Goal: Task Accomplishment & Management: Manage account settings

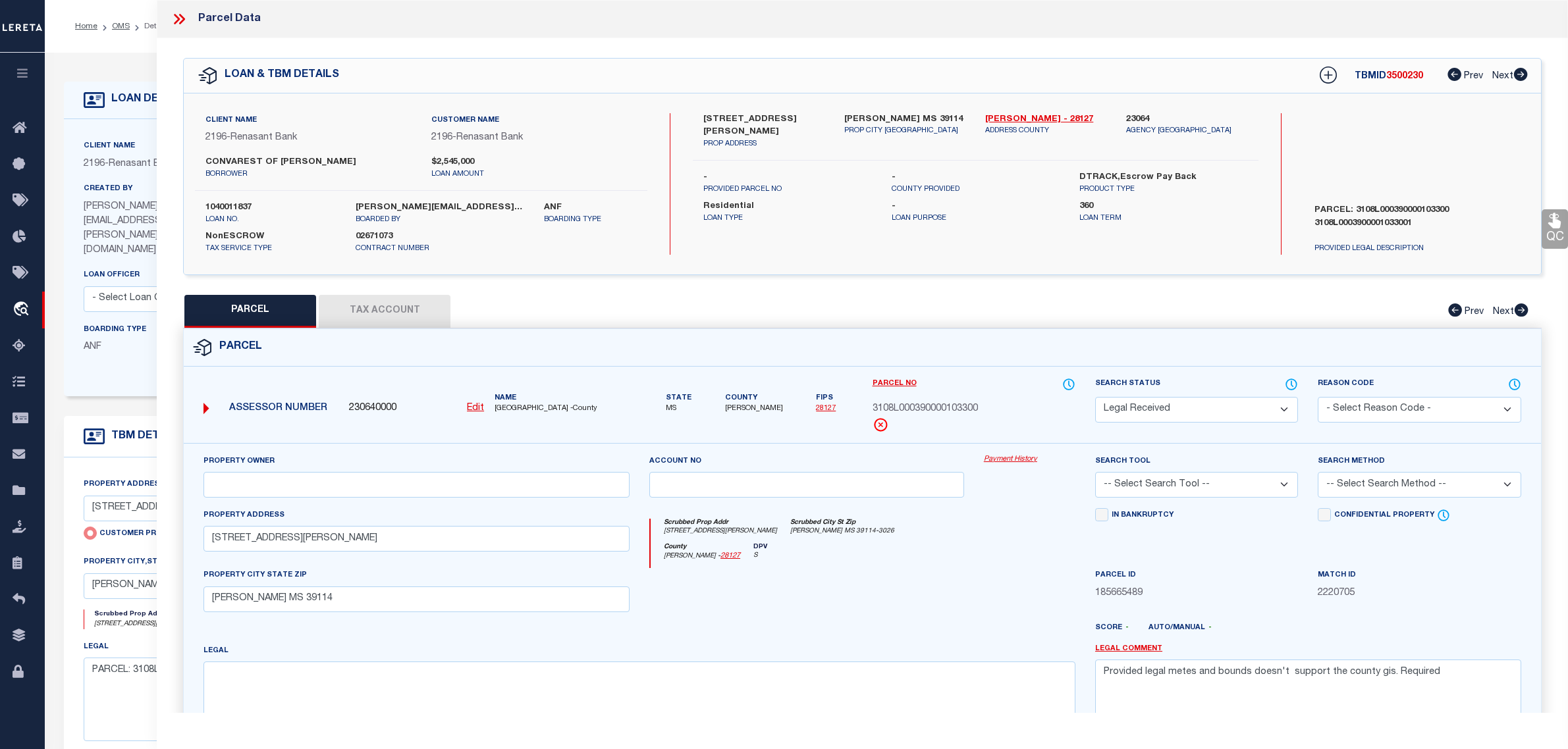
select select "RD"
select select "4983"
select select "10"
select select "NonEscrow"
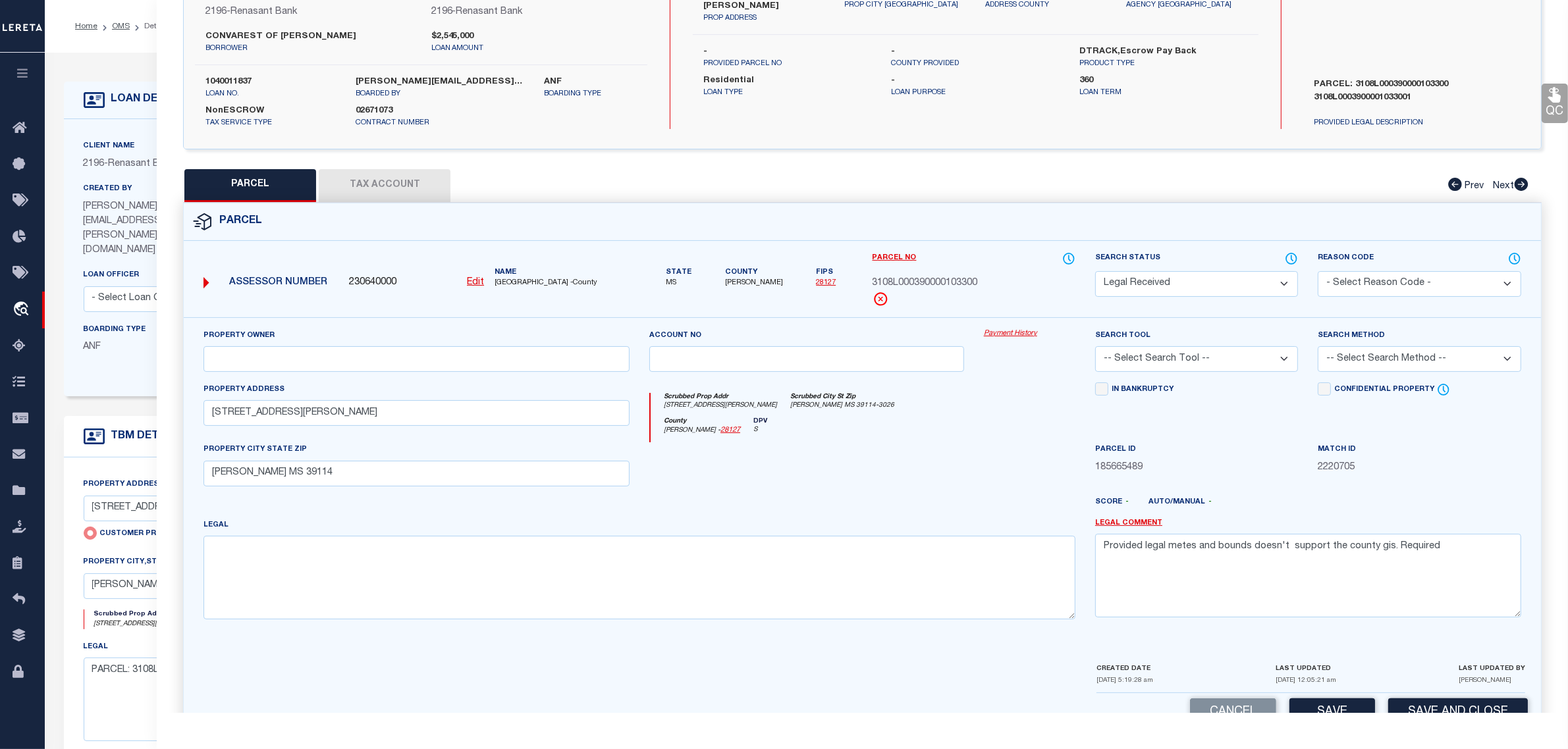
click at [1457, 550] on textarea "Provided legal metes and bounds doesn't support the county gis. Required" at bounding box center [1307, 576] width 426 height 83
type textarea "Provided legal metes and bounds doesn't support the county gis. Required legal …"
click at [1380, 290] on select "- Select Reason Code - 099 - Other (Provide additional detail) ACT - Agency Cha…" at bounding box center [1418, 284] width 203 height 26
click at [1206, 283] on select "Automated Search Bad Parcel Complete Duplicate Parcel High Dollar Reporting In …" at bounding box center [1196, 284] width 203 height 26
select select "ND"
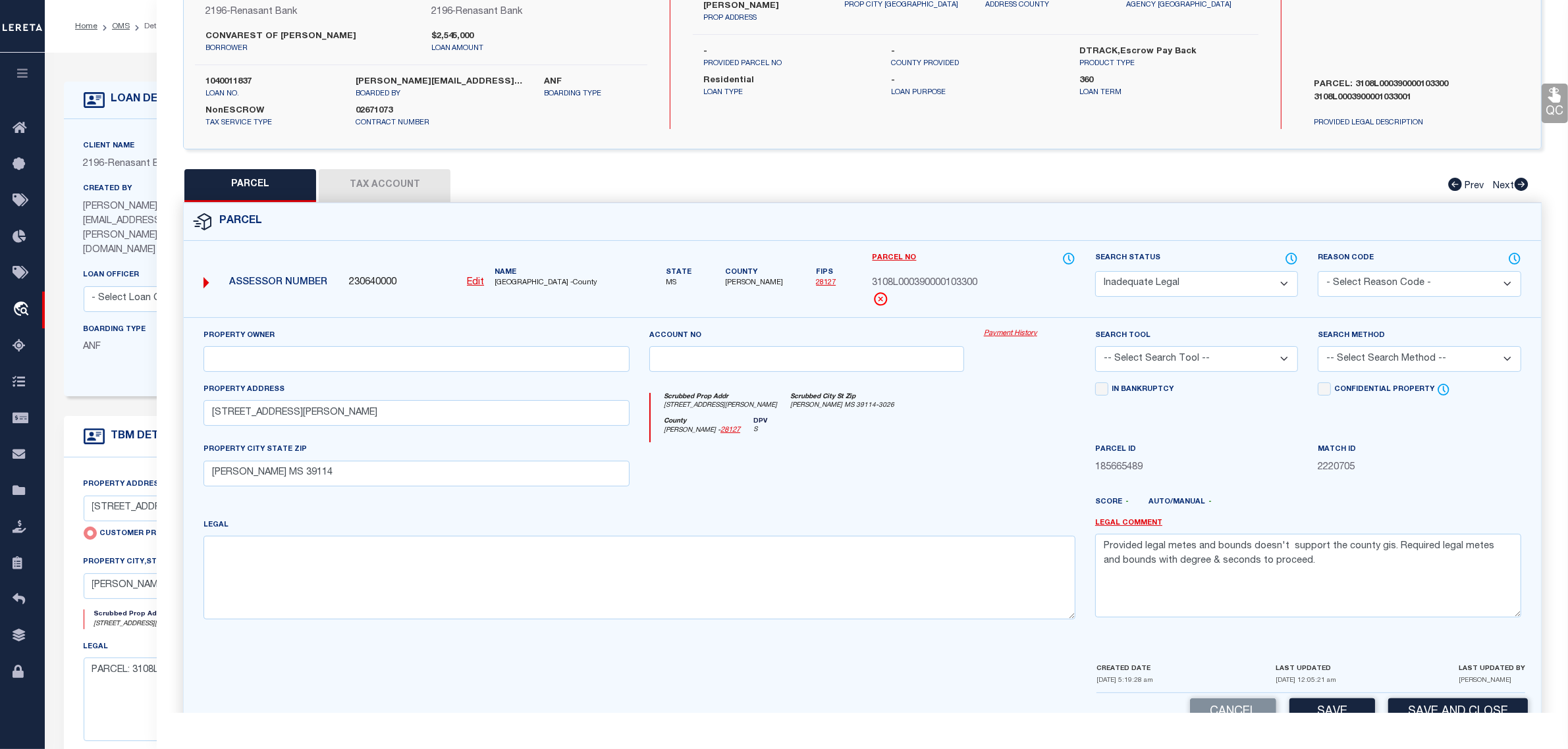
click at [1095, 271] on select "Automated Search Bad Parcel Complete Duplicate Parcel High Dollar Reporting In …" at bounding box center [1196, 284] width 203 height 26
click at [1385, 281] on select "- Select Reason Code - 099 - Other (Provide additional detail) ACT - Agency Cha…" at bounding box center [1418, 284] width 203 height 26
click at [1279, 214] on div "Parcel" at bounding box center [862, 222] width 1357 height 37
click at [1391, 277] on select "- Select Reason Code - 099 - Other (Provide additional detail) ACT - Agency Cha…" at bounding box center [1418, 284] width 203 height 26
click at [1317, 271] on select "- Select Reason Code - 099 - Other (Provide additional detail) ACT - Agency Cha…" at bounding box center [1418, 284] width 203 height 26
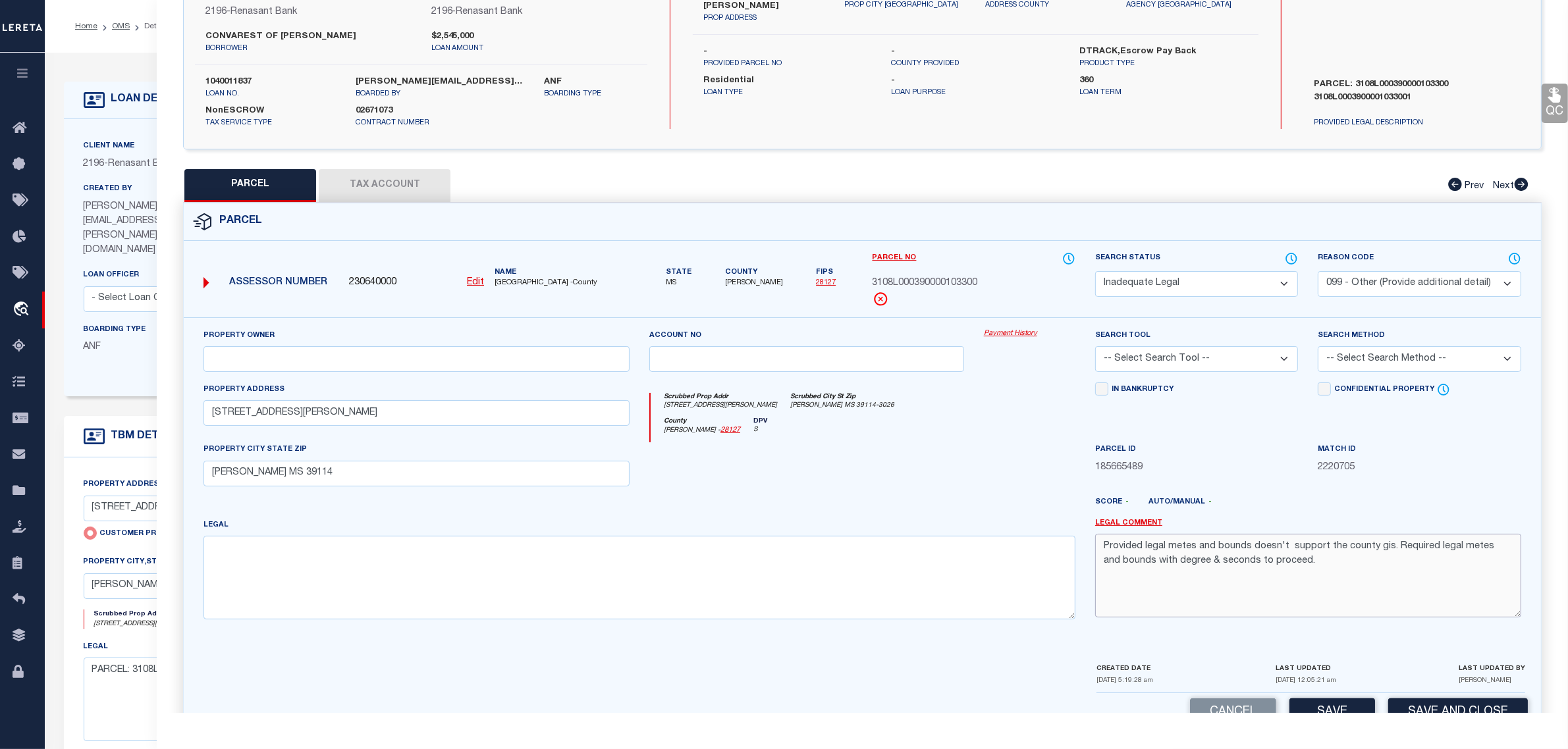
click at [1303, 576] on textarea "Provided legal metes and bounds doesn't support the county gis. Required legal …" at bounding box center [1307, 576] width 426 height 83
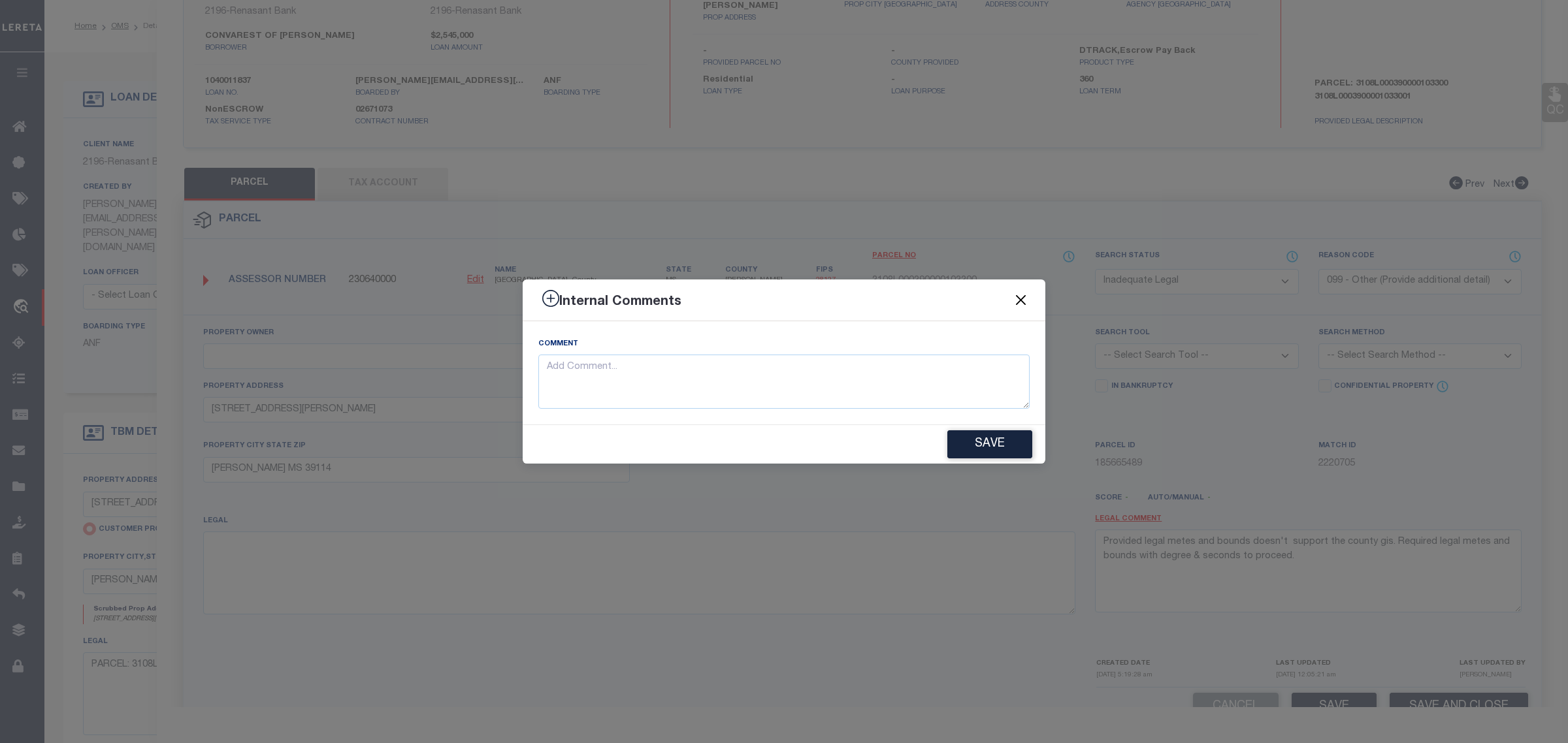
click at [1023, 299] on button "Close" at bounding box center [1021, 300] width 17 height 17
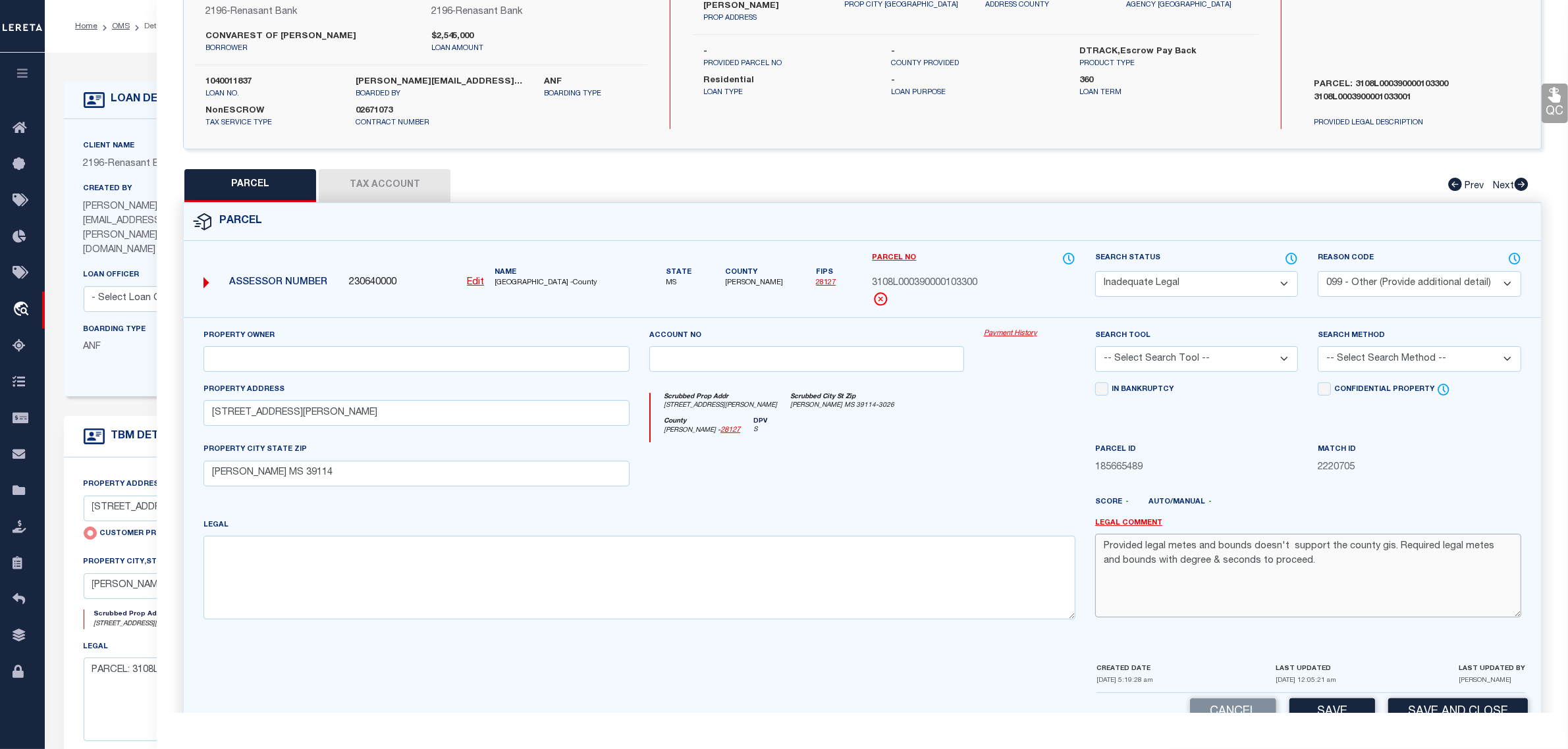
drag, startPoint x: 1283, startPoint y: 564, endPoint x: 1055, endPoint y: 542, distance: 229.1
click at [1055, 542] on div "Property Owner Account no Payment History Search Tool -- Select Search Tool -- …" at bounding box center [862, 479] width 1338 height 301
click at [1418, 275] on select "- Select Reason Code - 099 - Other (Provide additional detail) ACT - Agency Cha…" at bounding box center [1418, 284] width 203 height 26
click at [1317, 271] on select "- Select Reason Code - 099 - Other (Provide additional detail) ACT - Agency Cha…" at bounding box center [1418, 284] width 203 height 26
click at [1380, 284] on select "- Select Reason Code - 099 - Other (Provide additional detail) ACT - Agency Cha…" at bounding box center [1418, 284] width 203 height 26
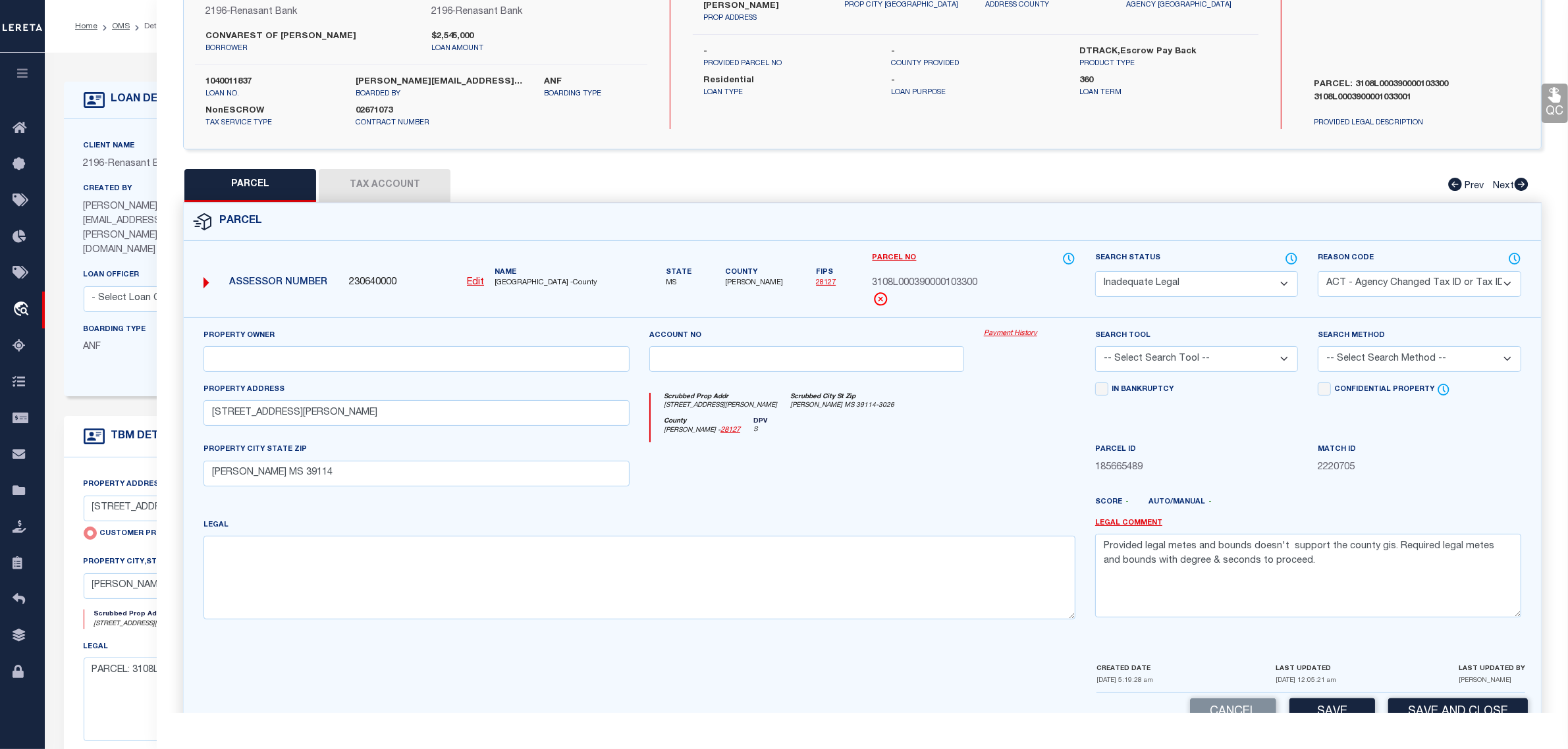
click at [1317, 271] on select "- Select Reason Code - 099 - Other (Provide additional detail) ACT - Agency Cha…" at bounding box center [1418, 284] width 203 height 26
click at [1367, 287] on select "- Select Reason Code - 099 - Other (Provide additional detail) ACT - Agency Cha…" at bounding box center [1418, 284] width 203 height 26
select select "099"
click at [1317, 271] on select "- Select Reason Code - 099 - Other (Provide additional detail) ACT - Agency Cha…" at bounding box center [1418, 284] width 203 height 26
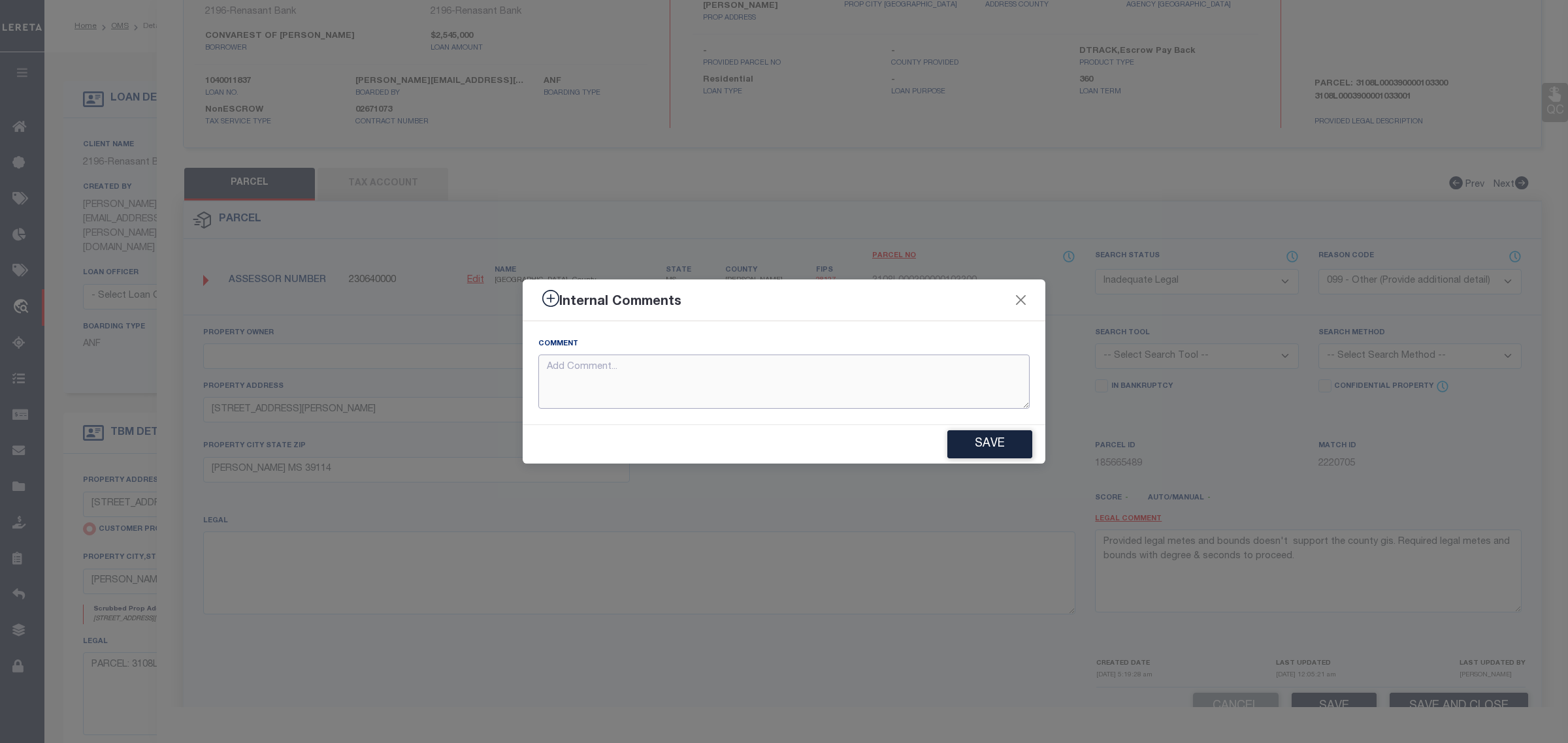
click at [873, 373] on textarea at bounding box center [784, 382] width 491 height 54
paste textarea "Provided legal metes and bounds doesn't support the county gis. Required legal …"
click at [830, 363] on textarea "Provided legal metes and bounds doesn't support the county gis. Required legal …" at bounding box center [784, 382] width 491 height 54
click at [814, 366] on textarea "Provided legal metes and bounds doesn't support the county gis. Required legal …" at bounding box center [784, 382] width 491 height 54
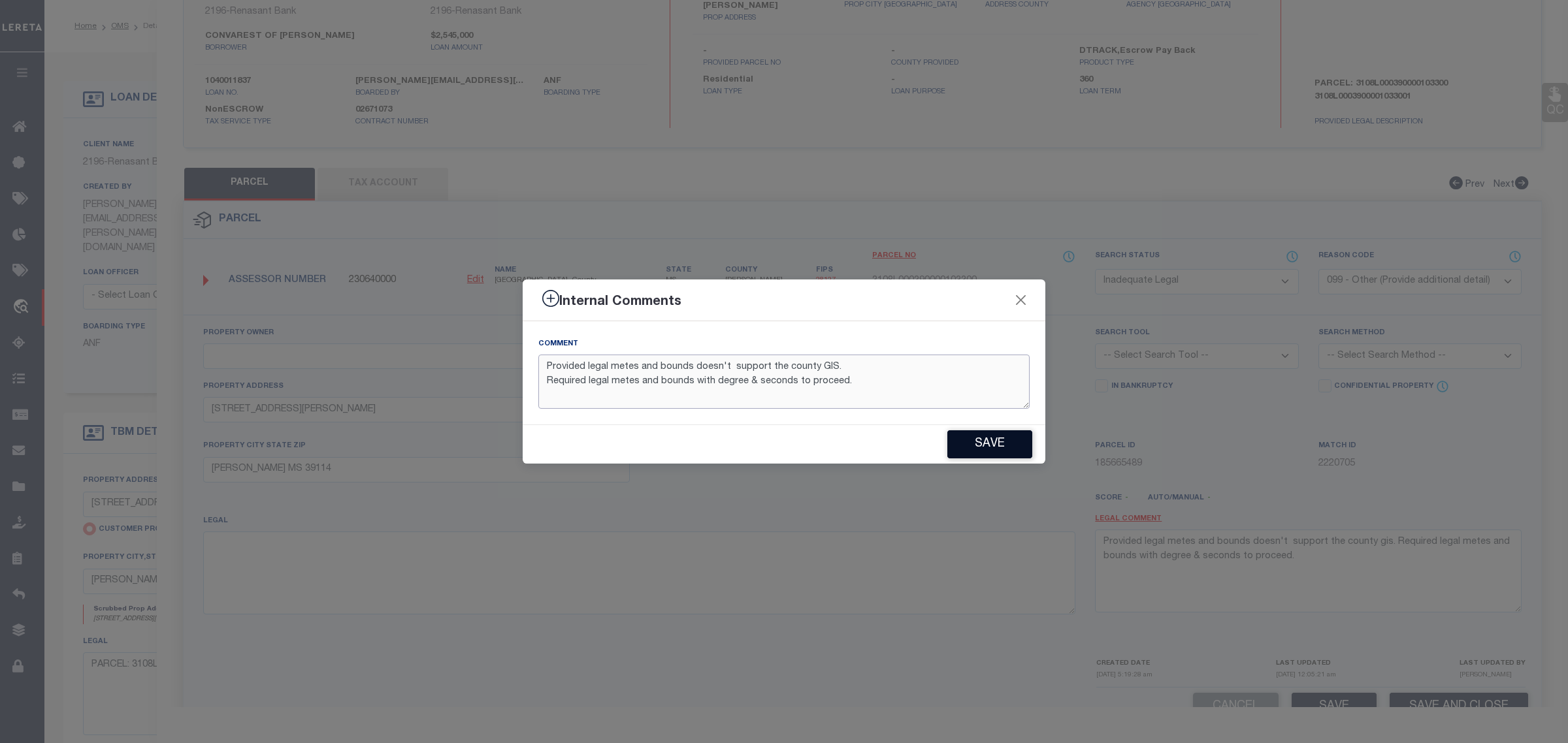
type textarea "Provided legal metes and bounds doesn't support the county GIS. Required legal …"
click at [991, 443] on button "Save" at bounding box center [990, 444] width 85 height 28
type textarea "Provided legal metes and bounds doesn't support the county GIS. Required legal …"
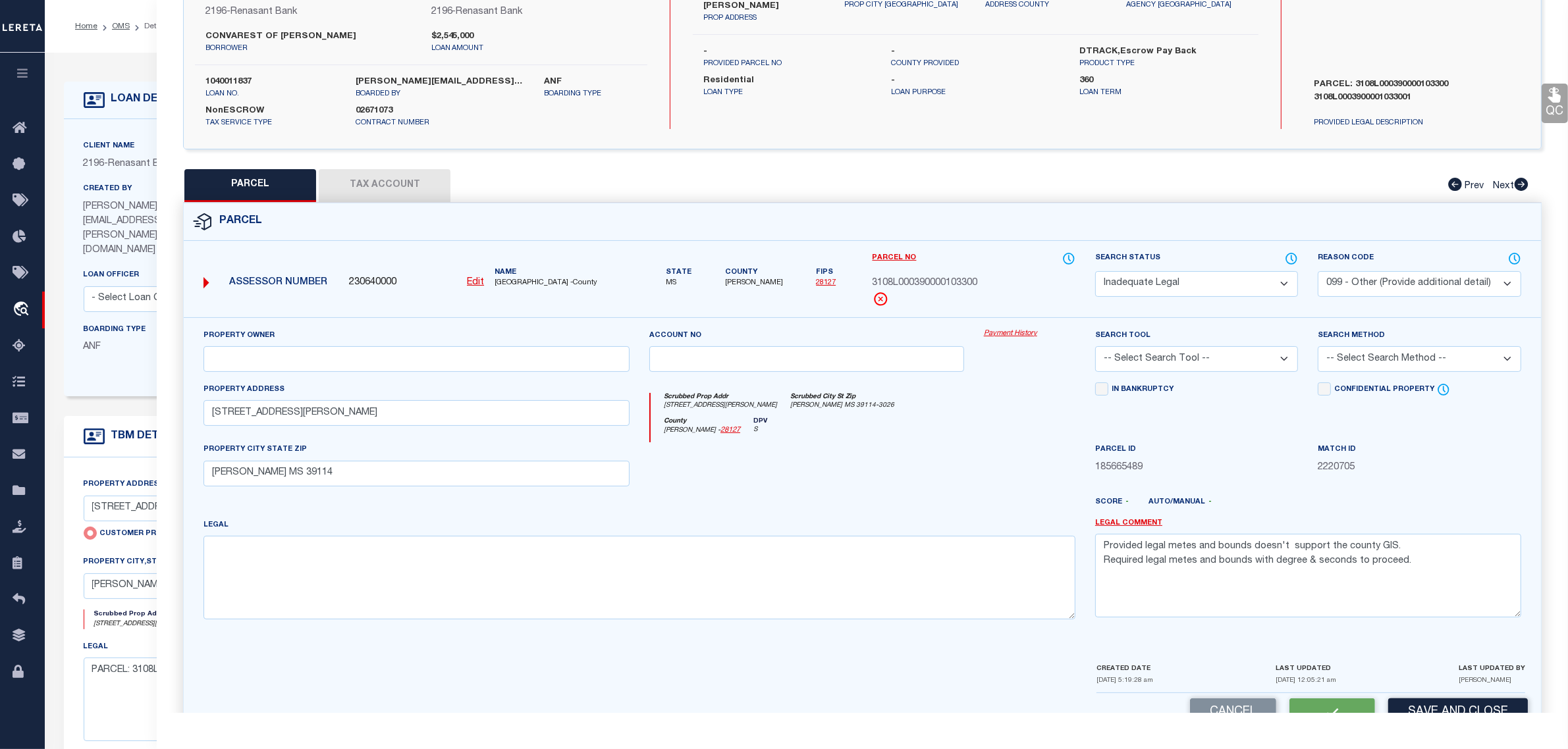
select select "AS"
select select
checkbox input "false"
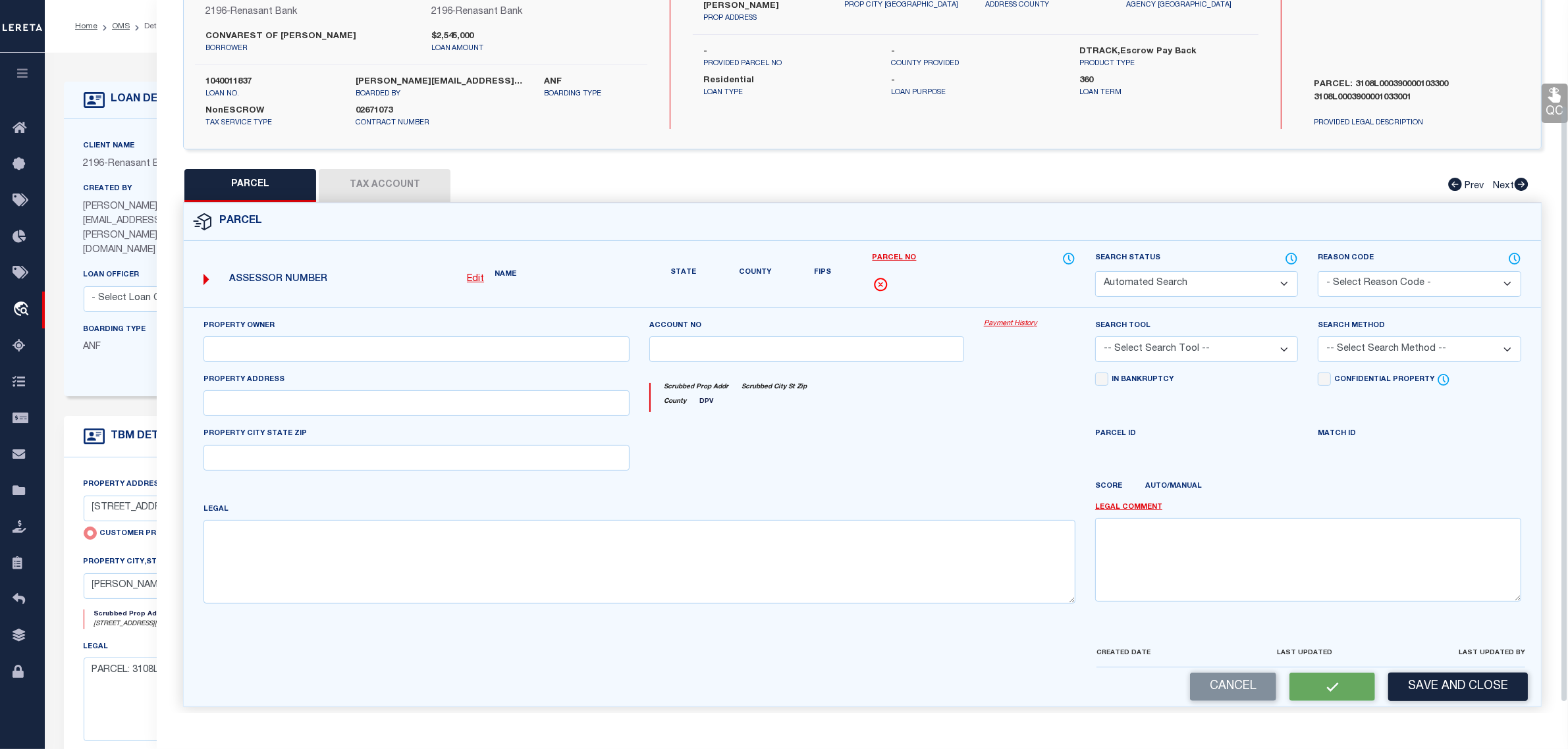
select select "ND"
select select "099"
type input "925 MANGUM AVE"
type input "MENDENHALL MS 39114"
type textarea "Provided legal metes and bounds doesn't support the county GIS. Required legal …"
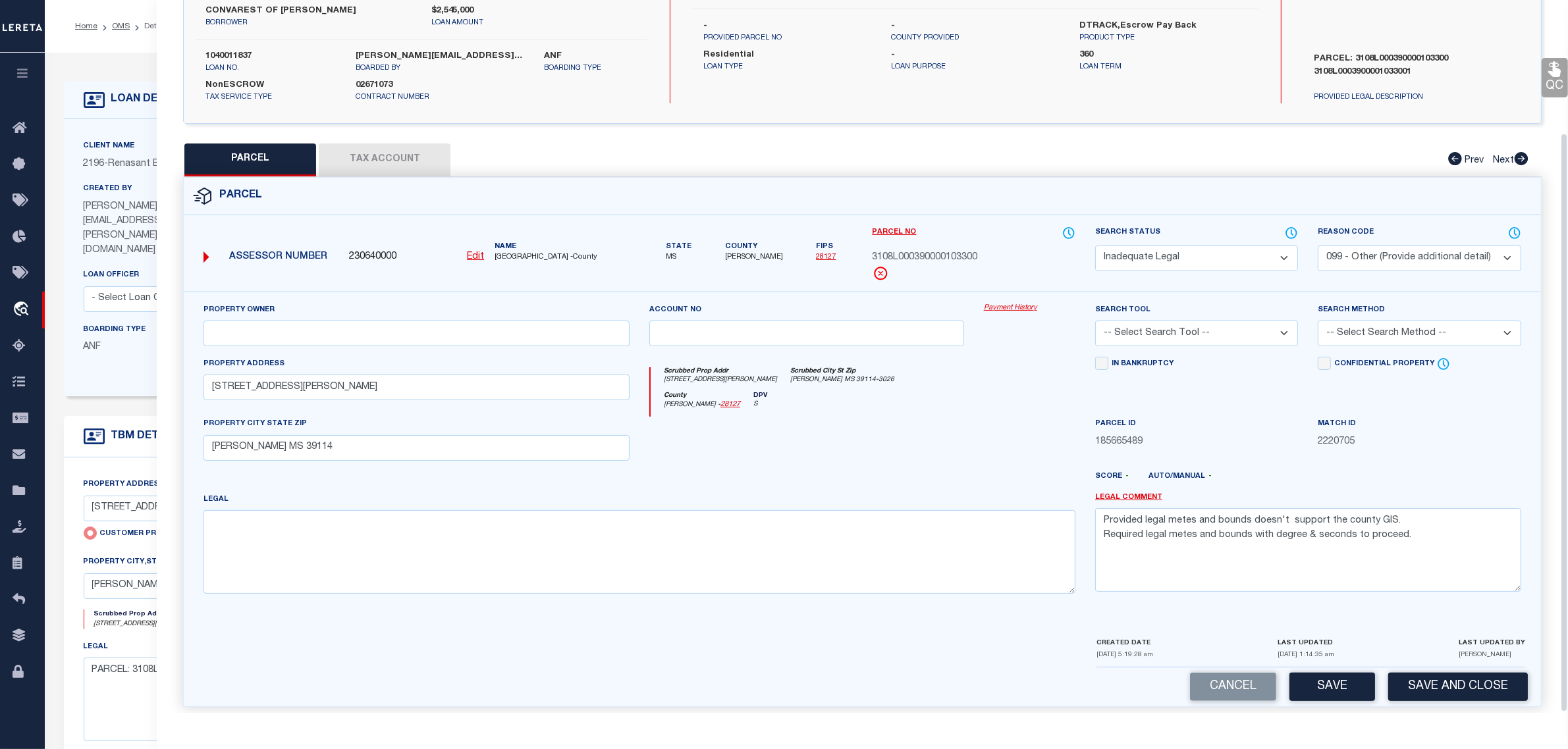
scroll to position [164, 0]
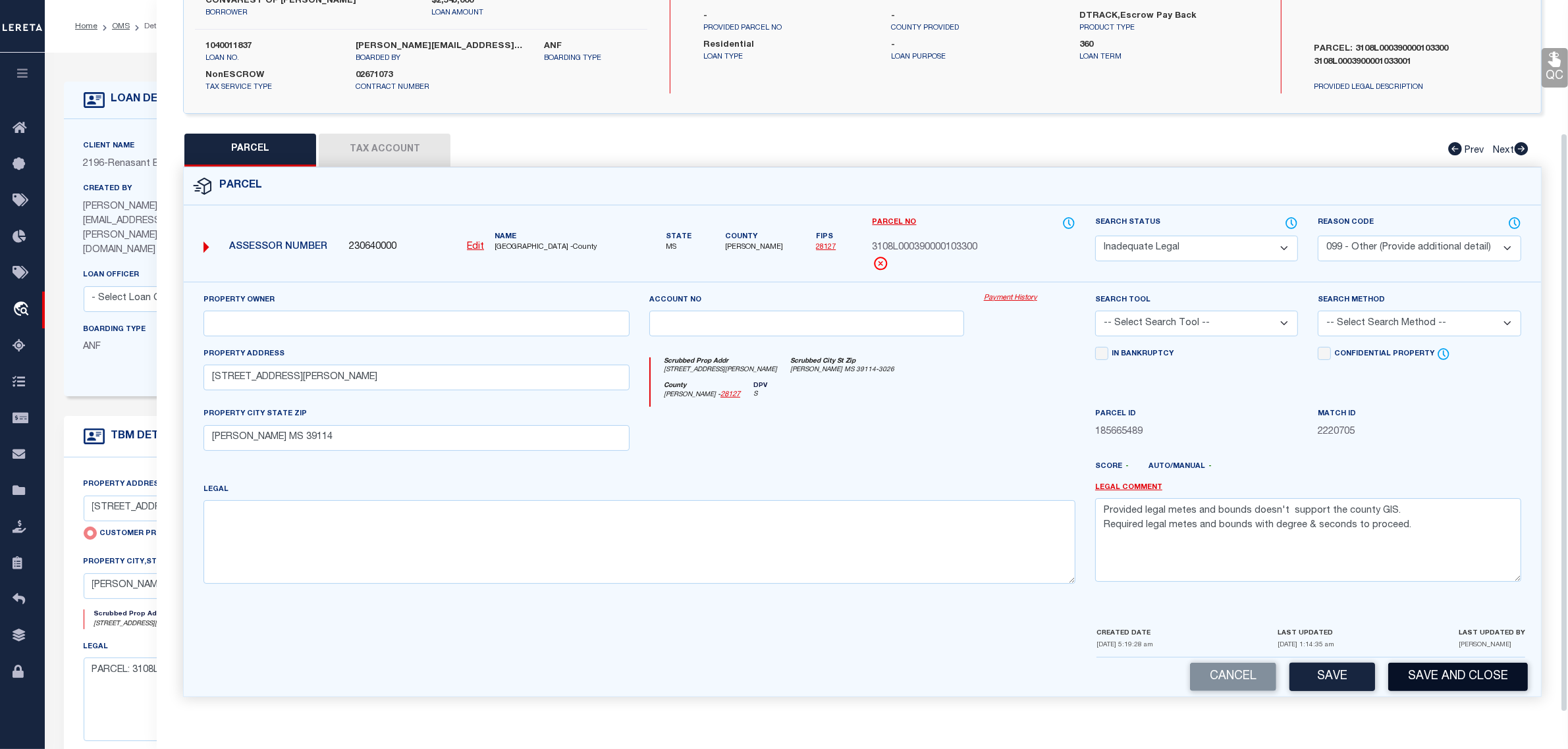
click at [1427, 677] on button "Save and Close" at bounding box center [1458, 677] width 140 height 28
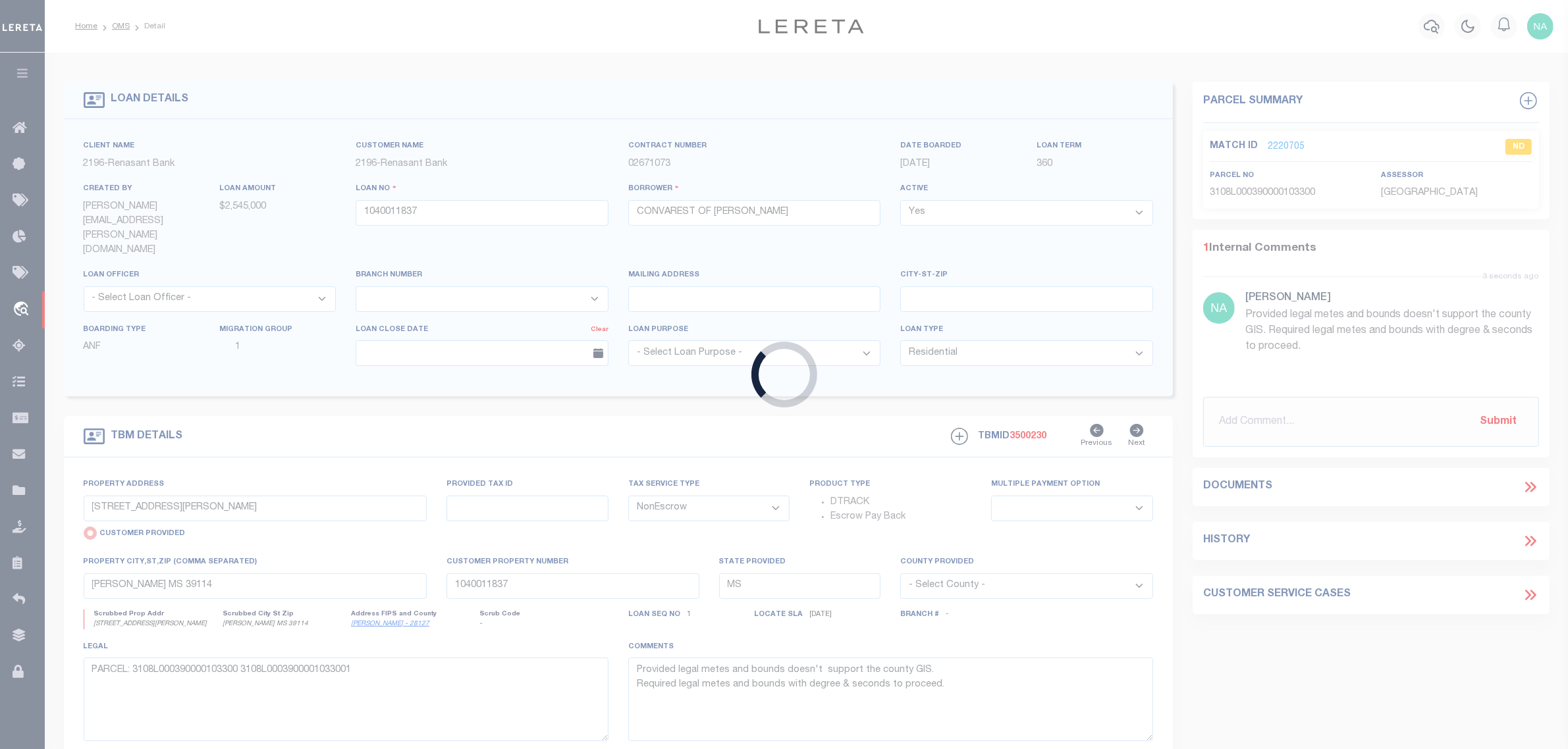
select select
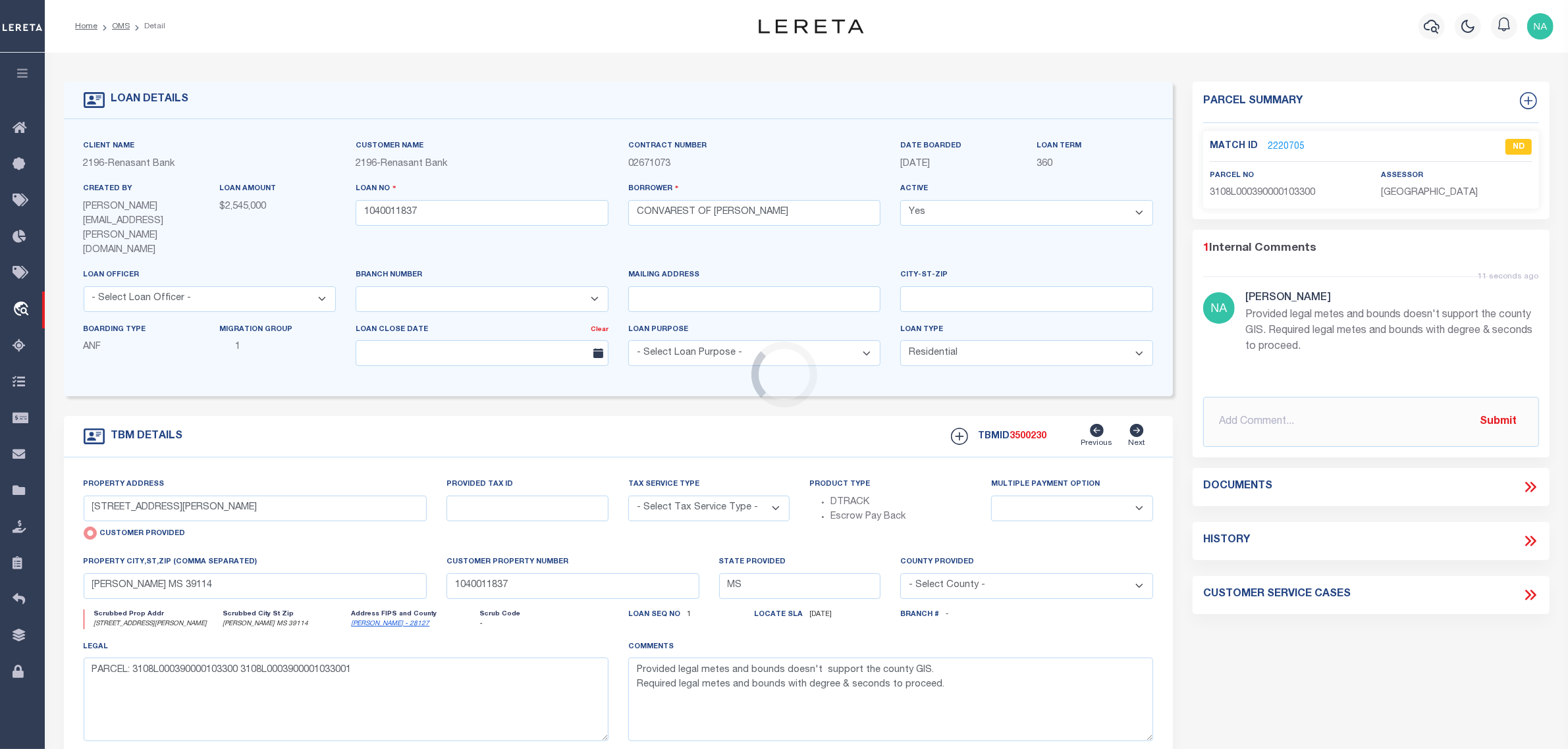
select select "NonEscrow"
select select
select select "4983"
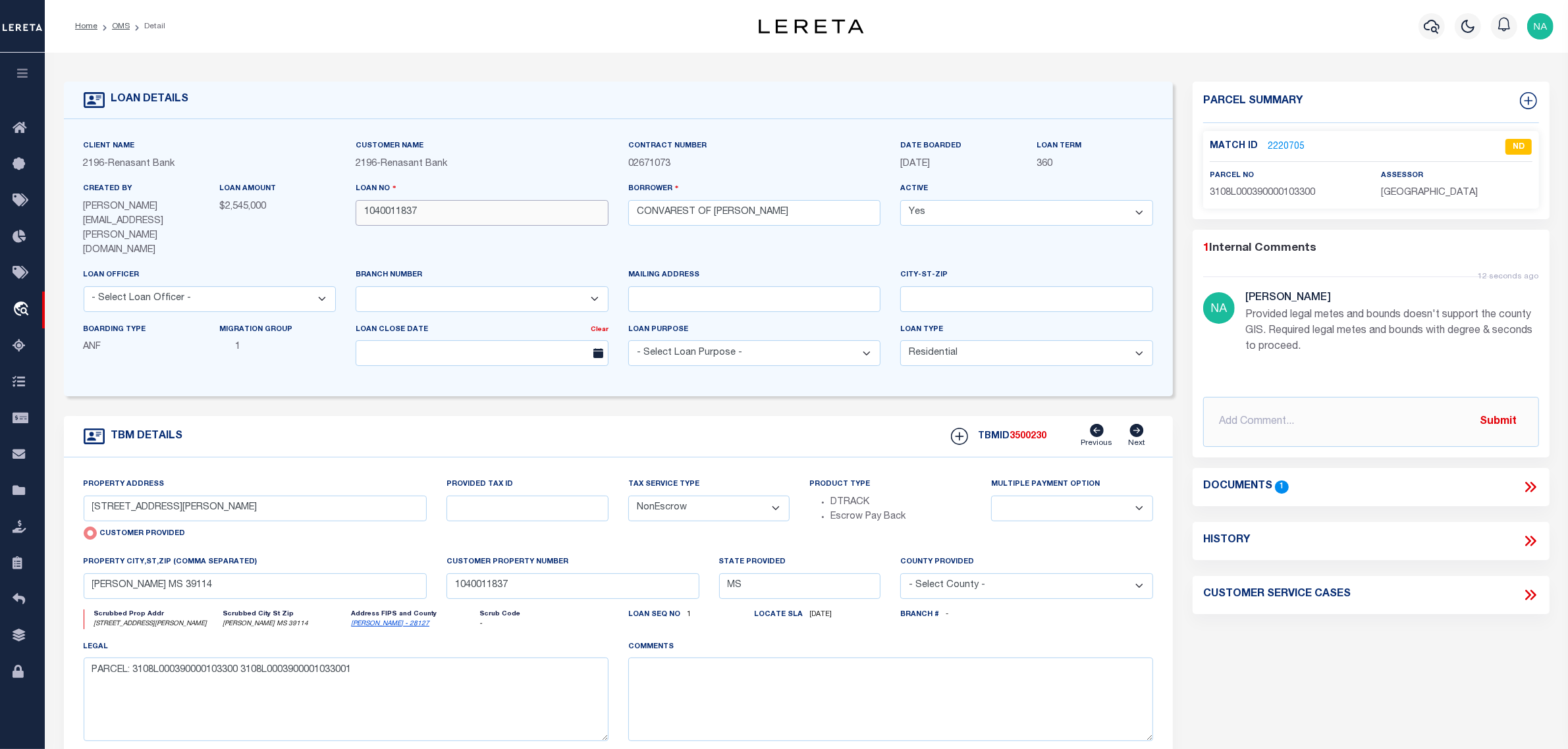
click at [390, 215] on input "1040011837" at bounding box center [482, 213] width 253 height 26
click at [1026, 432] on span "3500230" at bounding box center [1028, 436] width 37 height 9
copy span "3500230"
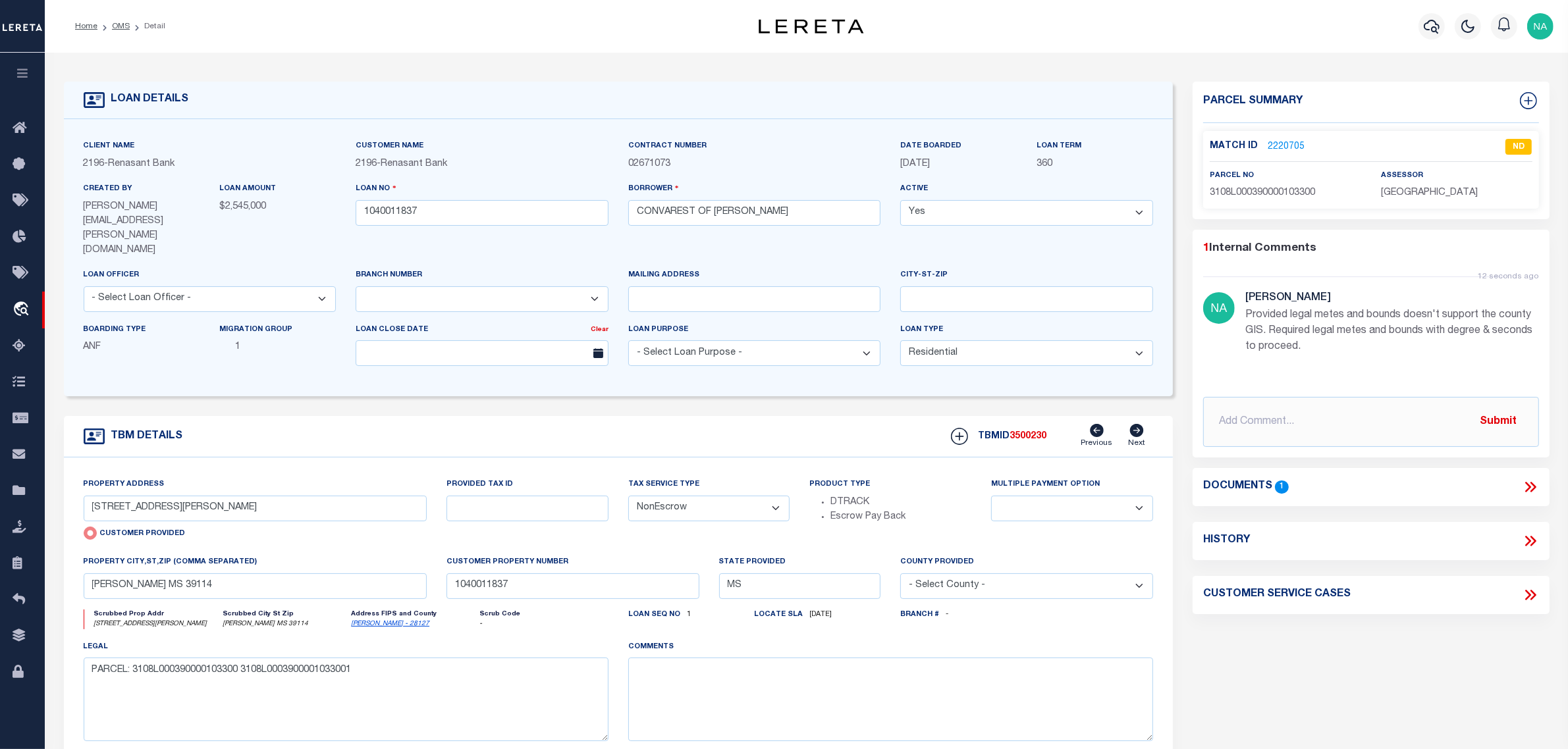
click at [1407, 188] on span "SIMPSON COUNTY" at bounding box center [1429, 192] width 97 height 9
copy div "SIMPSON COUNTY"
click at [1271, 193] on span "3108L000390000103300" at bounding box center [1263, 192] width 105 height 9
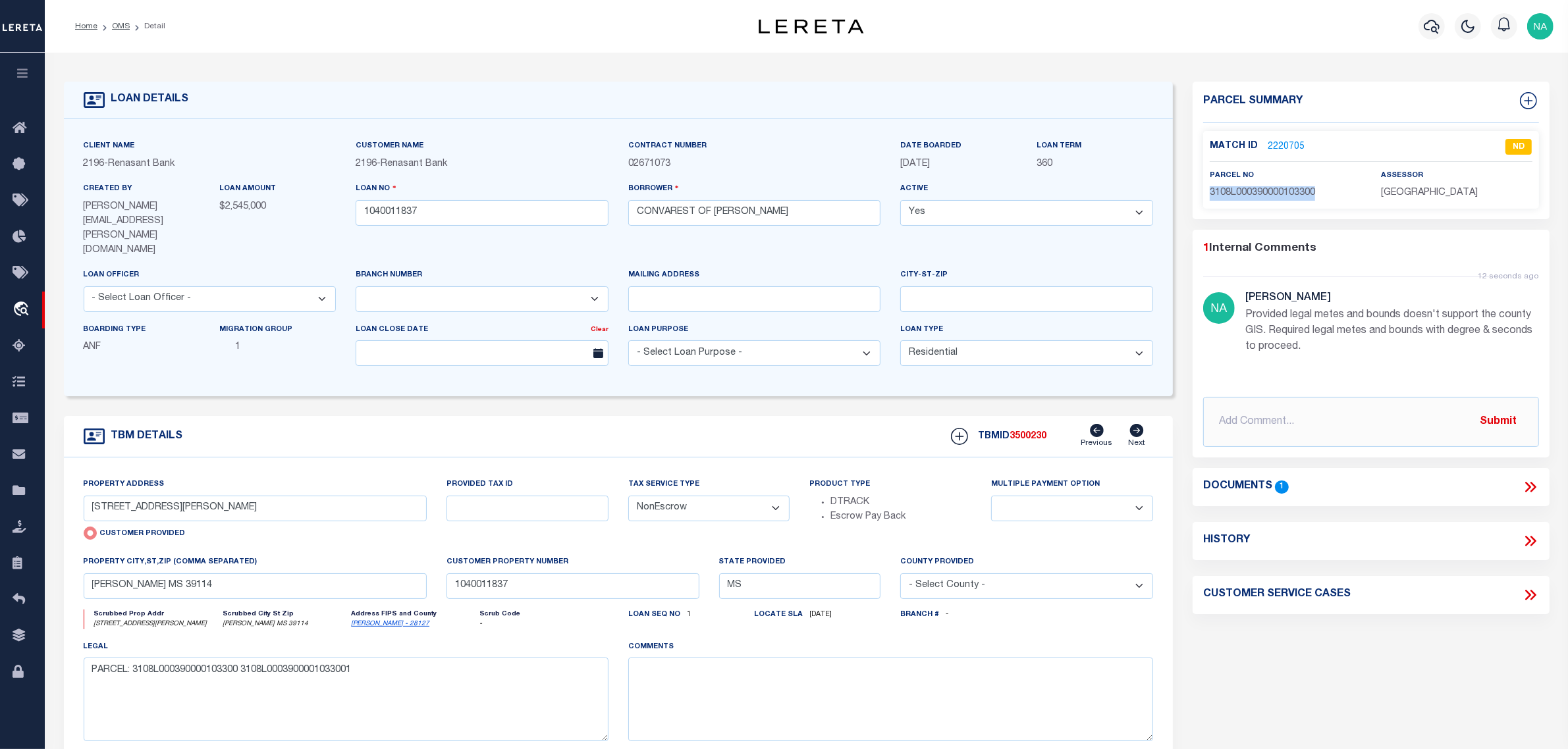
click at [1271, 193] on span "3108L000390000103300" at bounding box center [1263, 192] width 105 height 9
copy span "3108L000390000103300"
click at [119, 27] on link "OMS" at bounding box center [120, 26] width 18 height 8
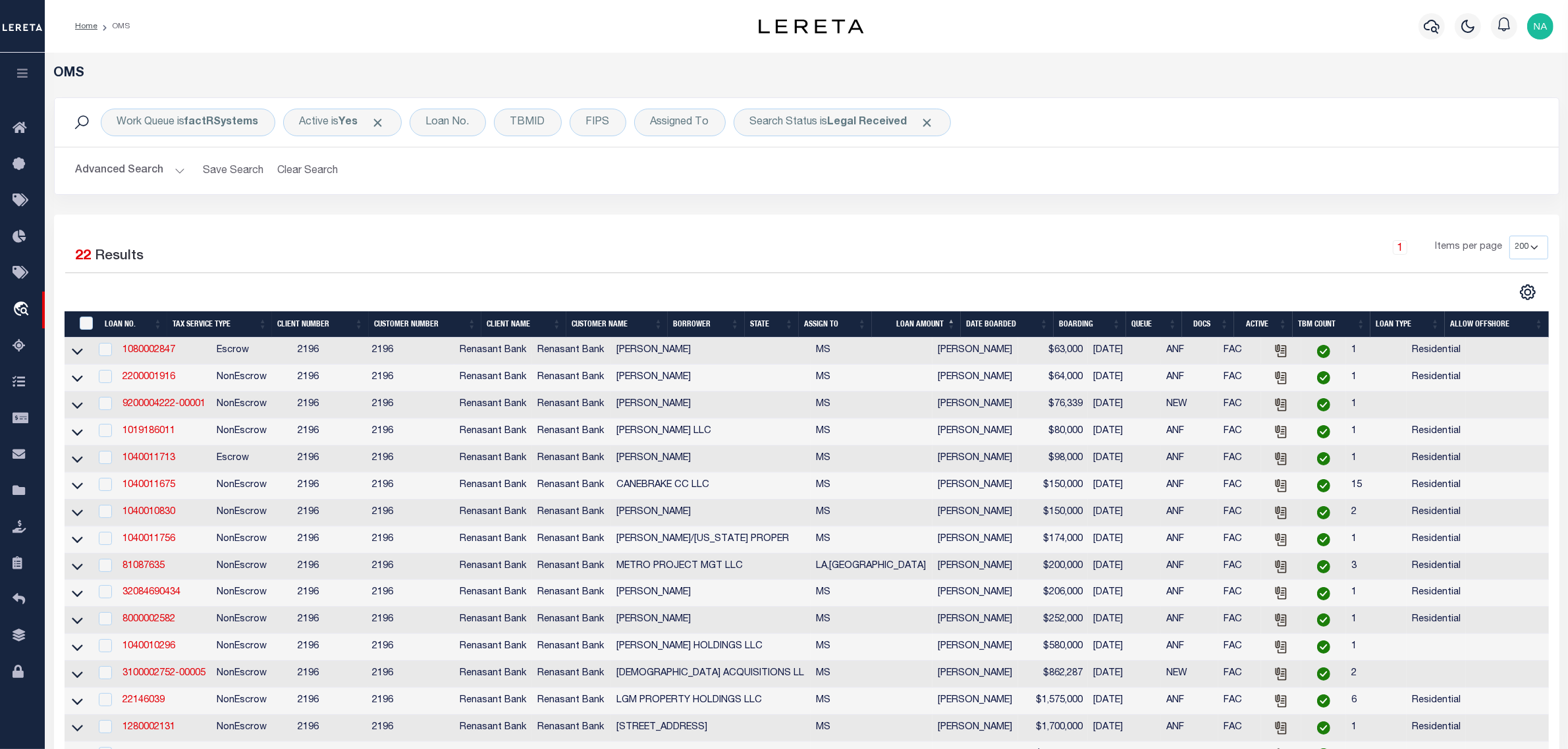
click at [130, 170] on button "Advanced Search" at bounding box center [131, 171] width 110 height 26
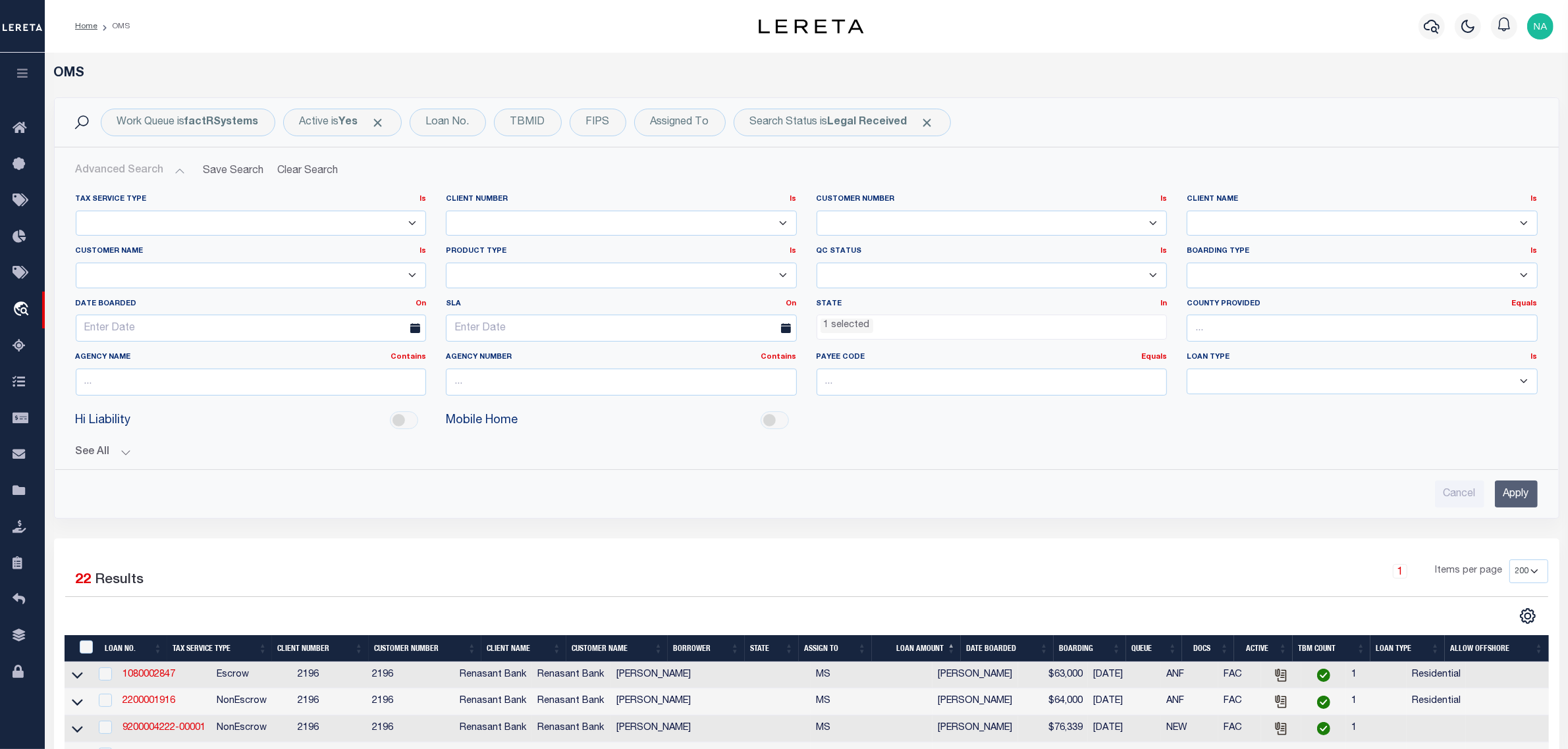
click at [903, 331] on ul "1 selected" at bounding box center [992, 324] width 350 height 18
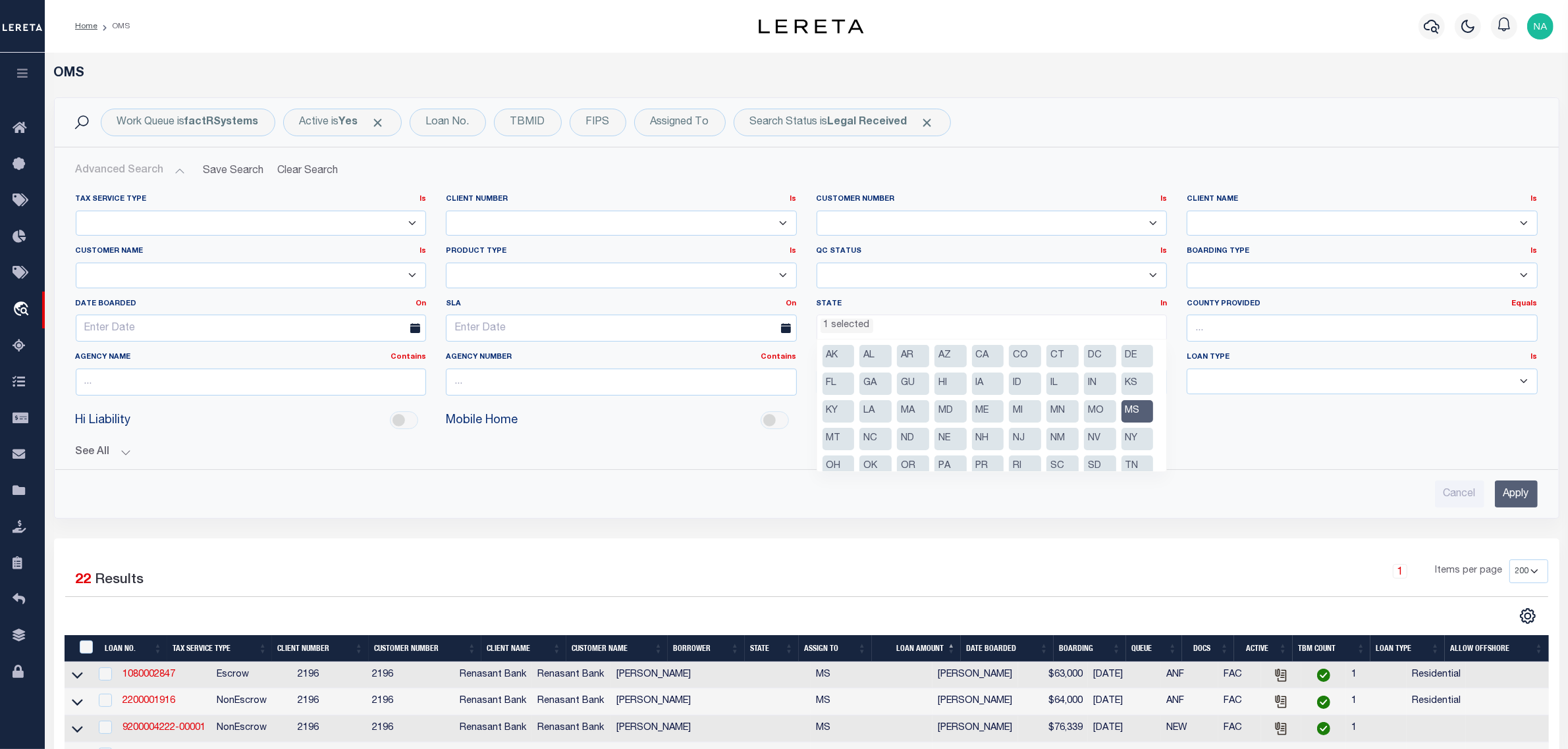
click at [1121, 423] on li "MS" at bounding box center [1138, 411] width 32 height 22
select select
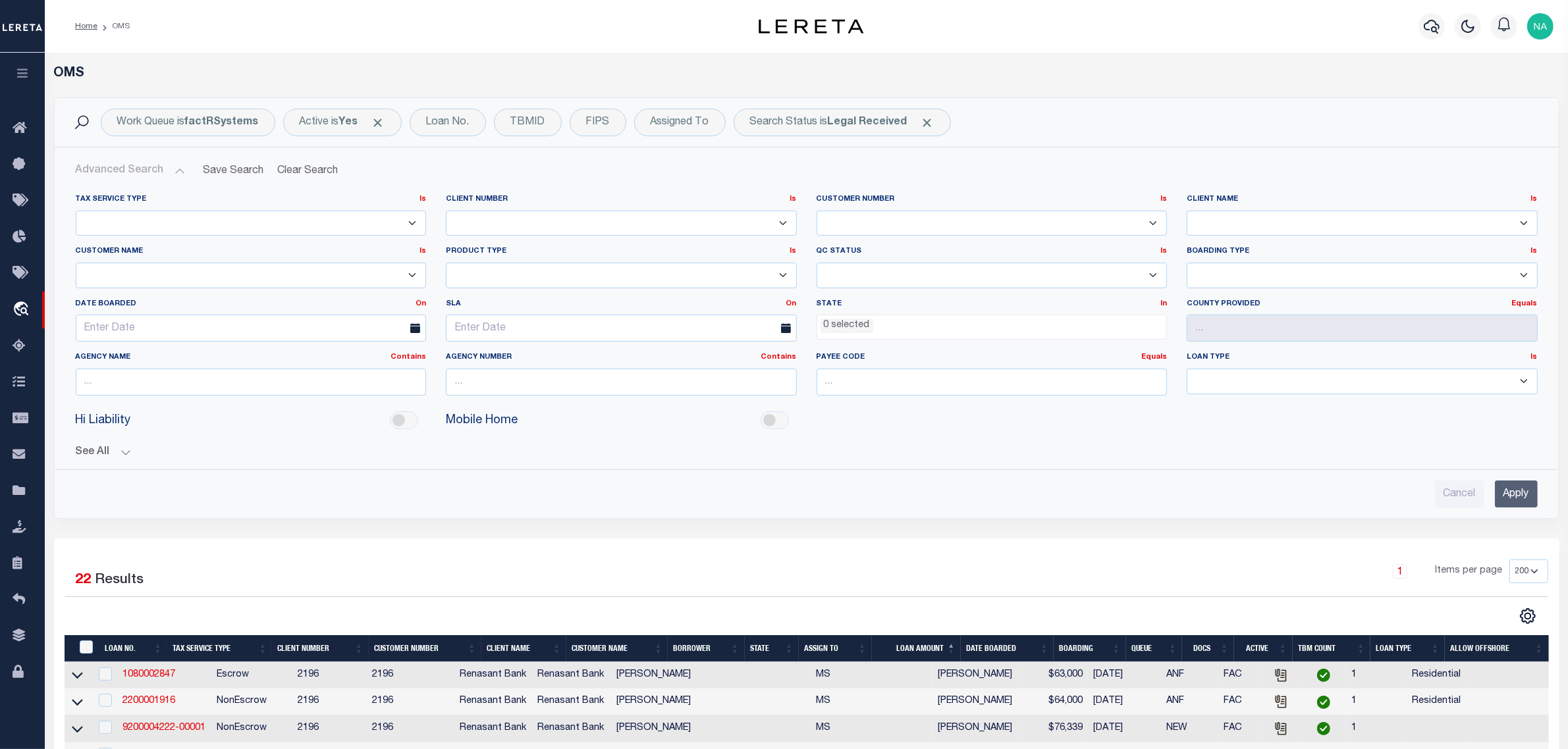
click at [1282, 419] on div "Hi Liability Mobile Home" at bounding box center [807, 421] width 1482 height 29
click at [1516, 496] on input "Apply" at bounding box center [1516, 494] width 43 height 27
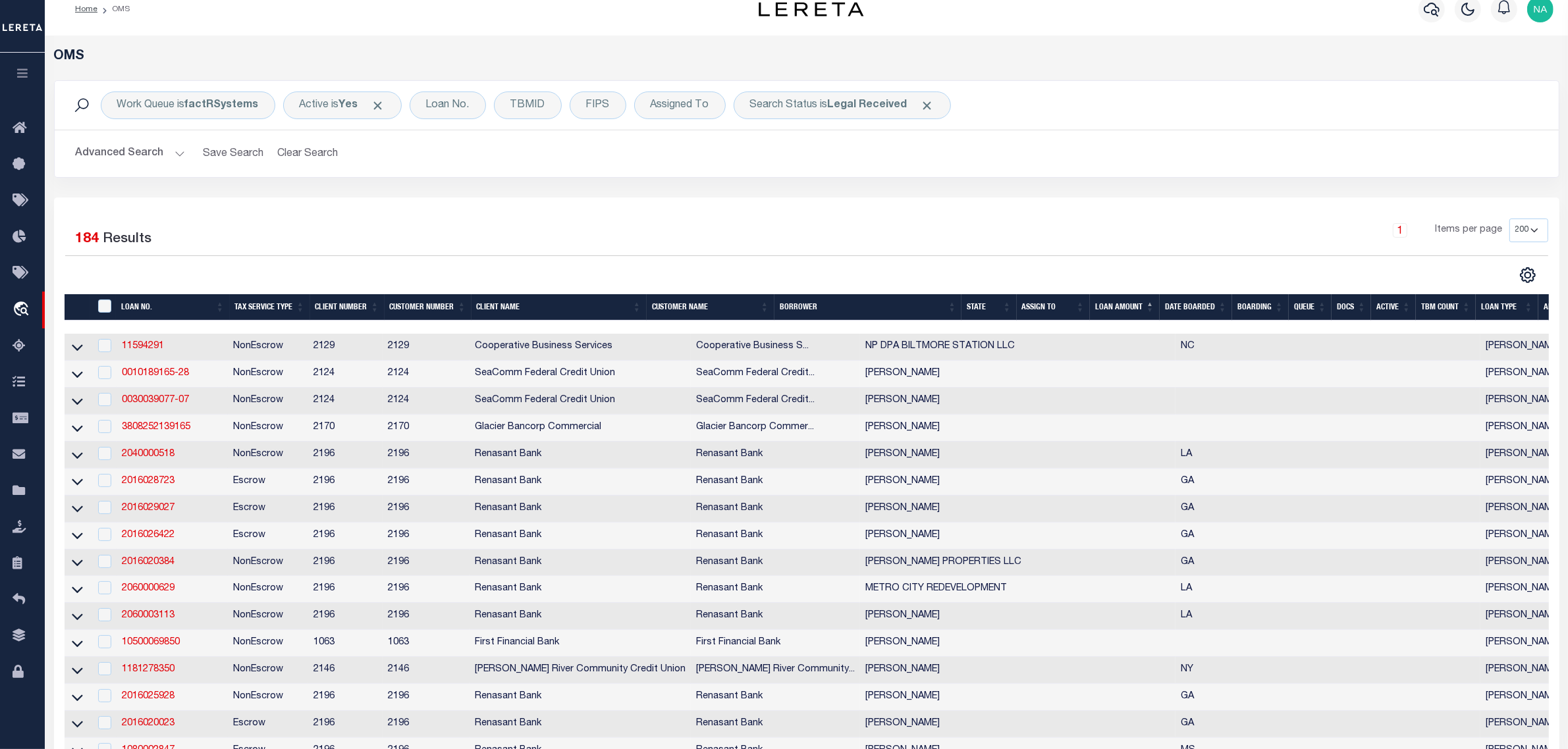
scroll to position [0, 0]
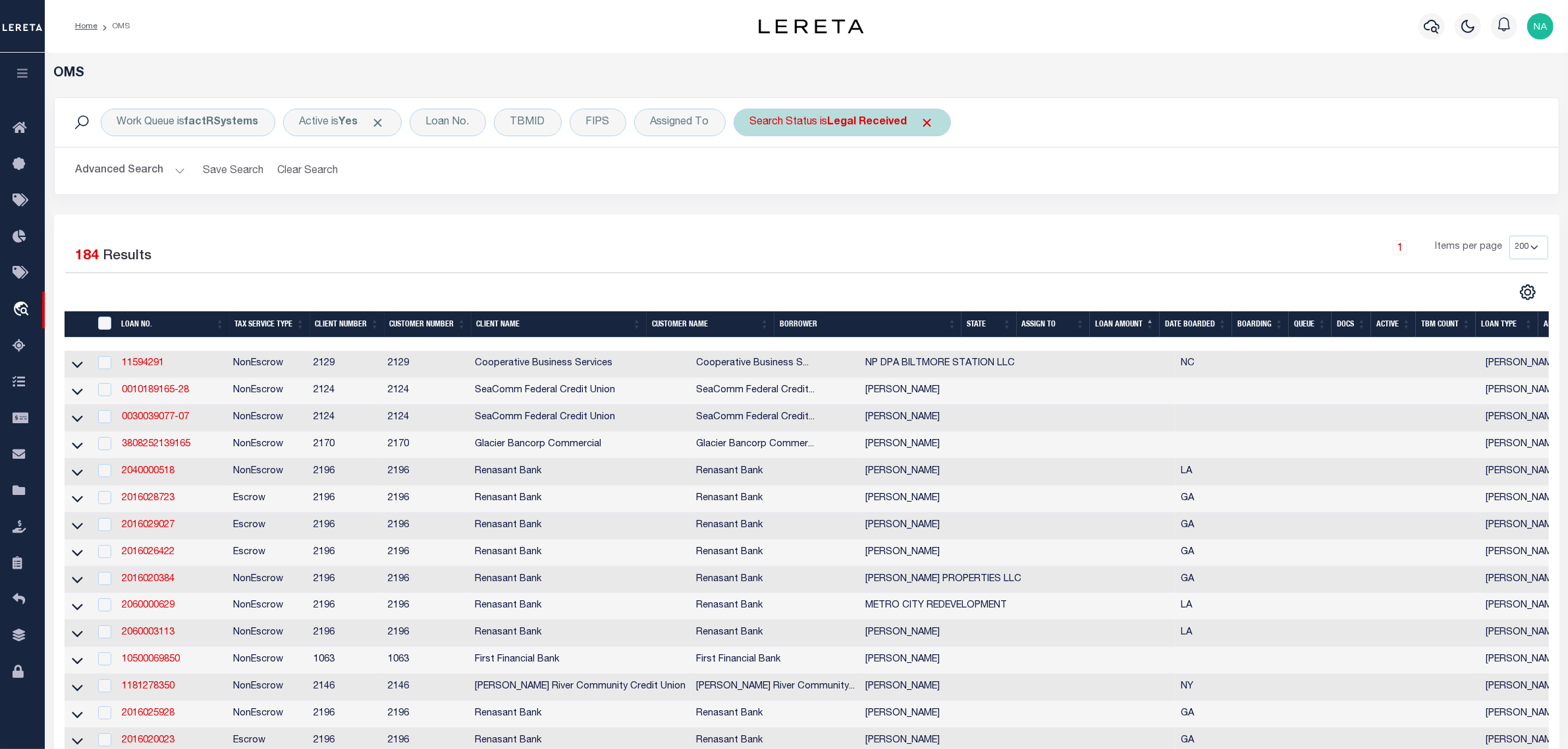
click at [831, 127] on b "Legal Received" at bounding box center [867, 122] width 79 height 11
click at [809, 192] on select "Automated Search Bad Parcel Complete Duplicate Parcel High Dollar Reporting In …" at bounding box center [848, 187] width 194 height 25
select select "IP"
click at [751, 175] on select "Automated Search Bad Parcel Complete Duplicate Parcel High Dollar Reporting In …" at bounding box center [848, 187] width 194 height 25
click at [935, 218] on input "Apply" at bounding box center [924, 216] width 39 height 22
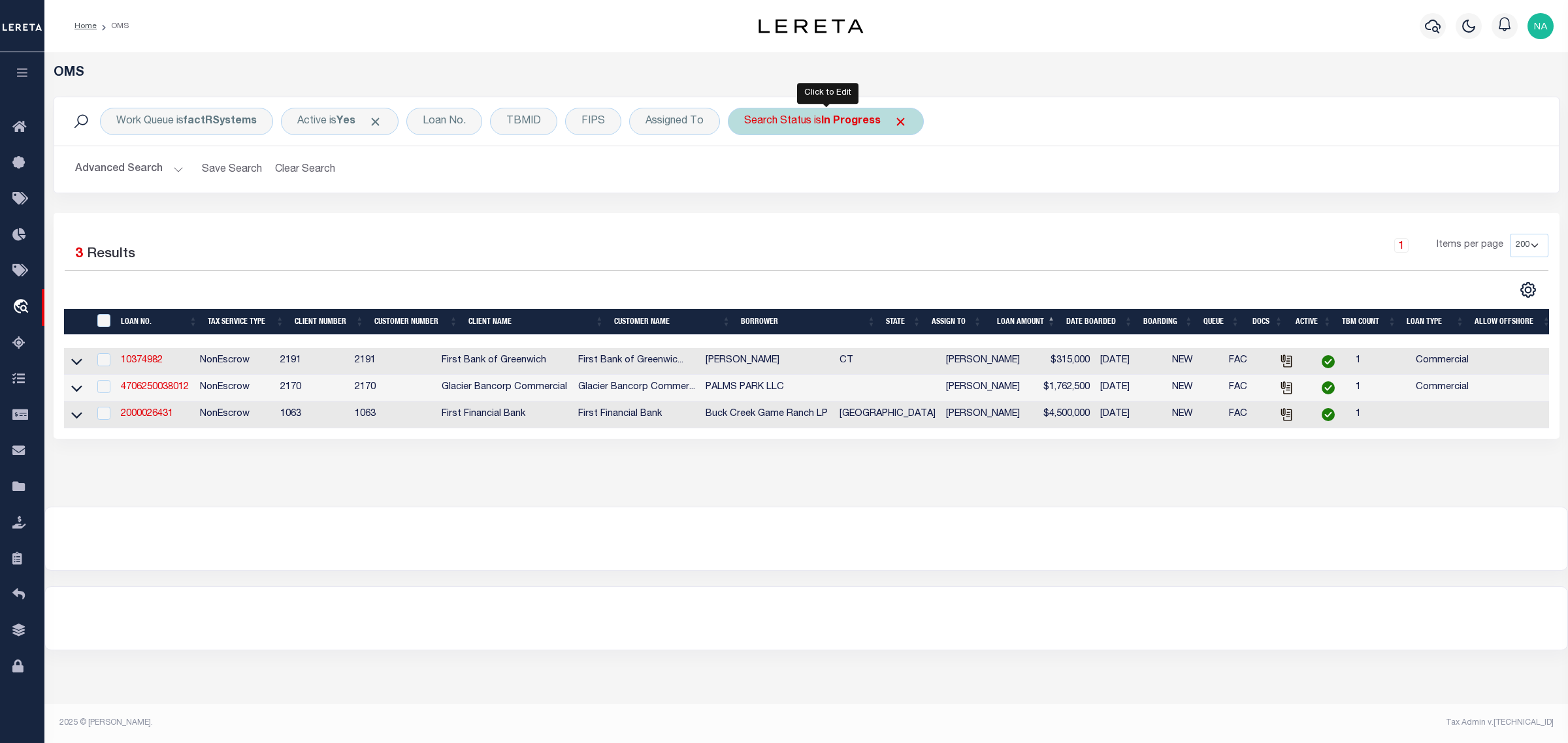
click at [802, 127] on div "Search Status is In Progress" at bounding box center [825, 121] width 196 height 27
click at [799, 186] on select "Automated Search Bad Parcel Complete Duplicate Parcel High Dollar Reporting In …" at bounding box center [841, 186] width 192 height 25
select select "RD"
click at [745, 173] on select "Automated Search Bad Parcel Complete Duplicate Parcel High Dollar Reporting In …" at bounding box center [841, 186] width 192 height 25
click at [917, 215] on input "Apply" at bounding box center [917, 214] width 38 height 22
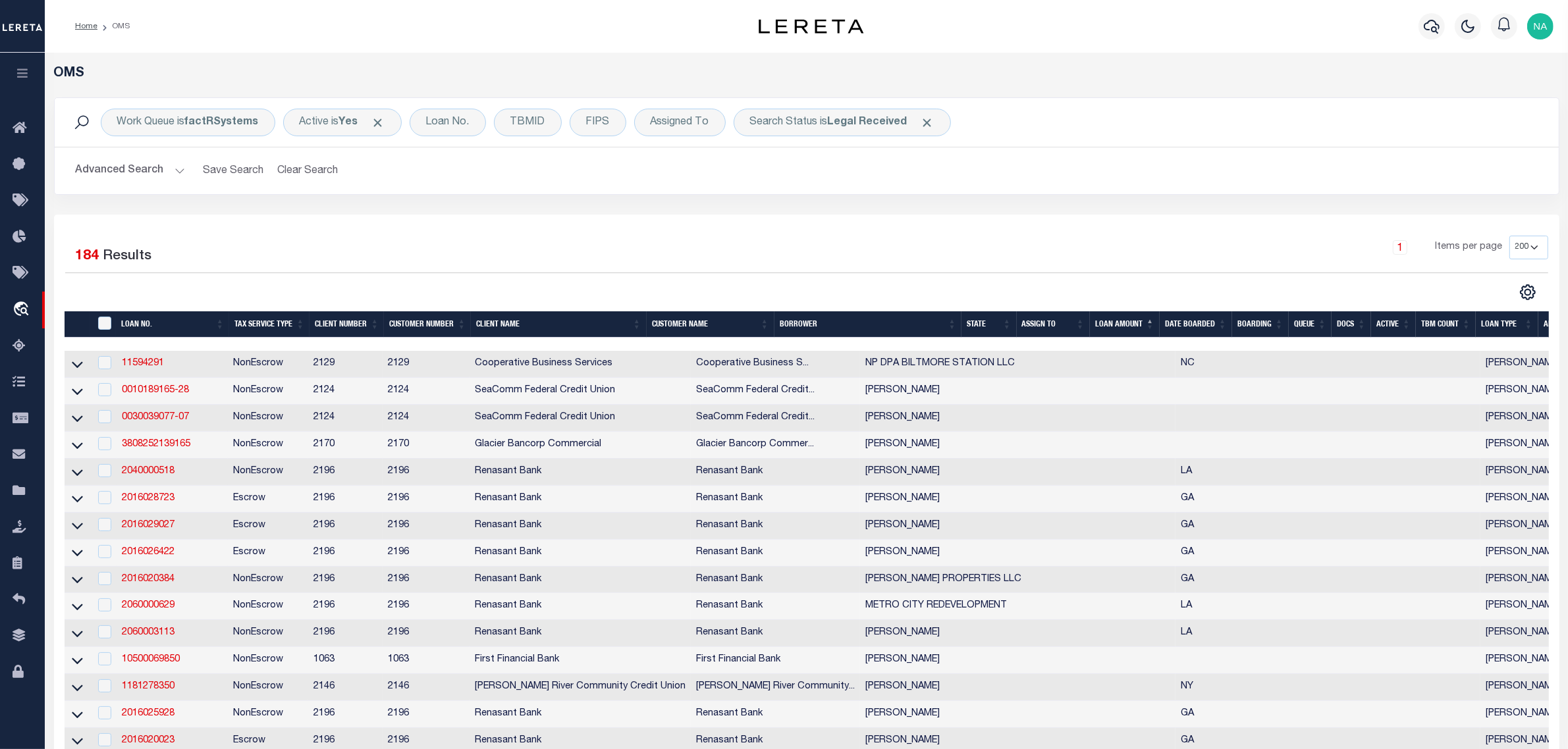
click at [124, 171] on button "Advanced Search" at bounding box center [131, 171] width 110 height 26
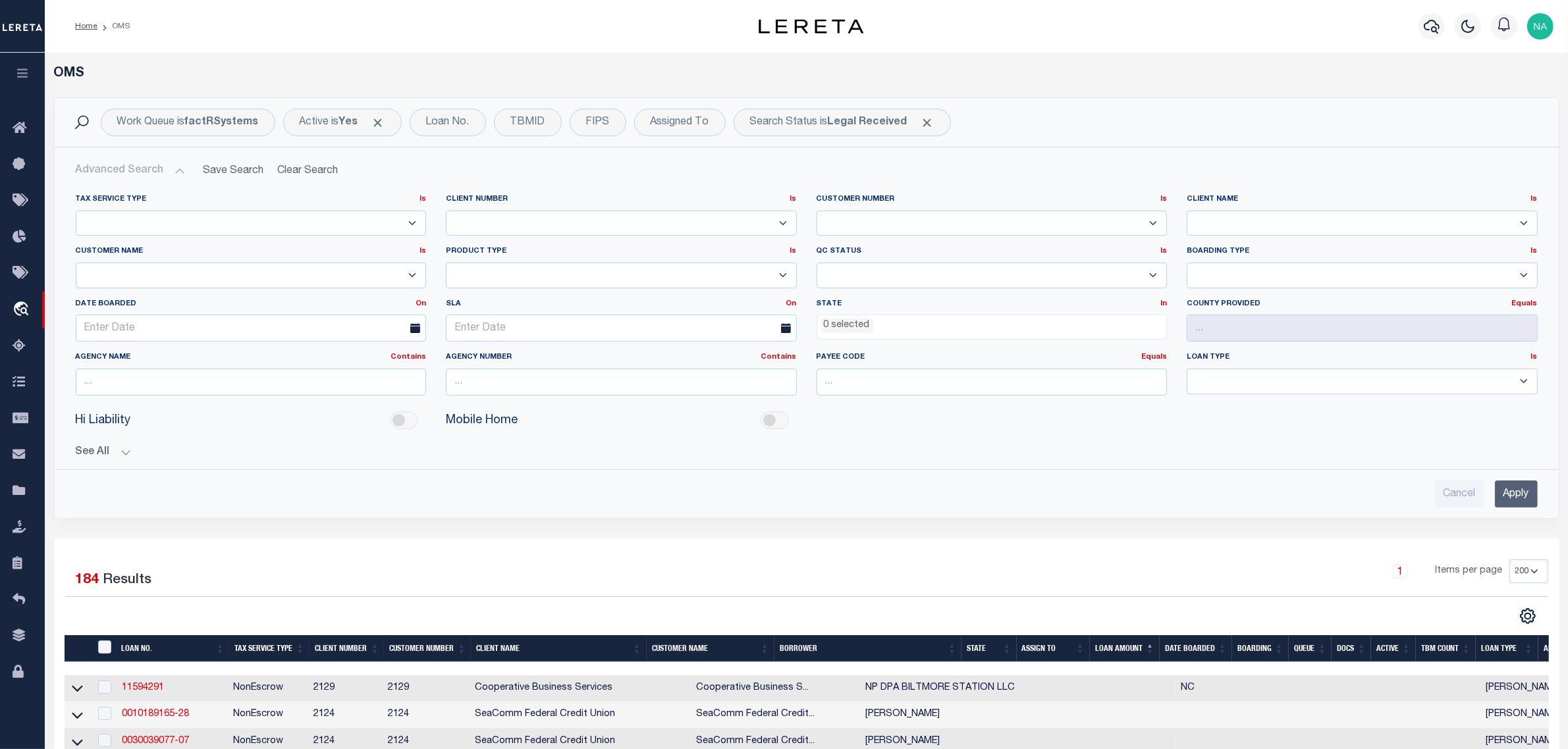
click at [922, 326] on ul "0 selected" at bounding box center [992, 324] width 350 height 18
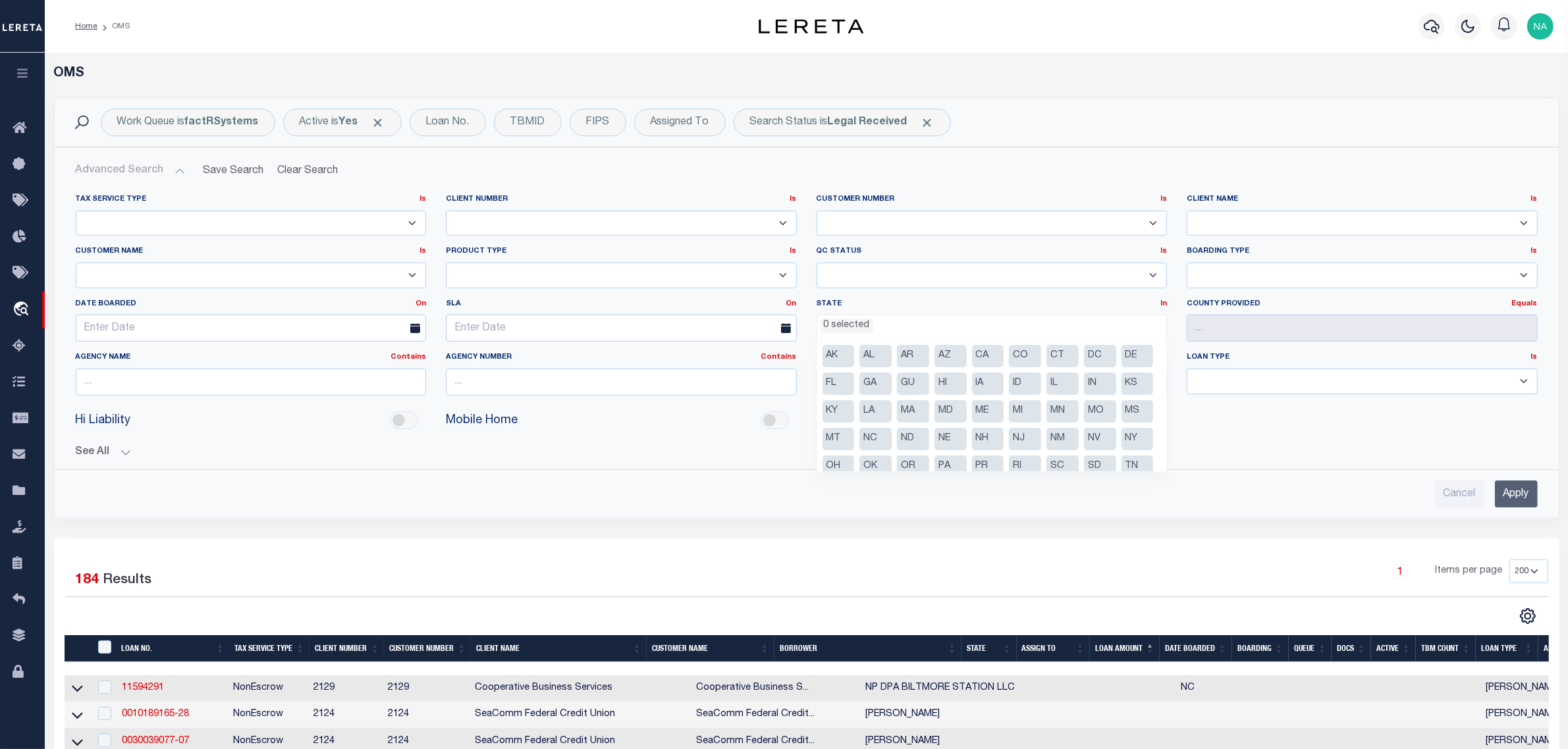
click at [892, 383] on li "GA" at bounding box center [876, 384] width 32 height 22
select select "GA"
click at [1315, 439] on div "See All BORROWER Contains Contains Is Equals Equals Is" at bounding box center [807, 447] width 1462 height 23
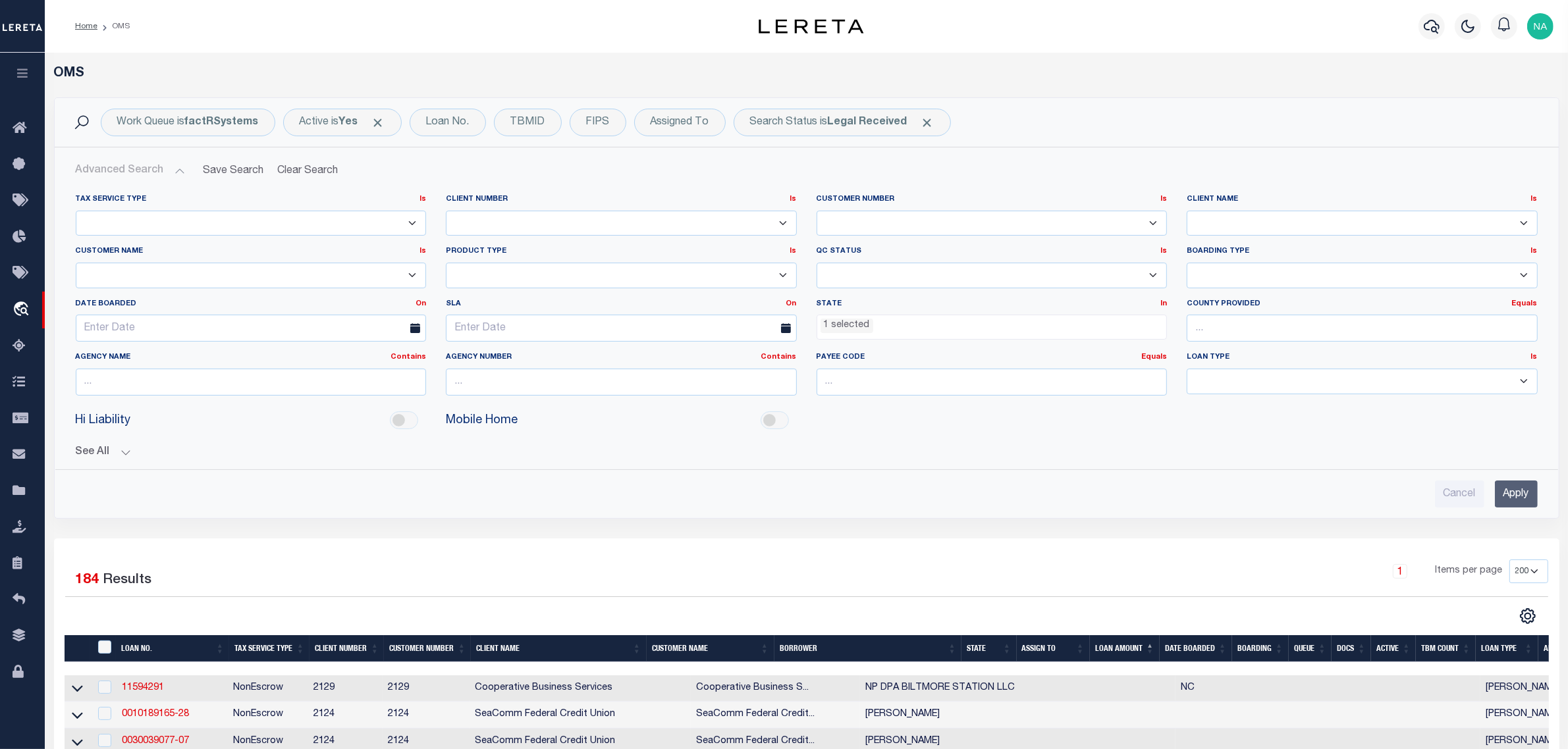
click at [1522, 497] on input "Apply" at bounding box center [1516, 494] width 43 height 27
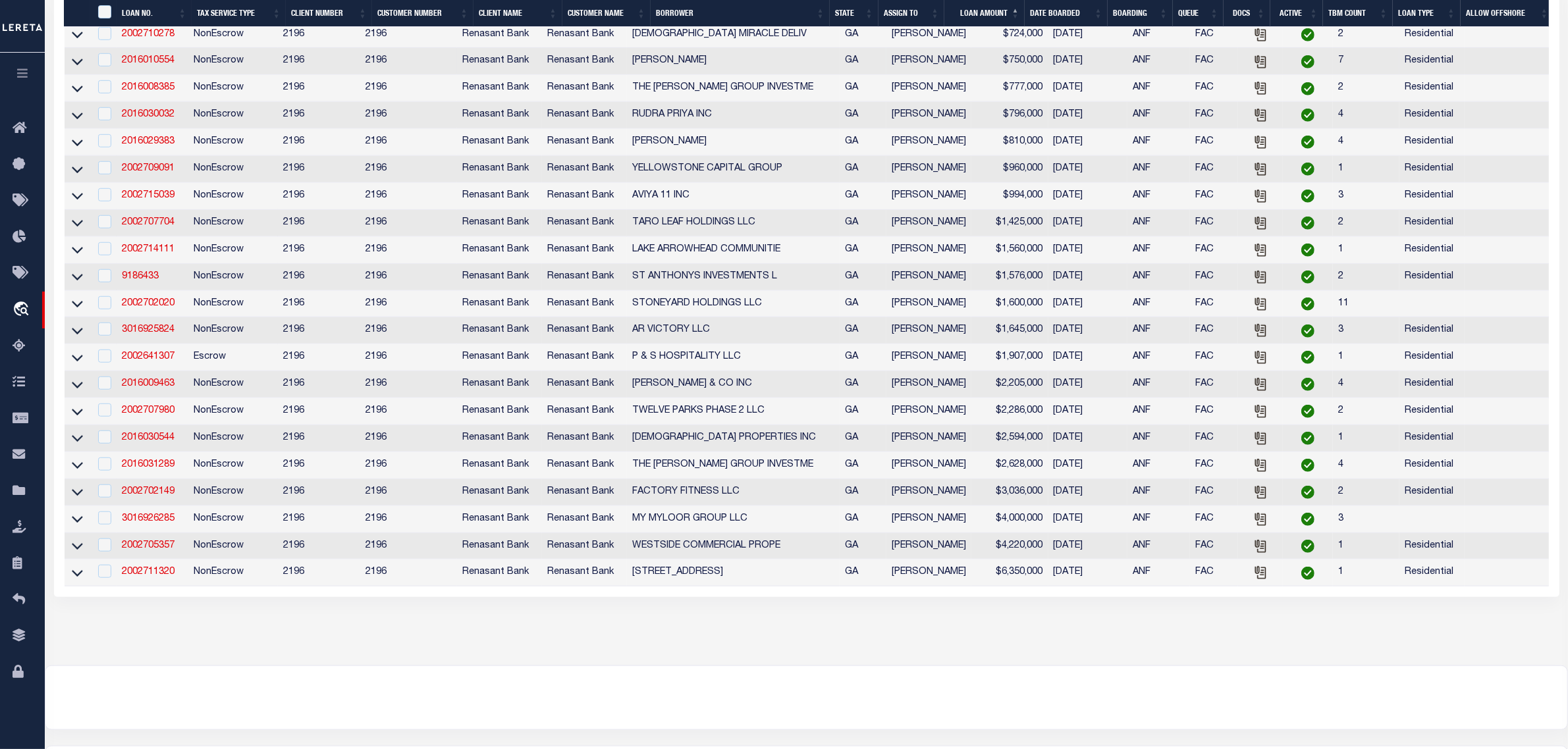
scroll to position [1317, 0]
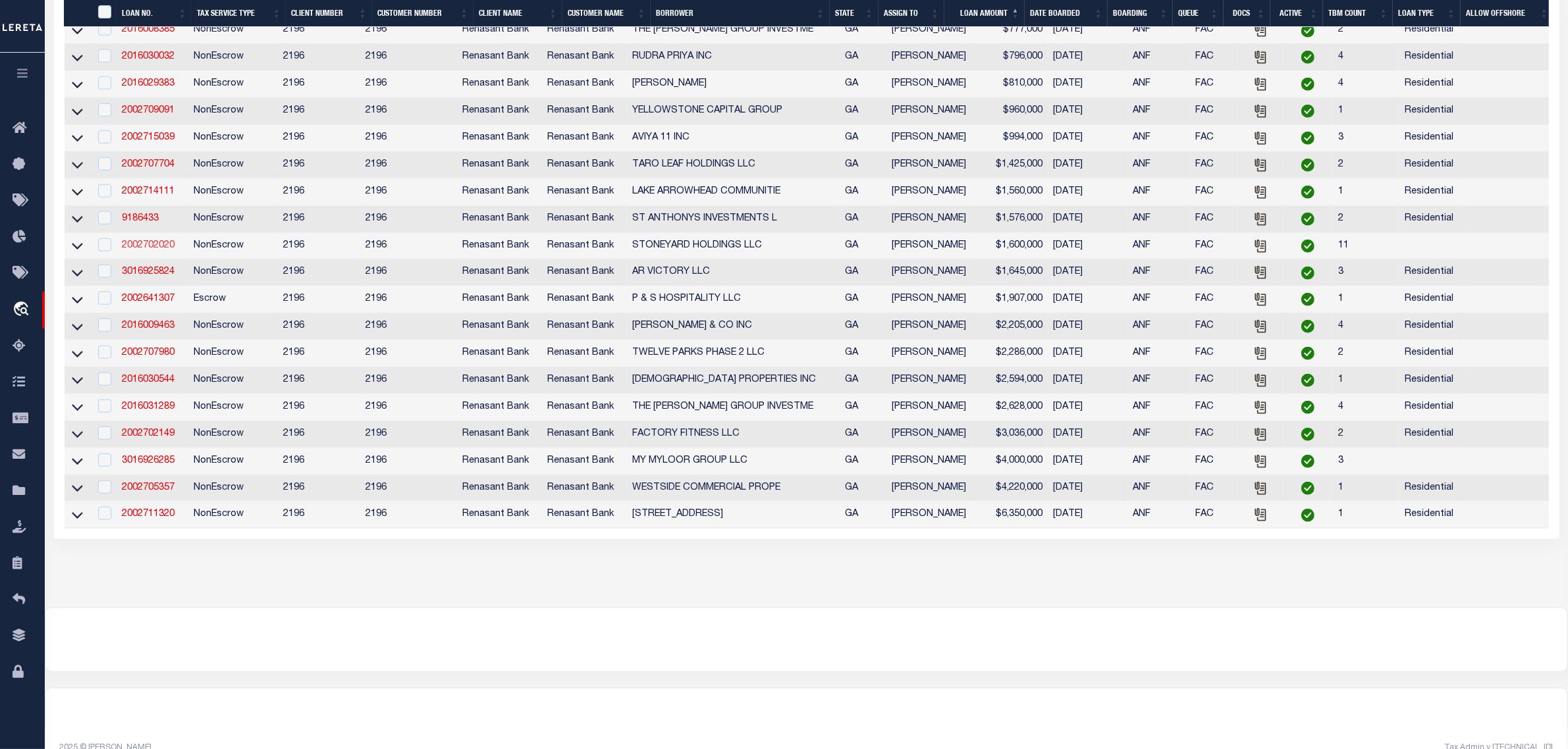
click at [147, 250] on link "2002702020" at bounding box center [147, 245] width 53 height 9
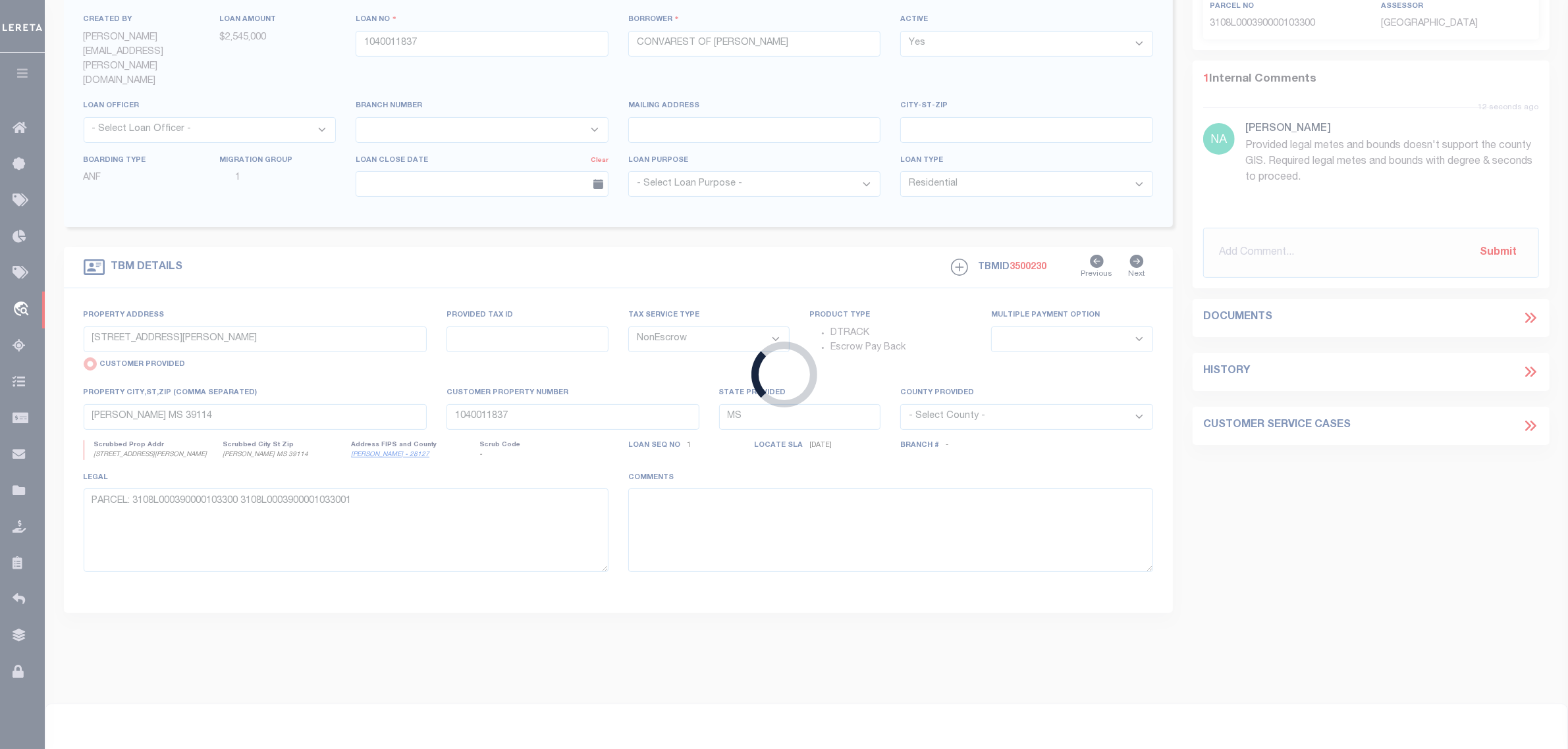
type input "2002702020"
type input "STONEYARD HOLDINGS LLC"
select select
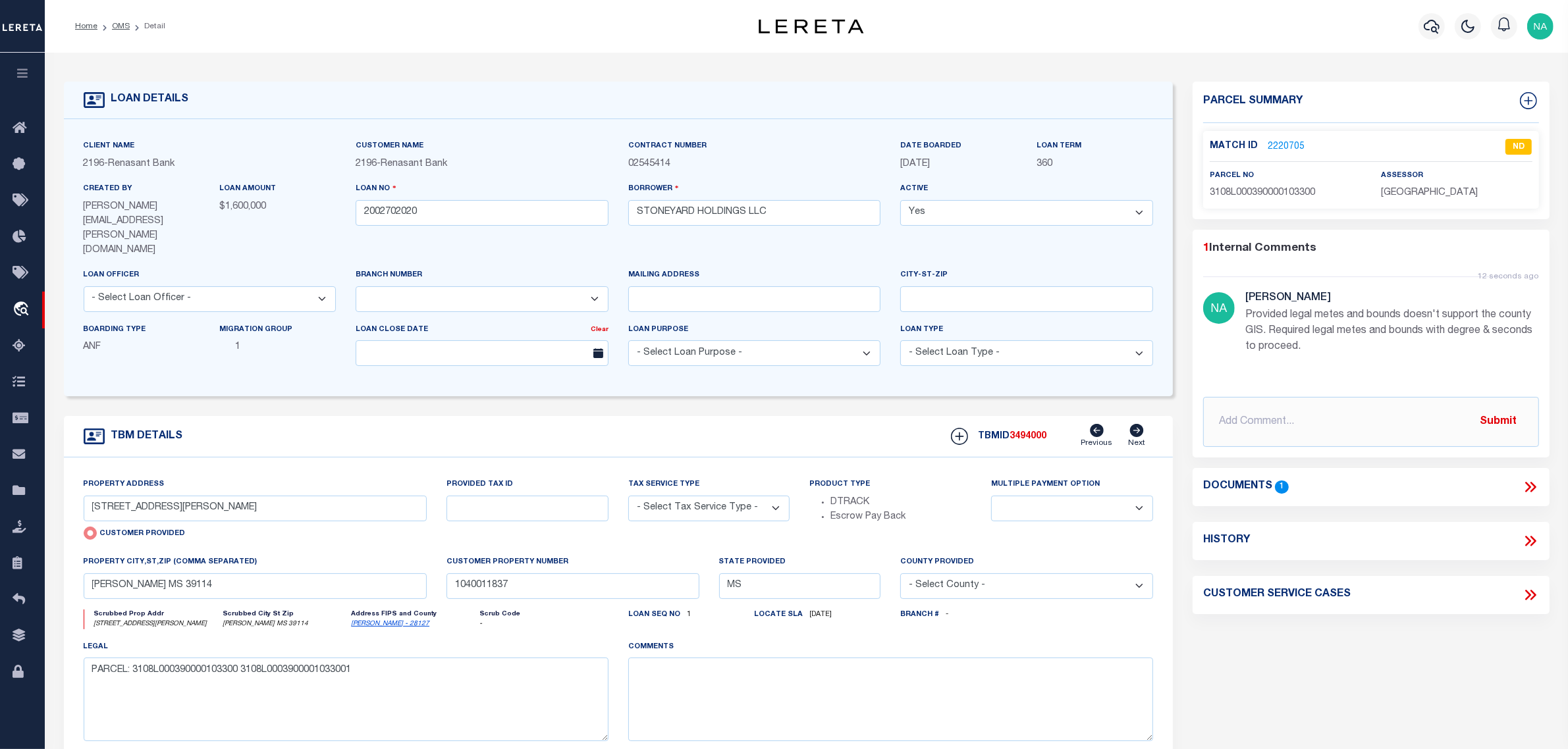
type input "113 HIGHLAND CROSSING"
select select "NonEscrow"
select select
type input "ELIJAH GA 30540"
type input "2002702020"
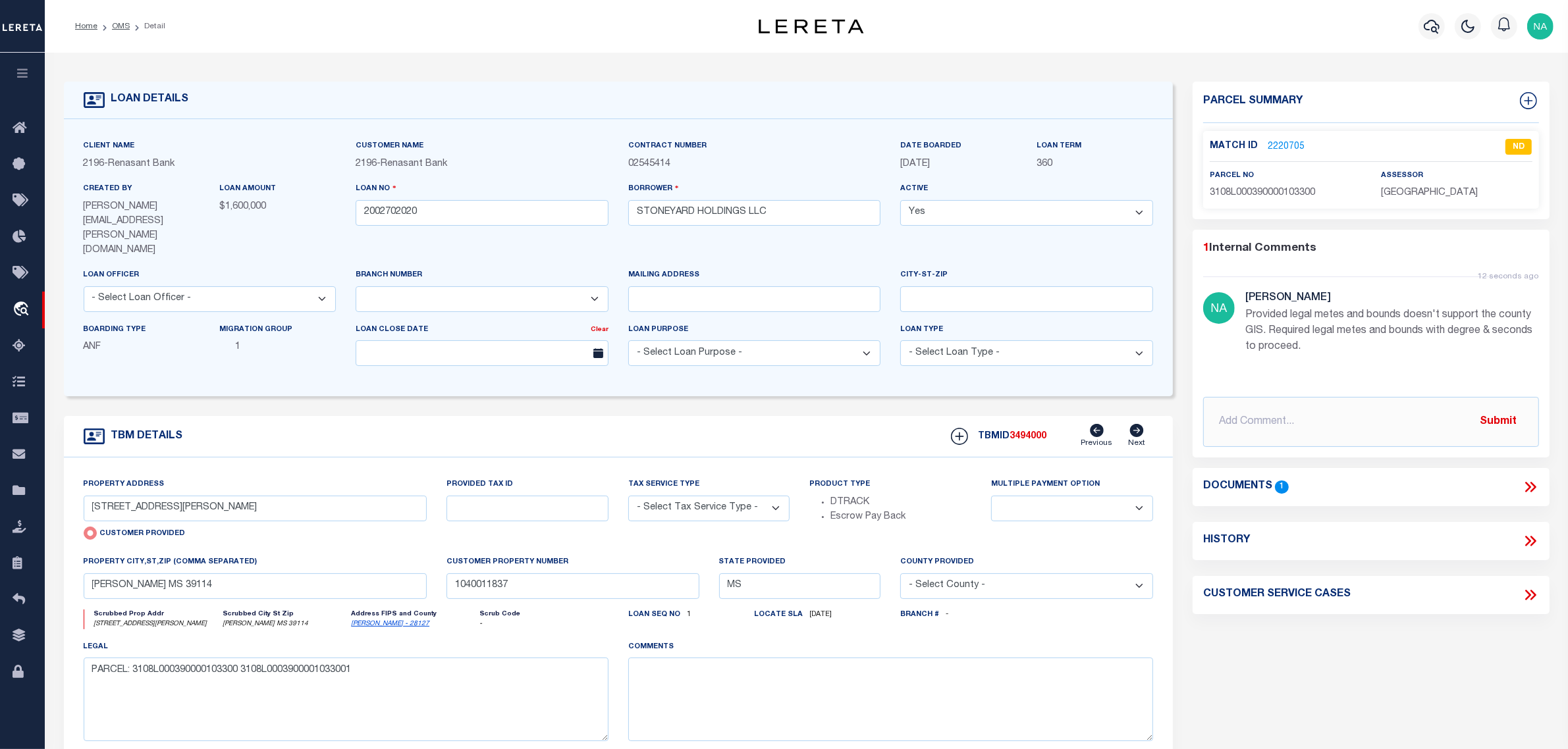
type input "GA"
type textarea "SEE FILE10061 1APL"
select select "4983"
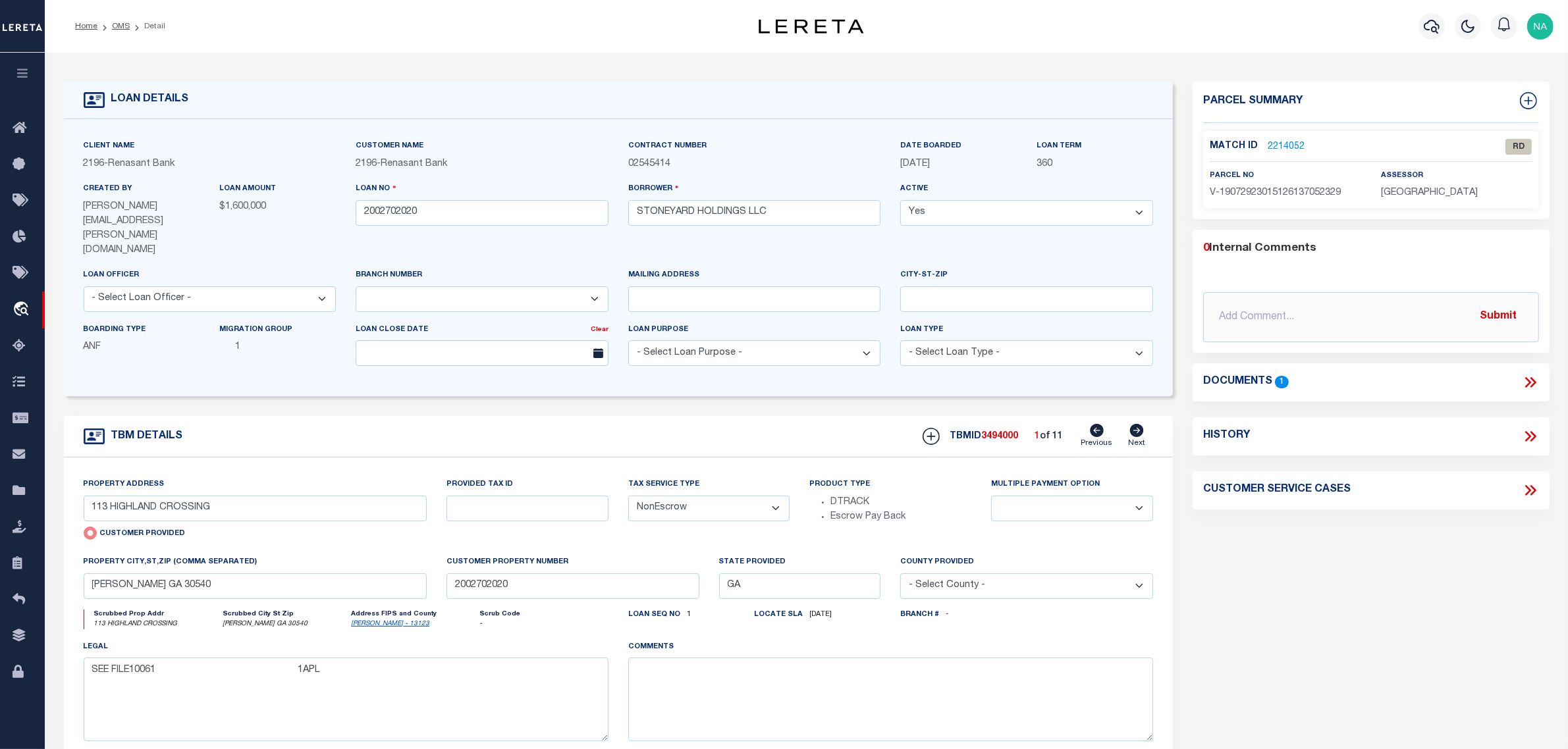
click at [1526, 377] on icon at bounding box center [1528, 382] width 6 height 11
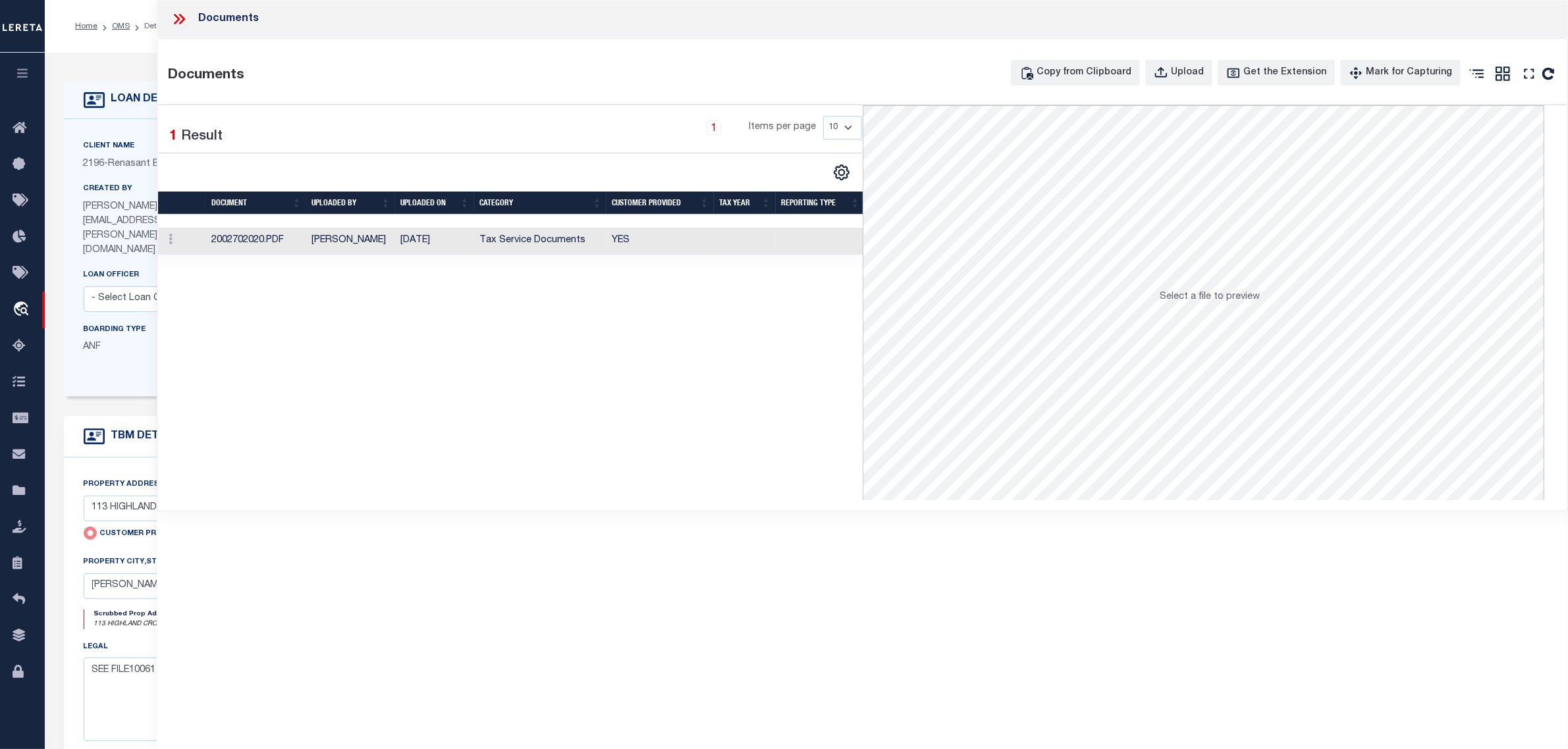
click at [373, 238] on td "[PERSON_NAME]" at bounding box center [350, 241] width 89 height 27
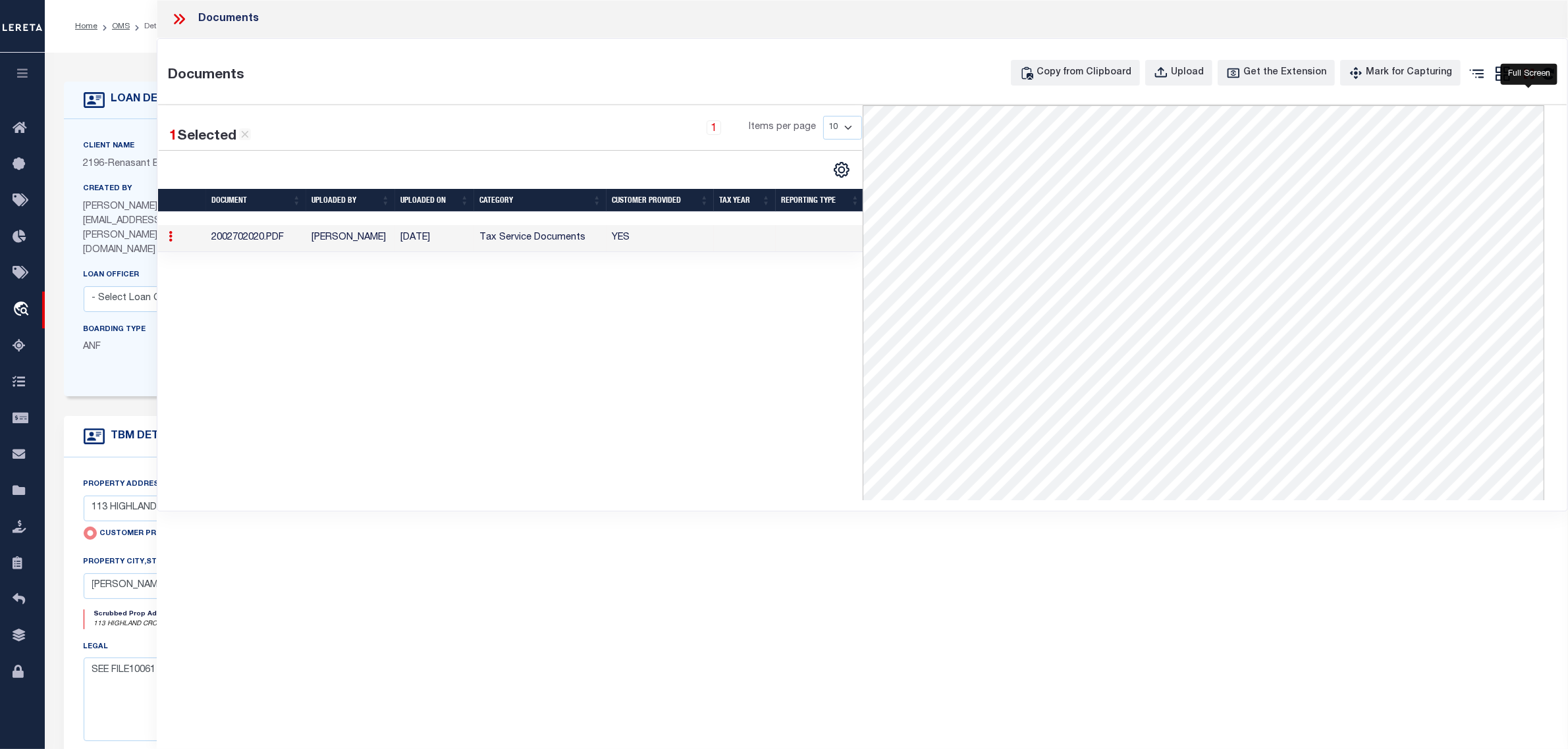
click at [1533, 78] on icon at bounding box center [1529, 74] width 10 height 10
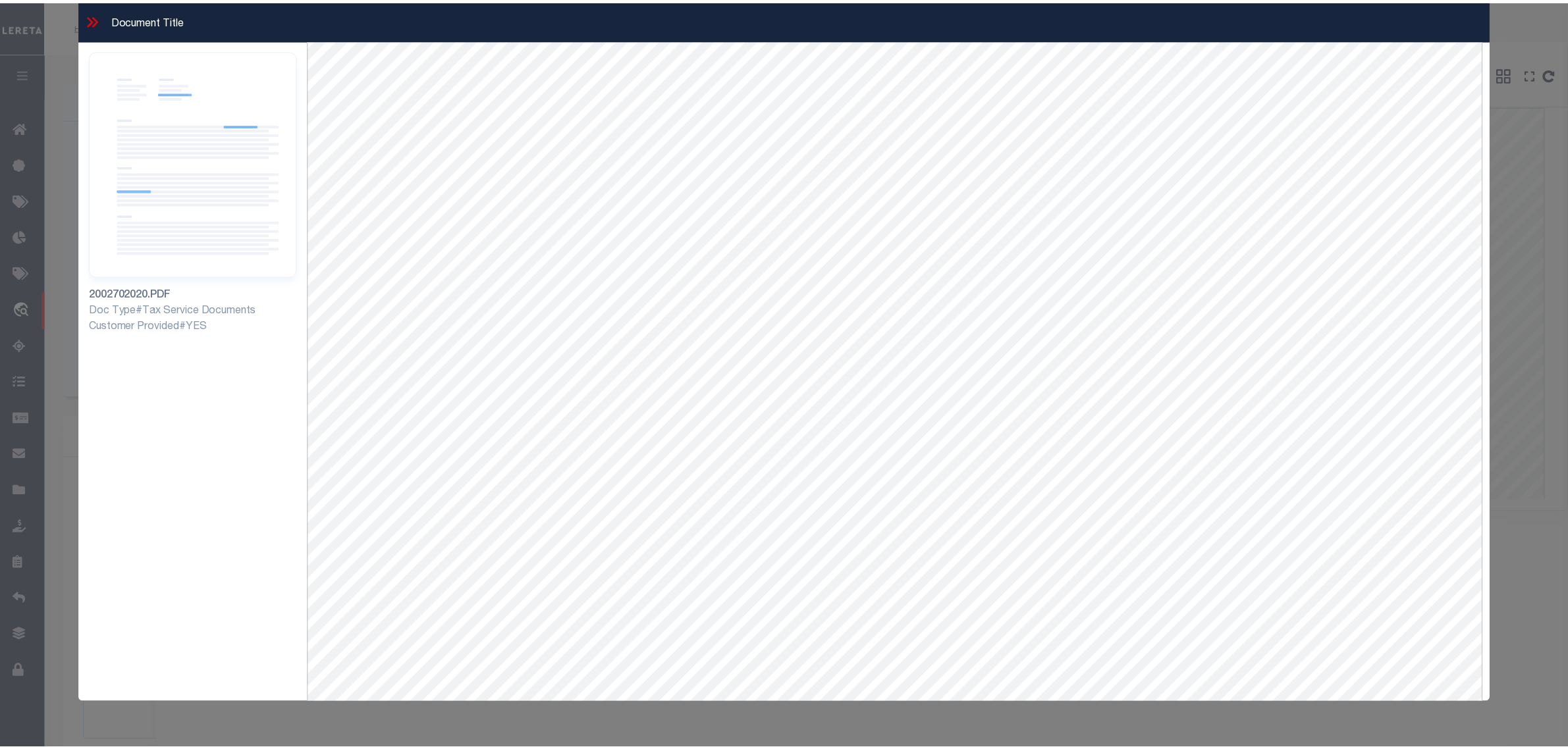
scroll to position [57, 0]
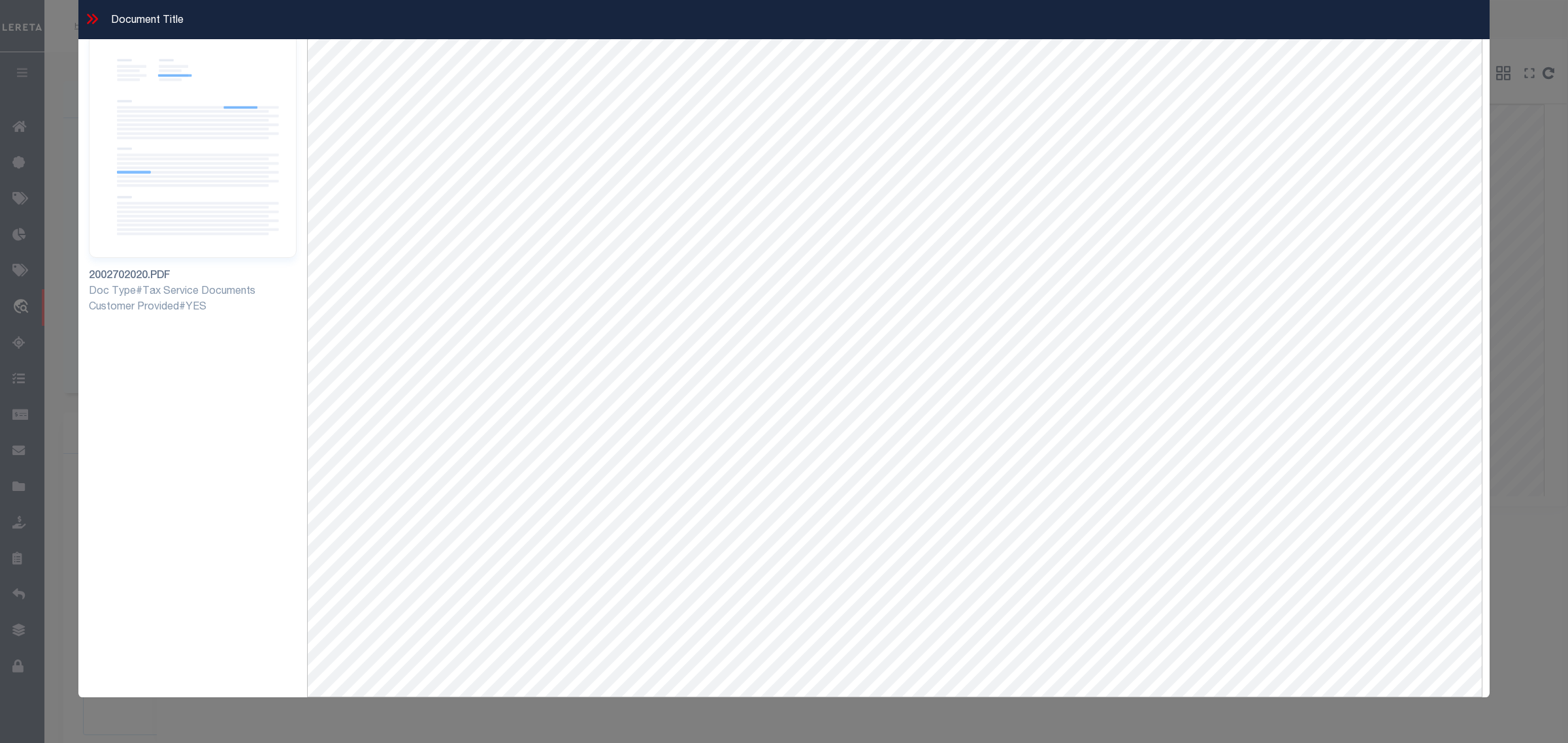
click at [85, 17] on icon at bounding box center [92, 19] width 17 height 17
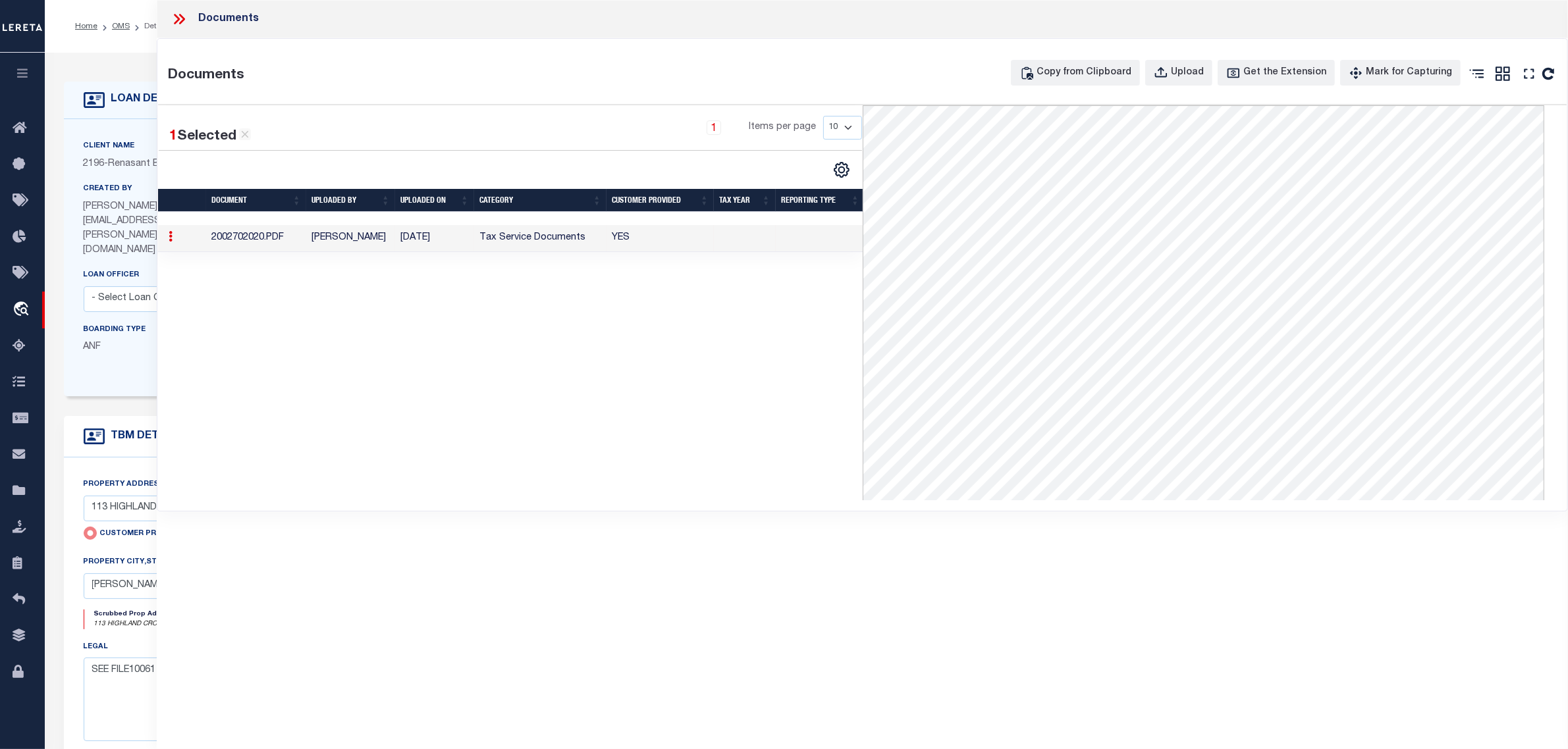
click at [178, 17] on icon at bounding box center [179, 19] width 17 height 17
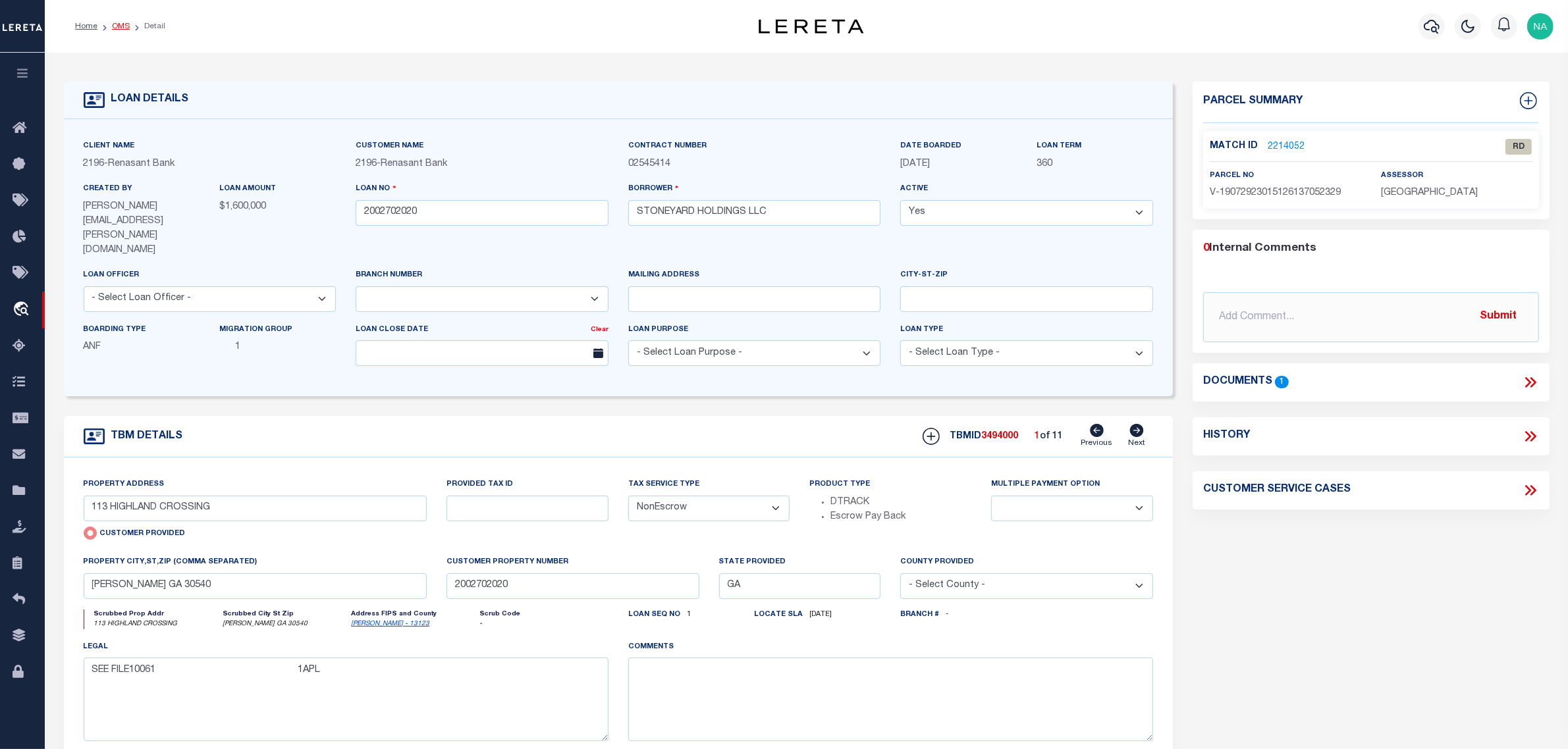
click at [117, 24] on link "OMS" at bounding box center [120, 26] width 18 height 8
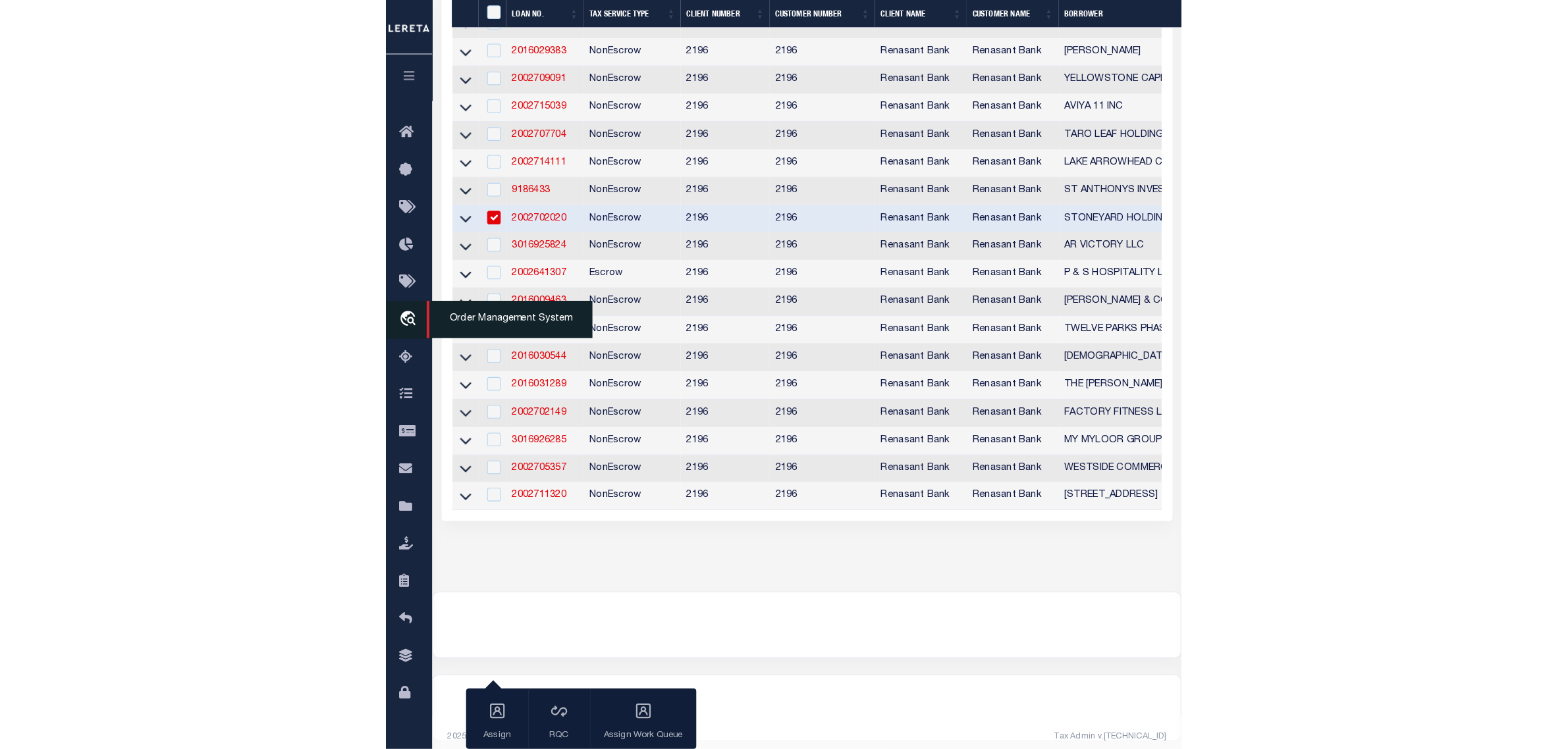
scroll to position [1348, 0]
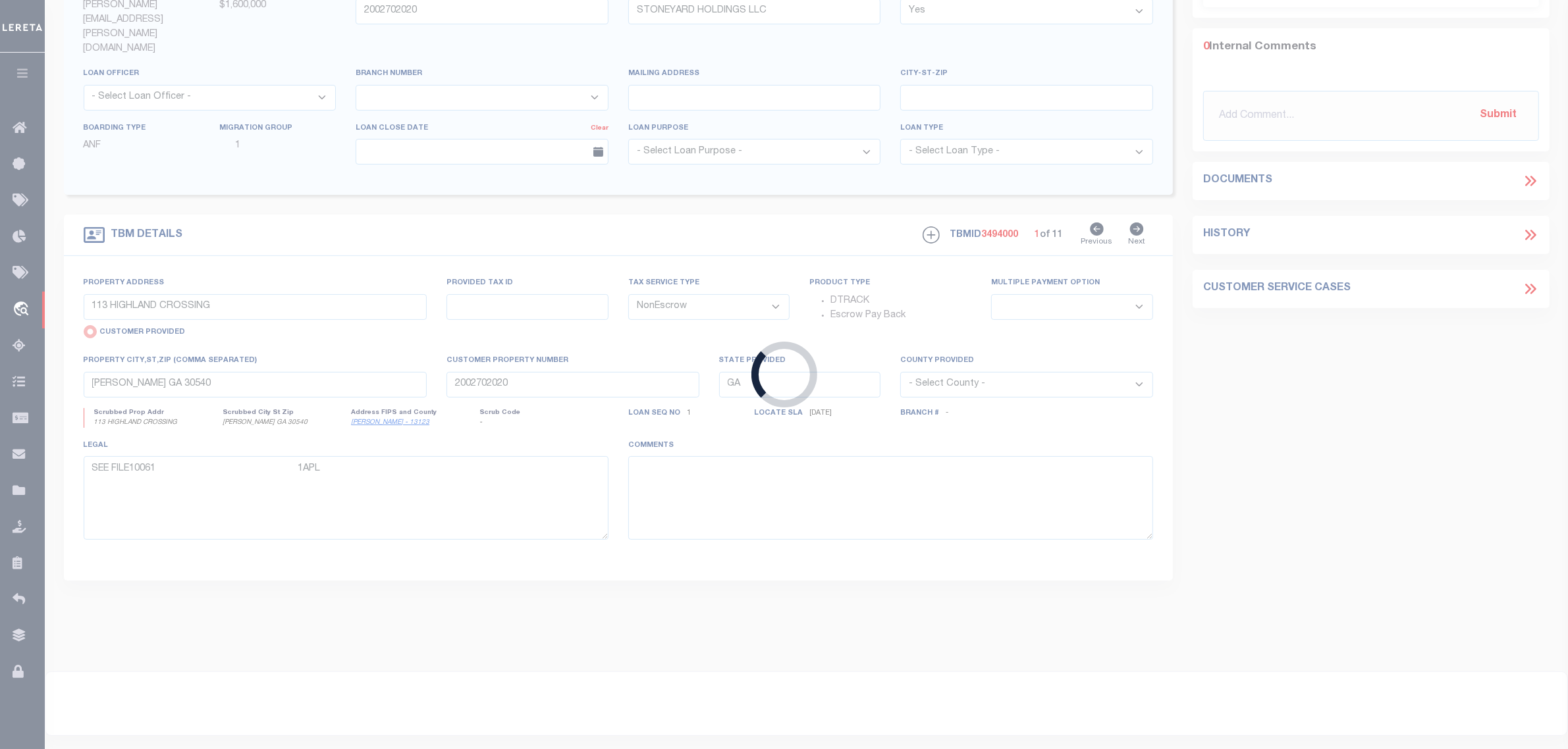
type input "3070003419"
type input "[PERSON_NAME] INVESTMENTS LLC"
select select
select select "10"
select select
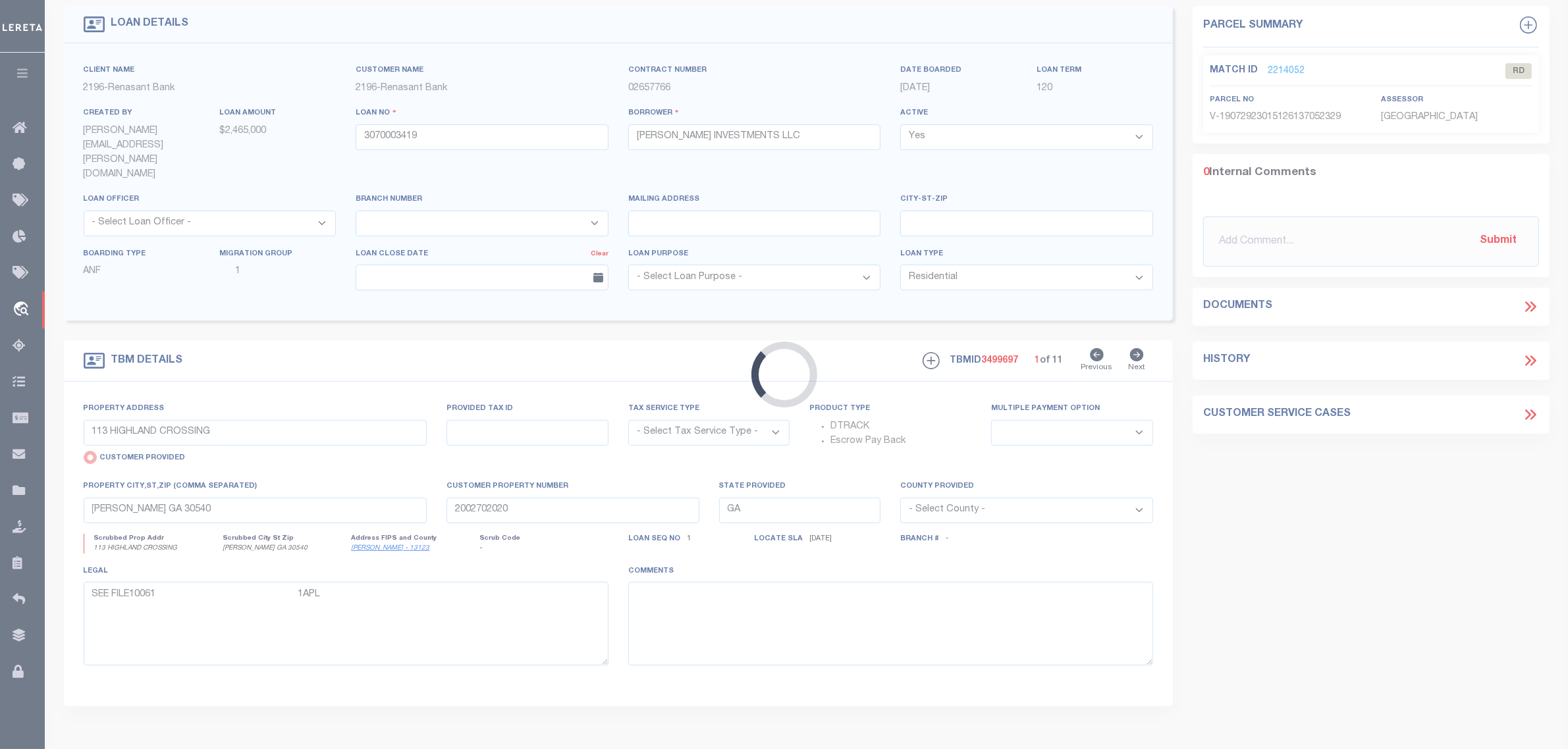
scroll to position [4, 0]
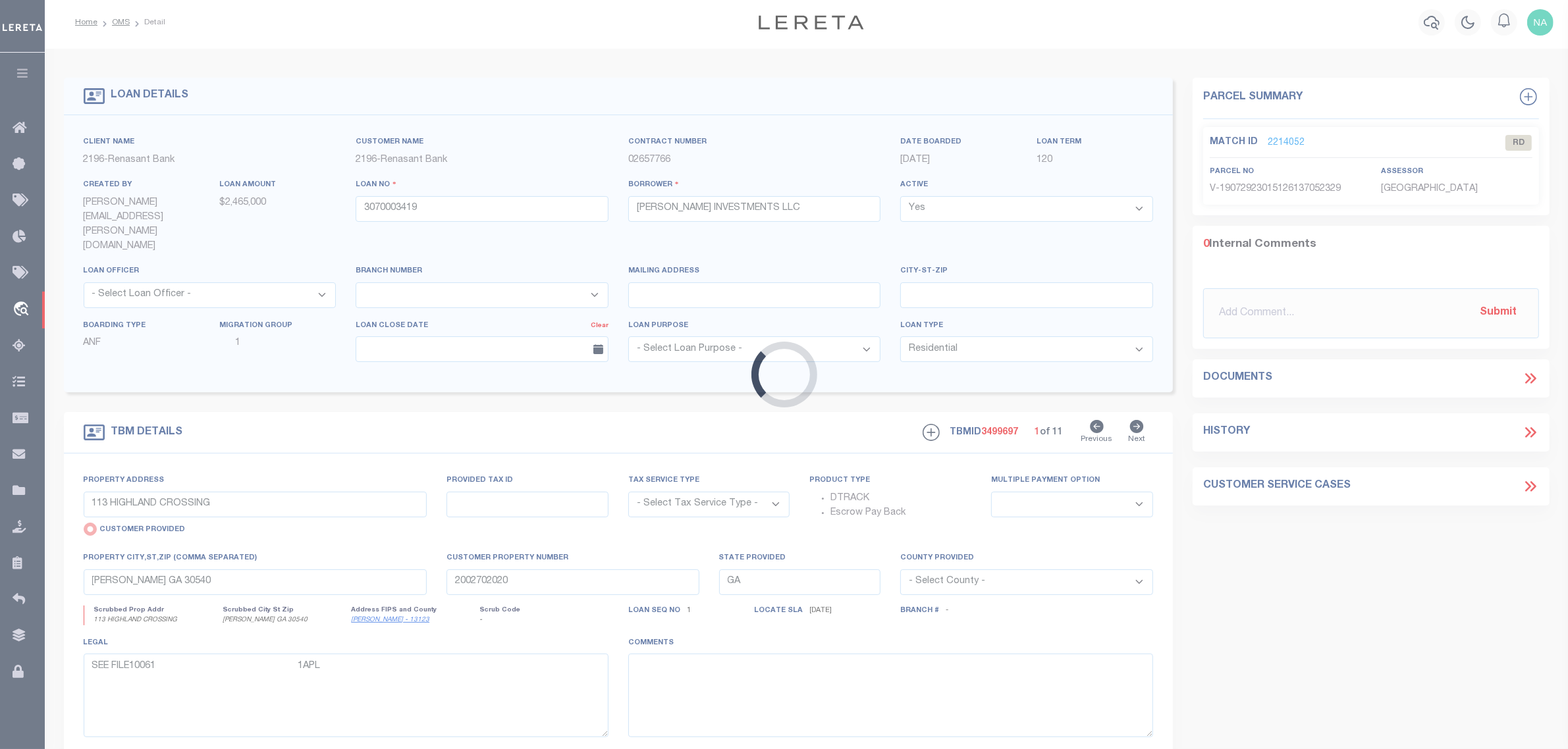
select select "4983"
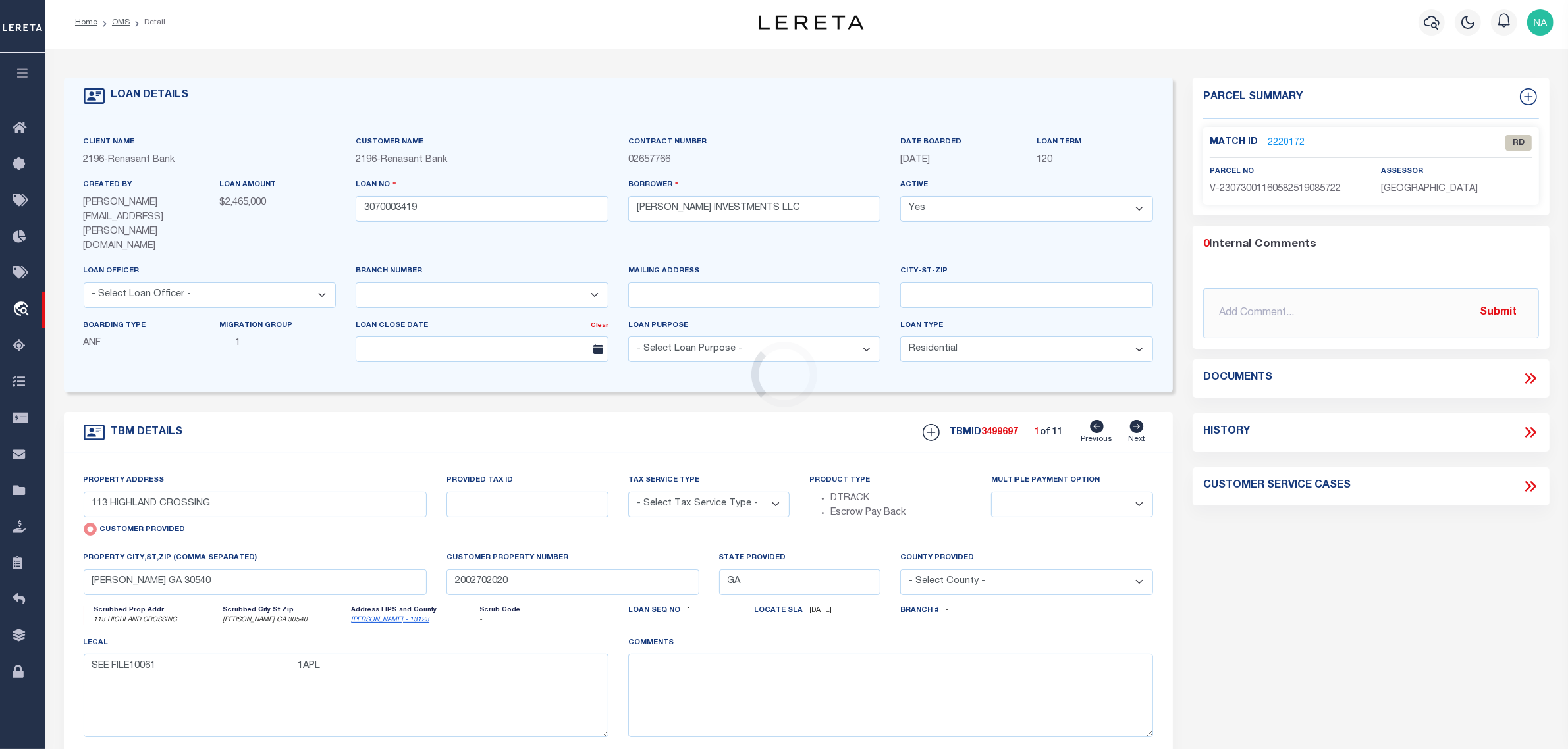
type input "2441 PASS ROAD"
select select "NonEscrow"
select select
type input "BILOXI MS 39531"
type input "3070003419"
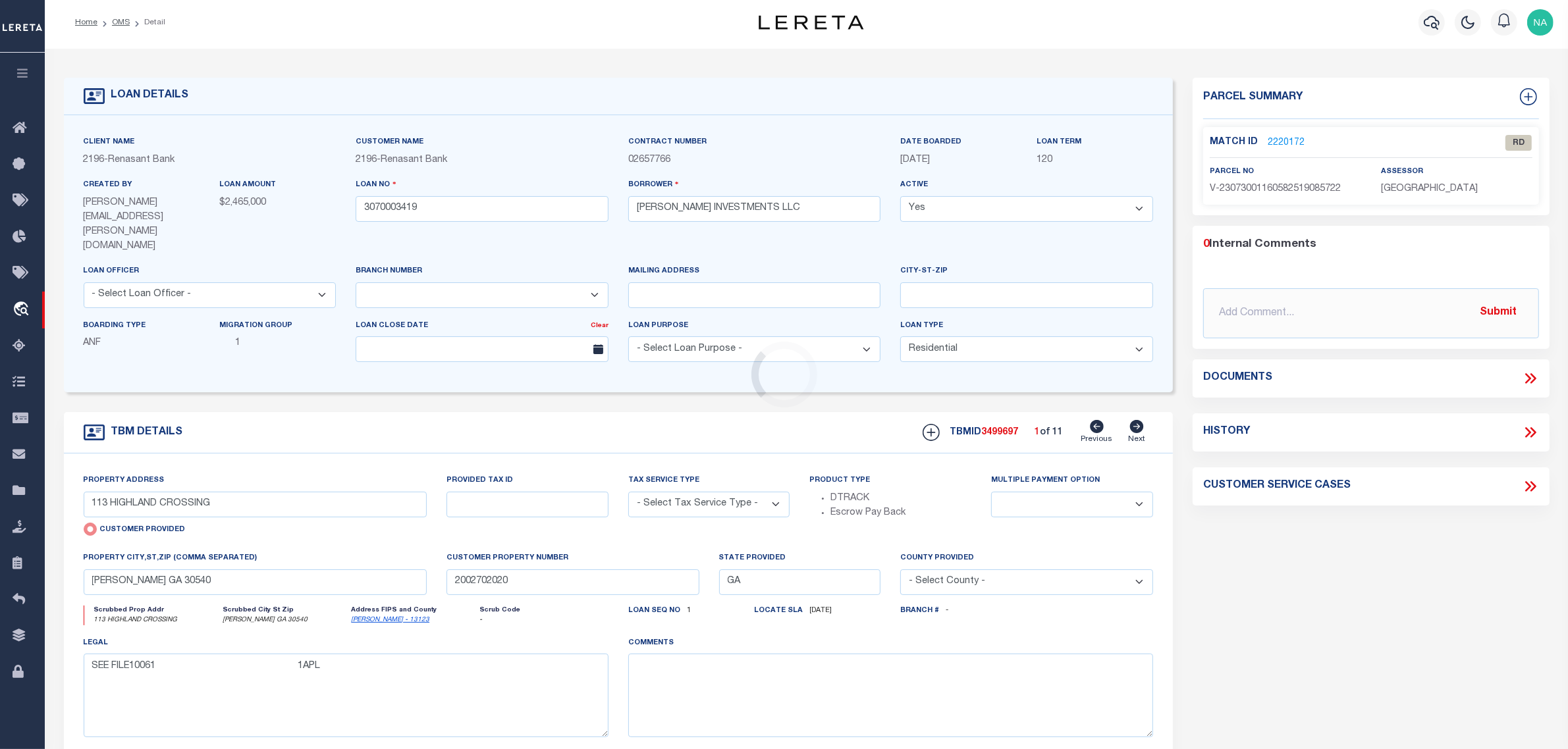
type input "MS"
type textarea "SEE FILE1"
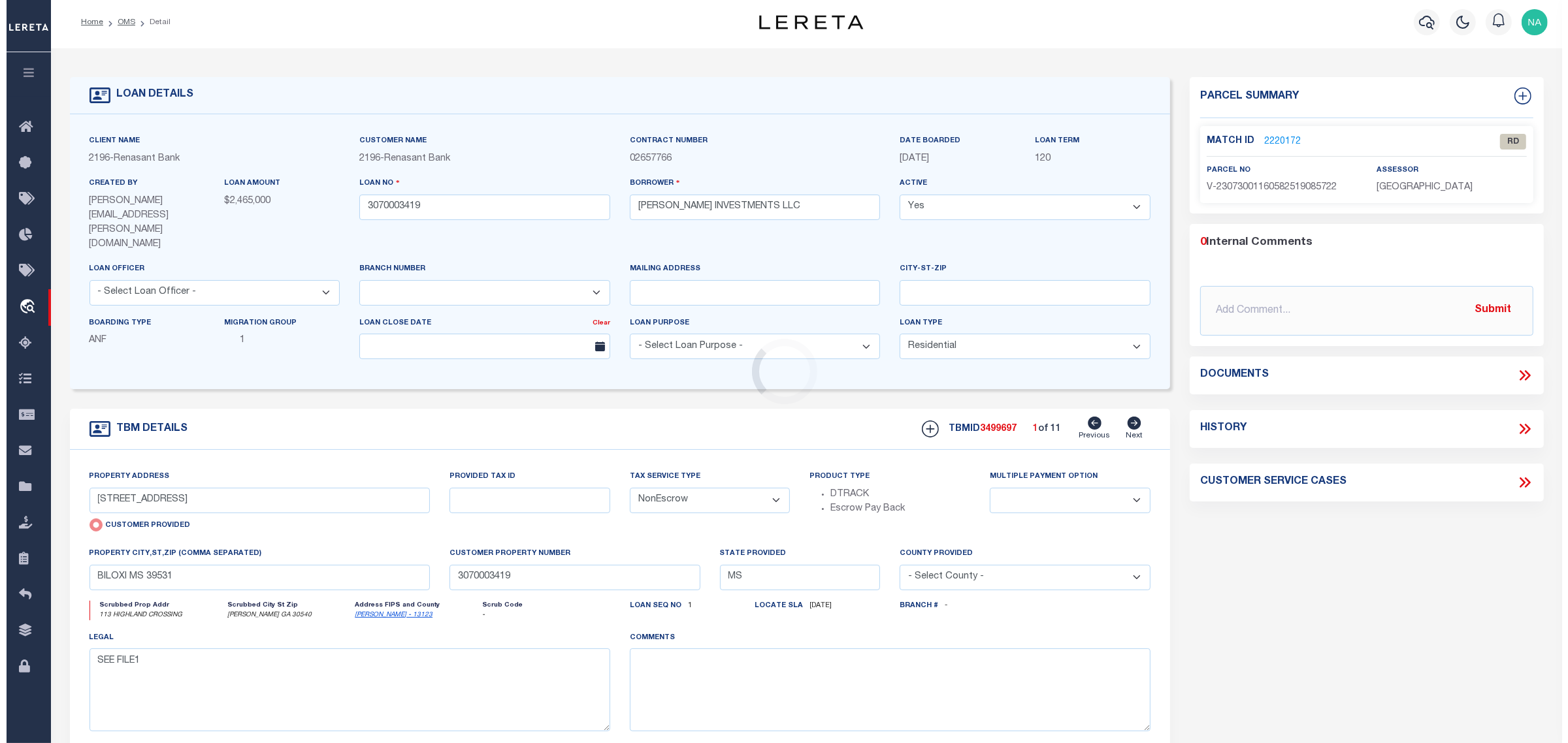
scroll to position [0, 0]
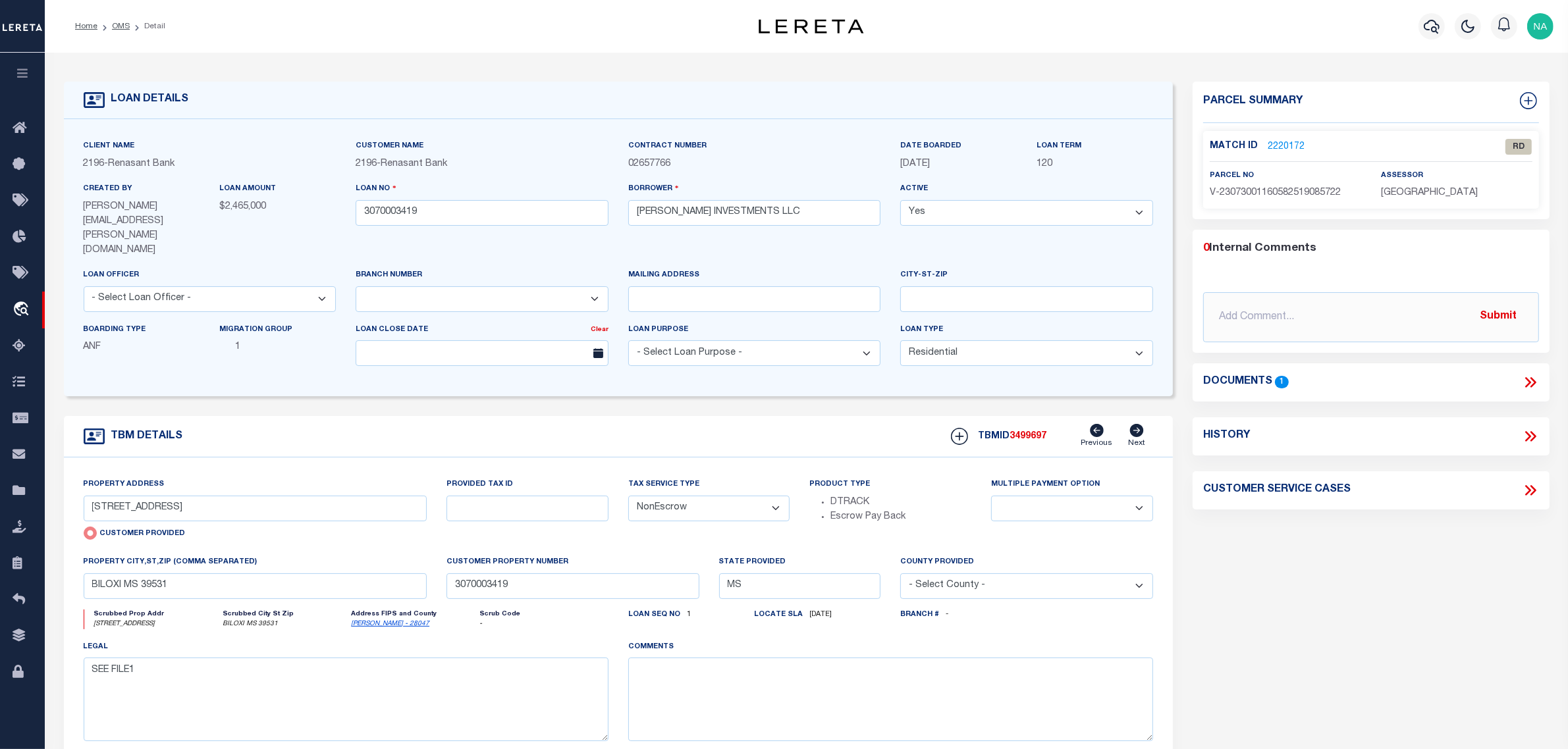
click at [1523, 380] on icon at bounding box center [1530, 383] width 17 height 17
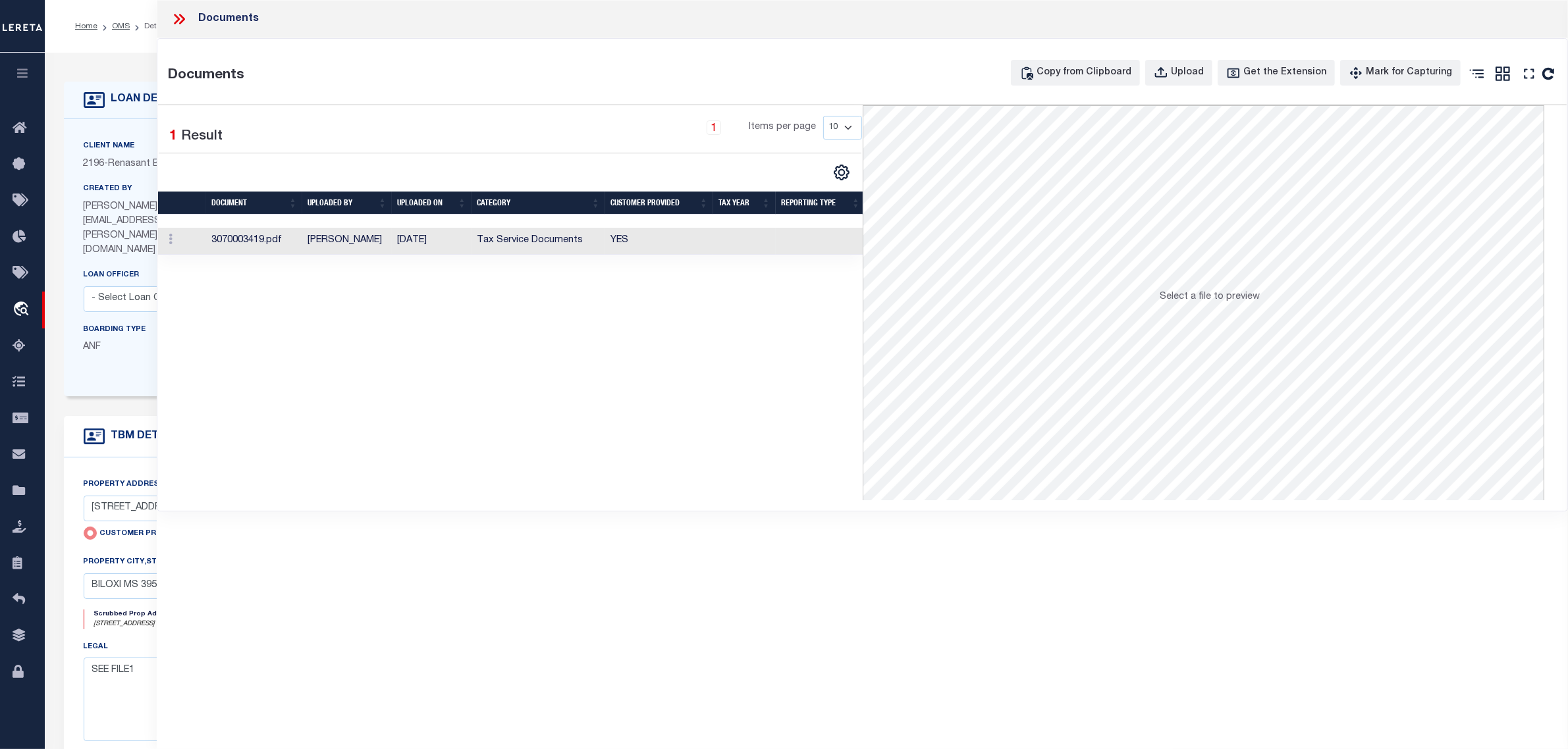
click at [485, 242] on td "Tax Service Documents" at bounding box center [538, 241] width 133 height 27
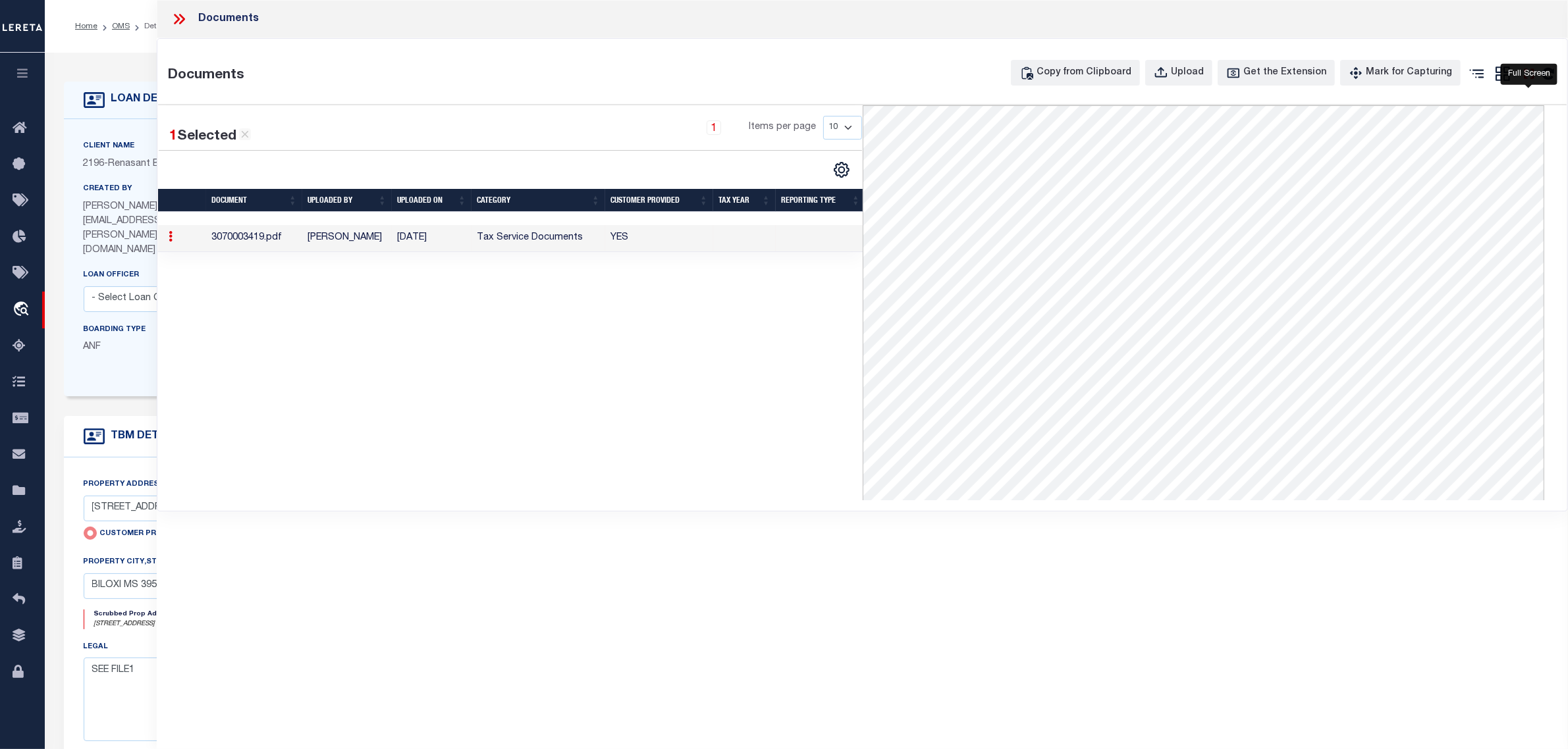
click at [1531, 76] on icon at bounding box center [1529, 74] width 17 height 17
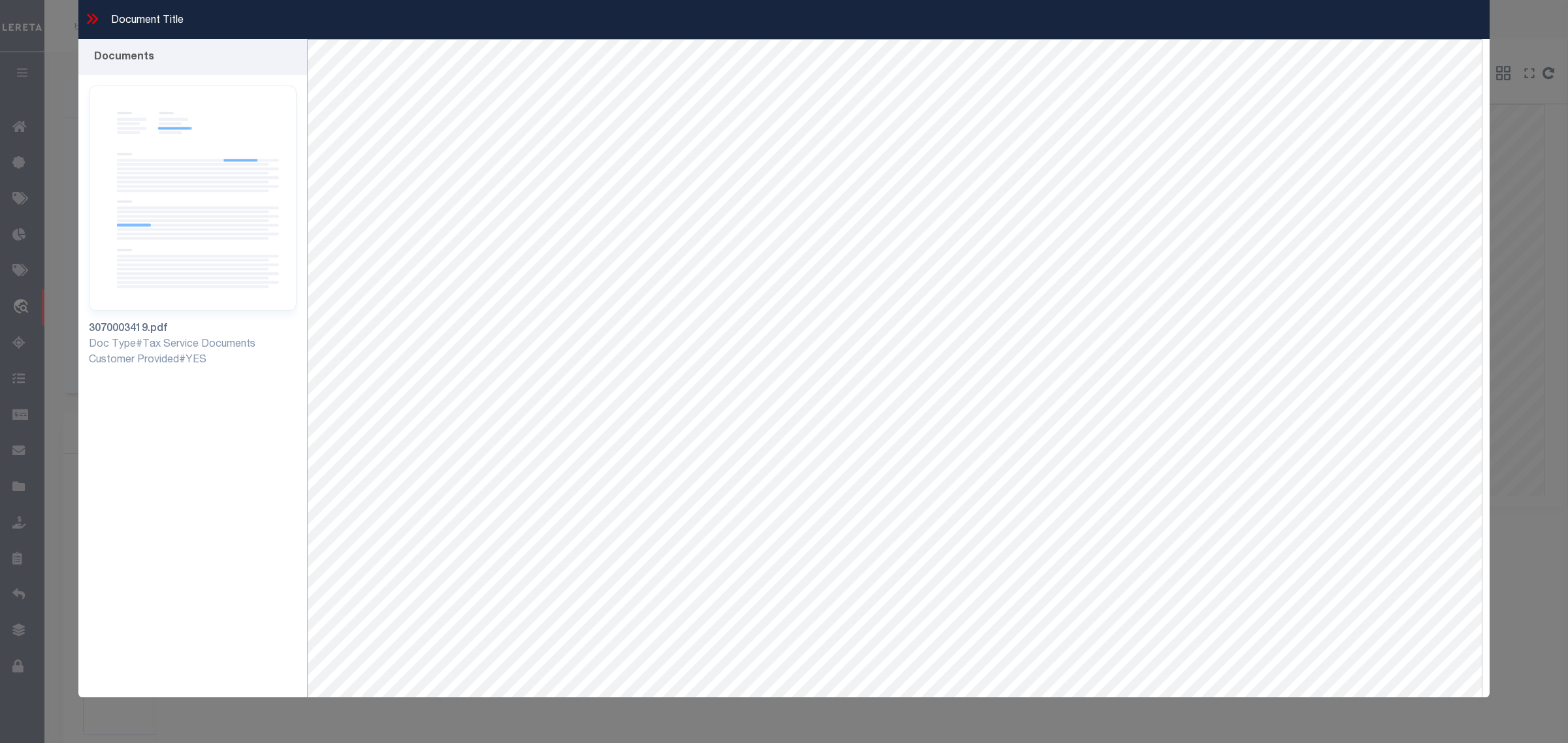
click at [90, 18] on icon at bounding box center [92, 19] width 17 height 17
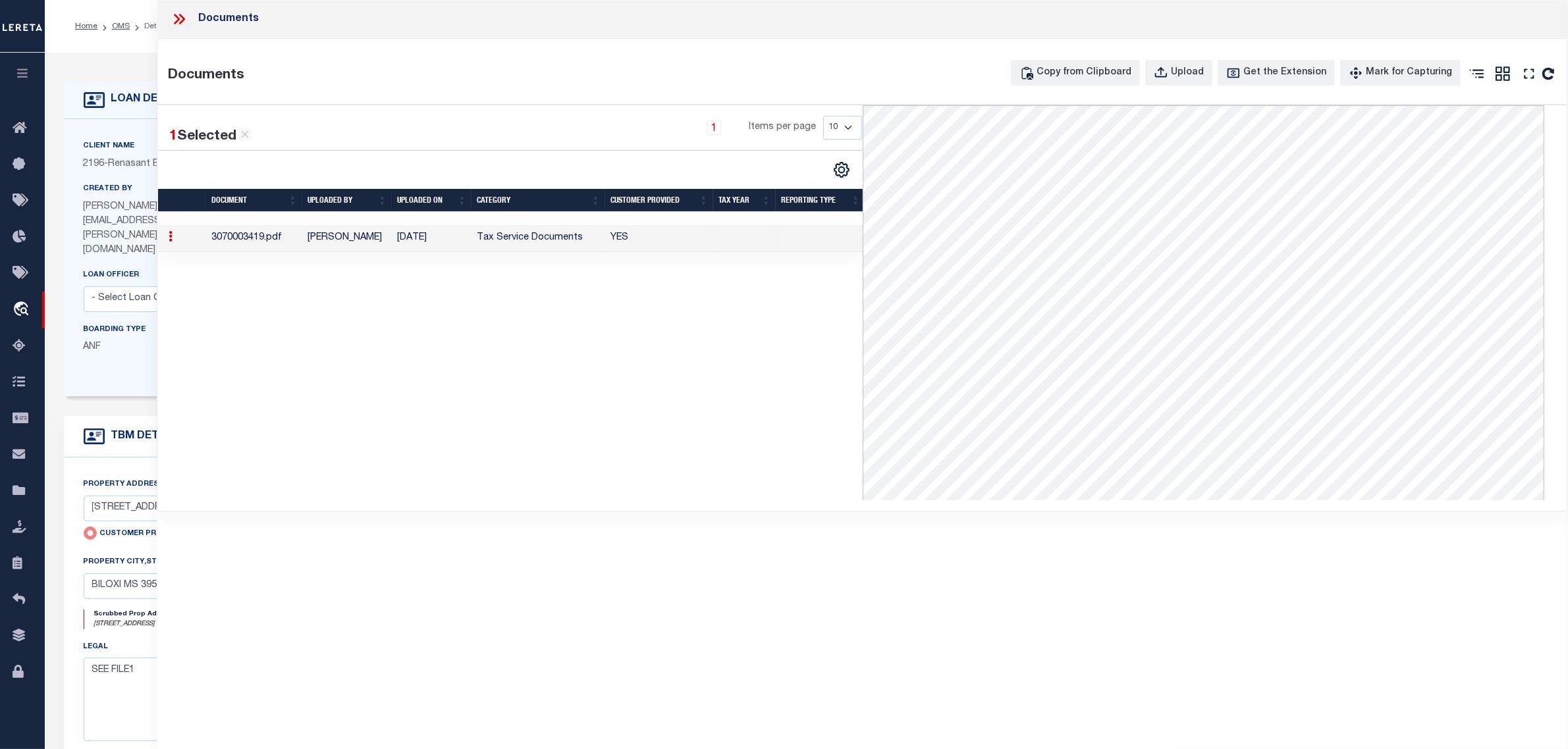
drag, startPoint x: 178, startPoint y: 20, endPoint x: 189, endPoint y: 13, distance: 13.0
click at [178, 20] on icon at bounding box center [177, 19] width 6 height 11
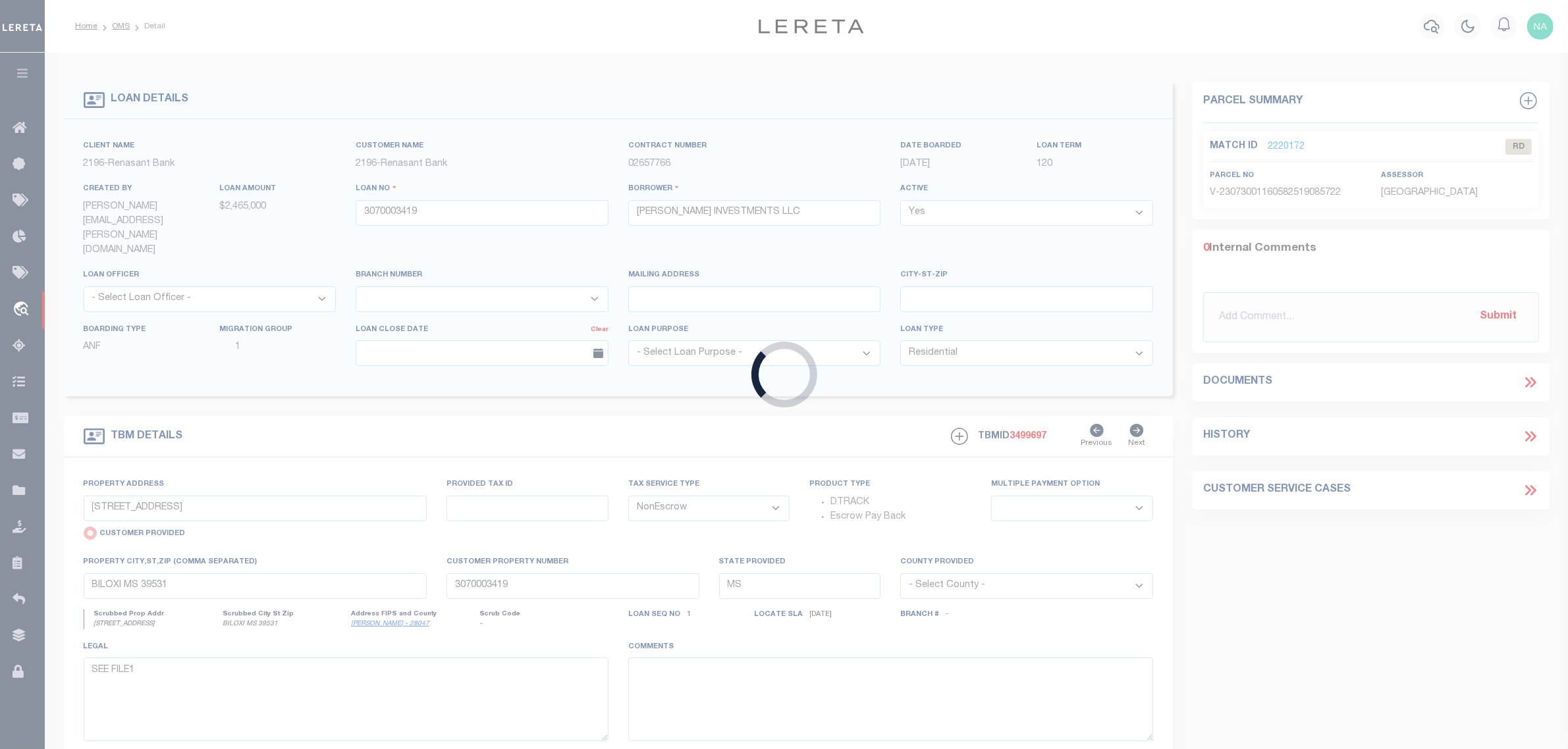
type input "3070002889"
select select
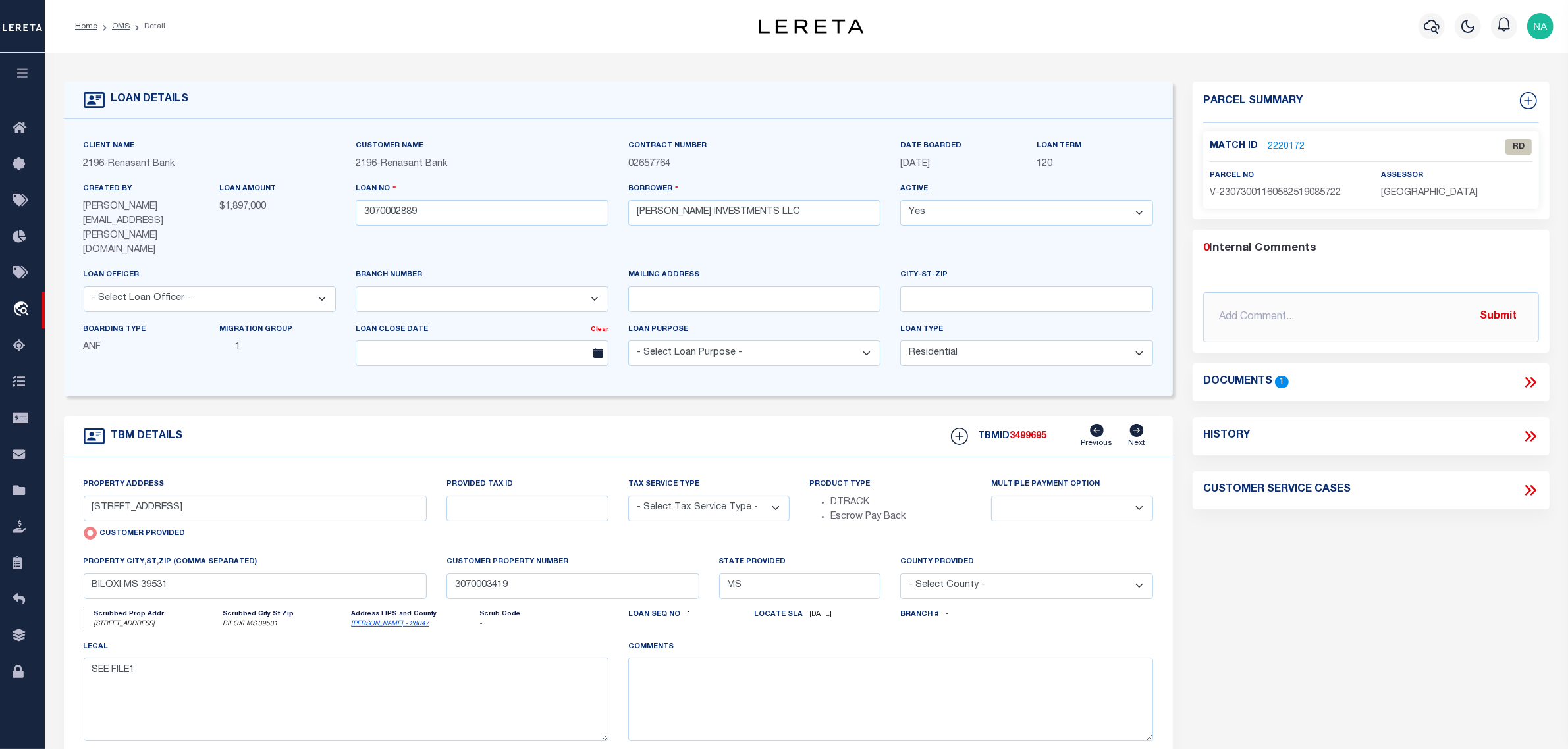
select select "4983"
type input "[STREET_ADDRESS]"
select select "NonEscrow"
select select
type input "[GEOGRAPHIC_DATA] MS 39564"
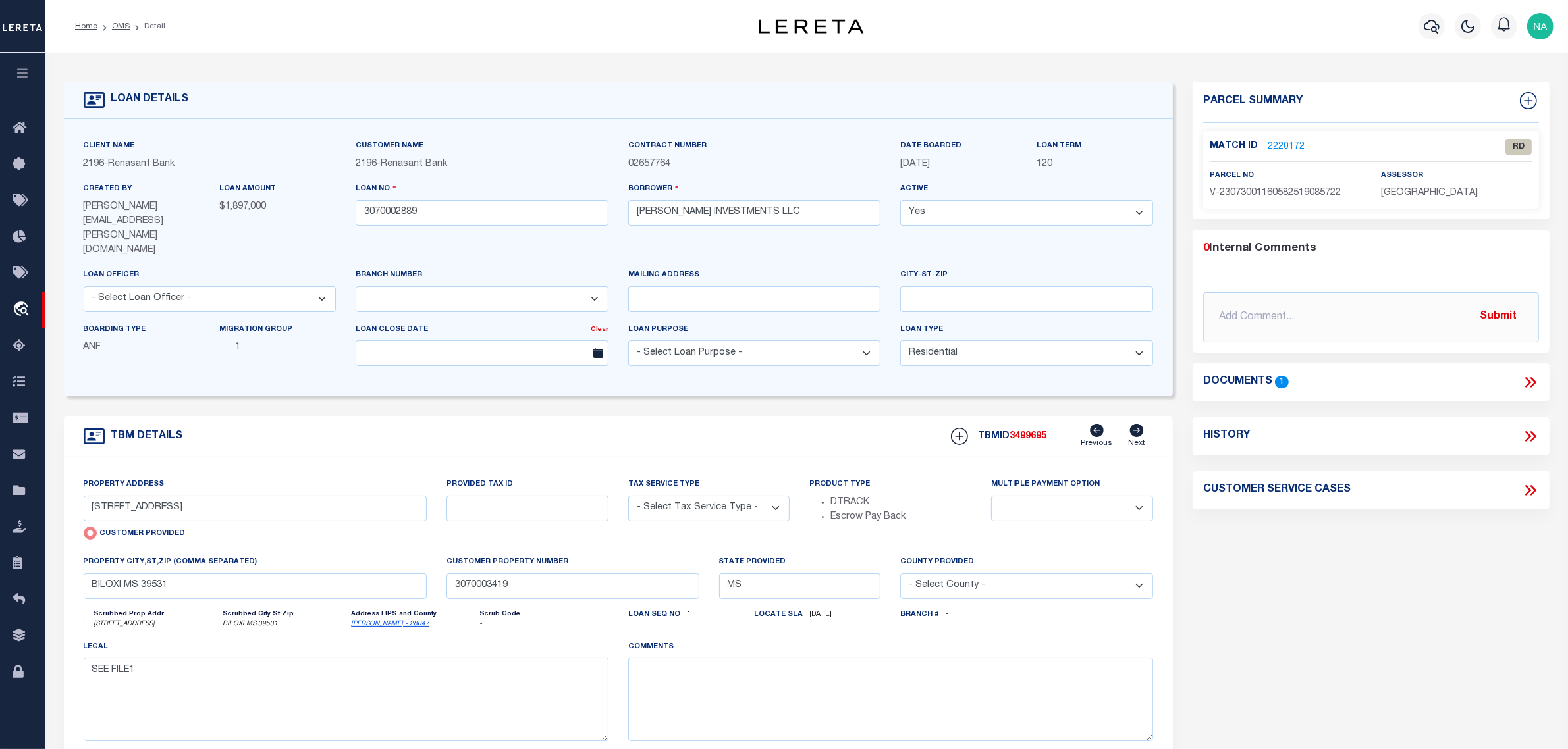
type input "3070002889"
click at [1311, 563] on div "Parcel Summary Match ID 2220170 0" at bounding box center [1371, 457] width 376 height 752
click at [1532, 379] on icon at bounding box center [1532, 382] width 6 height 11
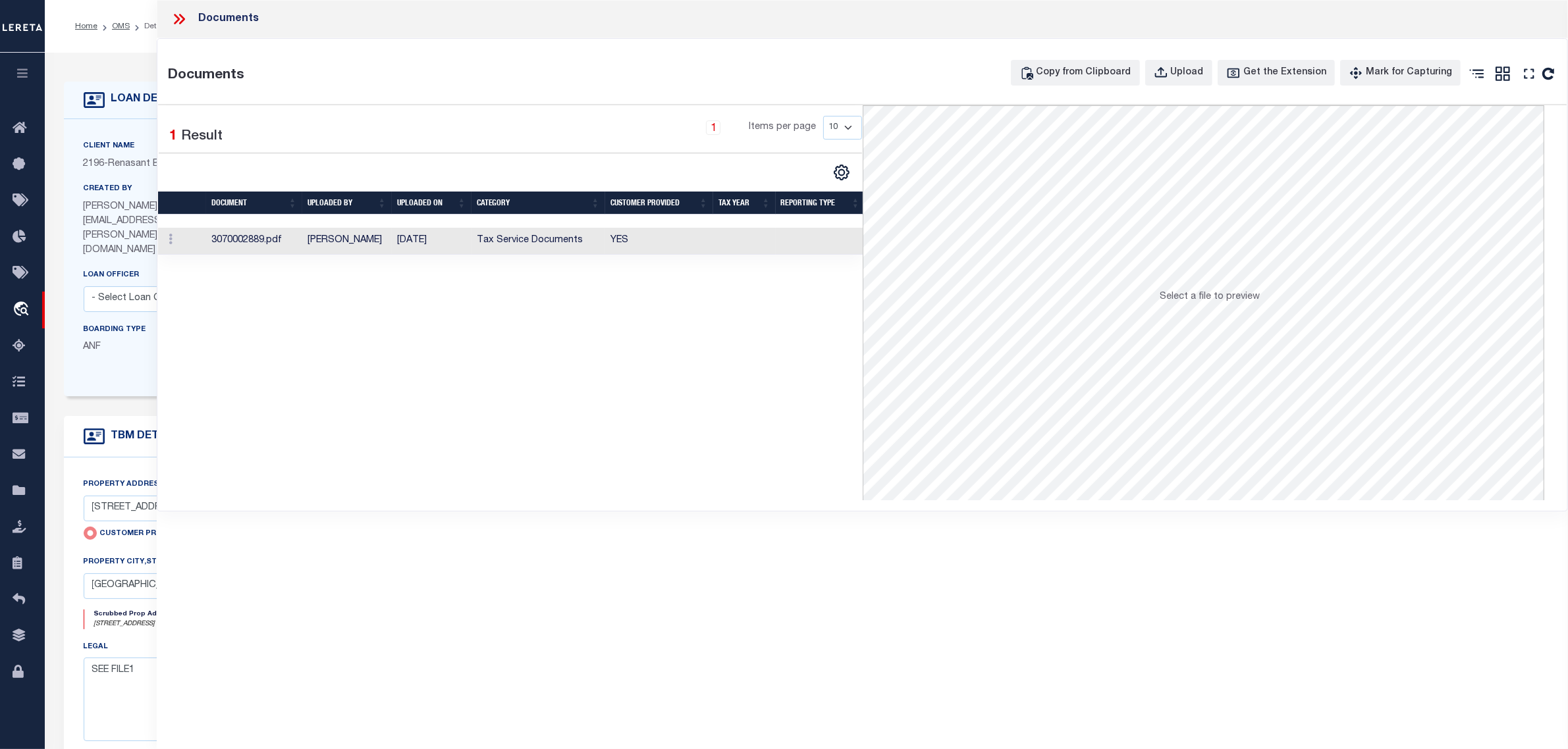
click at [499, 242] on td "Tax Service Documents" at bounding box center [538, 241] width 133 height 27
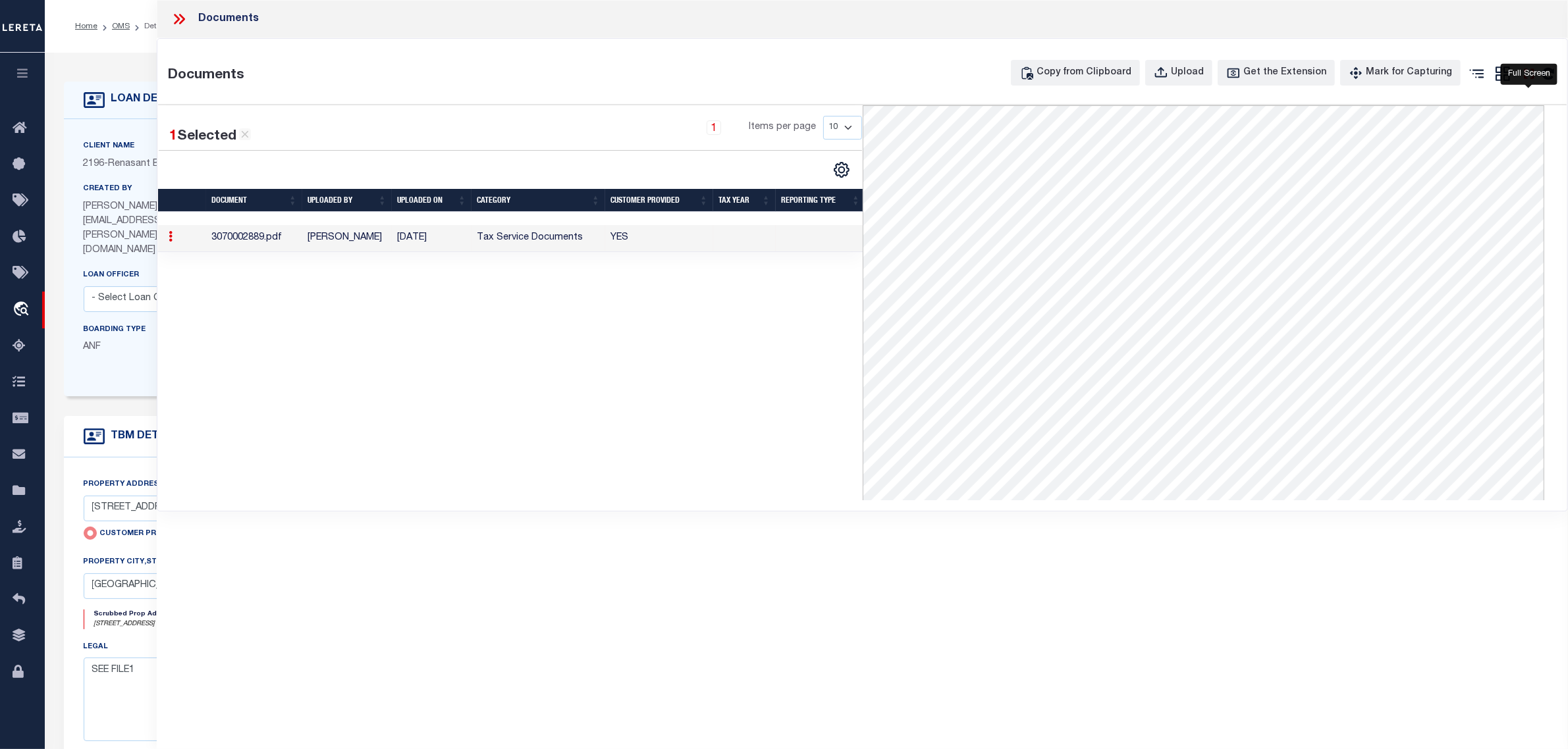
click at [1533, 69] on icon at bounding box center [1529, 74] width 17 height 17
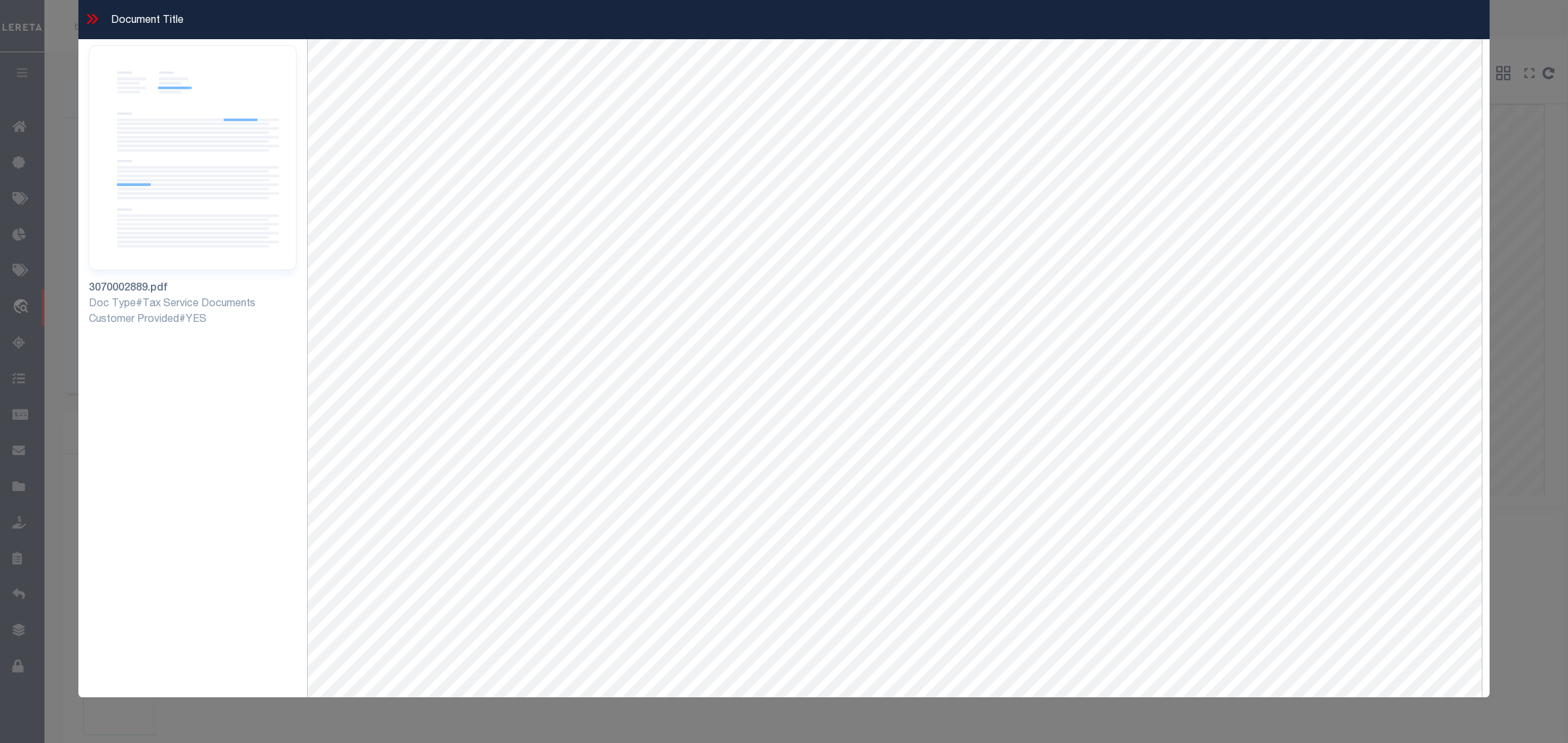
scroll to position [56, 0]
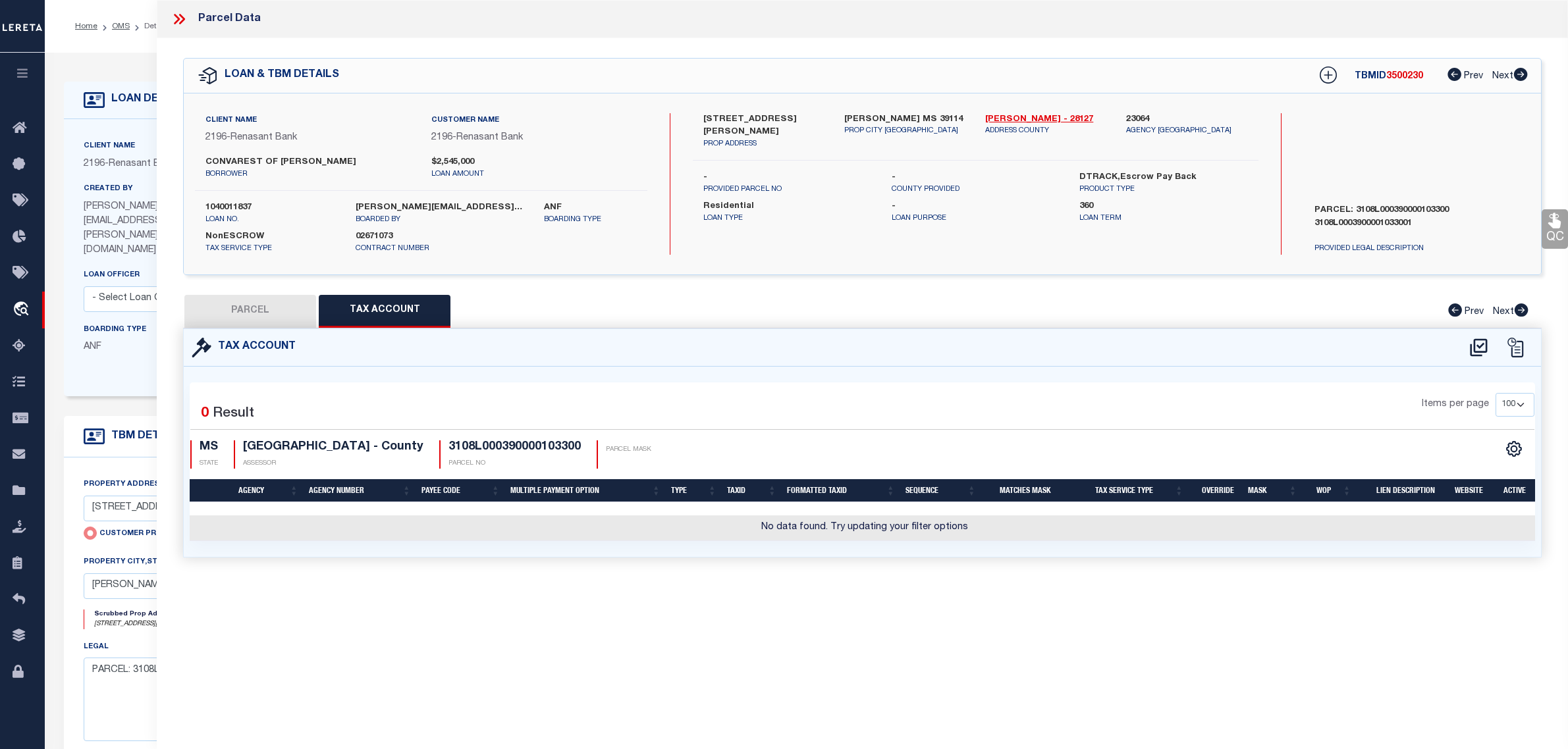
select select "100"
select select "4983"
select select "10"
select select "NonEscrow"
click at [1090, 643] on div "Parcel Data QC QC QC - Select Status - Ready to QC" at bounding box center [862, 357] width 1411 height 713
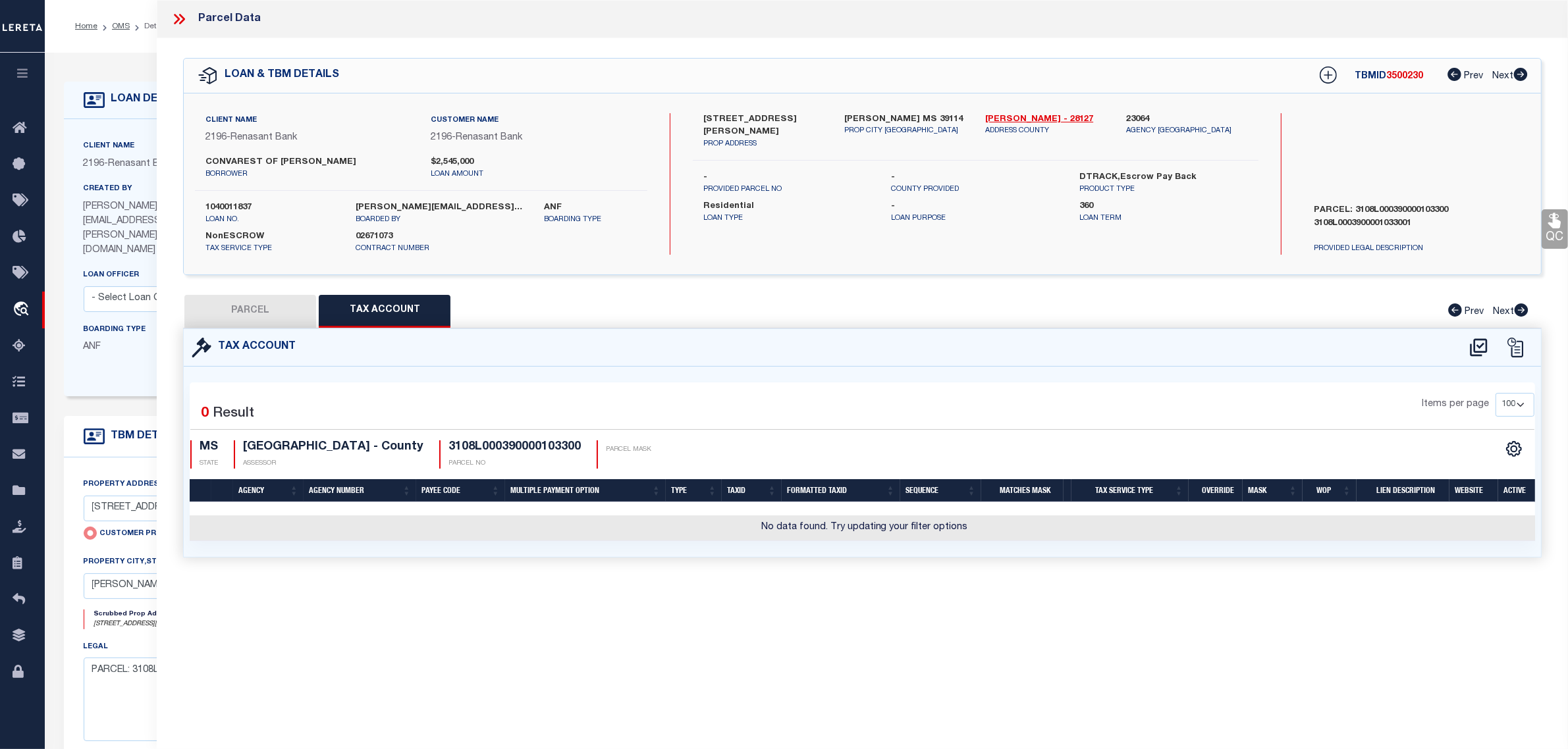
click at [290, 314] on button "PARCEL" at bounding box center [251, 311] width 132 height 33
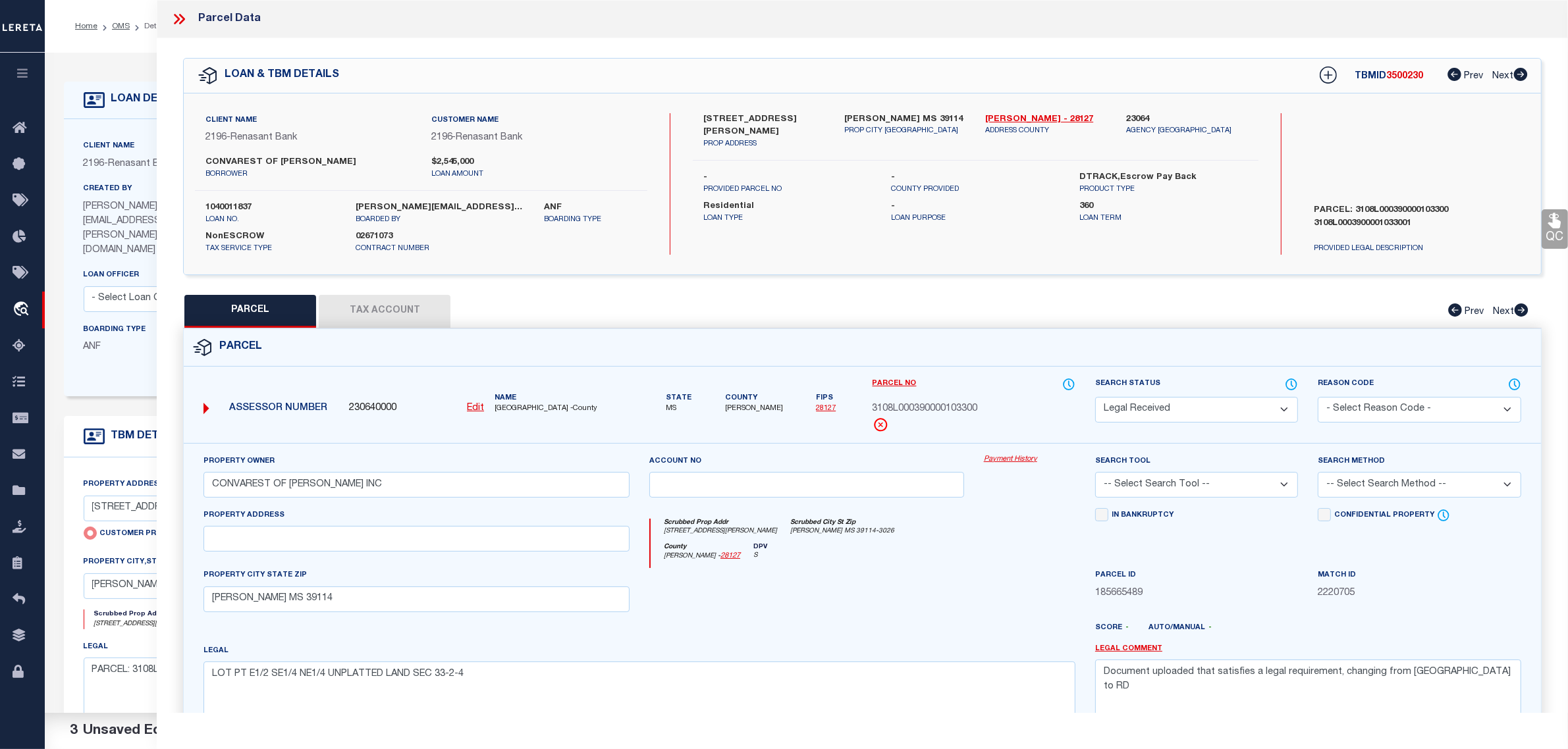
click at [182, 20] on icon at bounding box center [179, 19] width 17 height 17
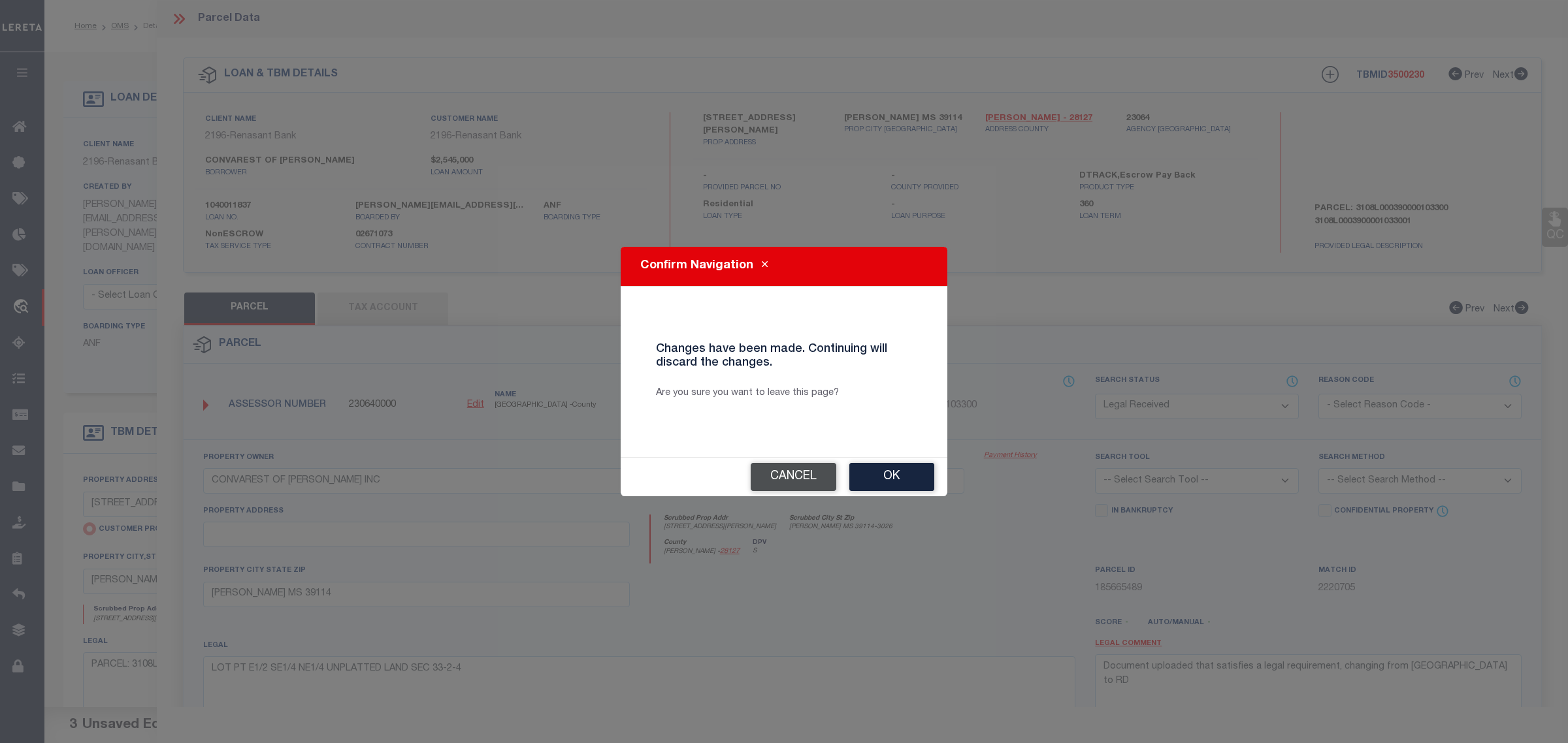
click at [802, 474] on button "Cancel" at bounding box center [793, 477] width 86 height 28
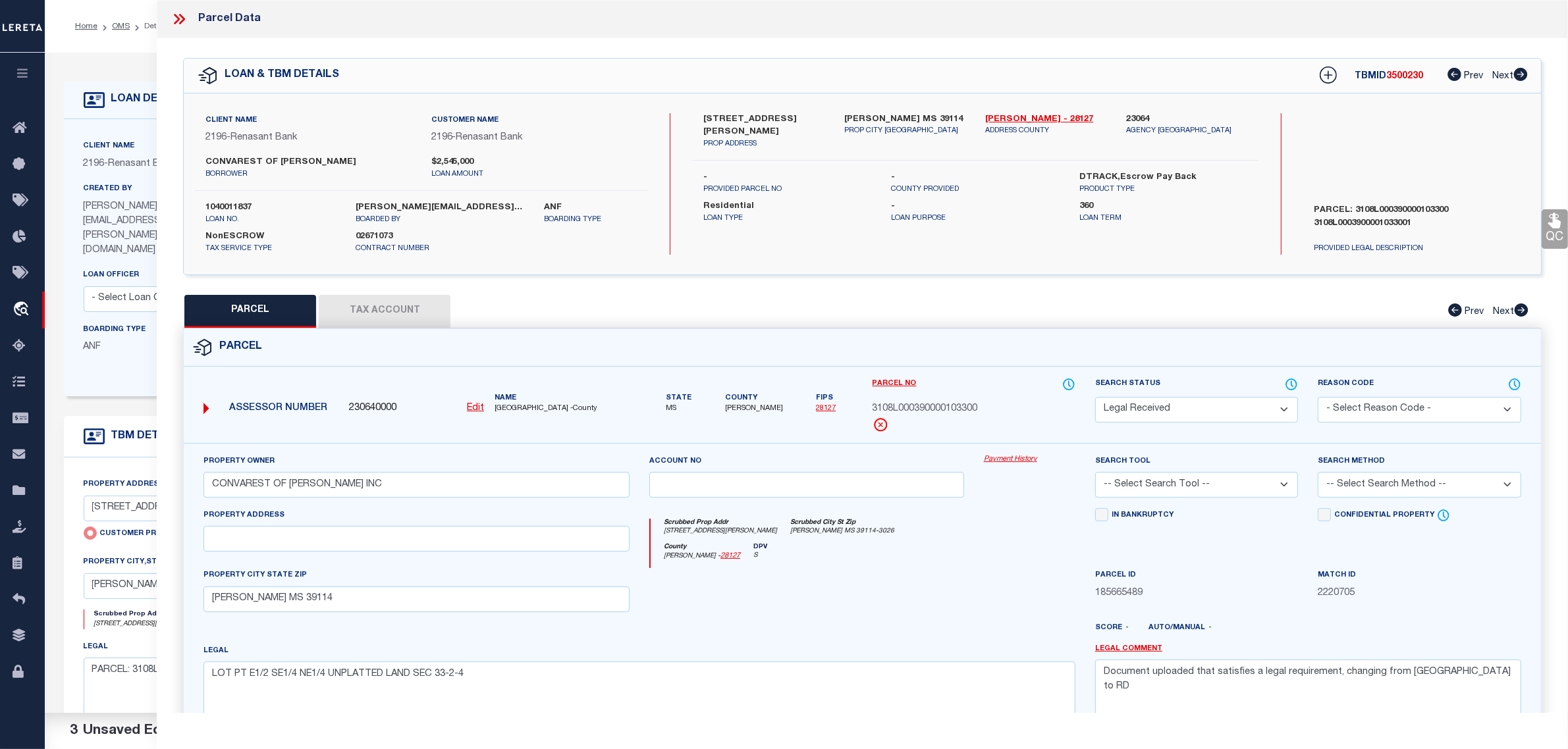
click at [795, 612] on div at bounding box center [807, 595] width 334 height 54
click at [176, 16] on icon at bounding box center [177, 19] width 6 height 11
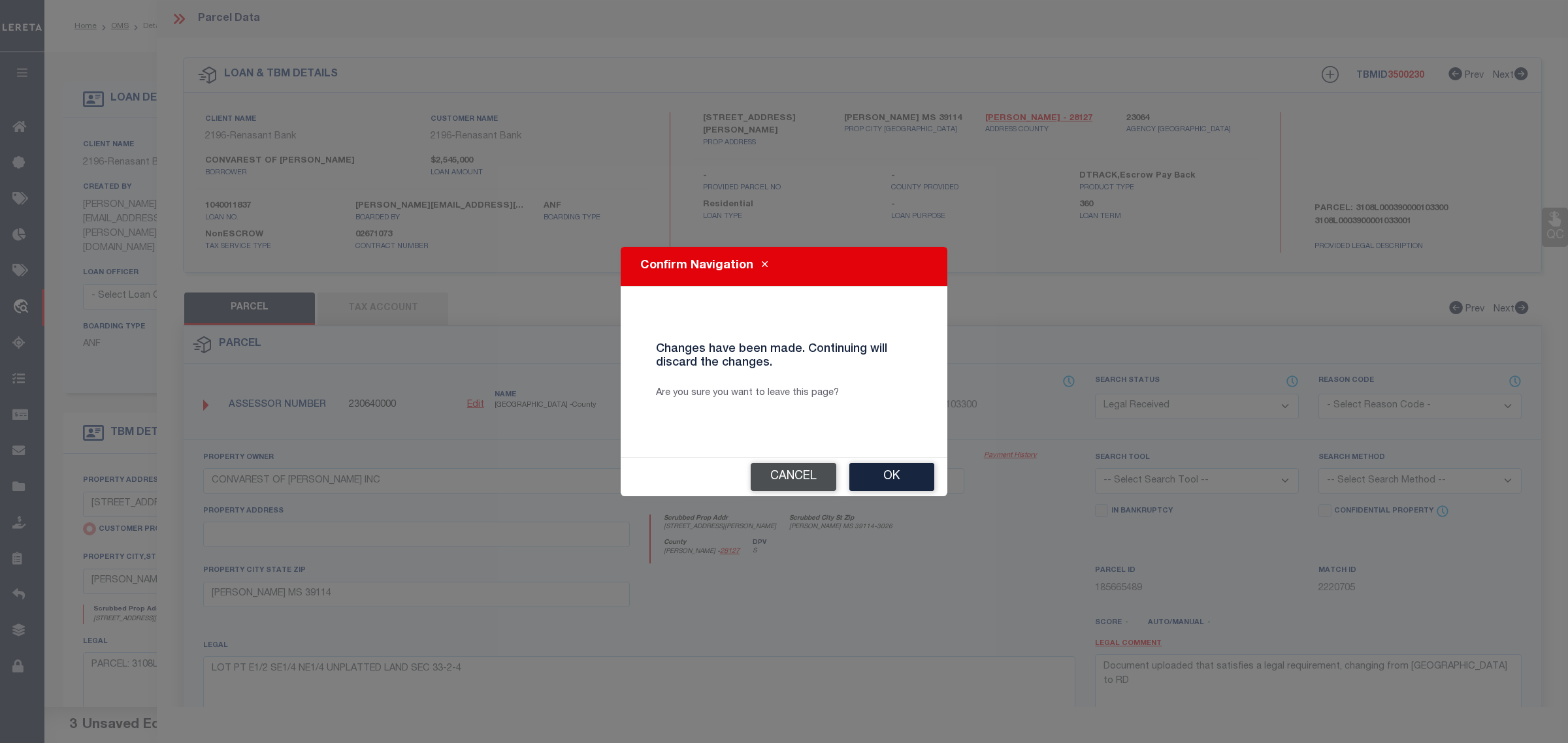
click at [802, 467] on button "Cancel" at bounding box center [793, 477] width 86 height 28
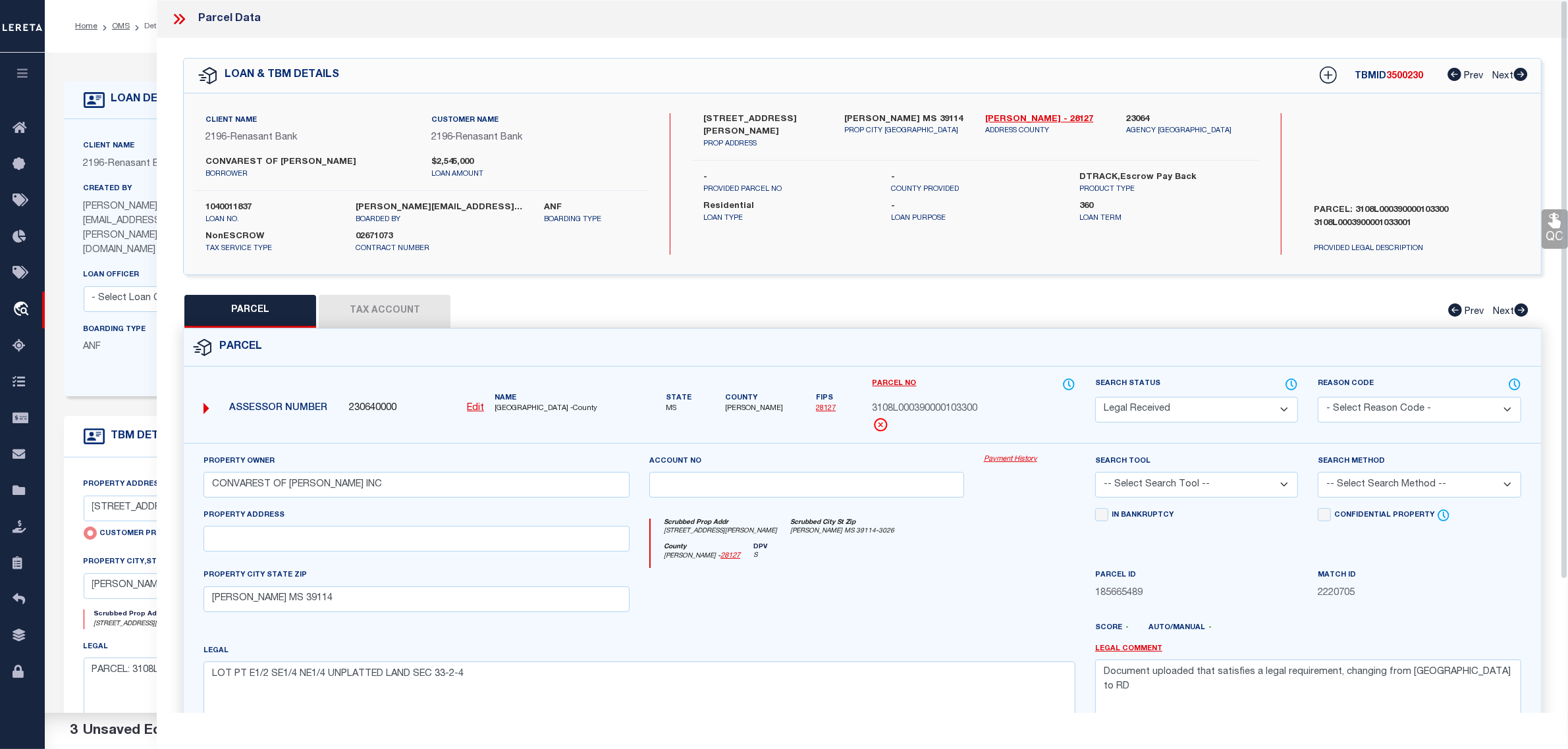
click at [182, 18] on icon at bounding box center [179, 19] width 17 height 17
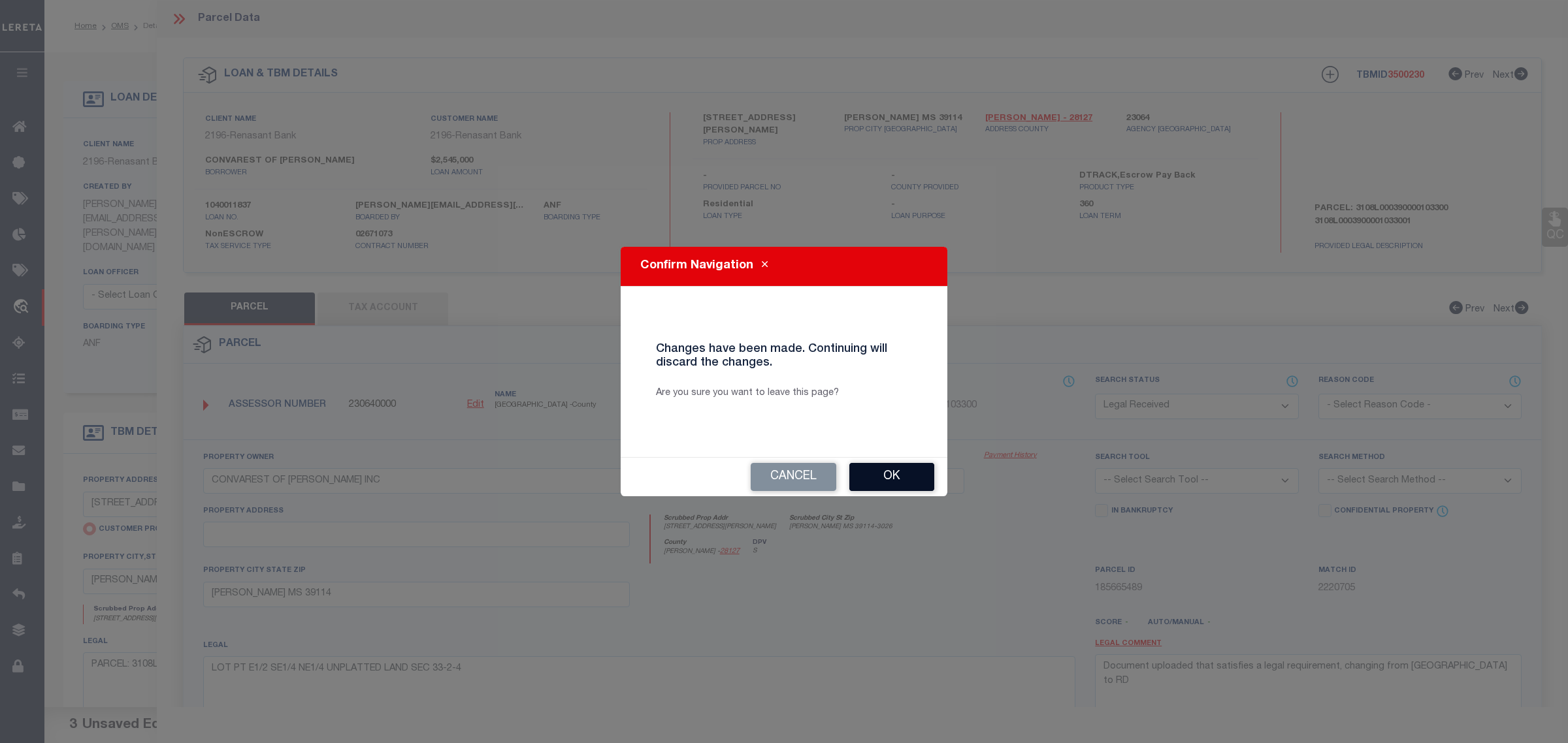
click at [869, 480] on button "Ok" at bounding box center [892, 477] width 85 height 28
type input "925 MANGUM AVE"
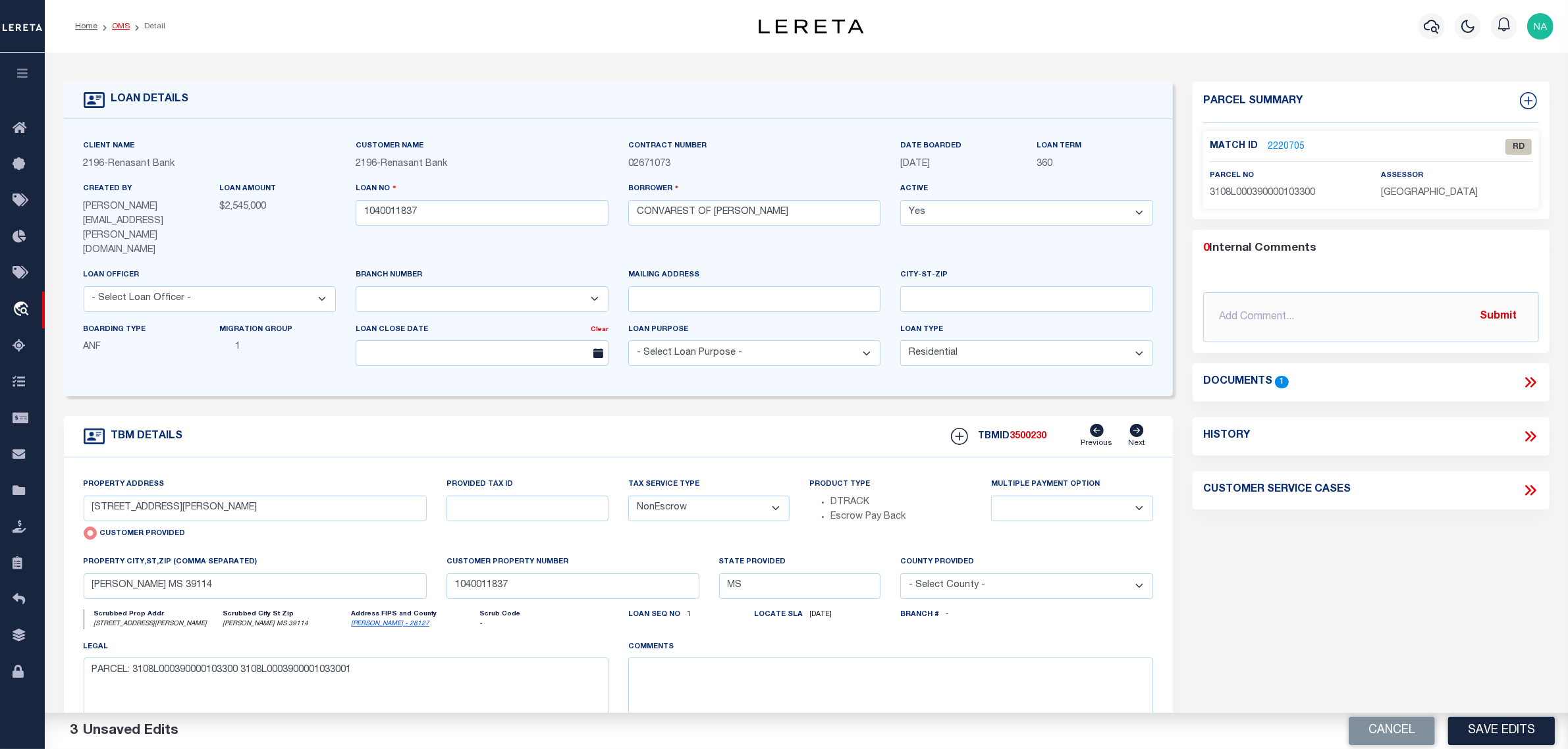
click at [119, 24] on link "OMS" at bounding box center [120, 26] width 18 height 8
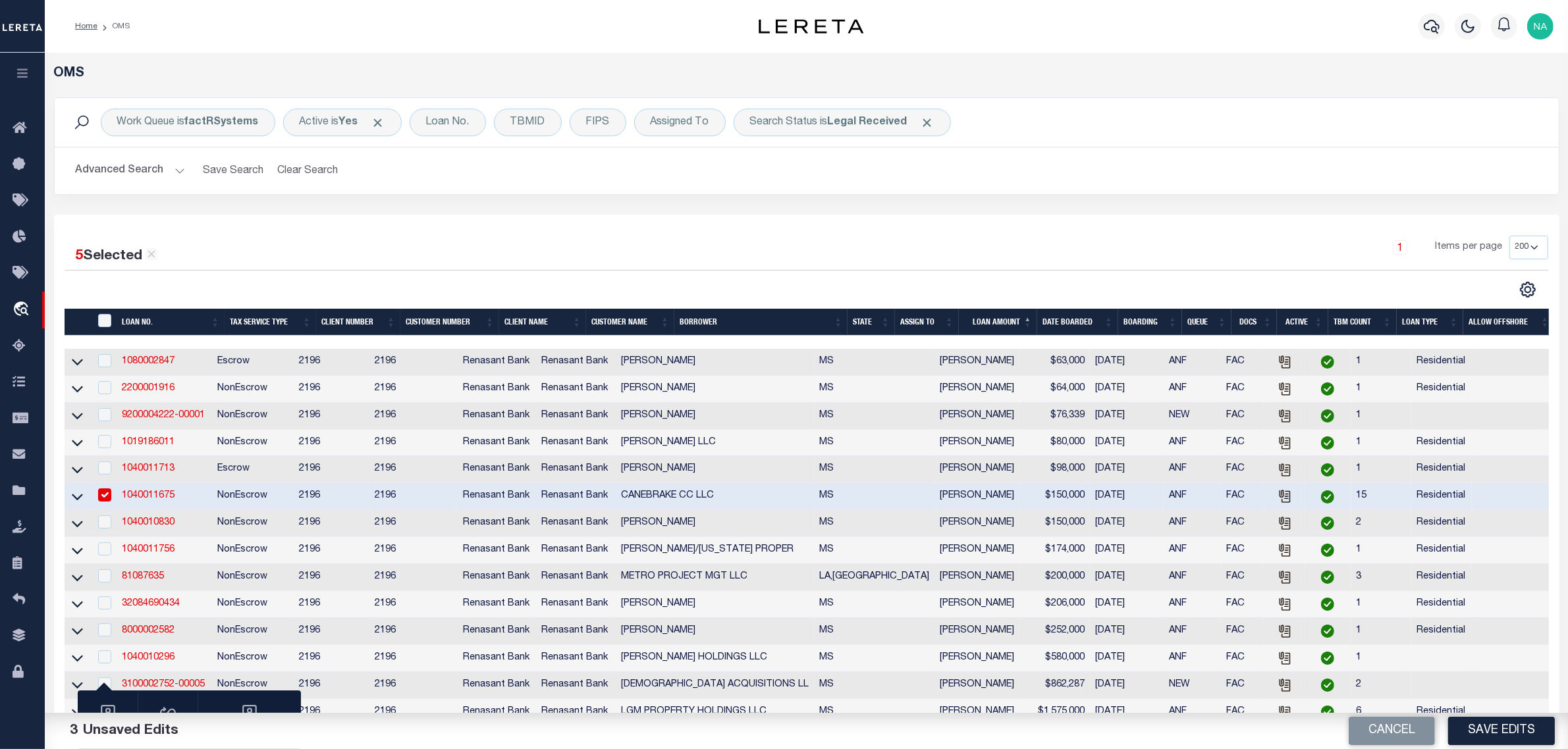
click at [119, 170] on button "Advanced Search" at bounding box center [131, 171] width 110 height 26
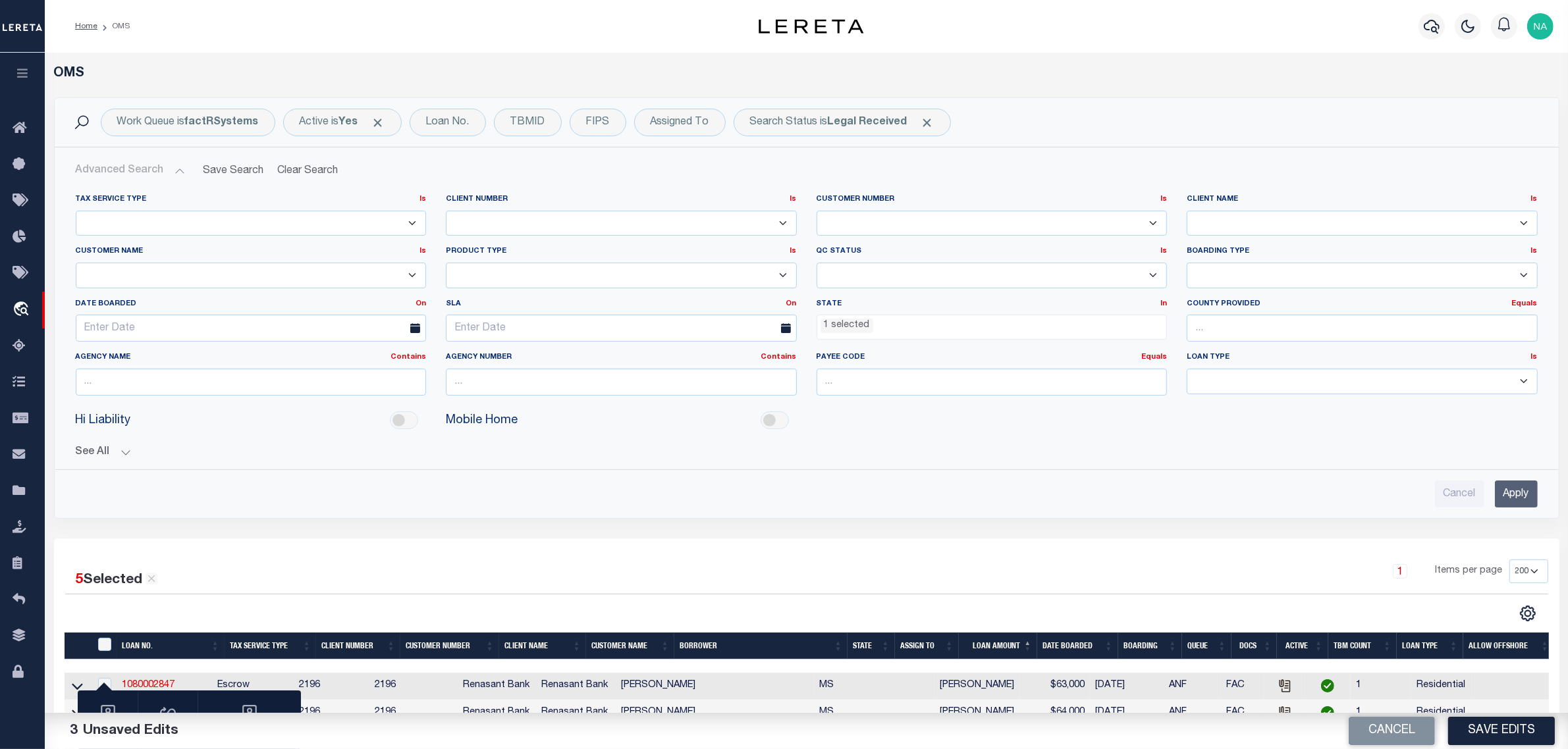
click at [902, 329] on ul "1 selected" at bounding box center [992, 324] width 350 height 18
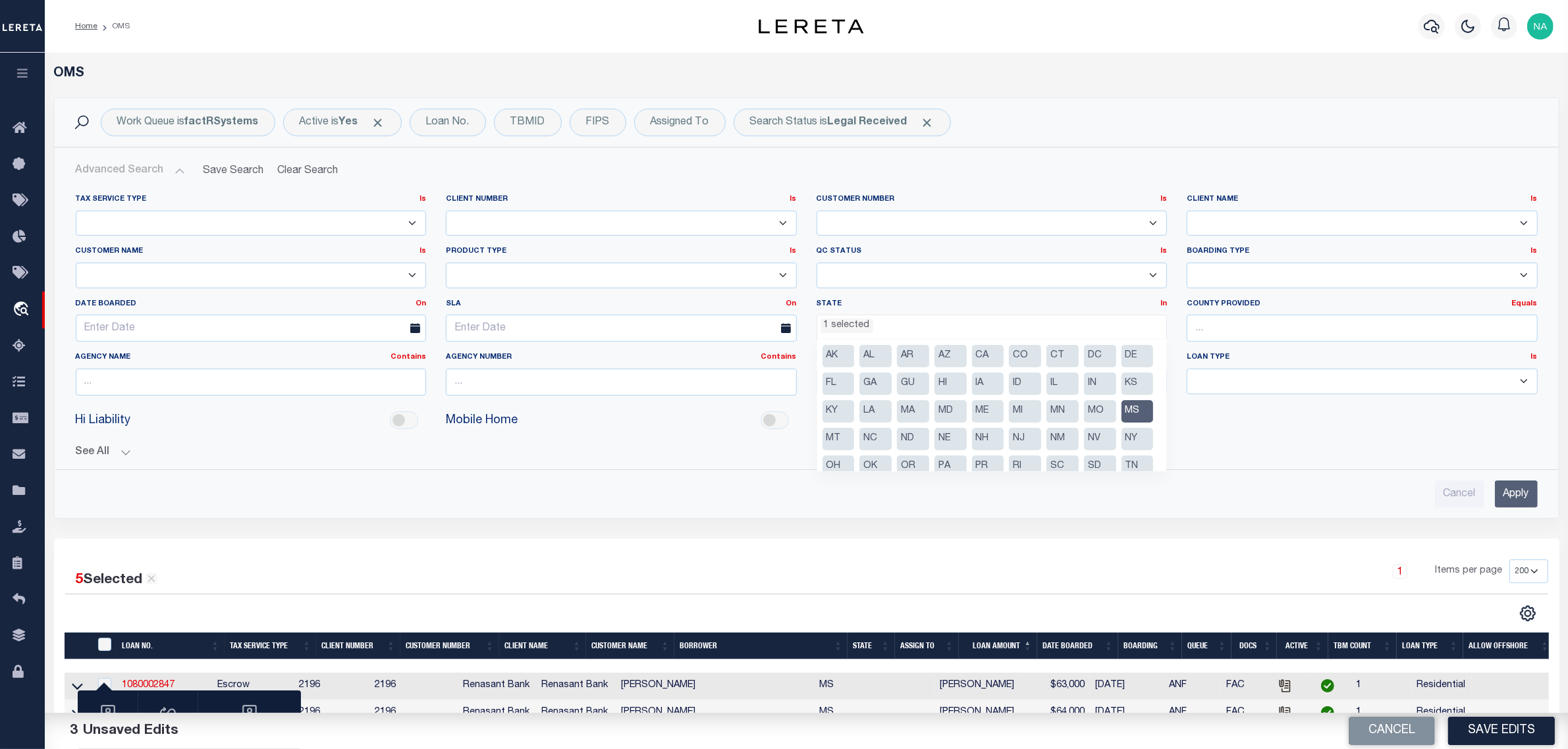
click at [742, 491] on div "Cancel Apply" at bounding box center [807, 494] width 1462 height 27
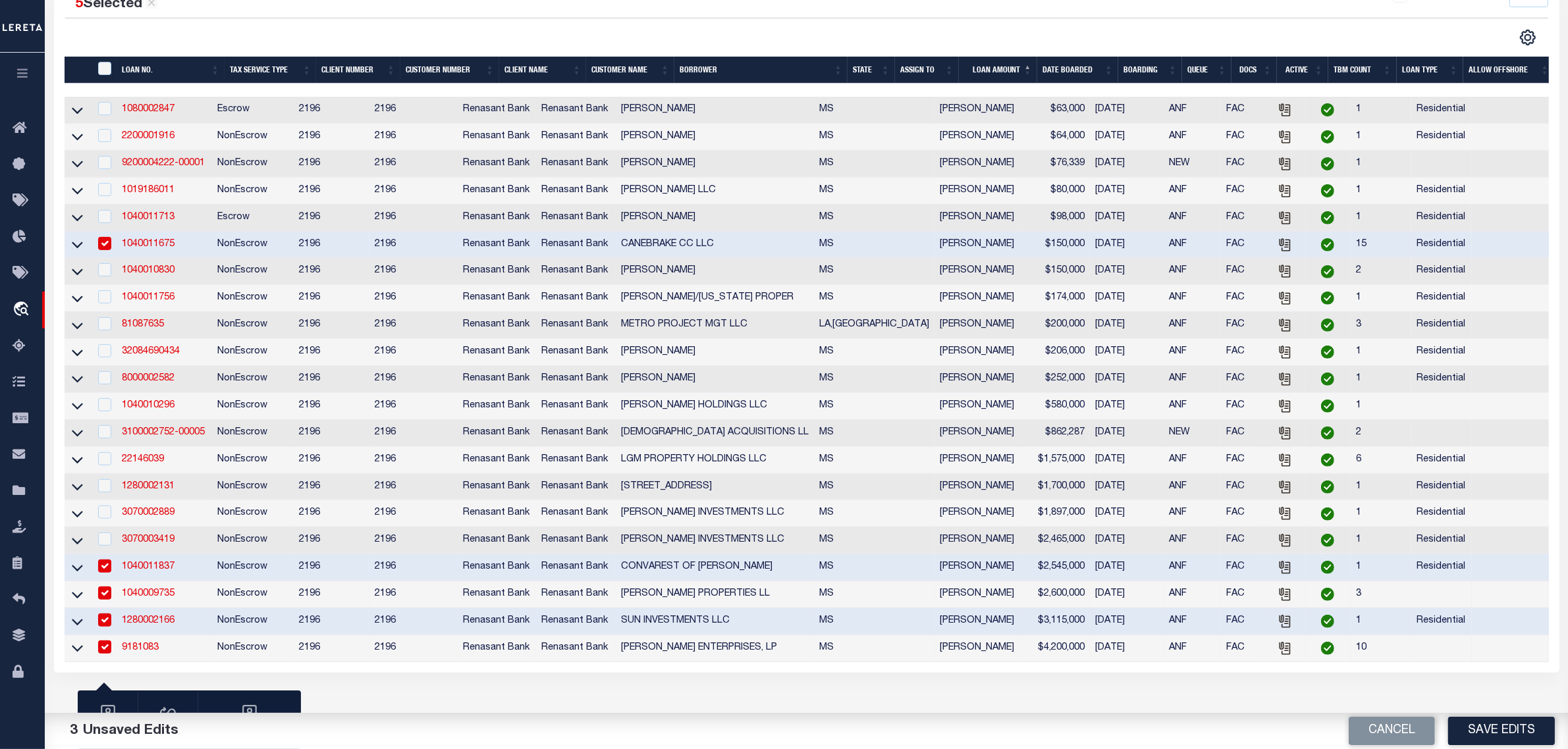
scroll to position [751, 0]
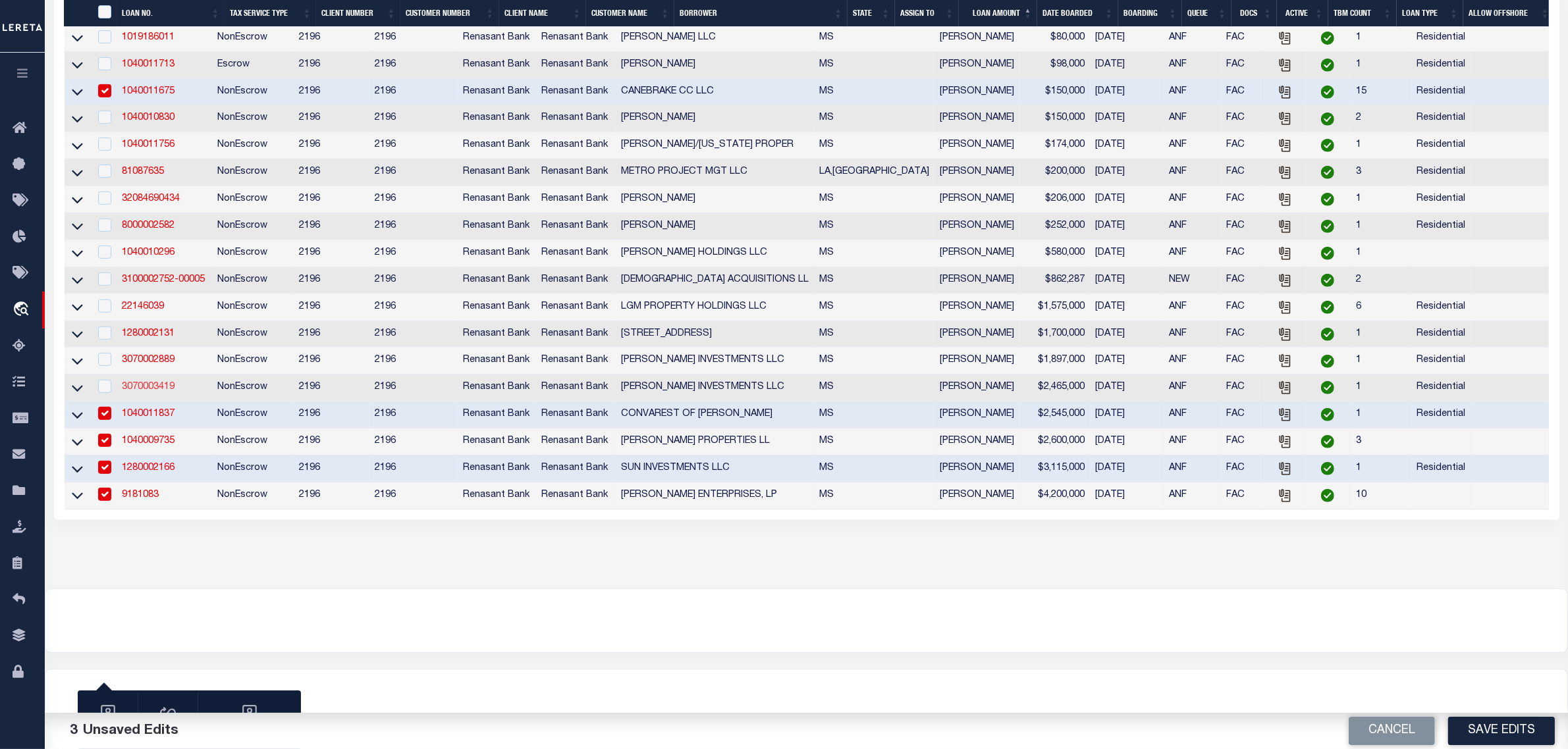
click at [139, 383] on link "3070003419" at bounding box center [147, 387] width 53 height 9
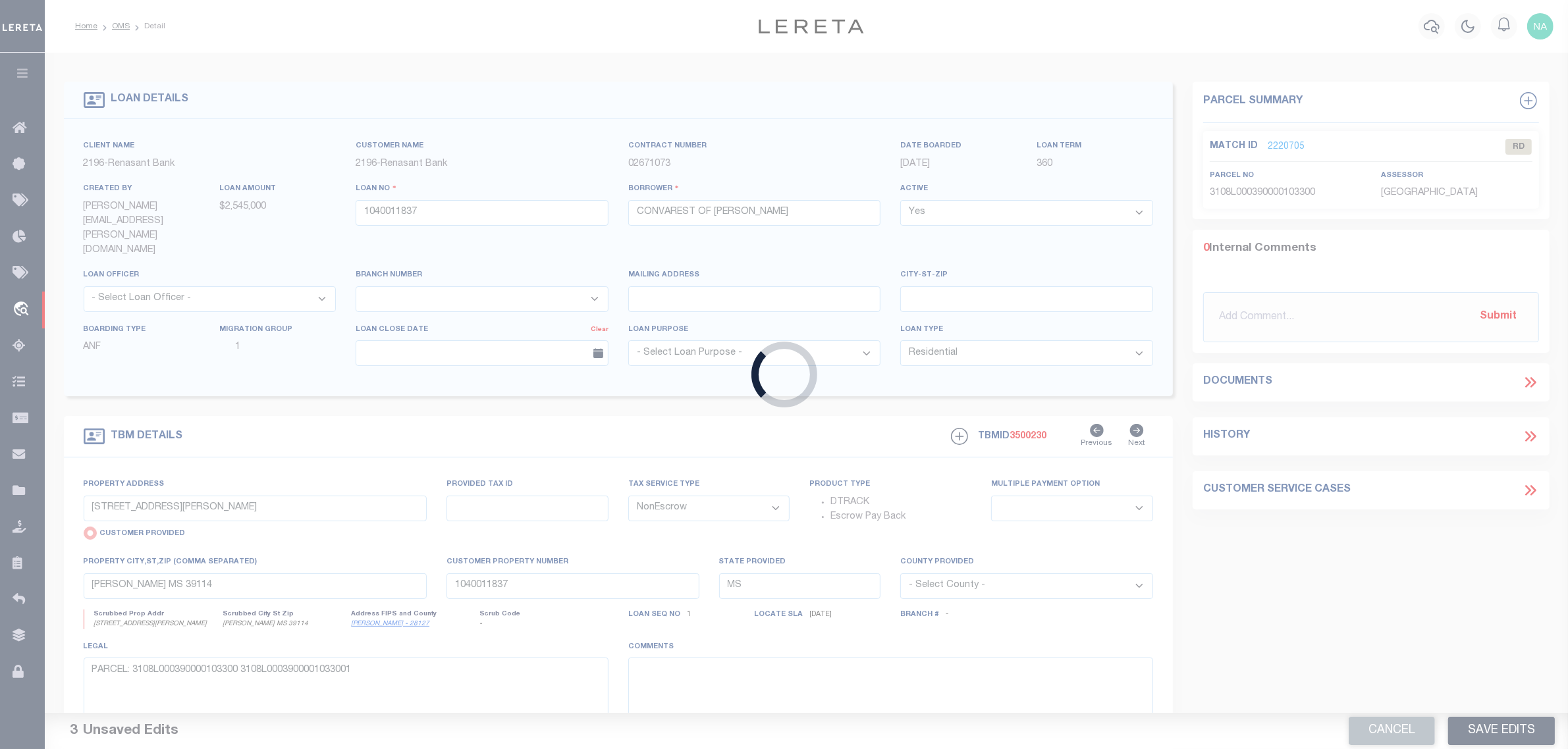
type input "3070003419"
type input "SANDEFUR INVESTMENTS LLC"
select select
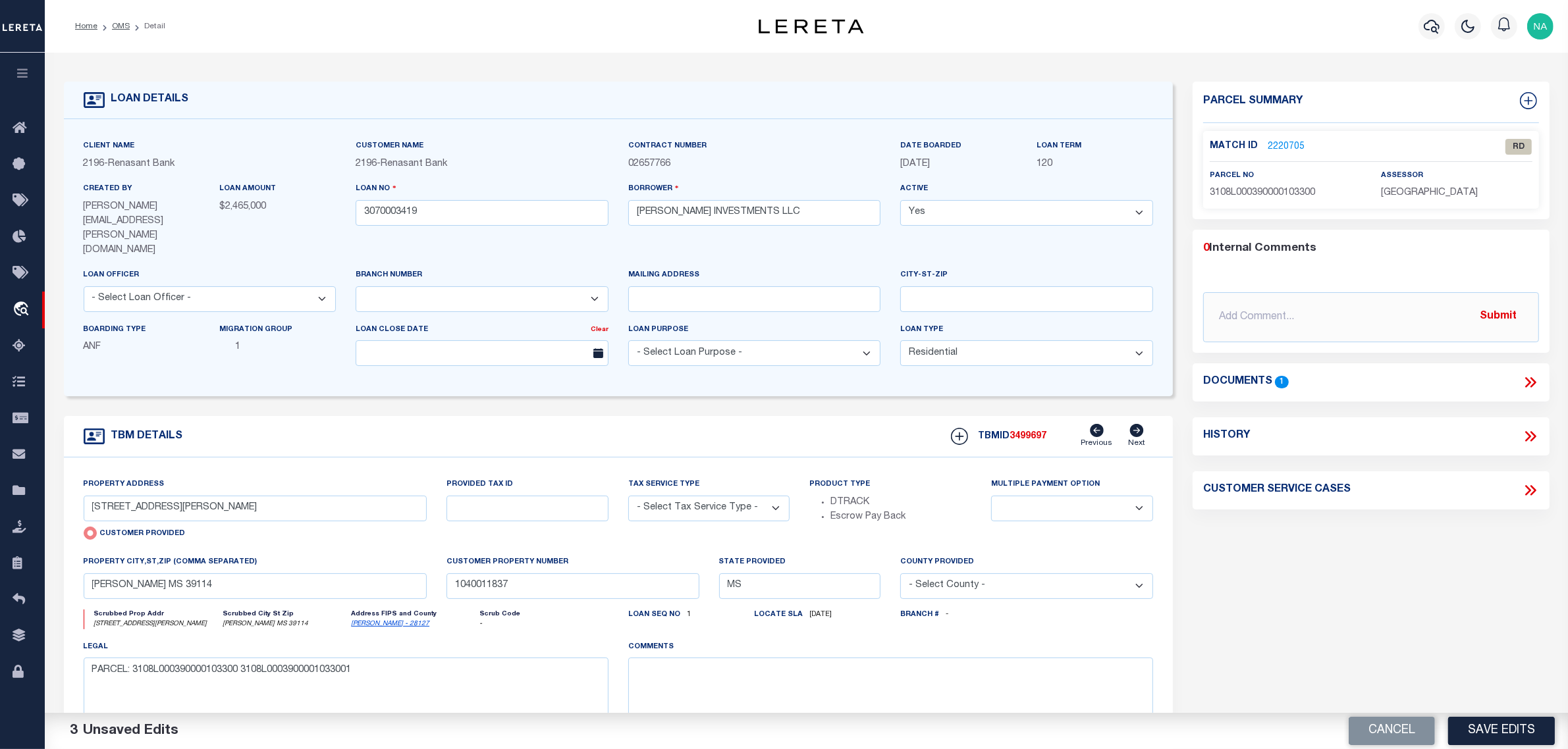
type input "2441 PASS ROAD"
select select "NonEscrow"
select select
type input "BILOXI MS 39531"
type input "3070003419"
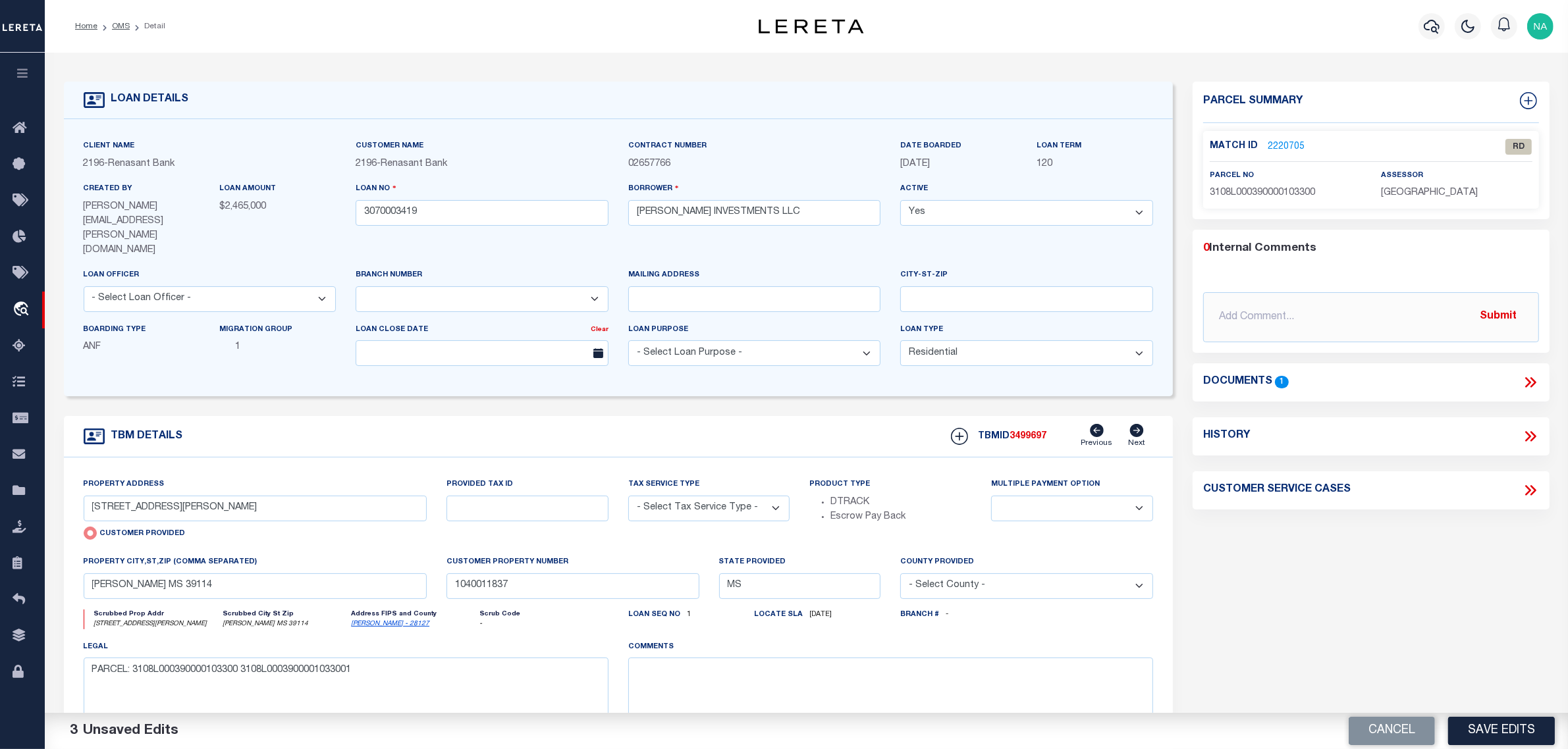
type textarea "SEE FILE1"
select select "4983"
drag, startPoint x: 1243, startPoint y: 561, endPoint x: 1220, endPoint y: 558, distance: 23.2
click at [1239, 561] on div "Parcel Summary Match ID 2220172 0" at bounding box center [1371, 457] width 376 height 752
click at [126, 22] on link "OMS" at bounding box center [120, 26] width 18 height 8
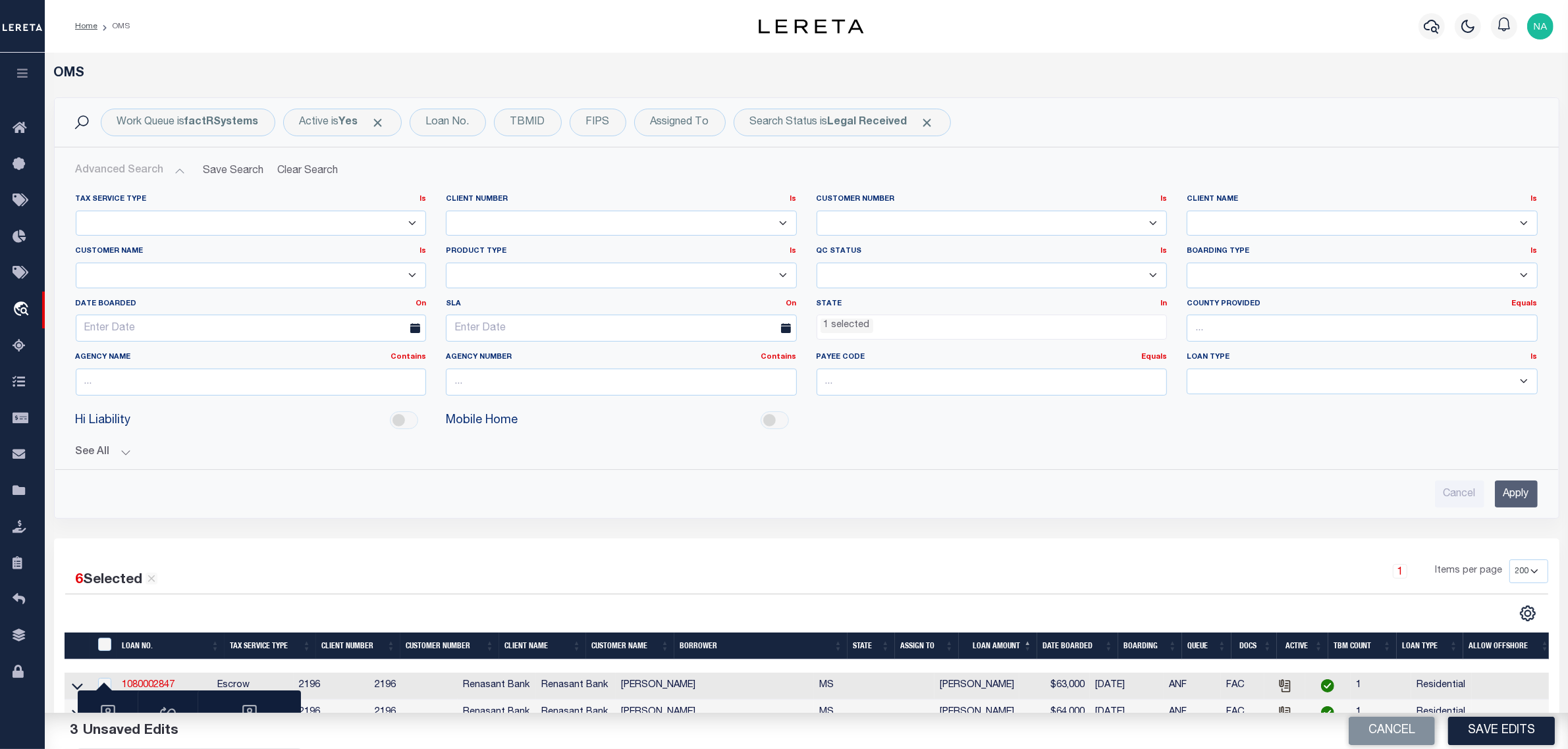
scroll to position [493, 0]
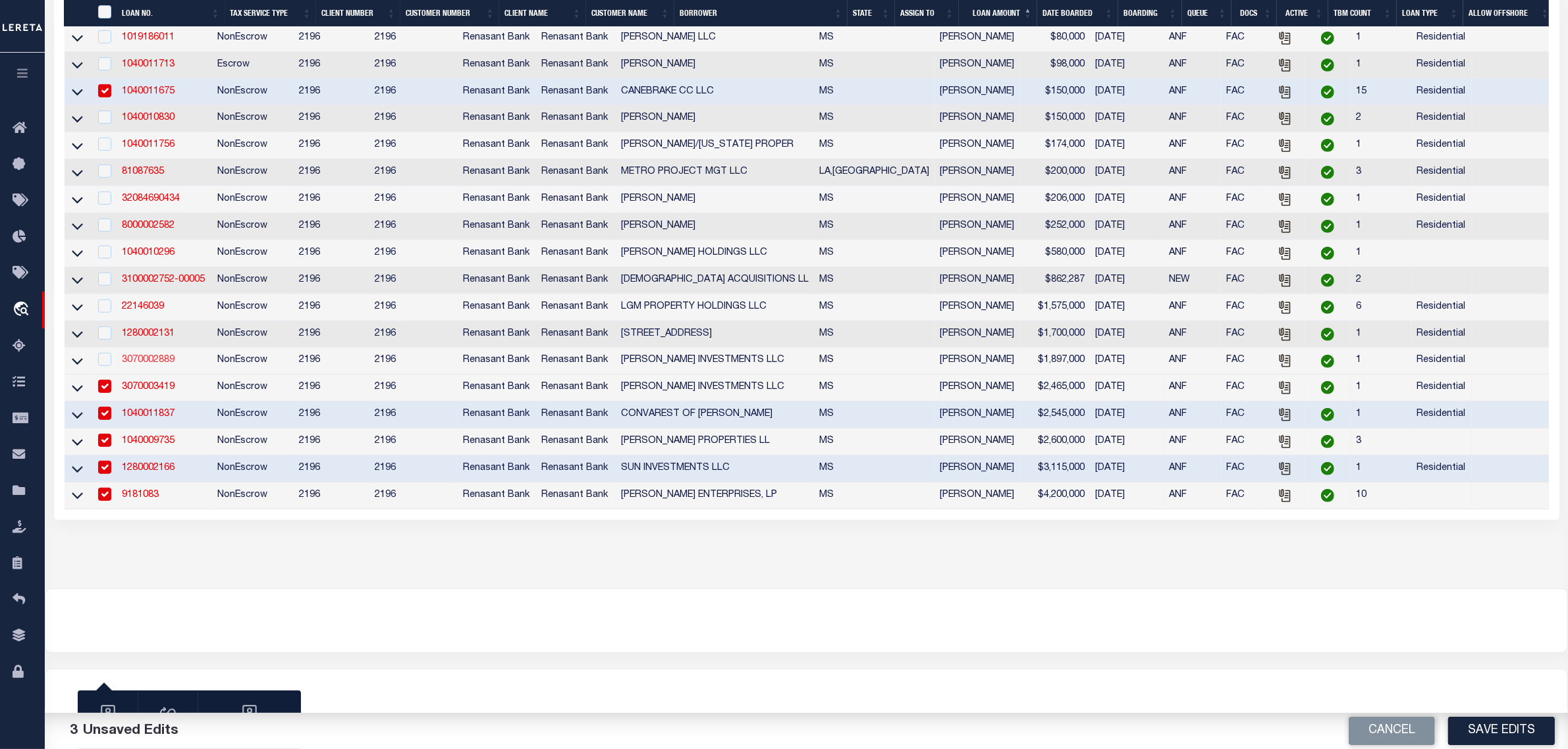
click at [146, 360] on link "3070002889" at bounding box center [147, 359] width 53 height 9
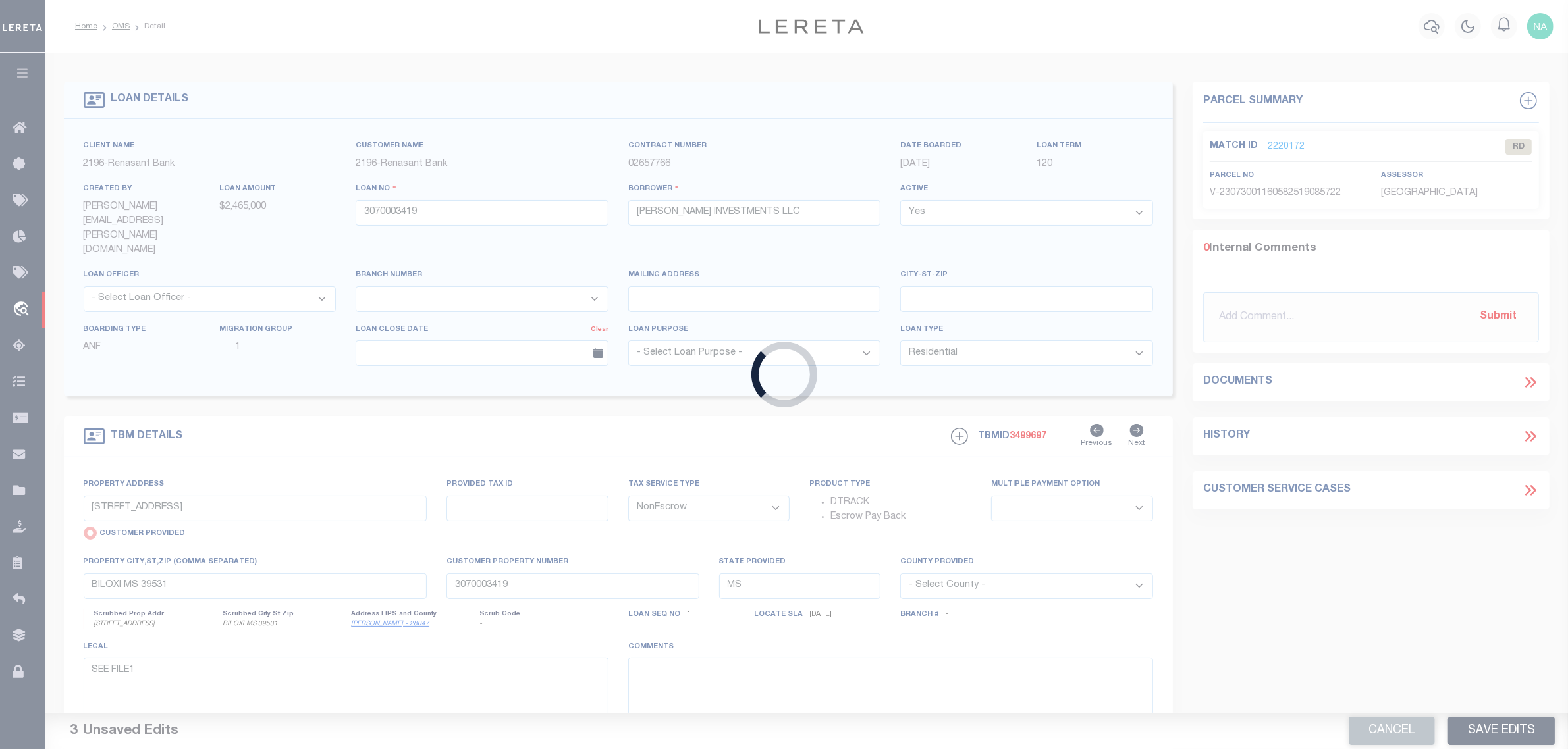
type input "3070002889"
select select
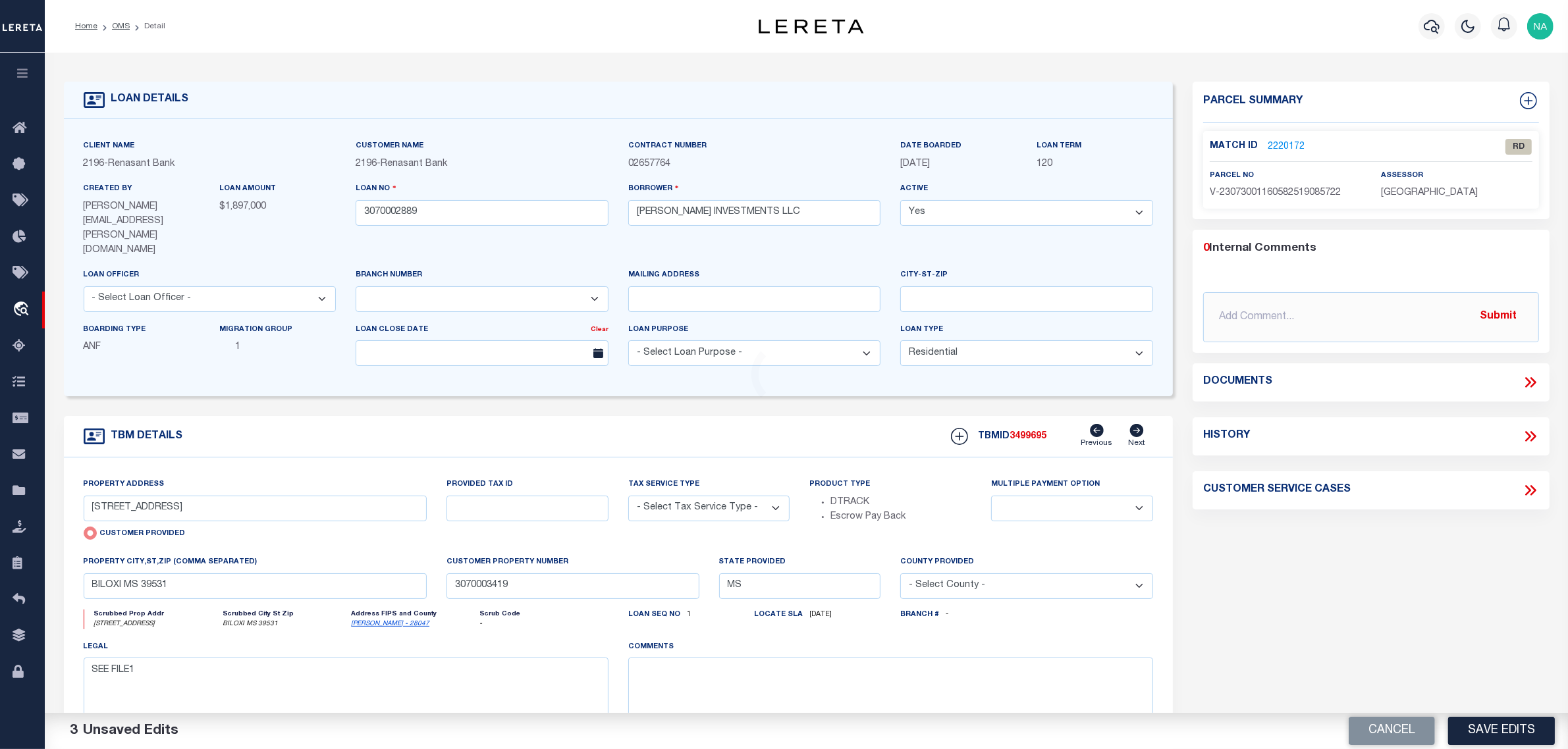
select select "4983"
type input "4013 BIENVILLE BLVD"
select select "NonEscrow"
select select
type input "[GEOGRAPHIC_DATA] MS 39564"
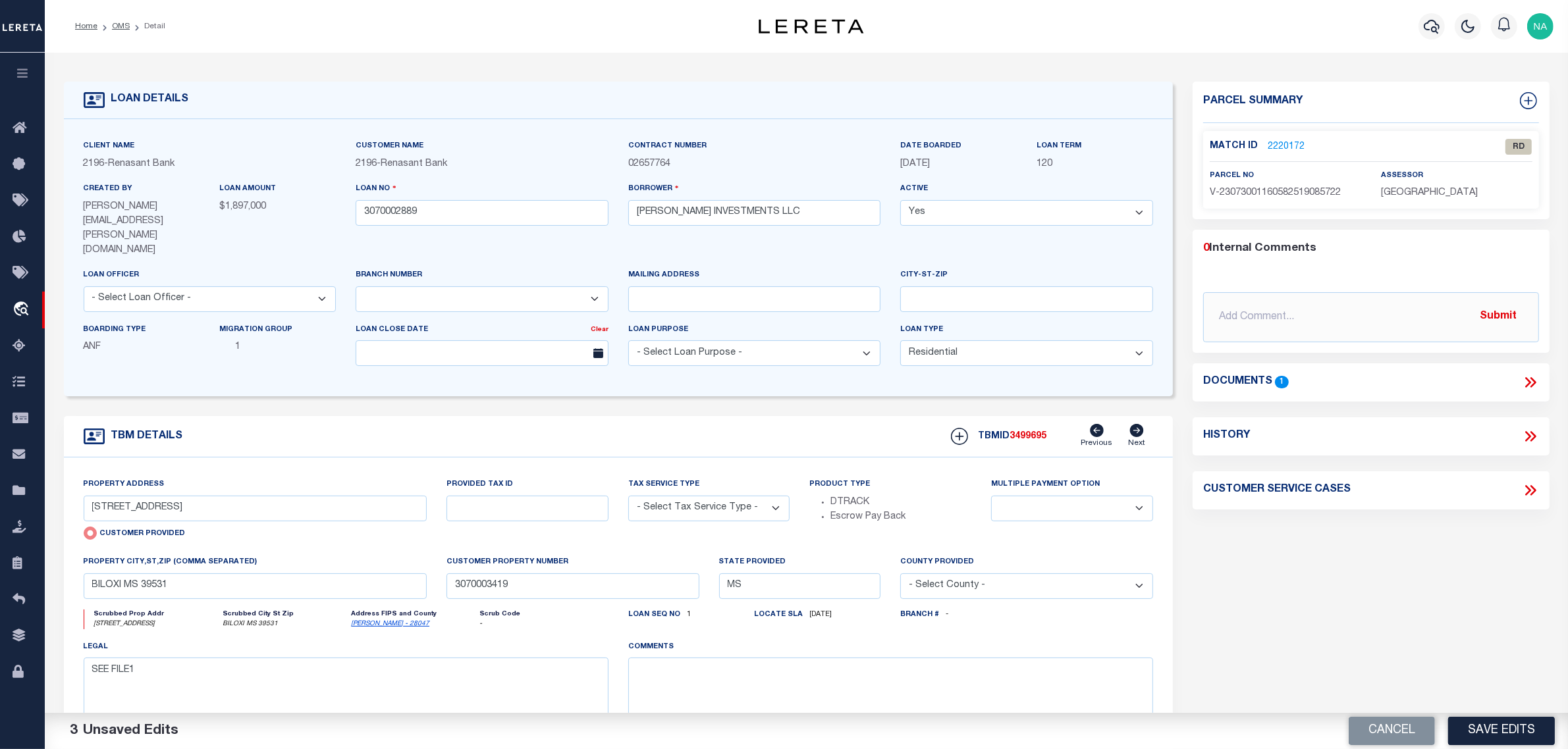
type input "3070002889"
drag, startPoint x: 225, startPoint y: 482, endPoint x: 79, endPoint y: 484, distance: 146.0
click at [79, 484] on div "Property Address 4013 BIENVILLE BLVD Customer Provided" at bounding box center [255, 516] width 363 height 78
click at [152, 496] on input "4013 BIENVILLE BLVD" at bounding box center [255, 508] width 343 height 26
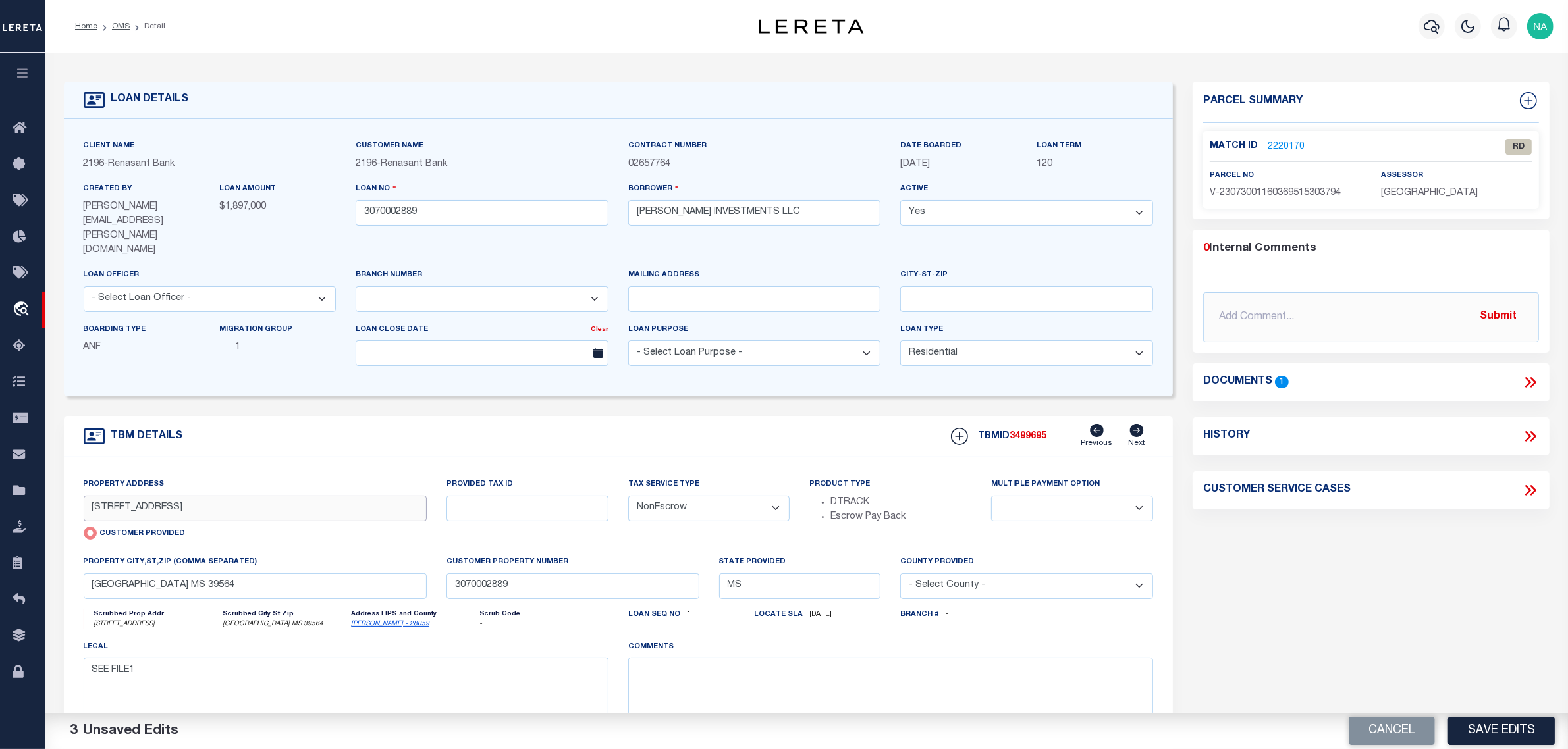
click at [146, 496] on input "4013 BIENVILLE BLVD" at bounding box center [255, 508] width 343 height 26
click at [1391, 593] on div "Parcel Summary Match ID 2220170 0" at bounding box center [1371, 457] width 376 height 752
click at [1294, 147] on link "2220170" at bounding box center [1286, 147] width 37 height 14
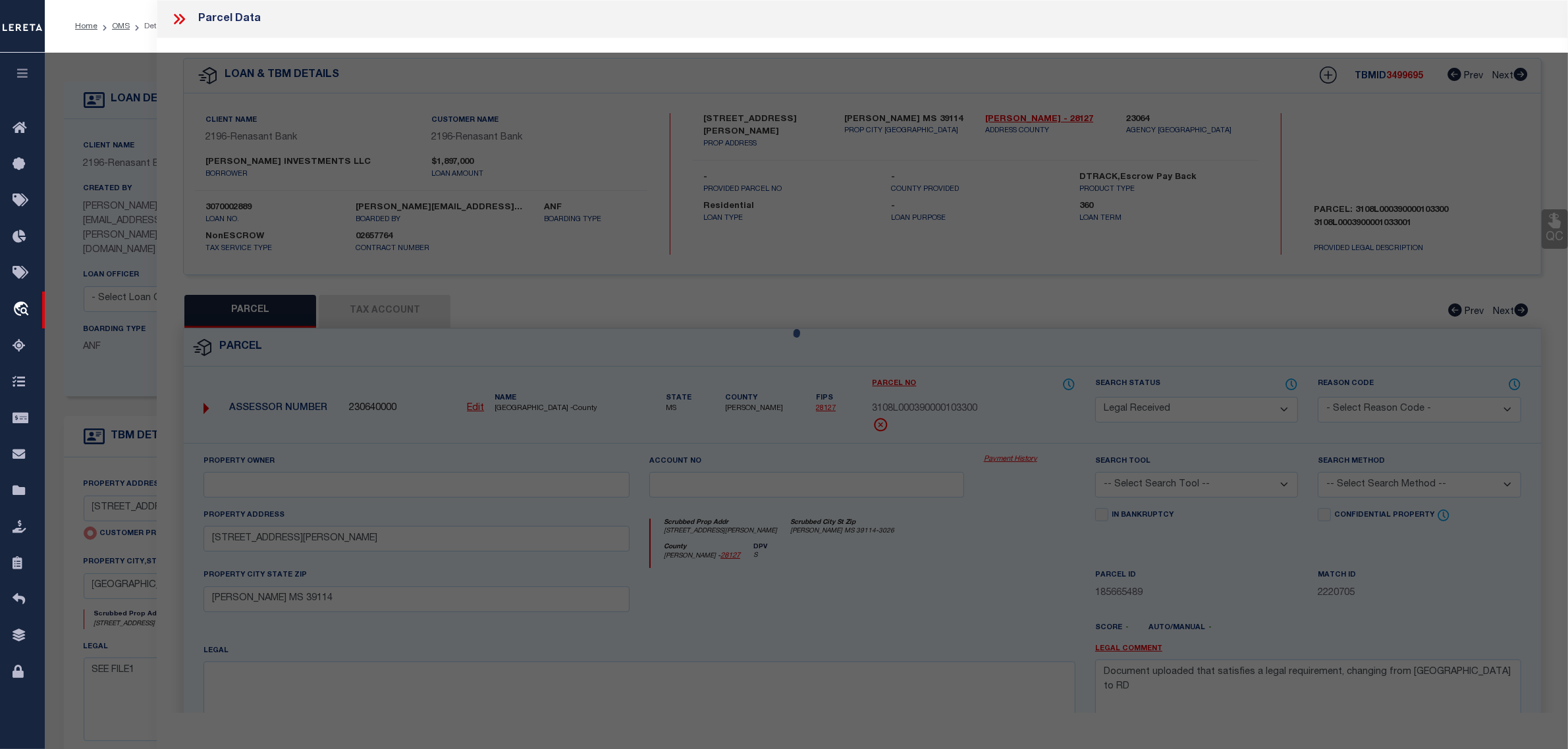
select select "AS"
checkbox input "false"
select select "RD"
type input "4013 BIENVILLE BLVD"
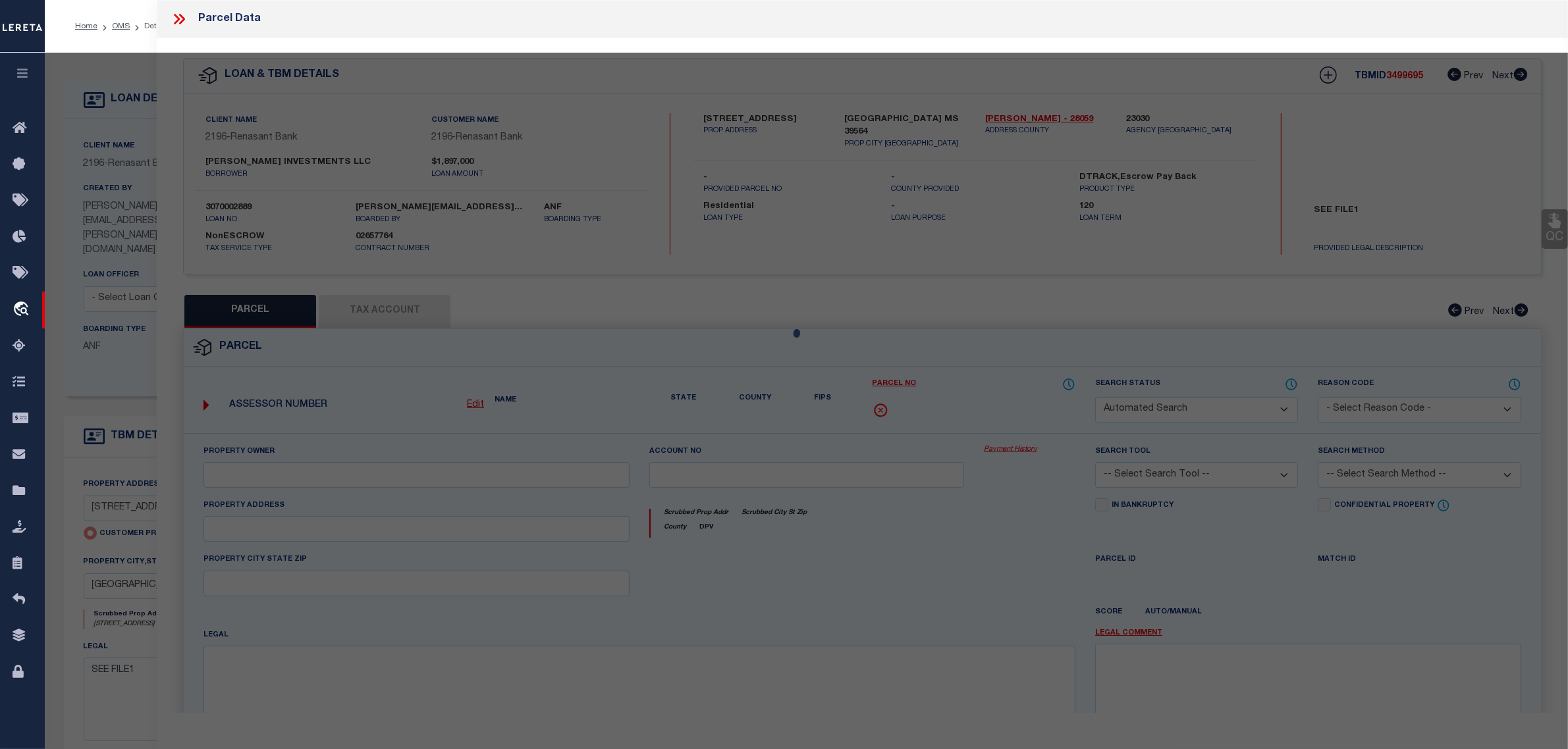
checkbox input "false"
type input "OCEAN SPRINGS MS 39564"
type textarea "Document uploaded that satisfies a legal requirement, changing from ND to RD"
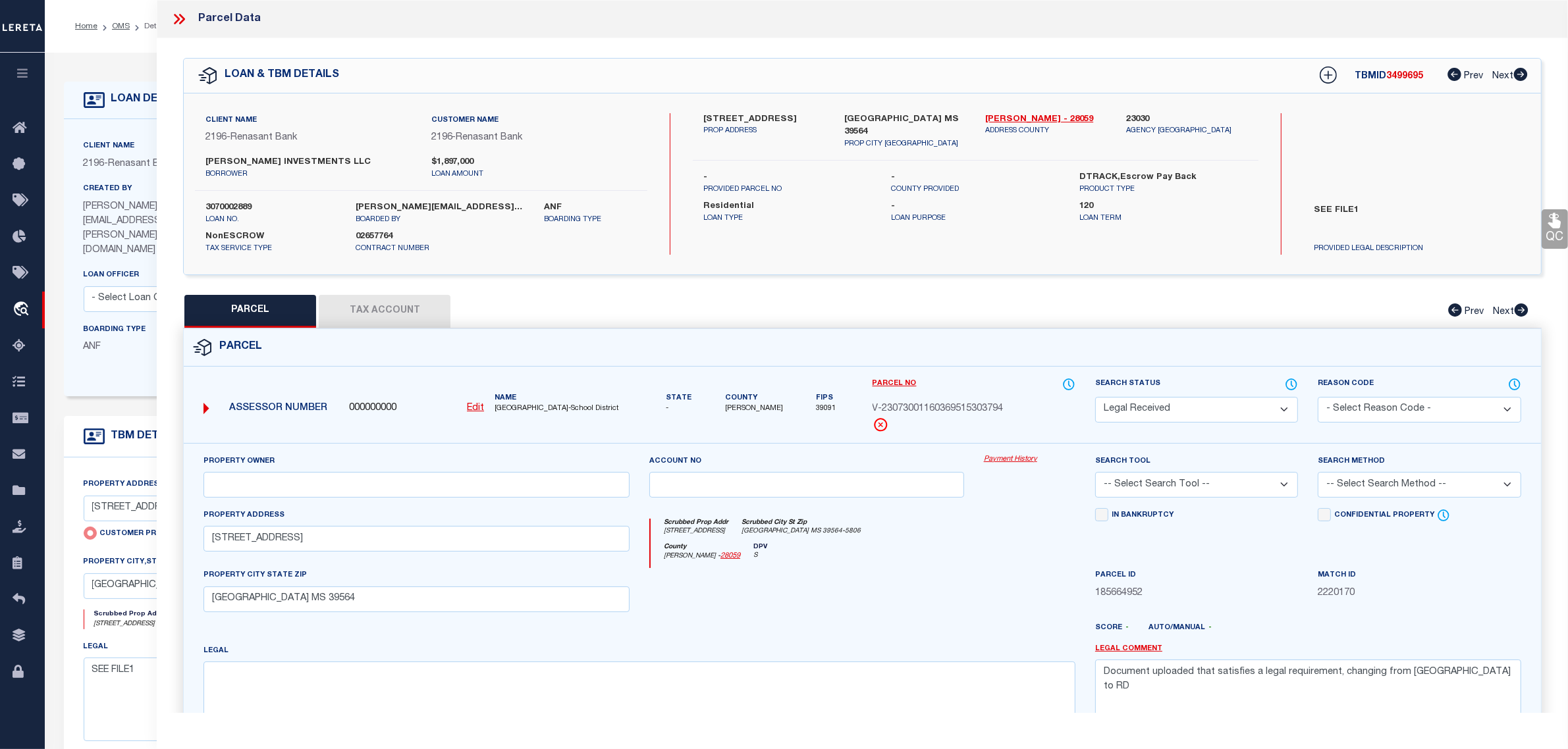
click at [479, 406] on u "Edit" at bounding box center [475, 408] width 17 height 9
type input "000000000"
type input "V-23073001160369515303794"
select select "RD"
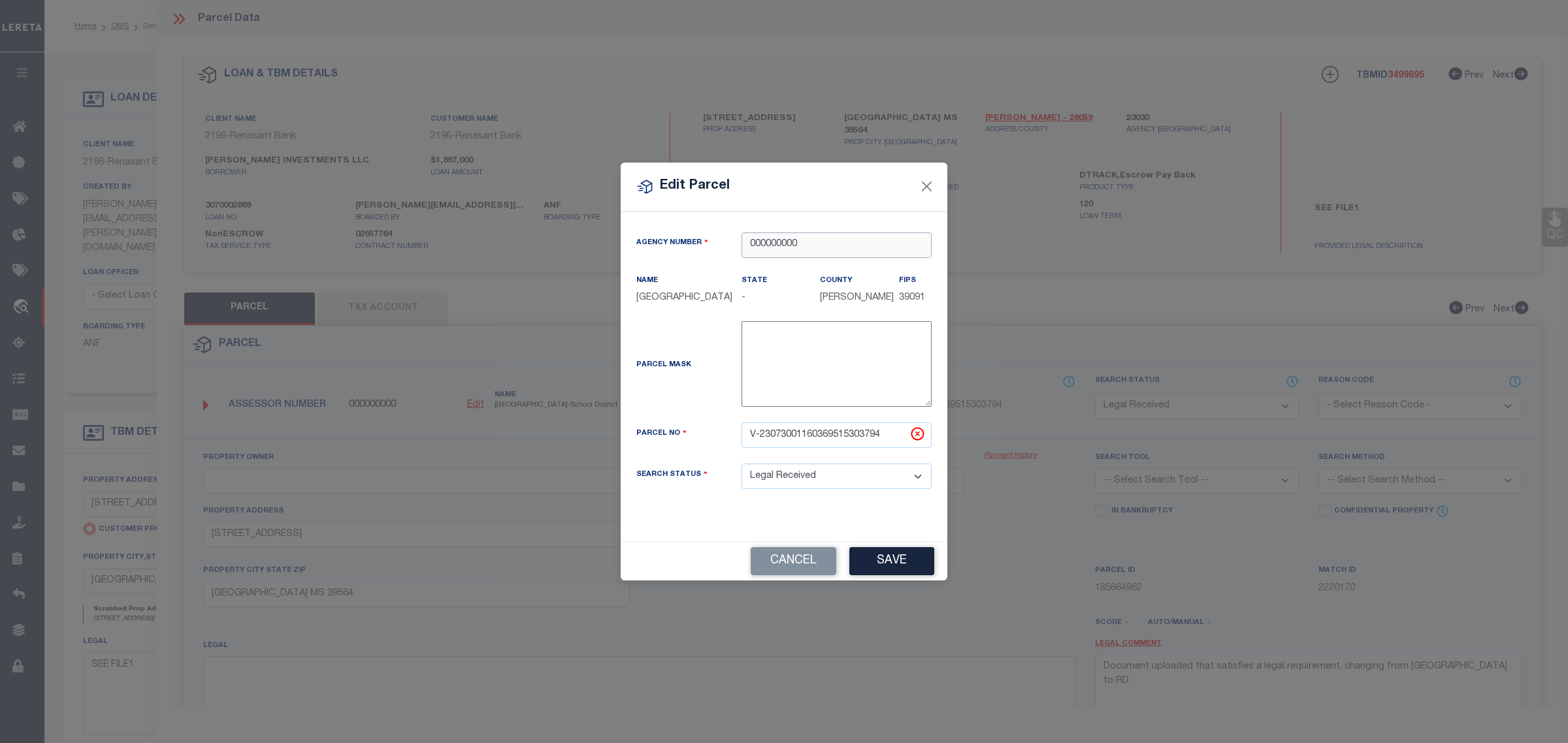
drag, startPoint x: 827, startPoint y: 238, endPoint x: 465, endPoint y: 235, distance: 362.0
click at [465, 235] on div "Edit Parcel Agency Number 000000000 Name State" at bounding box center [784, 371] width 1568 height 743
click at [867, 262] on div "230300000 : JACKSON COUNTY" at bounding box center [836, 269] width 189 height 37
type input "230300000"
drag, startPoint x: 893, startPoint y: 445, endPoint x: 641, endPoint y: 465, distance: 252.8
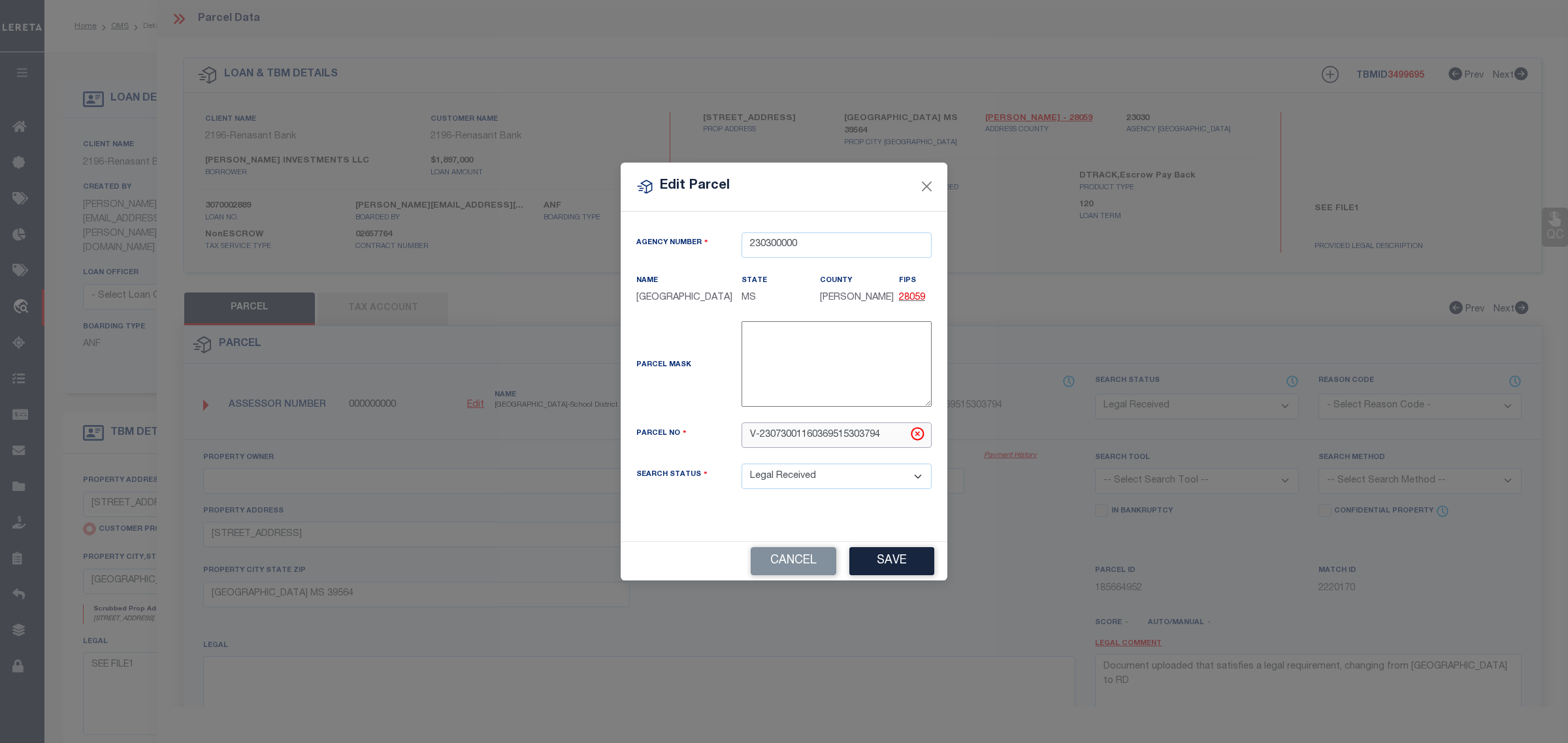
click at [641, 464] on div "Parcel No V-23073001160369515303794" at bounding box center [784, 443] width 315 height 41
paste input "60126160.100"
type input "60126160.100"
click at [908, 573] on button "Save" at bounding box center [892, 561] width 85 height 28
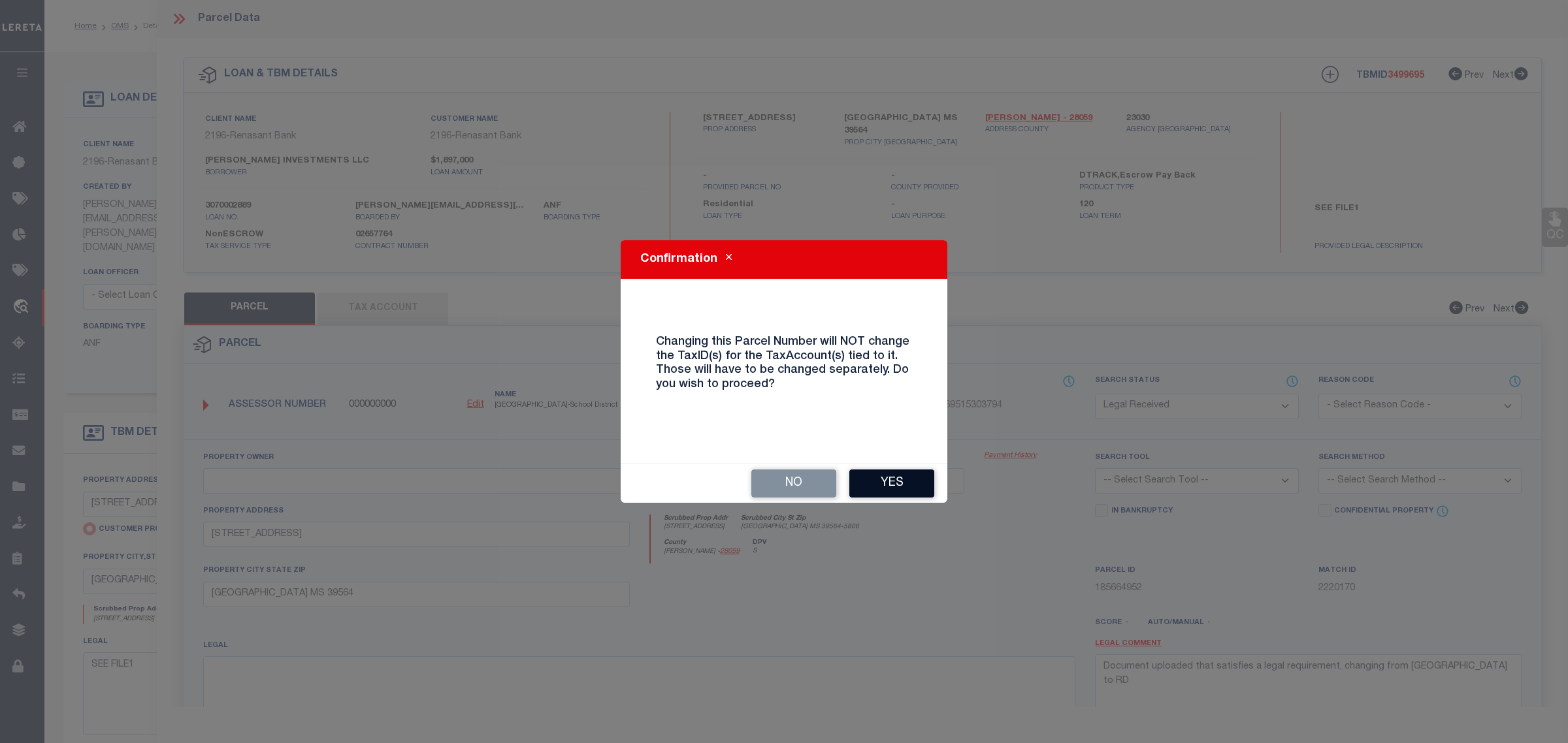
click at [898, 478] on button "Yes" at bounding box center [892, 483] width 85 height 28
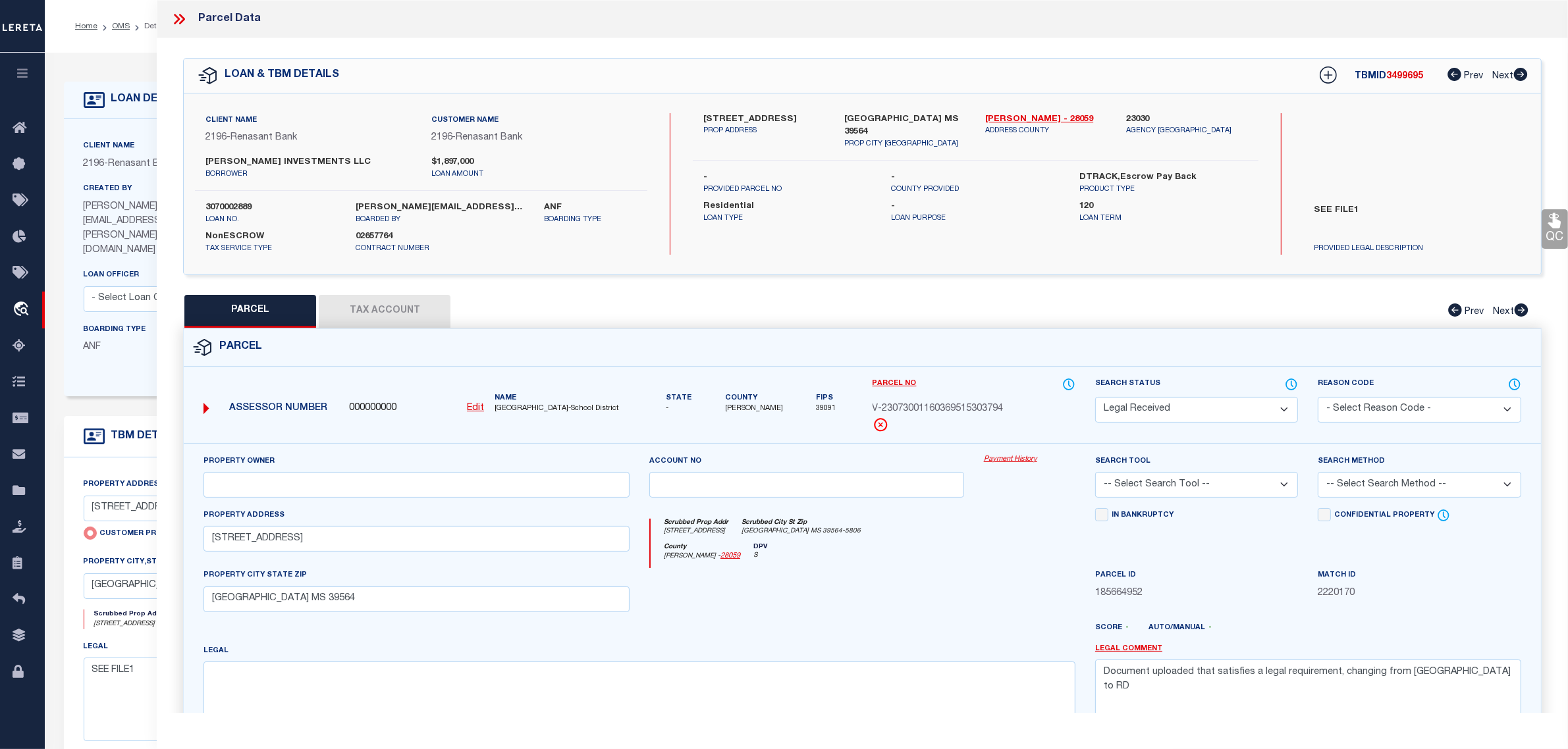
select select "RD"
checkbox input "false"
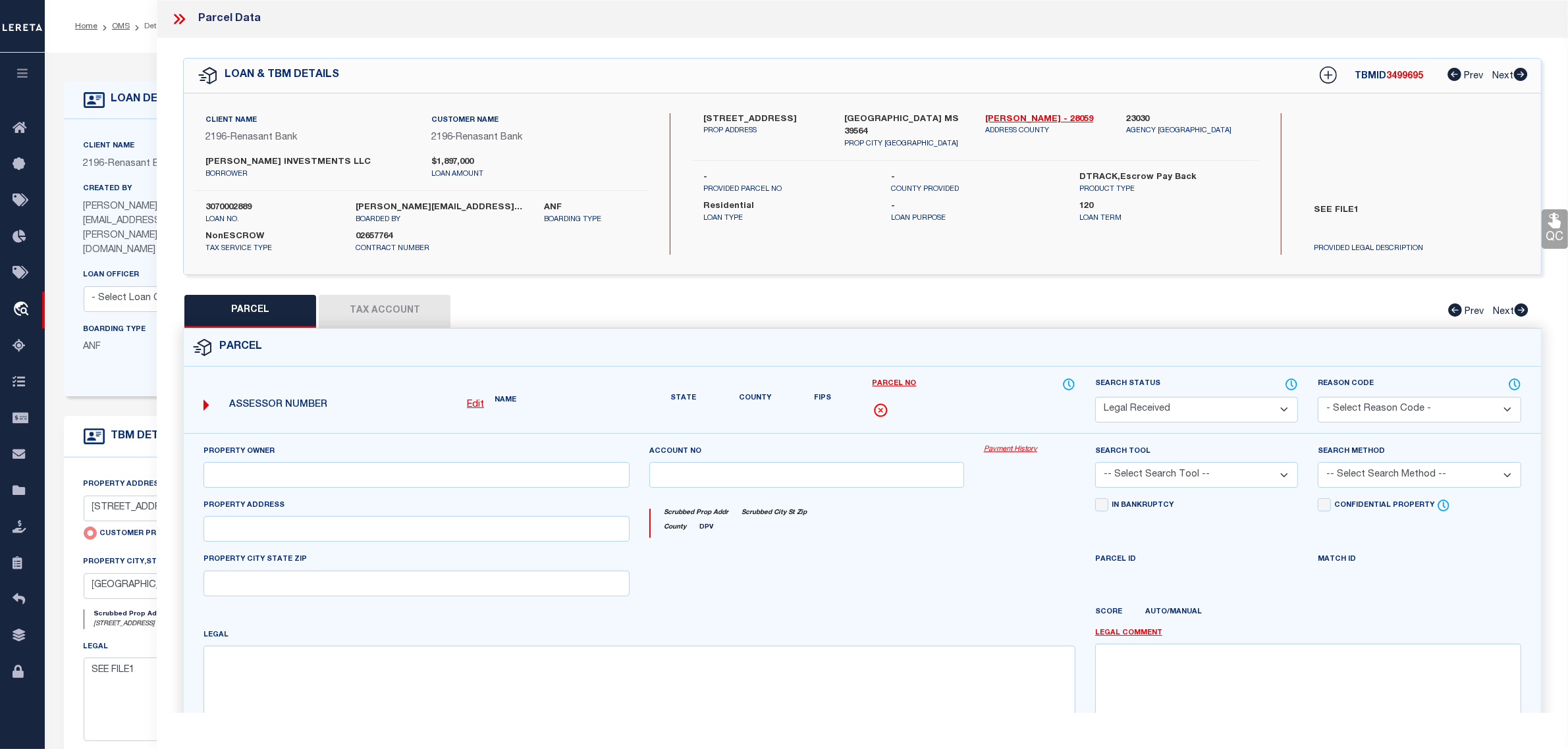
type input "4013 BIENVILLE BLVD"
checkbox input "false"
type input "OCEAN SPRINGS MS 39564"
type textarea "Document uploaded that satisfies a legal requirement, changing from ND to RD"
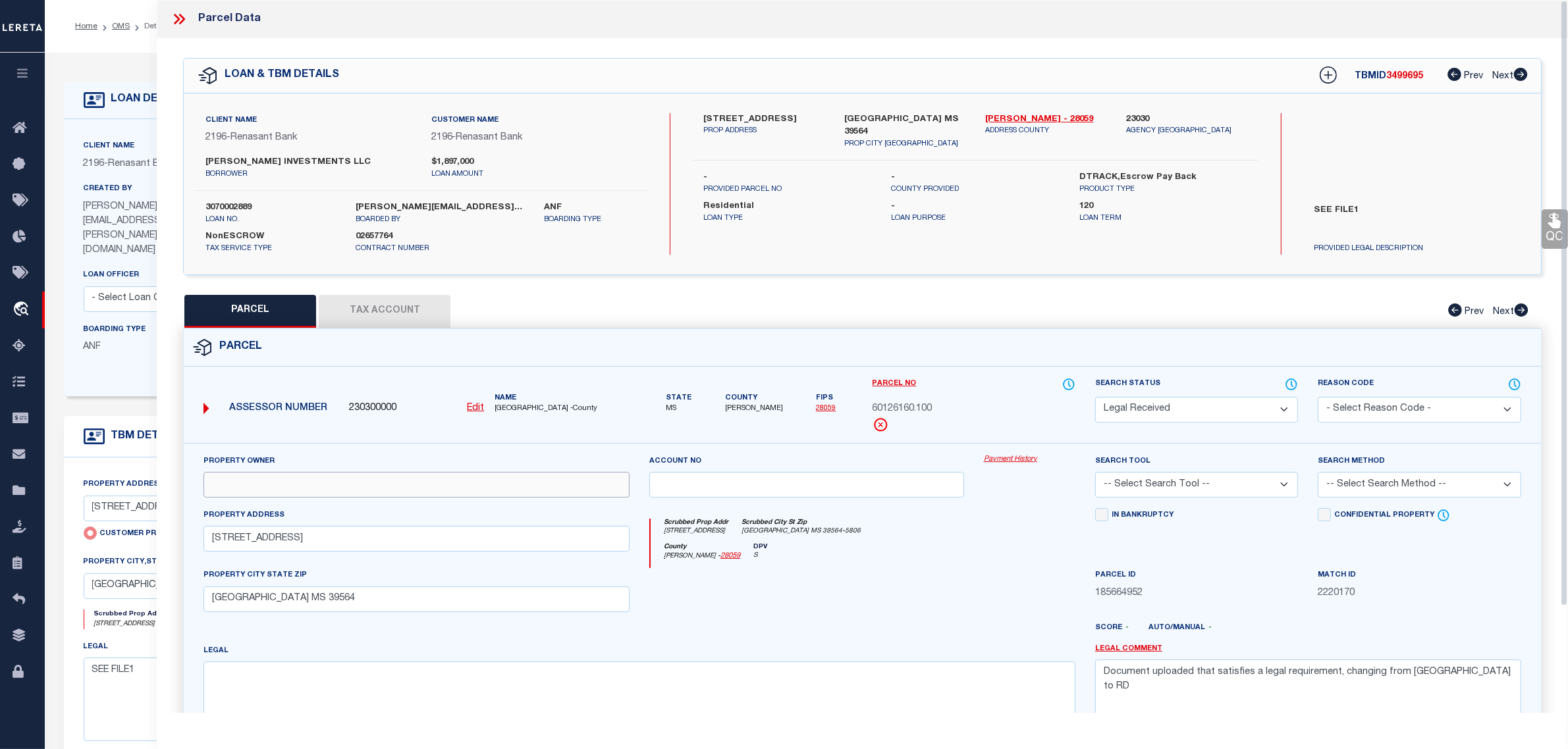
click at [310, 492] on input "text" at bounding box center [416, 484] width 426 height 26
paste input "SANDEFUR INVESTMENTS LLC"
type input "SANDEFUR INVESTMENTS LLC"
click at [340, 698] on textarea at bounding box center [640, 703] width 872 height 83
click at [709, 668] on textarea at bounding box center [640, 703] width 872 height 83
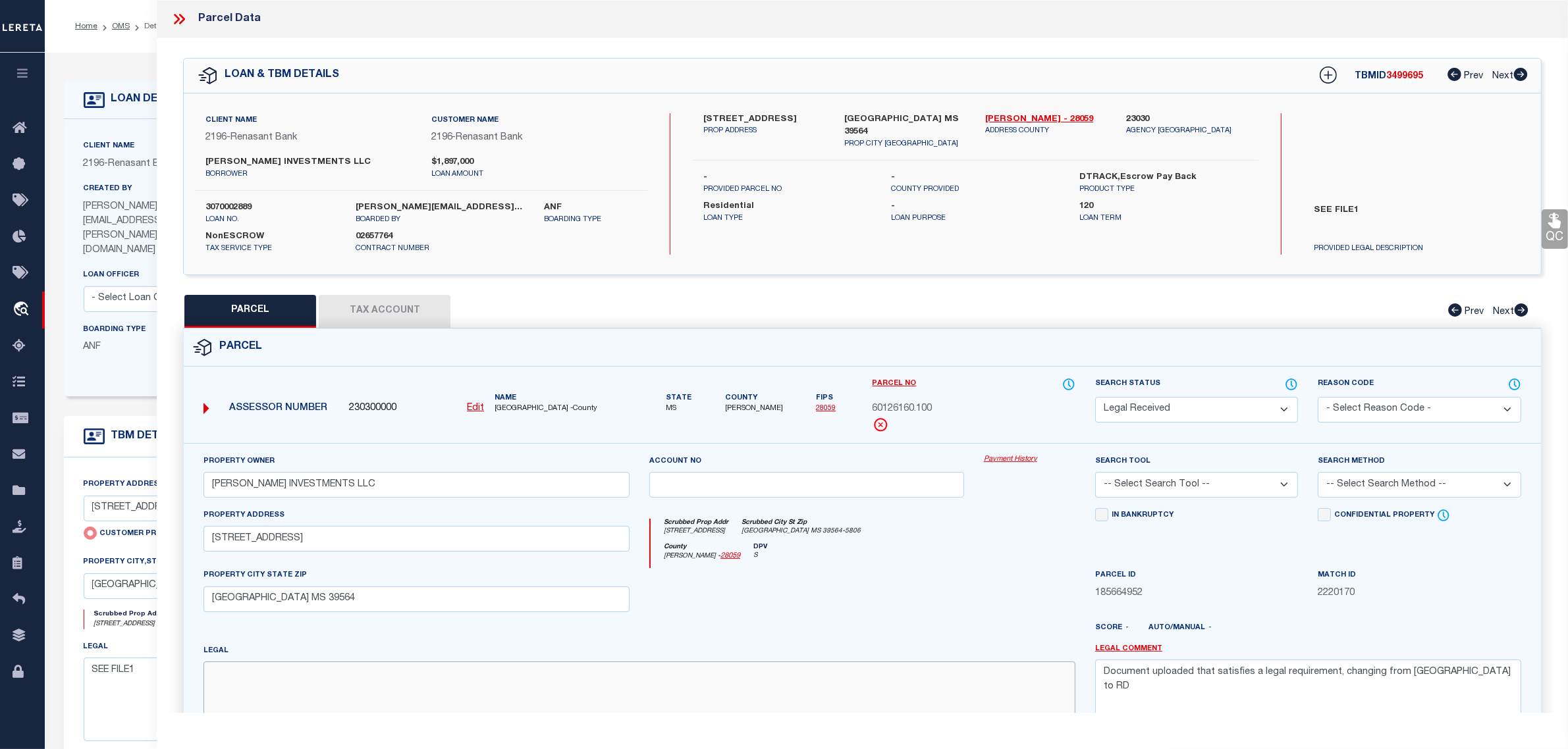
paste textarea "& N/M HWY 90 N 79DEG W 178.04'TO POB N 300' W 175' S 267.25'S79DEG E 178.04' TO…"
type textarea "& N/M HWY 90 N 79DEG W 178.04'TO POB N 300' W 175' S 267.25'S79DEG E 178.04' TO…"
drag, startPoint x: 1423, startPoint y: 668, endPoint x: 953, endPoint y: 660, distance: 470.1
click at [953, 660] on div "Property Owner SANDEFUR INVESTMENTS LLC Account no Payment History Search Tool …" at bounding box center [862, 604] width 1338 height 301
click at [397, 310] on button "Tax Account" at bounding box center [385, 311] width 132 height 33
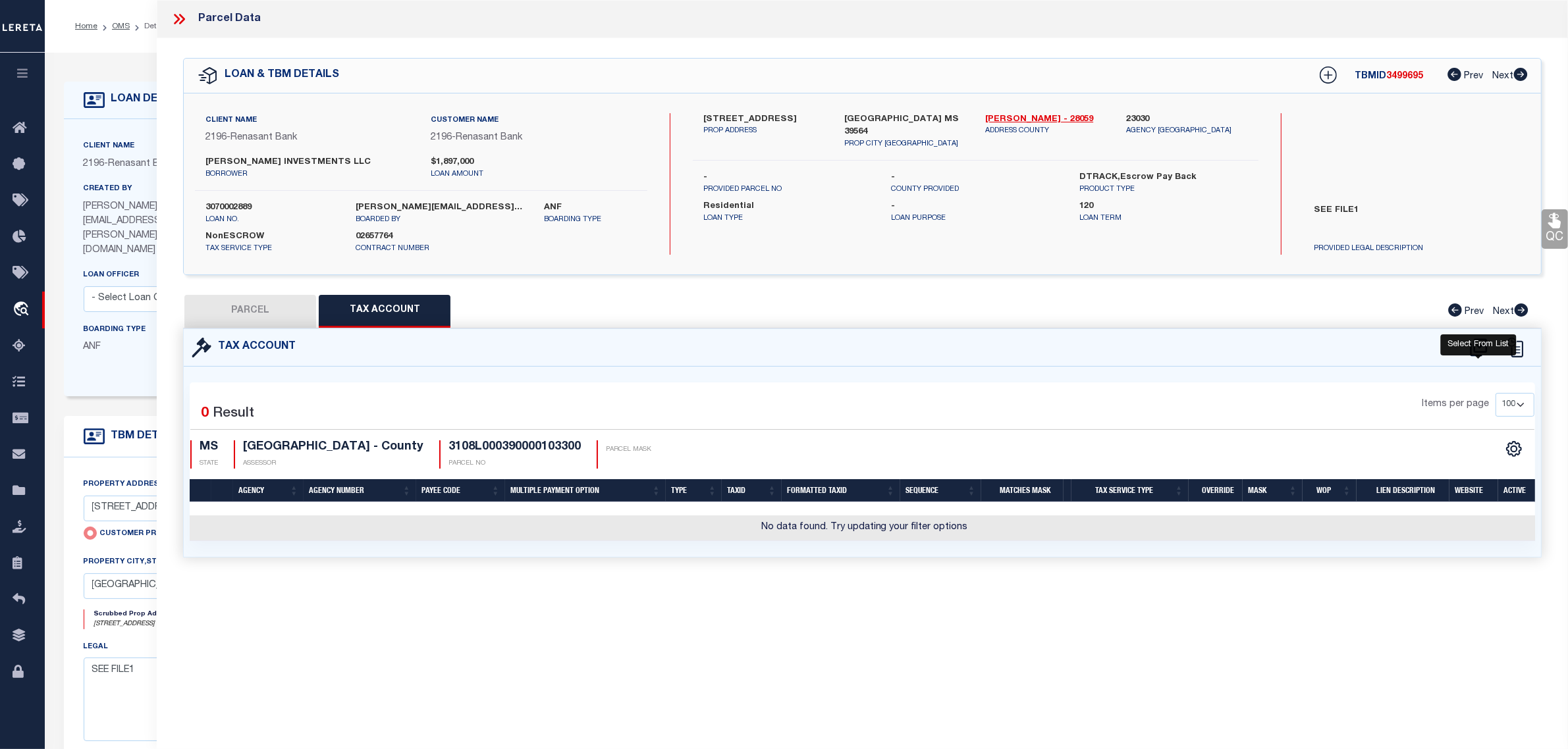
select select "100"
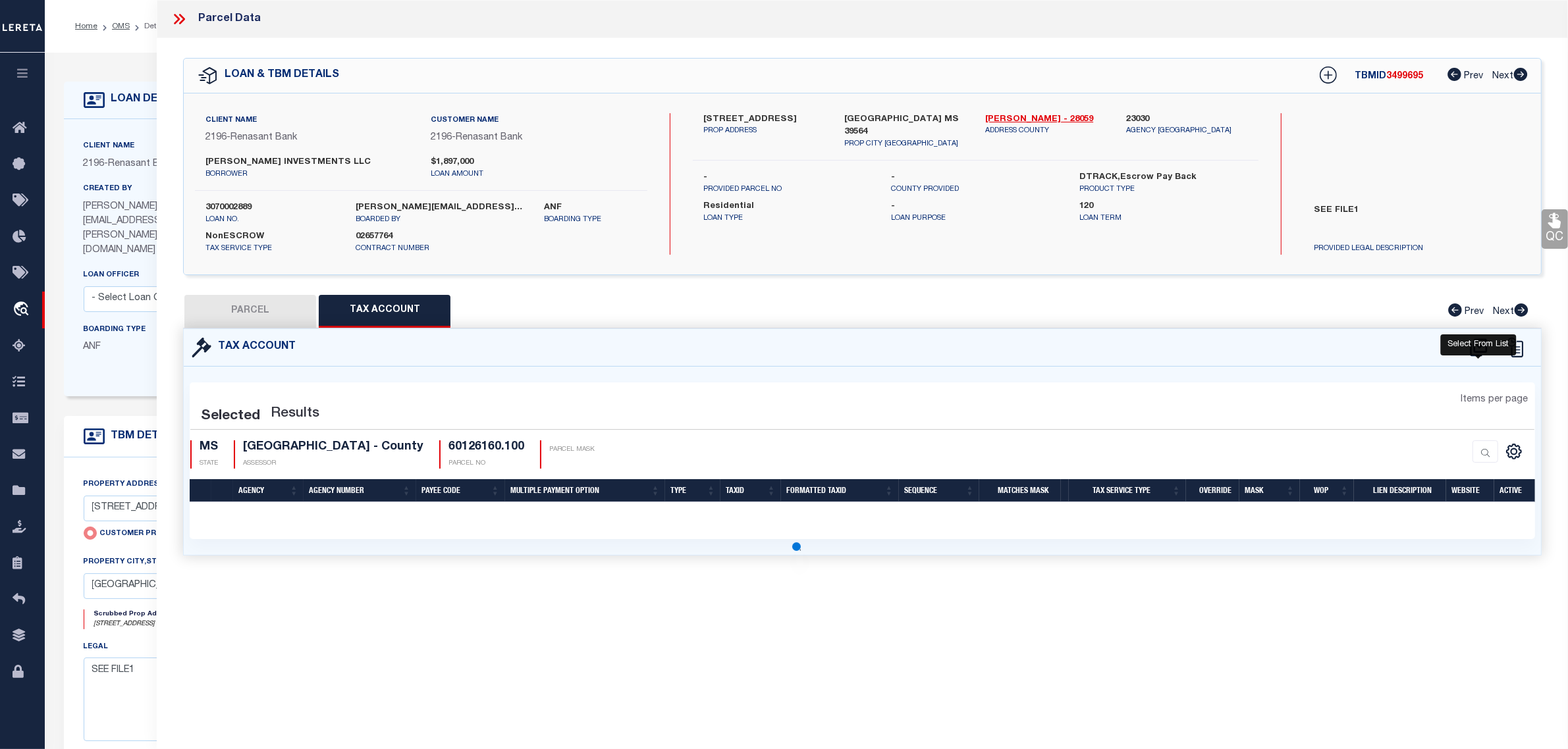
click at [1483, 344] on icon at bounding box center [1478, 347] width 22 height 21
select select "100"
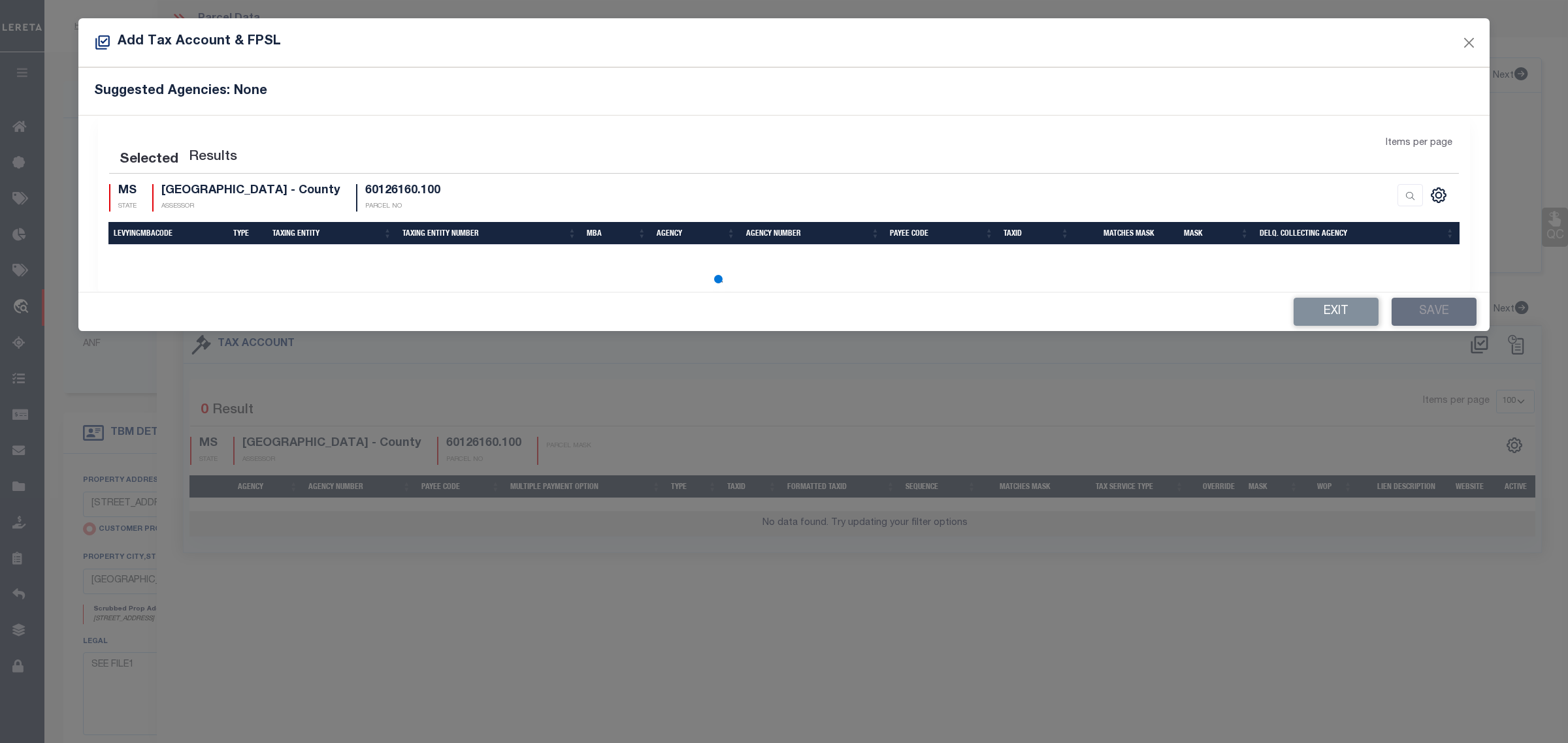
select select "100"
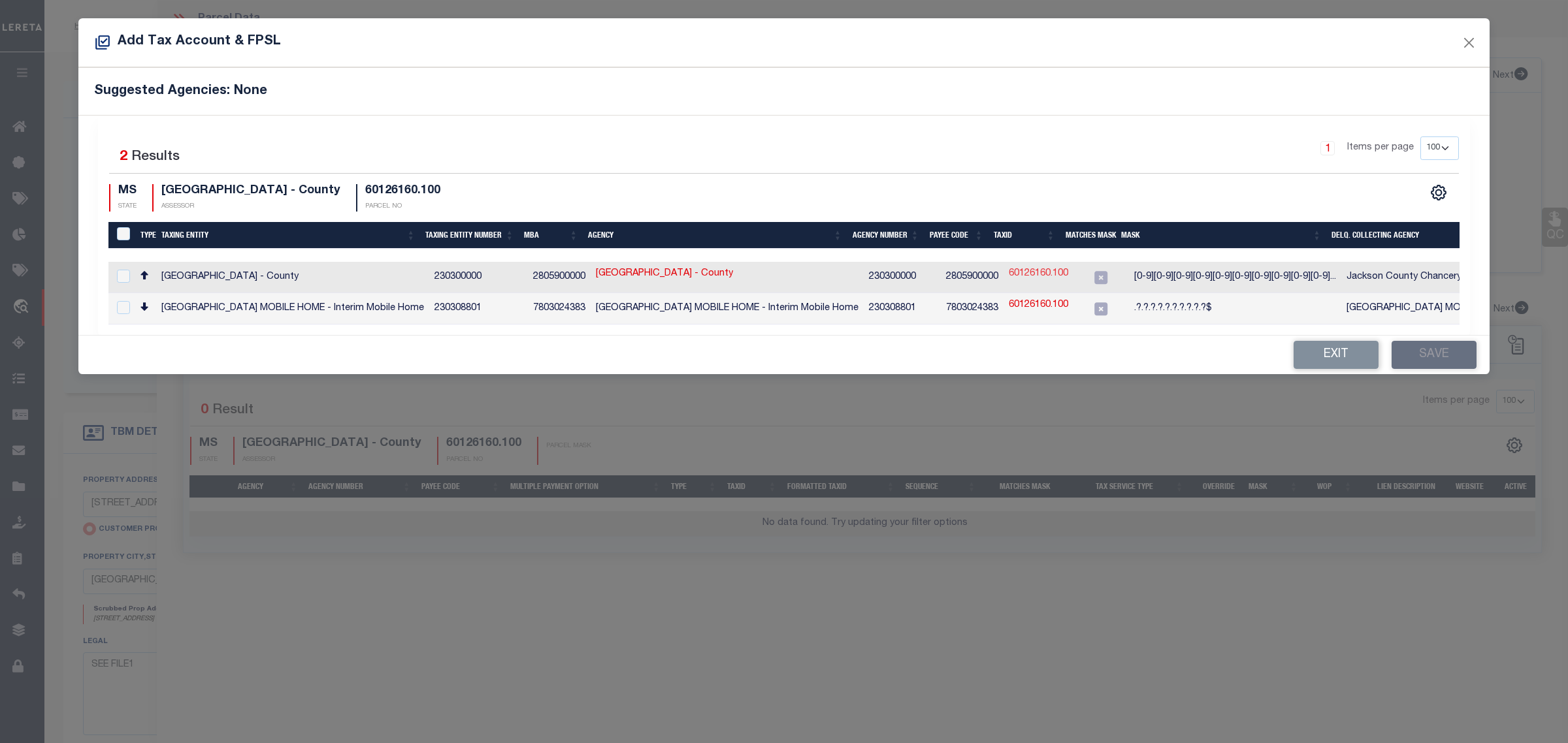
click at [1033, 275] on link "60126160.100" at bounding box center [1038, 274] width 59 height 15
type input "60126160.100"
type textarea "[0-9][0-9][0-9][0-9][0-9][0-9][0-9][0-9][0-9][0-9][a-zA-Z0-9]$"
checkbox input "true"
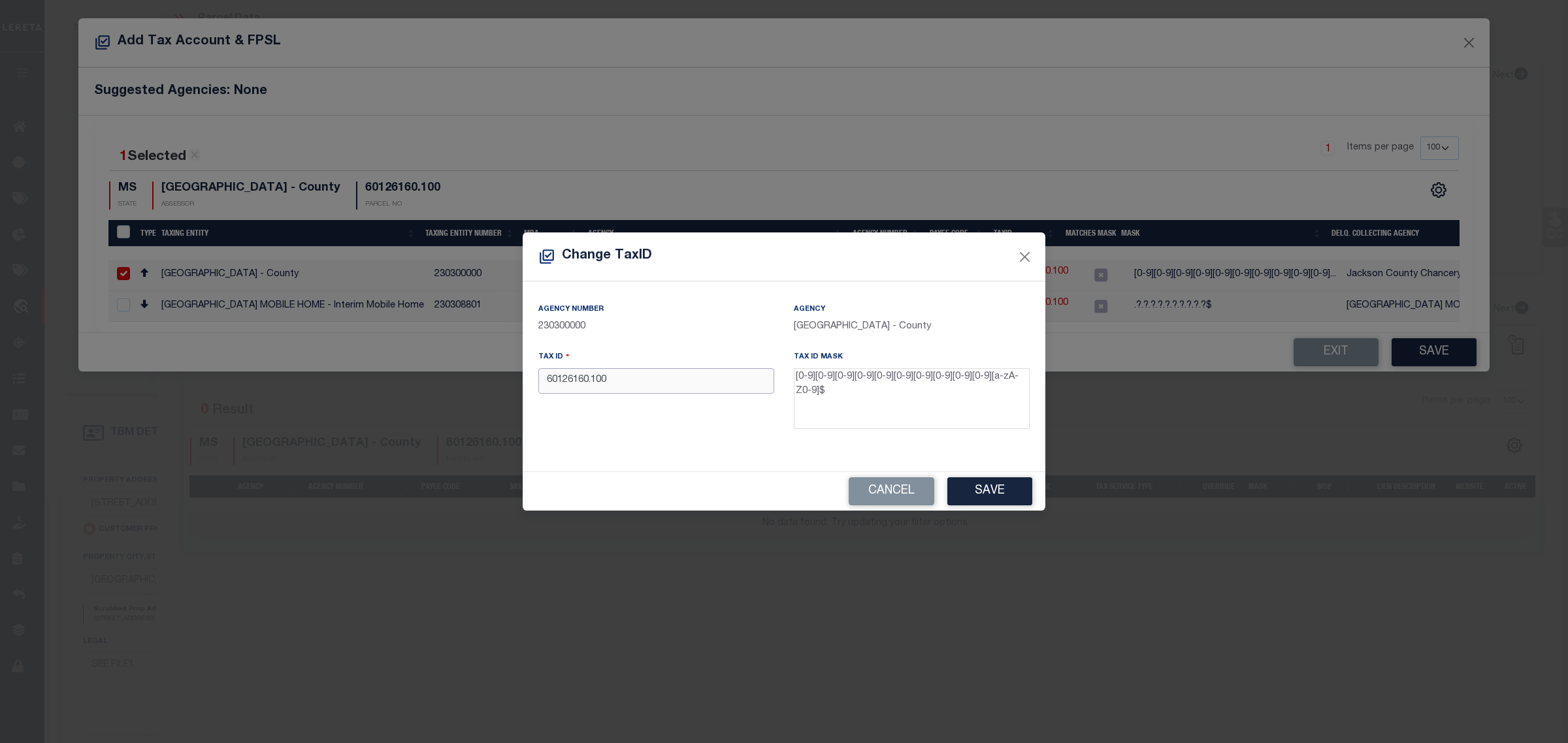
click at [590, 384] on input "60126160.100" at bounding box center [656, 381] width 236 height 26
type input "60126160100"
click at [1004, 488] on button "Save" at bounding box center [990, 492] width 85 height 28
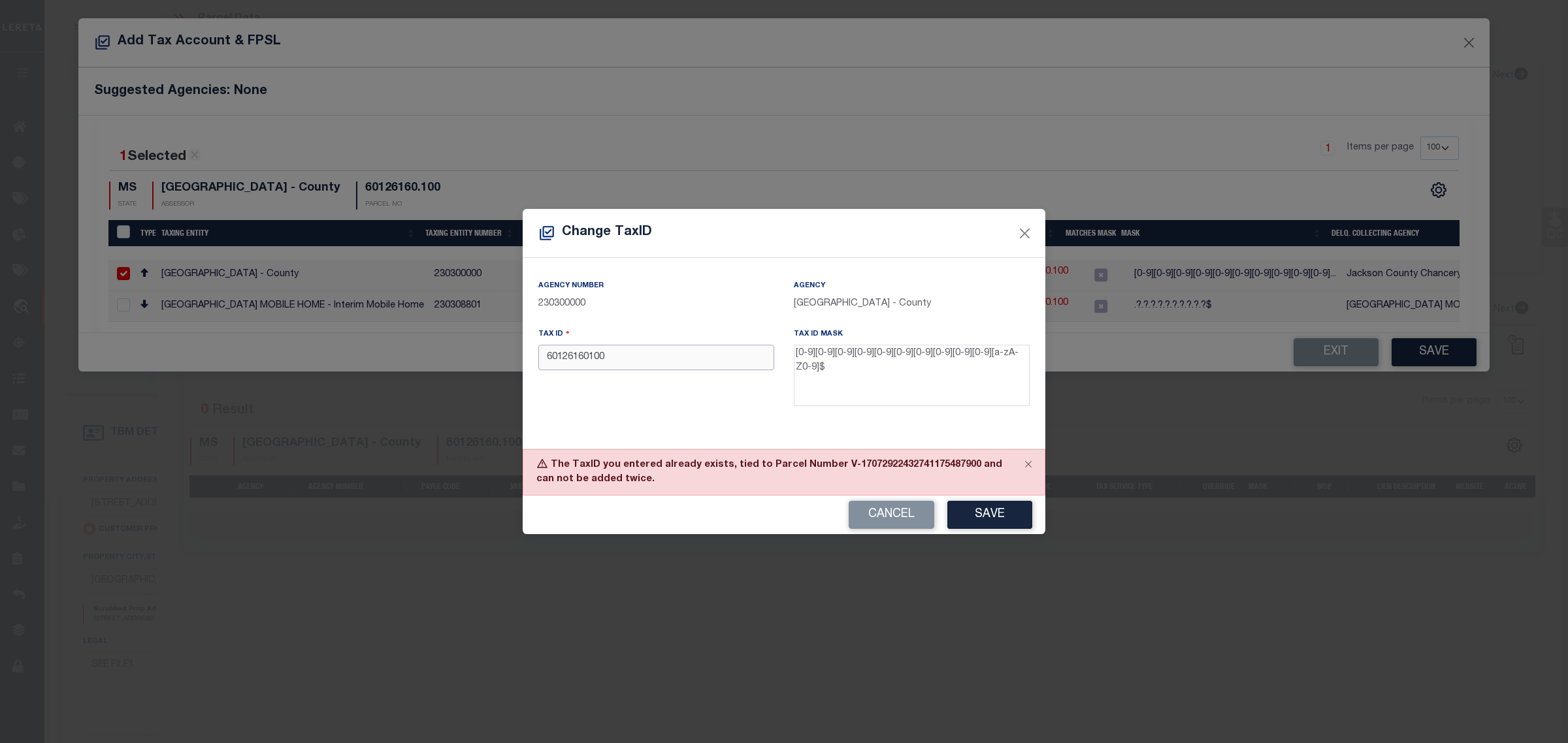
click at [685, 357] on input "60126160100" at bounding box center [656, 357] width 236 height 26
click at [660, 360] on input "60126160100" at bounding box center [656, 357] width 236 height 26
click at [635, 363] on input "60126160100" at bounding box center [656, 357] width 236 height 26
drag, startPoint x: 624, startPoint y: 357, endPoint x: 527, endPoint y: 357, distance: 97.0
click at [527, 357] on div "Agency Number 230300000 Agency JACKSON COUNTY - County Tax ID 60126160100 Tax I…" at bounding box center [784, 352] width 522 height 190
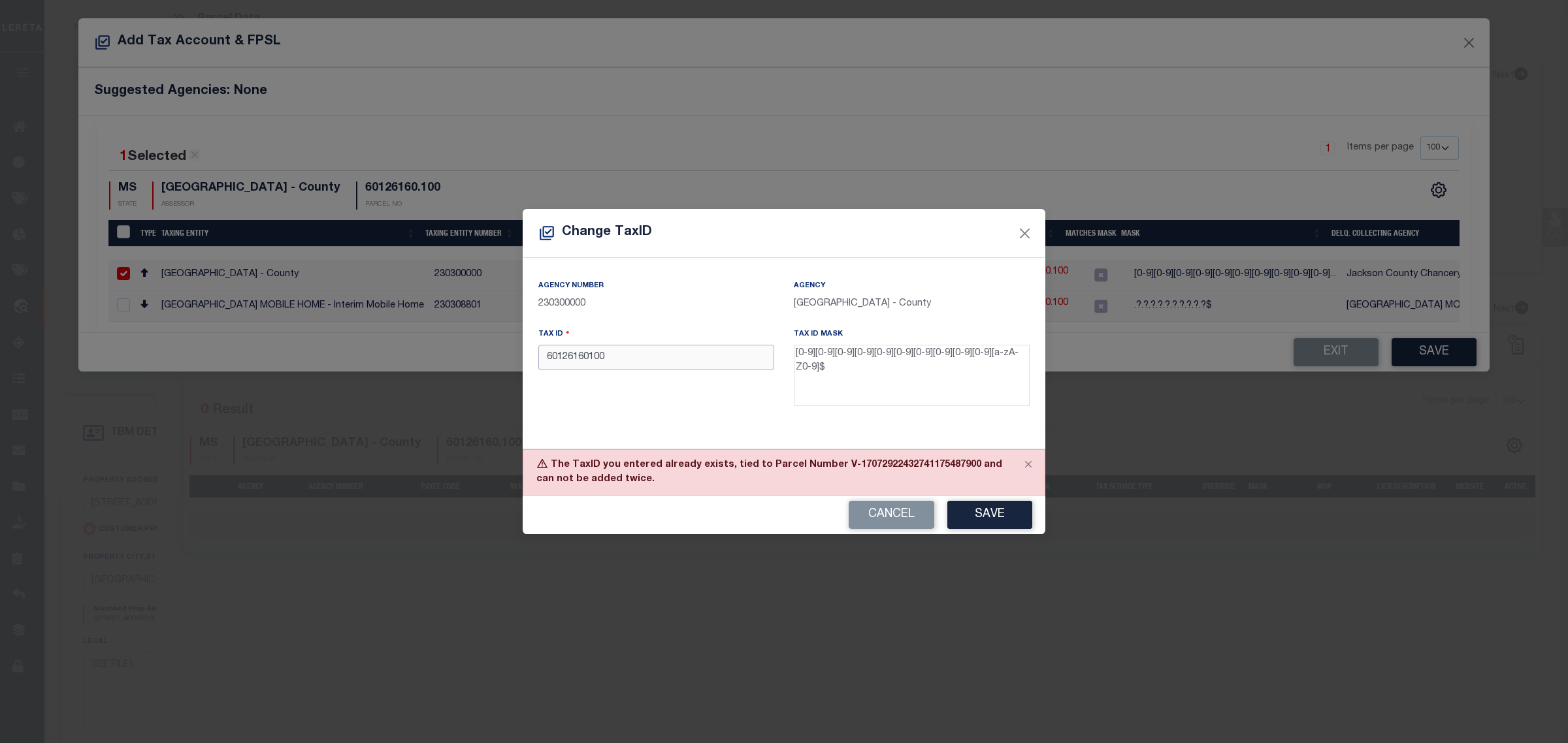
click at [663, 364] on input "60126160100" at bounding box center [656, 357] width 236 height 26
click at [988, 517] on button "Save" at bounding box center [990, 515] width 85 height 28
click at [1026, 226] on button "Close" at bounding box center [1025, 234] width 17 height 17
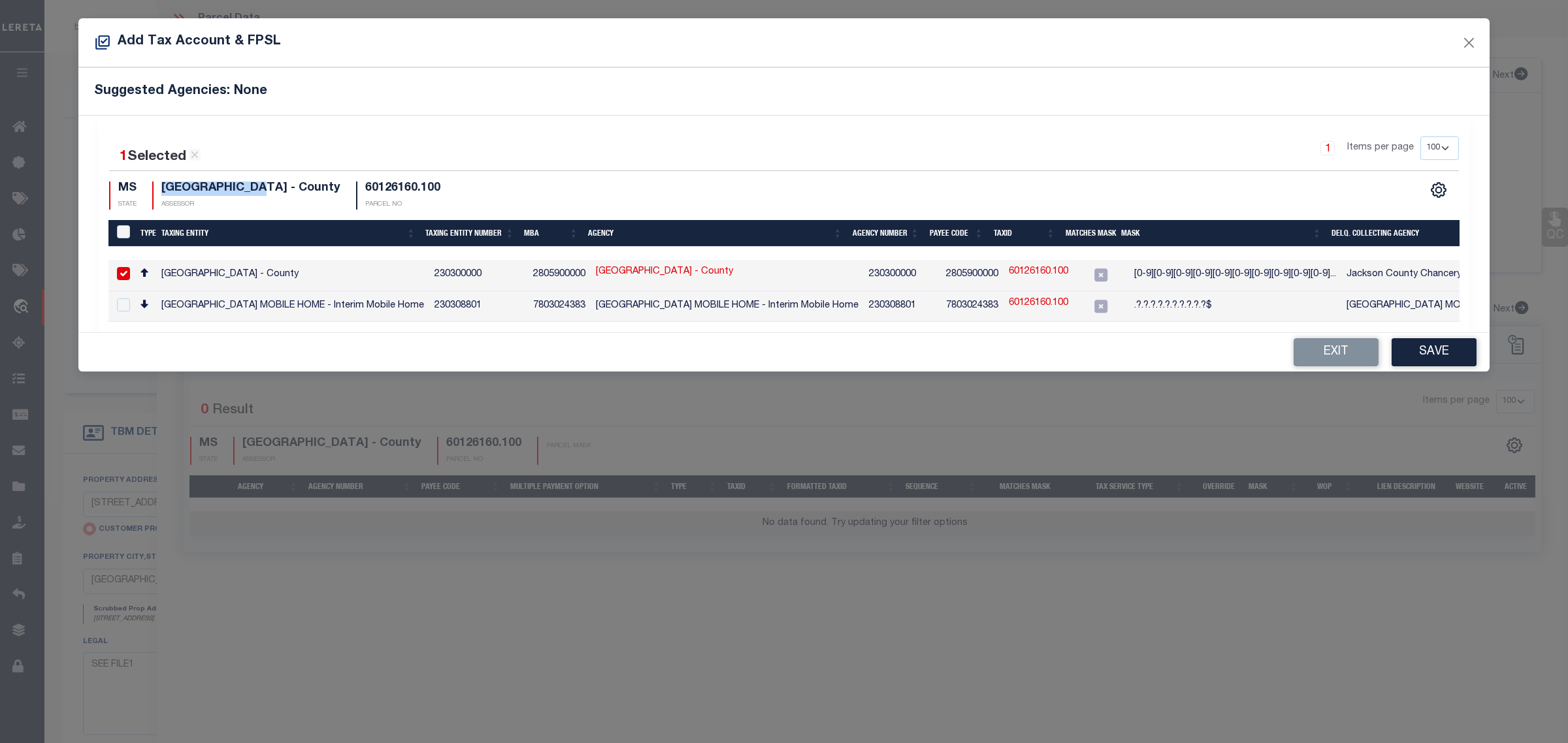
drag, startPoint x: 271, startPoint y: 187, endPoint x: 162, endPoint y: 187, distance: 109.0
click at [162, 187] on h4 "JACKSON COUNTY - County" at bounding box center [251, 189] width 179 height 15
copy h4 "JACKSON COUNTY"
drag, startPoint x: 586, startPoint y: 305, endPoint x: 676, endPoint y: 315, distance: 90.6
click at [676, 315] on td "JACKSON COUNTY MOBILE HOME - Interim Mobile Home" at bounding box center [727, 306] width 273 height 31
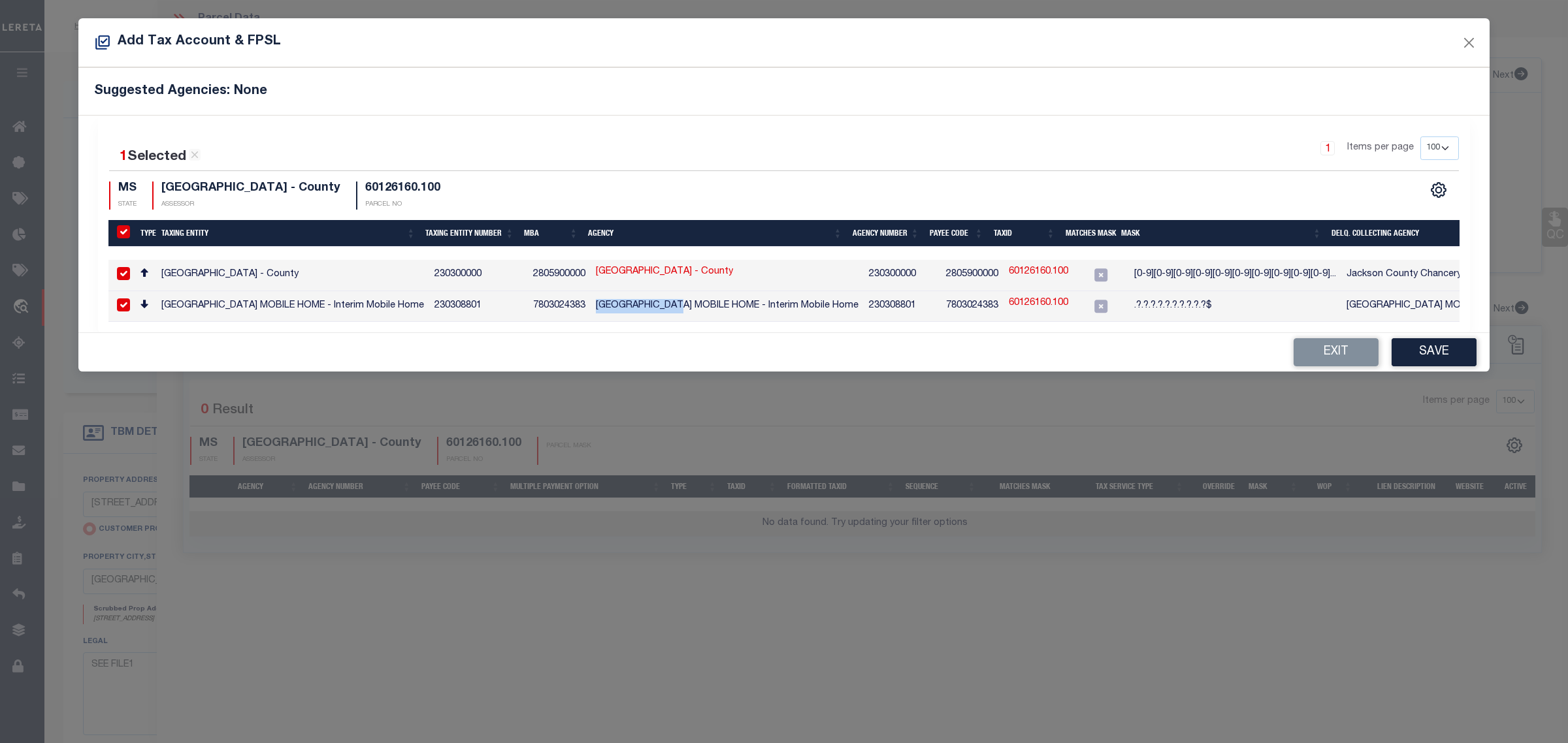
checkbox input "true"
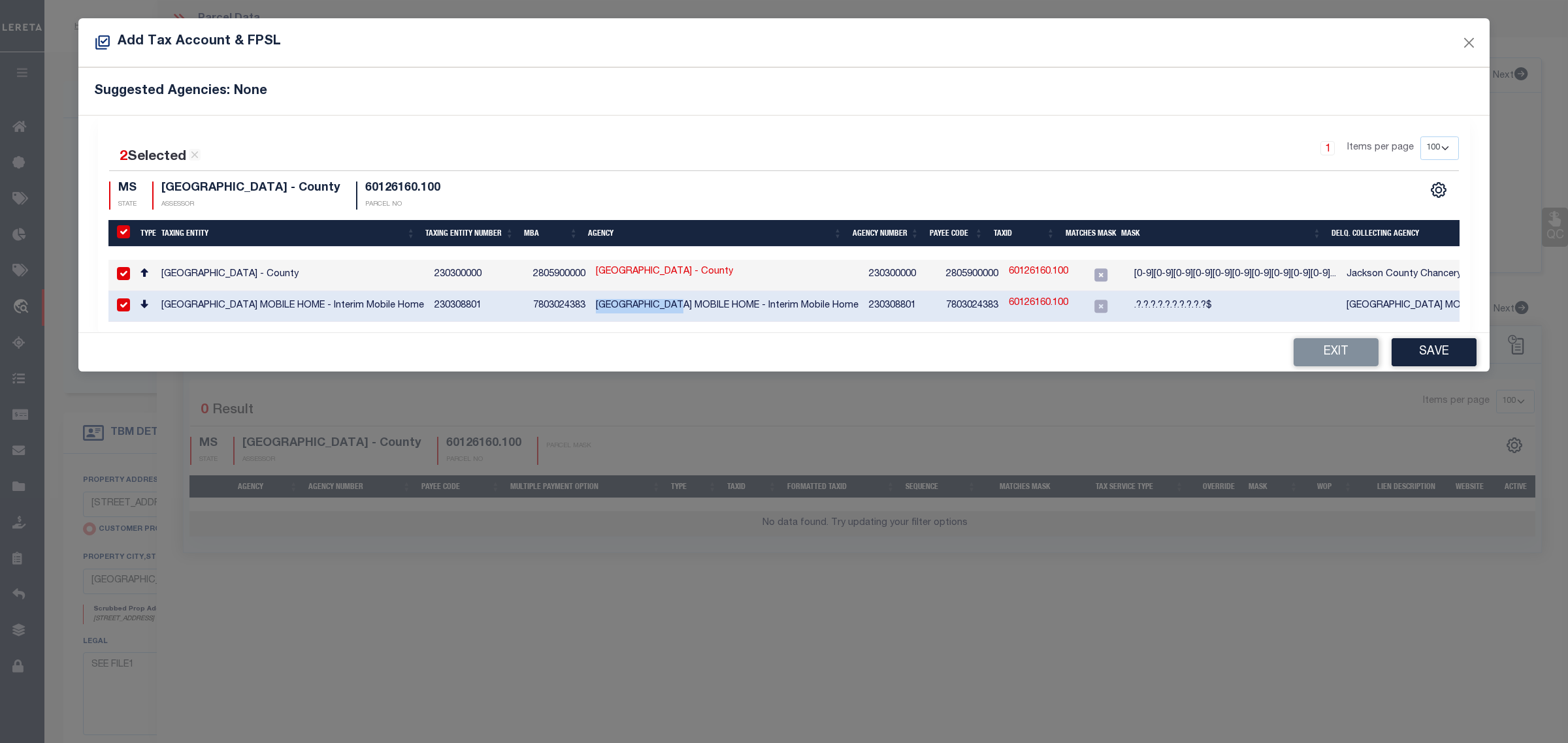
copy td "JACKSON COUNTY"
click at [720, 135] on div "2 Selected 2 Results 1 Items per page 10 25 50 100 200 MS STATE" at bounding box center [784, 224] width 1372 height 217
click at [121, 304] on input "checkbox" at bounding box center [123, 305] width 13 height 13
checkbox input "false"
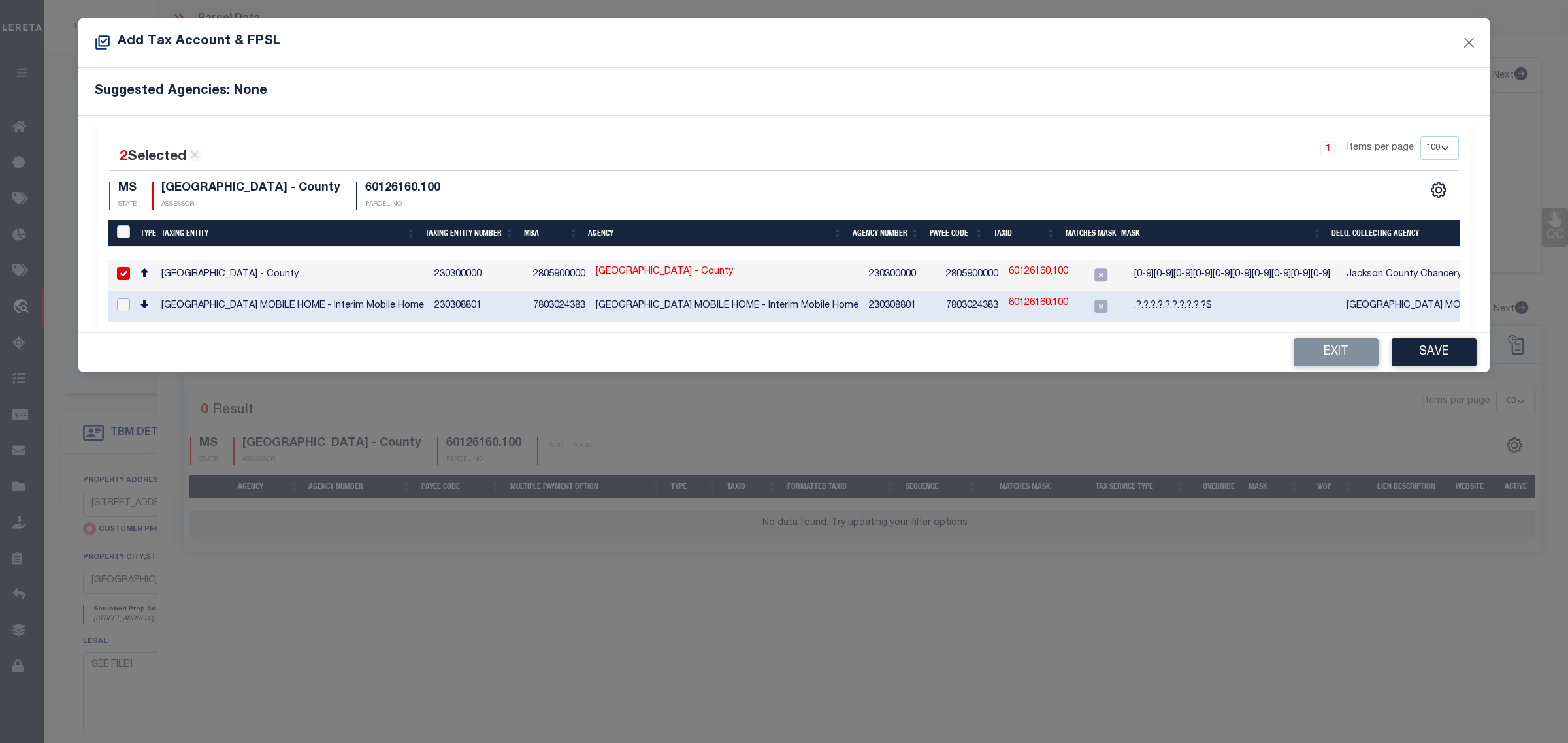
checkbox input "false"
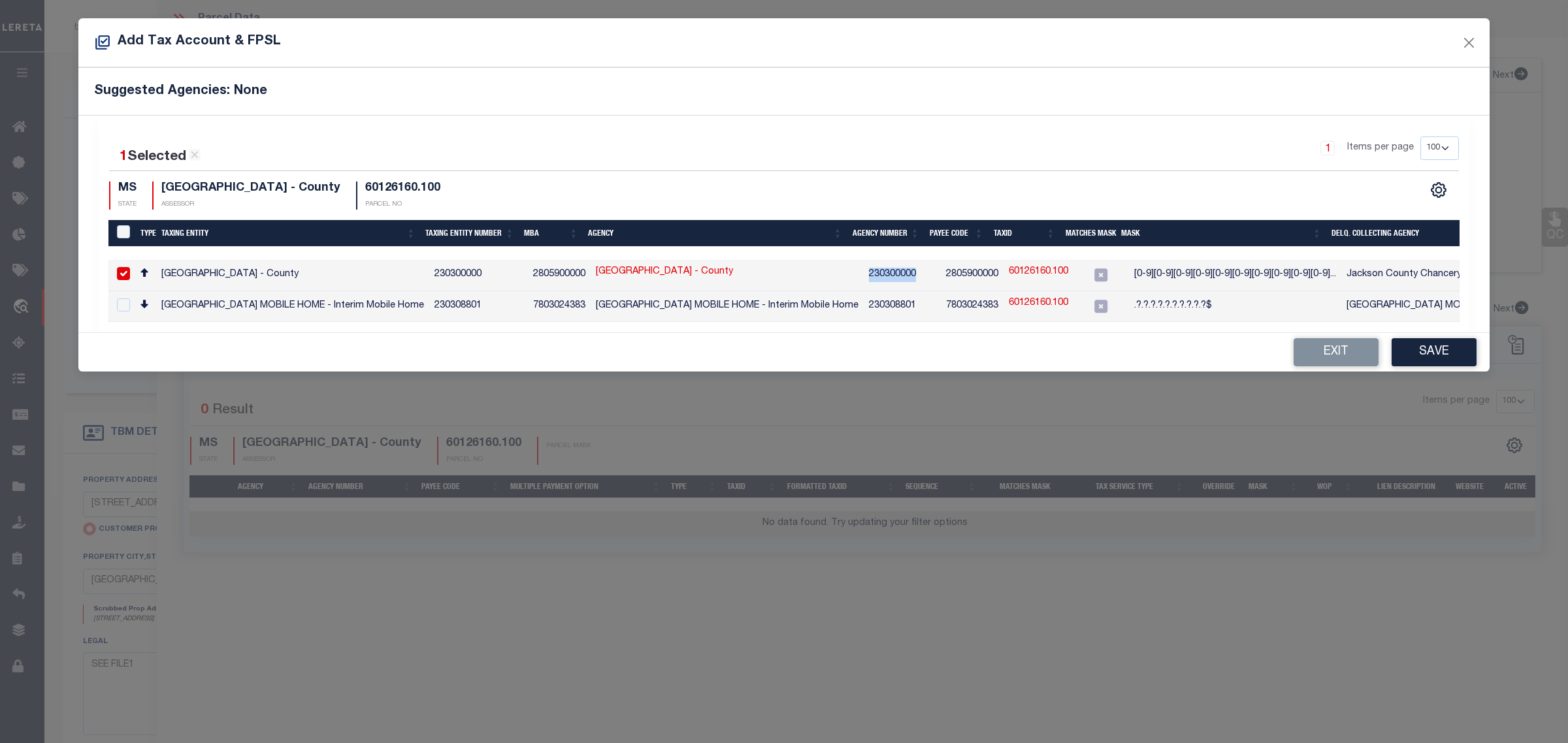
drag, startPoint x: 851, startPoint y: 275, endPoint x: 911, endPoint y: 275, distance: 60.0
click at [911, 275] on td "230300000" at bounding box center [902, 275] width 77 height 31
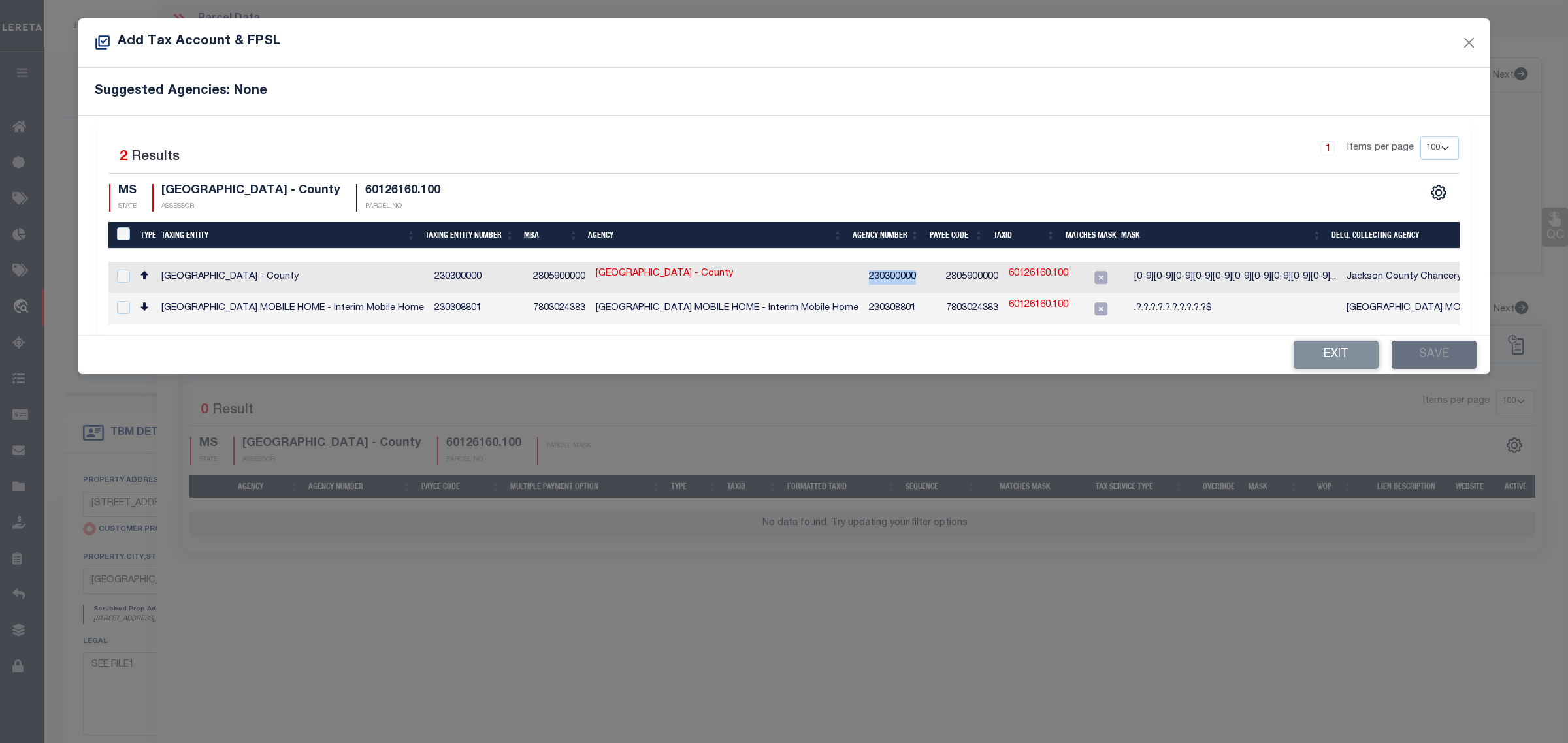
copy td "230300000"
drag, startPoint x: 984, startPoint y: 281, endPoint x: 922, endPoint y: 281, distance: 62.0
click at [922, 281] on tr "JACKSON COUNTY - County 230300000 2805900000 JACKSON COUNTY - County 230300000 …" at bounding box center [862, 277] width 1507 height 31
copy tr "2805900000"
click at [1046, 267] on td "60126160.100" at bounding box center [1038, 277] width 70 height 31
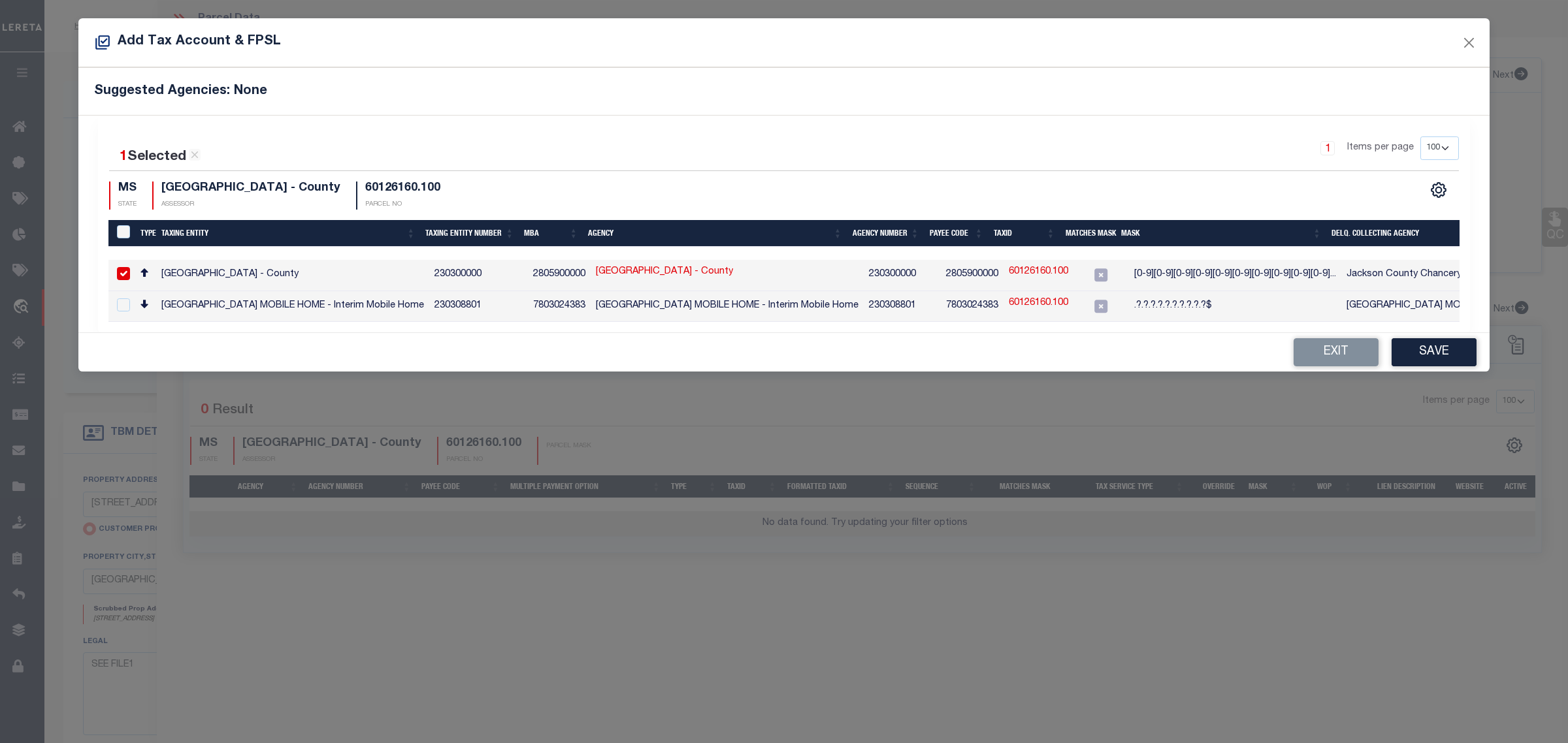
click at [1042, 273] on link "60126160.100" at bounding box center [1038, 272] width 59 height 15
checkbox input "false"
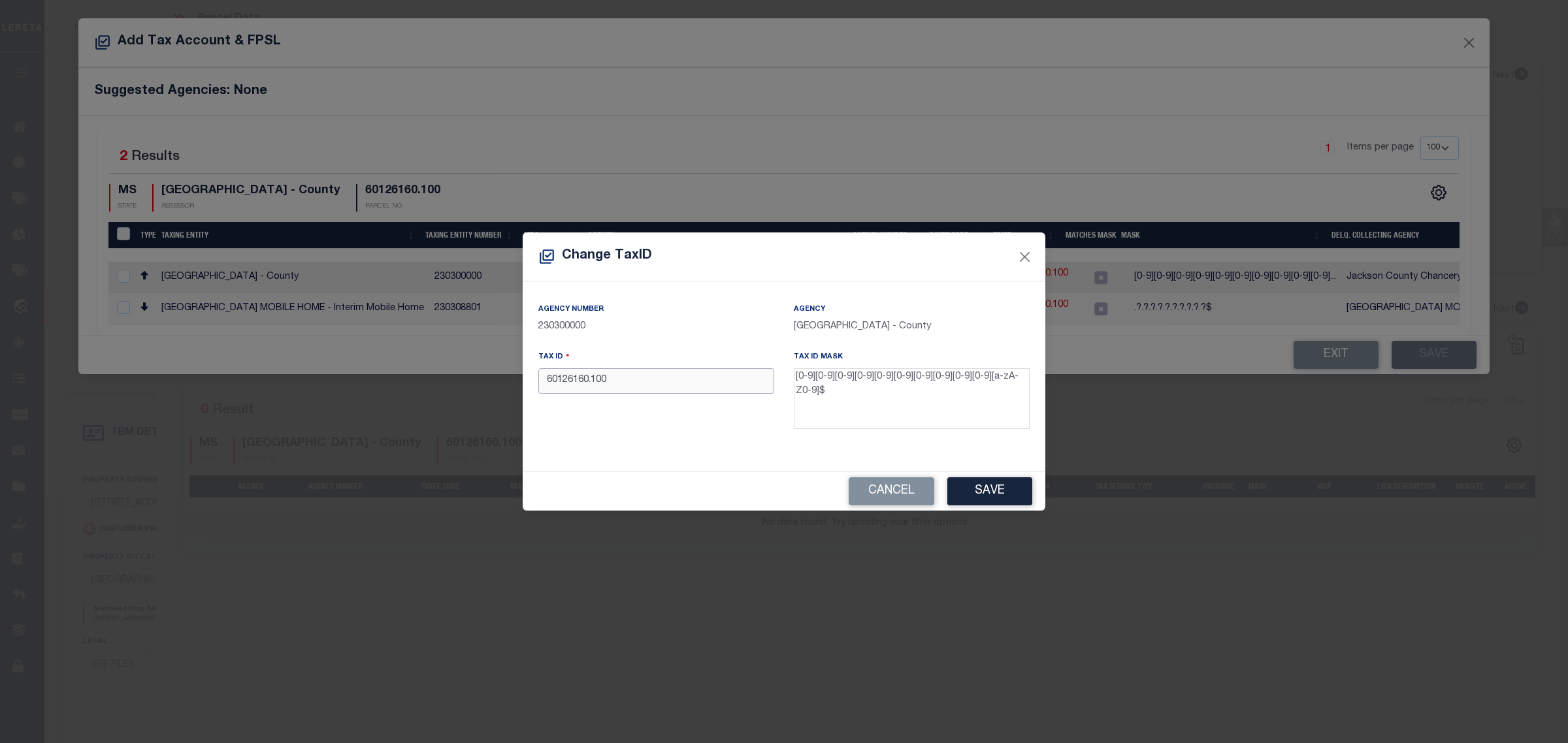
click at [674, 377] on input "60126160.100" at bounding box center [656, 381] width 236 height 26
type input "060126160.100"
click at [1004, 487] on button "Save" at bounding box center [990, 492] width 85 height 28
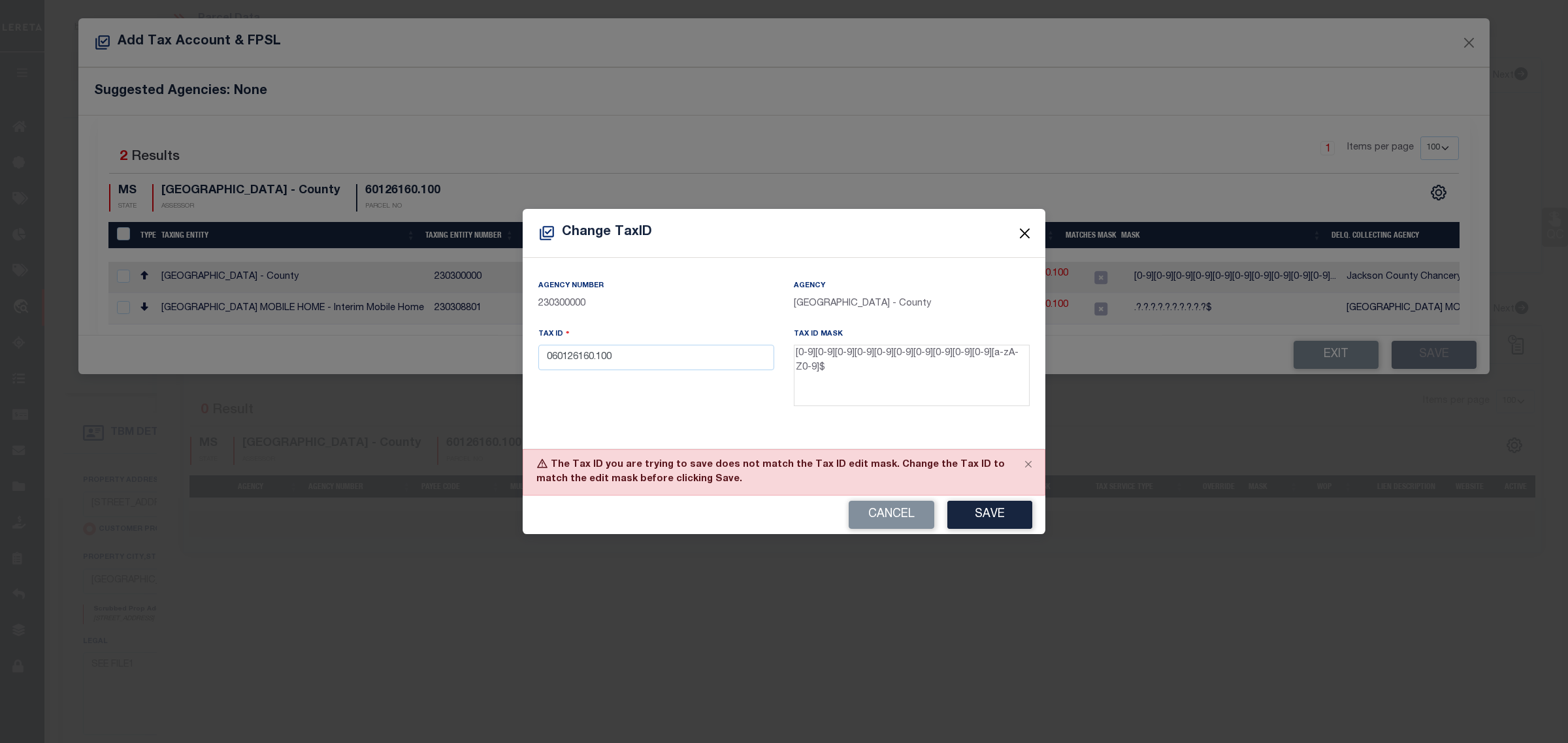
click at [1023, 232] on button "Close" at bounding box center [1025, 234] width 17 height 17
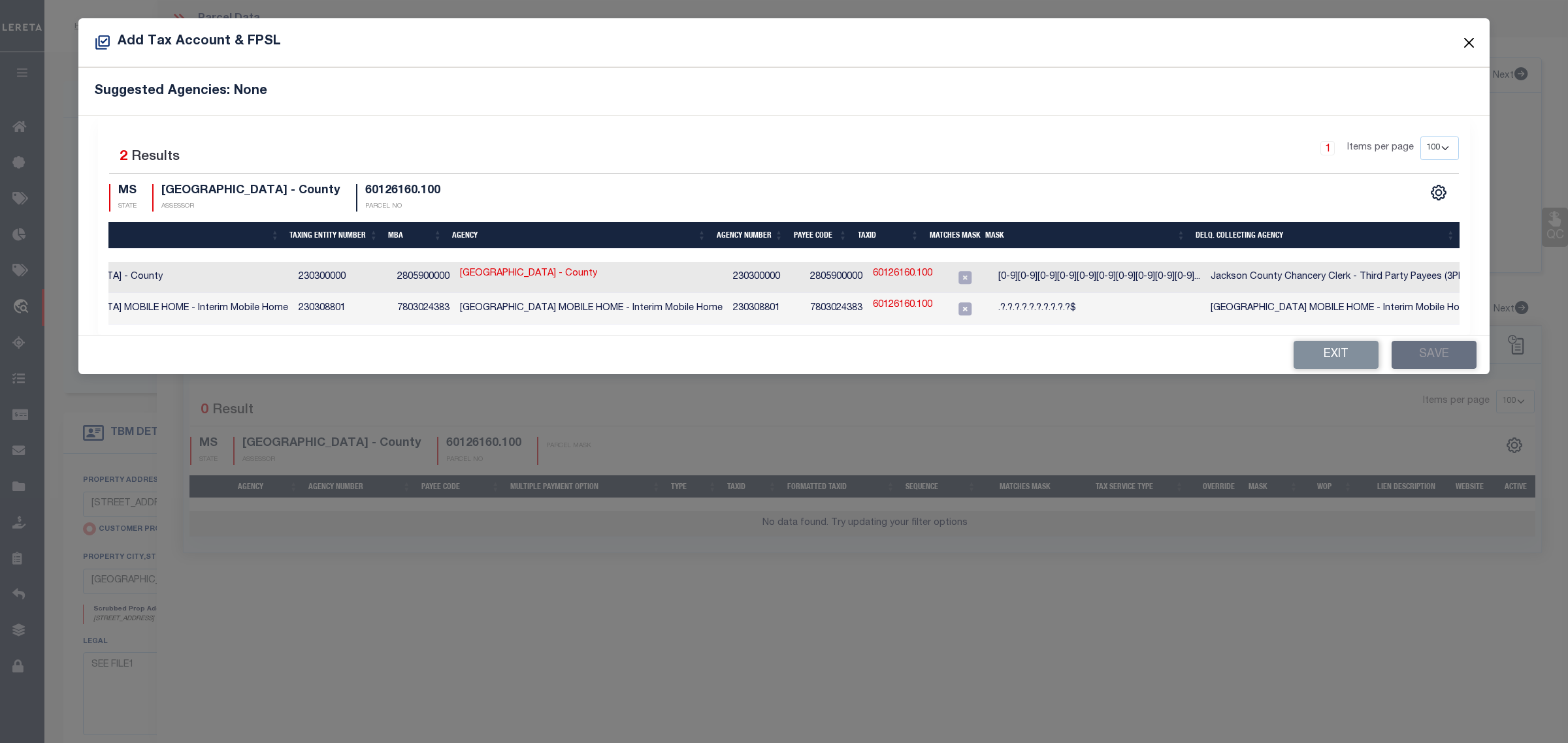
click at [1464, 42] on button "Close" at bounding box center [1469, 42] width 17 height 17
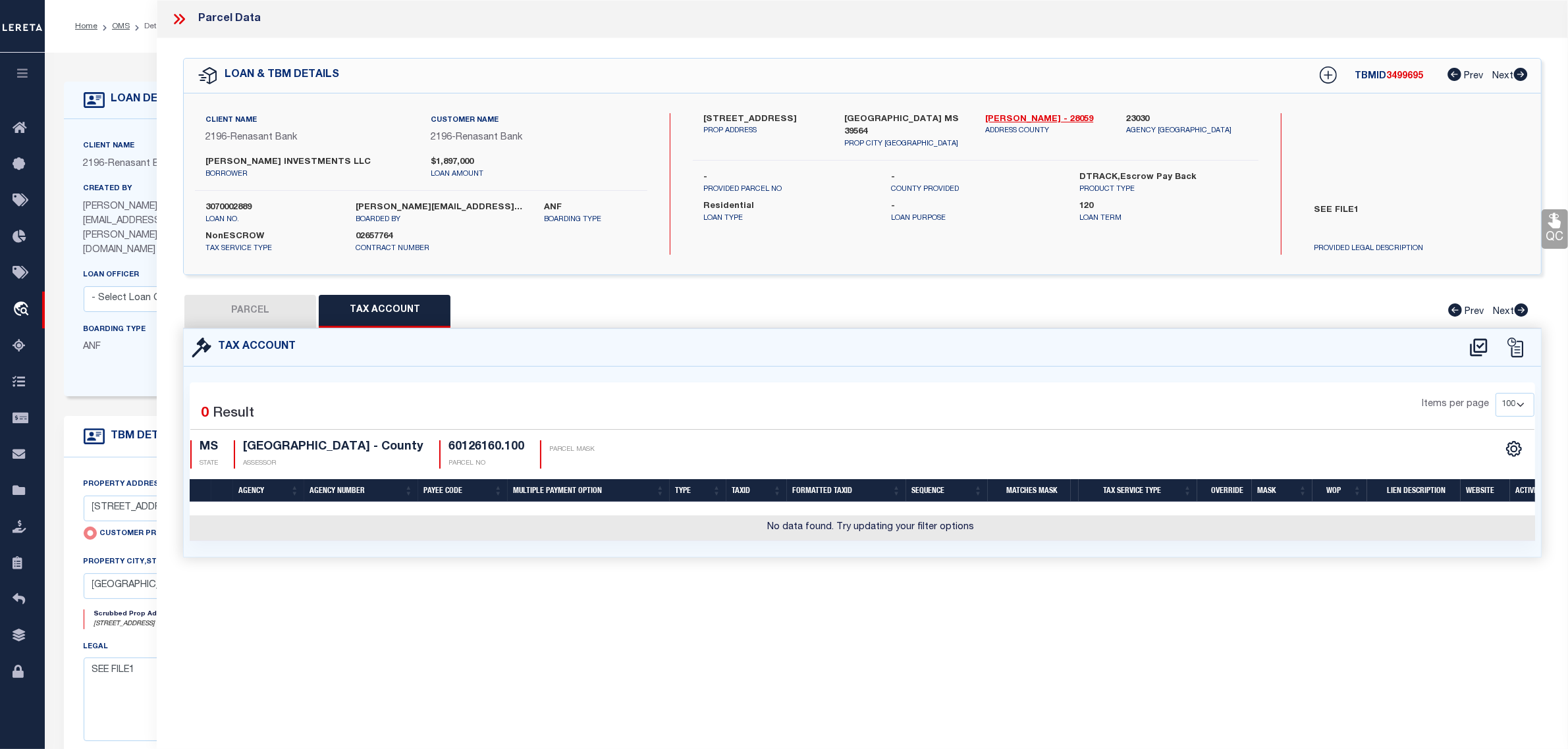
click at [263, 306] on button "PARCEL" at bounding box center [251, 311] width 132 height 33
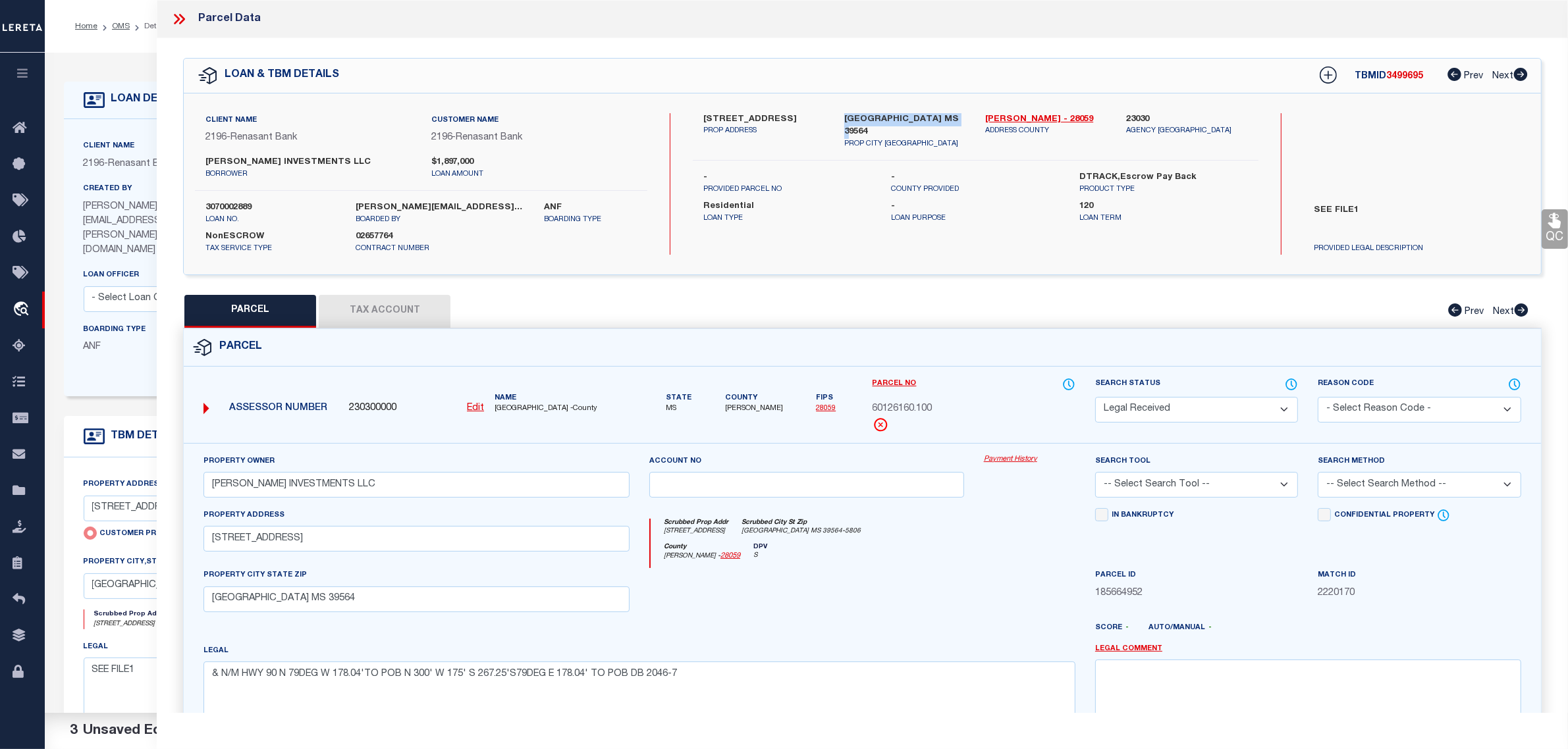
drag, startPoint x: 959, startPoint y: 117, endPoint x: 843, endPoint y: 116, distance: 116.0
click at [844, 116] on label "[GEOGRAPHIC_DATA] MS 39564" at bounding box center [904, 126] width 121 height 26
copy label "[GEOGRAPHIC_DATA] MS 39564"
click at [398, 312] on button "Tax Account" at bounding box center [385, 311] width 132 height 33
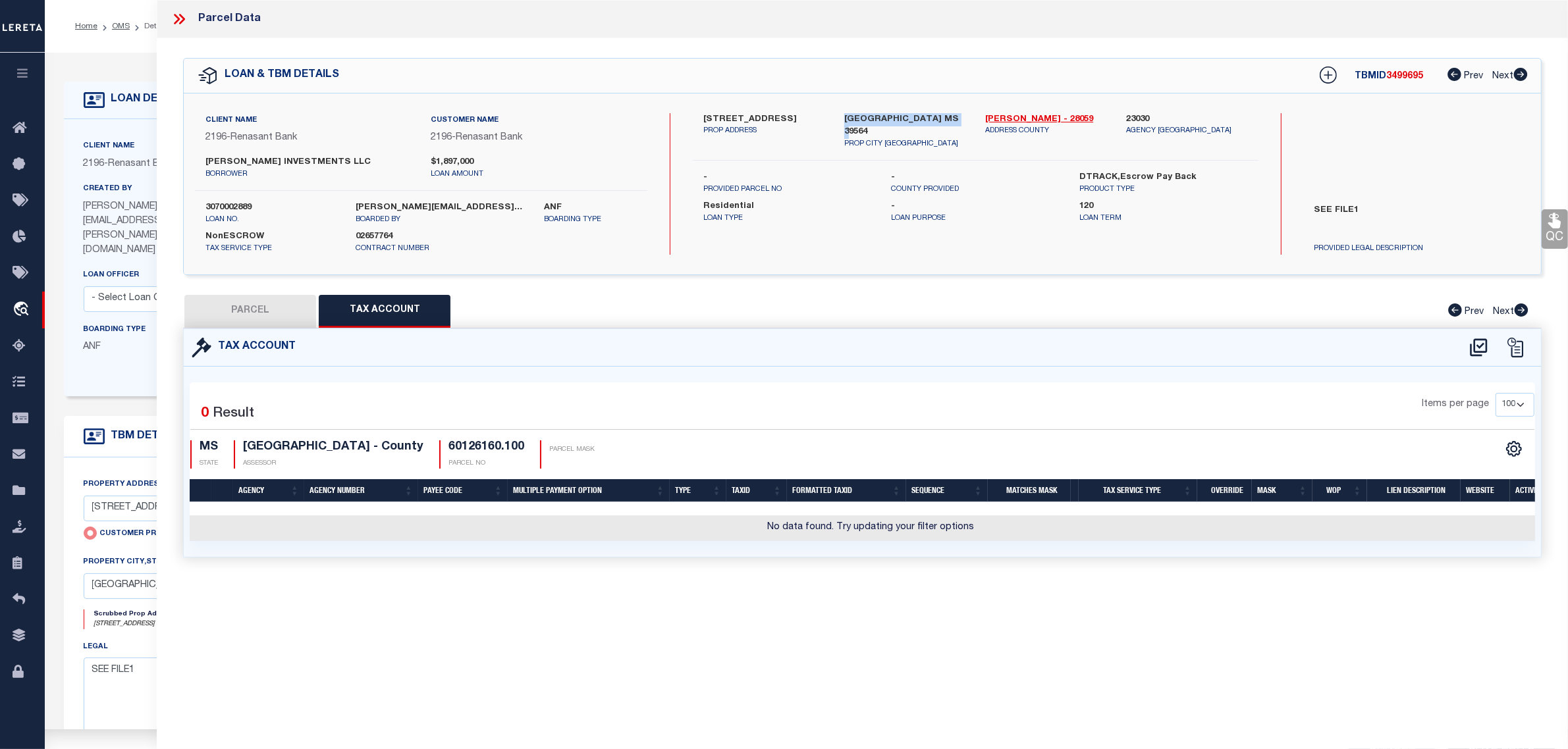
select select "100"
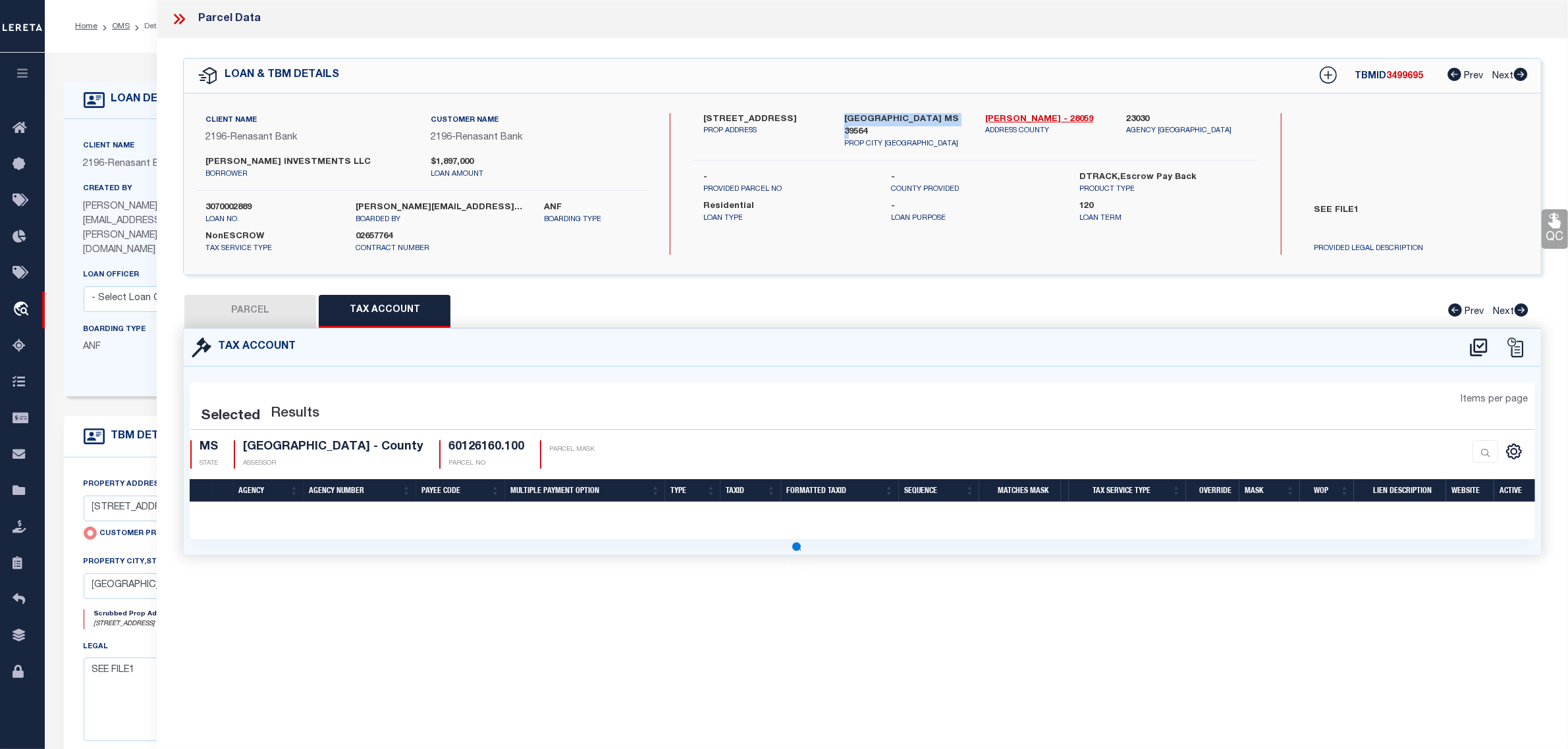
select select "100"
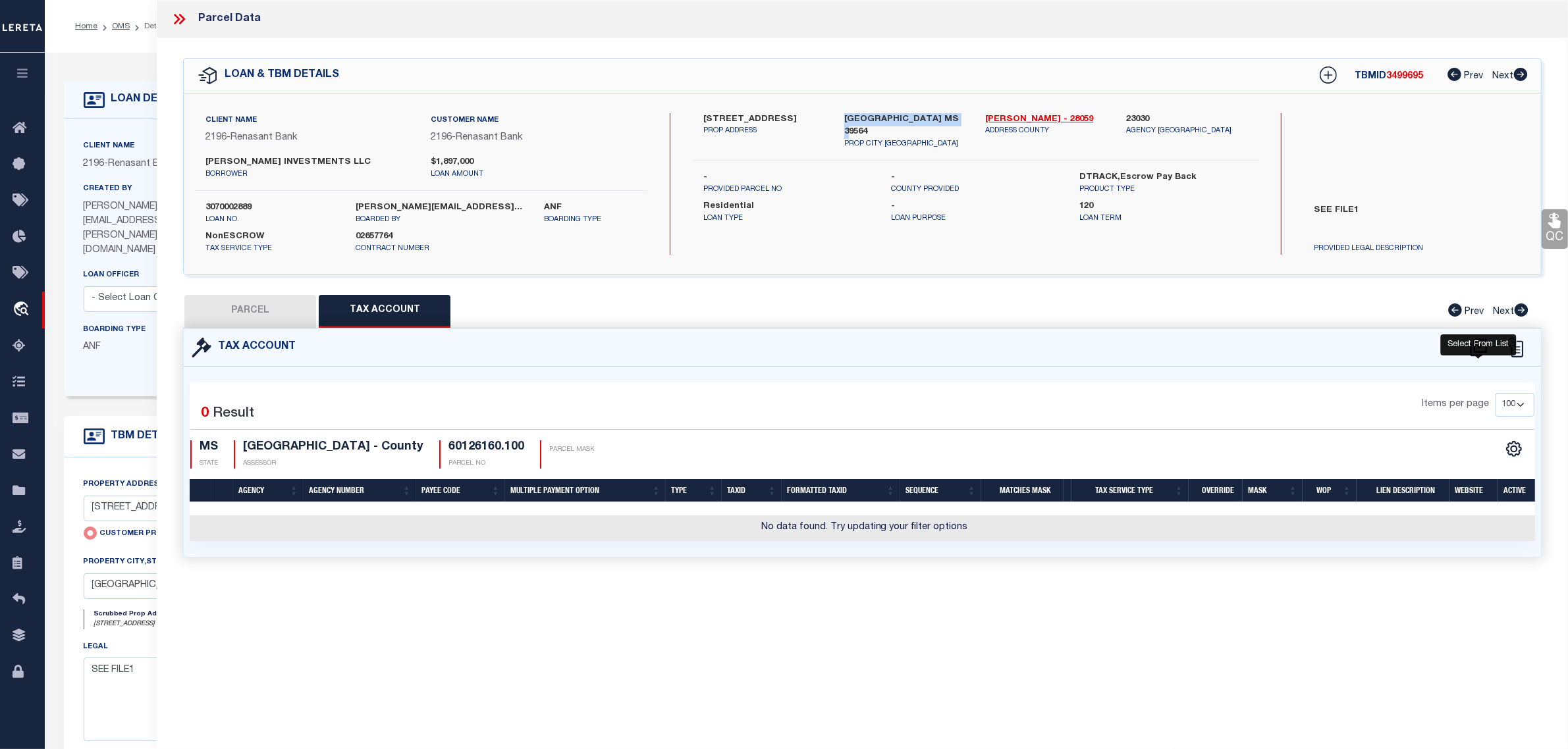
click at [1482, 343] on icon at bounding box center [1478, 347] width 22 height 21
select select "100"
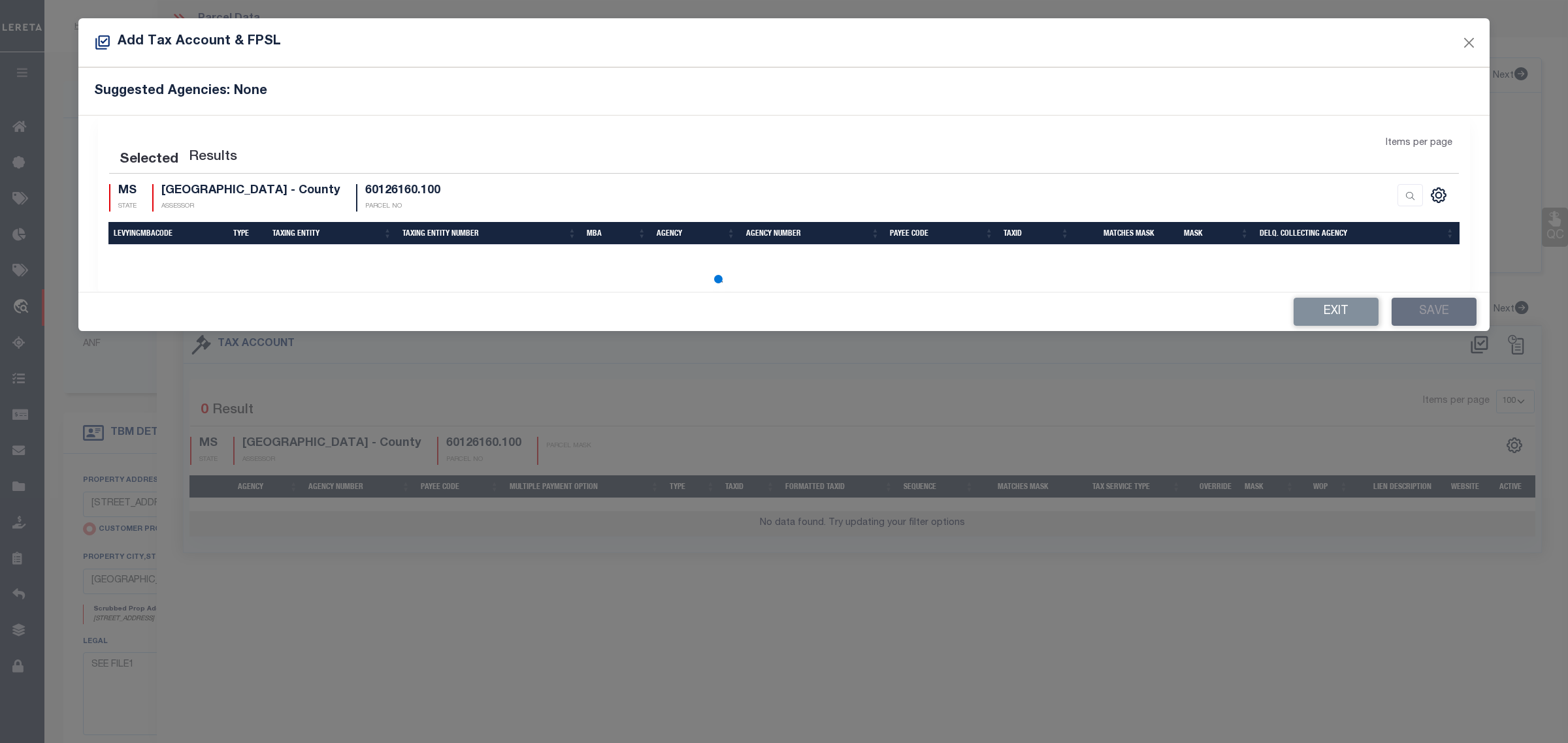
select select "100"
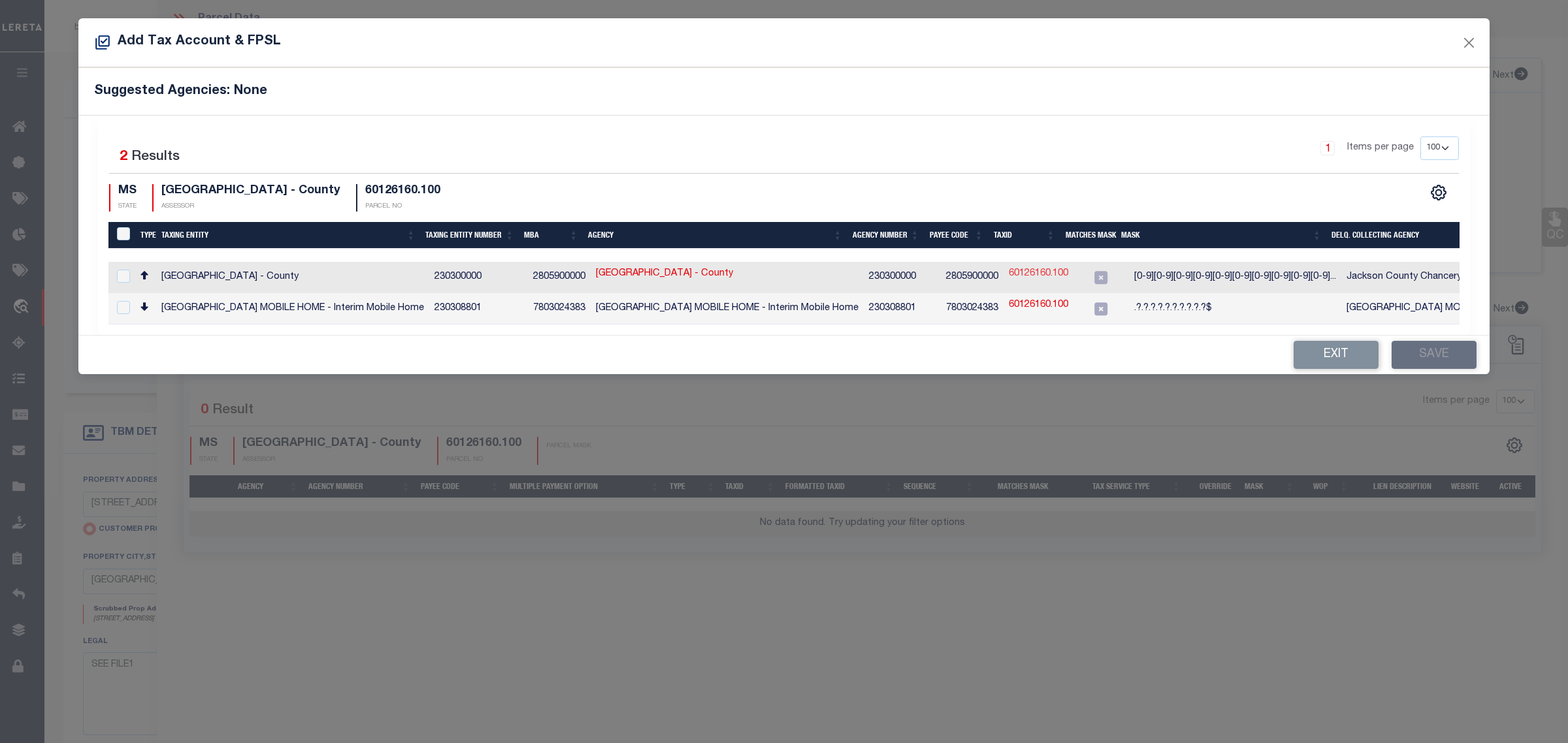
click at [1023, 278] on link "60126160.100" at bounding box center [1038, 274] width 59 height 15
checkbox input "true"
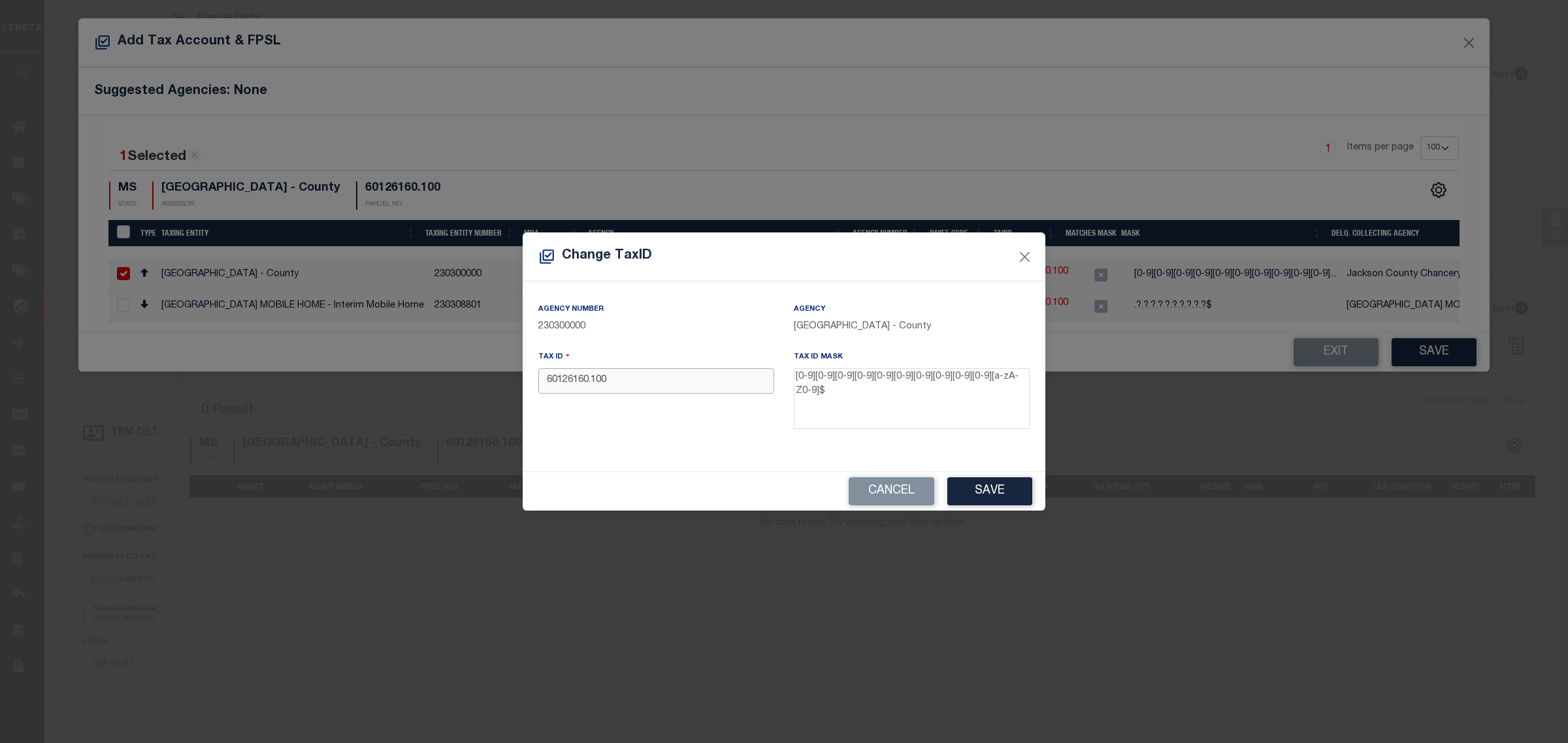
click at [678, 385] on input "60126160.100" at bounding box center [656, 381] width 236 height 26
click at [677, 386] on input "60126160.100" at bounding box center [656, 381] width 236 height 26
click at [593, 385] on input "60126160.100" at bounding box center [656, 381] width 236 height 26
click at [641, 383] on input "60126160100" at bounding box center [656, 381] width 236 height 26
click at [998, 483] on button "Save" at bounding box center [990, 492] width 85 height 28
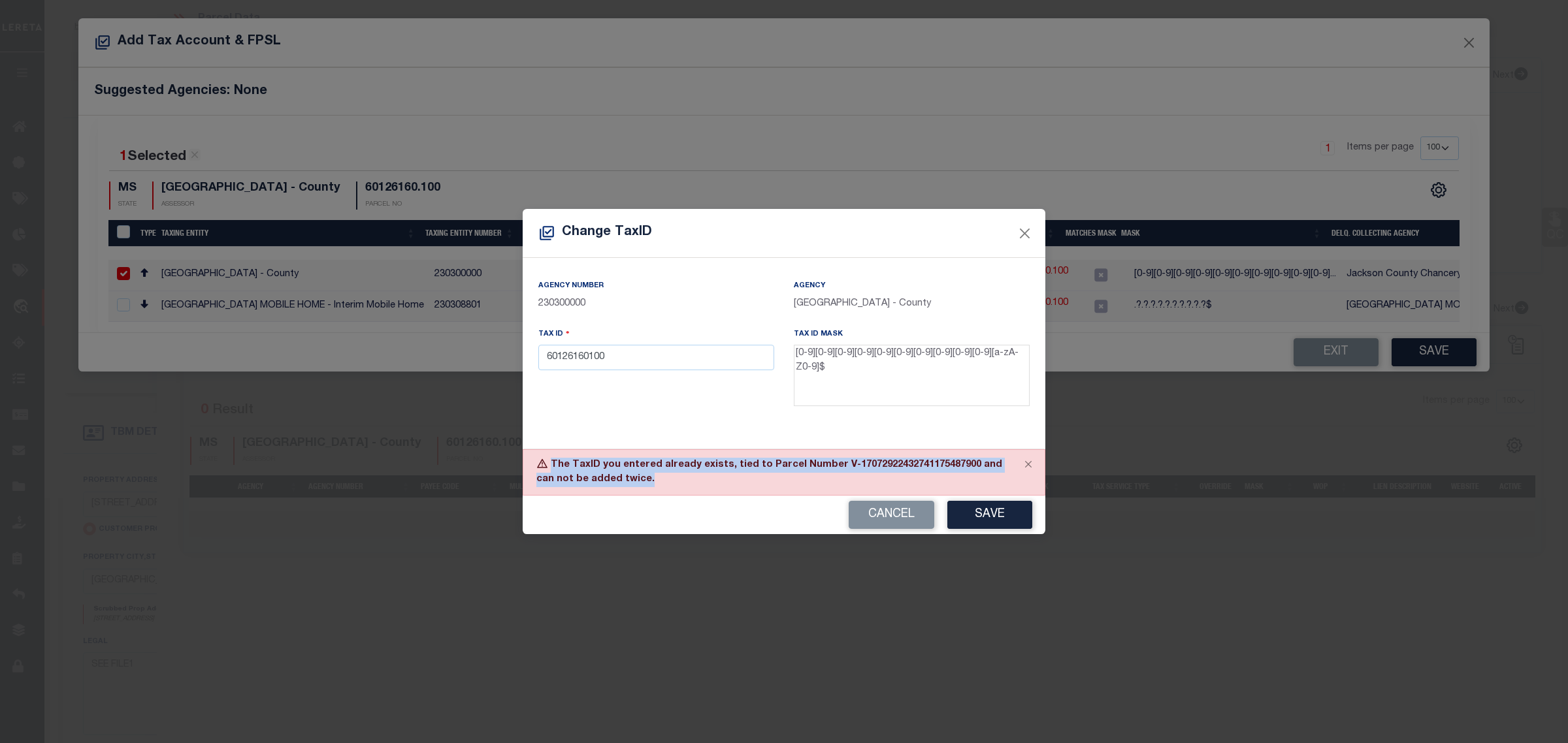
drag, startPoint x: 635, startPoint y: 478, endPoint x: 548, endPoint y: 464, distance: 88.1
click at [548, 464] on div "The TaxID you entered already exists, tied to Parcel Number V-17072922432741175…" at bounding box center [784, 472] width 522 height 47
copy div "The TaxID you entered already exists, tied to Parcel Number V-17072922432741175…"
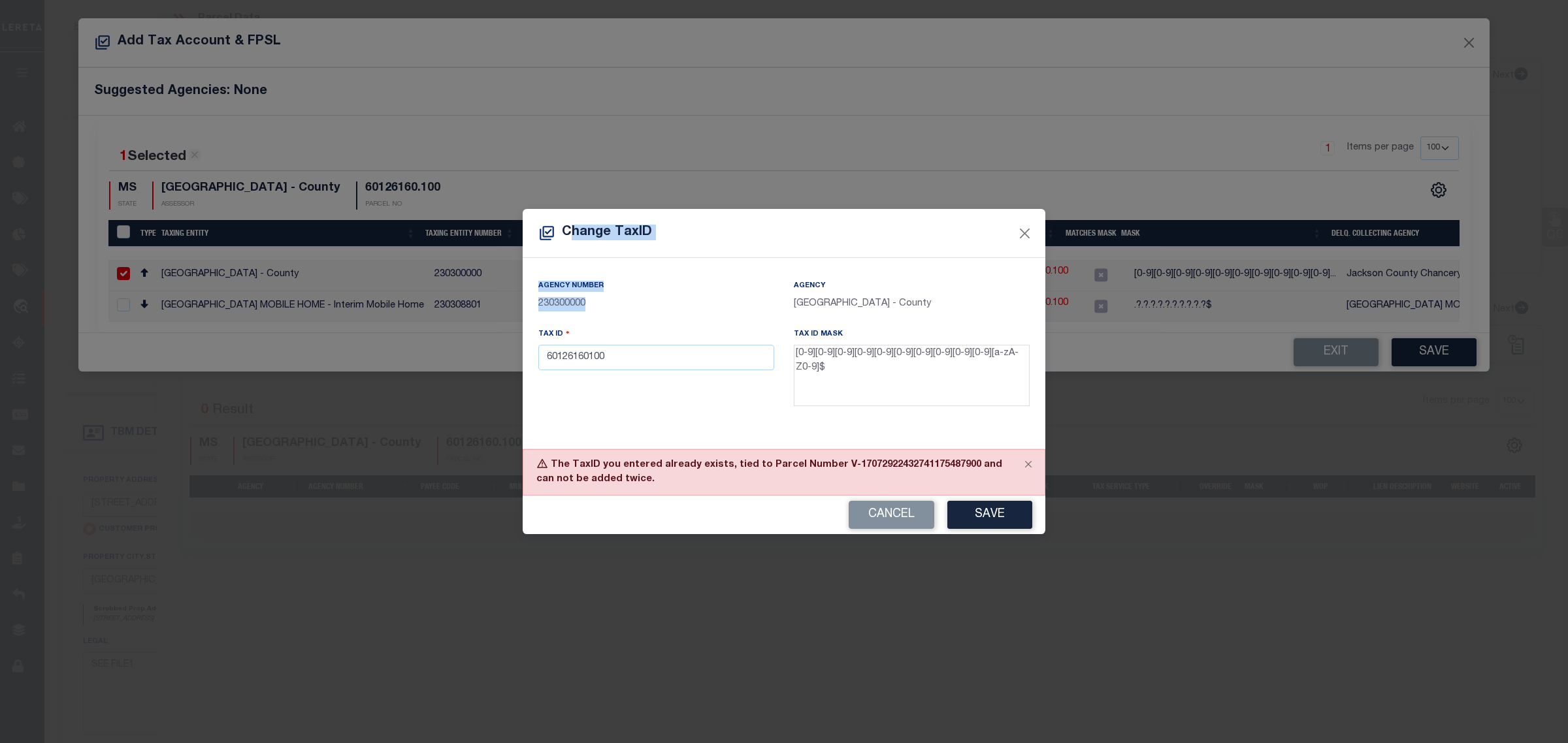
drag, startPoint x: 798, startPoint y: 232, endPoint x: 798, endPoint y: 276, distance: 44.0
click at [798, 276] on div "Change TaxID Agency Number 230300000 Agency JACKSON COUNTY - County Tax ID 6012…" at bounding box center [784, 371] width 522 height 324
click at [905, 517] on button "Cancel" at bounding box center [891, 515] width 86 height 28
type input "60126160.100"
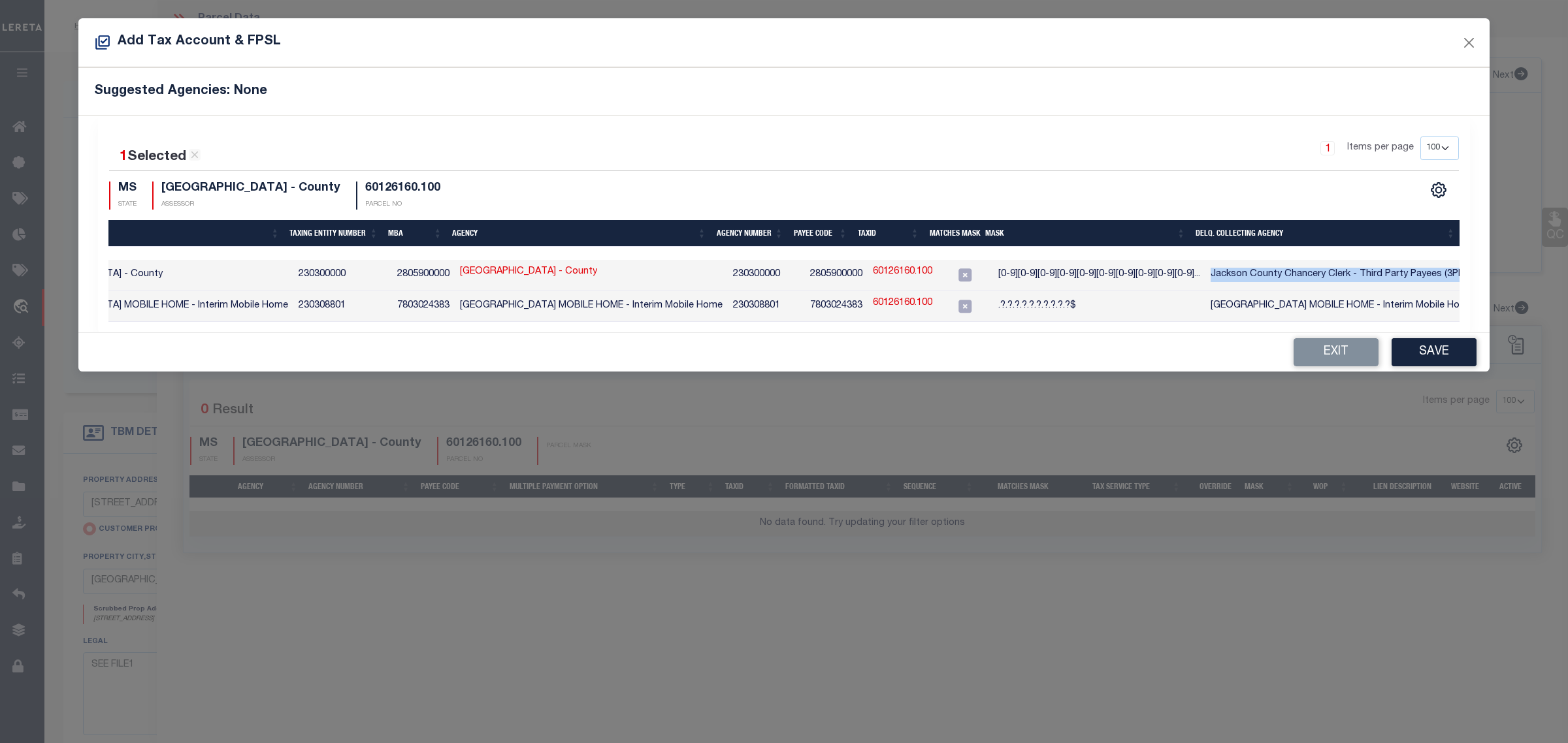
scroll to position [0, 137]
drag, startPoint x: 1191, startPoint y: 276, endPoint x: 1454, endPoint y: 273, distance: 263.0
click at [1454, 273] on td "Jackson County Chancery Clerk - Third Party Payees (3PP's)" at bounding box center [1341, 275] width 275 height 31
checkbox input "false"
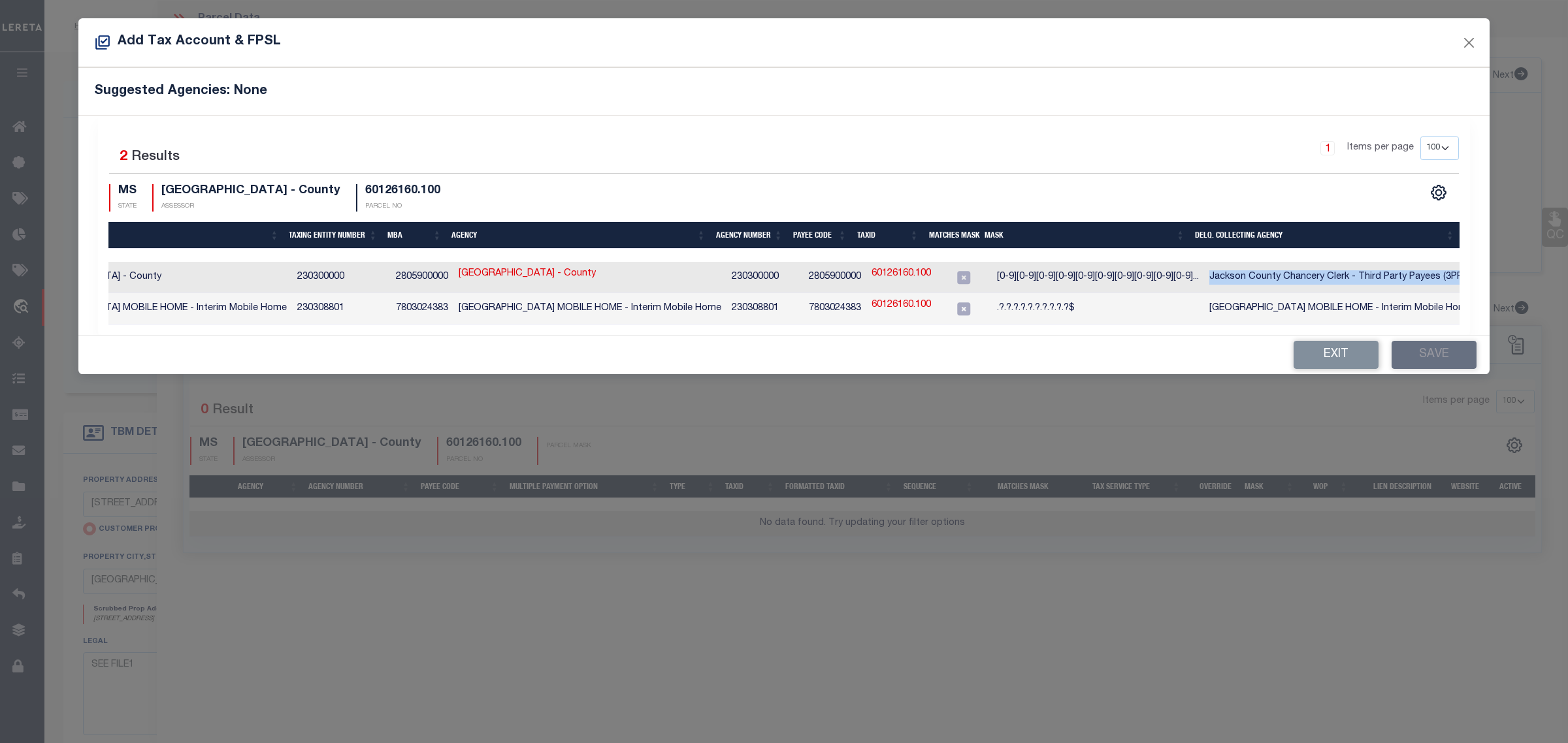
copy td "Jackson County Chancery Clerk - Third Party Payees (3PP's)"
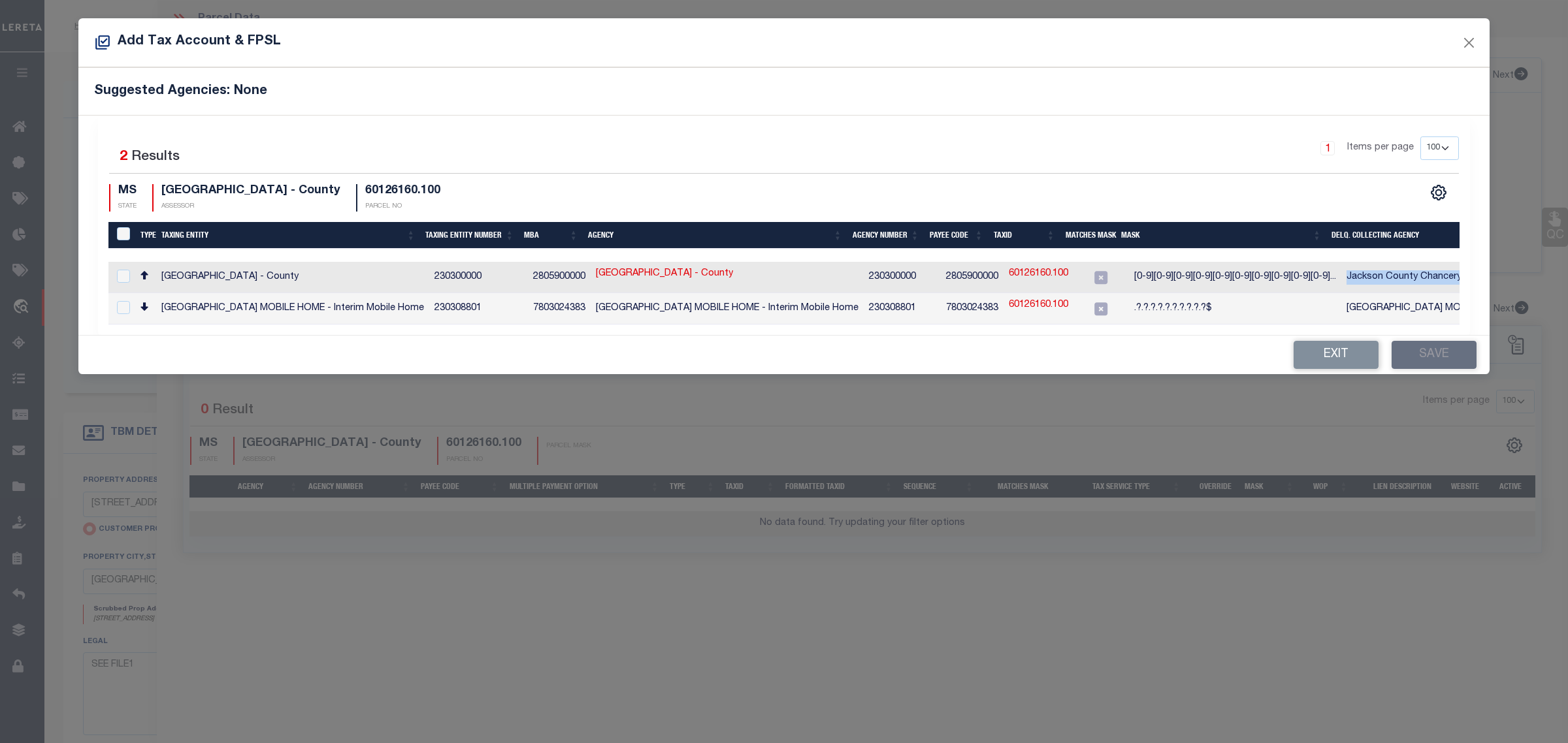
scroll to position [0, 136]
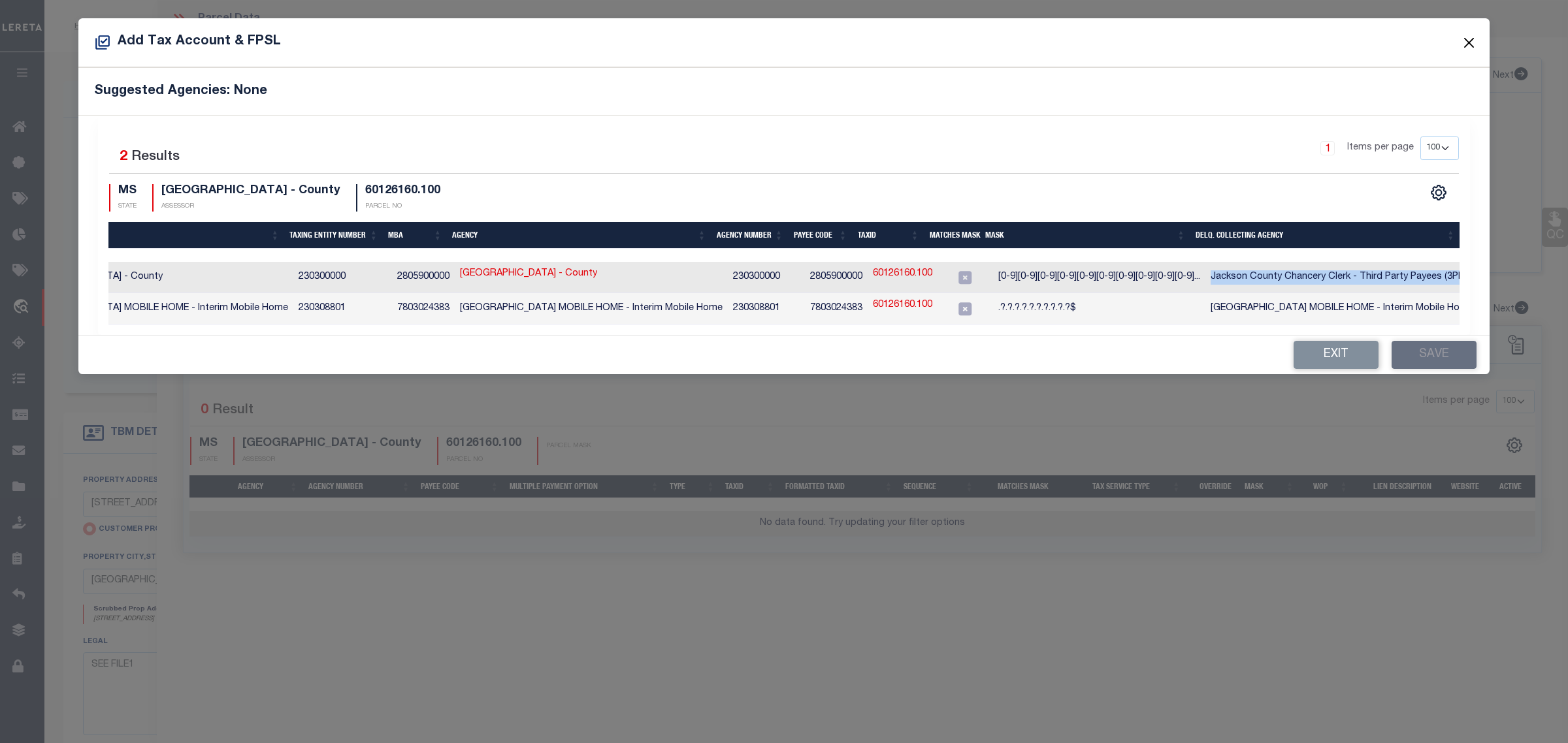
drag, startPoint x: 1470, startPoint y: 46, endPoint x: 572, endPoint y: 166, distance: 906.0
click at [572, 166] on div "Add Tax Account & FPSL Suggested Agencies: None 1 Selected 2 Results 1 10" at bounding box center [784, 196] width 1411 height 356
click at [1468, 41] on button "Close" at bounding box center [1469, 42] width 17 height 17
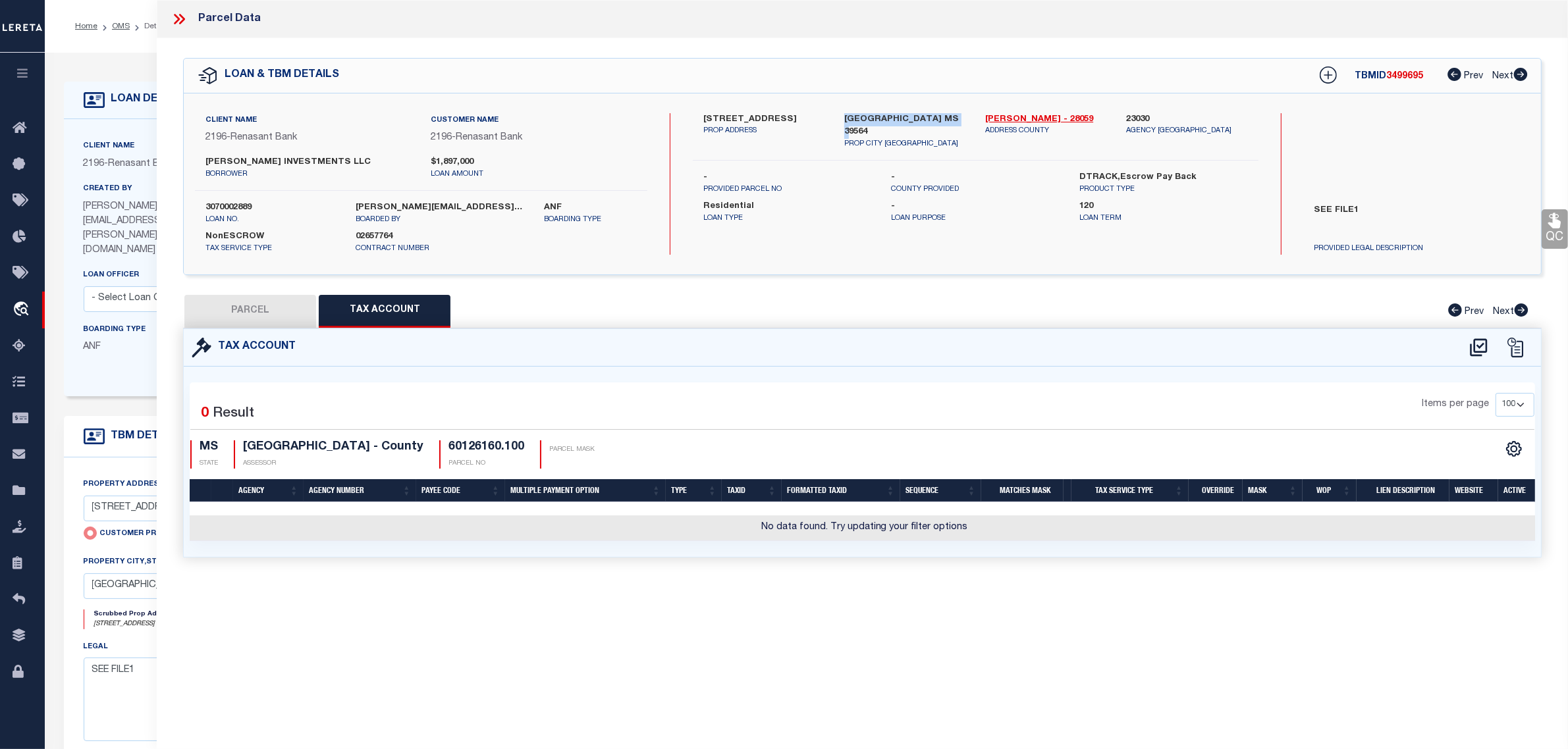
drag, startPoint x: 959, startPoint y: 116, endPoint x: 843, endPoint y: 119, distance: 116.0
click at [844, 119] on label "[GEOGRAPHIC_DATA] MS 39564" at bounding box center [904, 126] width 121 height 26
copy label "[GEOGRAPHIC_DATA] MS 39564"
click at [939, 385] on div "Selected 0 Result Items per page 10 25 50 100 MS STATE ASSESSOR" at bounding box center [862, 462] width 1345 height 159
click at [249, 317] on button "PARCEL" at bounding box center [251, 311] width 132 height 33
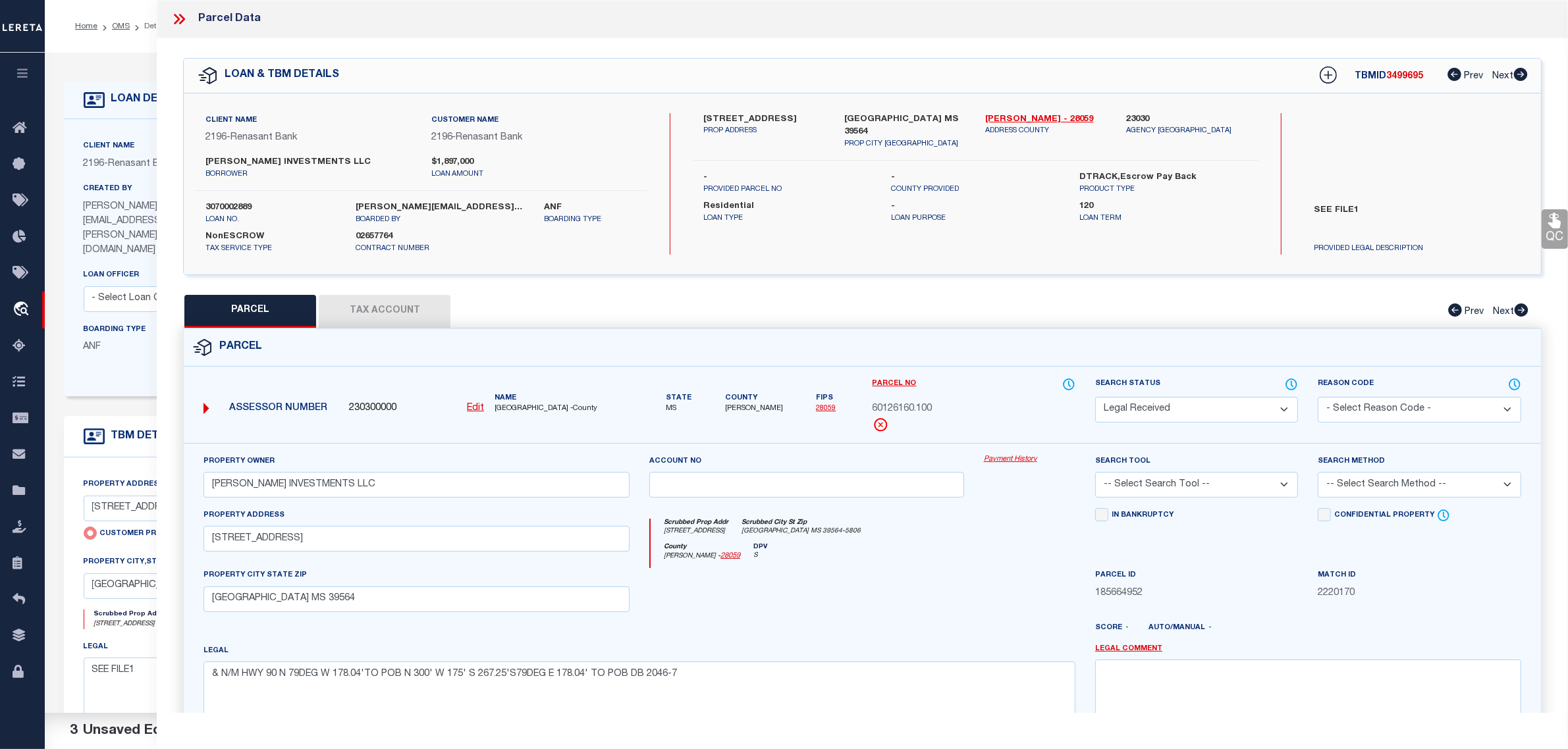
click at [397, 314] on button "Tax Account" at bounding box center [385, 311] width 132 height 33
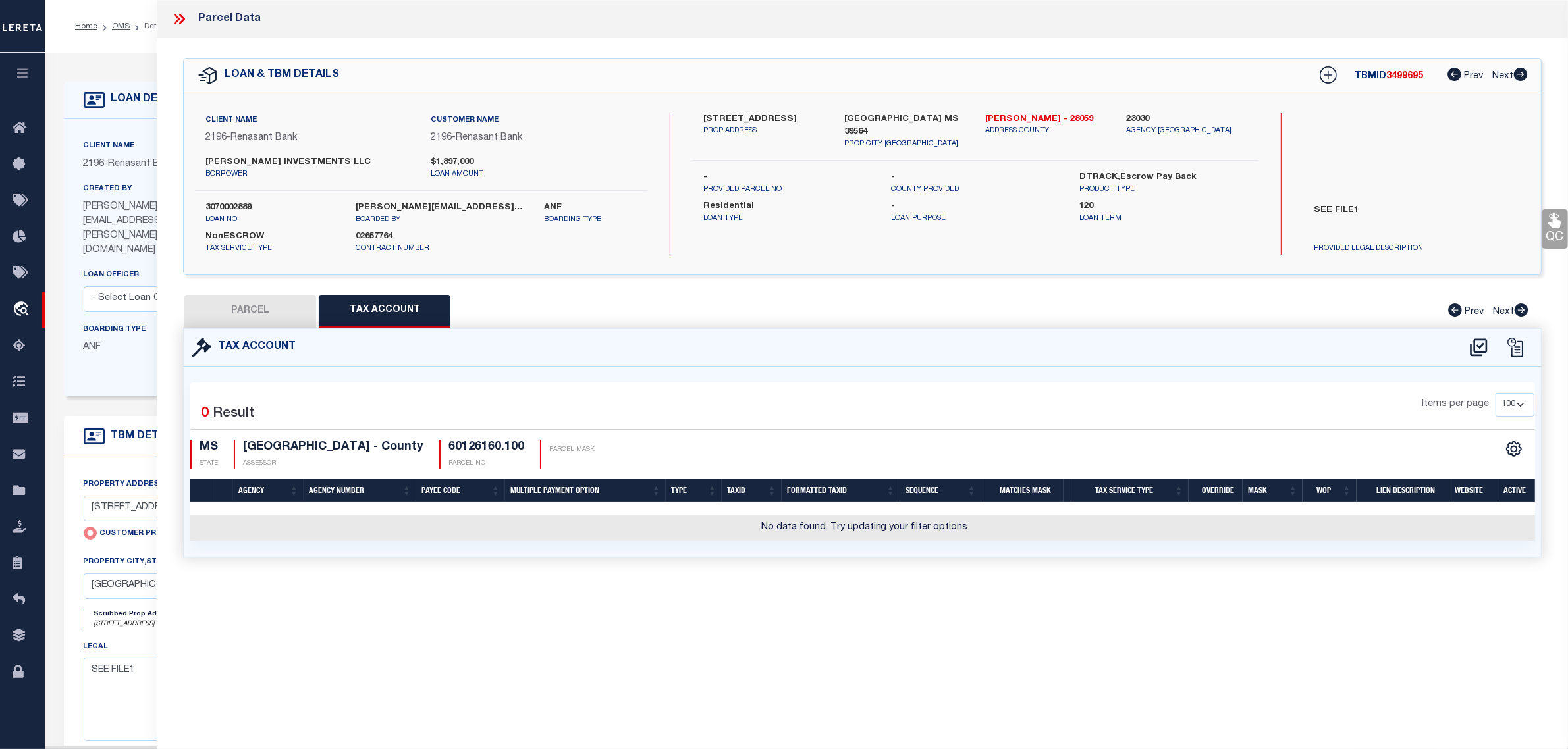
select select "100"
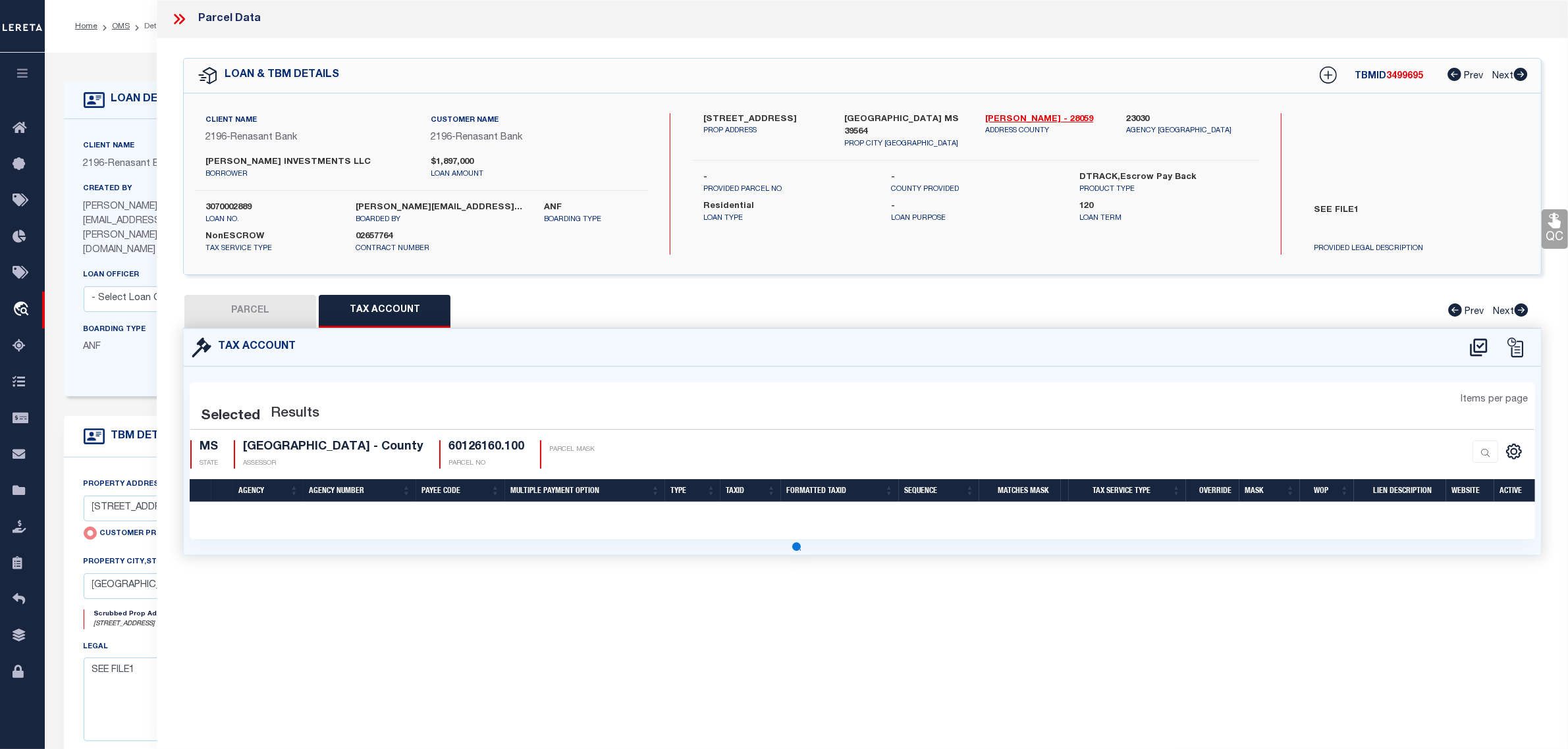
select select "100"
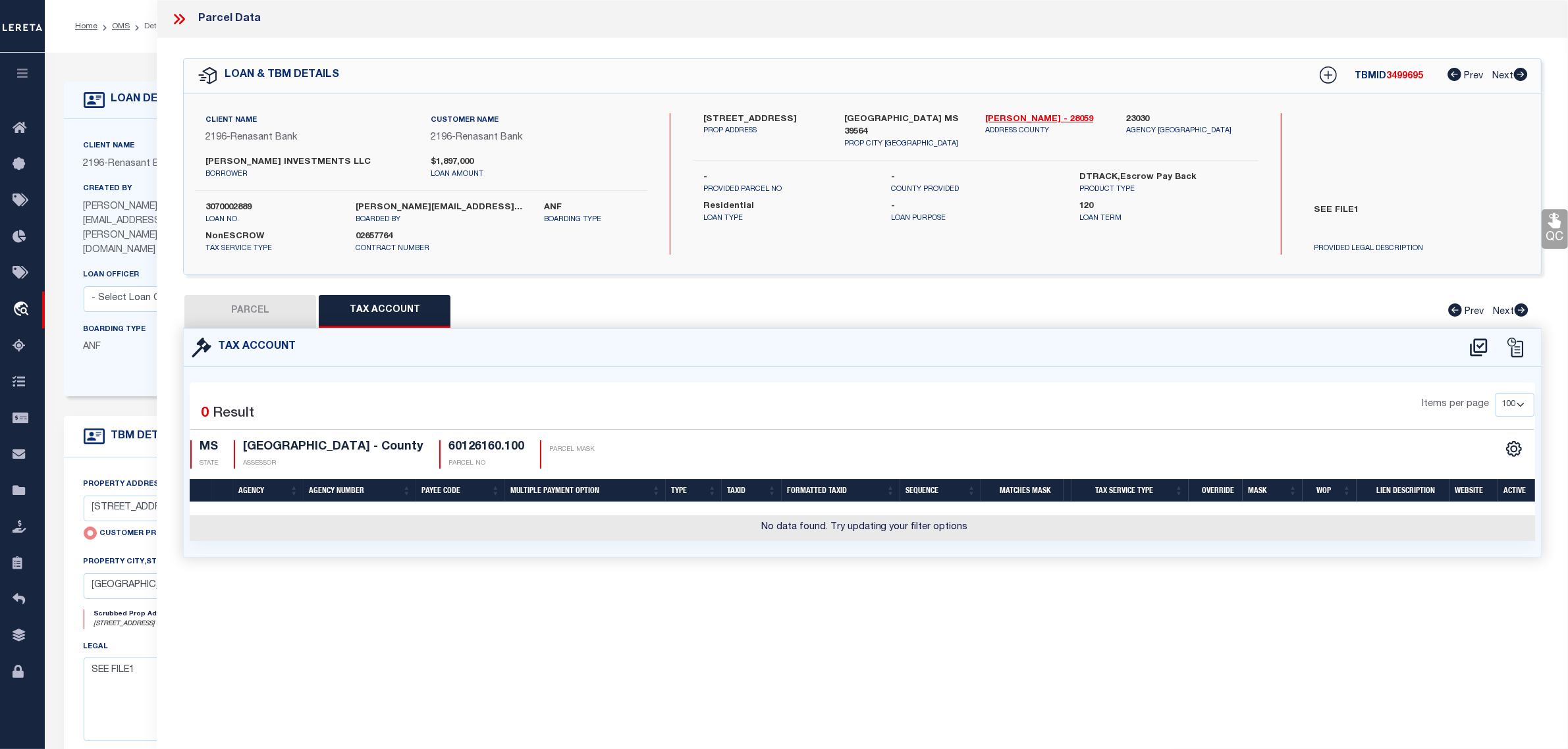
click at [180, 18] on icon at bounding box center [179, 19] width 17 height 17
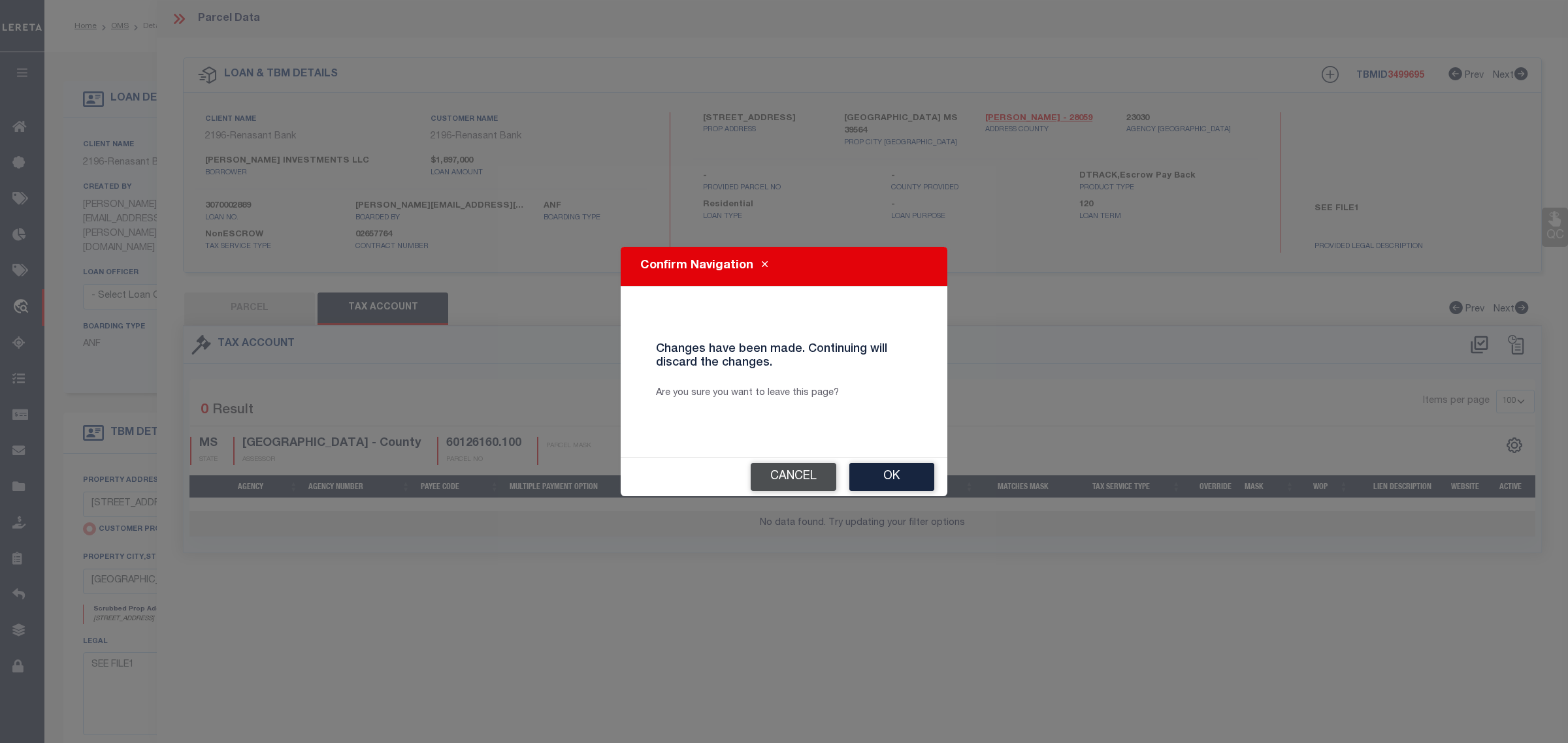
click at [805, 481] on button "Cancel" at bounding box center [793, 477] width 86 height 28
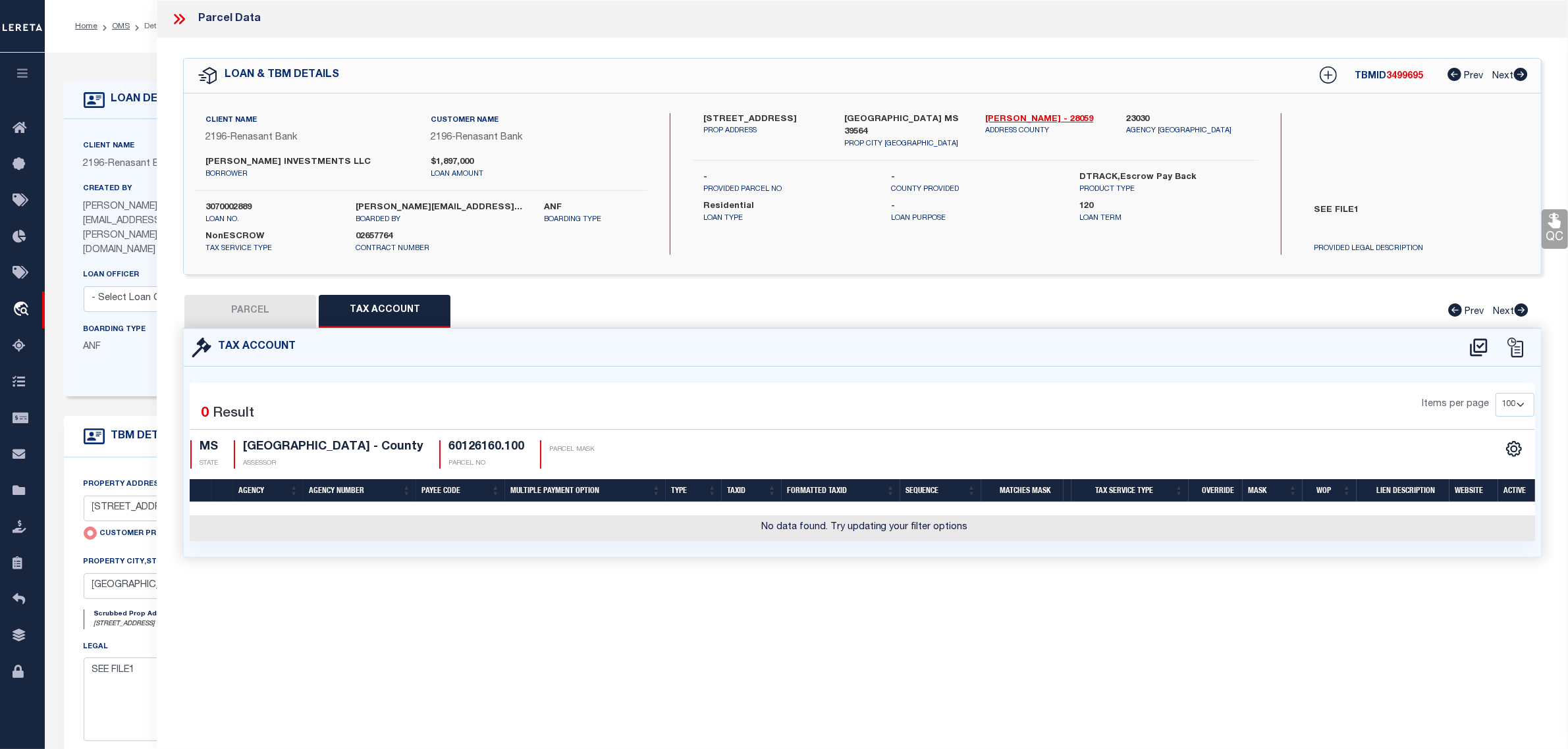
click at [182, 17] on icon at bounding box center [182, 19] width 6 height 11
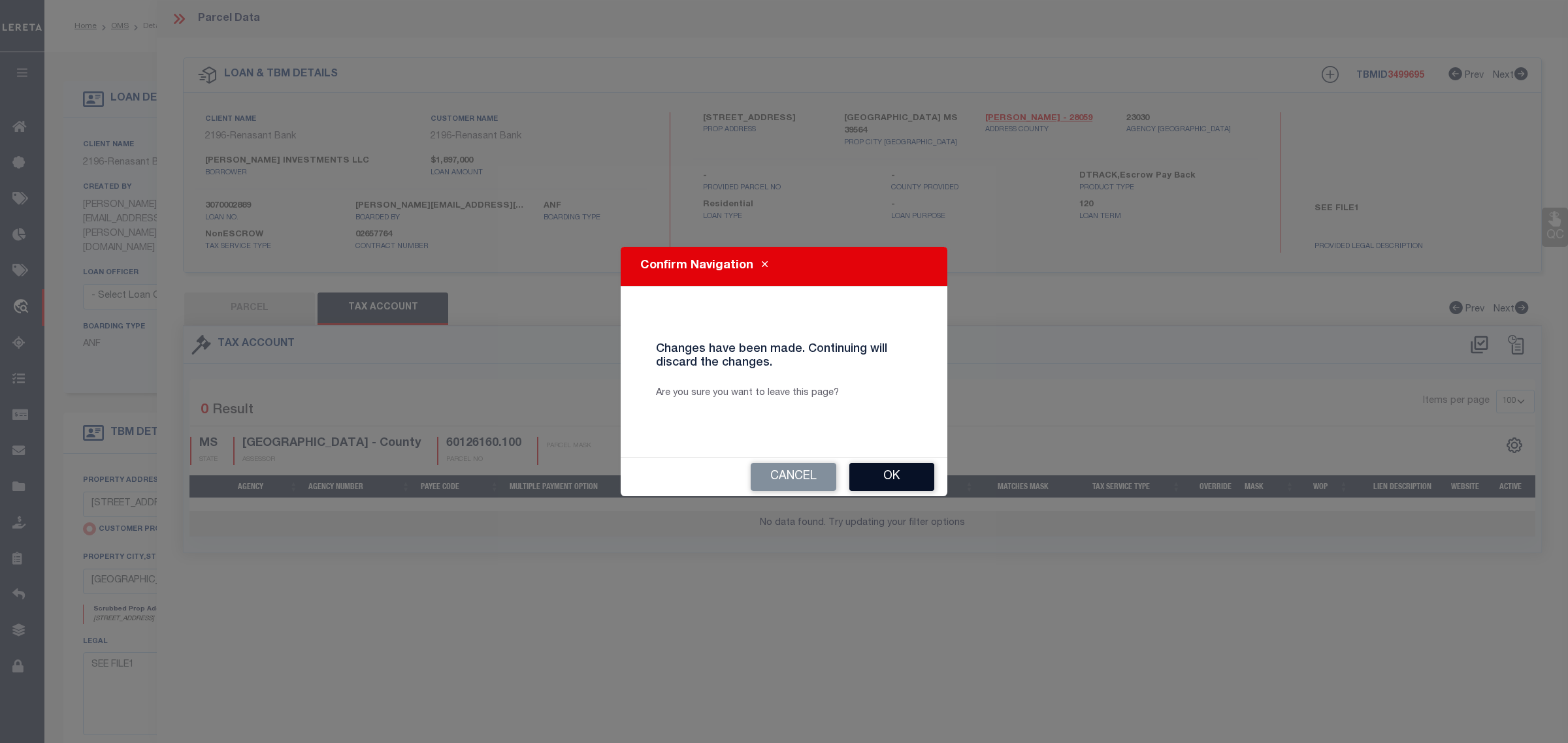
click at [880, 475] on button "Ok" at bounding box center [892, 477] width 85 height 28
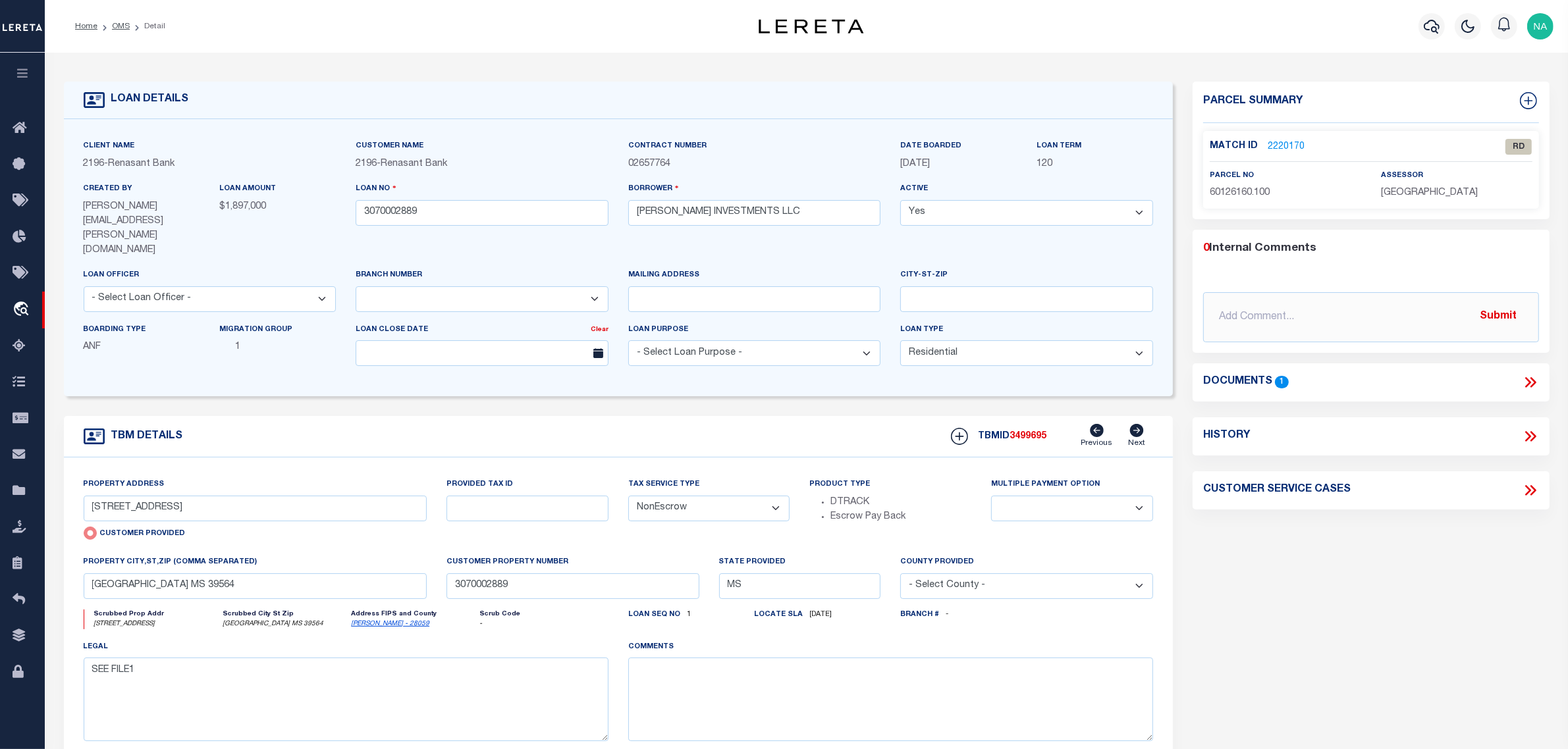
click at [1291, 140] on link "2220170" at bounding box center [1286, 147] width 37 height 14
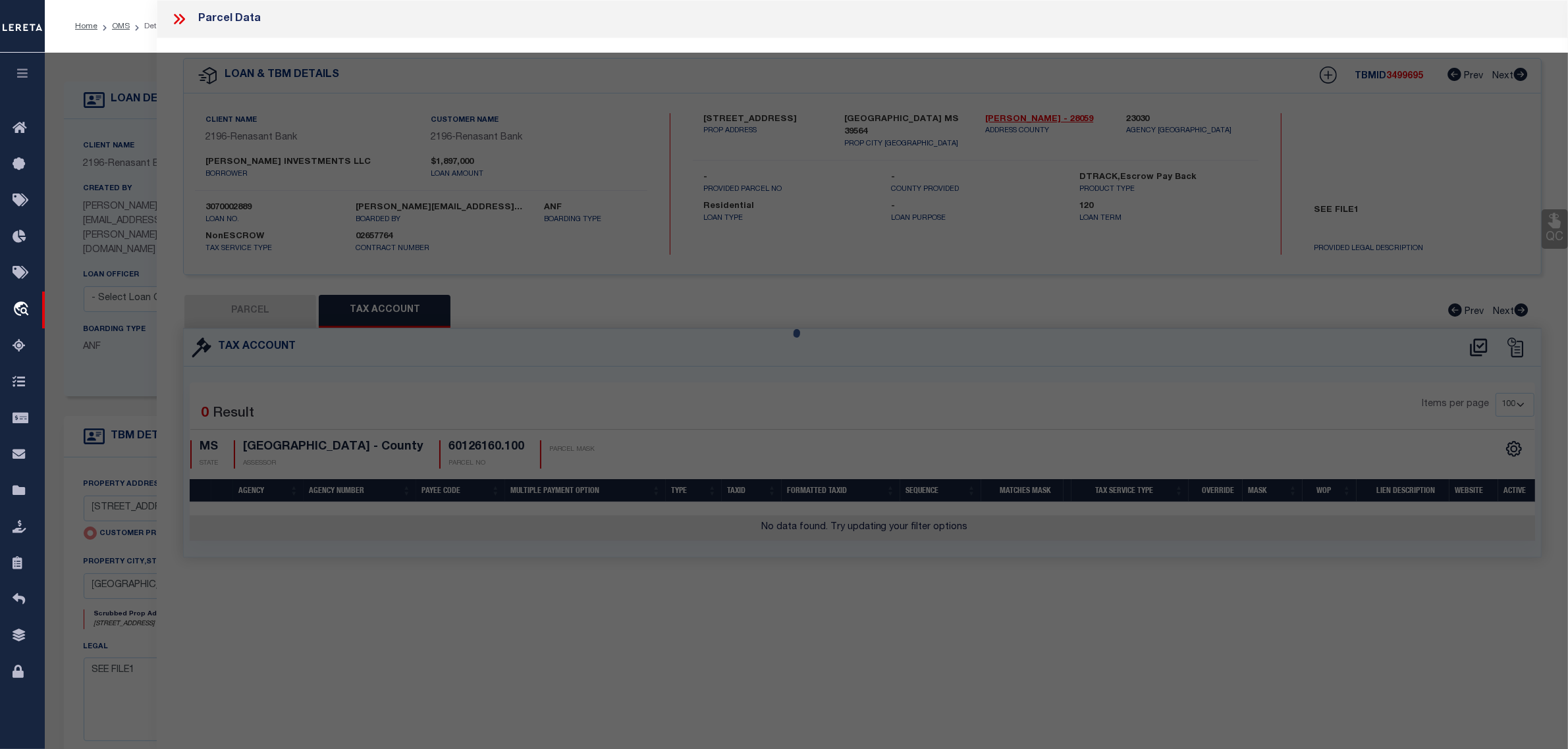
select select "AS"
checkbox input "false"
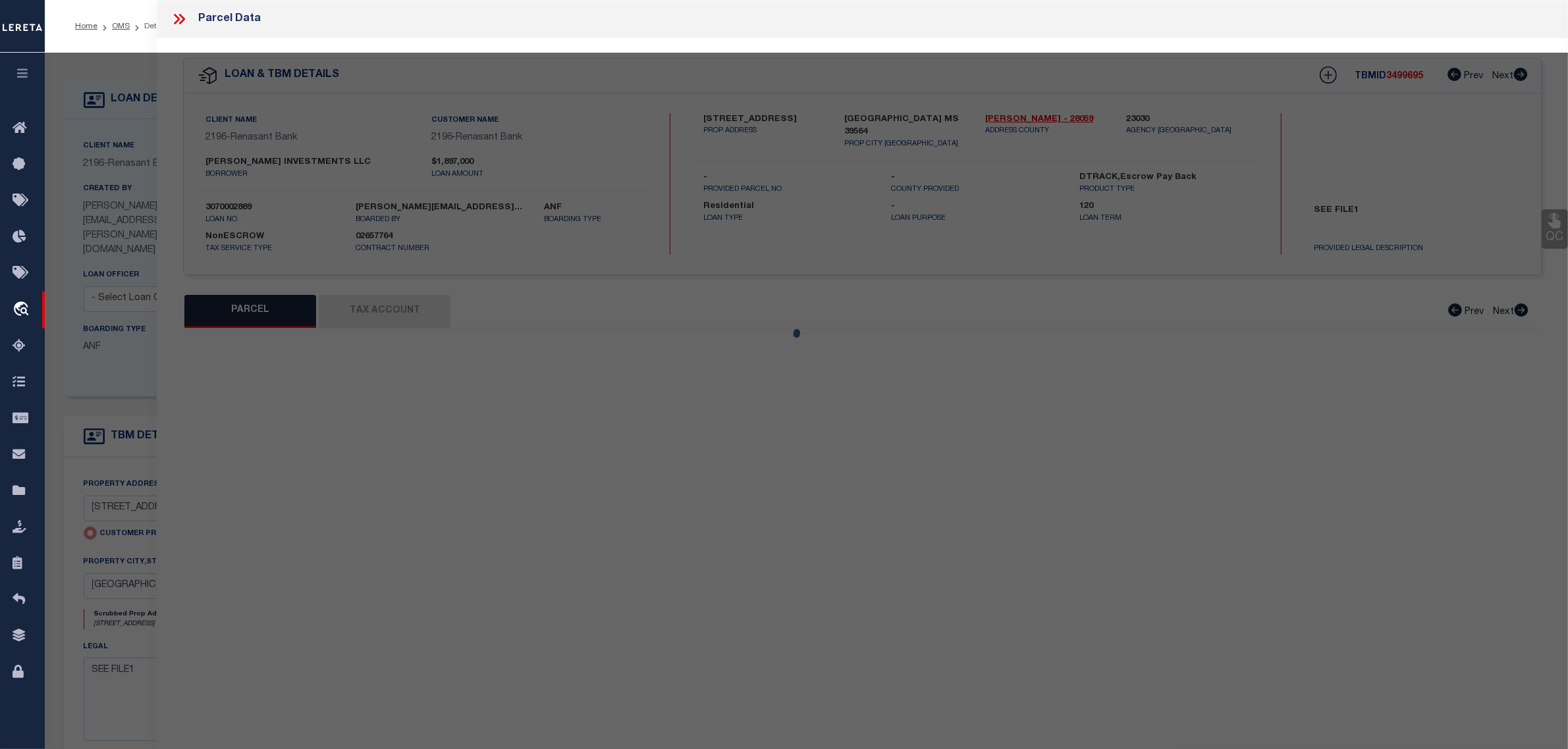
select select "RD"
type input "[STREET_ADDRESS]"
checkbox input "false"
type input "[GEOGRAPHIC_DATA] MS 39564"
type textarea "Document uploaded that satisfies a legal requirement, changing from ND to RD"
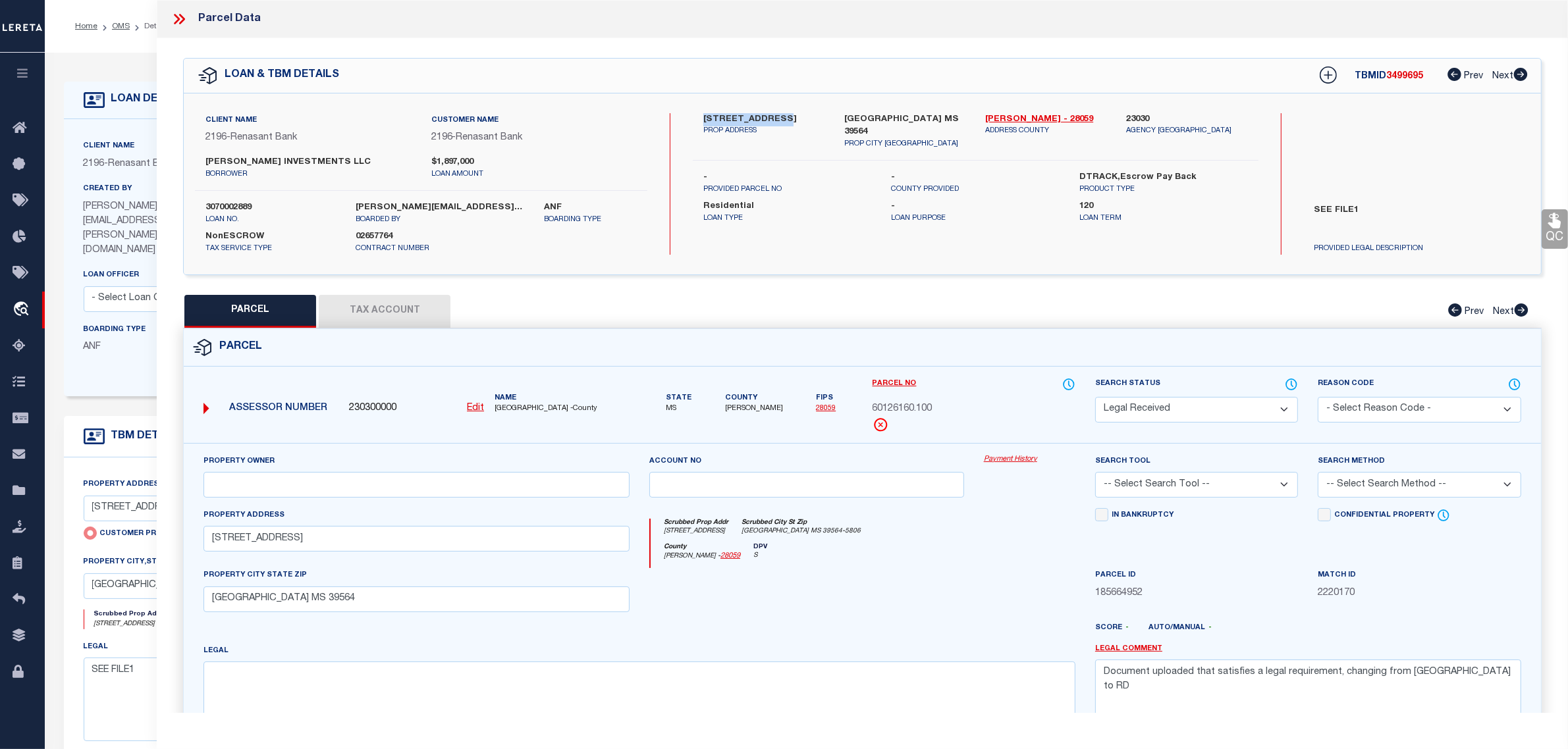
drag, startPoint x: 770, startPoint y: 119, endPoint x: 696, endPoint y: 119, distance: 74.0
click at [696, 119] on div "4013 BIENVILLE BLVD PROP ADDRESS" at bounding box center [763, 131] width 141 height 37
copy label "4013 BIENVILLE"
drag, startPoint x: 939, startPoint y: 408, endPoint x: 870, endPoint y: 410, distance: 69.0
click at [870, 410] on div "Parcel No 60126160.100" at bounding box center [973, 410] width 223 height 66
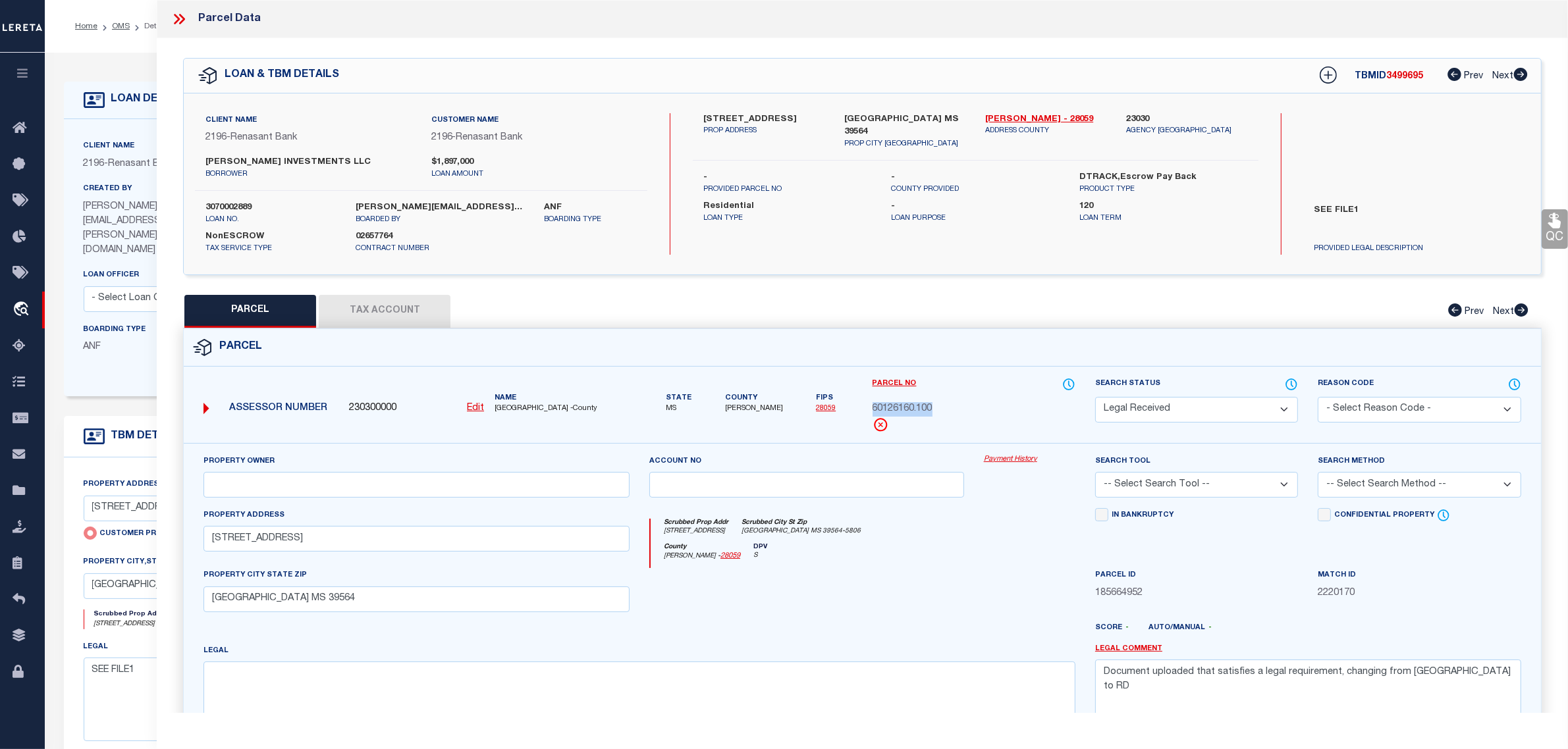
copy span "60126160.100"
click at [394, 307] on button "Tax Account" at bounding box center [385, 311] width 132 height 33
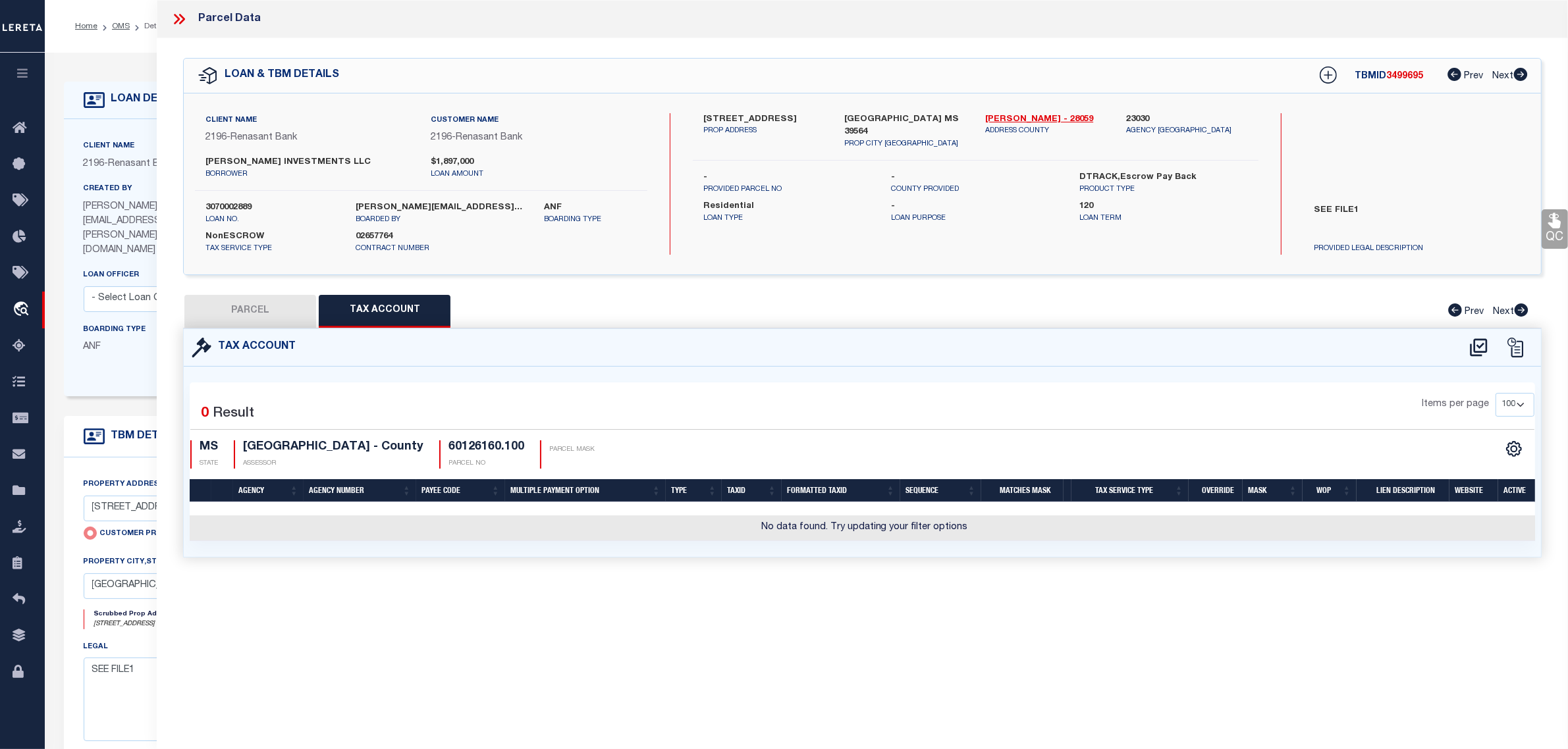
select select "100"
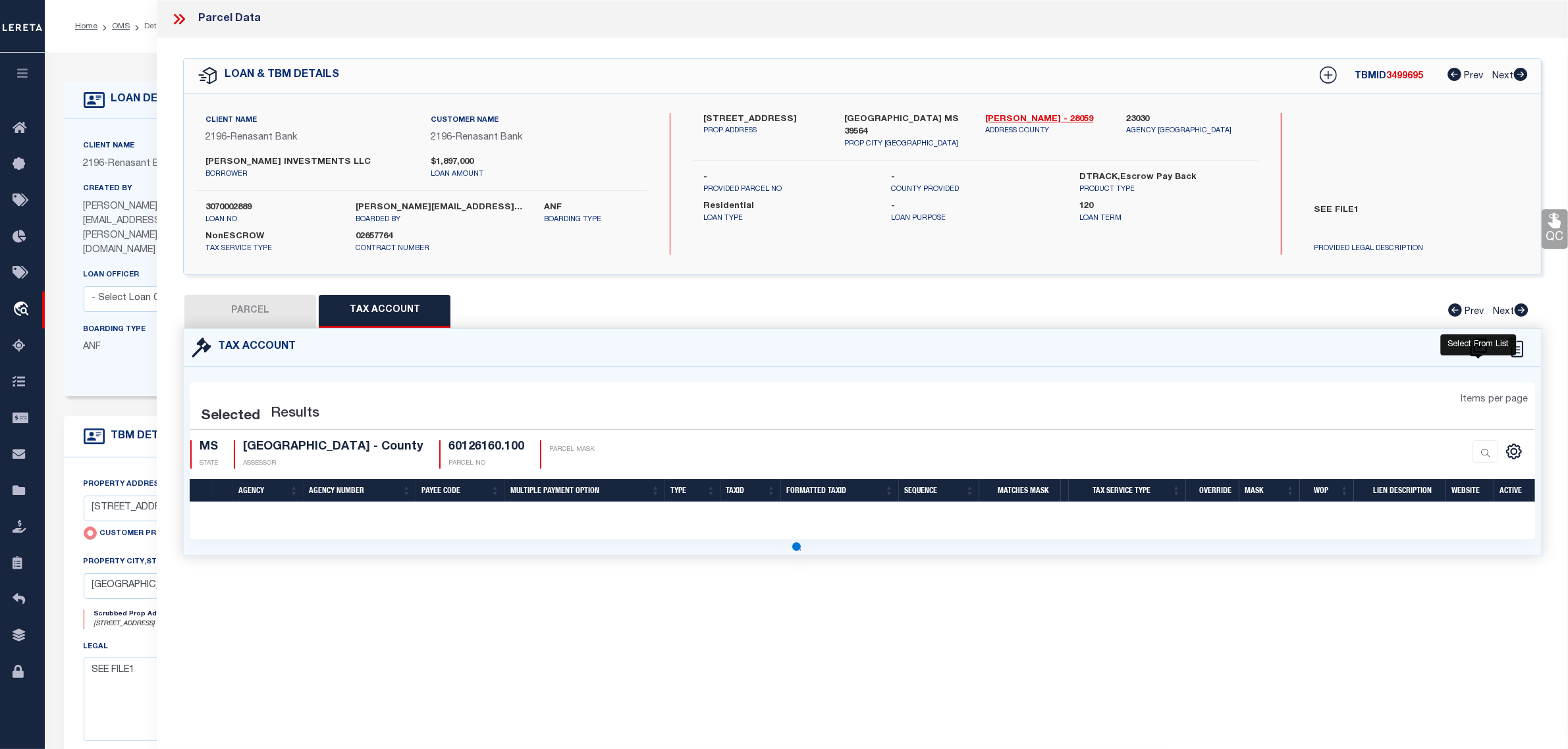
click at [1483, 343] on icon at bounding box center [1478, 347] width 17 height 18
select select "100"
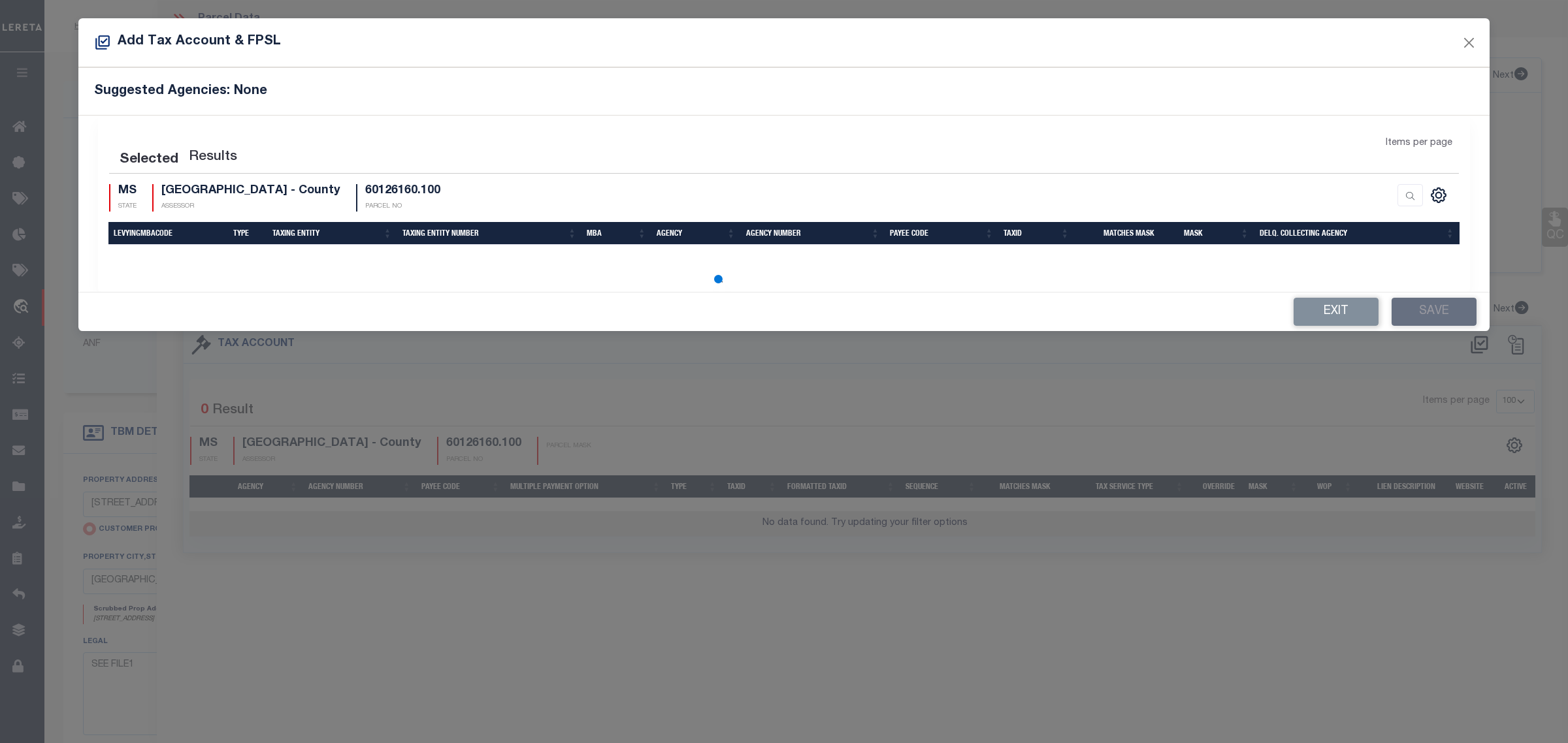
select select "100"
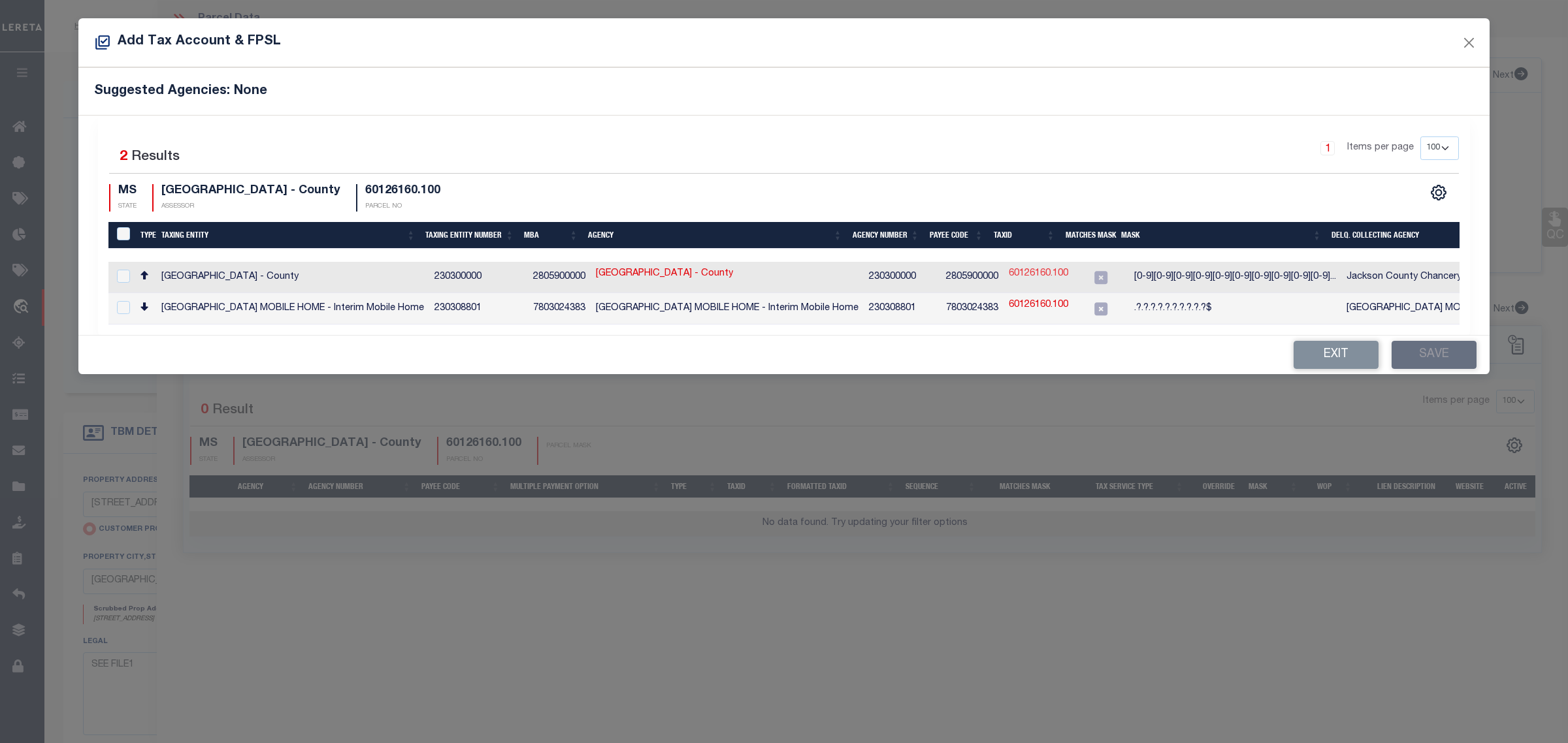
click at [1016, 275] on link "60126160.100" at bounding box center [1038, 274] width 59 height 15
checkbox input "true"
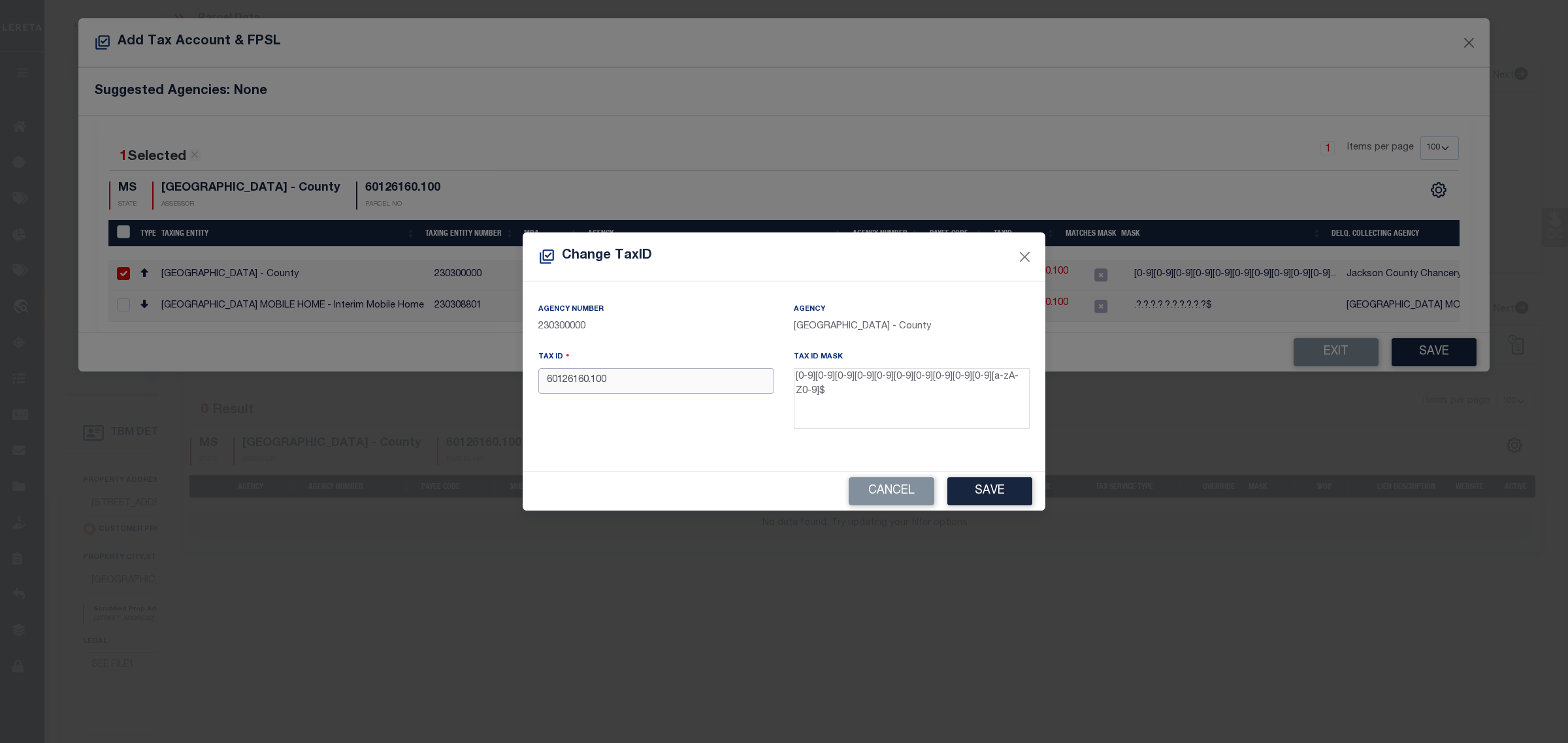
click at [674, 389] on input "60126160.100" at bounding box center [656, 381] width 236 height 26
paste input "057221"
click at [1004, 485] on button "Save" at bounding box center [990, 492] width 85 height 28
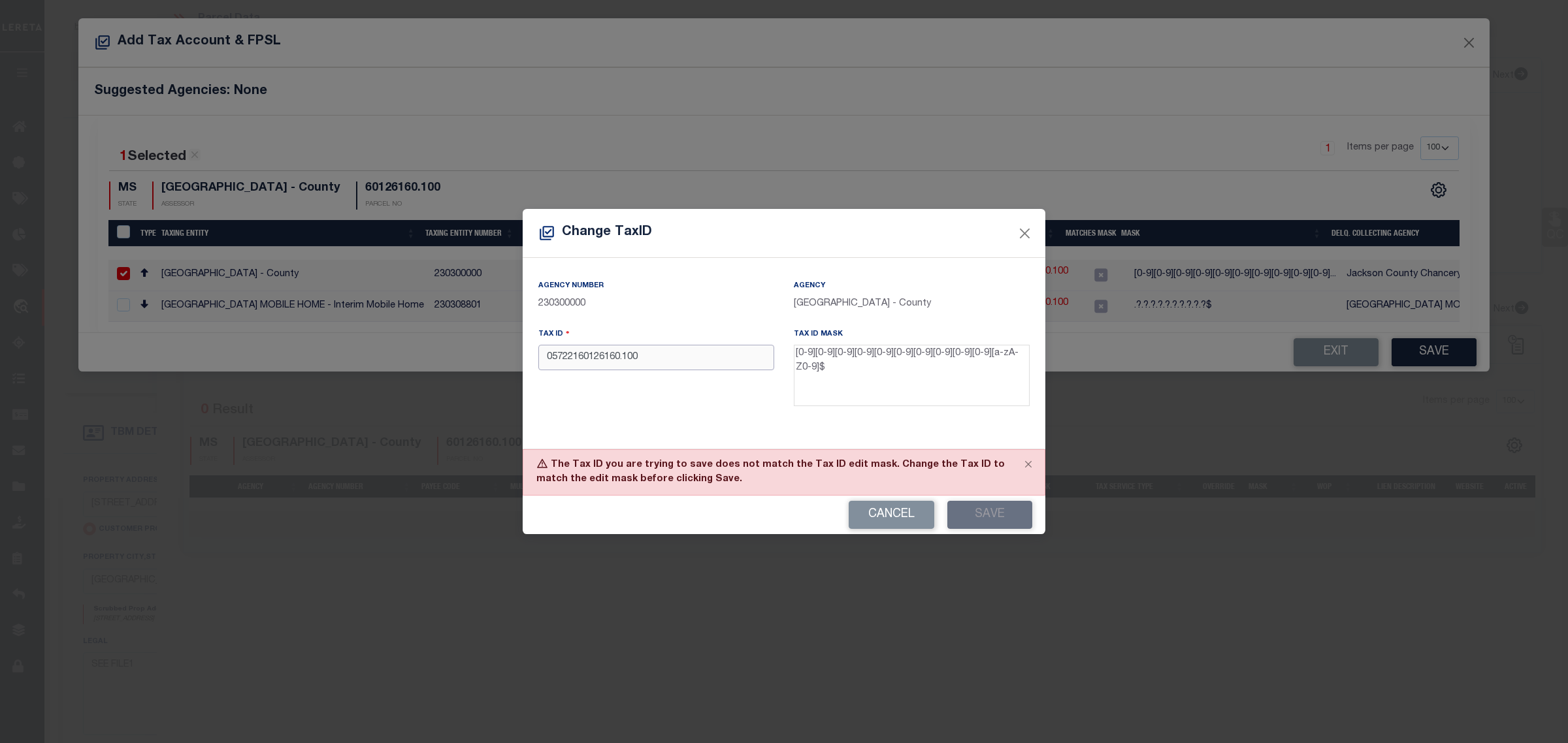
click at [623, 359] on input "05722160126160.100" at bounding box center [656, 357] width 236 height 26
click at [998, 513] on button "Save" at bounding box center [990, 515] width 85 height 28
click at [913, 513] on button "Cancel" at bounding box center [891, 515] width 86 height 28
type input "60126160.100"
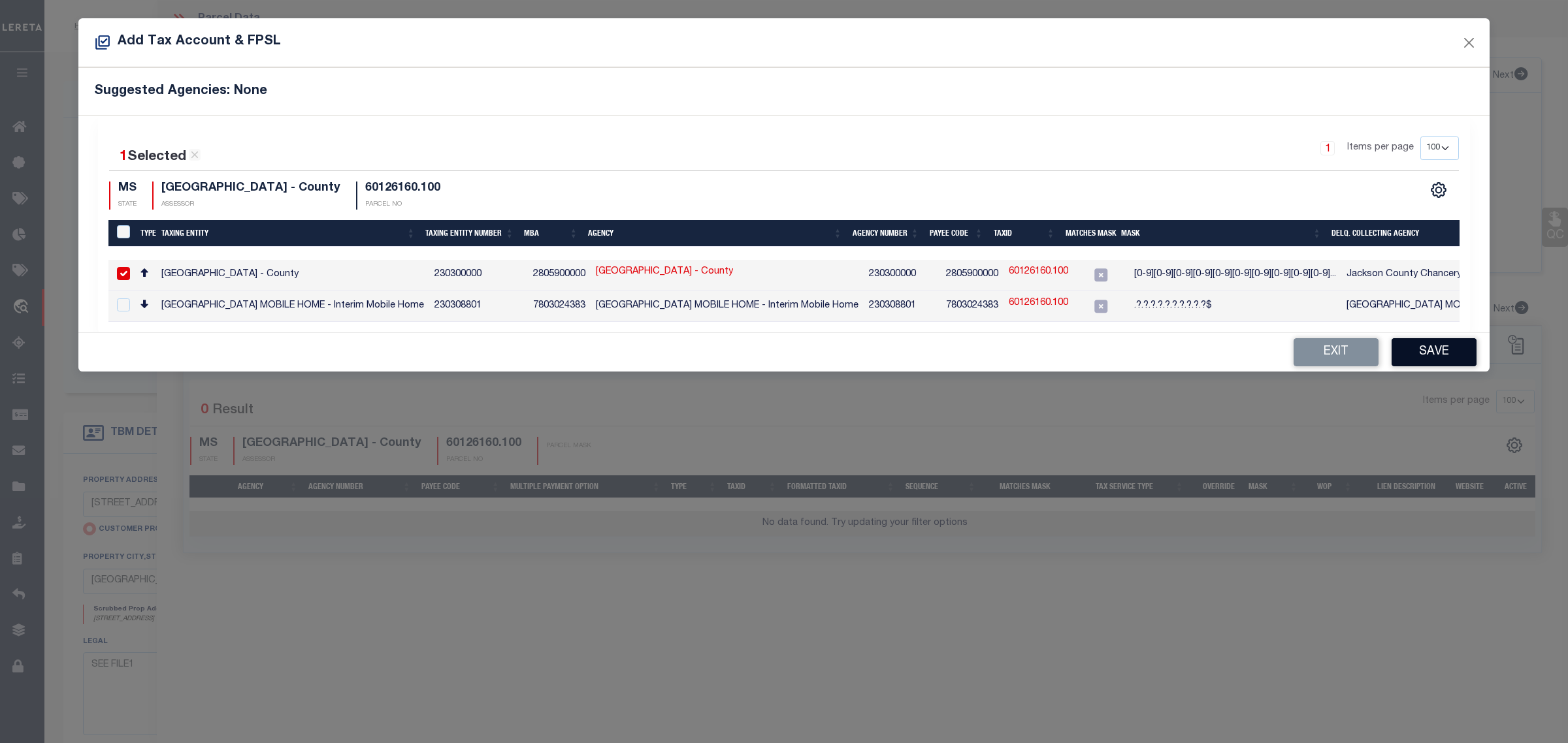
click at [1439, 354] on button "Save" at bounding box center [1434, 352] width 85 height 28
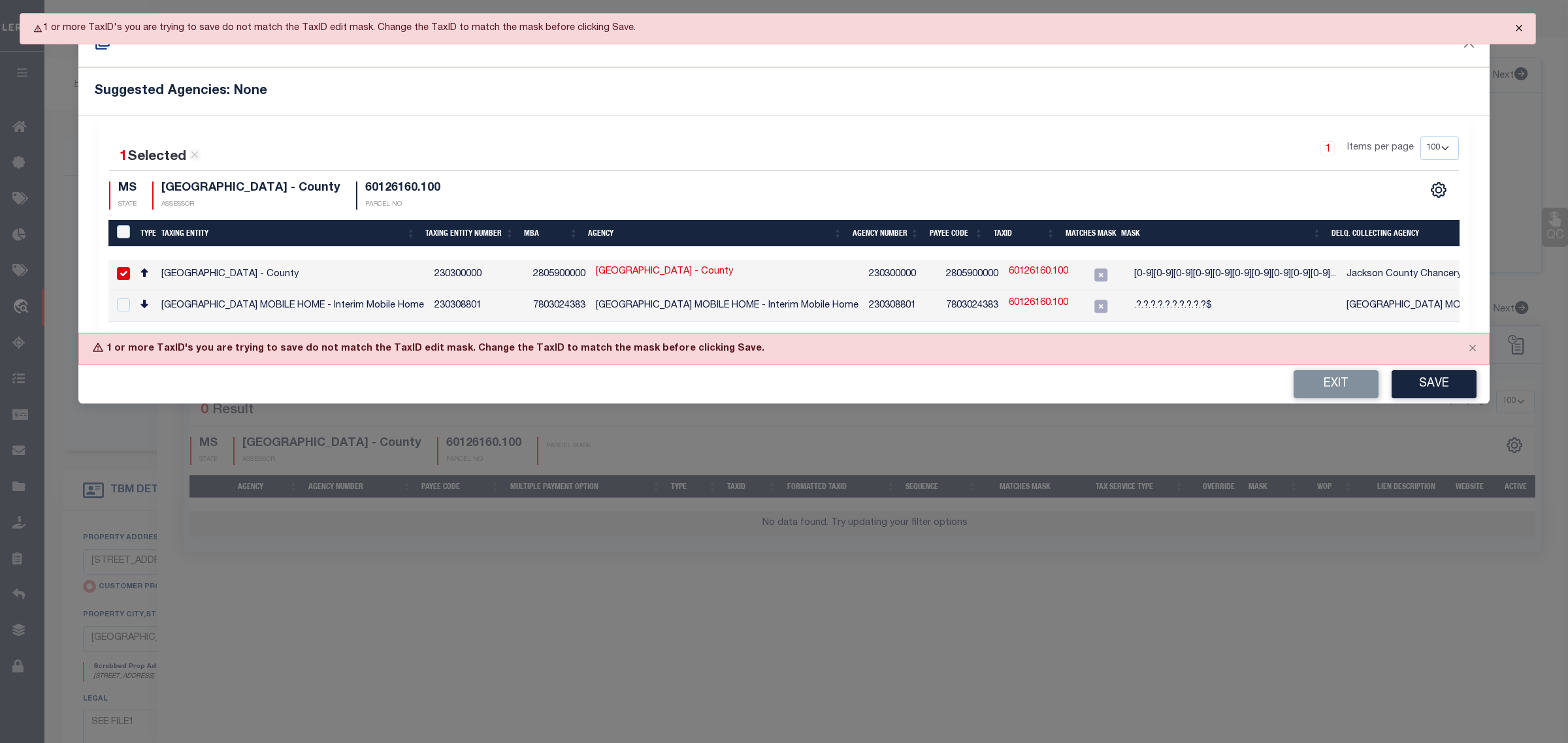
click at [1521, 26] on button "Close" at bounding box center [1519, 28] width 33 height 29
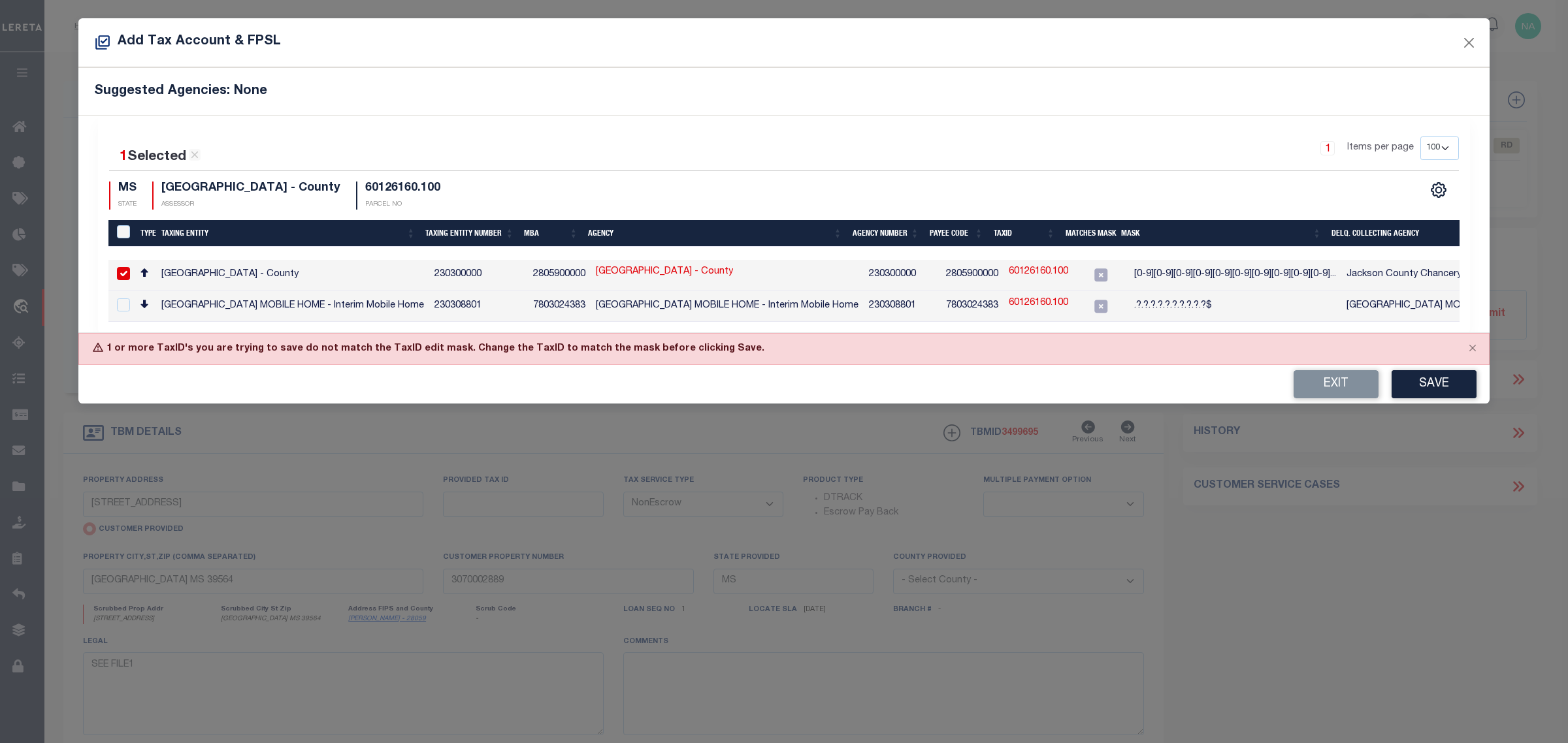
click at [1023, 271] on link "60126160.100" at bounding box center [1038, 272] width 59 height 15
checkbox input "false"
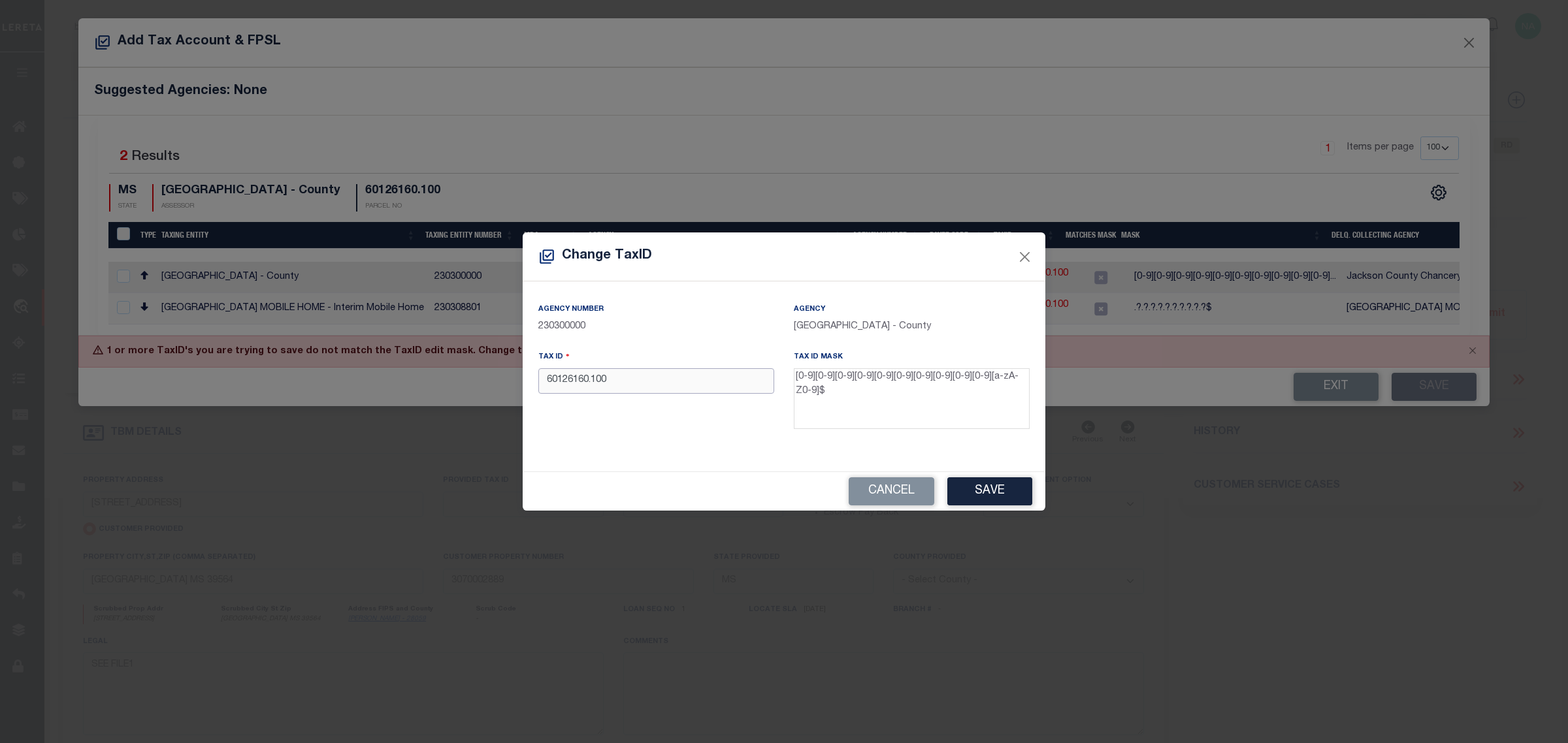
click at [593, 386] on input "60126160.100" at bounding box center [656, 381] width 236 height 26
type input "60126160100"
click at [987, 492] on button "Save" at bounding box center [990, 492] width 85 height 28
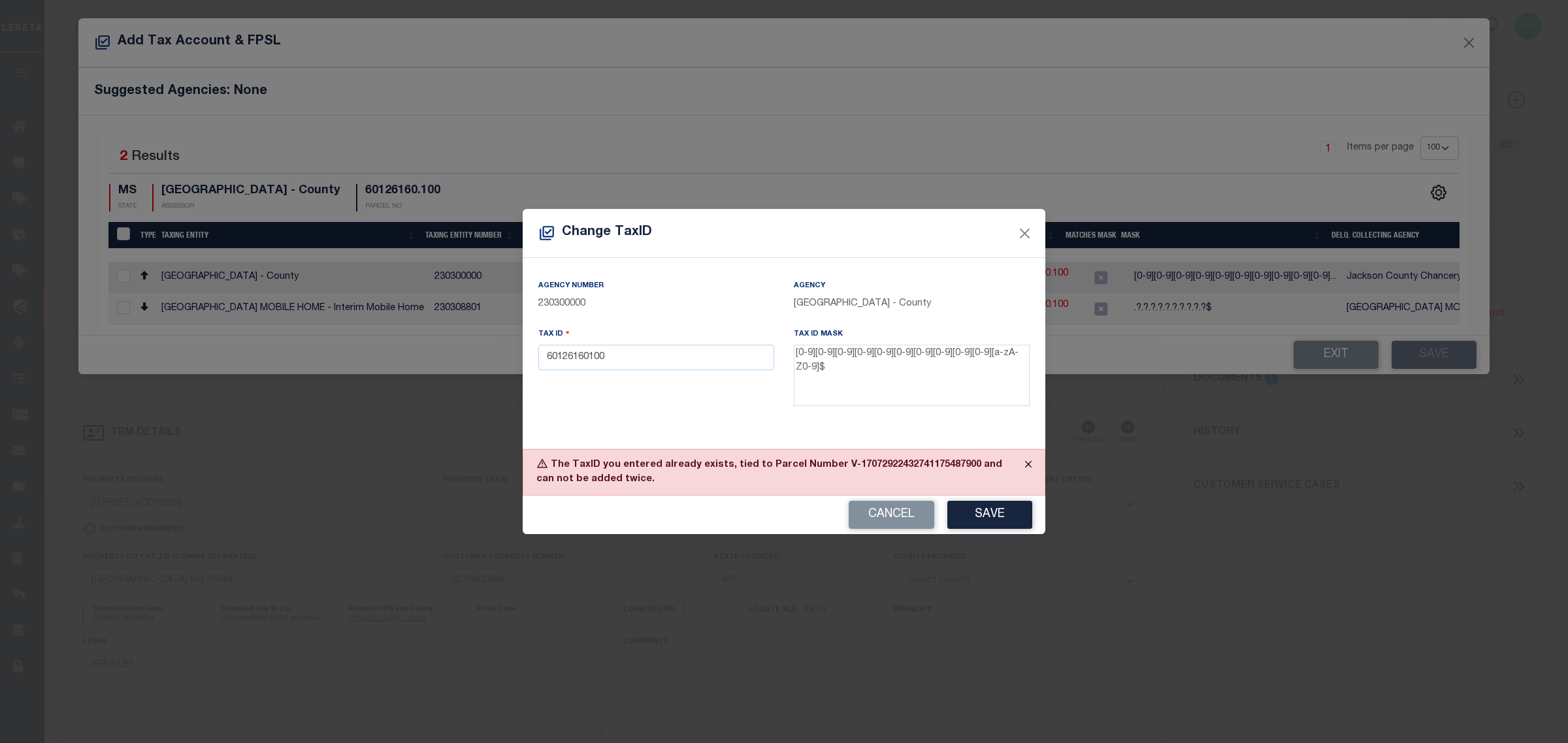
click at [1030, 461] on button "Close" at bounding box center [1028, 464] width 33 height 29
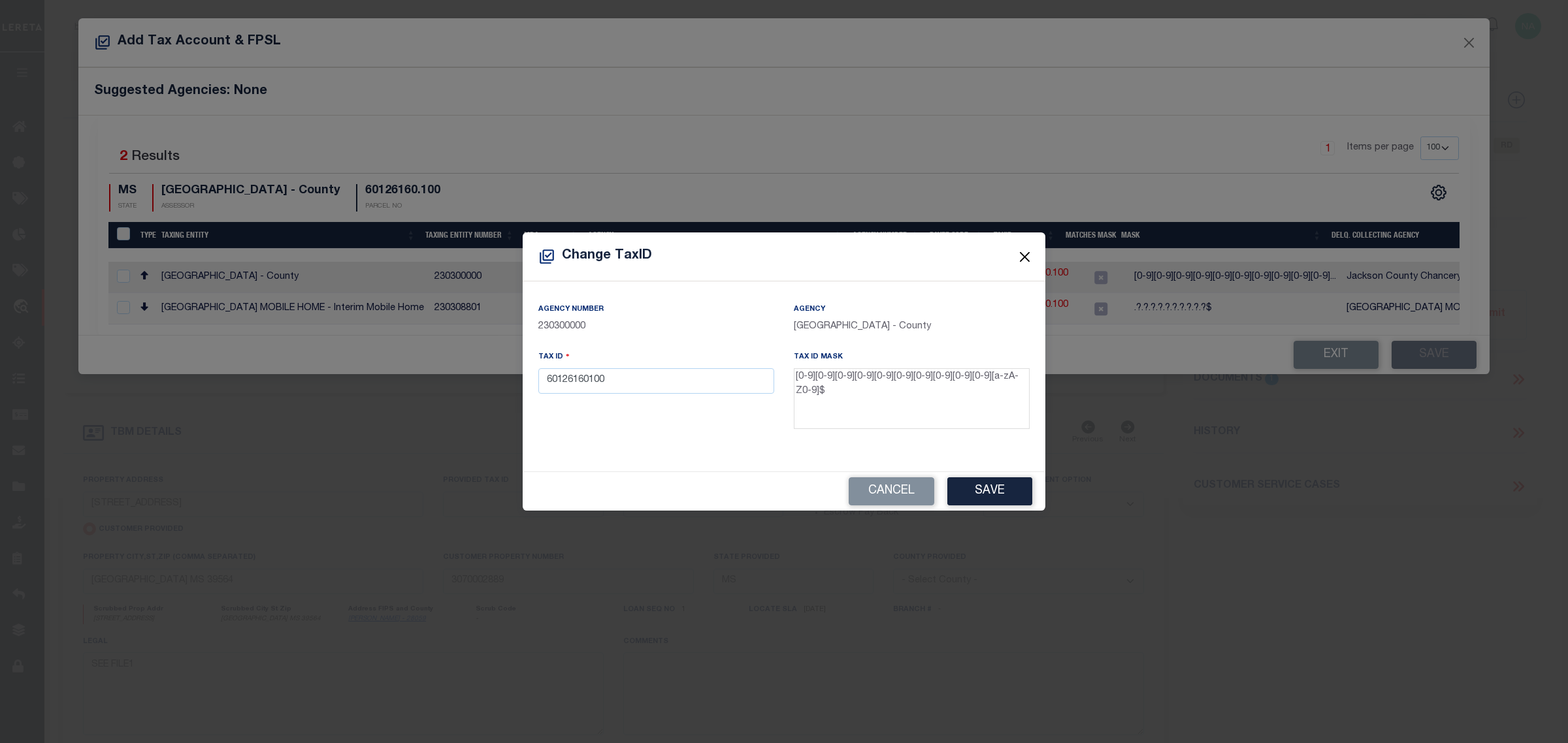
click at [1021, 263] on button "Close" at bounding box center [1025, 256] width 17 height 17
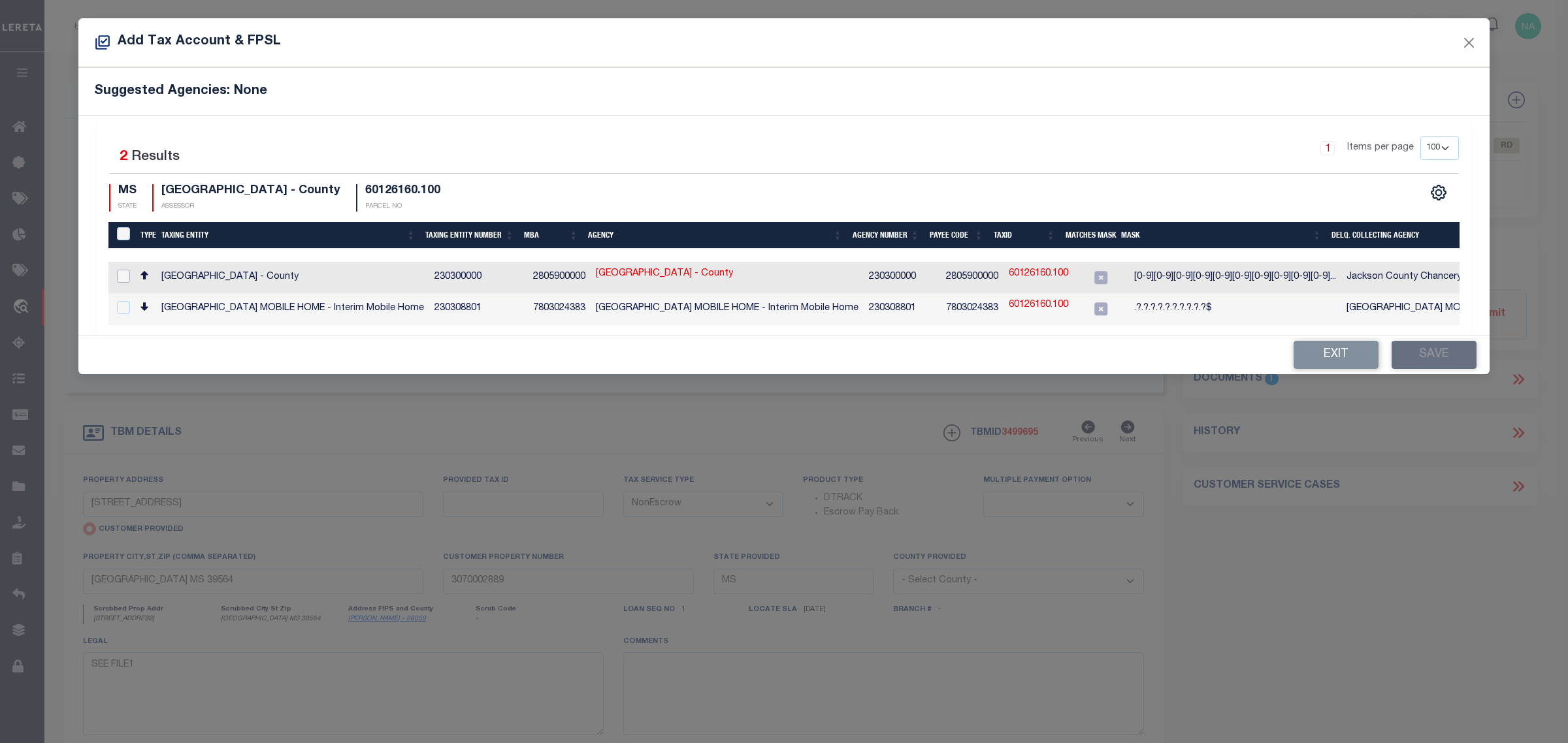
click at [125, 273] on input "checkbox" at bounding box center [123, 276] width 13 height 13
checkbox input "true"
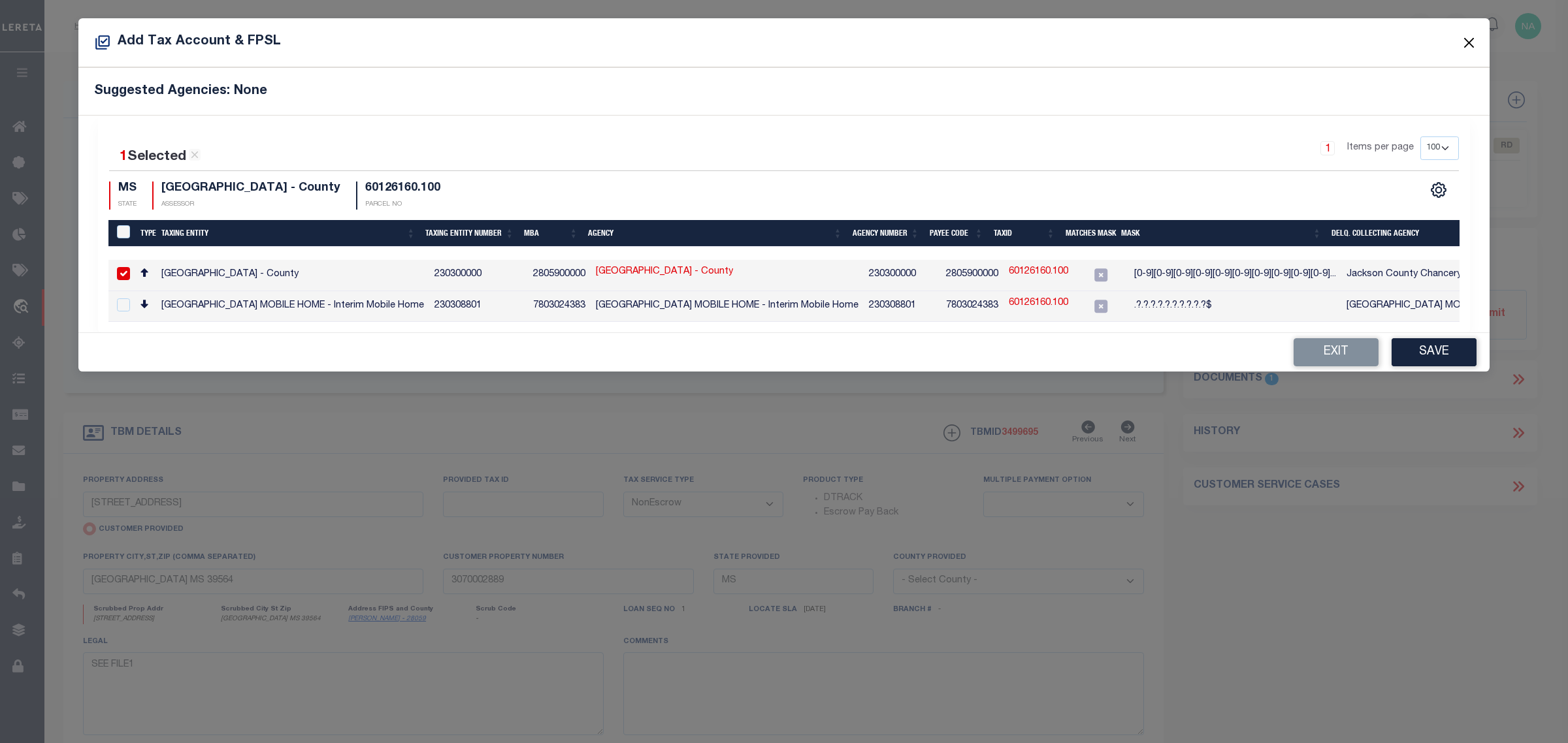
click at [1468, 41] on button "Close" at bounding box center [1469, 42] width 17 height 17
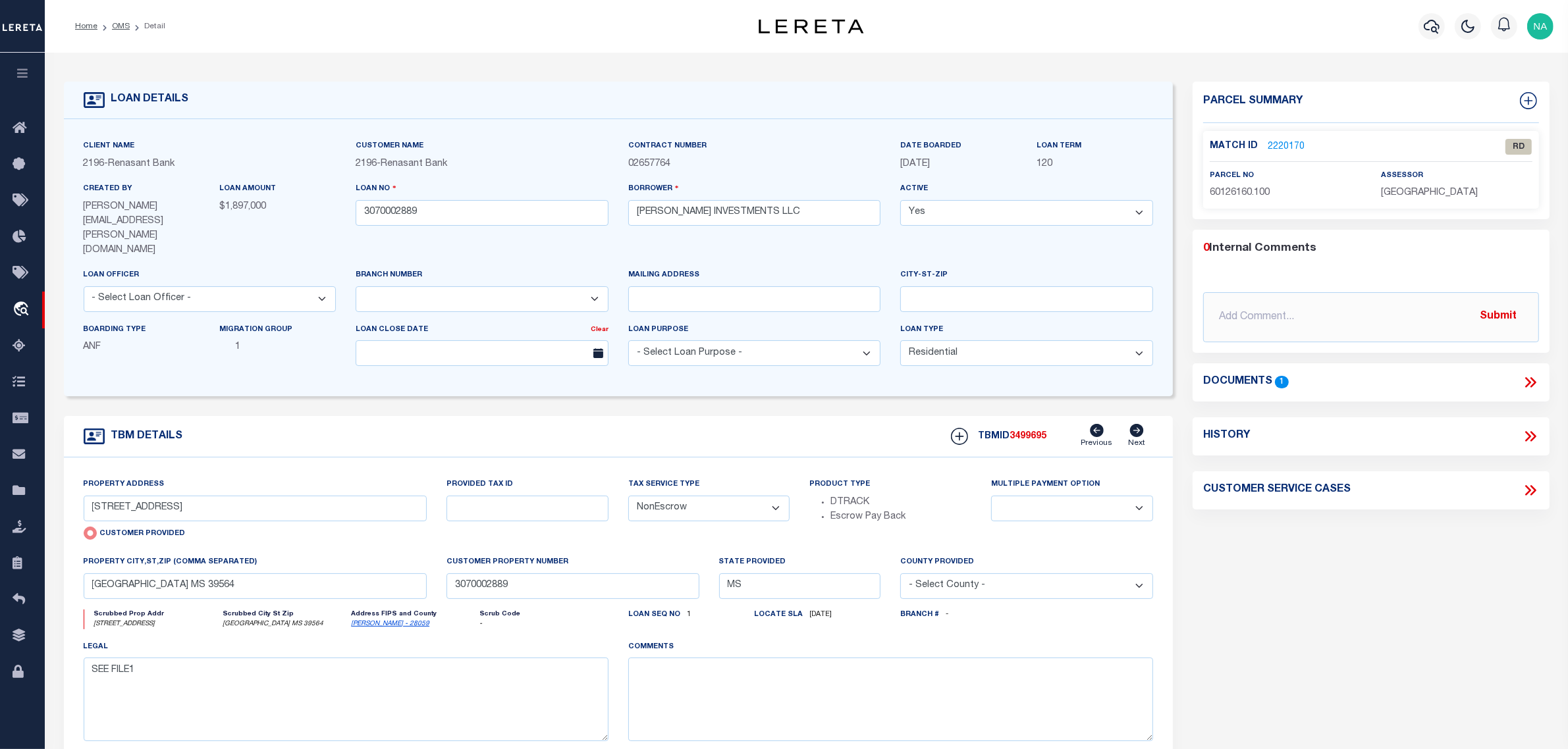
click at [1371, 562] on div "Parcel Summary Match ID 2220170 0" at bounding box center [1371, 457] width 376 height 752
click at [1292, 145] on link "2220170" at bounding box center [1286, 147] width 37 height 14
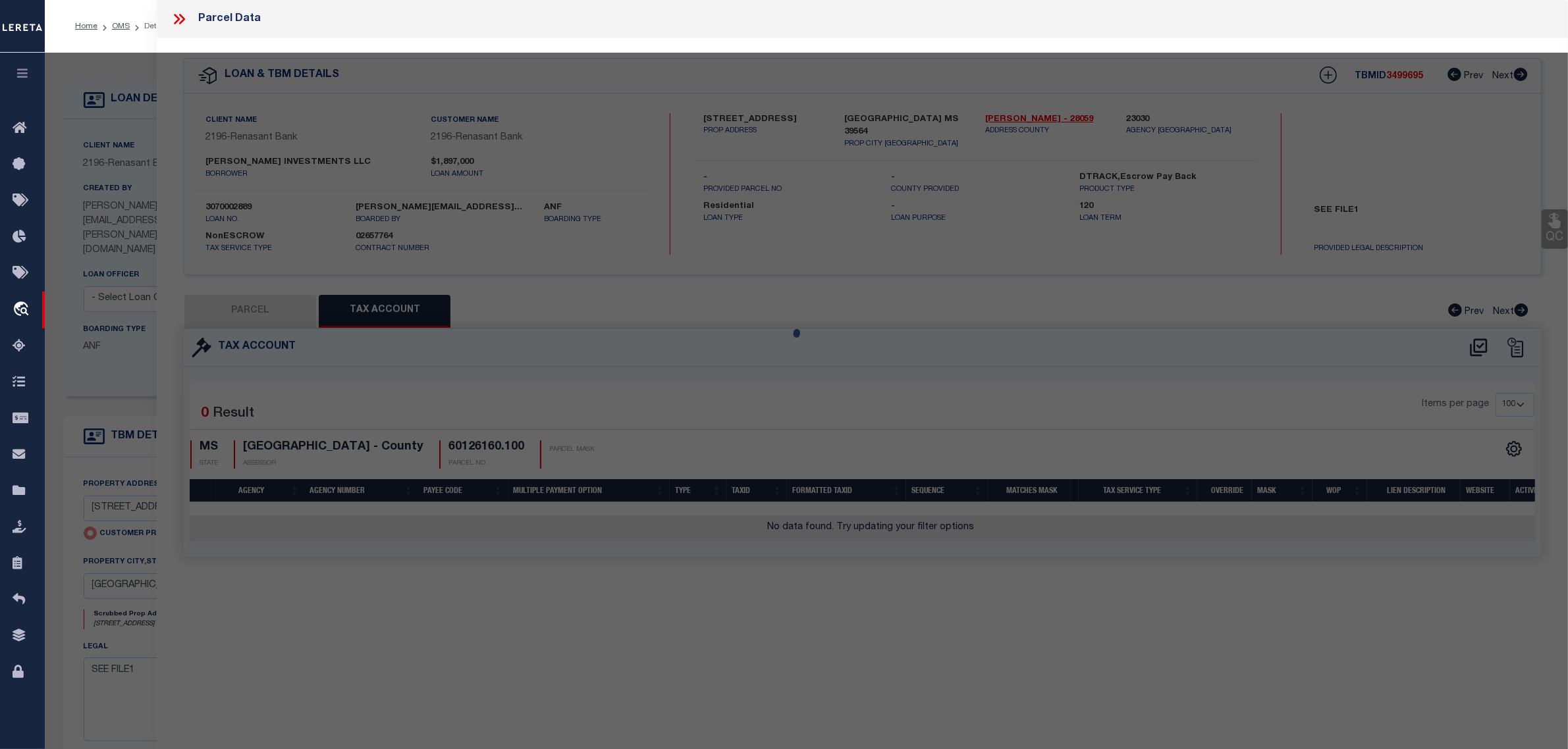
select select "AS"
checkbox input "false"
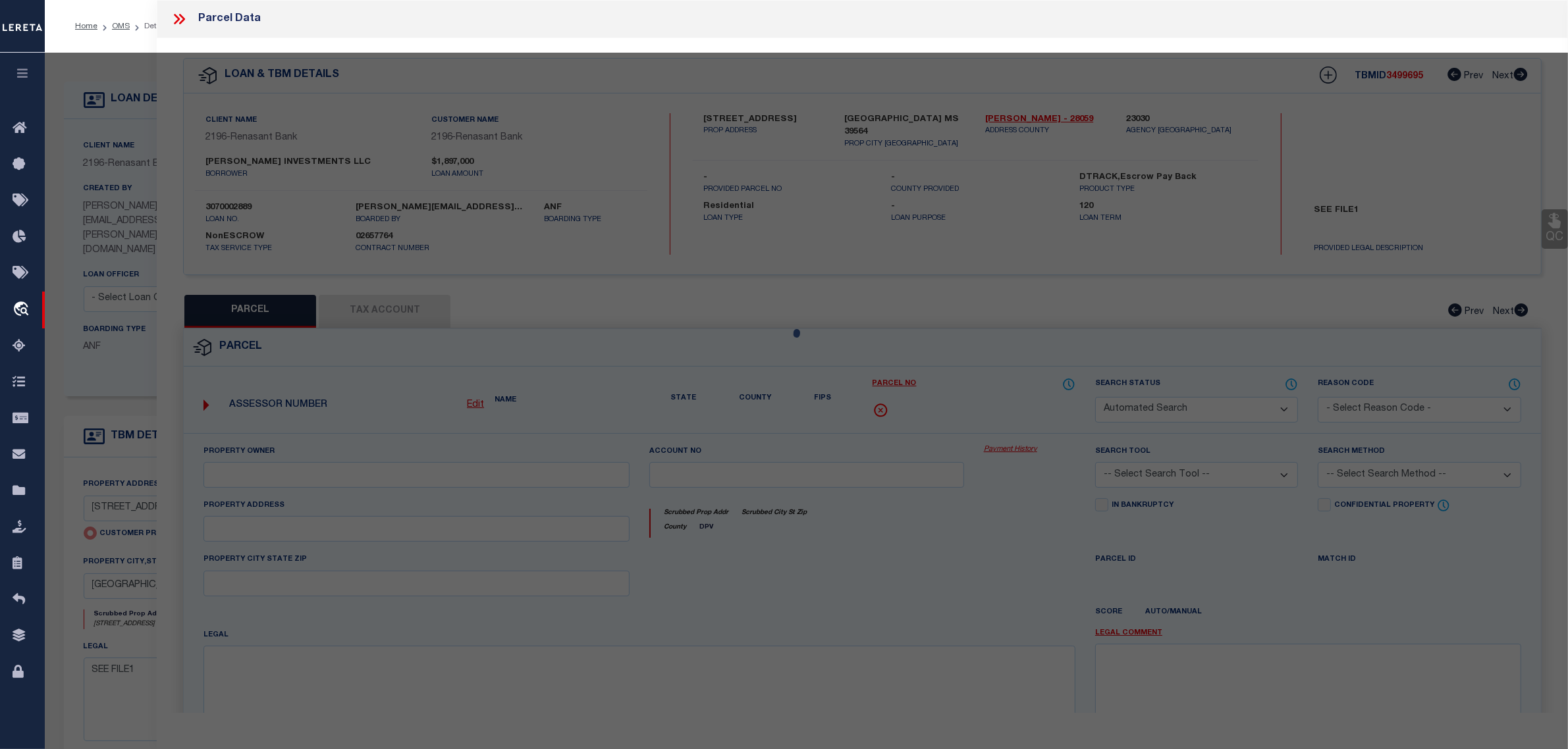
select select "RD"
type input "[STREET_ADDRESS]"
checkbox input "false"
type input "[GEOGRAPHIC_DATA] MS 39564"
type textarea "Document uploaded that satisfies a legal requirement, changing from ND to RD"
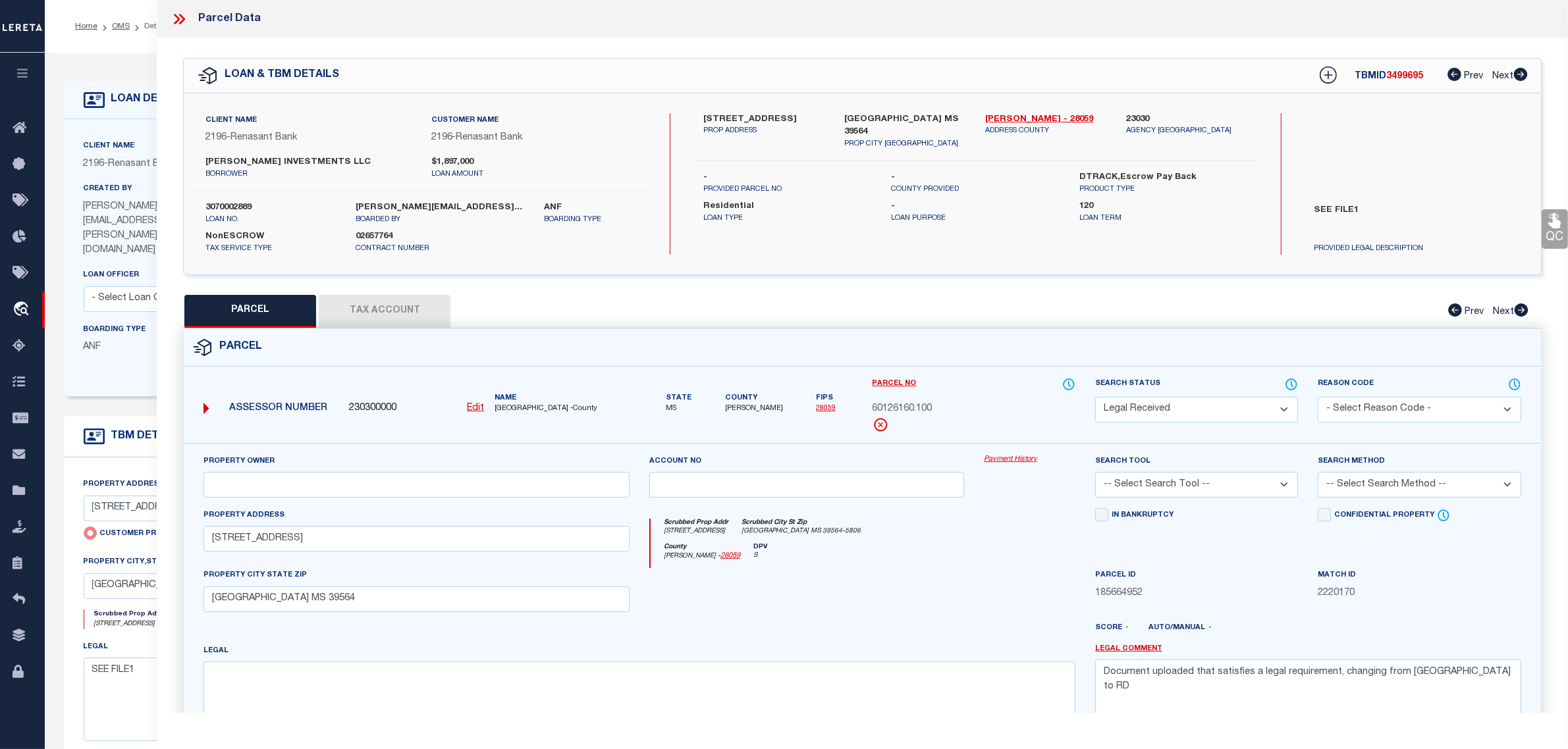
click at [178, 18] on icon at bounding box center [177, 19] width 6 height 11
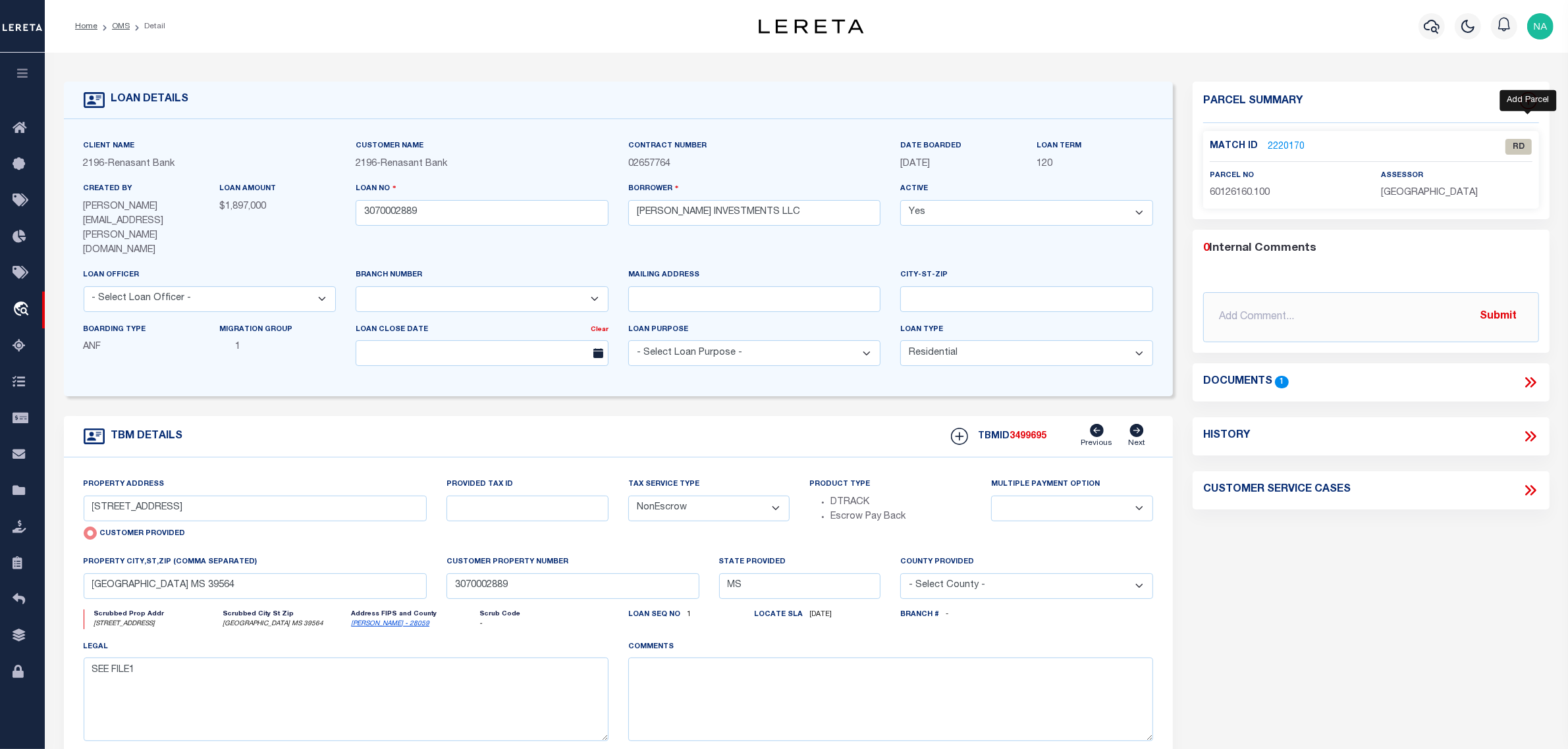
click at [1529, 99] on icon at bounding box center [1528, 101] width 8 height 8
select select "IP"
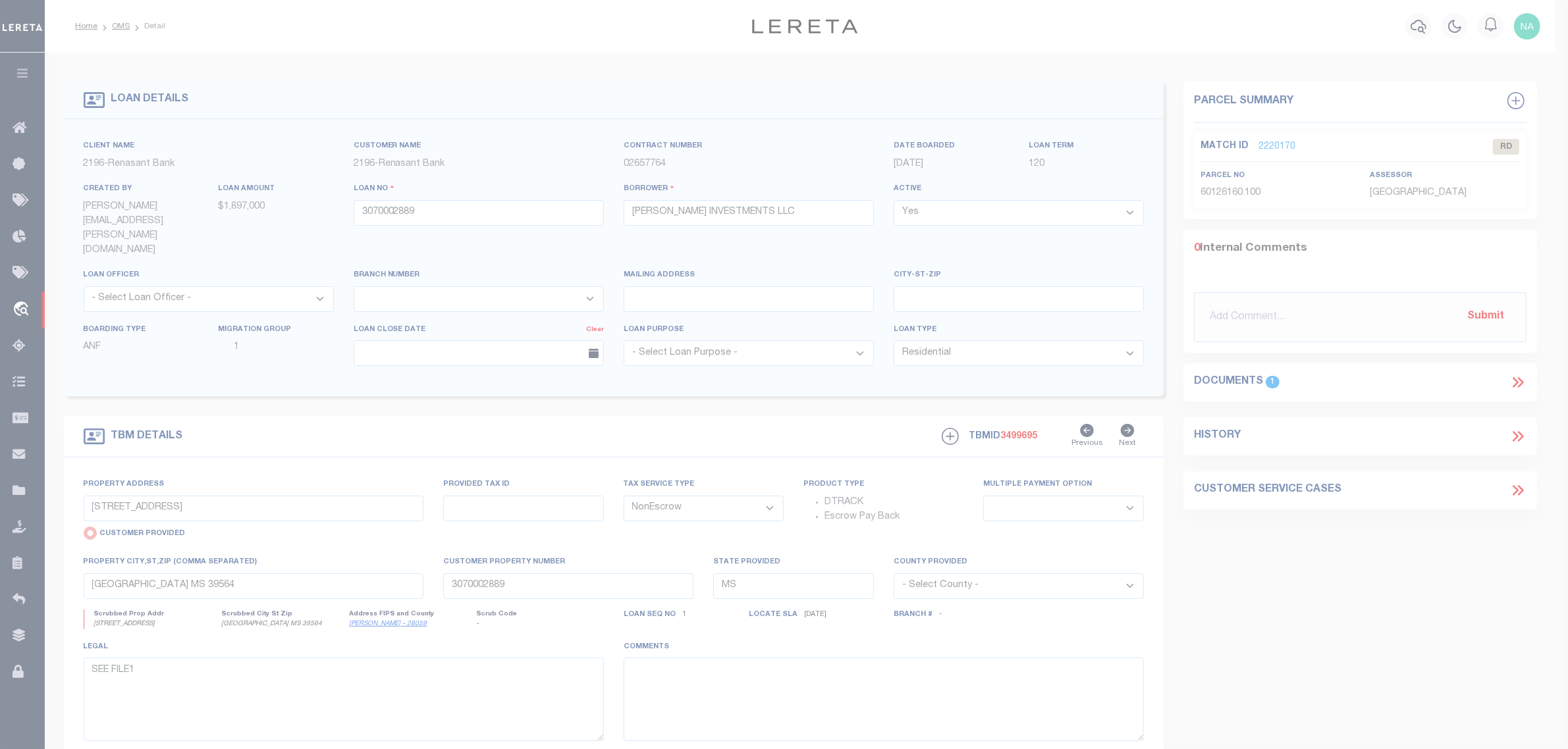
type textarea "-"
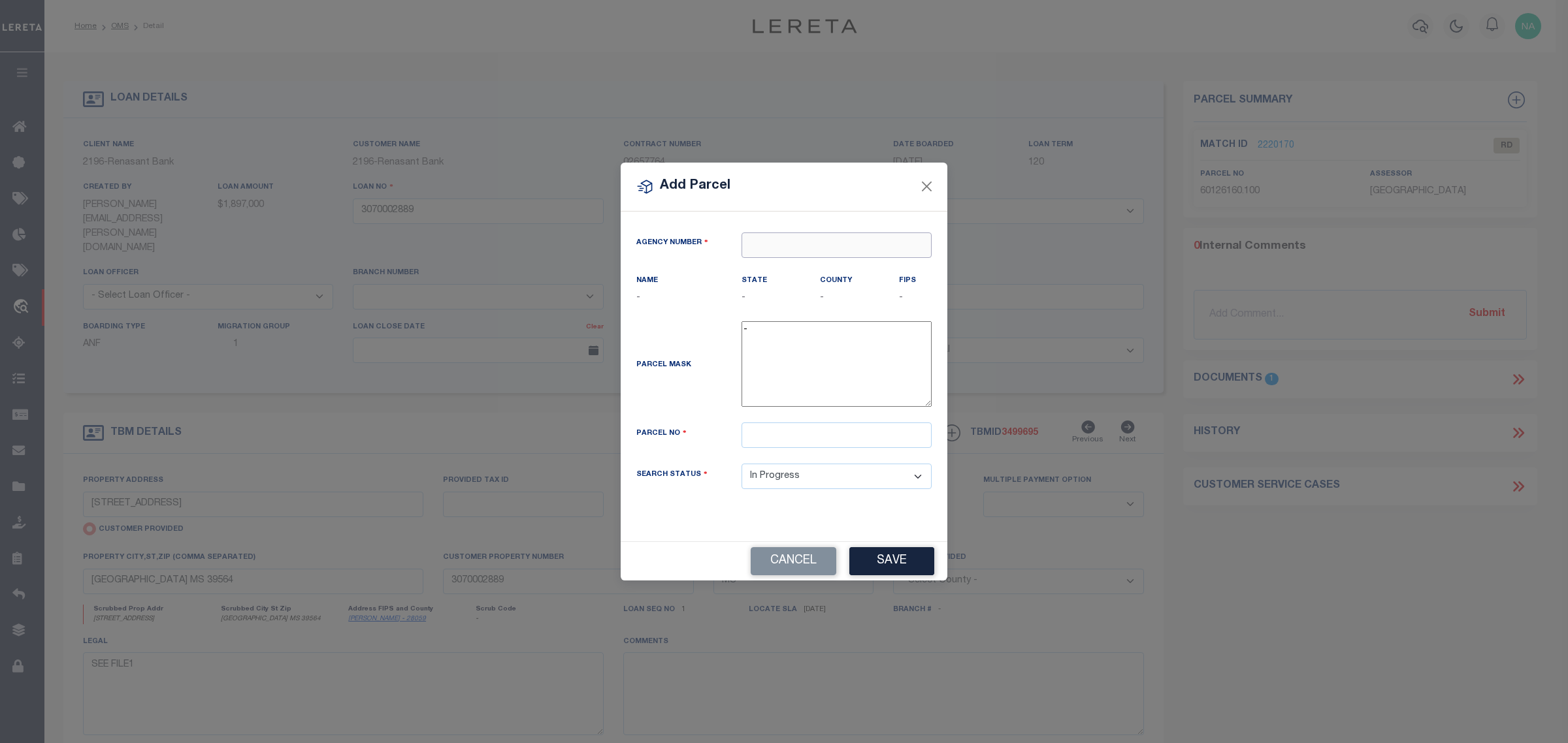
click at [844, 242] on input "text" at bounding box center [836, 245] width 190 height 26
click at [883, 271] on div "230300000 : JACKSON COUNTY" at bounding box center [836, 276] width 189 height 37
type input "230300000"
click at [851, 435] on input "text" at bounding box center [836, 435] width 190 height 26
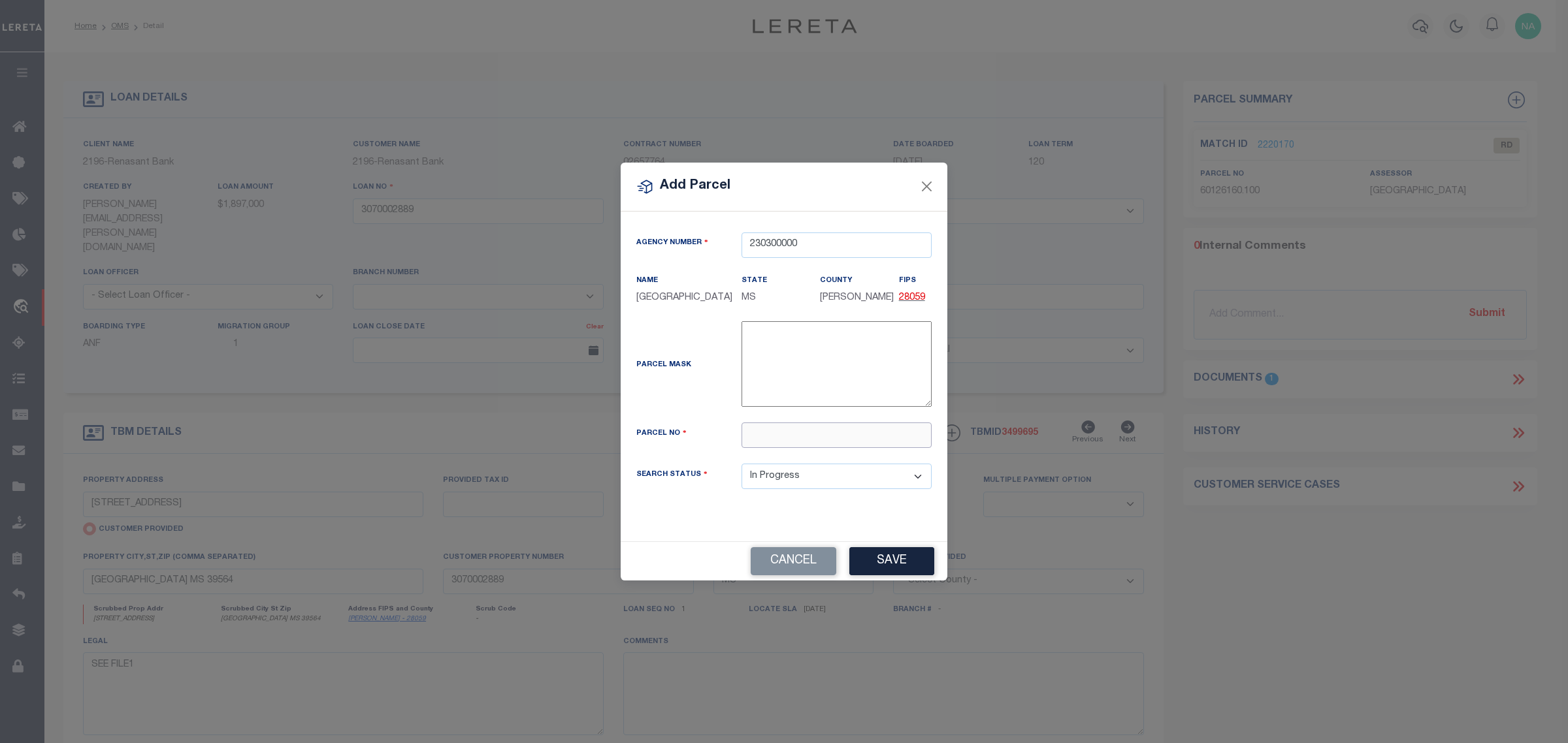
paste input "60126160.150"
type input "60126160.150"
click at [907, 568] on button "Save" at bounding box center [892, 561] width 85 height 28
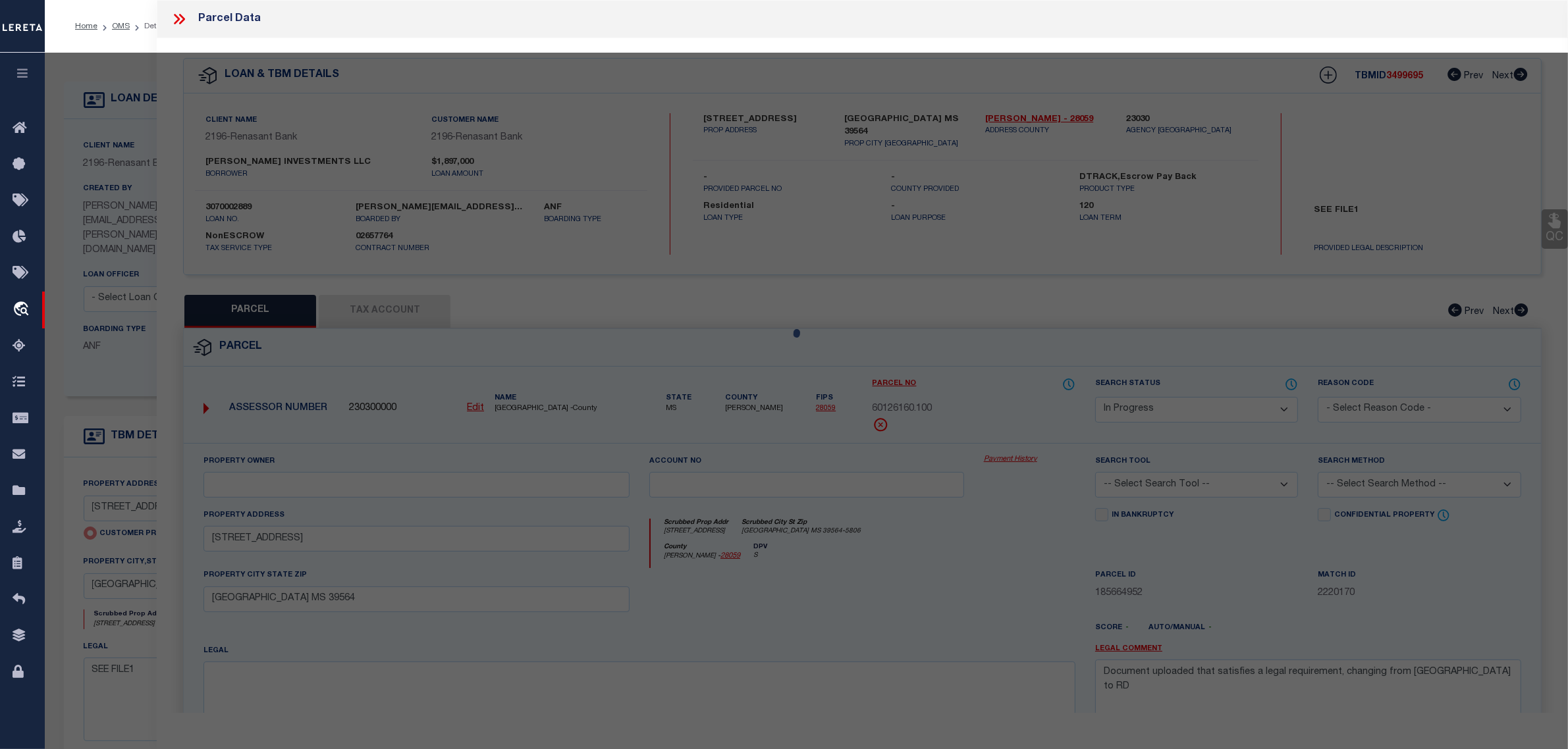
select select "AS"
checkbox input "false"
select select "IP"
checkbox input "false"
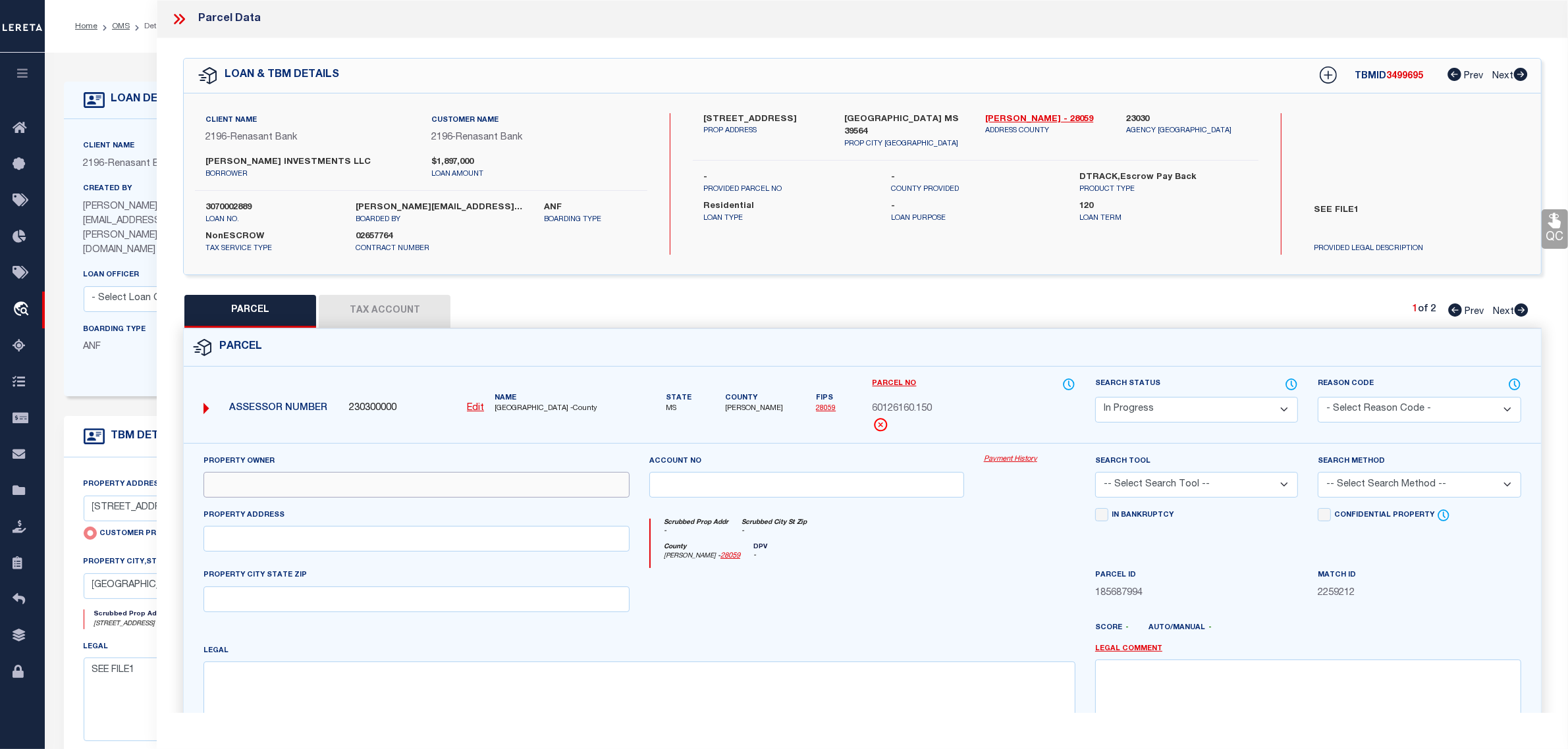
click at [282, 482] on input "text" at bounding box center [416, 484] width 426 height 26
paste input "[PERSON_NAME] INVESTMENTS LLC"
type input "[PERSON_NAME] INVESTMENTS LLC"
drag, startPoint x: 958, startPoint y: 117, endPoint x: 845, endPoint y: 117, distance: 113.0
click at [845, 117] on label "[GEOGRAPHIC_DATA] MS 39564" at bounding box center [904, 126] width 121 height 26
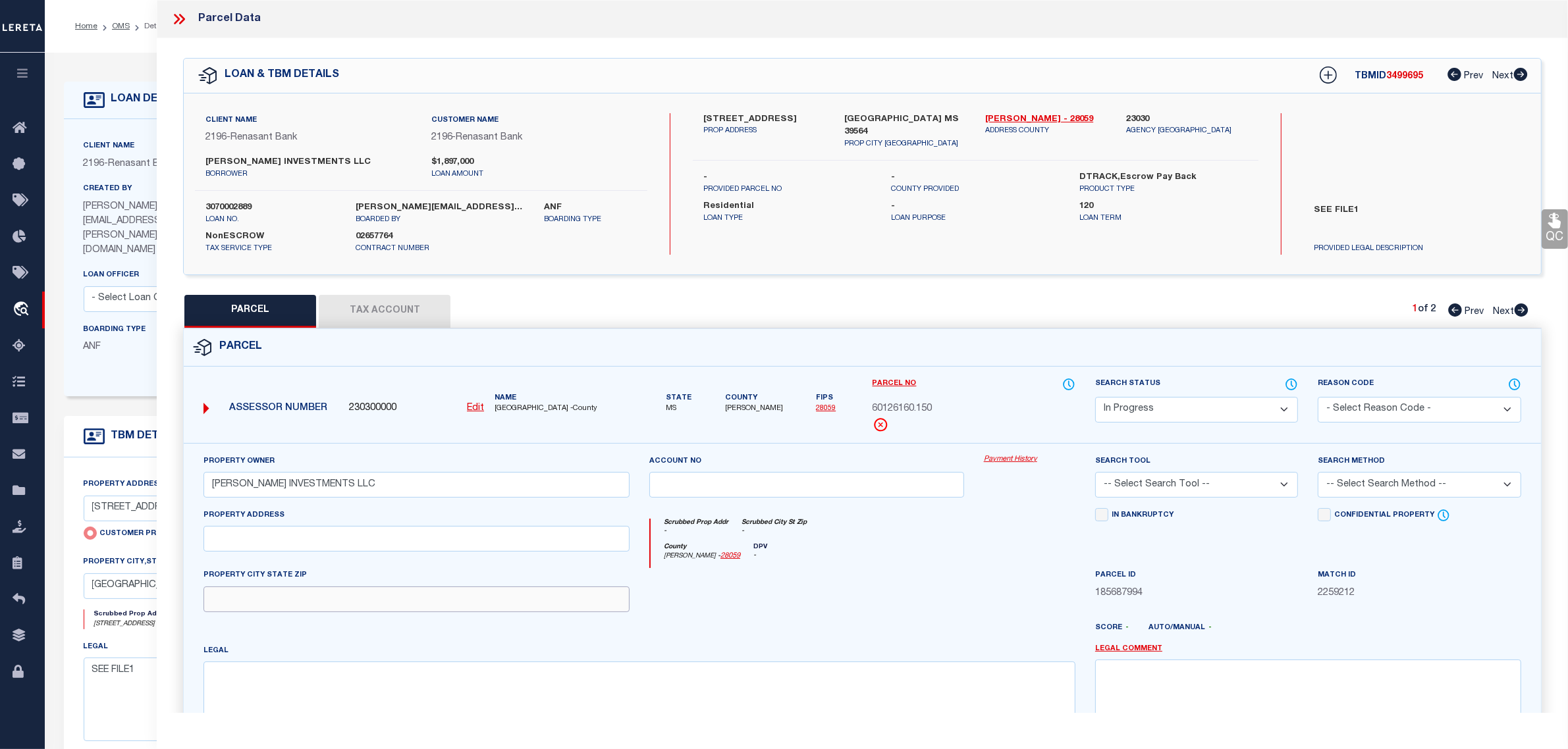
click at [344, 597] on input "text" at bounding box center [416, 599] width 426 height 26
paste input "[GEOGRAPHIC_DATA] MS 39564"
type input "[GEOGRAPHIC_DATA] MS 39564"
drag, startPoint x: 804, startPoint y: 119, endPoint x: 732, endPoint y: 145, distance: 76.6
click at [725, 121] on label "[STREET_ADDRESS]" at bounding box center [764, 119] width 121 height 13
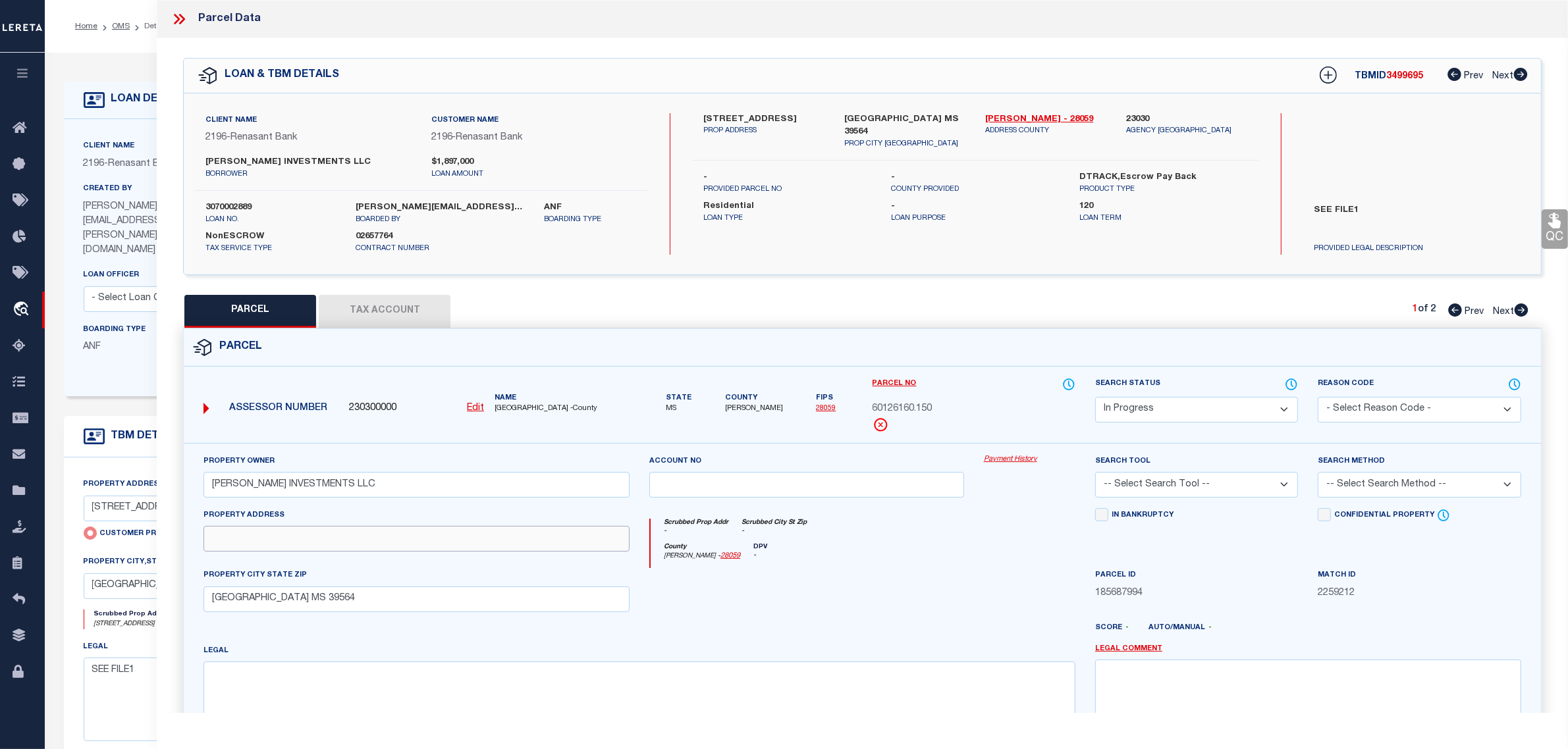
click at [330, 538] on input "text" at bounding box center [416, 538] width 426 height 26
paste input "BIENVILLE BLVD"
type input "BIENVILLE BLVD"
click at [271, 680] on textarea at bounding box center [640, 703] width 872 height 83
click at [387, 693] on textarea at bounding box center [640, 703] width 872 height 83
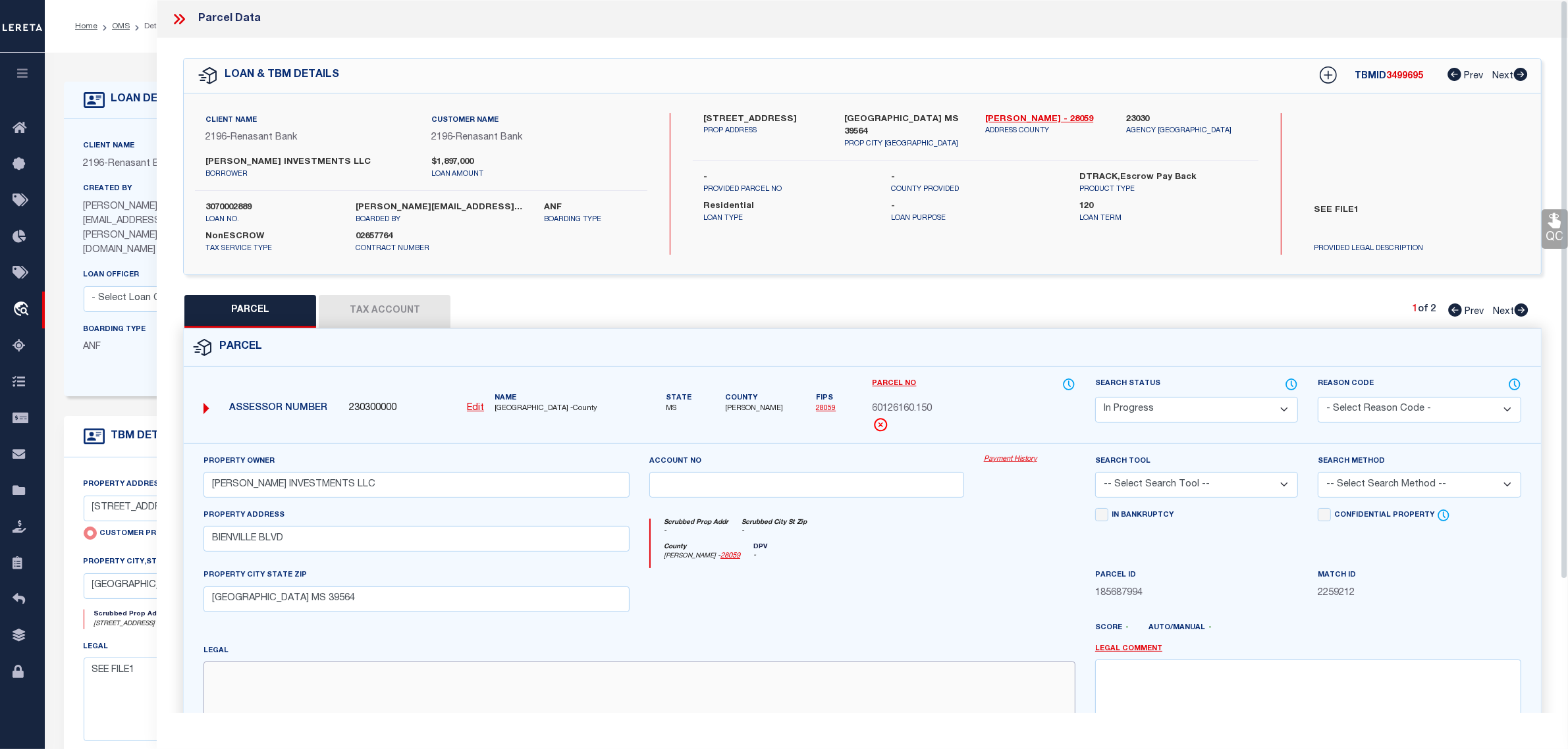
paste textarea "COM PT OF INTER OF E/LINE NW1/"
click at [380, 675] on textarea "COM PT OF INTER OF E/LINE NW1/" at bounding box center [640, 703] width 872 height 83
click at [439, 677] on textarea "COM PT OF INTER OF E/LINE NW1/ 4" at bounding box center [640, 703] width 872 height 83
paste textarea "& N/M HWY 90 N 79 DEG W 178.04"
click at [579, 675] on textarea "COM PT OF INTER OF E/LINE NW1/ 4 & N/M HWY 90 N 79 DEG W 178.04" at bounding box center [640, 703] width 872 height 83
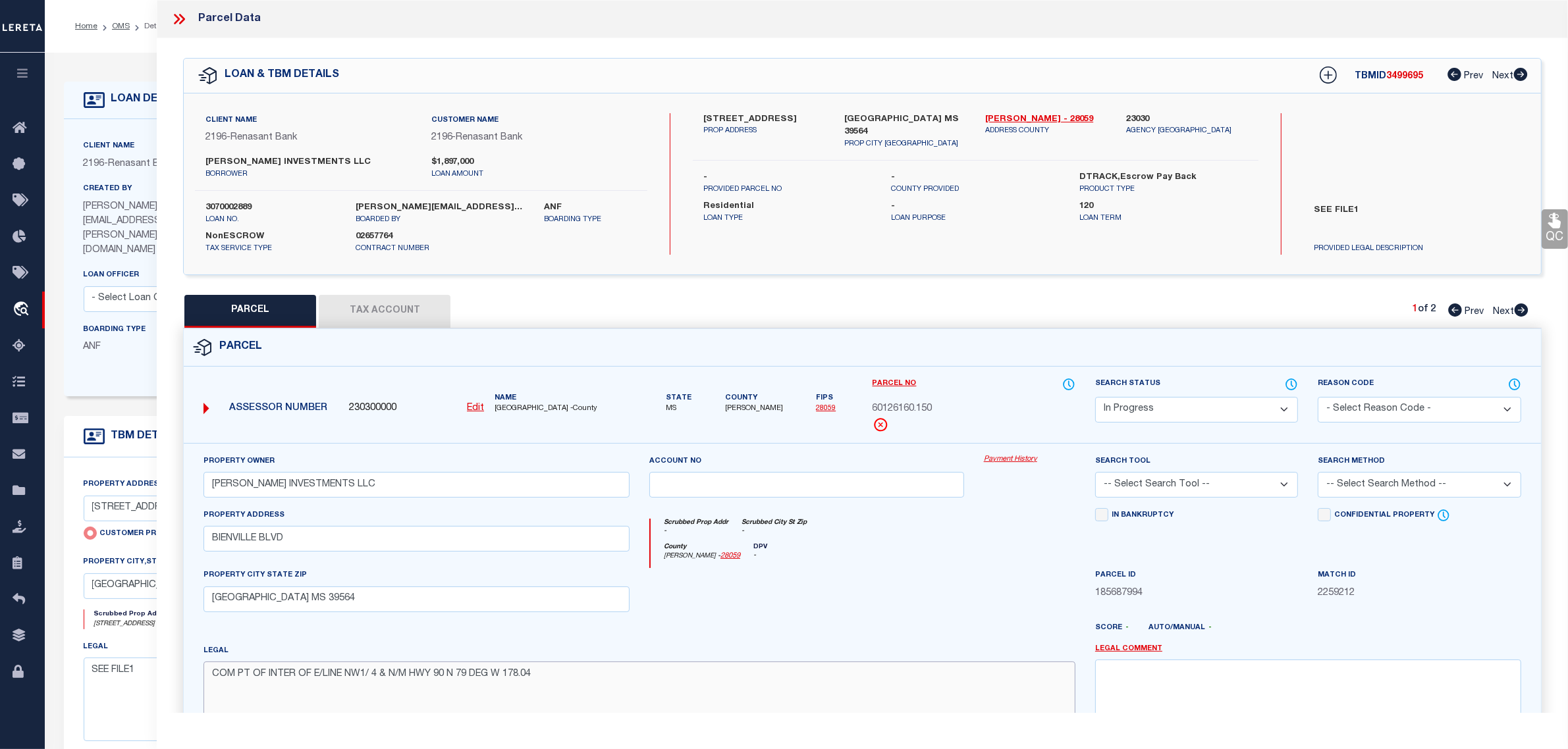
paste textarea "N 300' TO POB N 200' W 175' S"
drag, startPoint x: 738, startPoint y: 688, endPoint x: 733, endPoint y: 680, distance: 9.4
click at [735, 686] on textarea "COM PT OF INTER OF E/LINE NW1/ 4 & N/M HWY 90 N 79 DEG W 178.04 N 300' TO POB N…" at bounding box center [640, 703] width 872 height 83
click at [732, 673] on textarea "COM PT OF INTER OF E/LINE NW1/ 4 & N/M HWY 90 N 79 DEG W 178.04 N 300' TO POB N…" at bounding box center [640, 703] width 872 height 83
paste textarea "0' E 175' TO POB DB 2046-754 ("
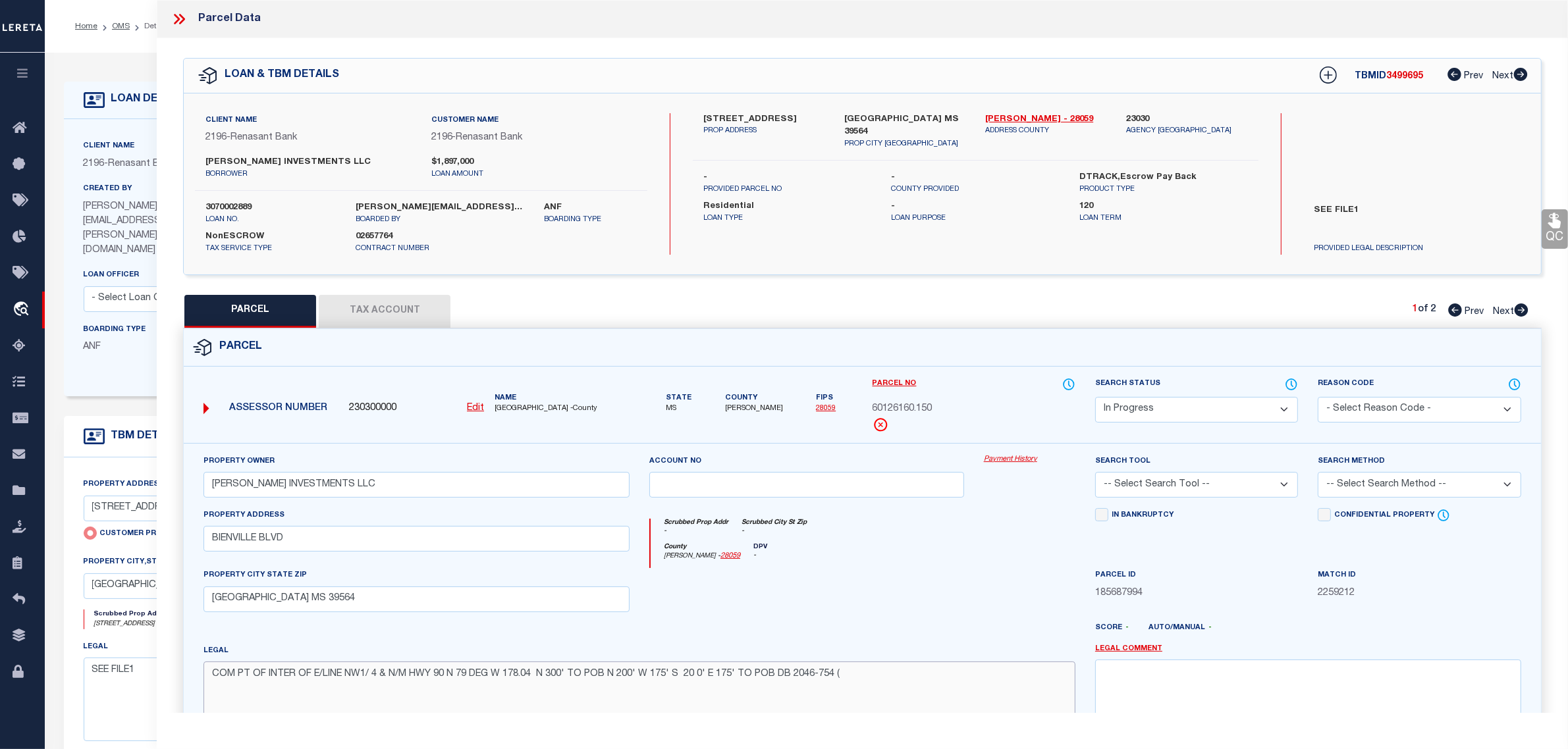
click at [695, 680] on textarea "COM PT OF INTER OF E/LINE NW1/ 4 & N/M HWY 90 N 79 DEG W 178.04 N 300' TO POB N…" at bounding box center [640, 703] width 872 height 83
type textarea "COM PT OF INTER OF E/LINE NW1/ 4 & N/M HWY 90 N 79 DEG W 178.04 N 300' TO POB N…"
click at [889, 576] on div at bounding box center [807, 595] width 334 height 54
click at [397, 313] on button "Tax Account" at bounding box center [385, 311] width 132 height 33
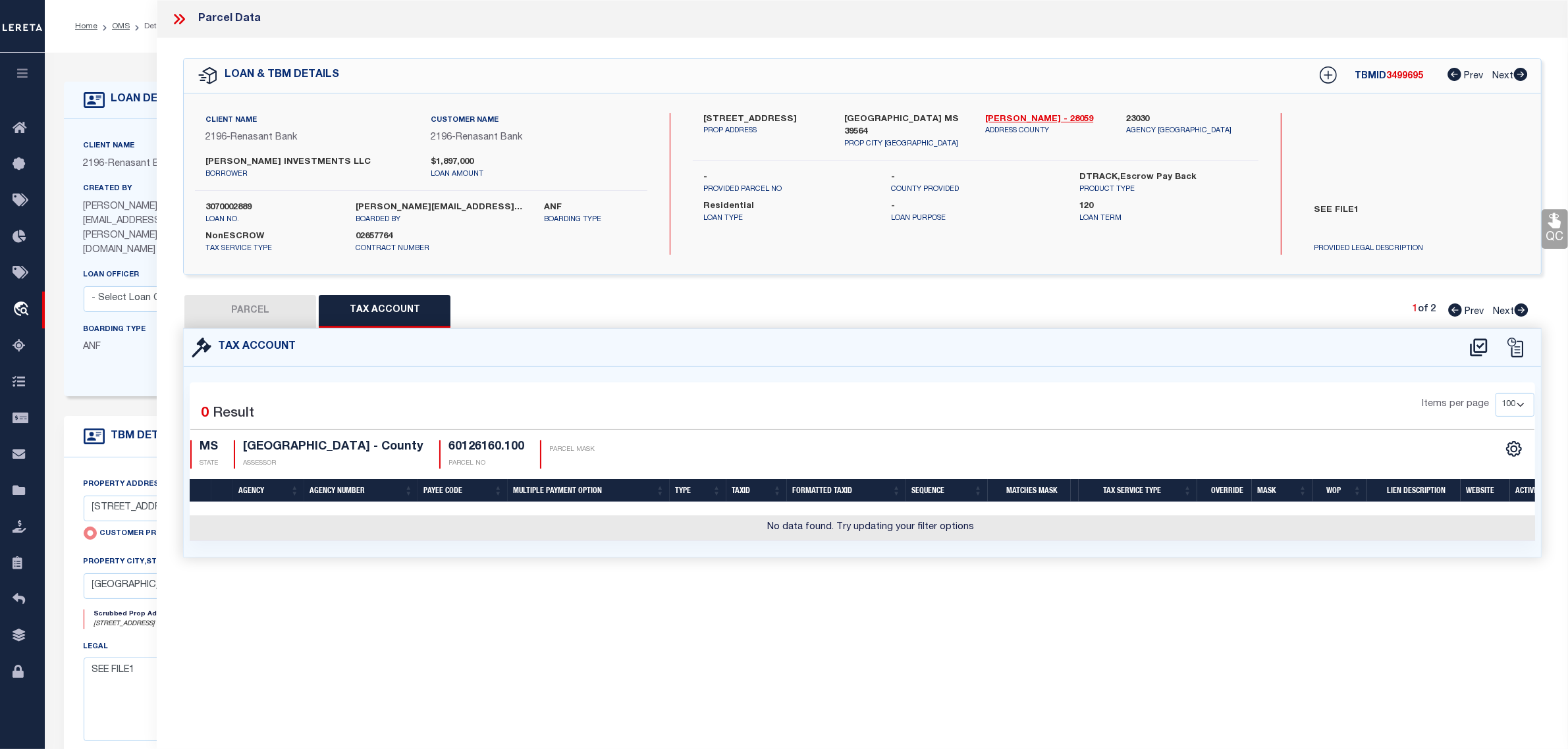
select select "100"
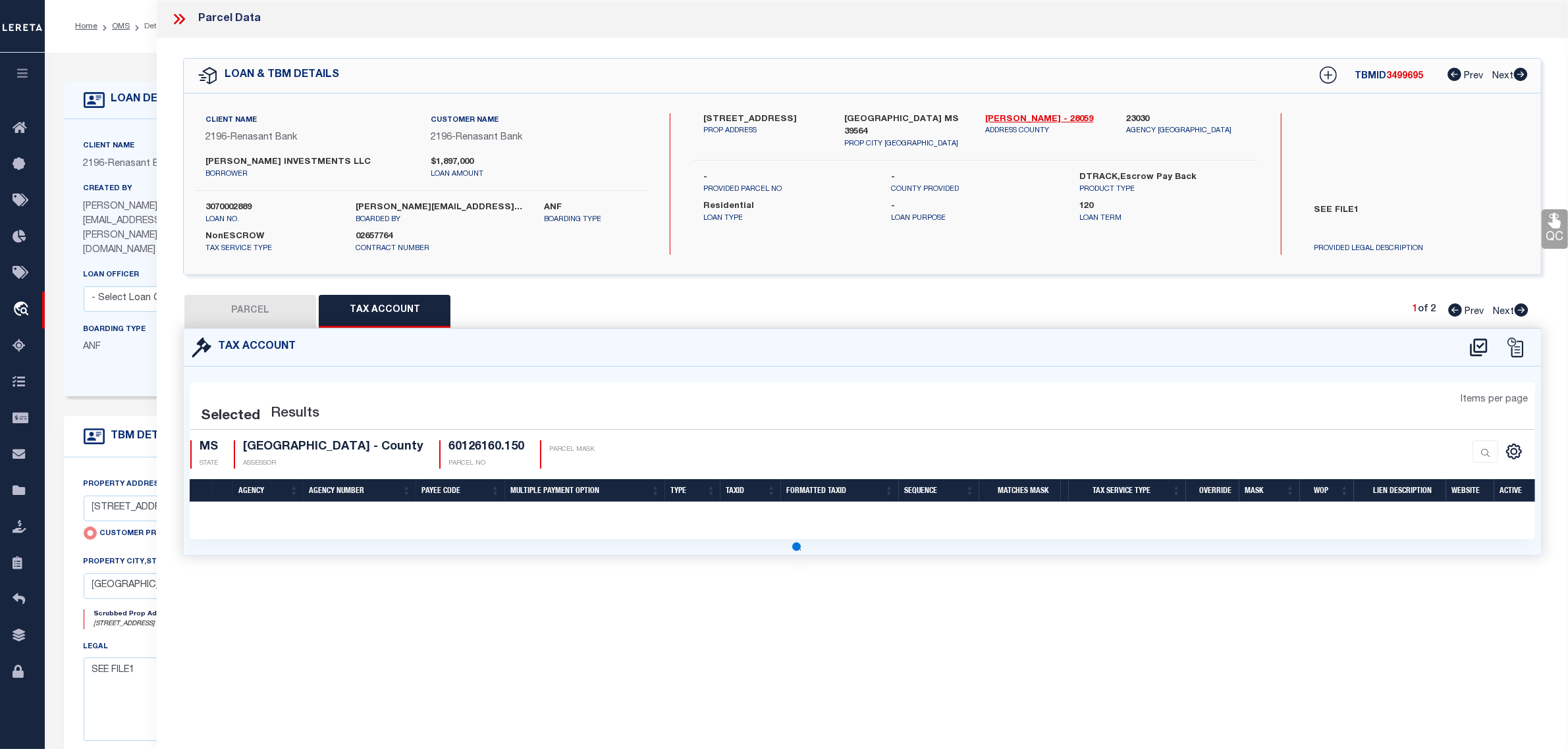
select select "100"
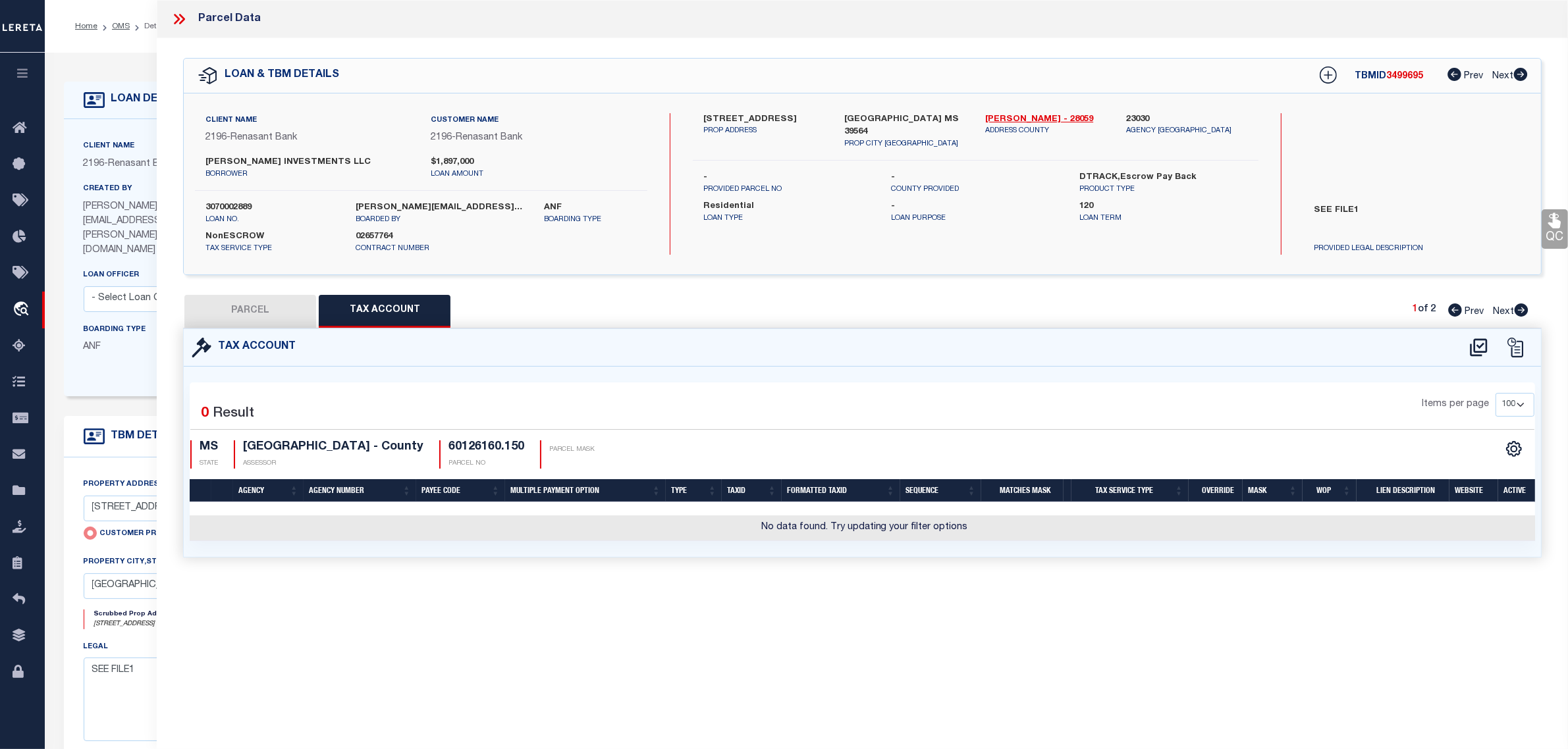
click at [1479, 346] on icon at bounding box center [1478, 347] width 17 height 18
select select "100"
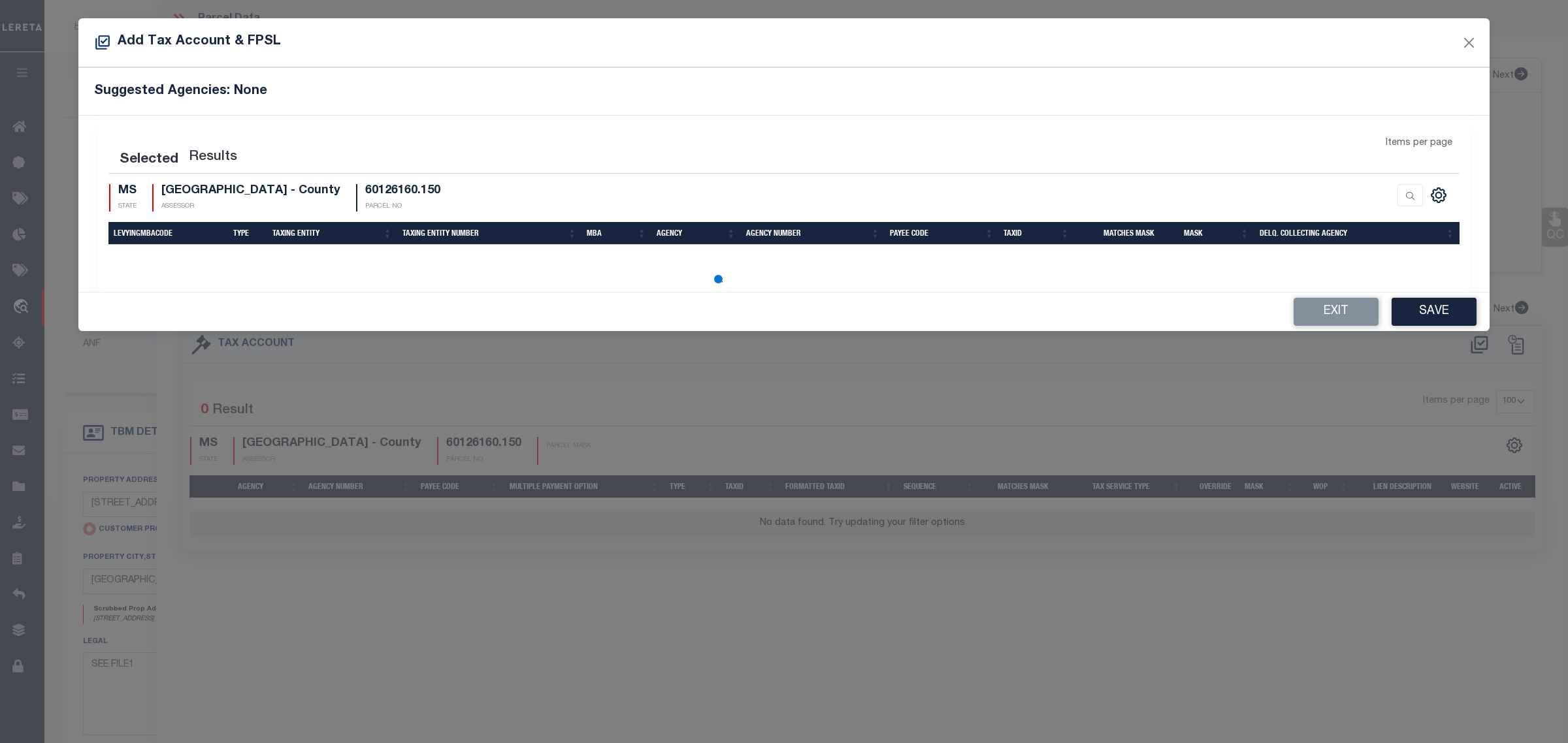
select select "100"
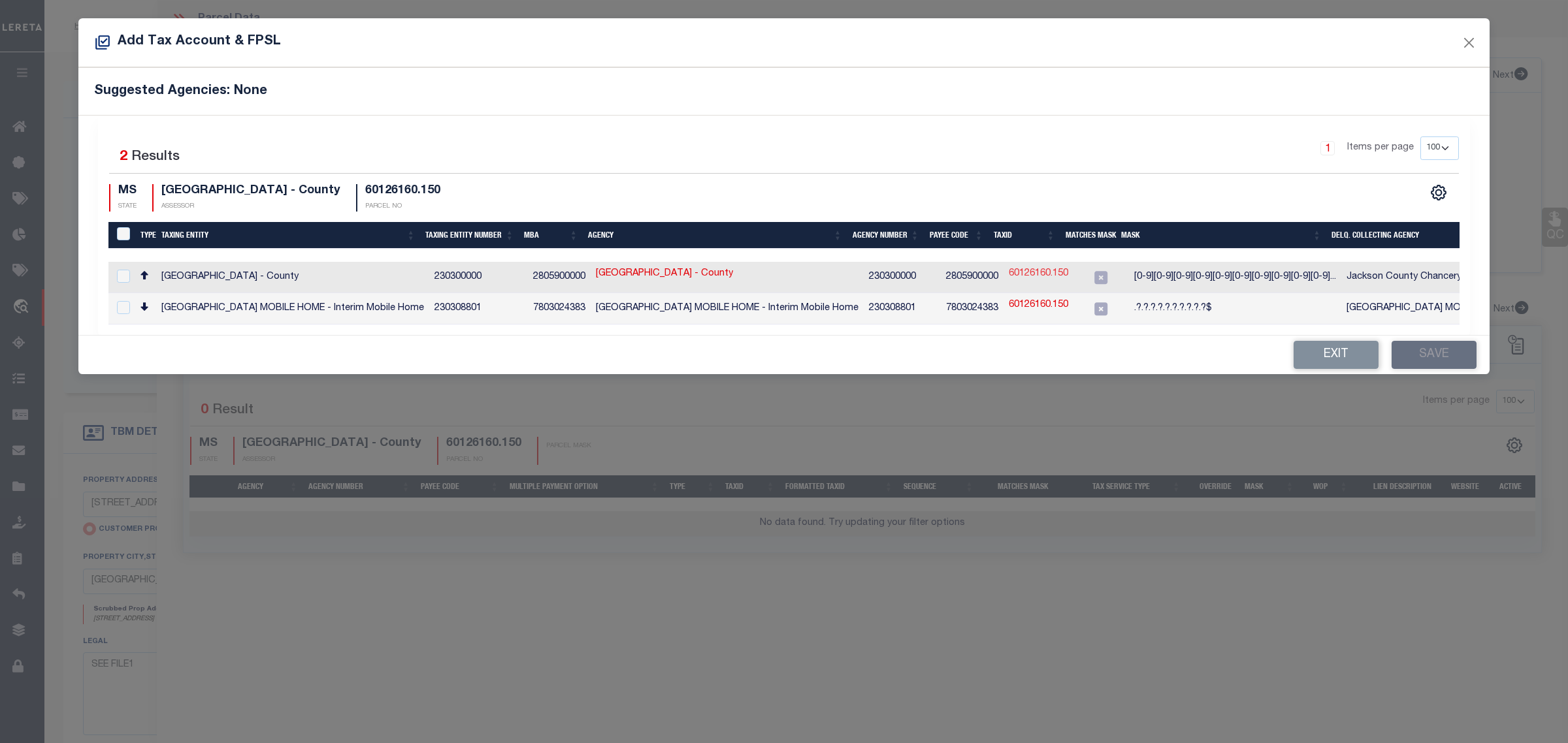
click at [1030, 273] on link "60126160.150" at bounding box center [1038, 274] width 59 height 15
type input "60126160.150"
checkbox input "true"
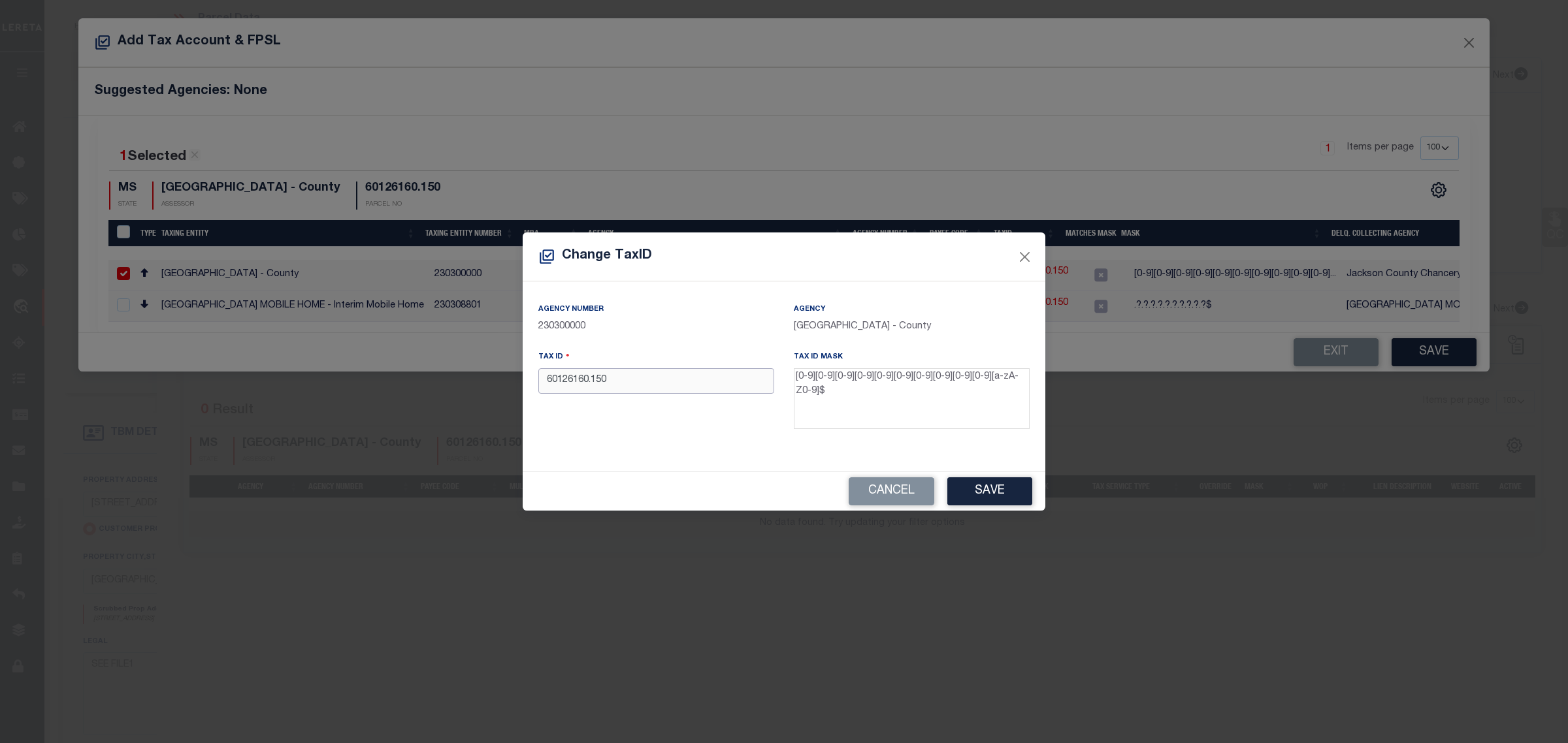
click at [590, 386] on input "60126160.150" at bounding box center [656, 381] width 236 height 26
type input "60126160150"
click at [1001, 495] on button "Save" at bounding box center [990, 492] width 85 height 28
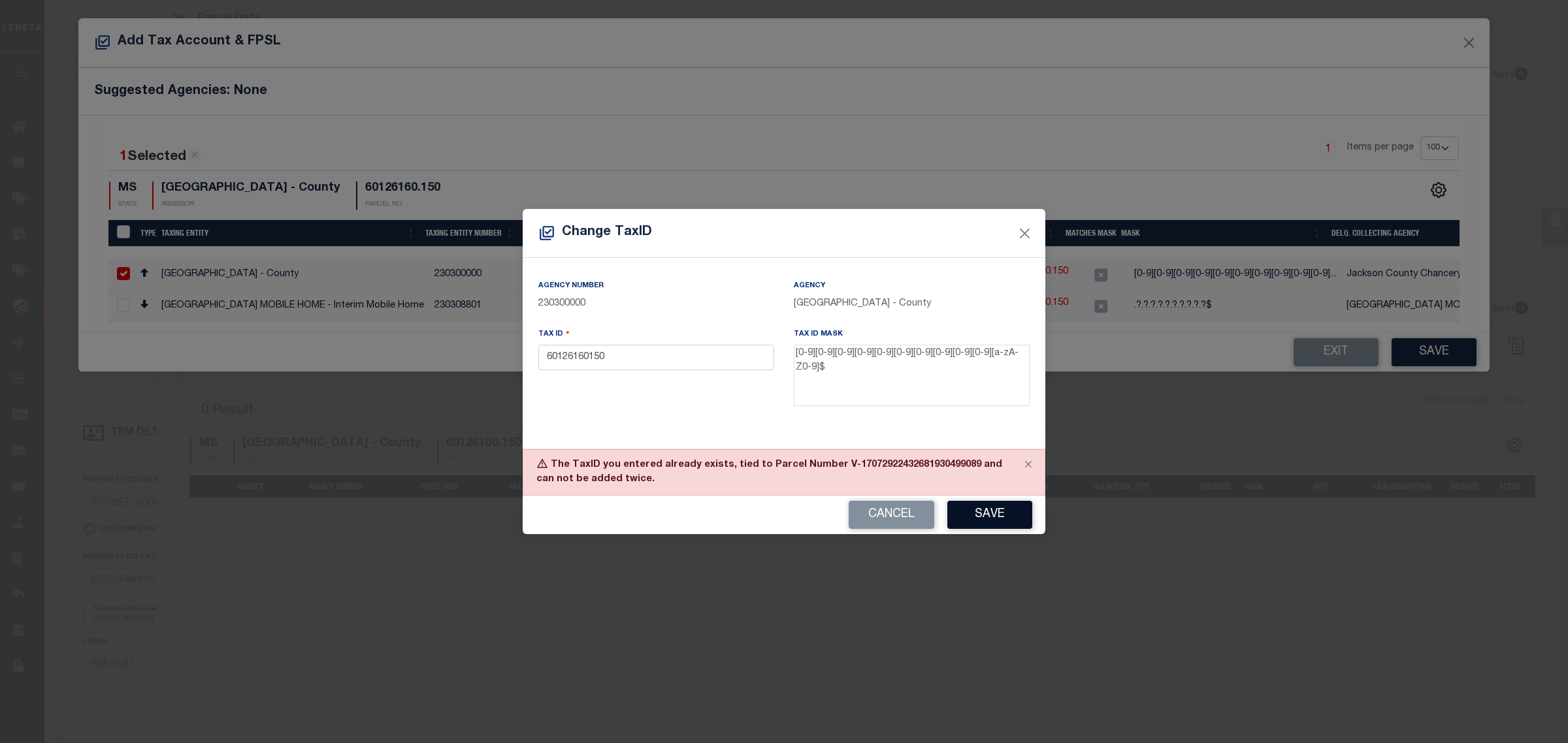
click at [984, 511] on button "Save" at bounding box center [990, 515] width 85 height 28
click at [1029, 239] on button "Close" at bounding box center [1025, 234] width 17 height 17
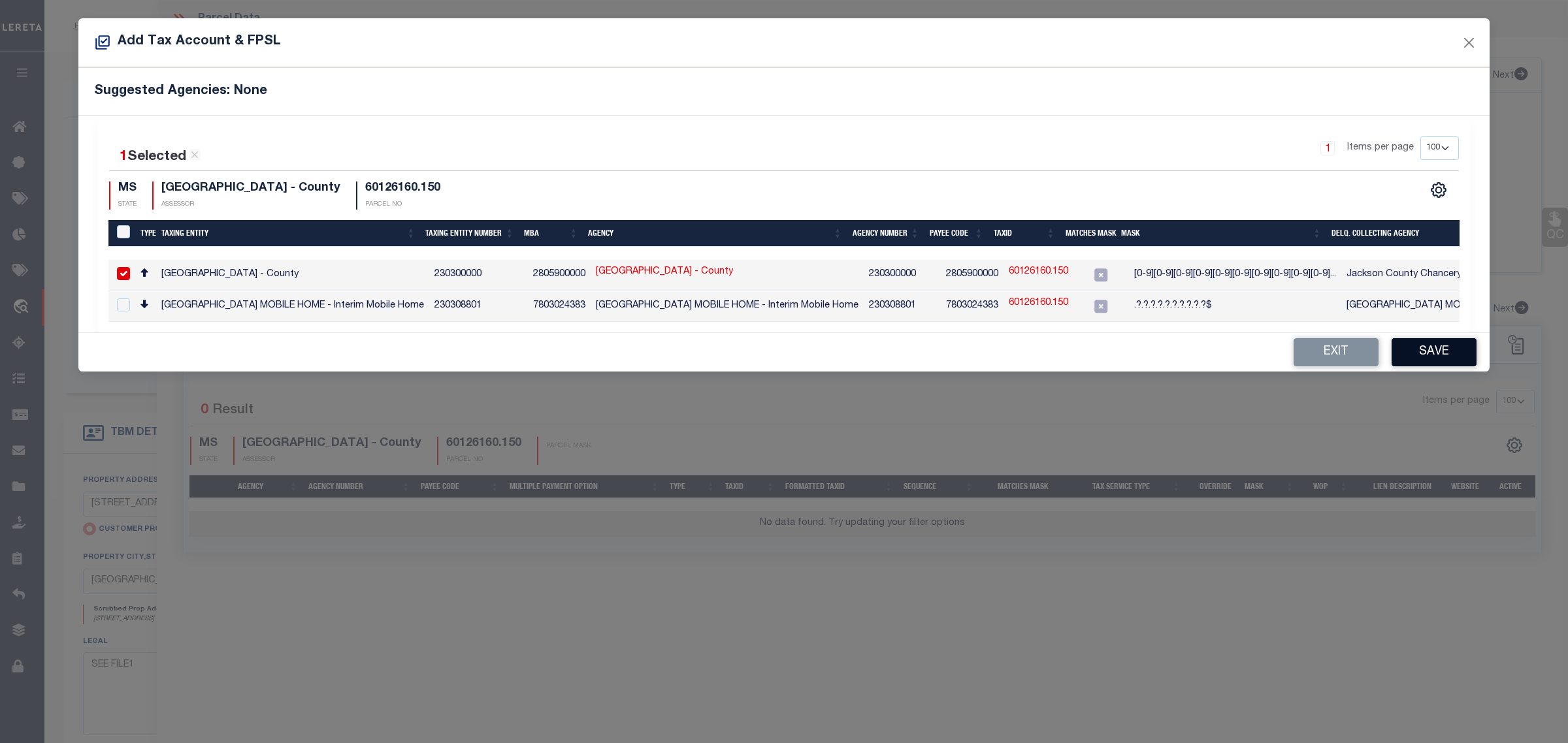
click at [1439, 361] on button "Save" at bounding box center [1434, 352] width 85 height 28
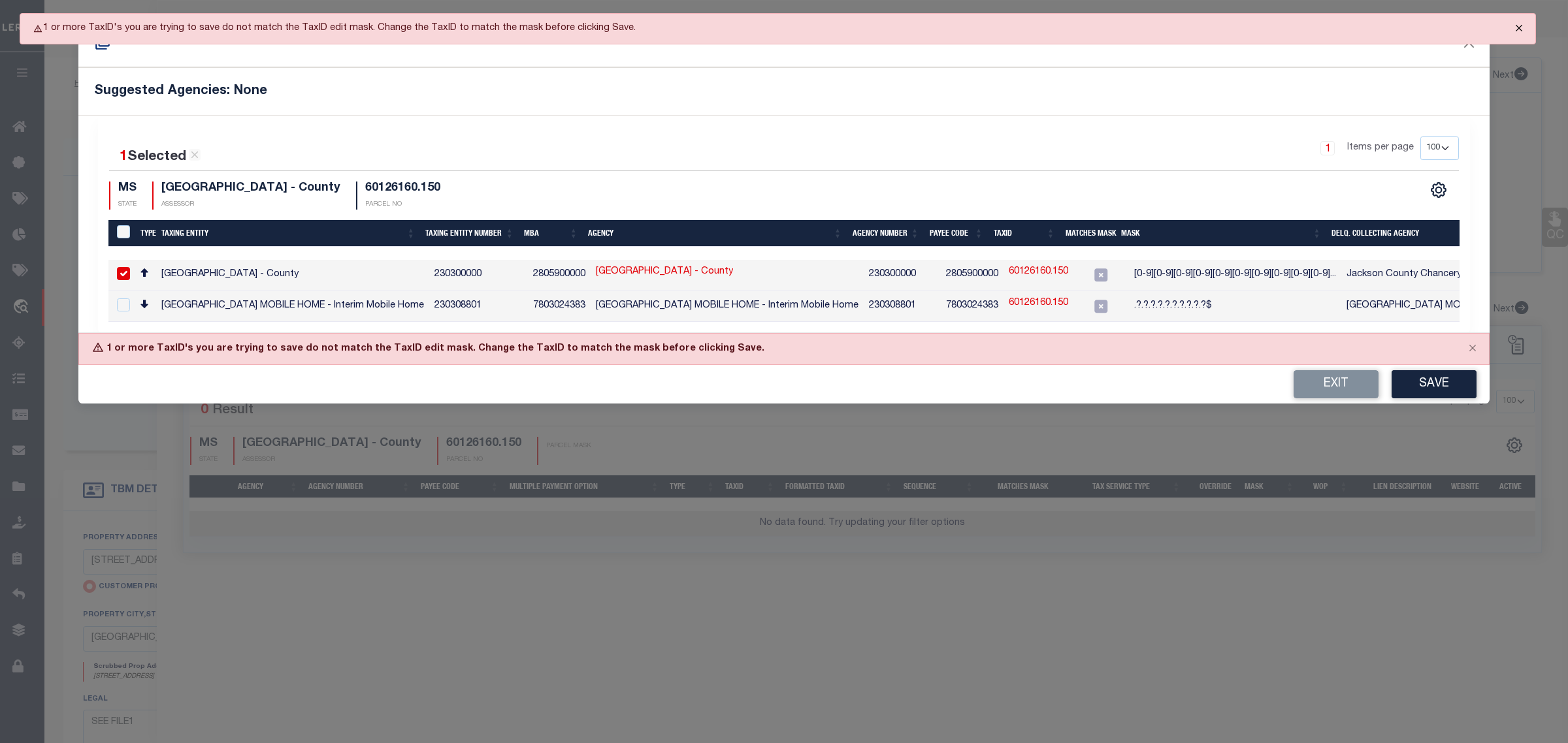
click at [1514, 26] on button "Close" at bounding box center [1519, 28] width 33 height 29
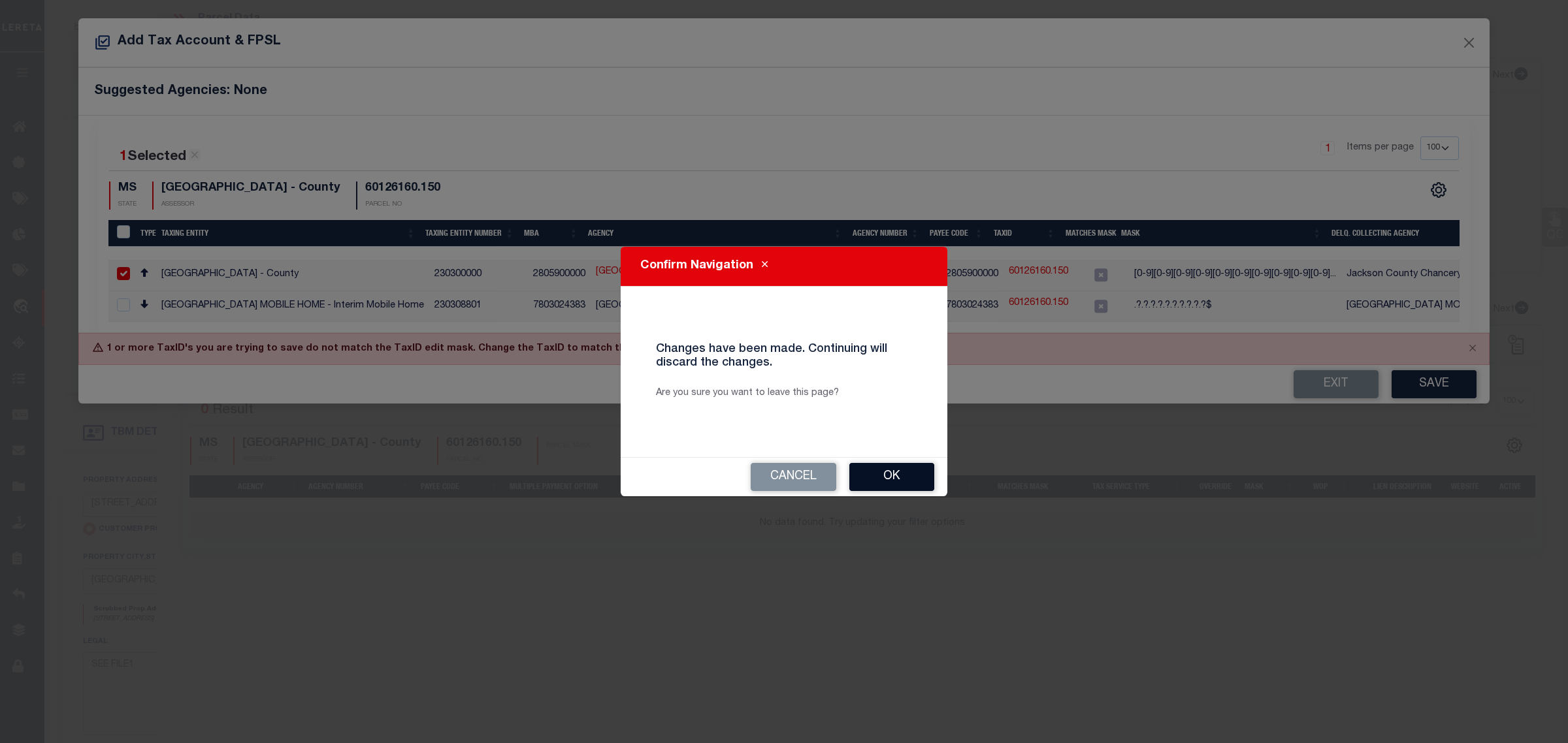
click at [916, 469] on button "Ok" at bounding box center [892, 477] width 85 height 28
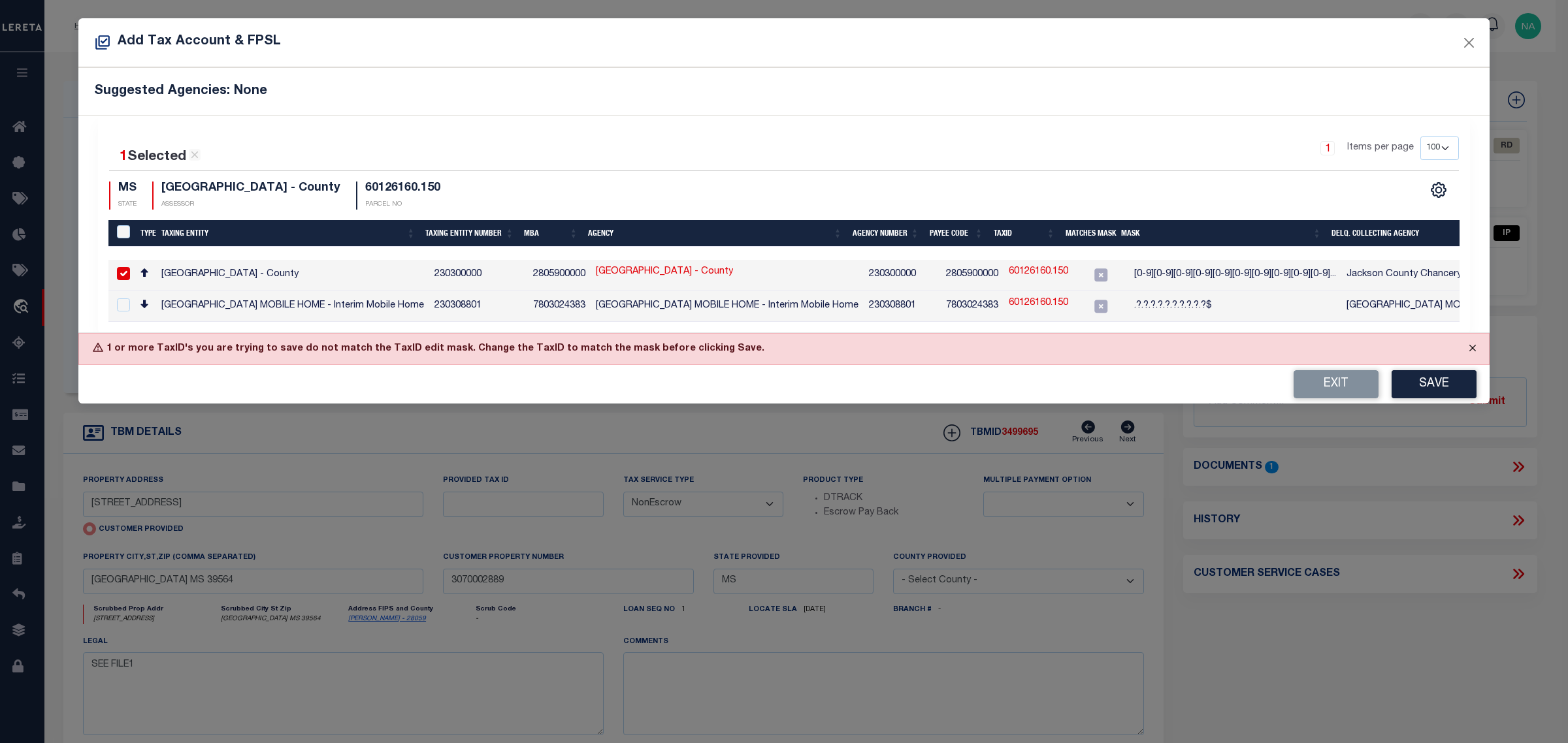
click at [1471, 352] on button "Close" at bounding box center [1472, 347] width 33 height 29
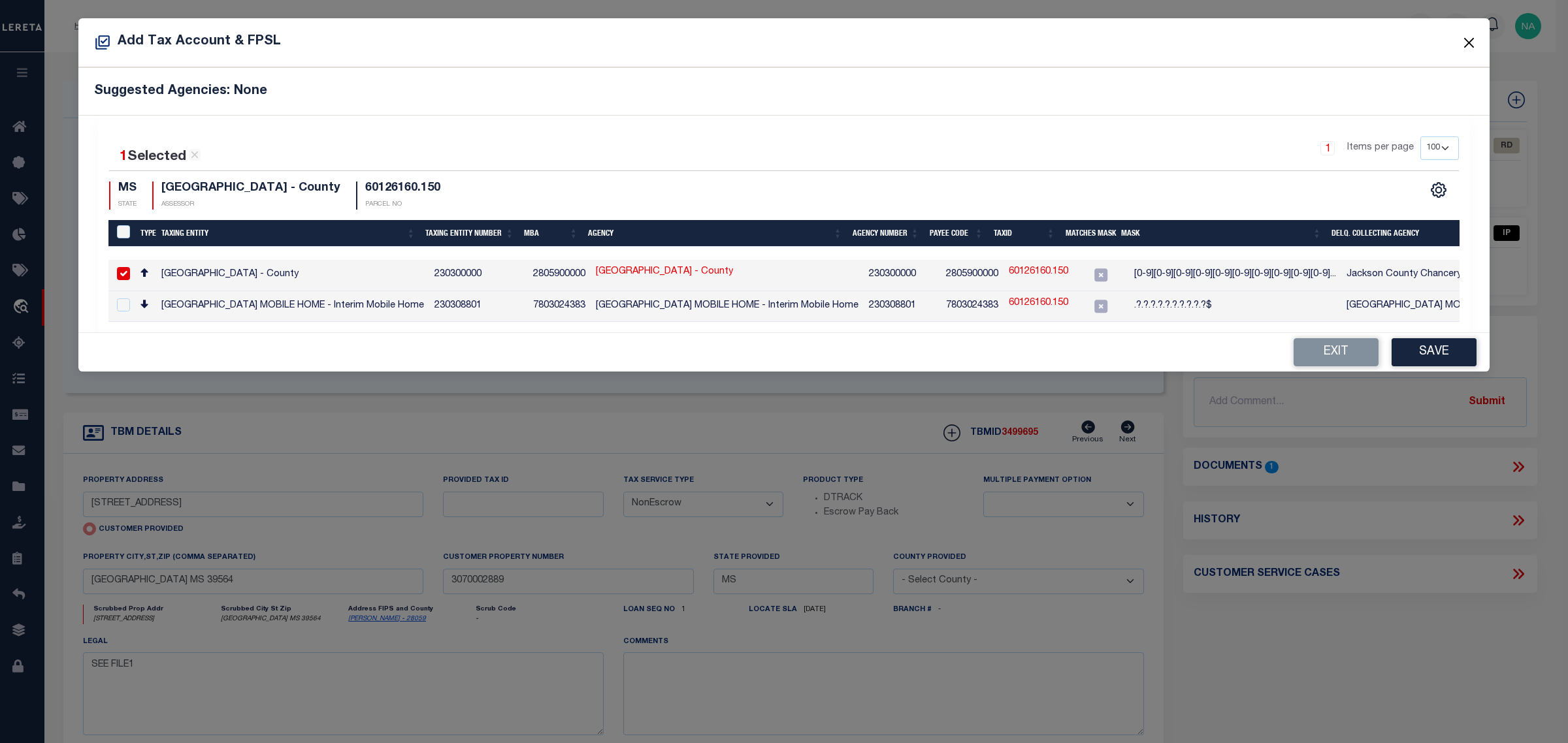
click at [1466, 45] on button "Close" at bounding box center [1469, 42] width 17 height 17
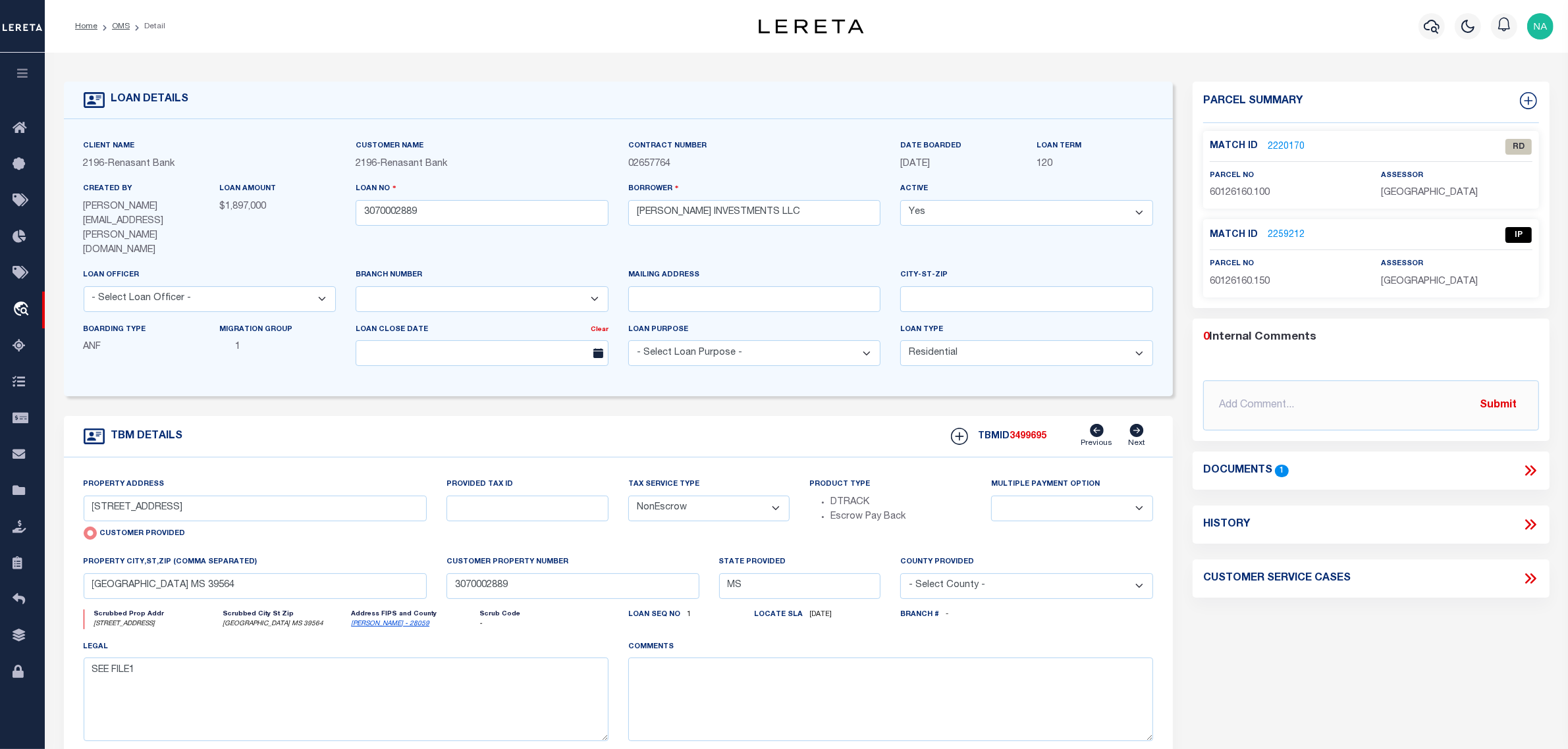
click at [1289, 234] on link "2259212" at bounding box center [1286, 235] width 37 height 14
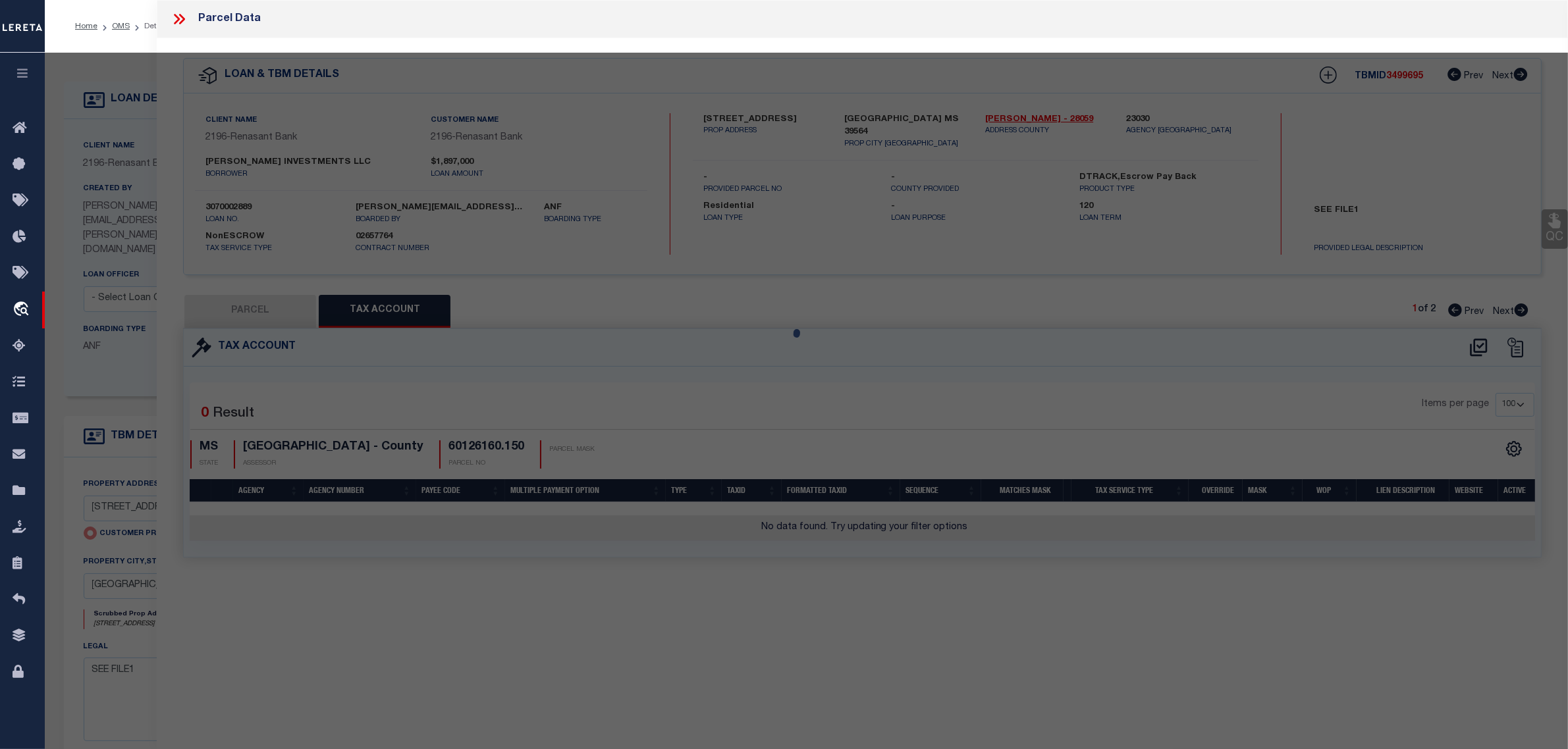
select select "AS"
checkbox input "false"
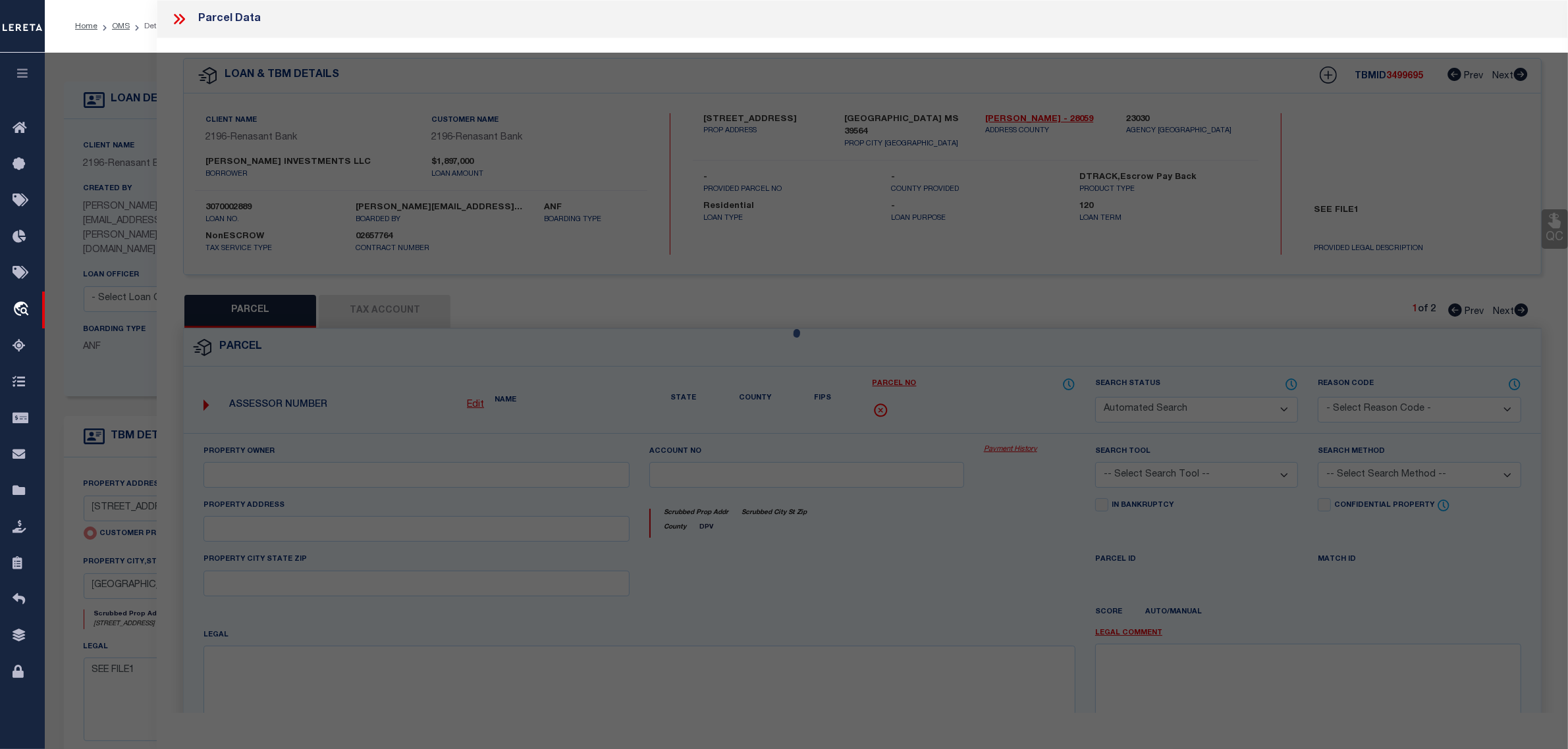
select select "IP"
checkbox input "false"
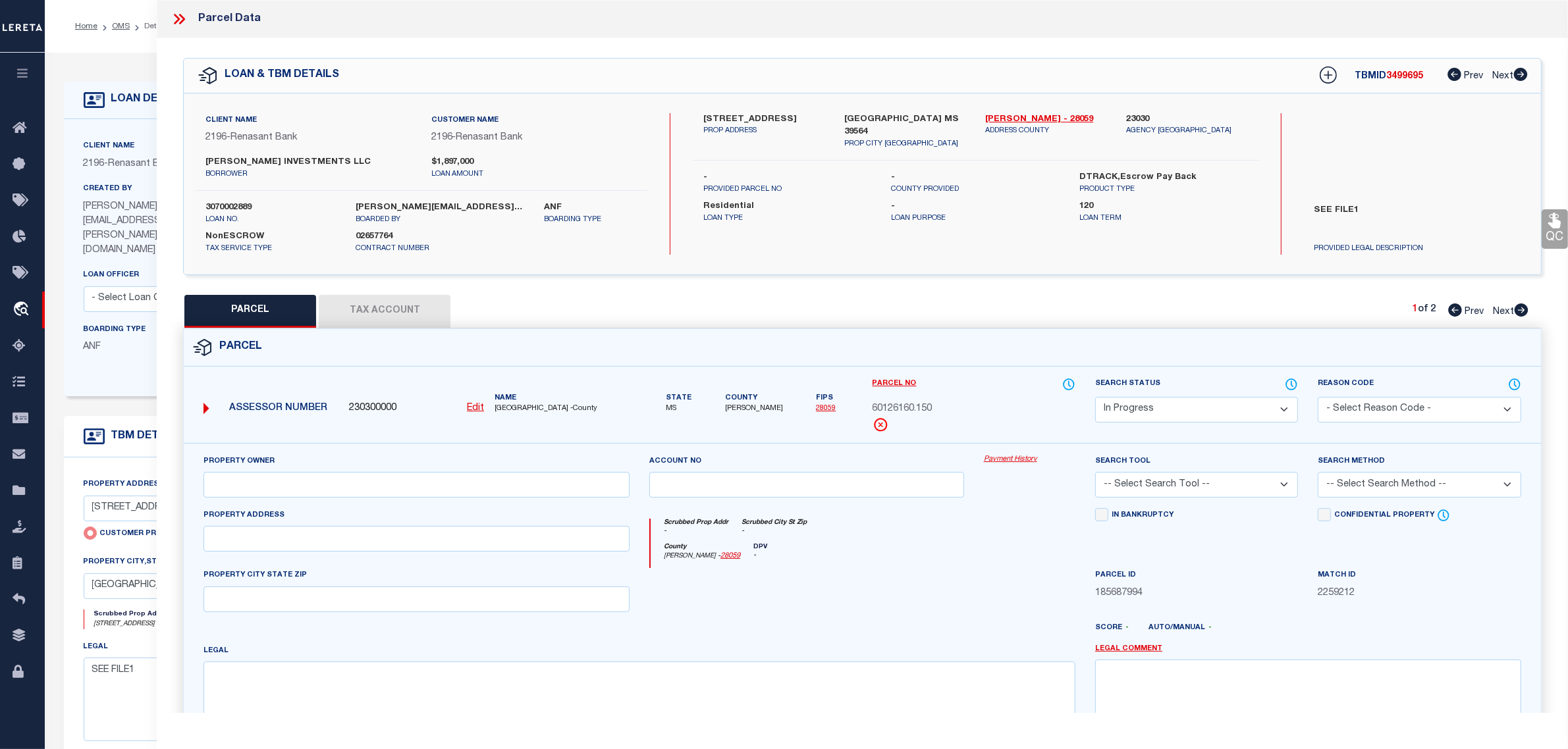
click at [397, 310] on button "Tax Account" at bounding box center [385, 311] width 132 height 33
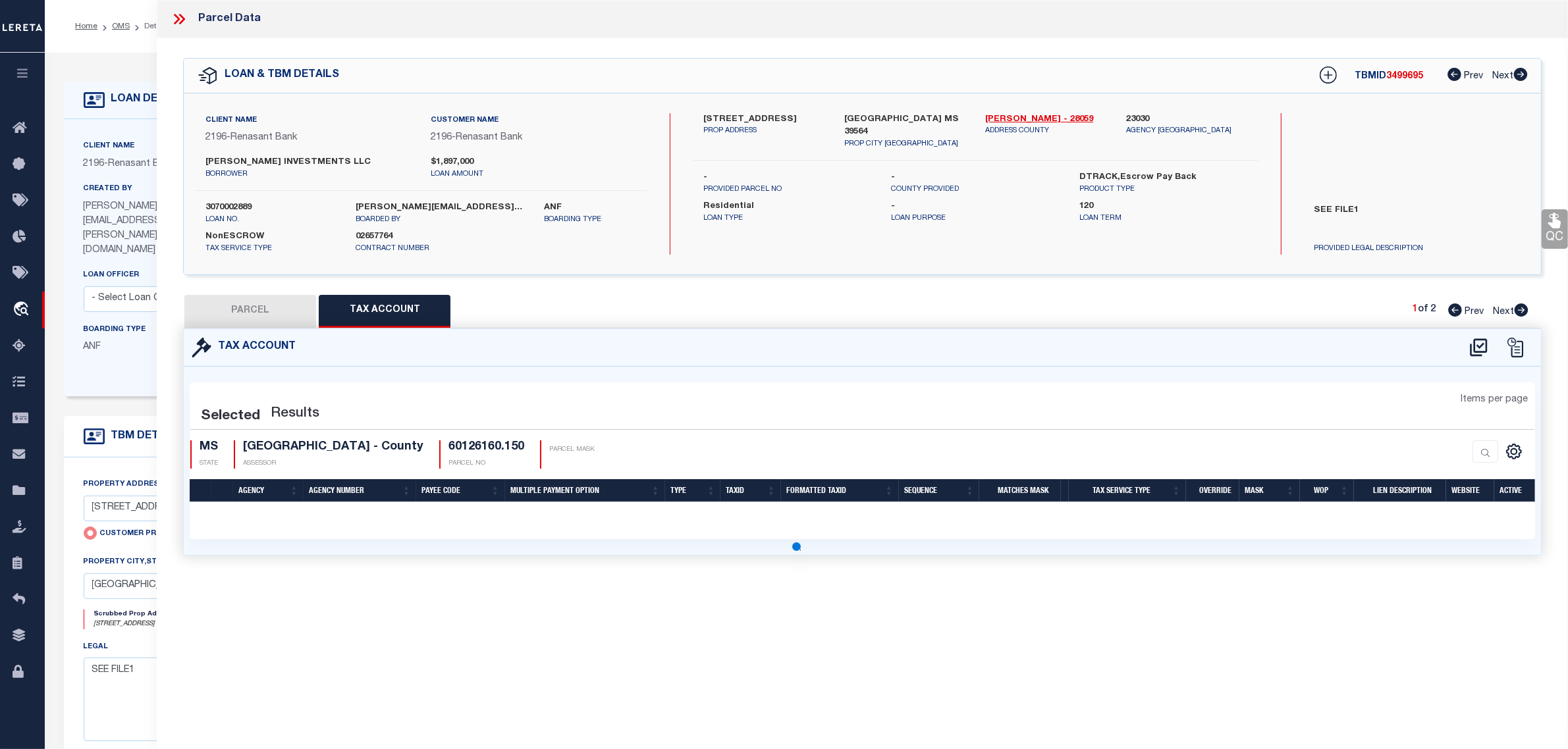
select select "100"
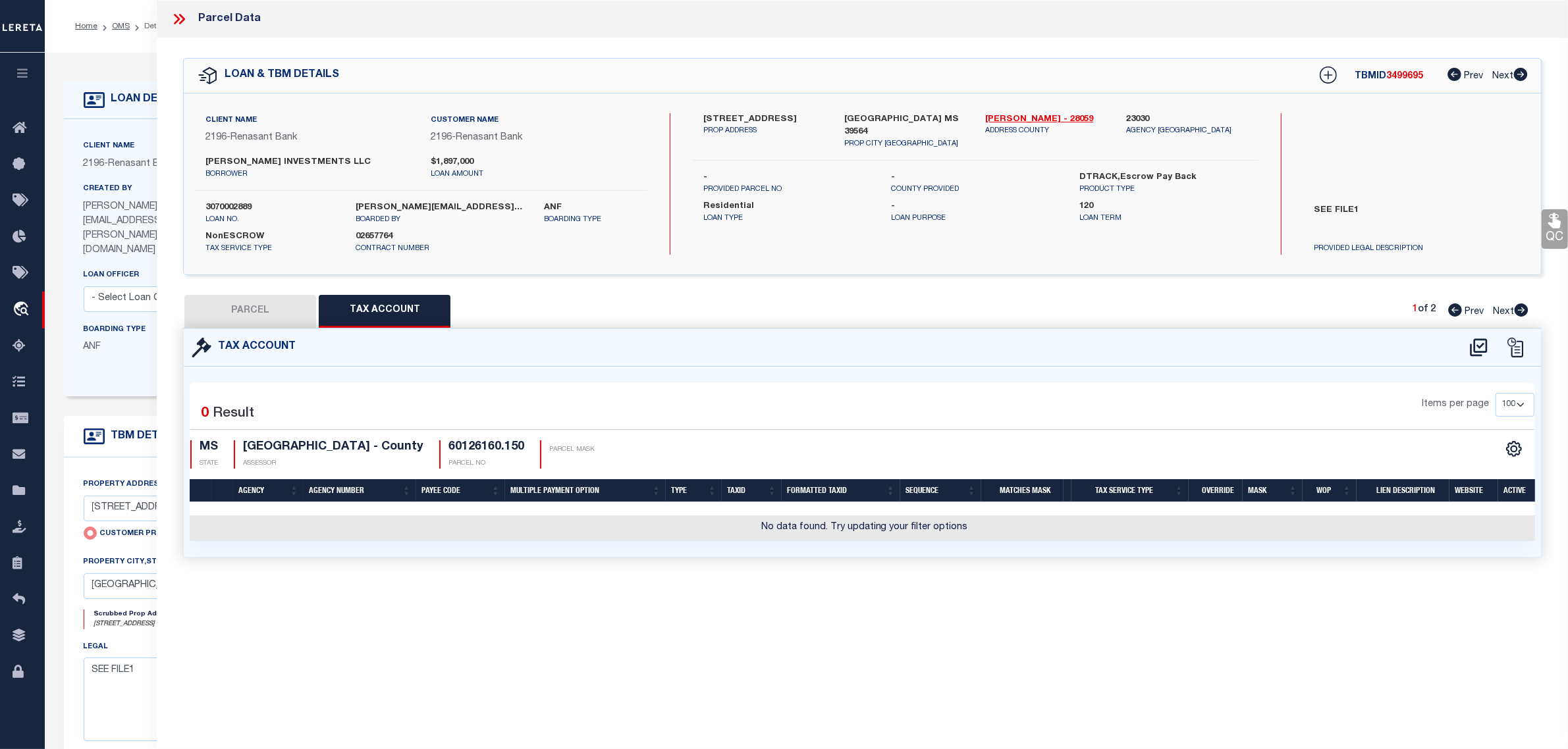
click at [280, 311] on button "PARCEL" at bounding box center [251, 311] width 132 height 33
select select "AS"
checkbox input "false"
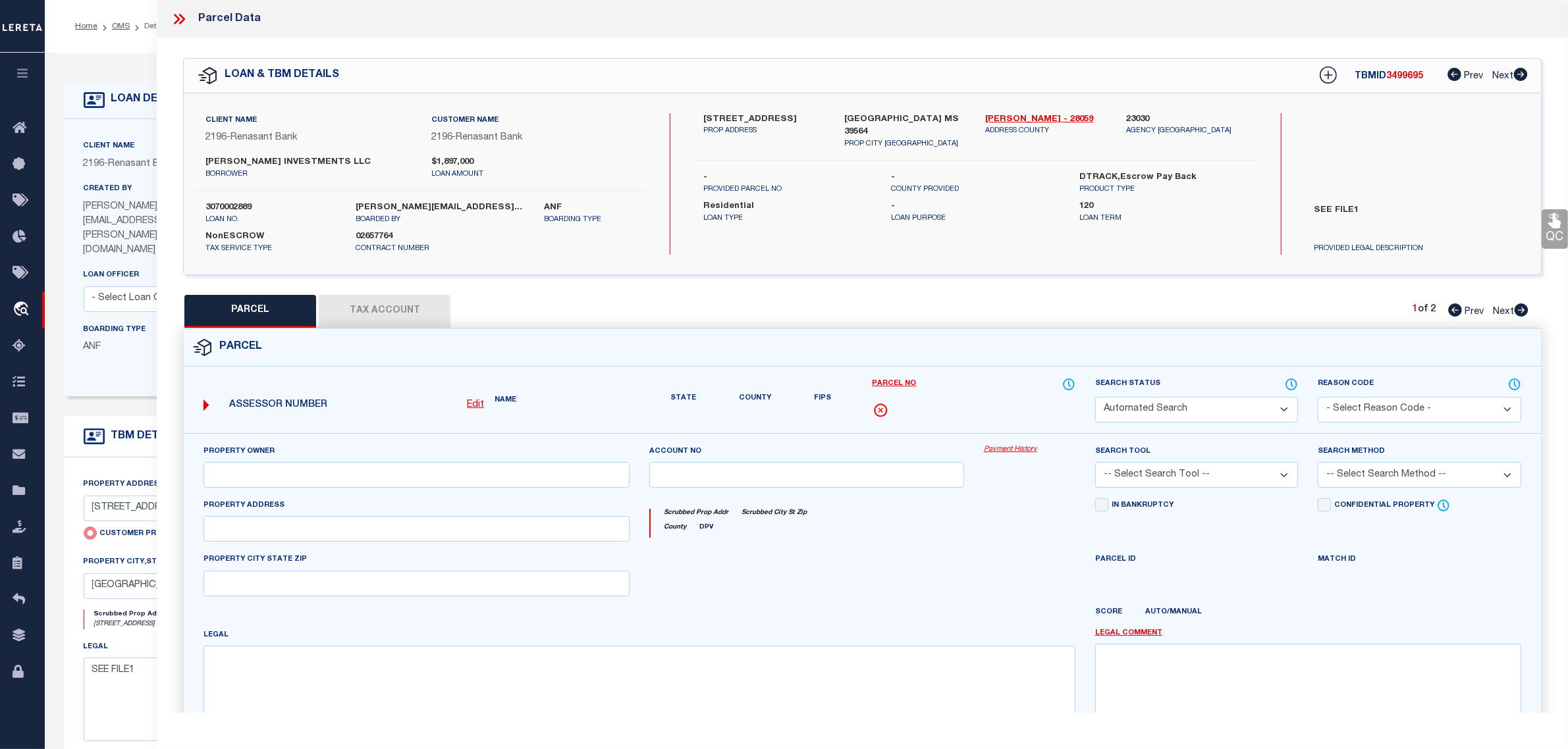
select select "IP"
checkbox input "false"
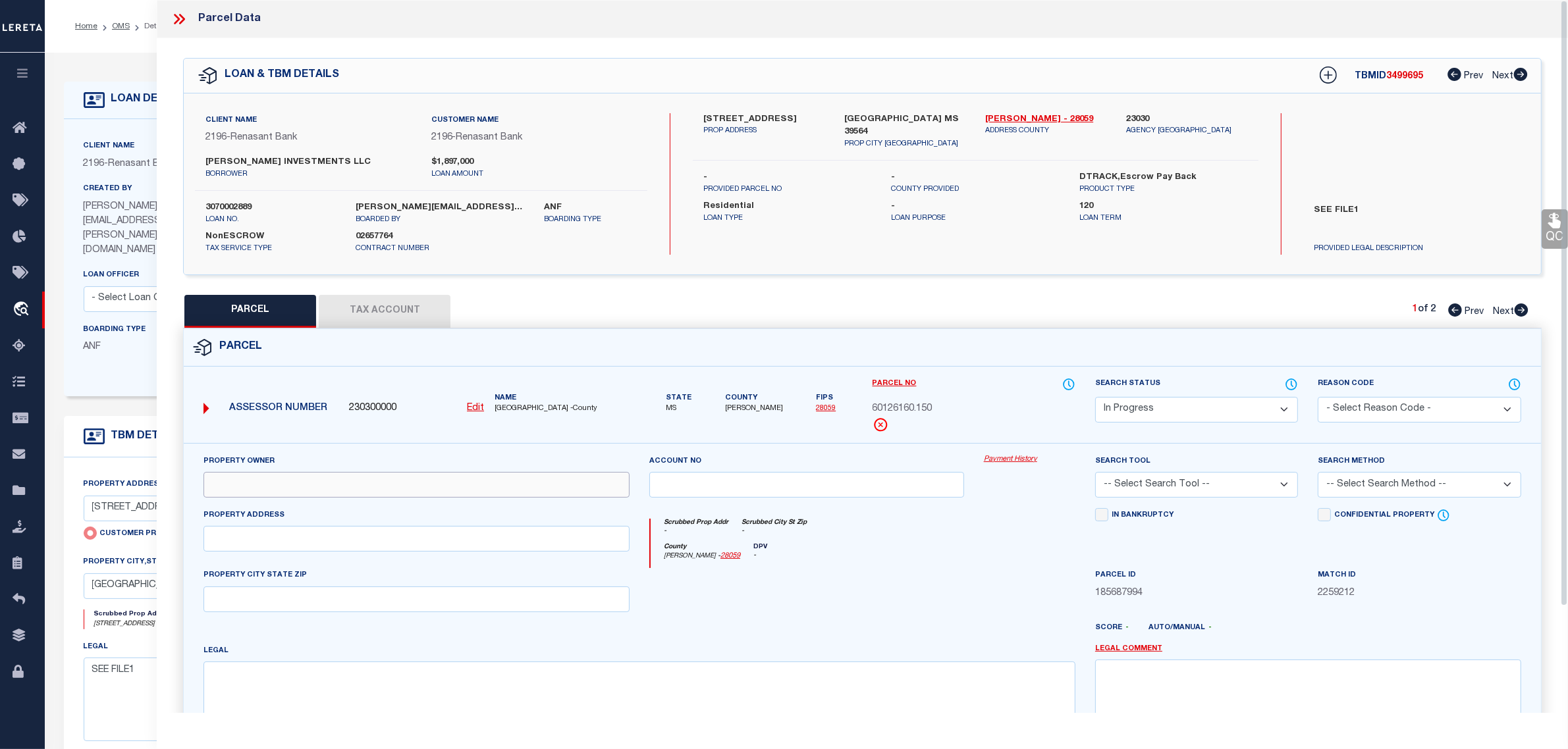
click at [262, 482] on input "text" at bounding box center [416, 484] width 426 height 26
paste input "[PERSON_NAME] INVESTMENTS LLC"
type input "[PERSON_NAME] INVESTMENTS LLC"
drag, startPoint x: 960, startPoint y: 119, endPoint x: 846, endPoint y: 119, distance: 114.0
click at [846, 119] on label "[GEOGRAPHIC_DATA] MS 39564" at bounding box center [904, 126] width 121 height 26
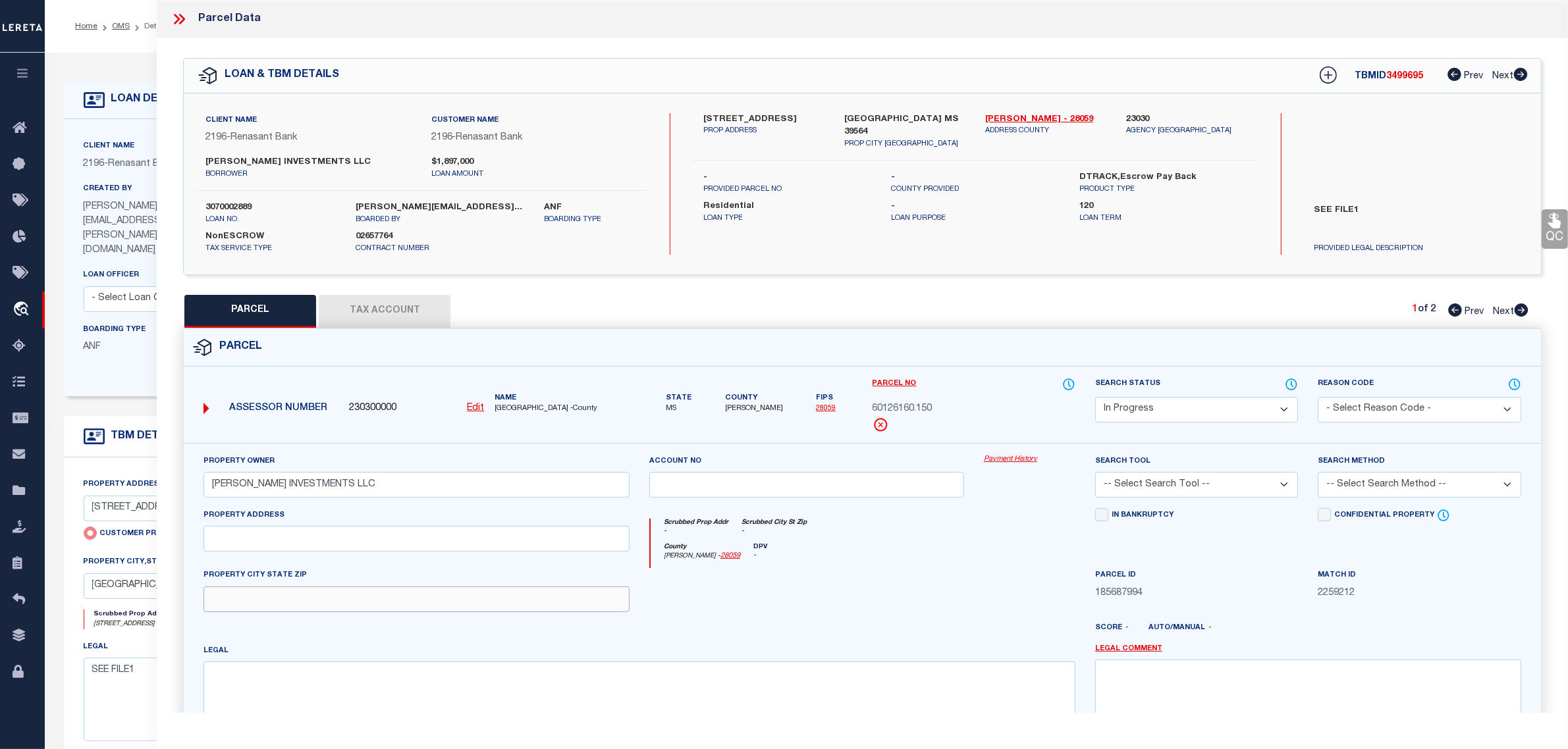
click at [249, 600] on input "text" at bounding box center [416, 599] width 426 height 26
paste input "[GEOGRAPHIC_DATA] MS 39564"
type input "[GEOGRAPHIC_DATA] MS 39564"
drag, startPoint x: 798, startPoint y: 120, endPoint x: 725, endPoint y: 120, distance: 73.0
click at [725, 120] on label "[STREET_ADDRESS]" at bounding box center [764, 119] width 121 height 13
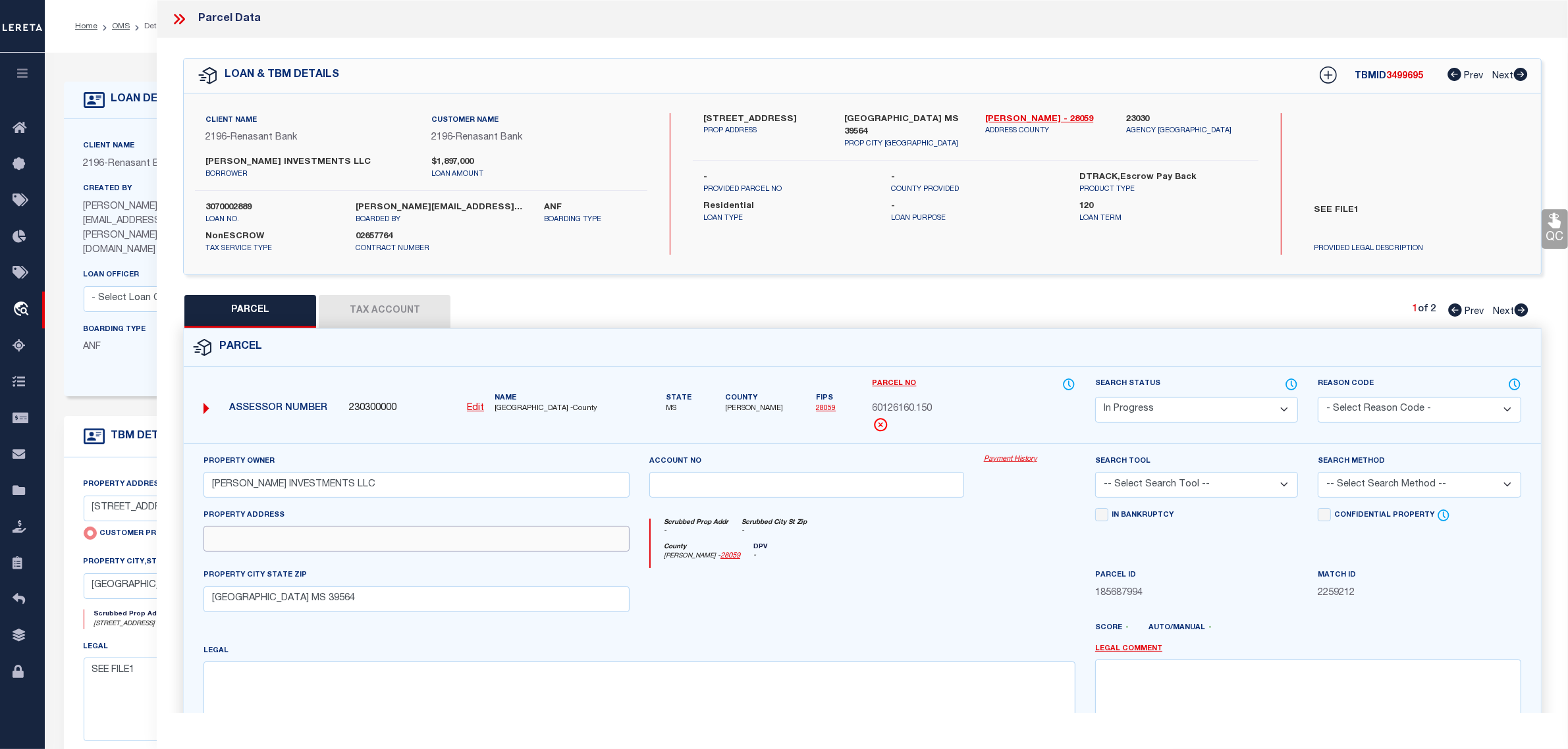
click at [393, 530] on input "text" at bounding box center [416, 538] width 426 height 26
paste input "BIENVILLE BLVD"
type input "BIENVILLE BLVD"
click at [334, 703] on textarea at bounding box center [640, 703] width 872 height 83
paste textarea "COM PT OF INTER OF E/LINE NW1/"
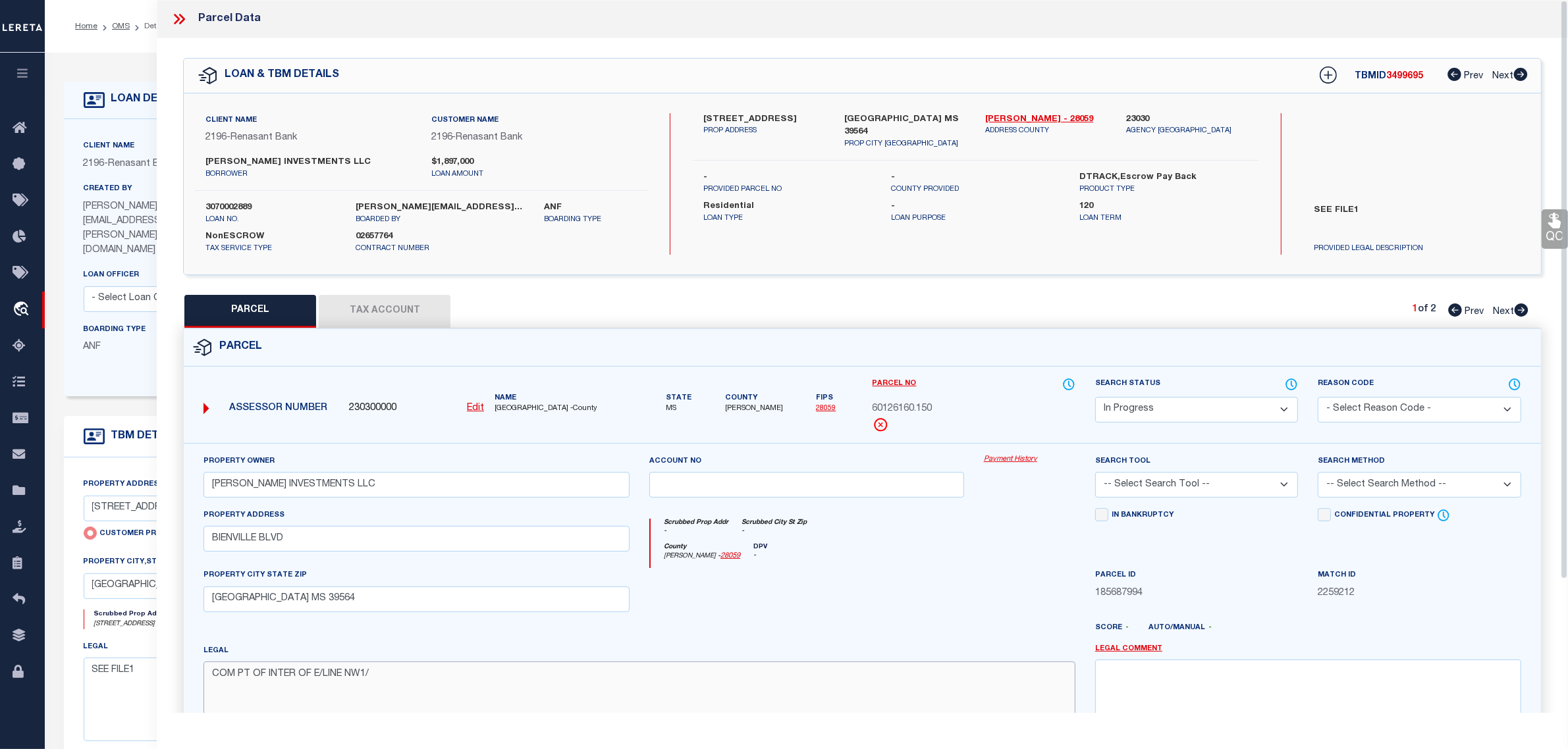
click at [397, 678] on textarea "COM PT OF INTER OF E/LINE NW1/" at bounding box center [640, 703] width 872 height 83
paste textarea "& N/M HWY 90 N 79 DEG W 178.04"
click at [595, 670] on textarea "COM PT OF INTER OF E/LINE NW1/ 4 & N/M HWY 90 N 79 DEG W 178.04" at bounding box center [640, 703] width 872 height 83
paste textarea "N 300' TO POB N 200' W 175' S"
click at [693, 675] on textarea "COM PT OF INTER OF E/LINE NW1/ 4 & N/M HWY 90 N 79 DEG W 178.04 N 300' TO POB N…" at bounding box center [640, 703] width 872 height 83
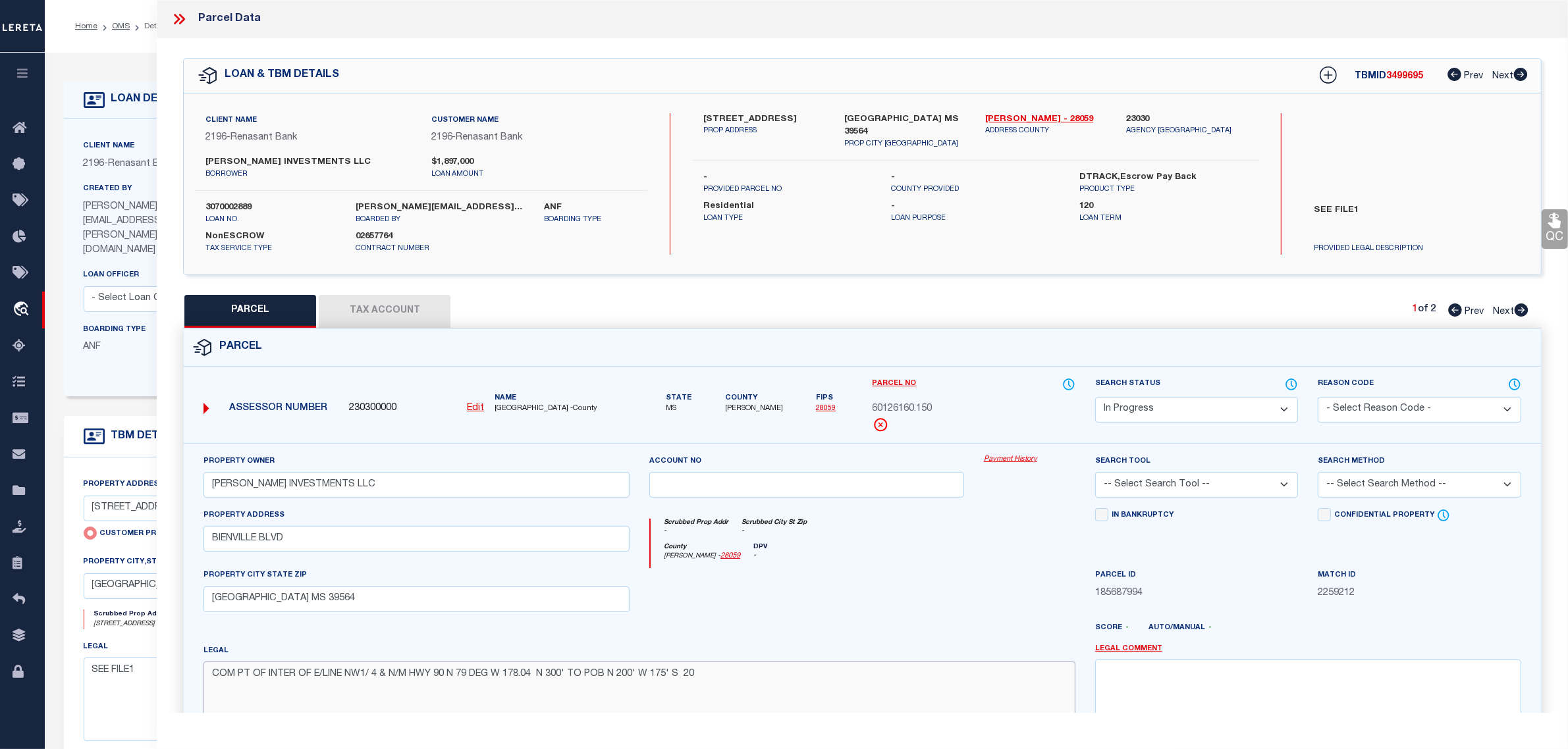
paste textarea "0' E 175' TO POB DB 2046-754 ("
click at [870, 677] on textarea "COM PT OF INTER OF E/LINE NW1/ 4 & N/M HWY 90 N 79 DEG W 178.04 N 300' TO POB N…" at bounding box center [640, 703] width 872 height 83
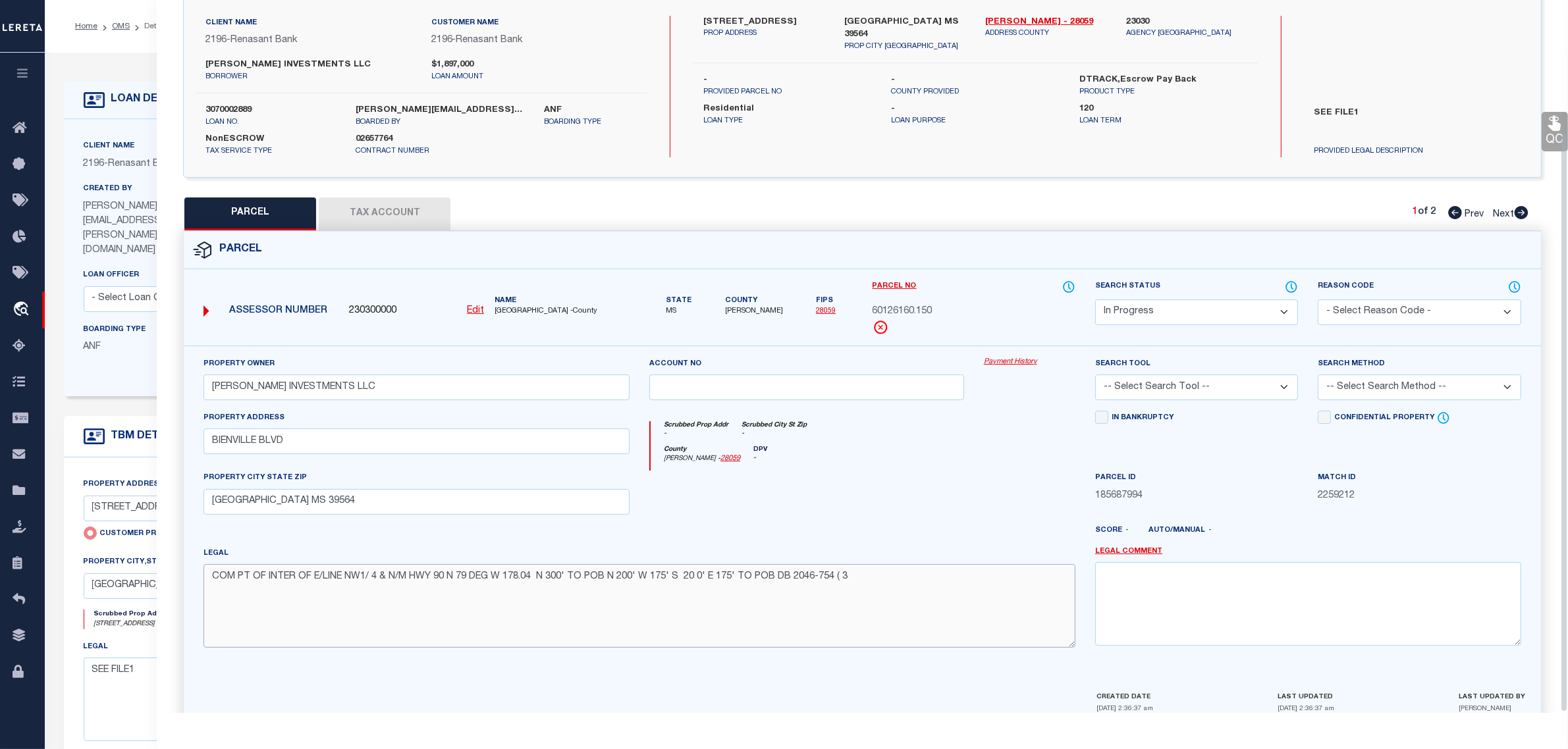
scroll to position [164, 0]
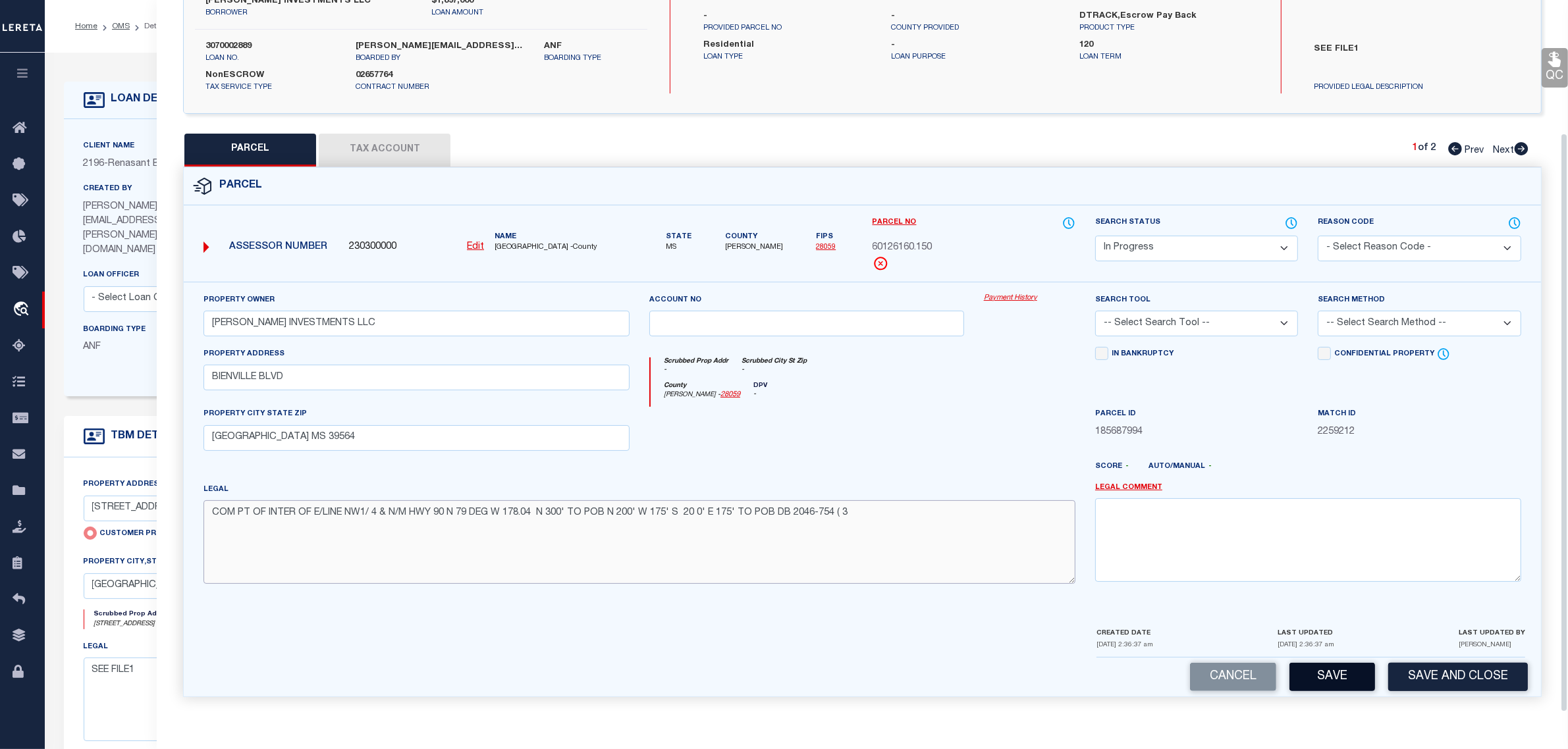
type textarea "COM PT OF INTER OF E/LINE NW1/ 4 & N/M HWY 90 N 79 DEG W 178.04 N 300' TO POB N…"
click at [1350, 677] on button "Save" at bounding box center [1332, 677] width 86 height 28
select select "AS"
checkbox input "false"
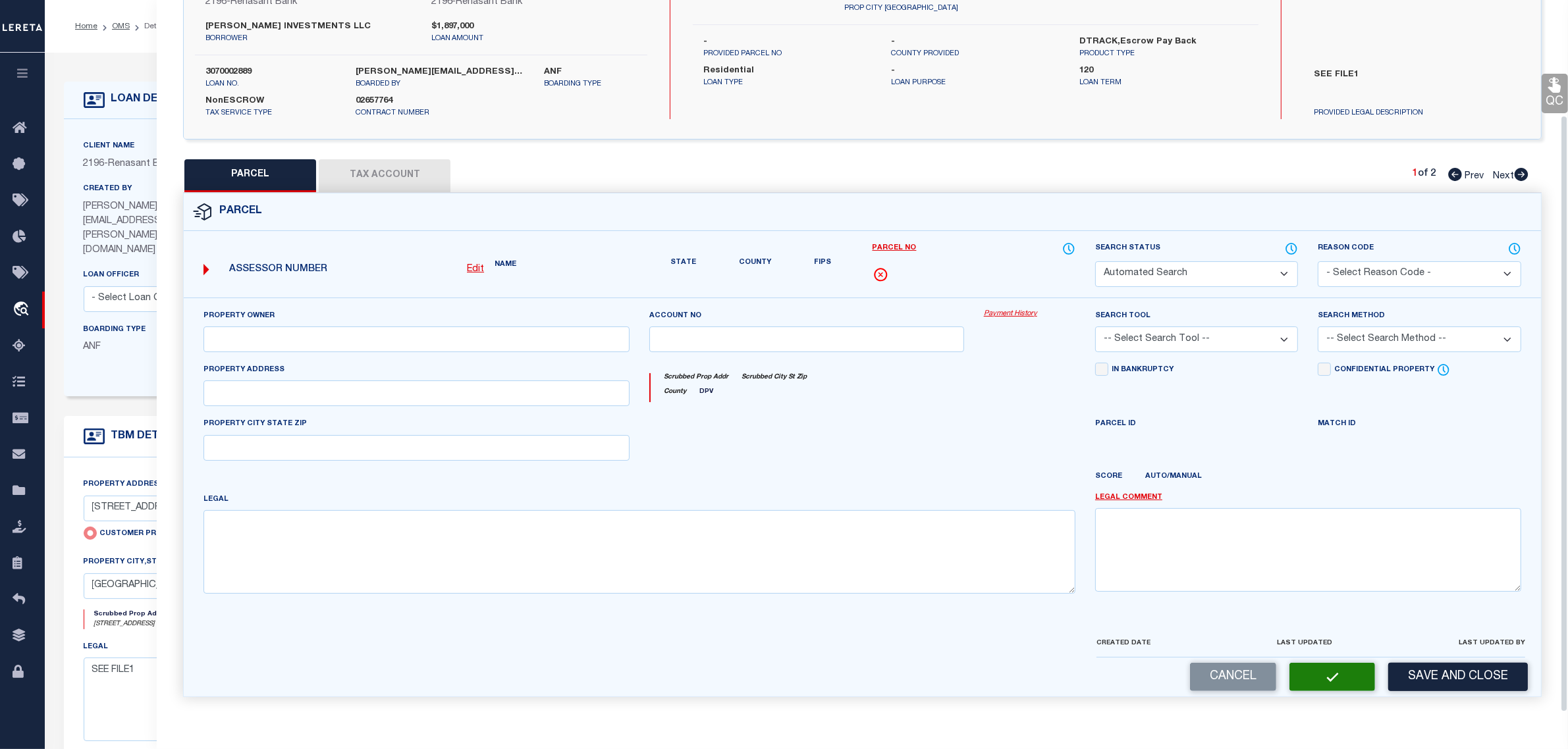
select select "IP"
type input "[PERSON_NAME] INVESTMENTS LLC"
type input "BIENVILLE BLVD"
type input "[GEOGRAPHIC_DATA] MS 39564"
type textarea "COM PT OF INTER OF E/LINE NW1/ 4 & N/M HWY 90 N 79 DEG W 178.04 N 300' TO POB N…"
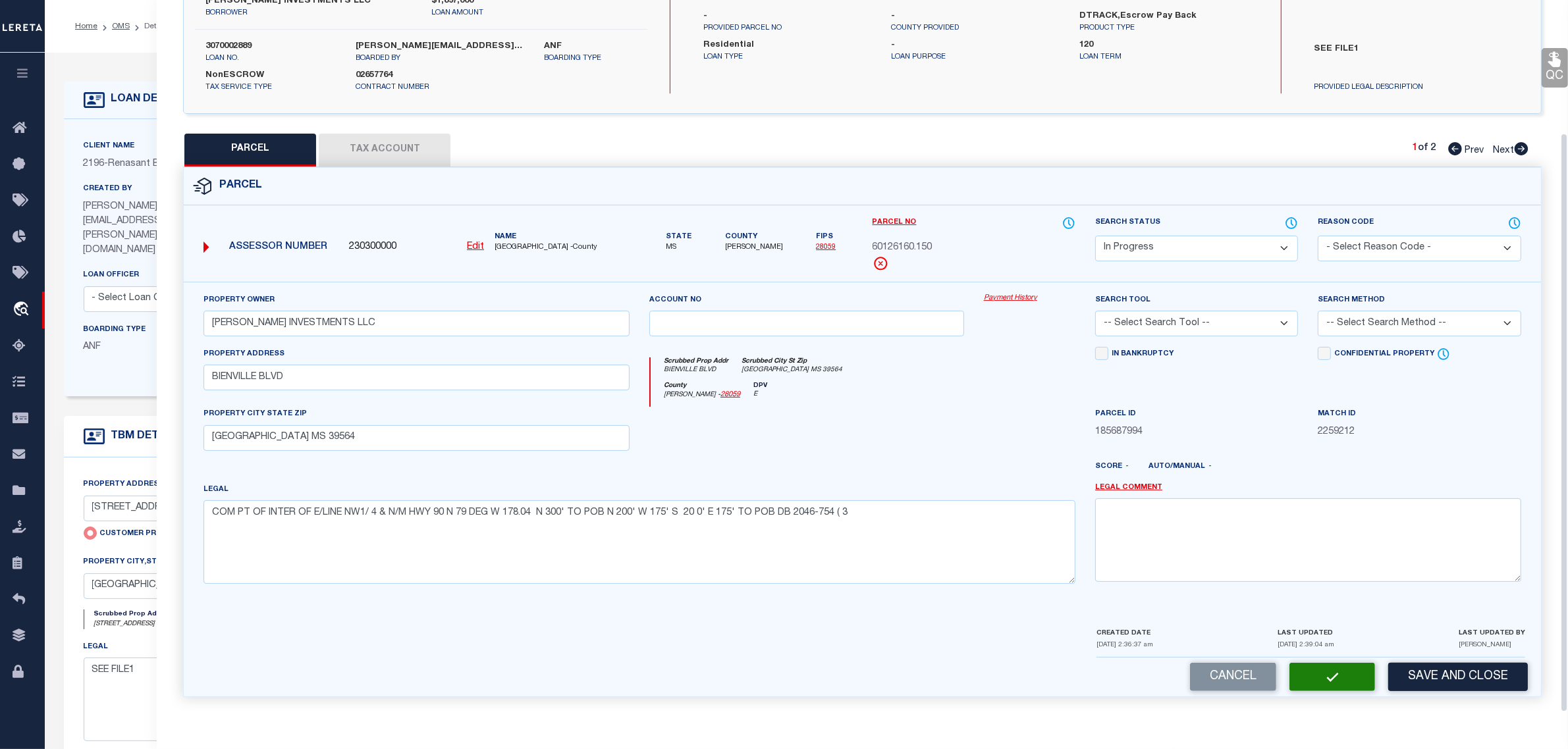
scroll to position [126, 0]
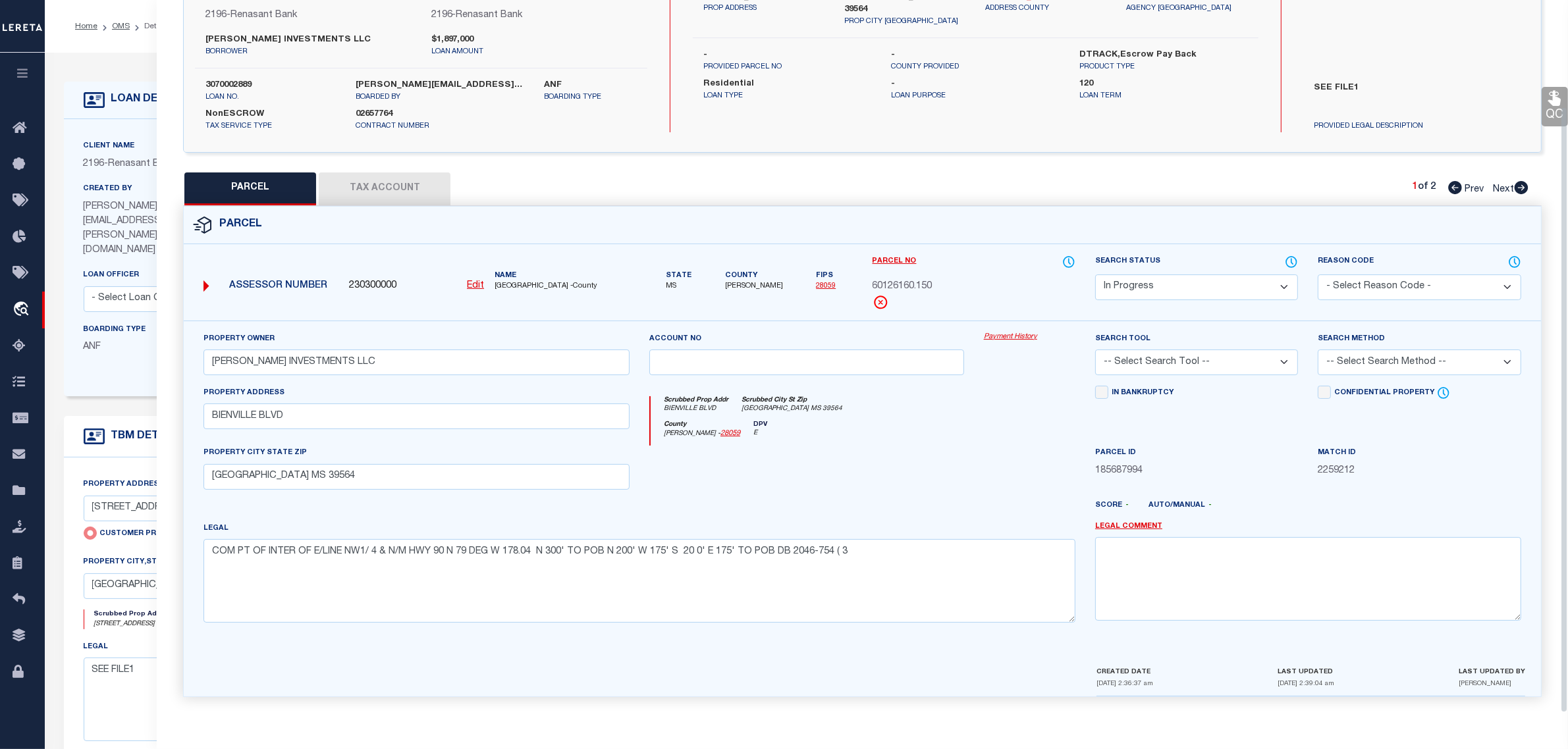
click at [403, 182] on button "Tax Account" at bounding box center [385, 189] width 132 height 33
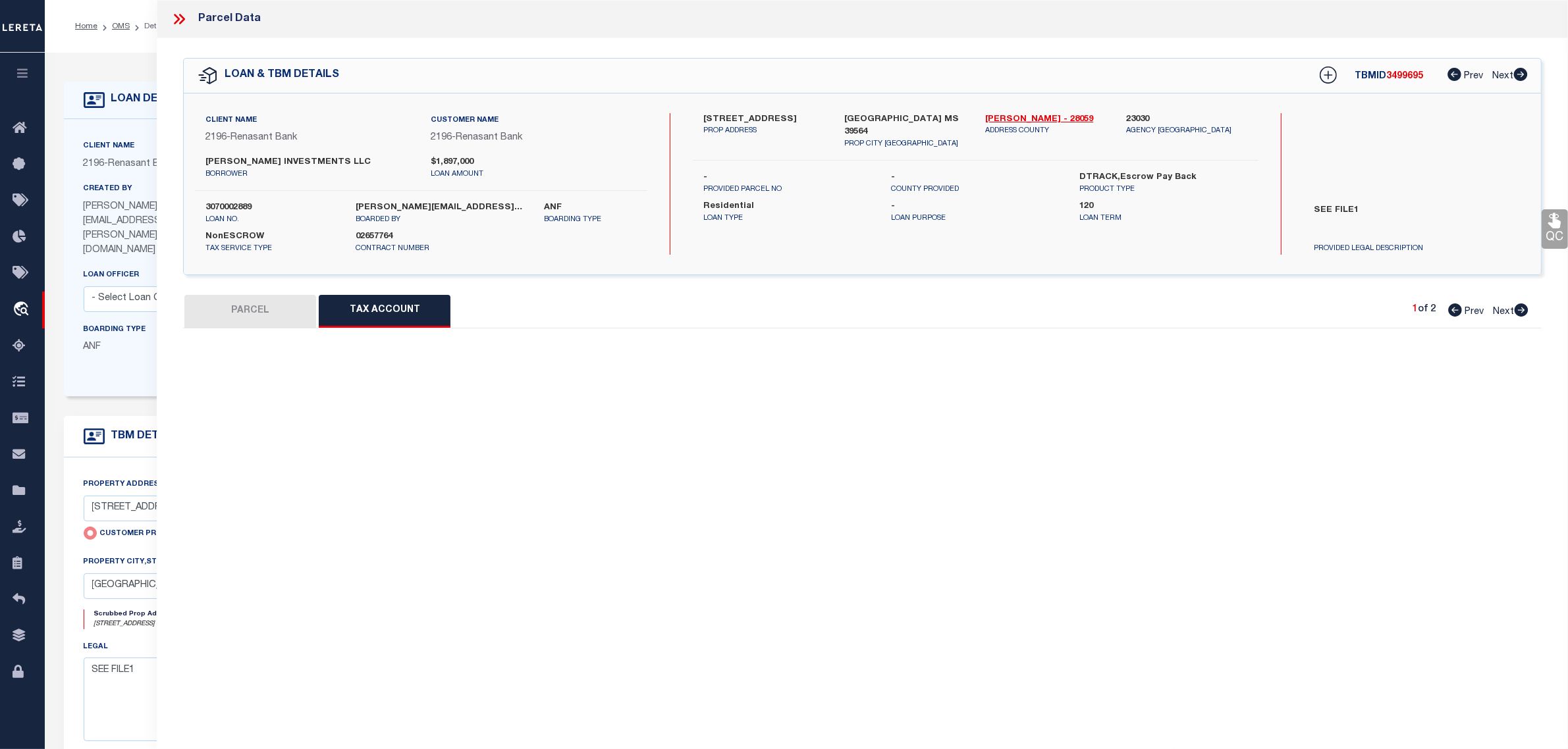
scroll to position [0, 0]
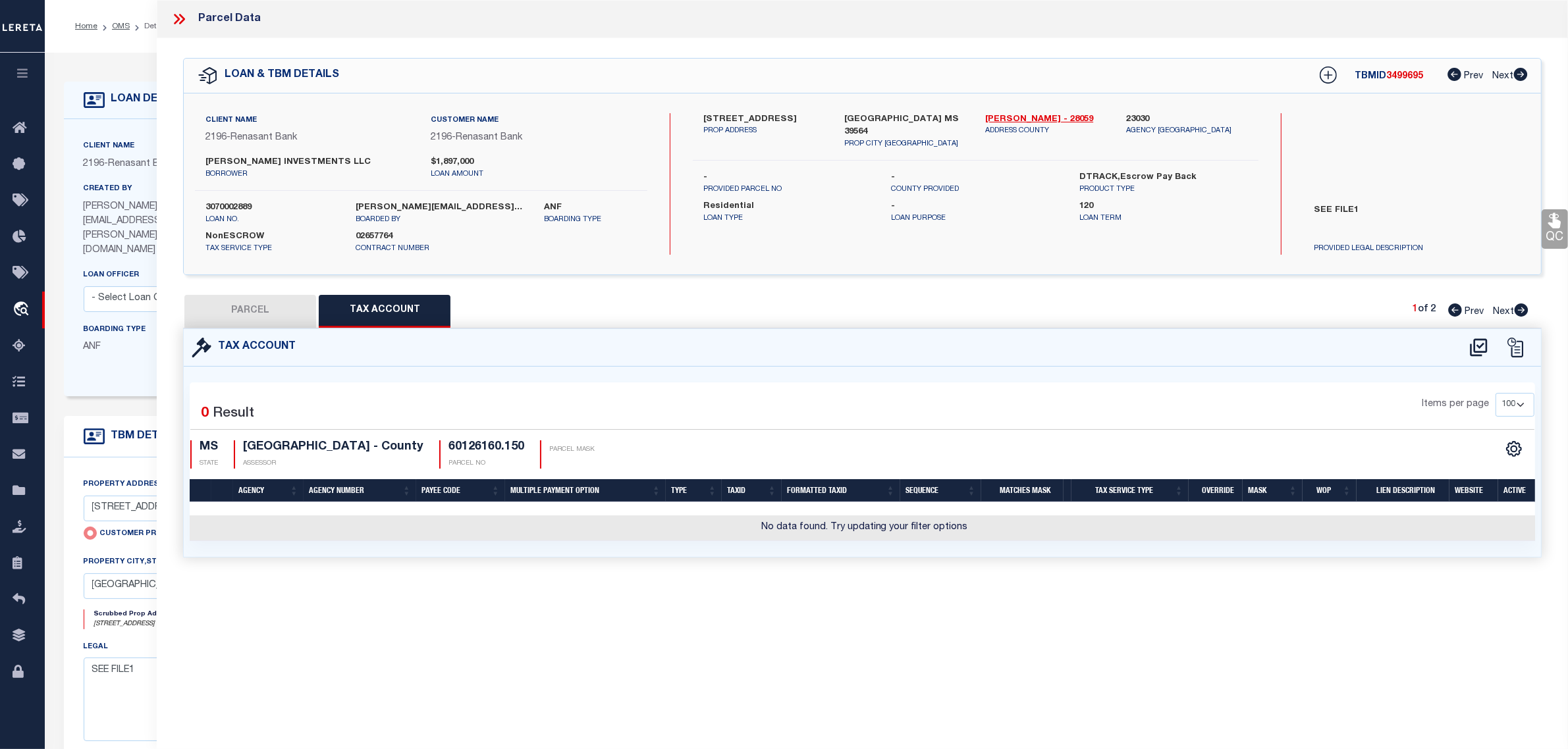
select select "100"
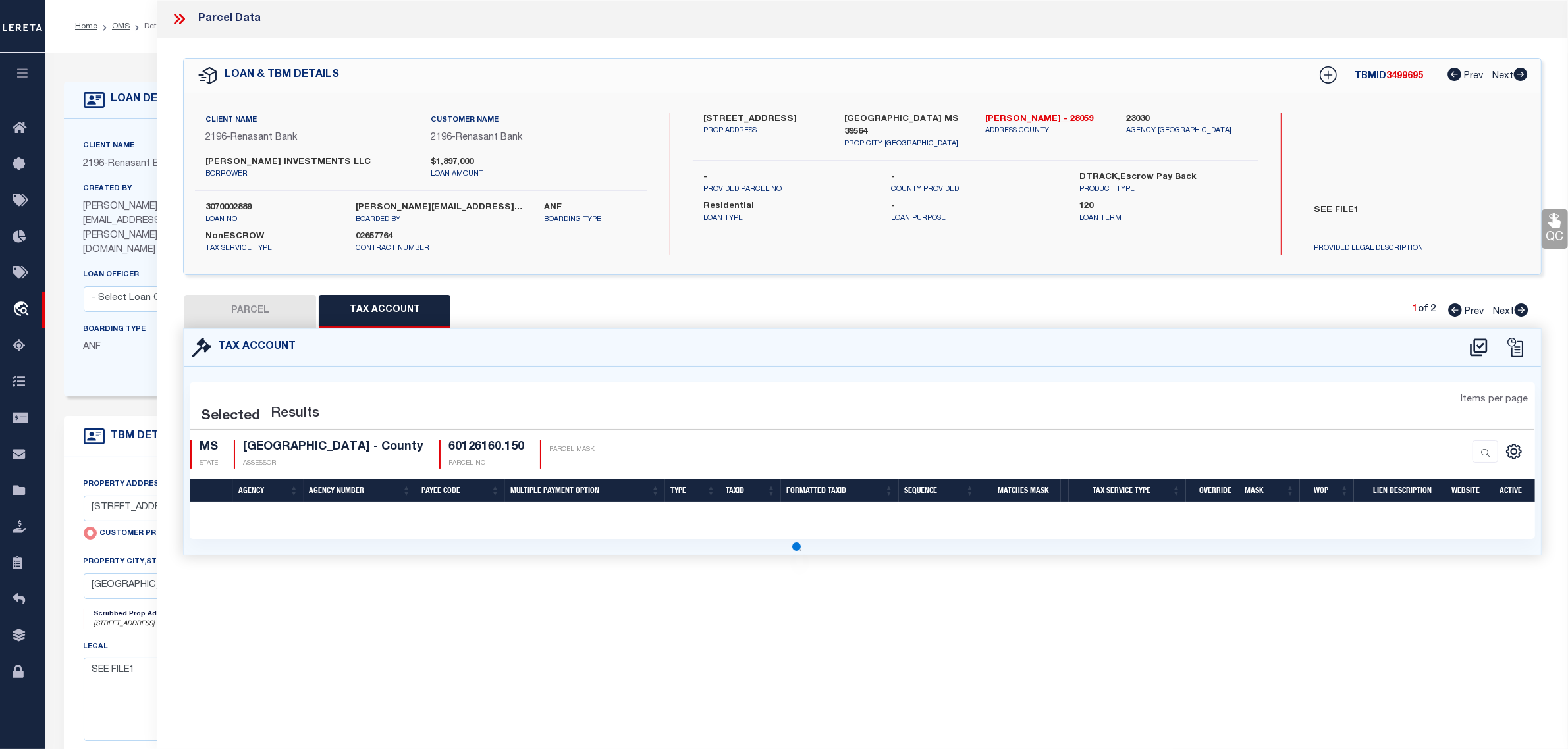
select select "100"
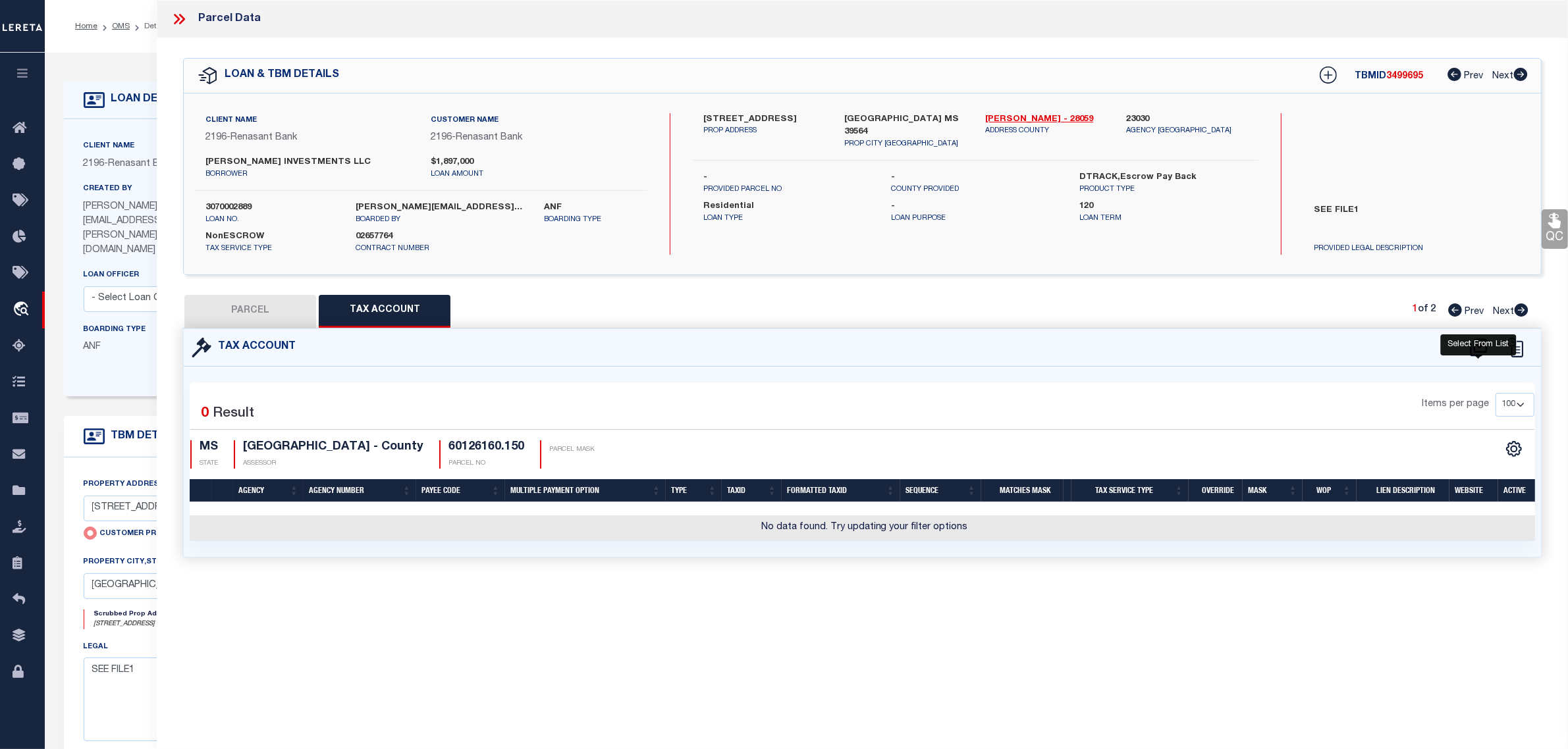
click at [1476, 346] on icon at bounding box center [1478, 347] width 22 height 21
select select "100"
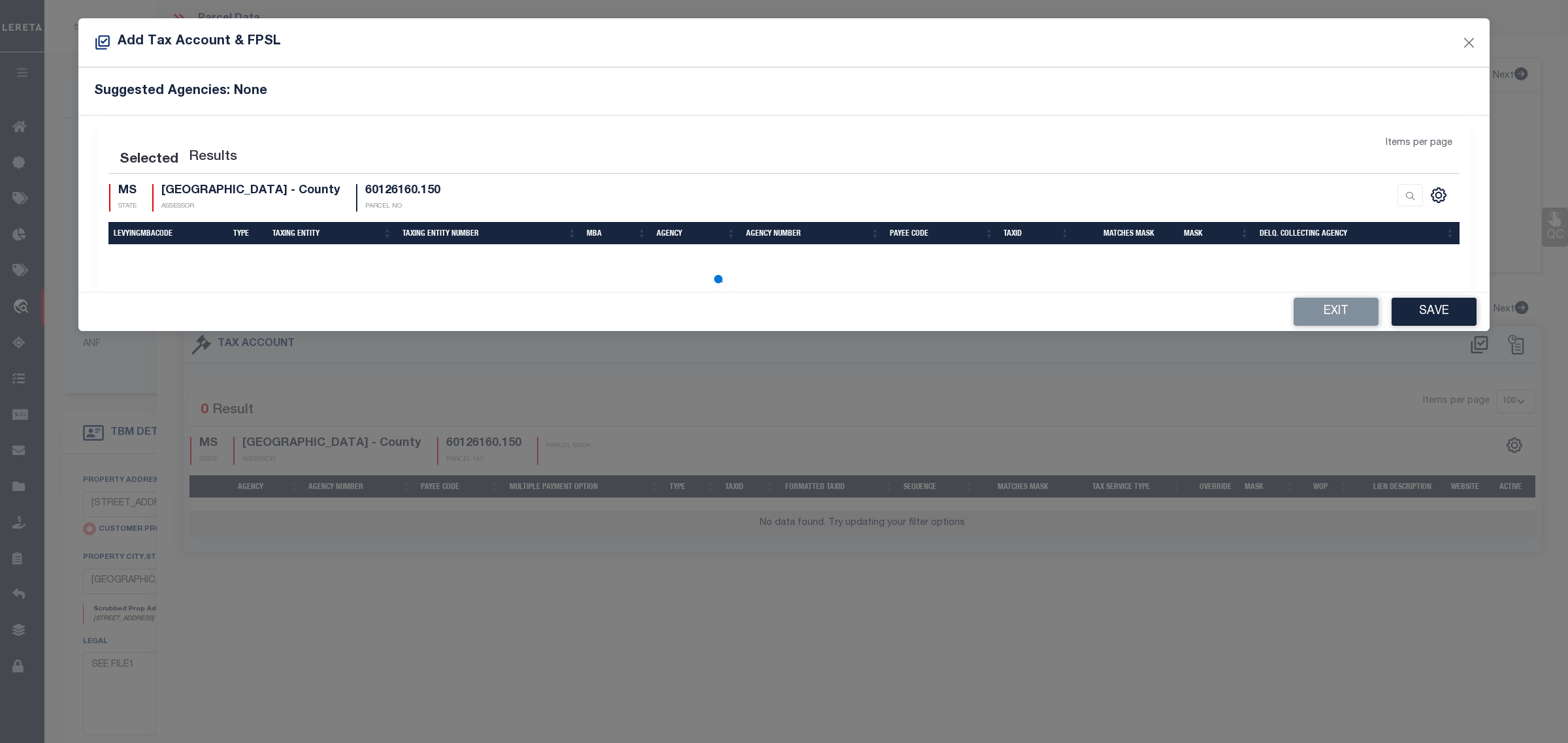
select select "100"
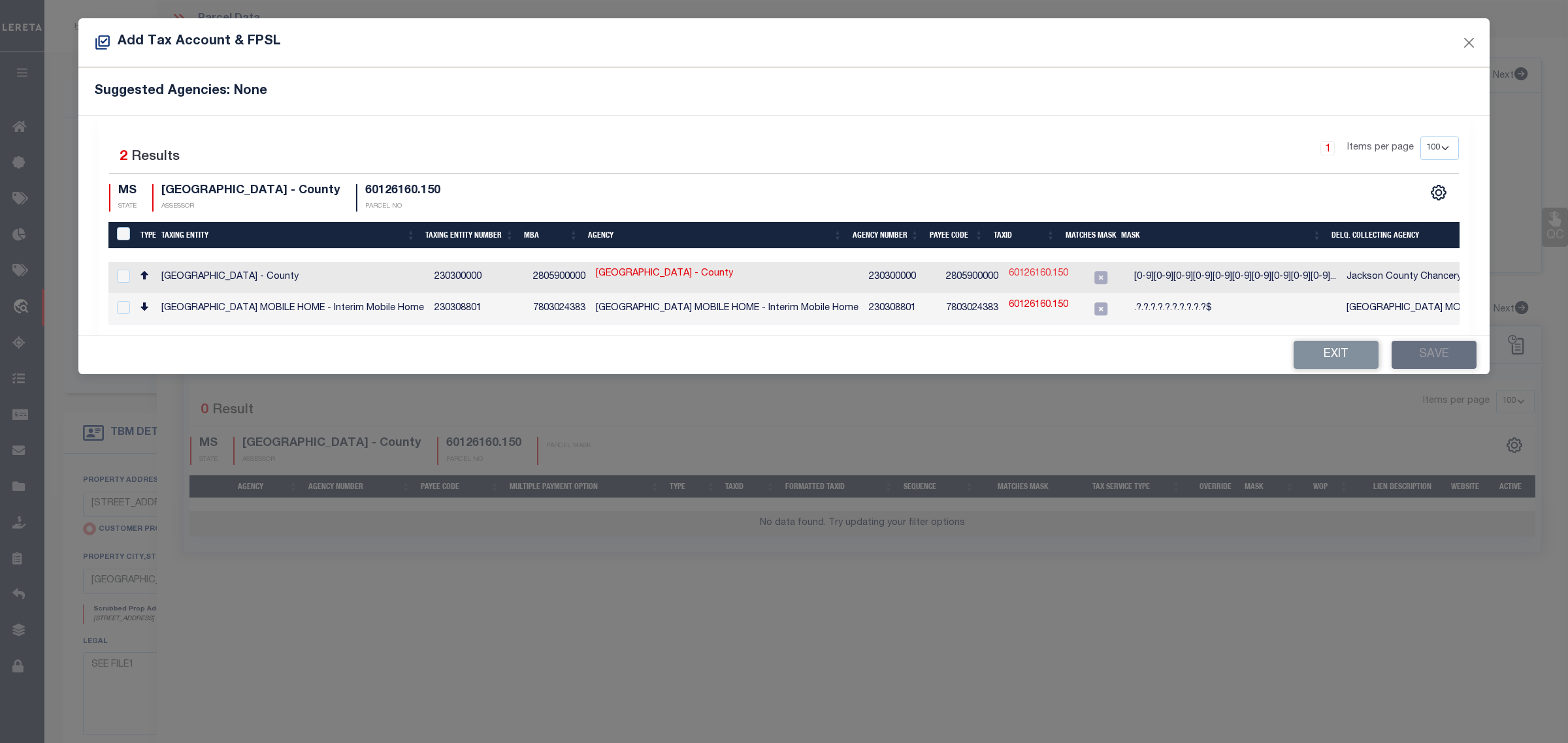
click at [1025, 278] on link "60126160.150" at bounding box center [1038, 274] width 59 height 15
checkbox input "true"
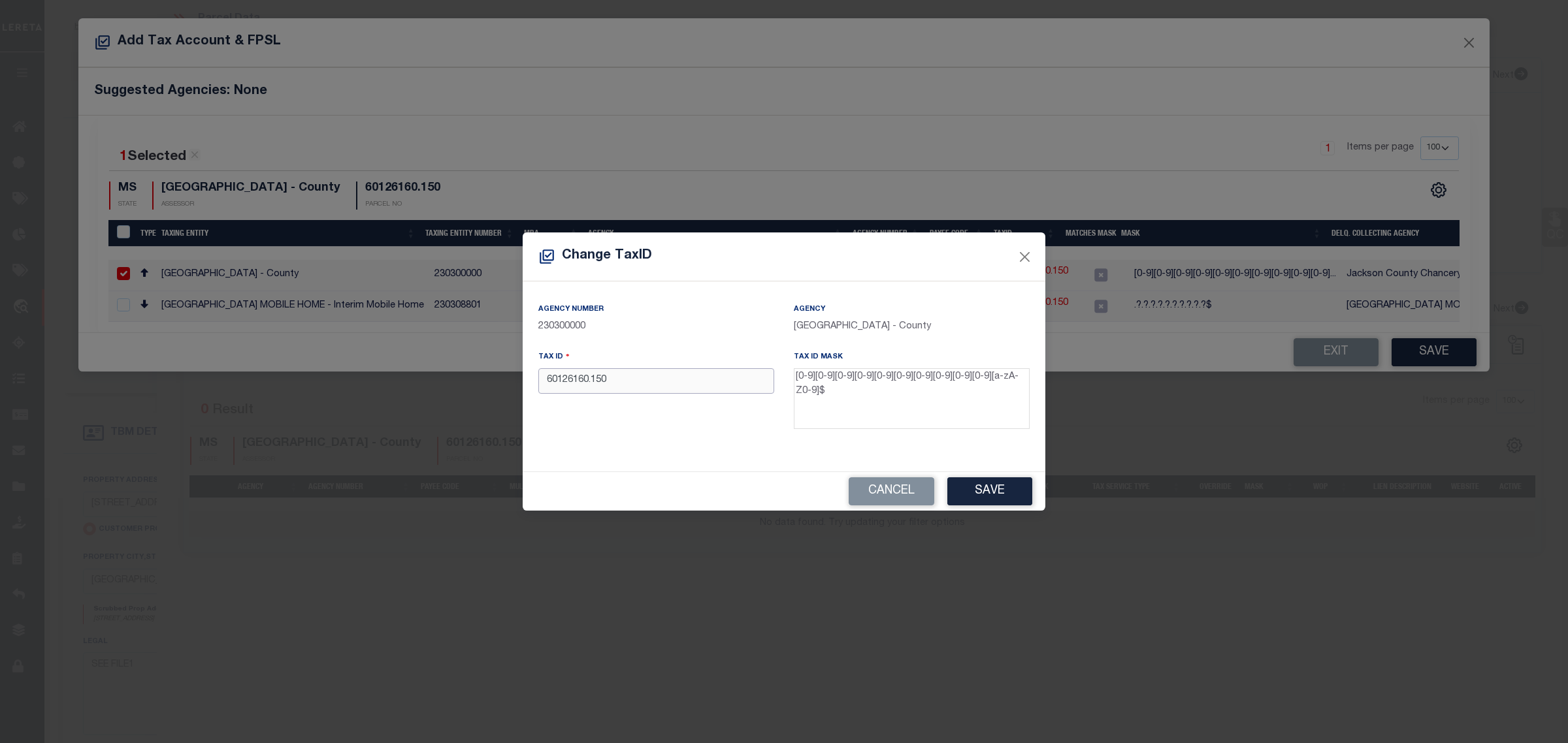
click at [587, 384] on input "60126160.150" at bounding box center [656, 381] width 236 height 26
type input "60126160150"
click at [974, 490] on button "Save" at bounding box center [990, 492] width 85 height 28
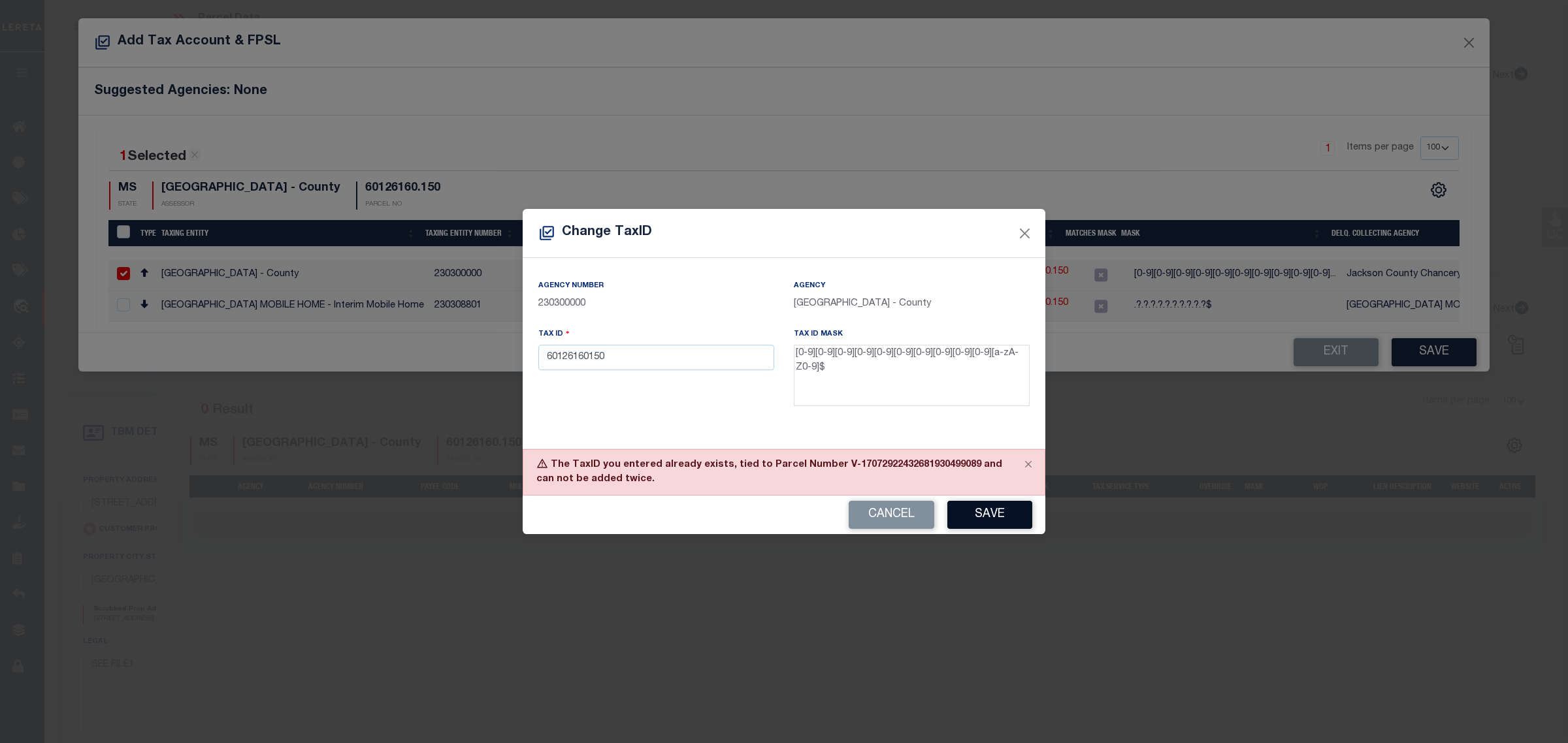
click at [994, 519] on button "Save" at bounding box center [990, 515] width 85 height 28
click at [1027, 461] on button "Close" at bounding box center [1028, 464] width 33 height 29
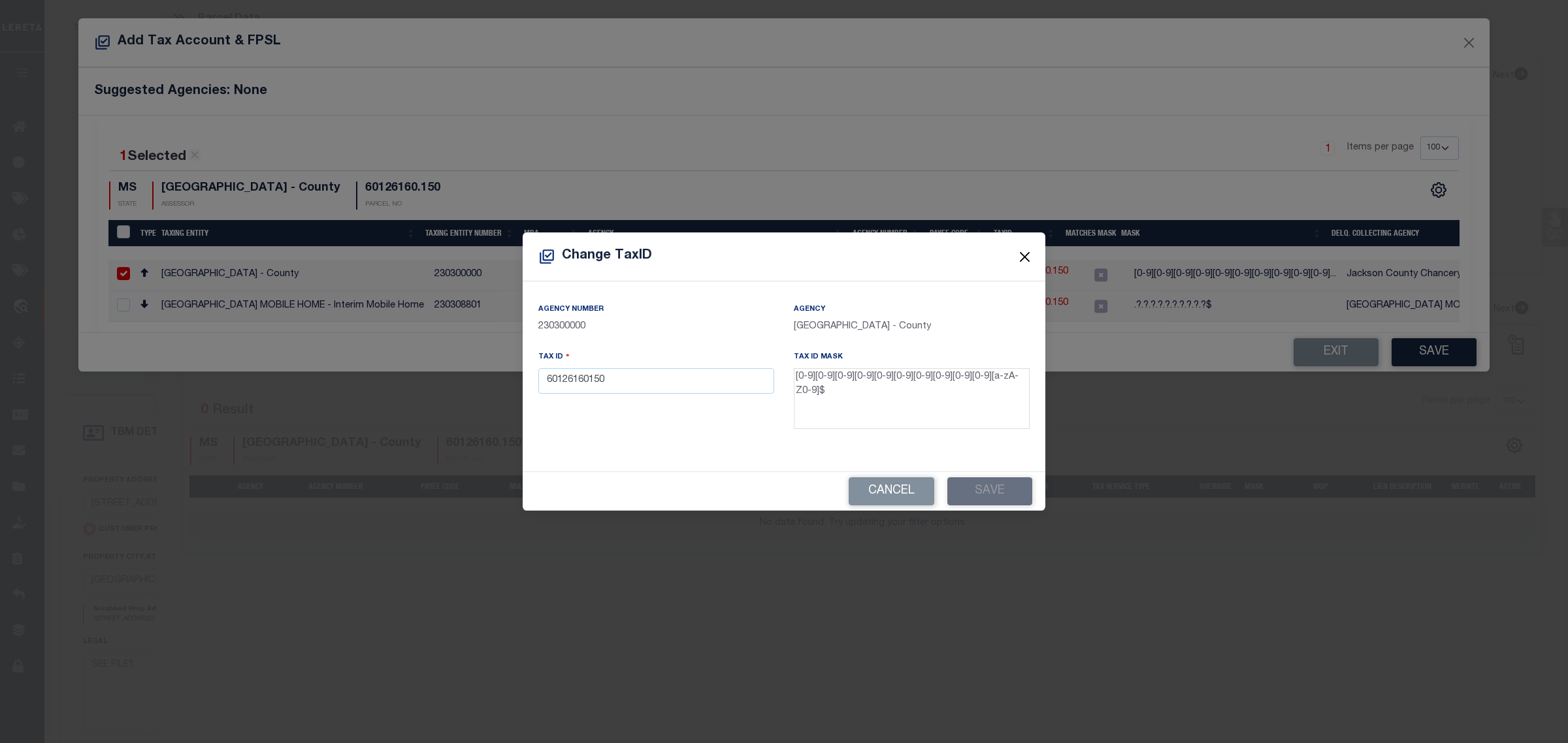
click at [1023, 251] on button "Close" at bounding box center [1025, 256] width 17 height 17
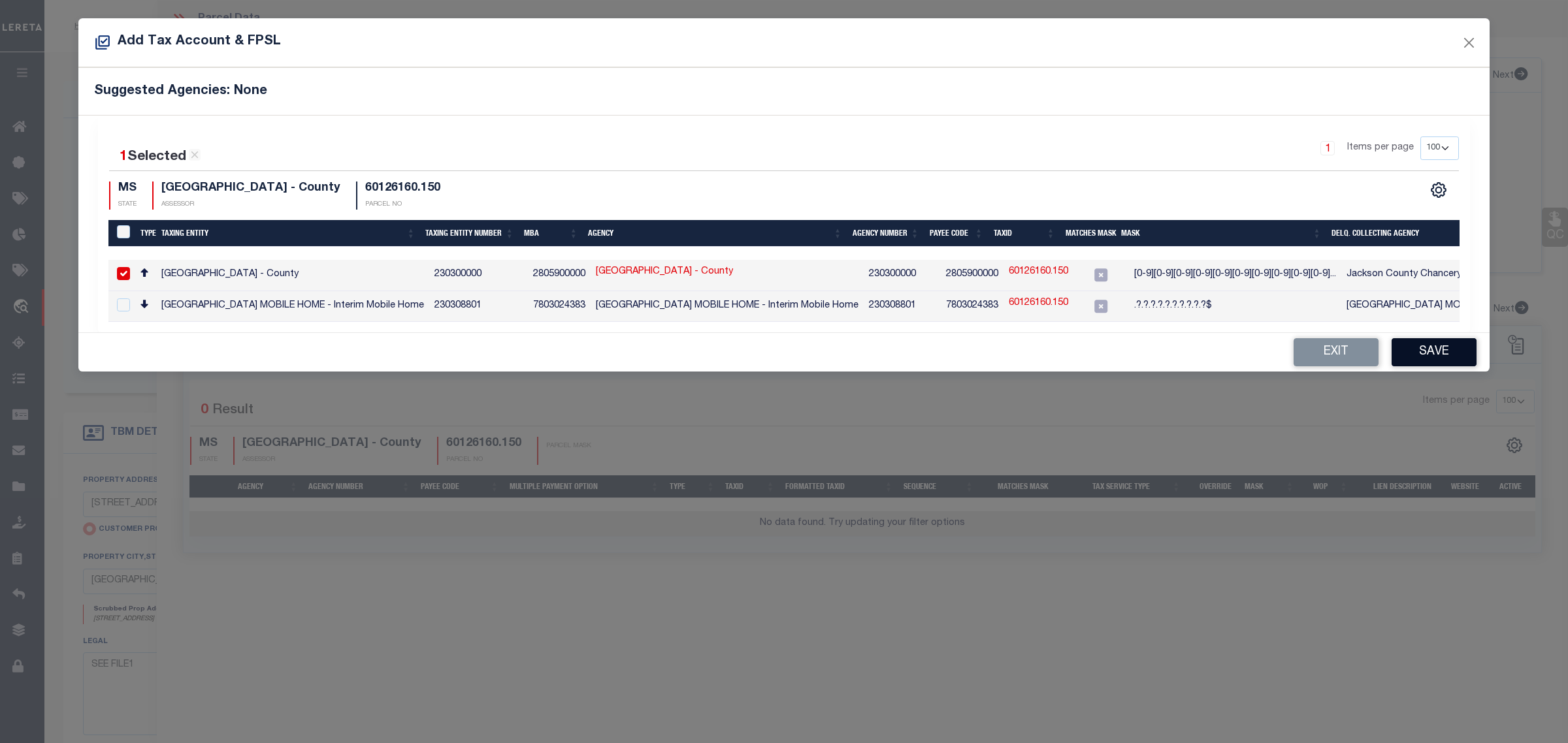
click at [1437, 352] on button "Save" at bounding box center [1434, 352] width 85 height 28
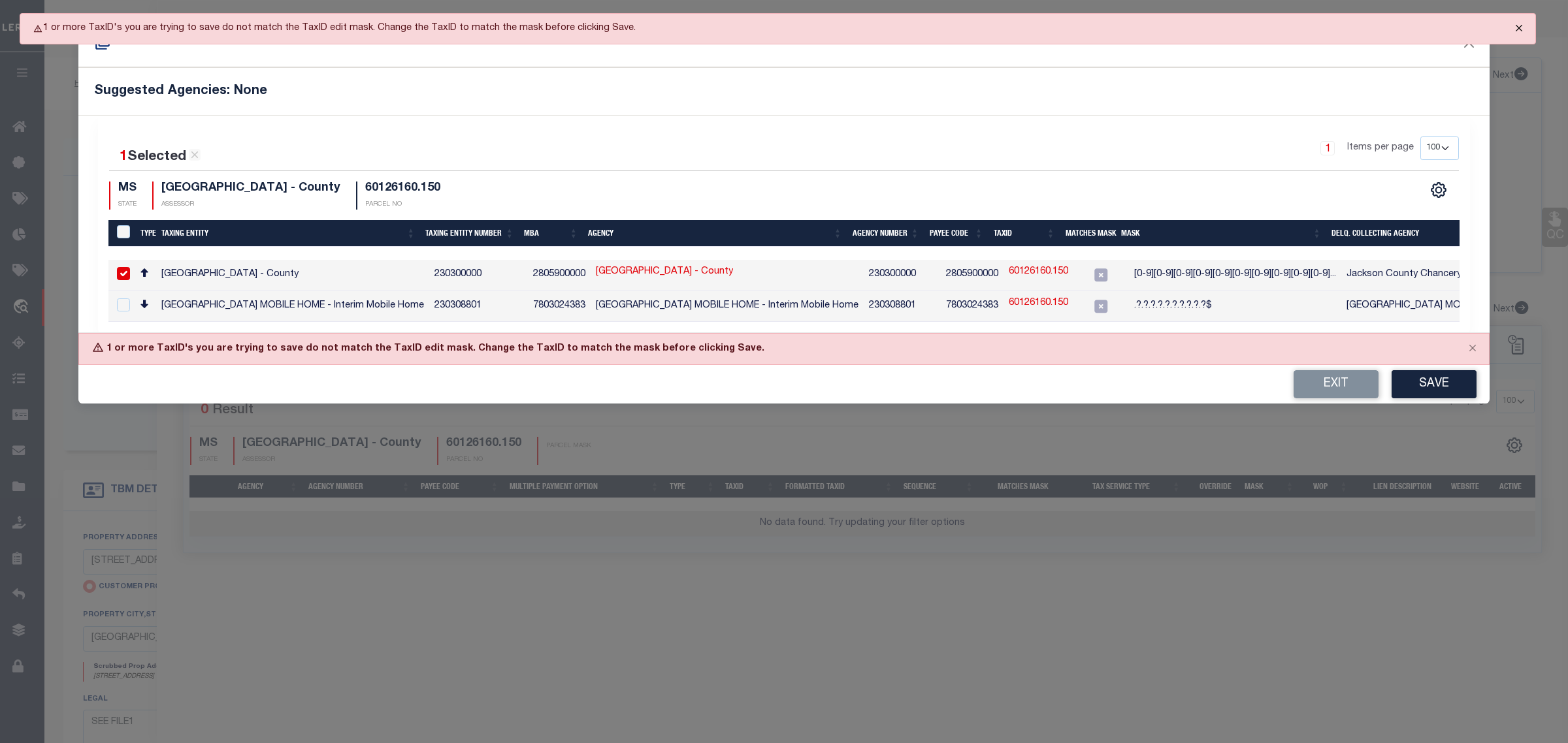
click at [1516, 29] on button "Close" at bounding box center [1519, 28] width 33 height 29
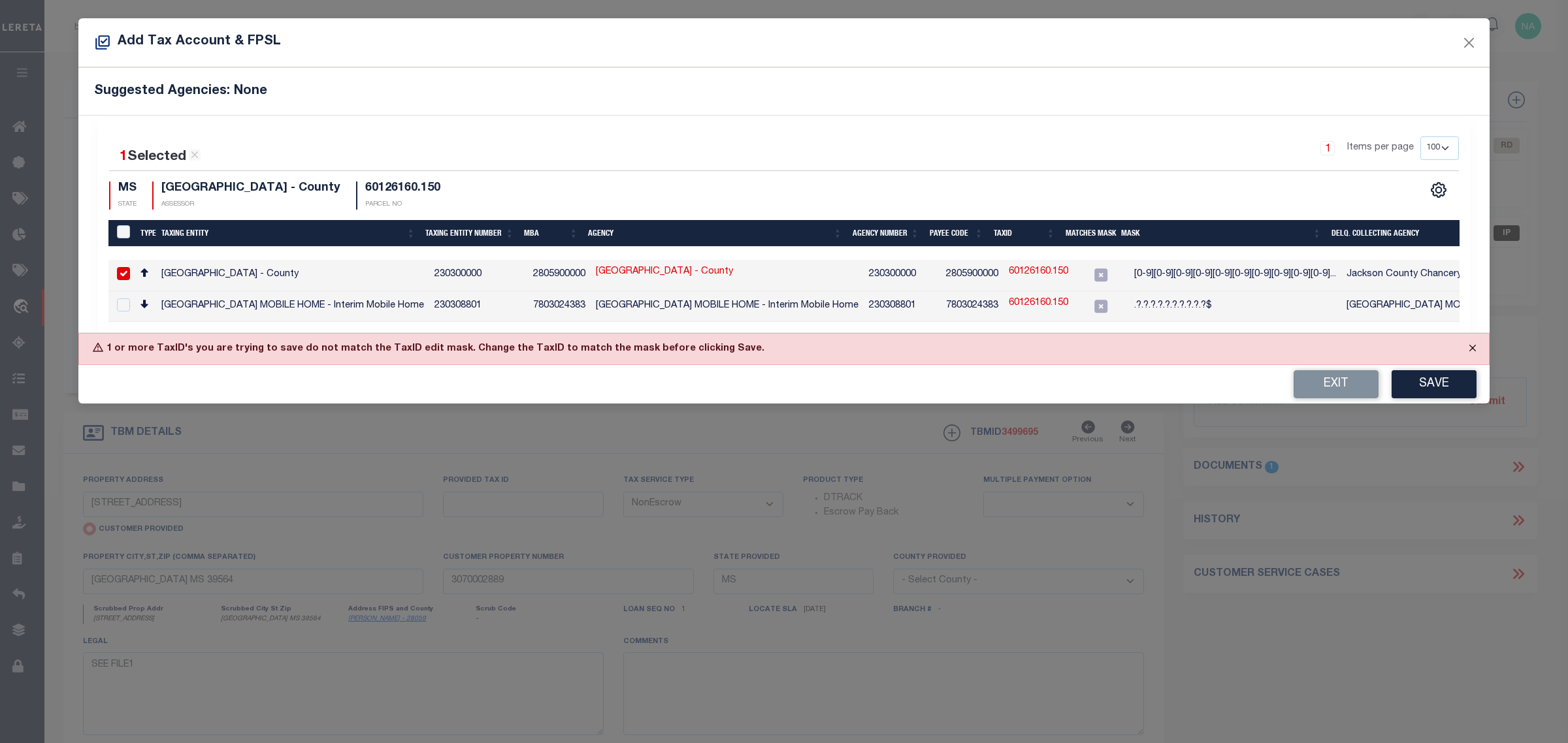
click at [1475, 352] on button "Close" at bounding box center [1472, 347] width 33 height 29
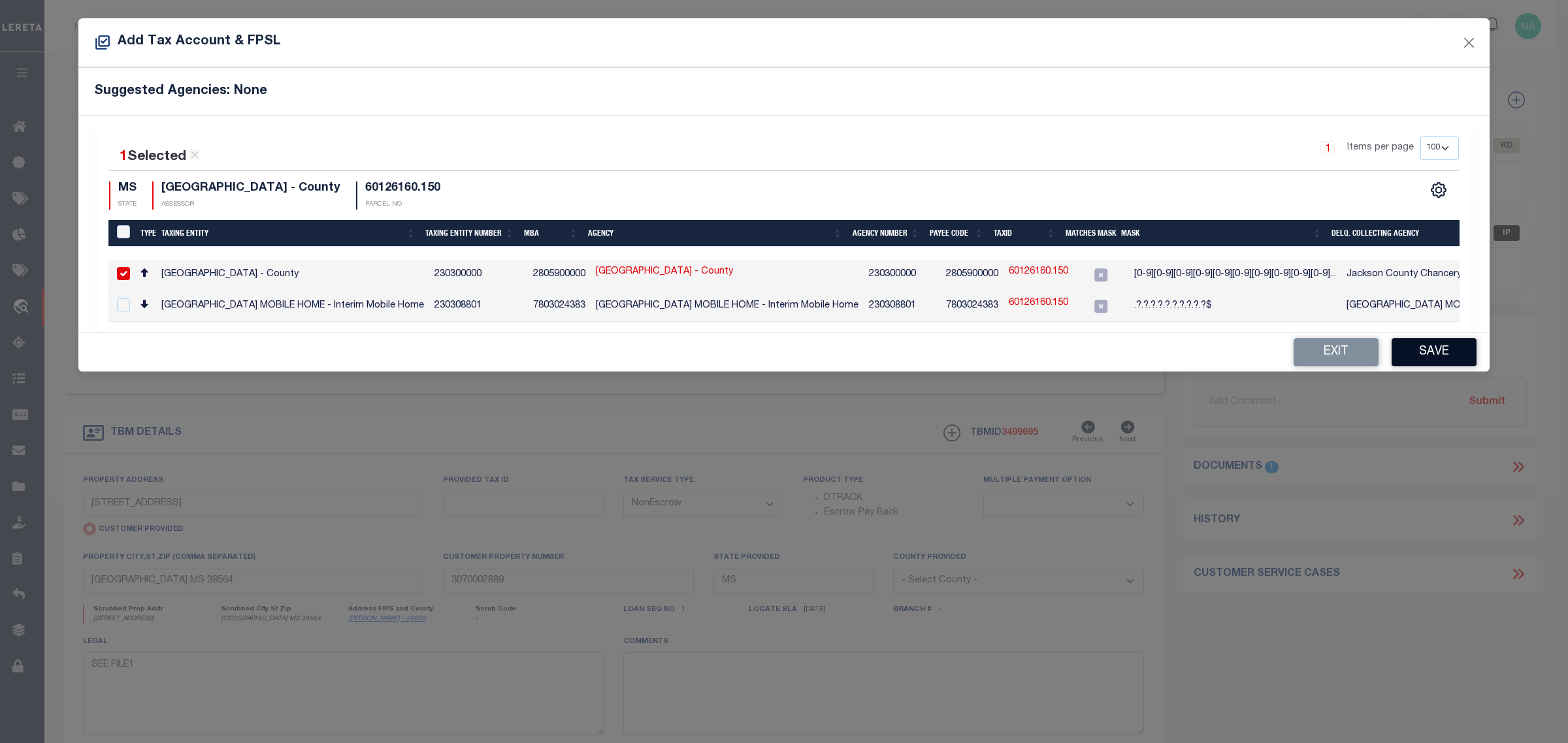
click at [1429, 354] on button "Save" at bounding box center [1434, 352] width 85 height 28
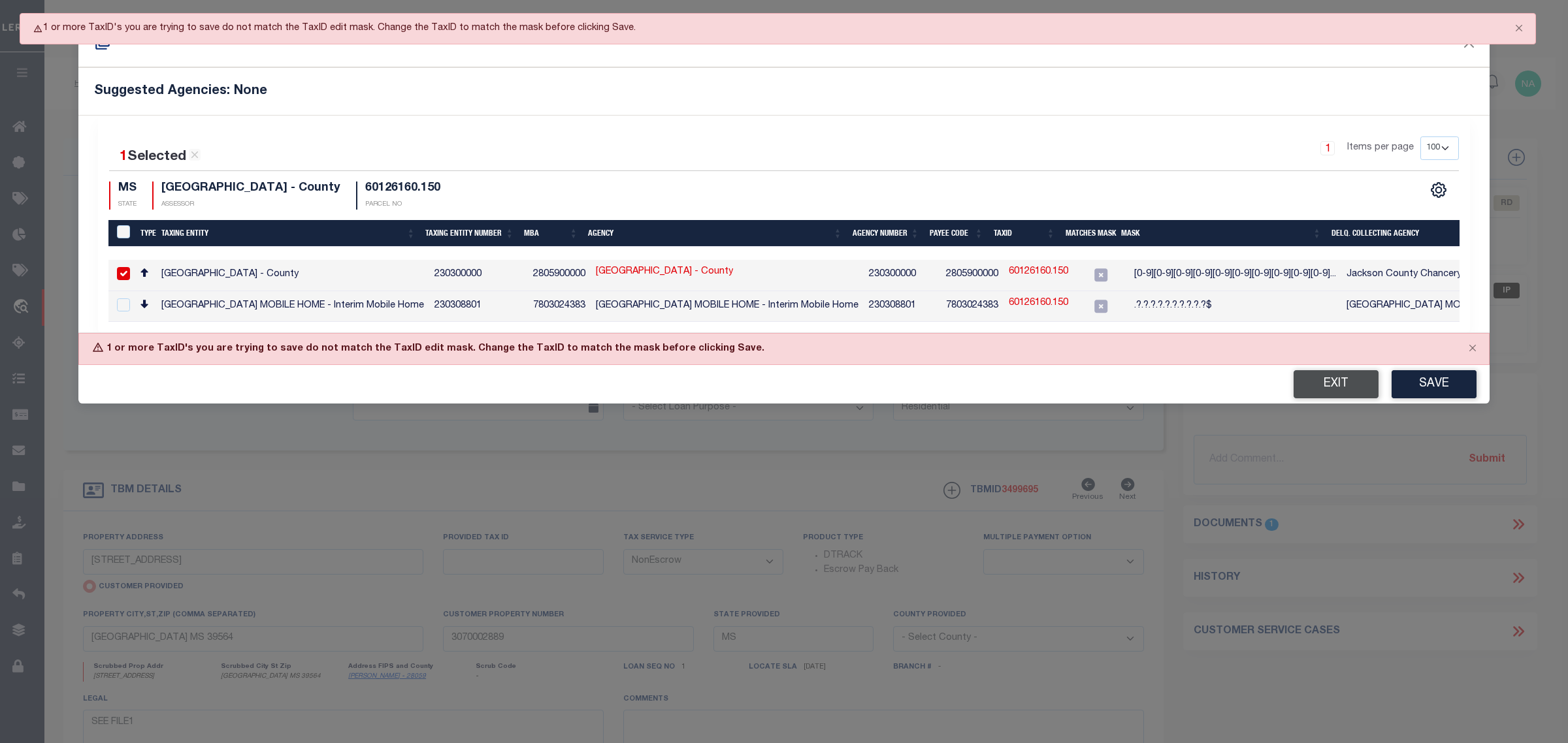
click at [1366, 385] on button "Exit" at bounding box center [1336, 384] width 85 height 28
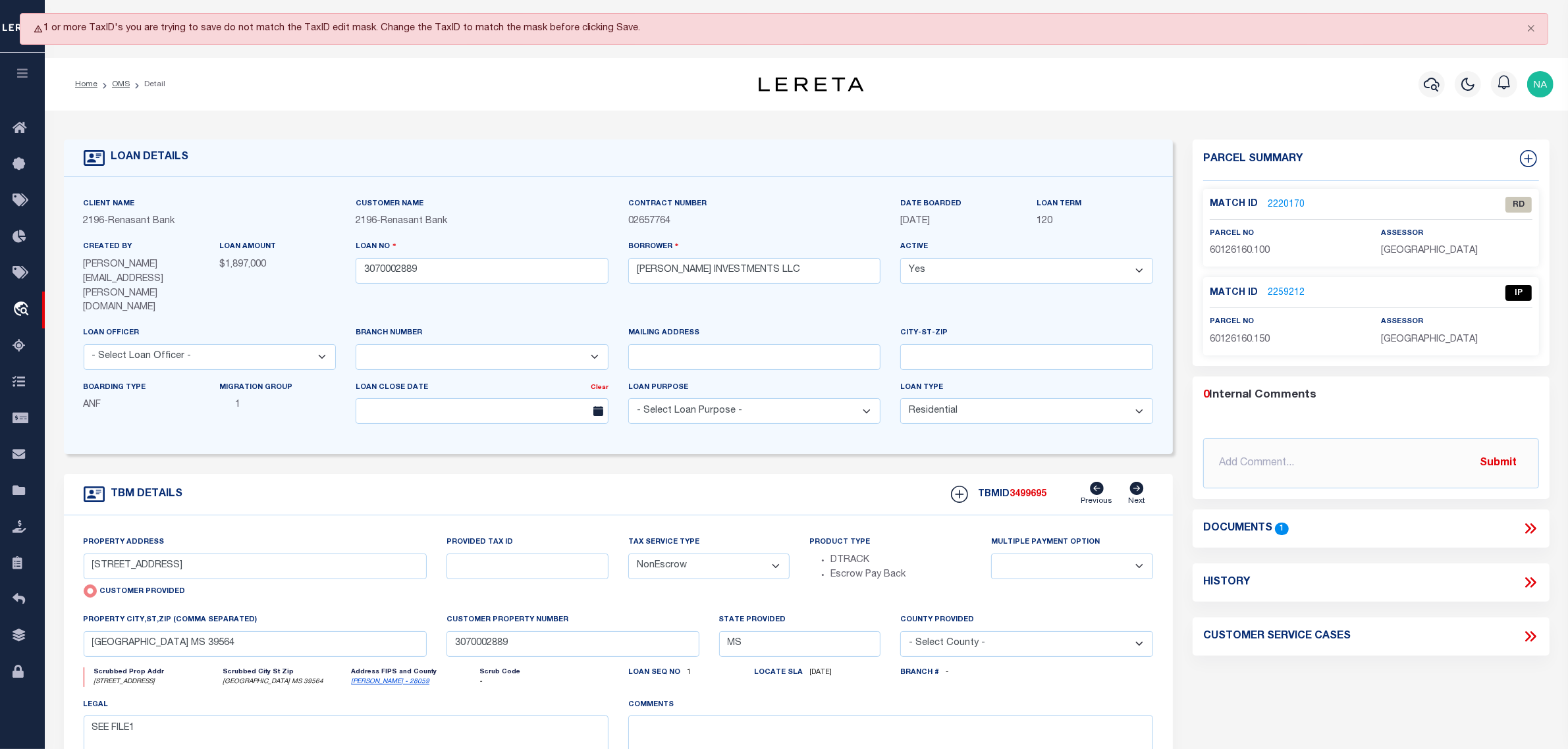
click at [1291, 206] on link "2220170" at bounding box center [1286, 205] width 37 height 14
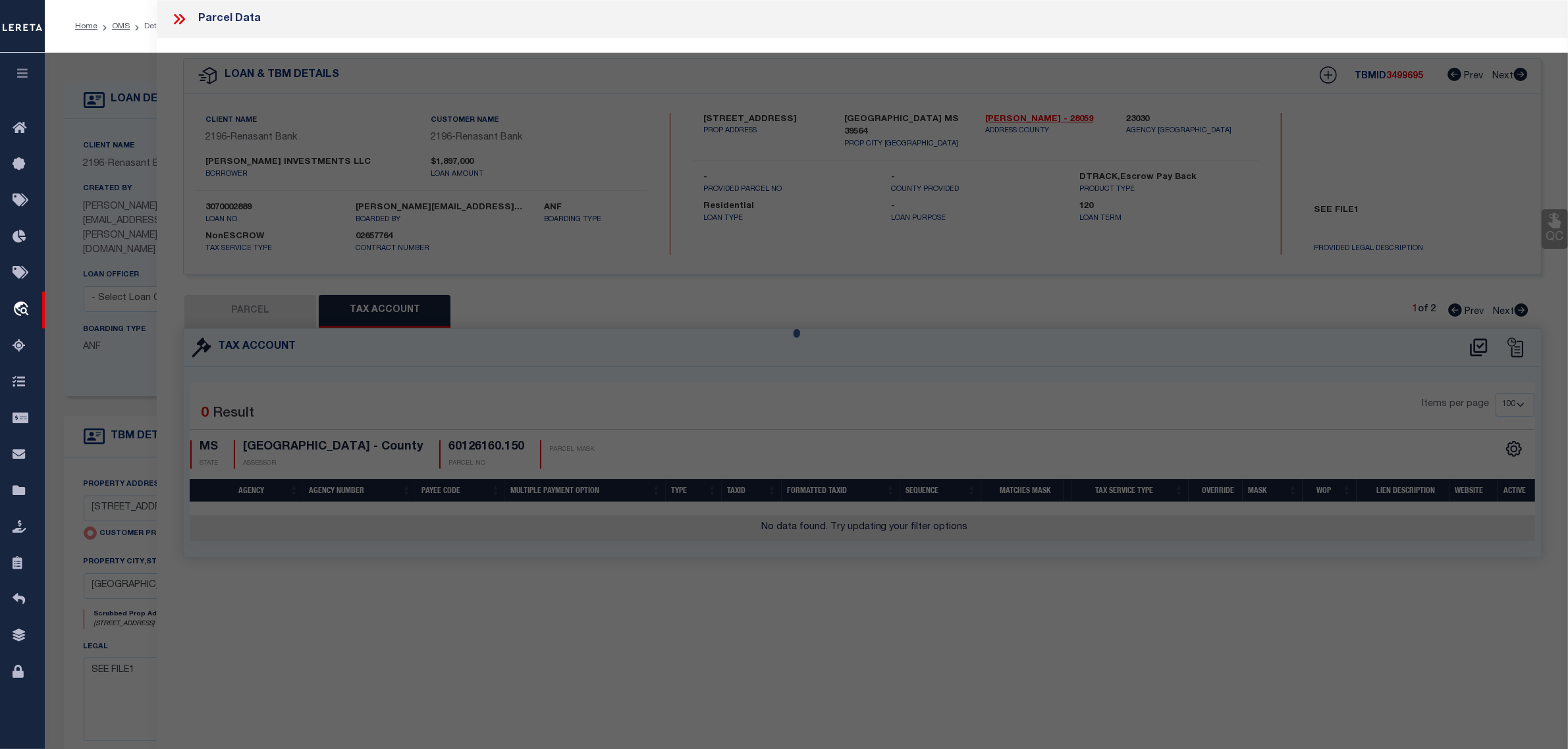
select select "AS"
checkbox input "false"
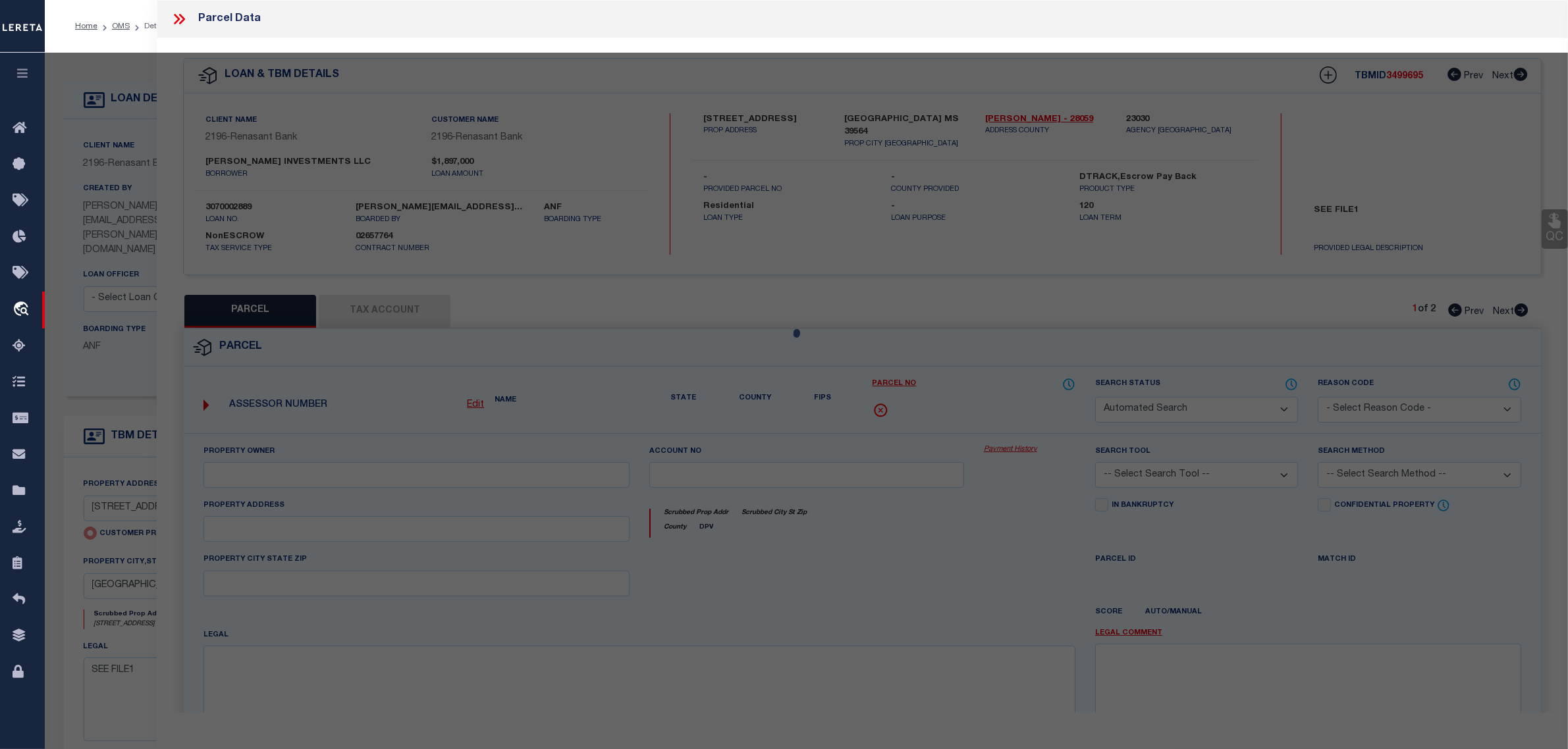
select select "RD"
type input "[STREET_ADDRESS]"
checkbox input "false"
type input "[GEOGRAPHIC_DATA] MS 39564"
type textarea "Document uploaded that satisfies a legal requirement, changing from ND to RD"
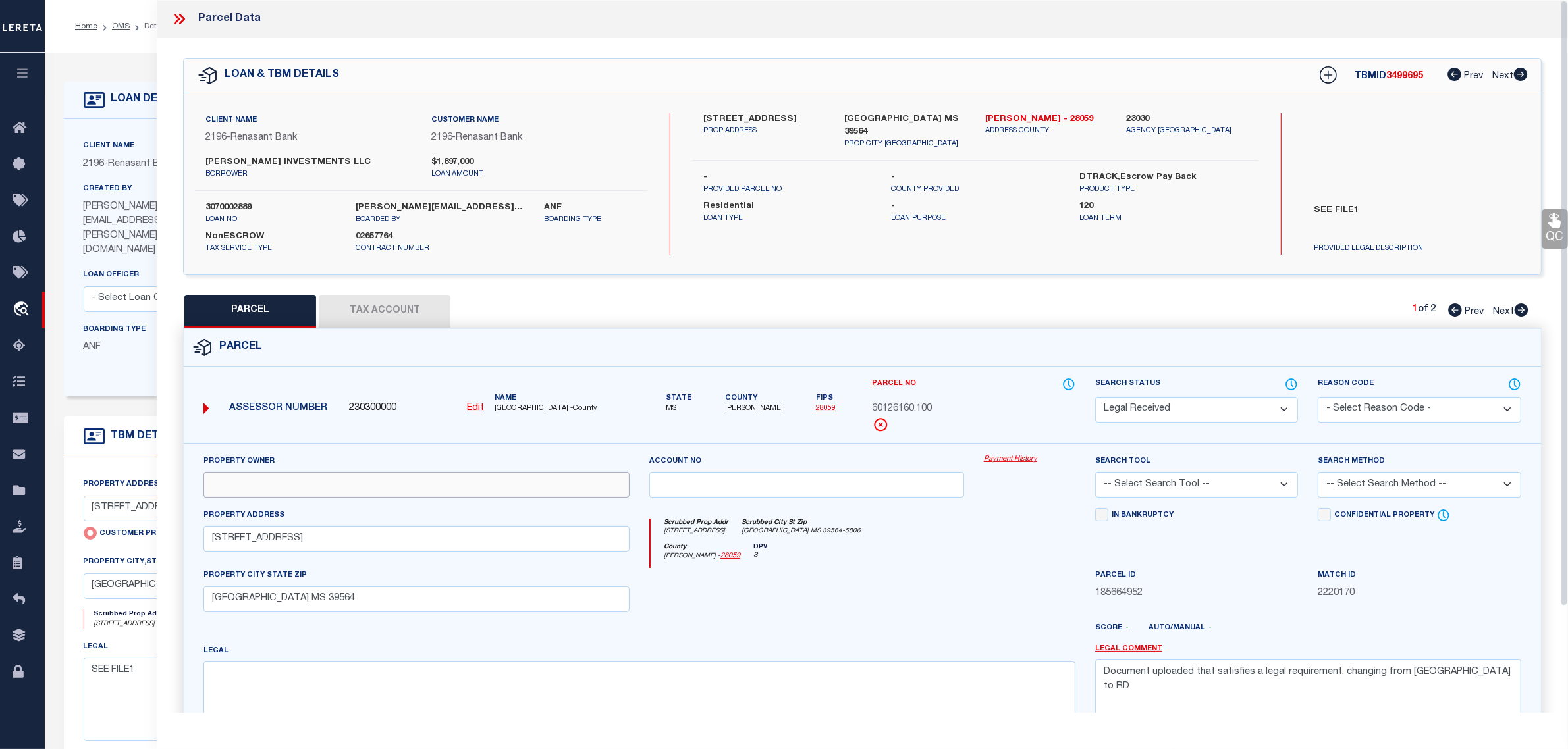
click at [240, 476] on input "text" at bounding box center [416, 484] width 426 height 26
paste input "[PERSON_NAME] INVESTMENTS LLC"
type input "[PERSON_NAME] INVESTMENTS LLC"
click at [696, 687] on textarea at bounding box center [640, 703] width 872 height 83
paste textarea "COM AT PT OF INTER OF E/L NW1/"
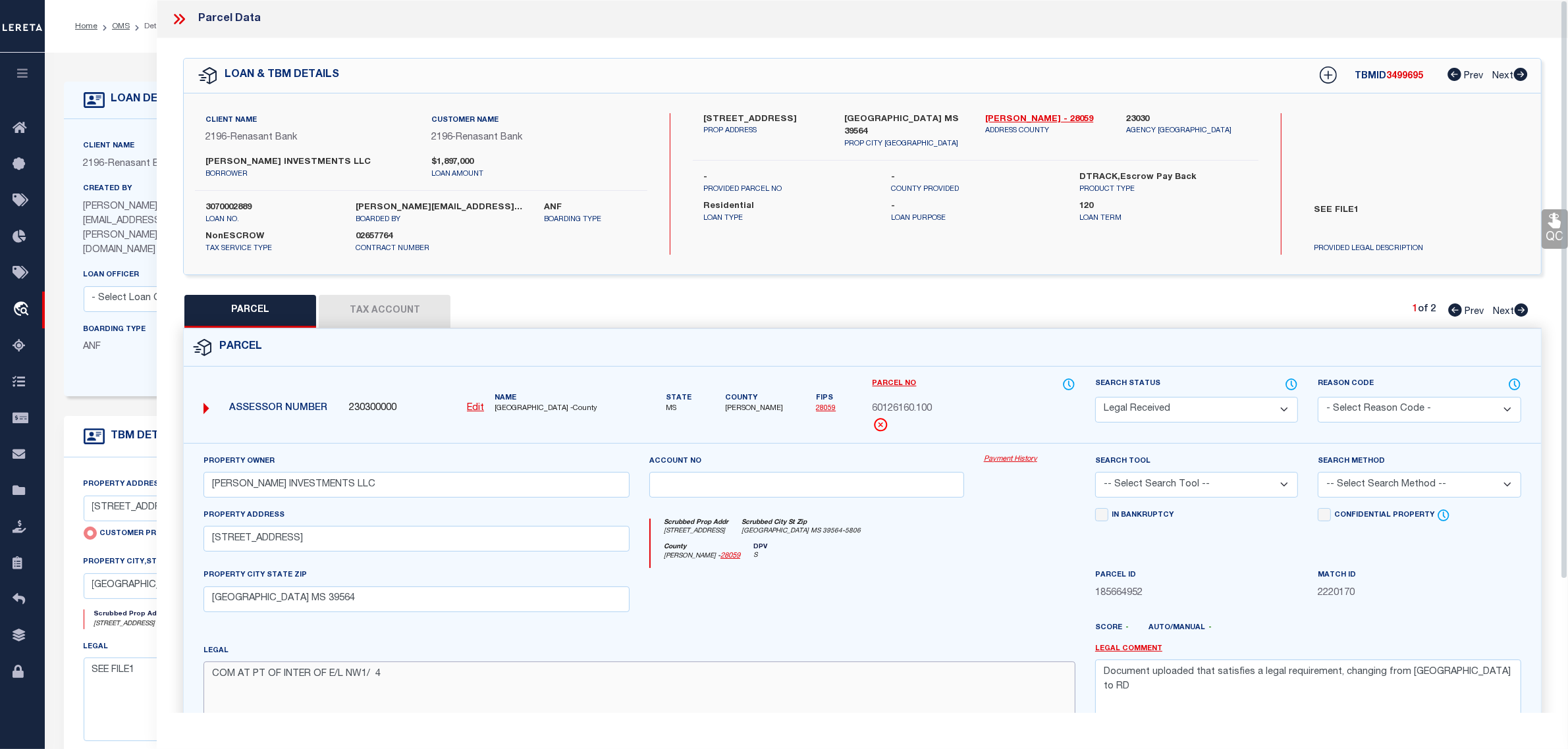
click at [528, 675] on textarea "COM AT PT OF INTER OF E/L NW1/ 4" at bounding box center [640, 703] width 872 height 83
paste textarea "& N/M HWY 90 N 79DEG W 178.04'"
click at [573, 672] on textarea "COM AT PT OF INTER OF E/L NW1/ 4 & N/M HWY 90 N 79DEG W 178.04' t" at bounding box center [640, 703] width 872 height 83
paste textarea "O POB N 300' W 175' S 267.25'"
click at [767, 663] on div "Legal COM AT PT OF INTER OF E/L NW1/ 4 & N/M HWY 90 N 79DEG W 178.04' O POB N 3…" at bounding box center [640, 694] width 872 height 101
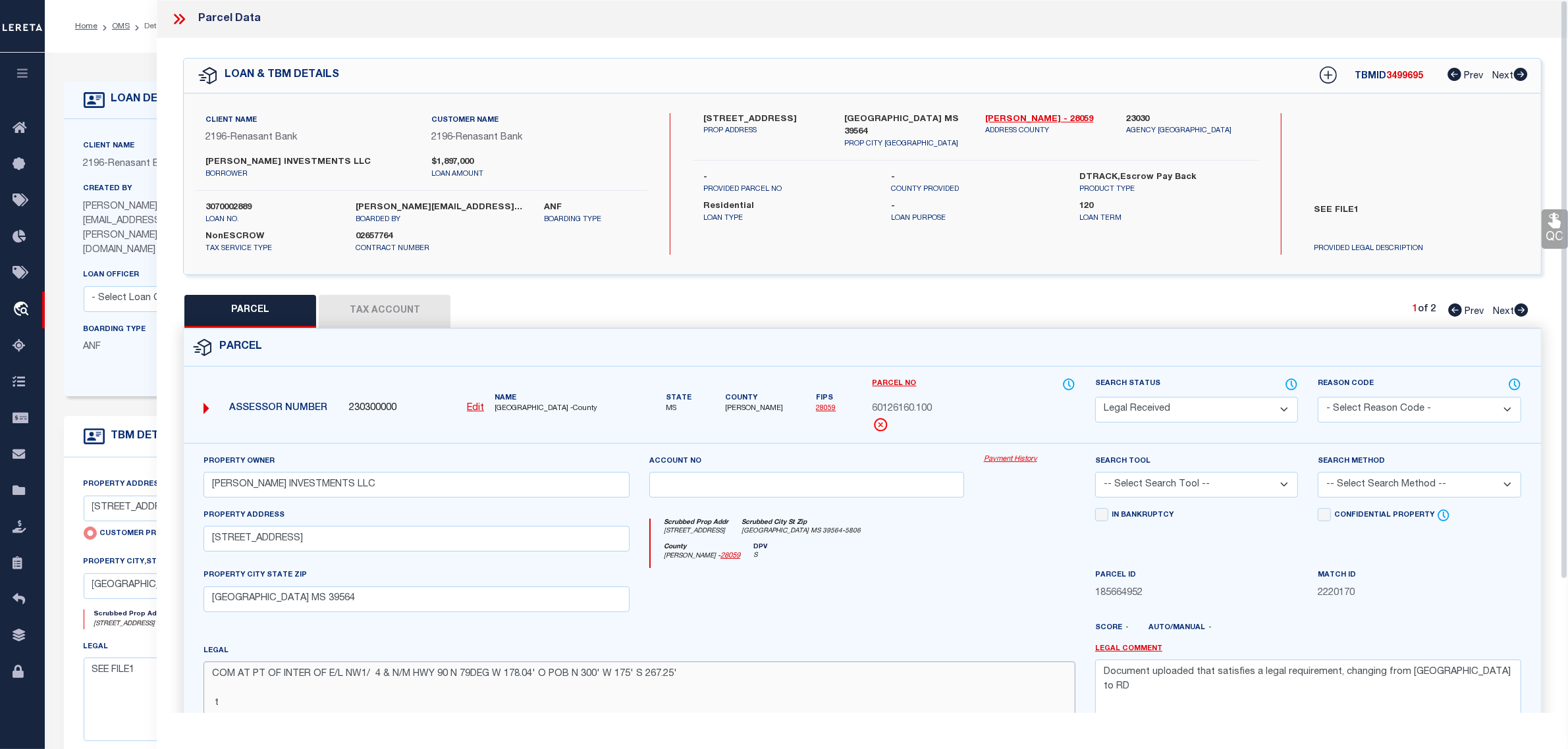
click at [765, 678] on textarea "COM AT PT OF INTER OF E/L NW1/ 4 & N/M HWY 90 N 79DEG W 178.04' O POB N 300' W …" at bounding box center [640, 703] width 872 height 83
paste textarea "79DEG E 178.04' TO POB DB 2046"
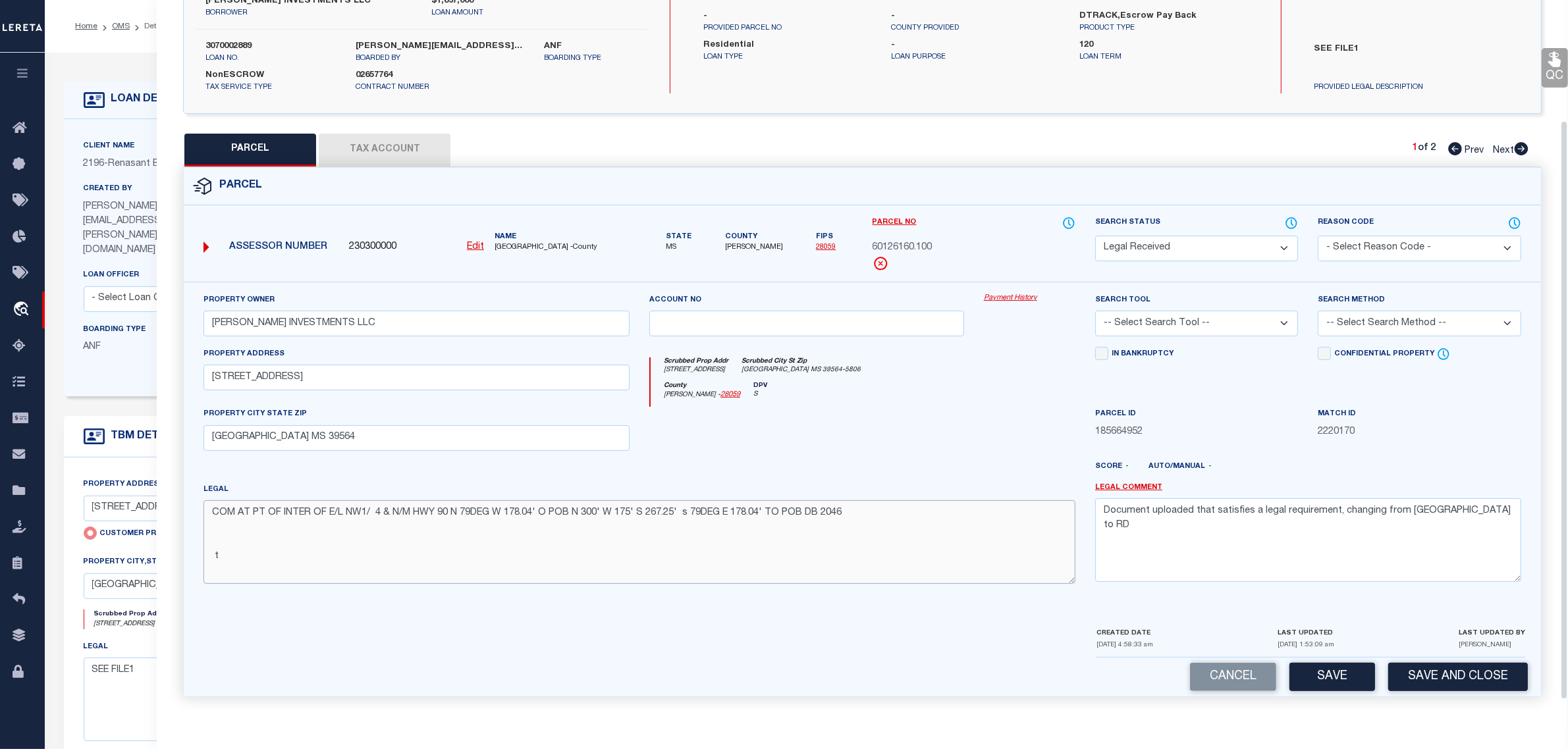
scroll to position [164, 0]
click at [657, 543] on textarea "COM AT PT OF INTER OF E/L NW1/ 4 & N/M HWY 90 N 79DEG W 178.04' O POB N 300' W …" at bounding box center [640, 542] width 872 height 83
drag, startPoint x: 370, startPoint y: 569, endPoint x: 347, endPoint y: 532, distance: 43.6
click at [347, 532] on textarea "COM AT PT OF INTER OF E/L NW1/ 4 & N/M HWY 90 N 79DEG W 178.04' O POB N 300' W …" at bounding box center [640, 542] width 872 height 83
click at [883, 508] on textarea "COM AT PT OF INTER OF E/L NW1/ 4 & N/M HWY 90 N 79DEG W 178.04' O POB N 300' W …" at bounding box center [640, 542] width 872 height 83
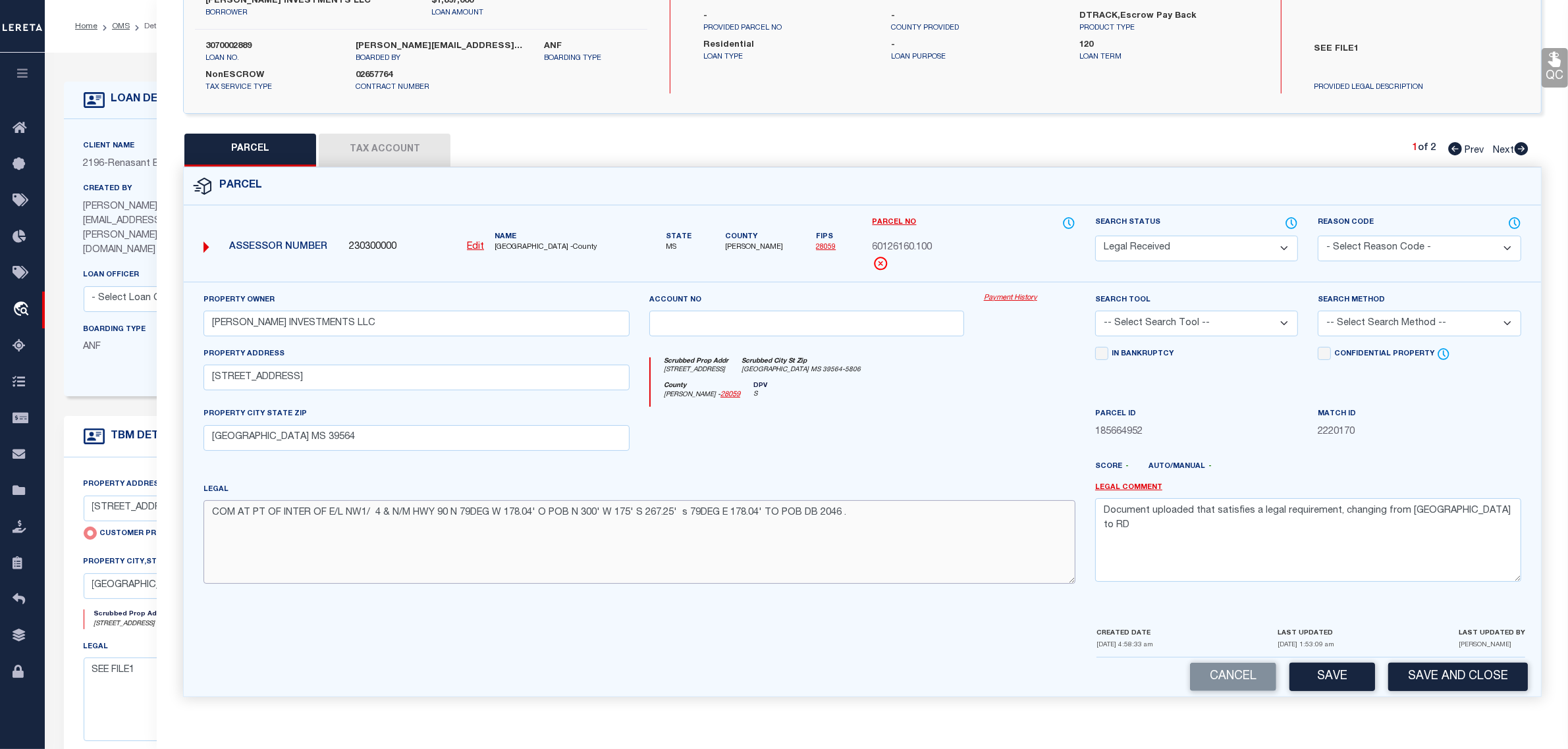
type textarea "COM AT PT OF INTER OF E/L NW1/ 4 & N/M HWY 90 N 79DEG W 178.04' O POB N 300' W …"
drag, startPoint x: 1439, startPoint y: 505, endPoint x: 858, endPoint y: 464, distance: 582.4
click at [858, 464] on div "Property Owner SANDEFUR INVESTMENTS LLC Account no Payment History Search Tool …" at bounding box center [862, 443] width 1338 height 301
click at [409, 142] on button "Tax Account" at bounding box center [385, 150] width 132 height 33
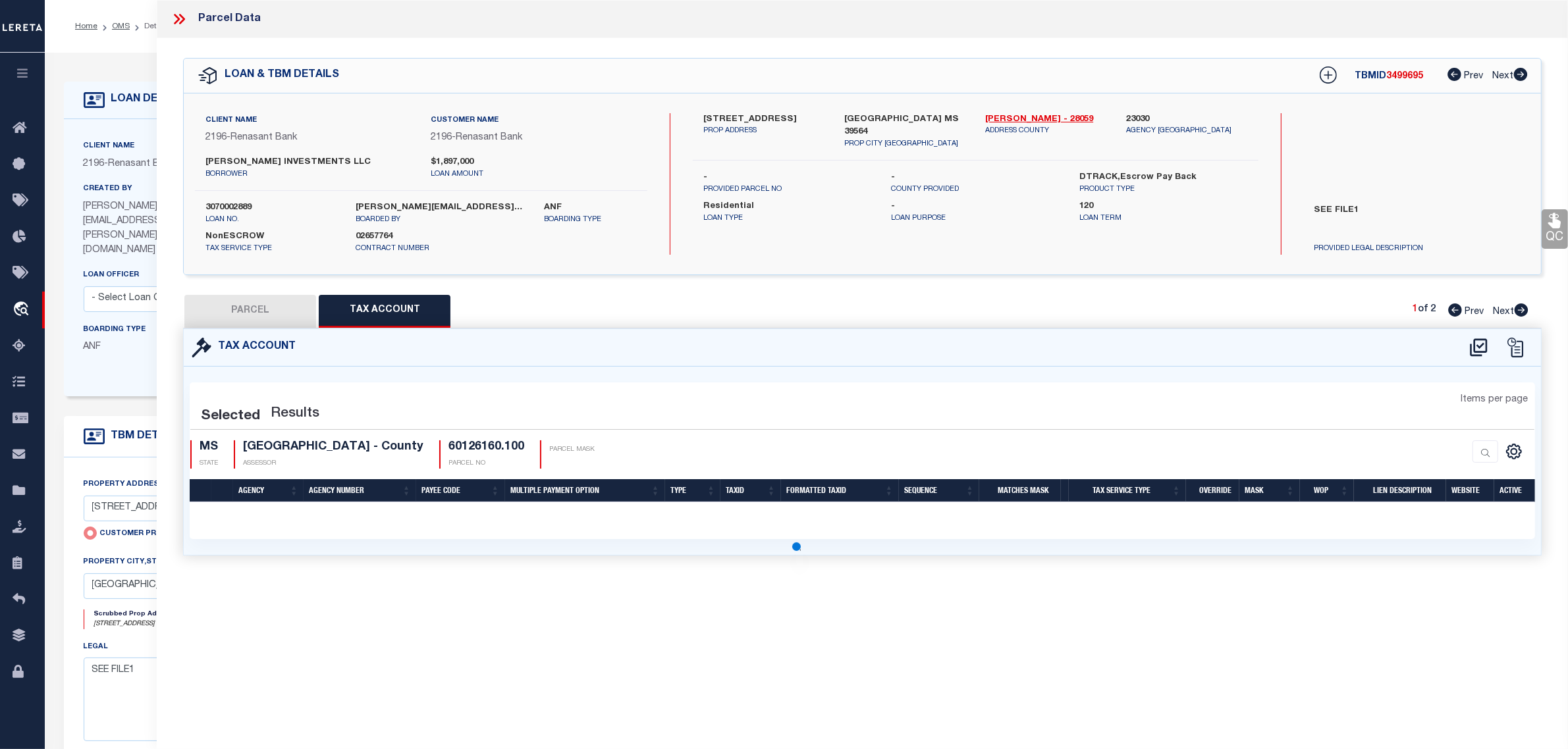
select select "100"
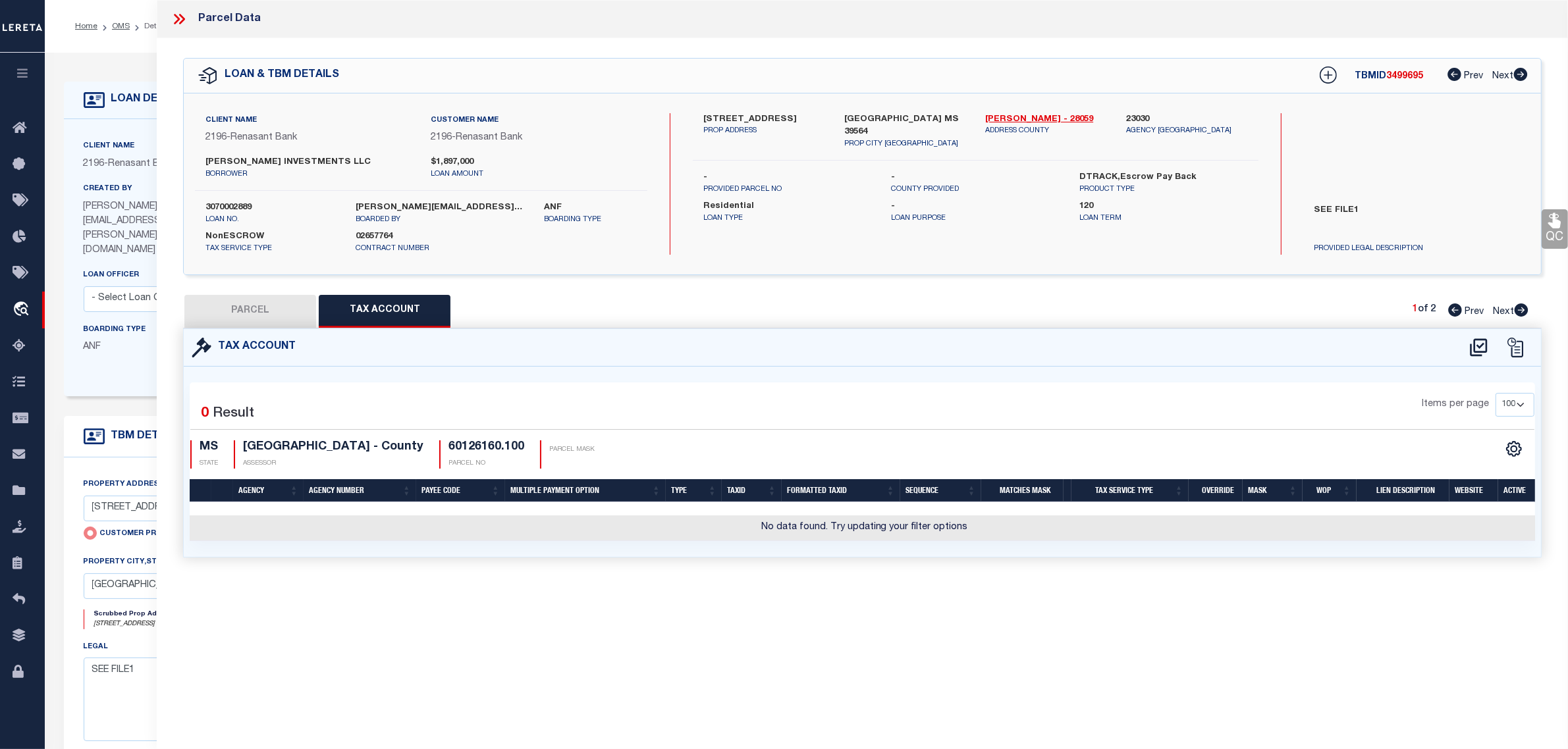
click at [258, 310] on button "PARCEL" at bounding box center [251, 311] width 132 height 33
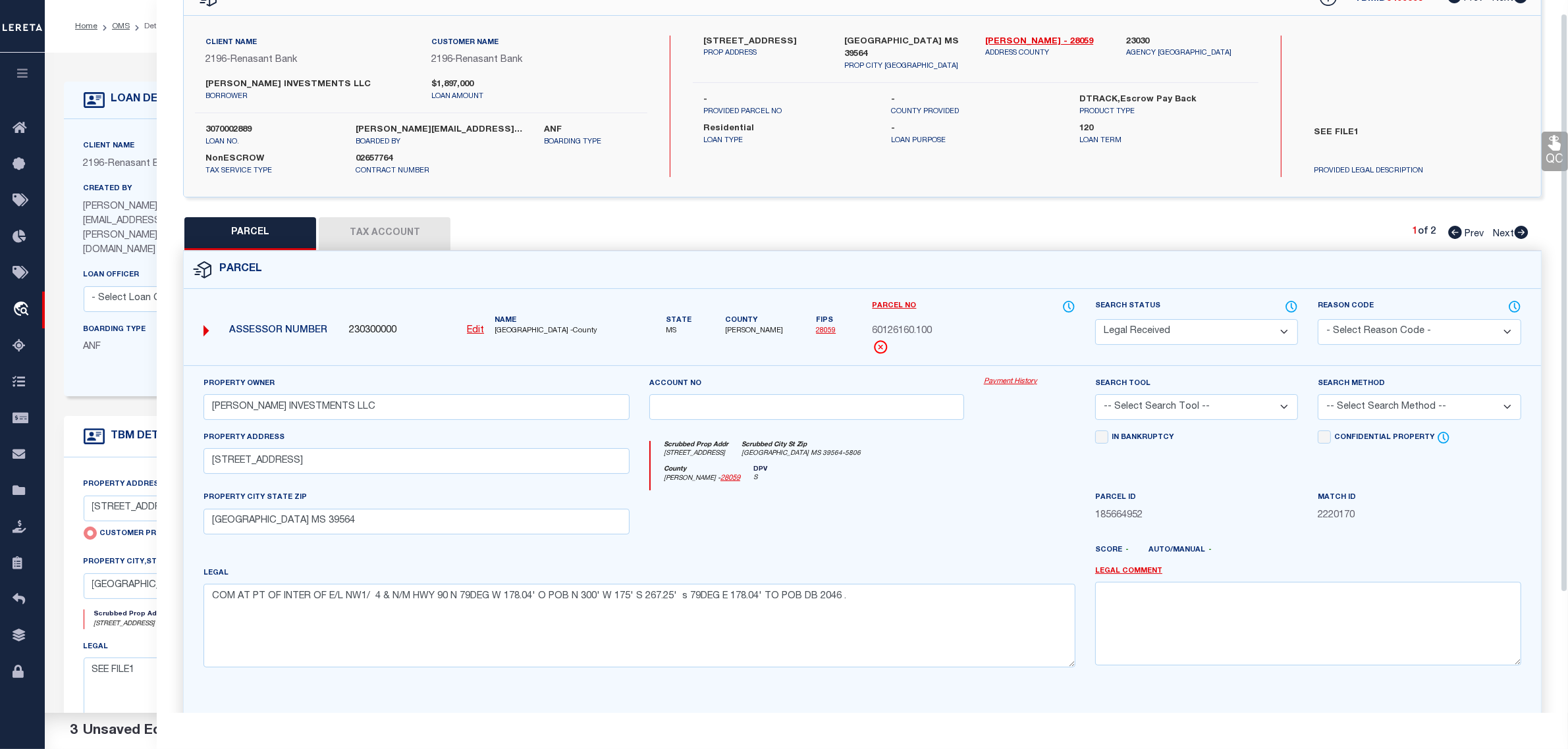
scroll to position [164, 0]
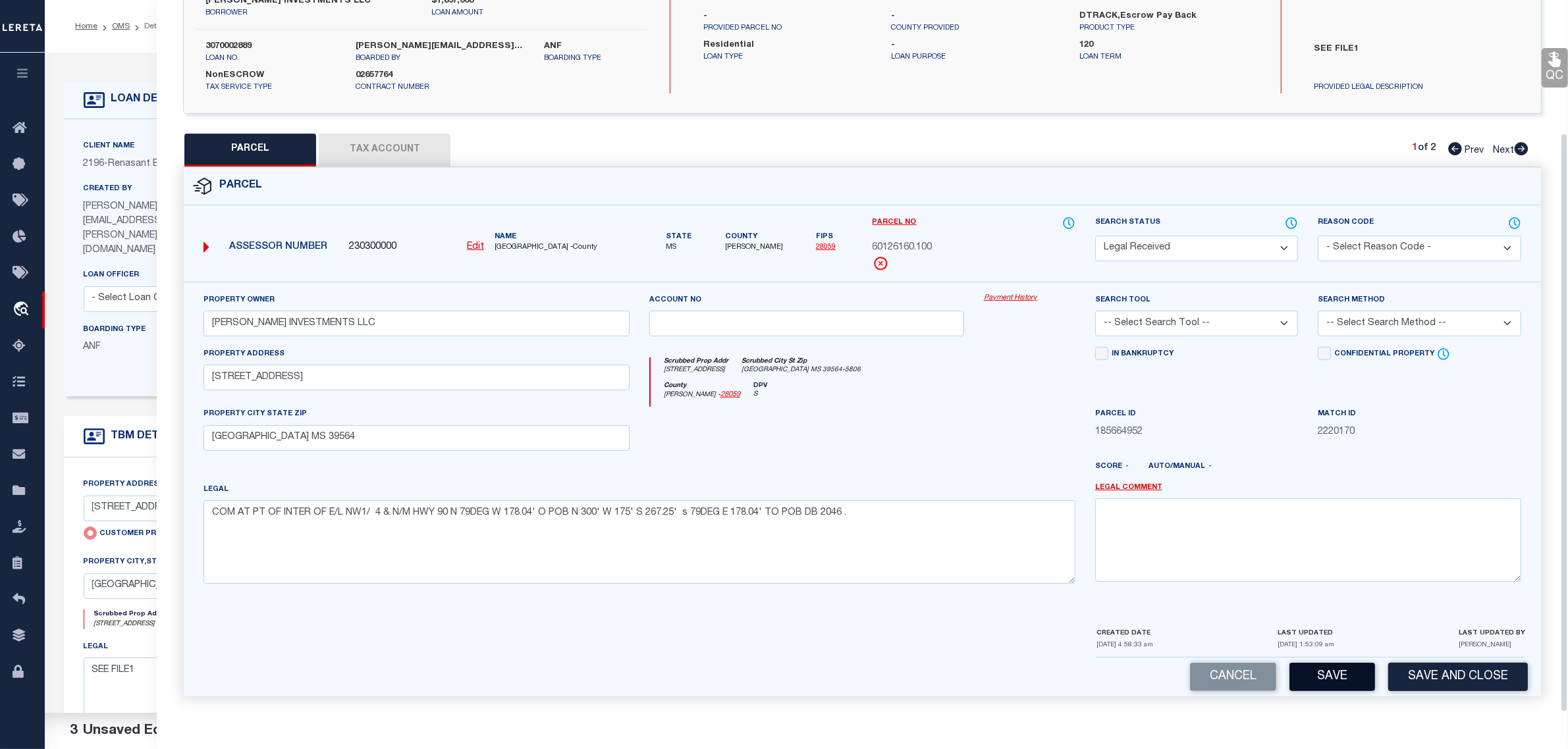
click at [1338, 665] on button "Save" at bounding box center [1332, 677] width 86 height 28
select select "AS"
checkbox input "false"
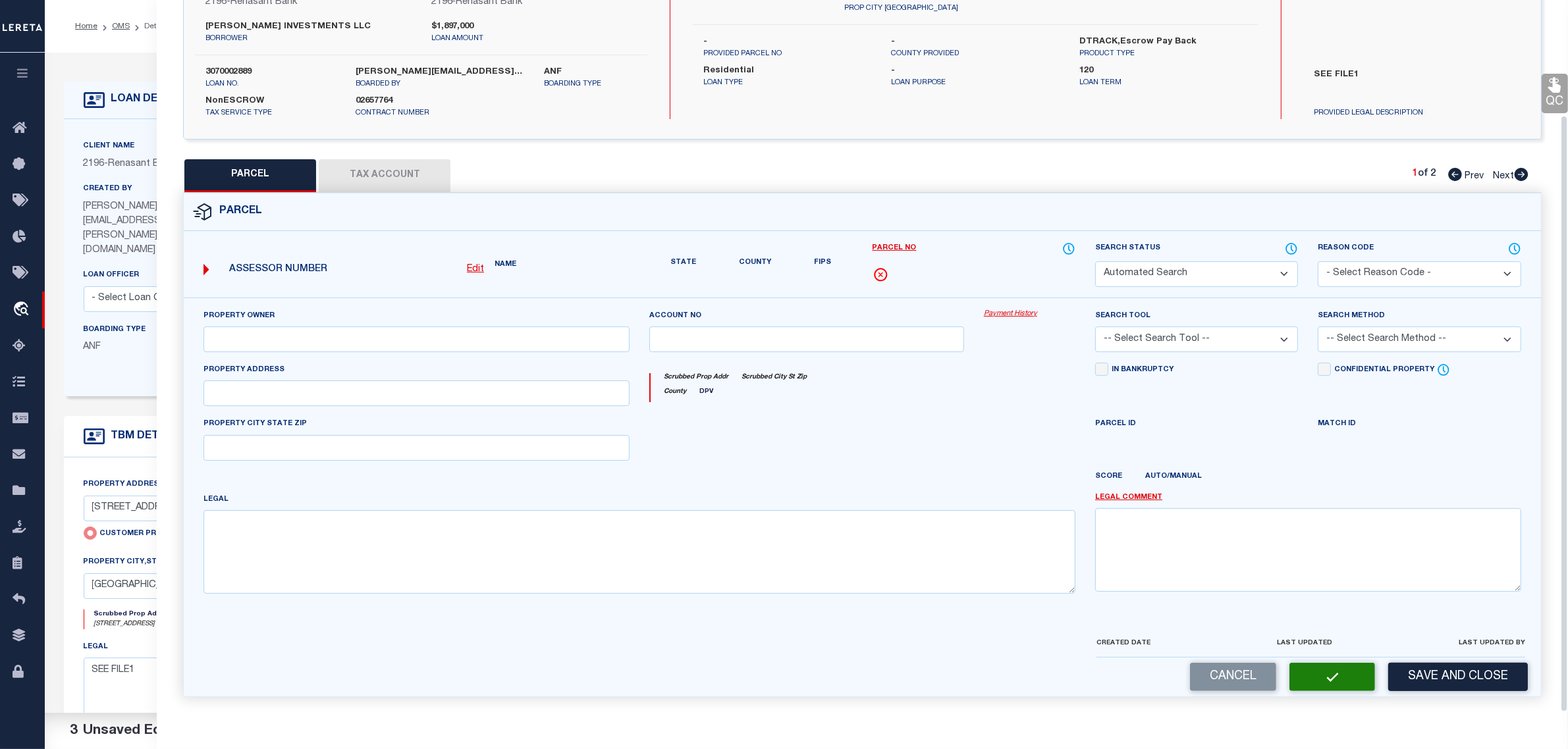
select select "RD"
type input "[PERSON_NAME] INVESTMENTS LLC"
type input "[STREET_ADDRESS]"
type input "[GEOGRAPHIC_DATA] MS 39564"
type textarea "COM AT PT OF INTER OF E/L NW1/ 4 & N/M HWY 90 N 79DEG W 178.04' O POB N 300' W …"
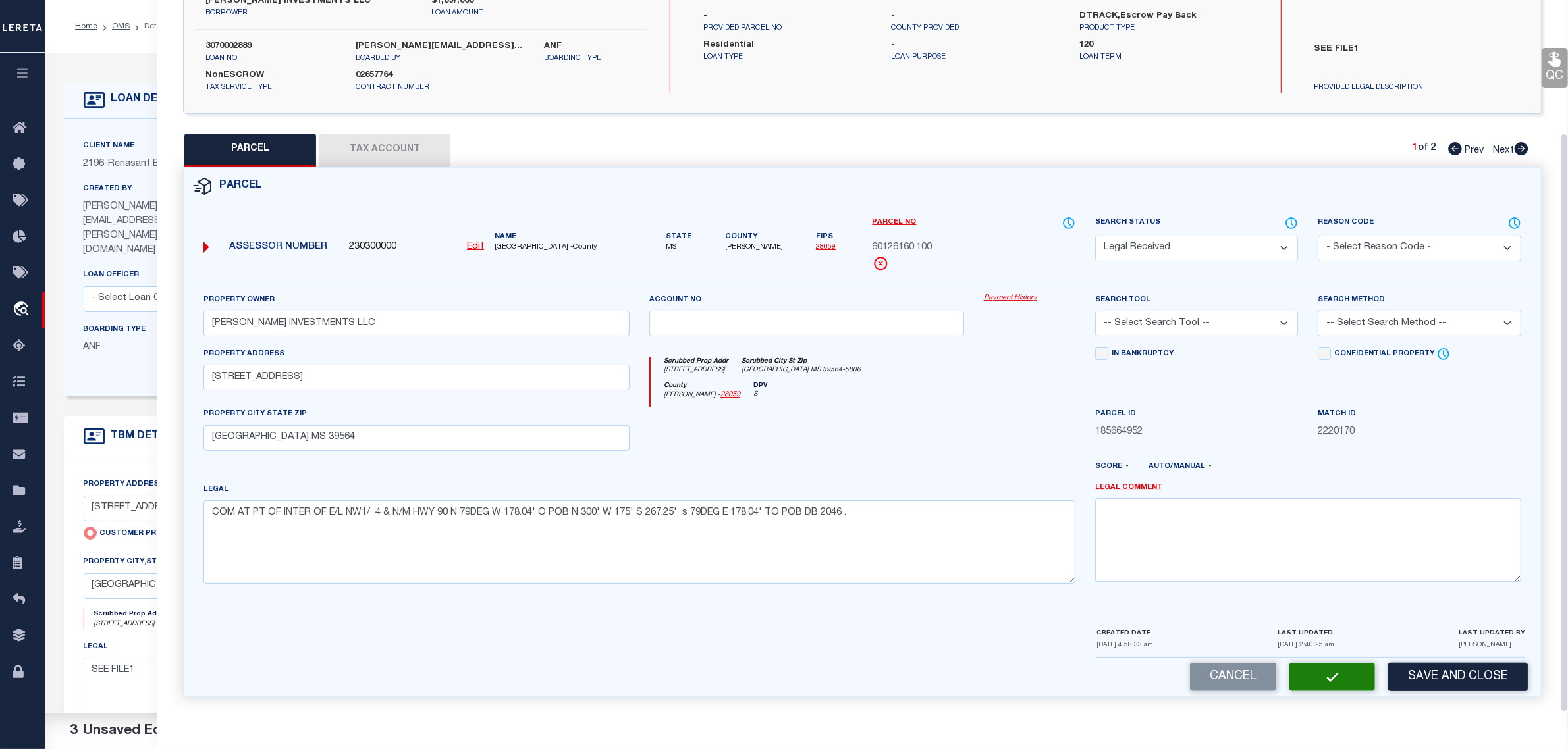
scroll to position [126, 0]
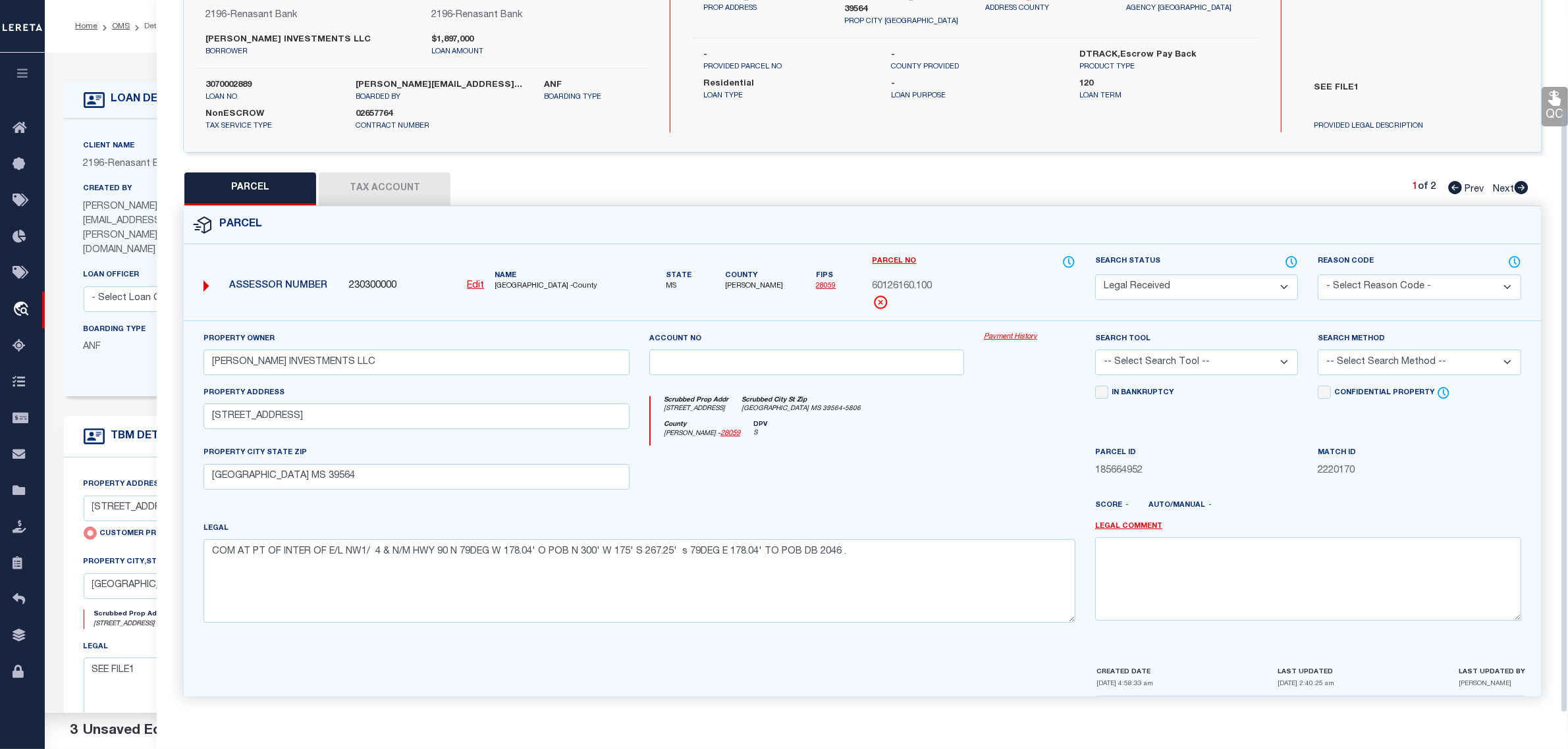
click at [408, 183] on button "Tax Account" at bounding box center [385, 189] width 132 height 33
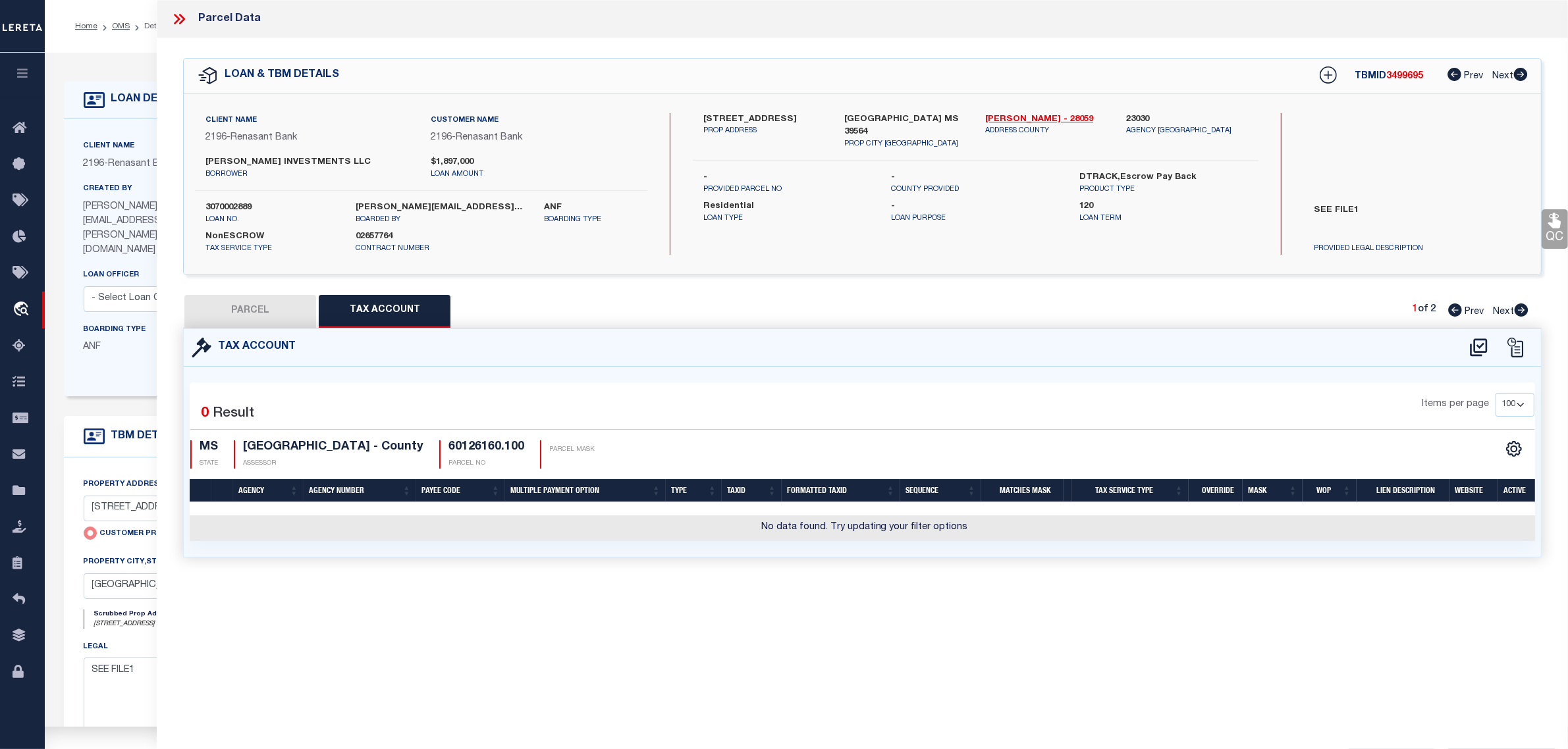
select select "100"
click at [1476, 349] on icon at bounding box center [1478, 347] width 22 height 21
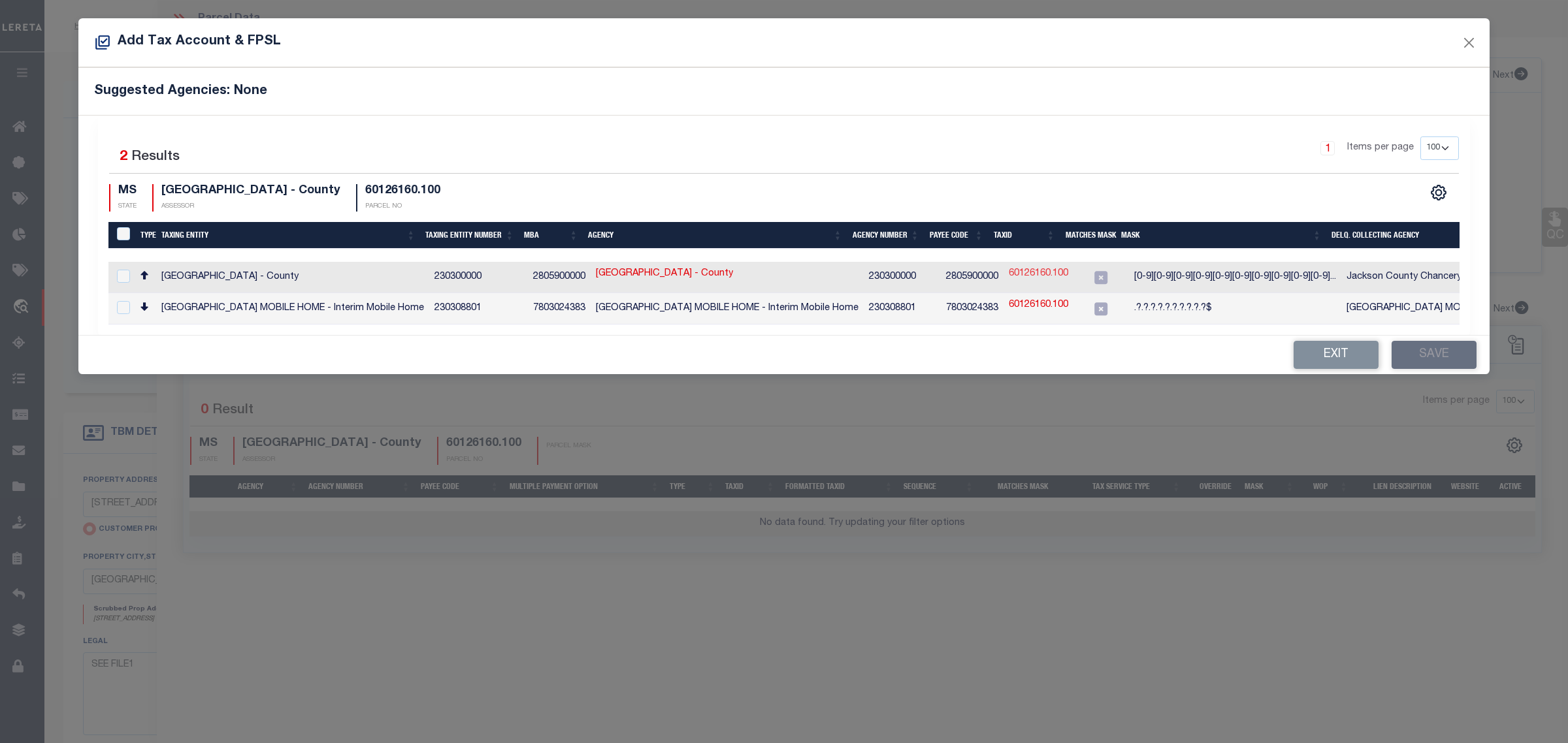
click at [1029, 273] on link "60126160.100" at bounding box center [1038, 274] width 59 height 15
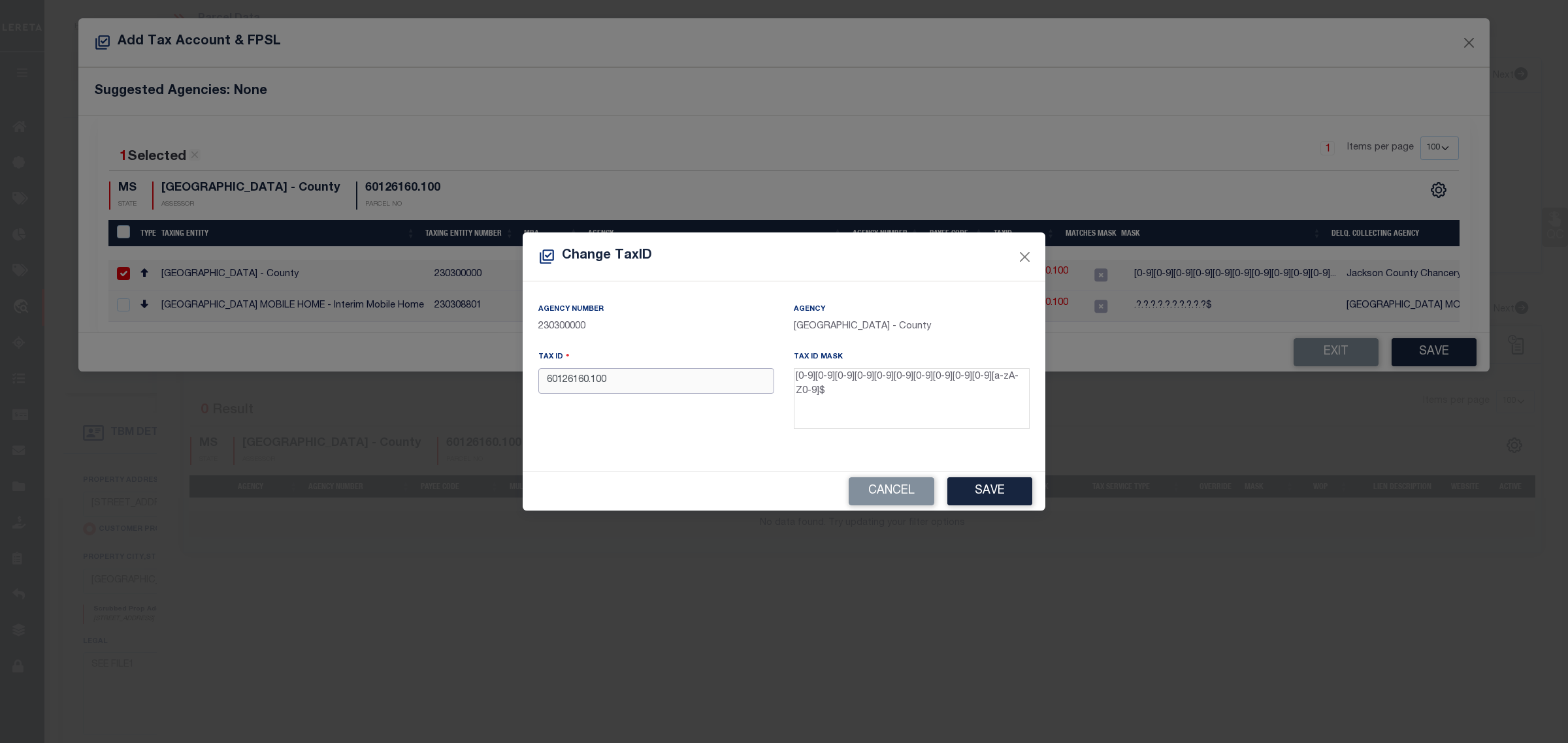
click at [593, 385] on input "60126160.100" at bounding box center [656, 381] width 236 height 26
click at [983, 497] on button "Save" at bounding box center [990, 492] width 85 height 28
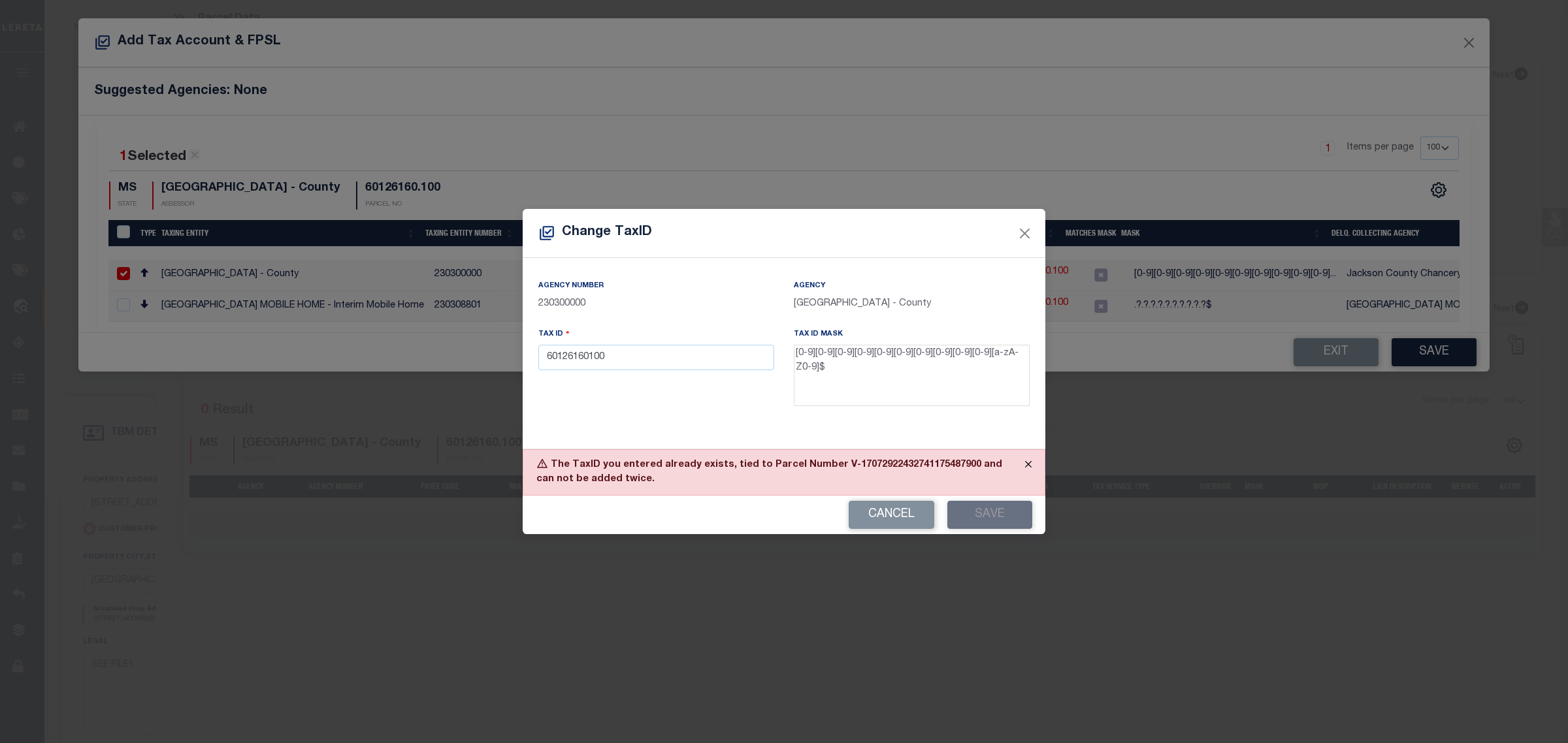
click at [1026, 469] on button "Close" at bounding box center [1028, 464] width 33 height 29
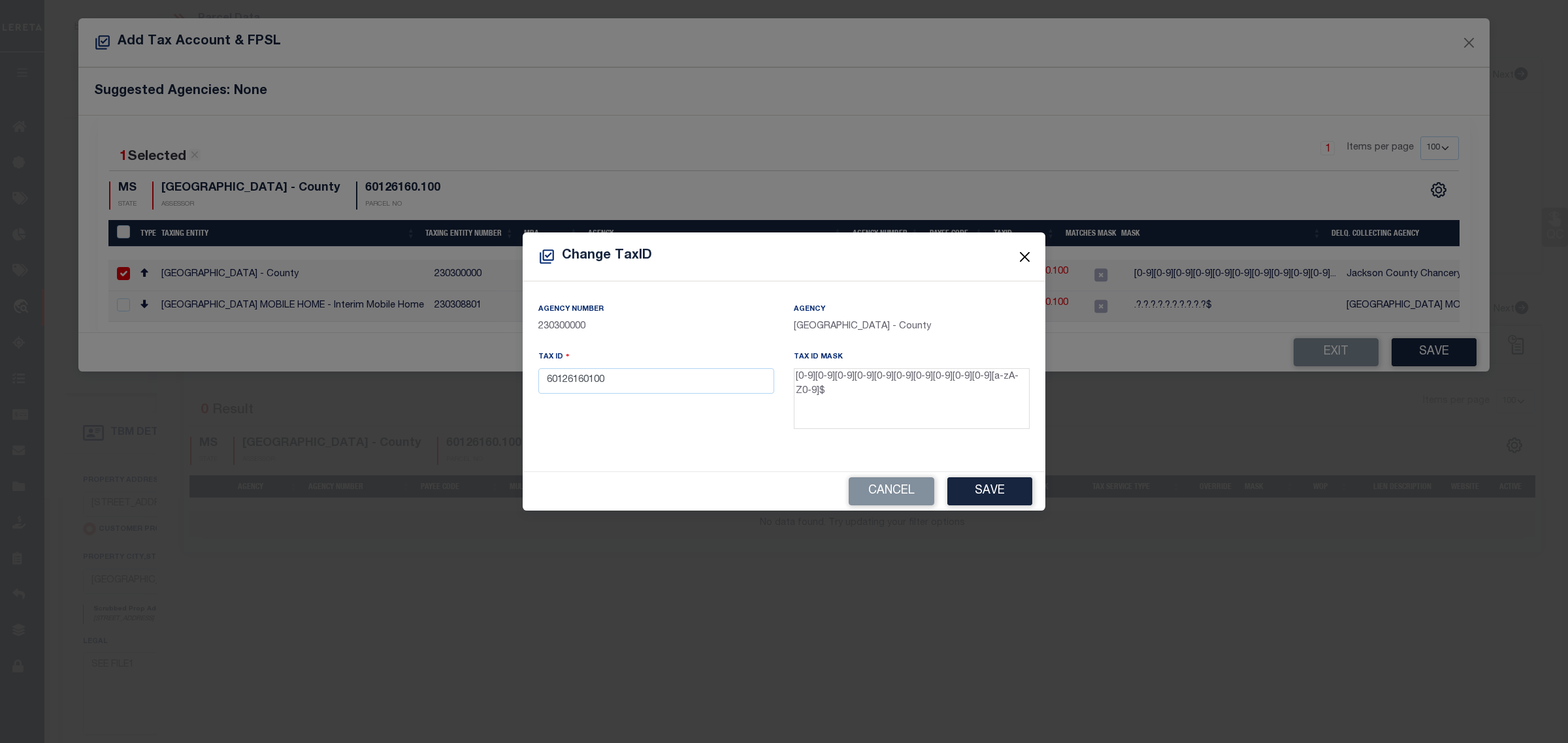
click at [1027, 255] on button "Close" at bounding box center [1025, 256] width 17 height 17
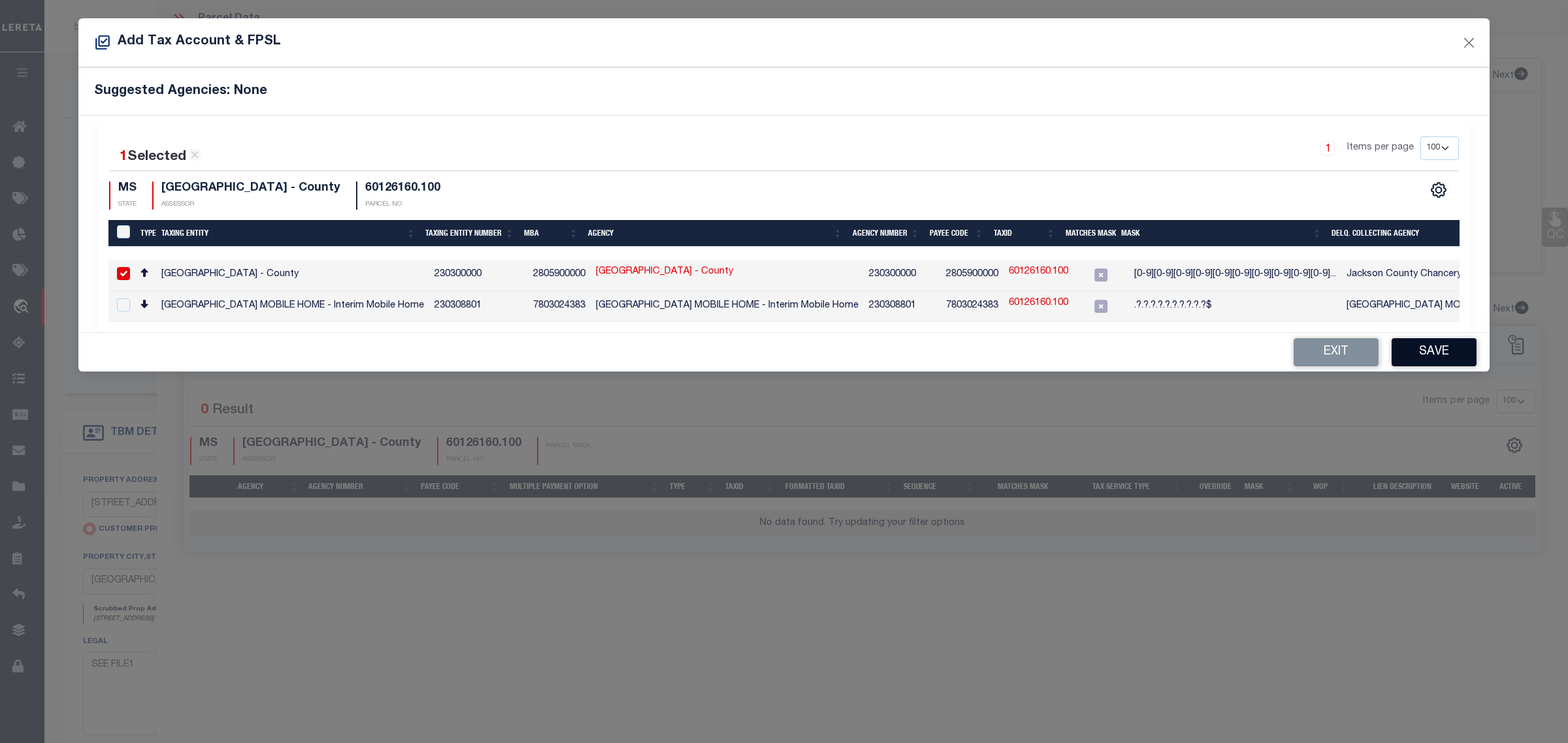
click at [1421, 359] on button "Save" at bounding box center [1434, 352] width 85 height 28
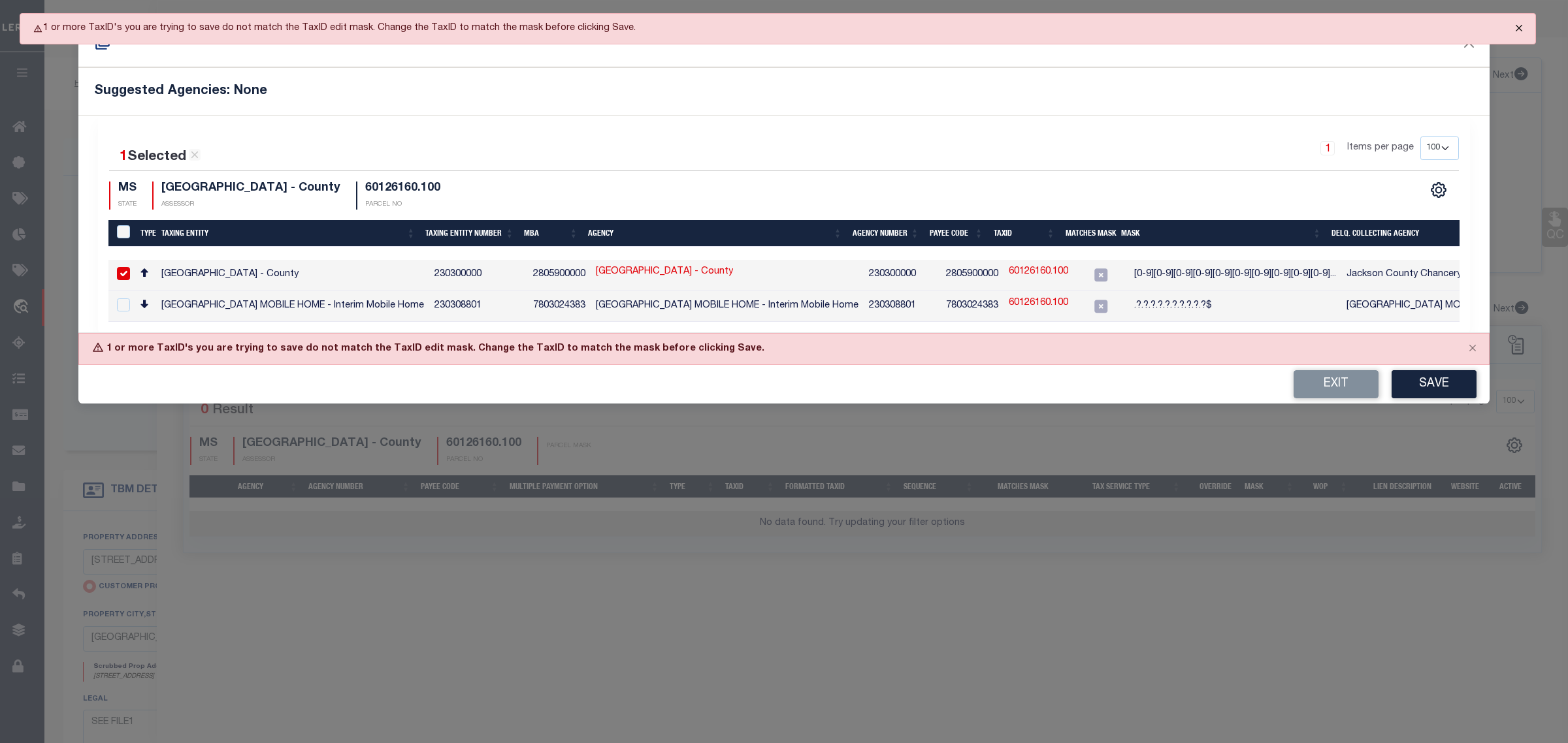
click at [1522, 24] on button "Close" at bounding box center [1519, 28] width 33 height 29
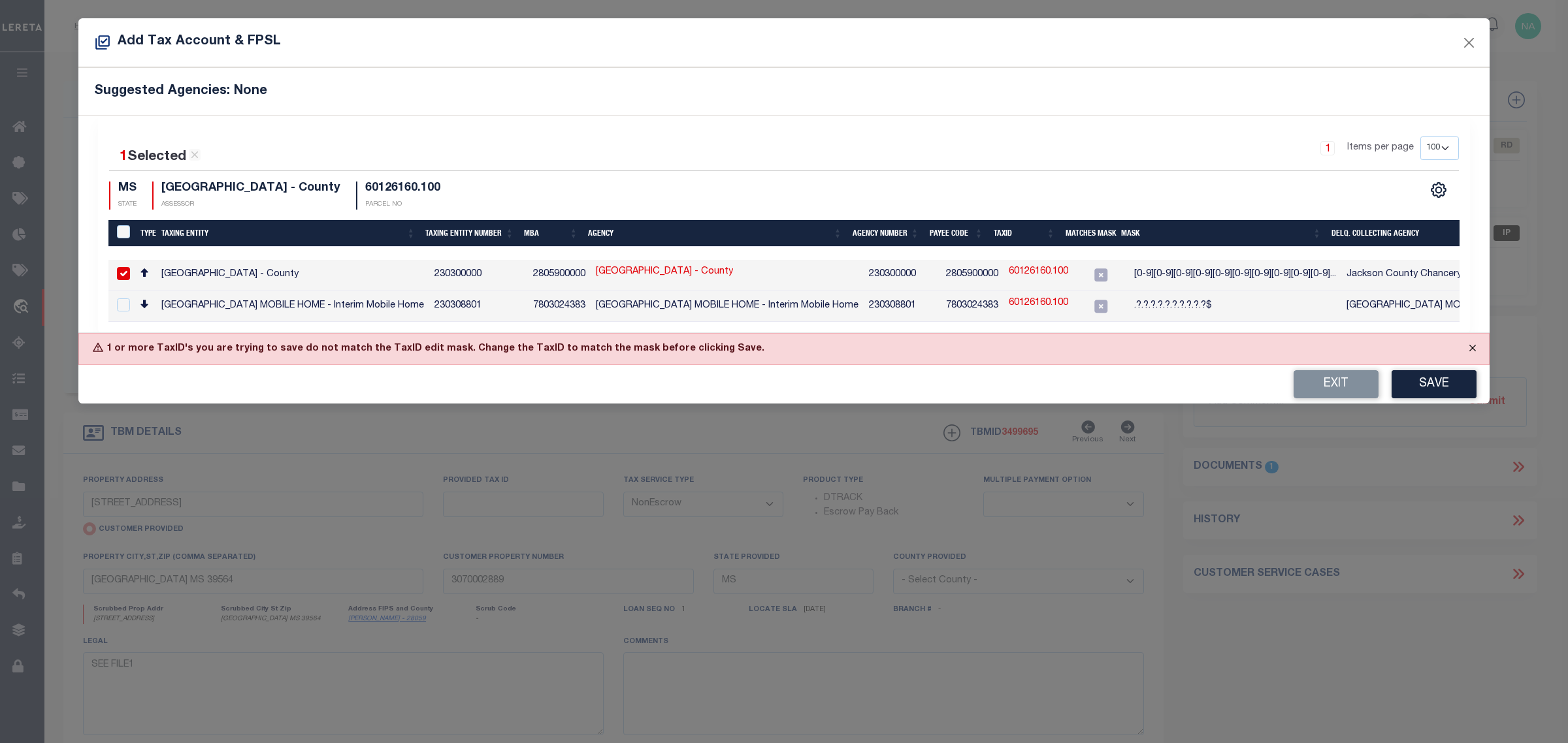
click at [1474, 350] on button "Close" at bounding box center [1472, 347] width 33 height 29
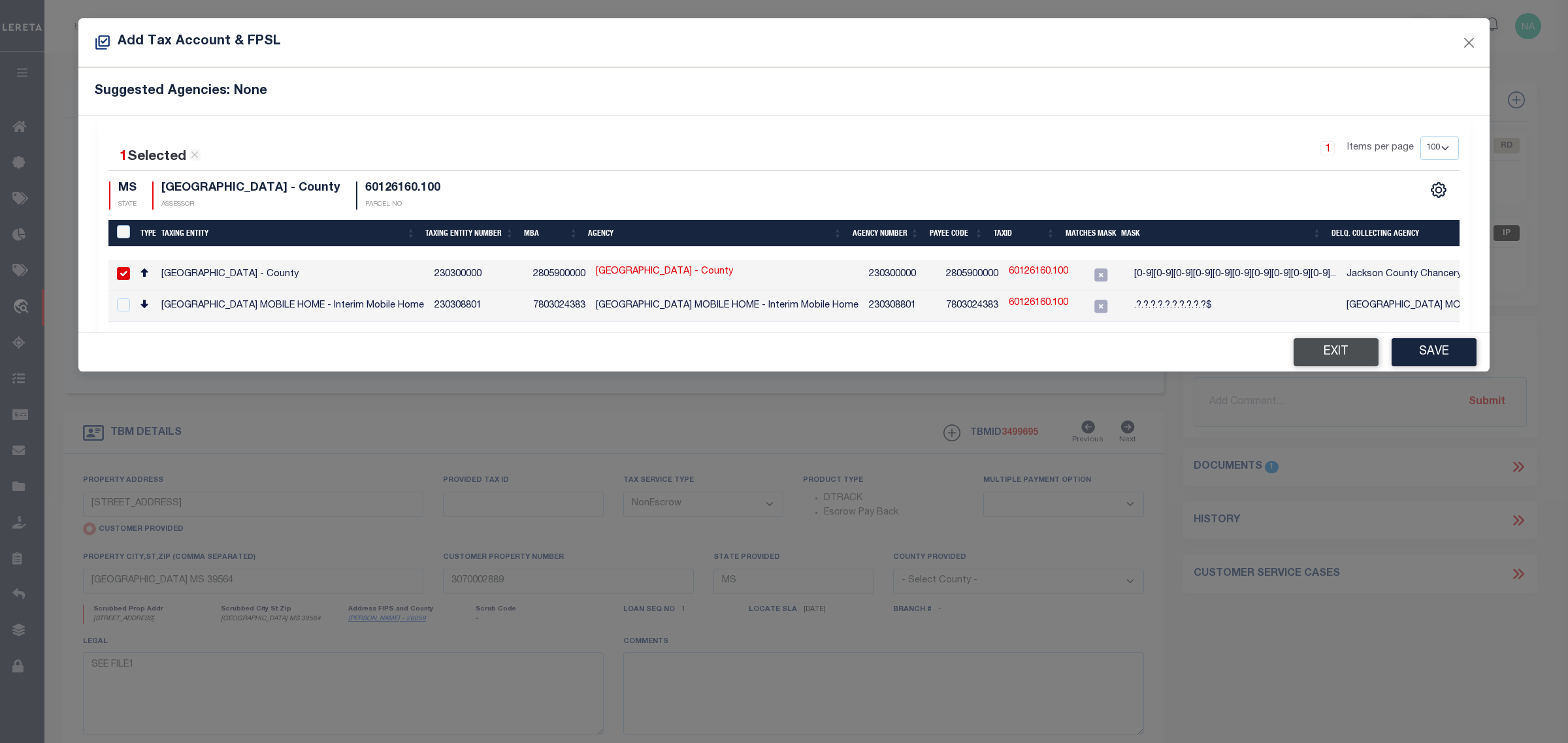
click at [1348, 352] on button "Exit" at bounding box center [1336, 352] width 85 height 28
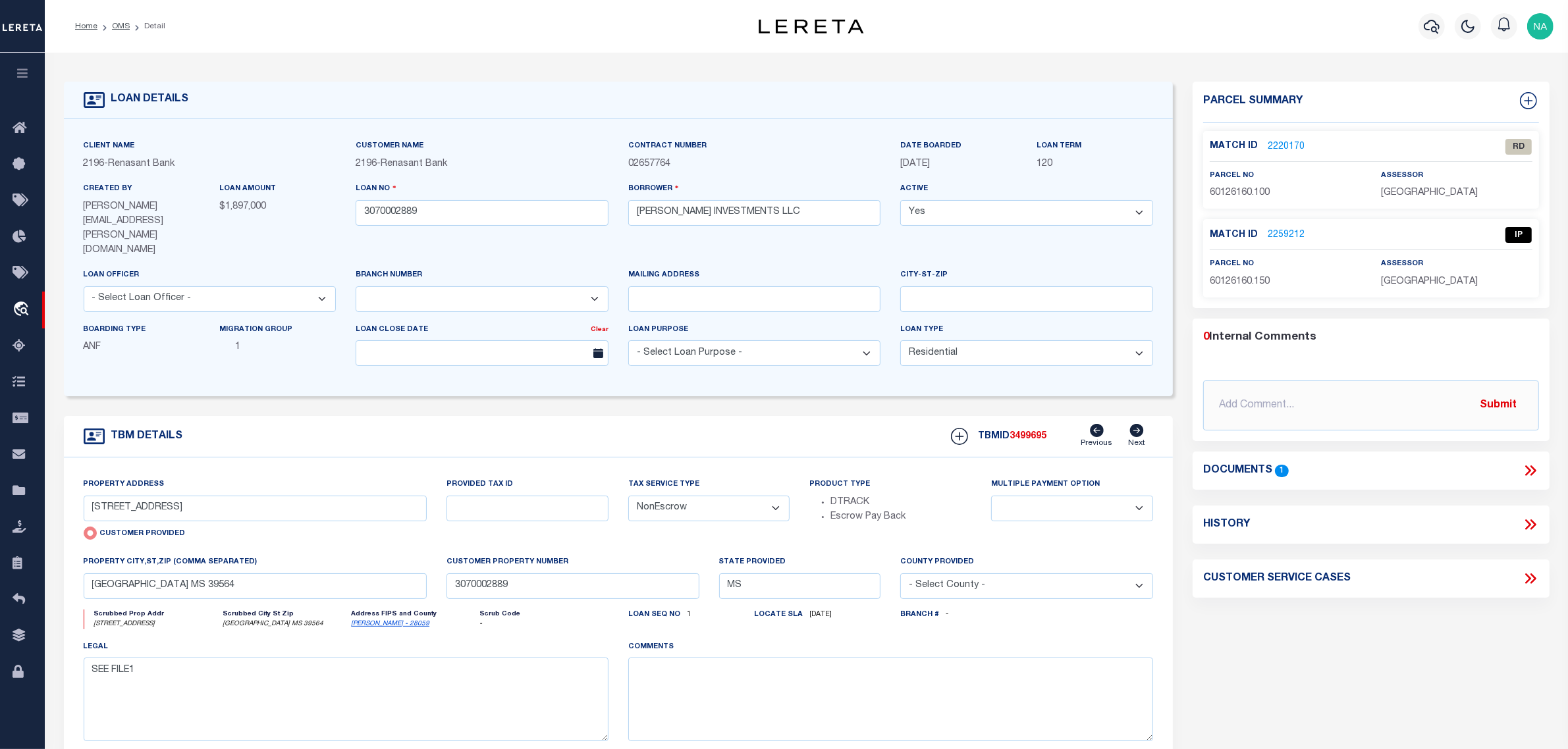
click at [1282, 150] on link "2220170" at bounding box center [1286, 147] width 37 height 14
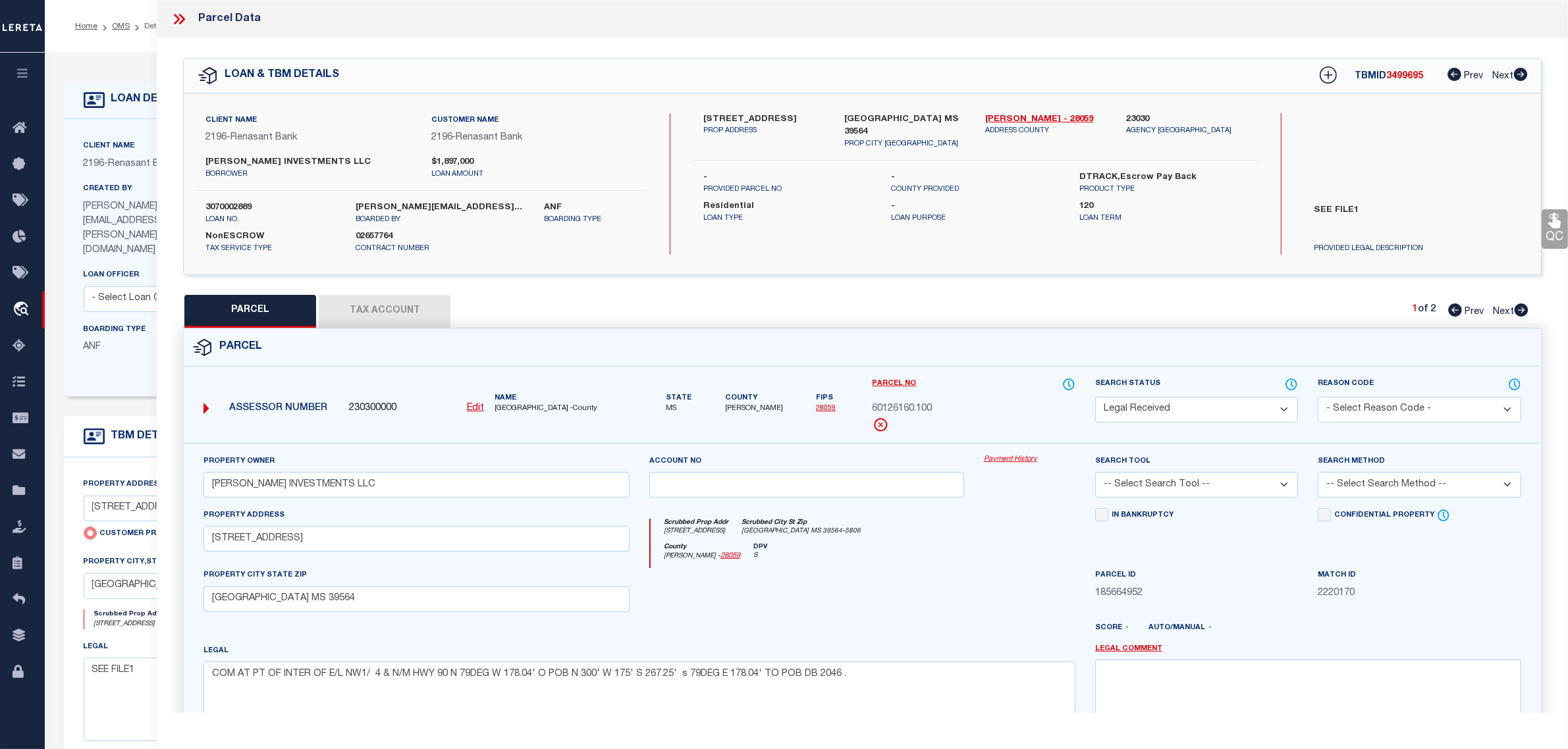
click at [1141, 407] on select "Automated Search Bad Parcel Complete Duplicate Parcel High Dollar Reporting In …" at bounding box center [1196, 409] width 203 height 26
click at [1095, 397] on select "Automated Search Bad Parcel Complete Duplicate Parcel High Dollar Reporting In …" at bounding box center [1196, 409] width 203 height 26
click at [1192, 667] on textarea at bounding box center [1307, 701] width 426 height 83
paste textarea "The TaxID you entered already exists, tied to Parcel Number V-17072922432741175…"
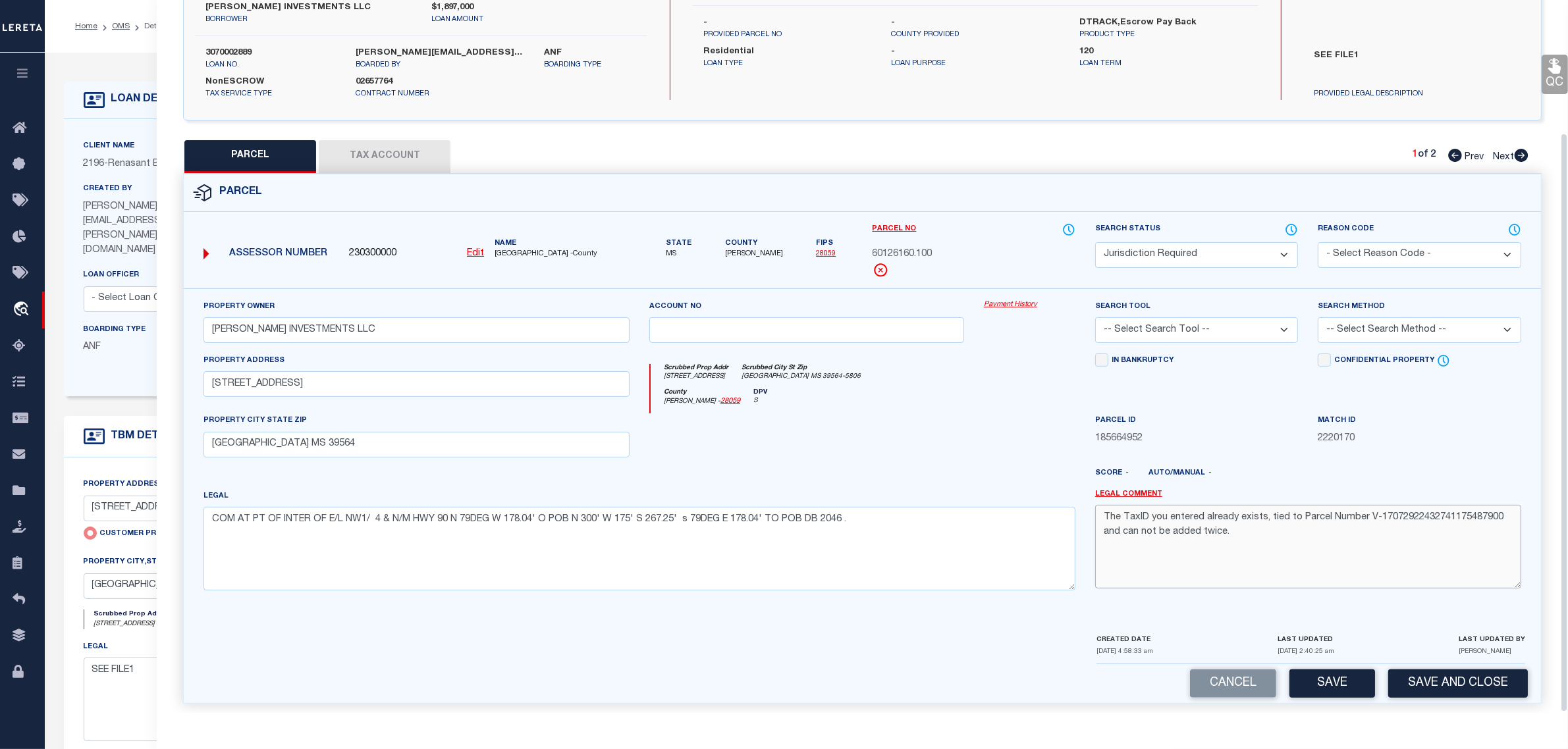
scroll to position [164, 0]
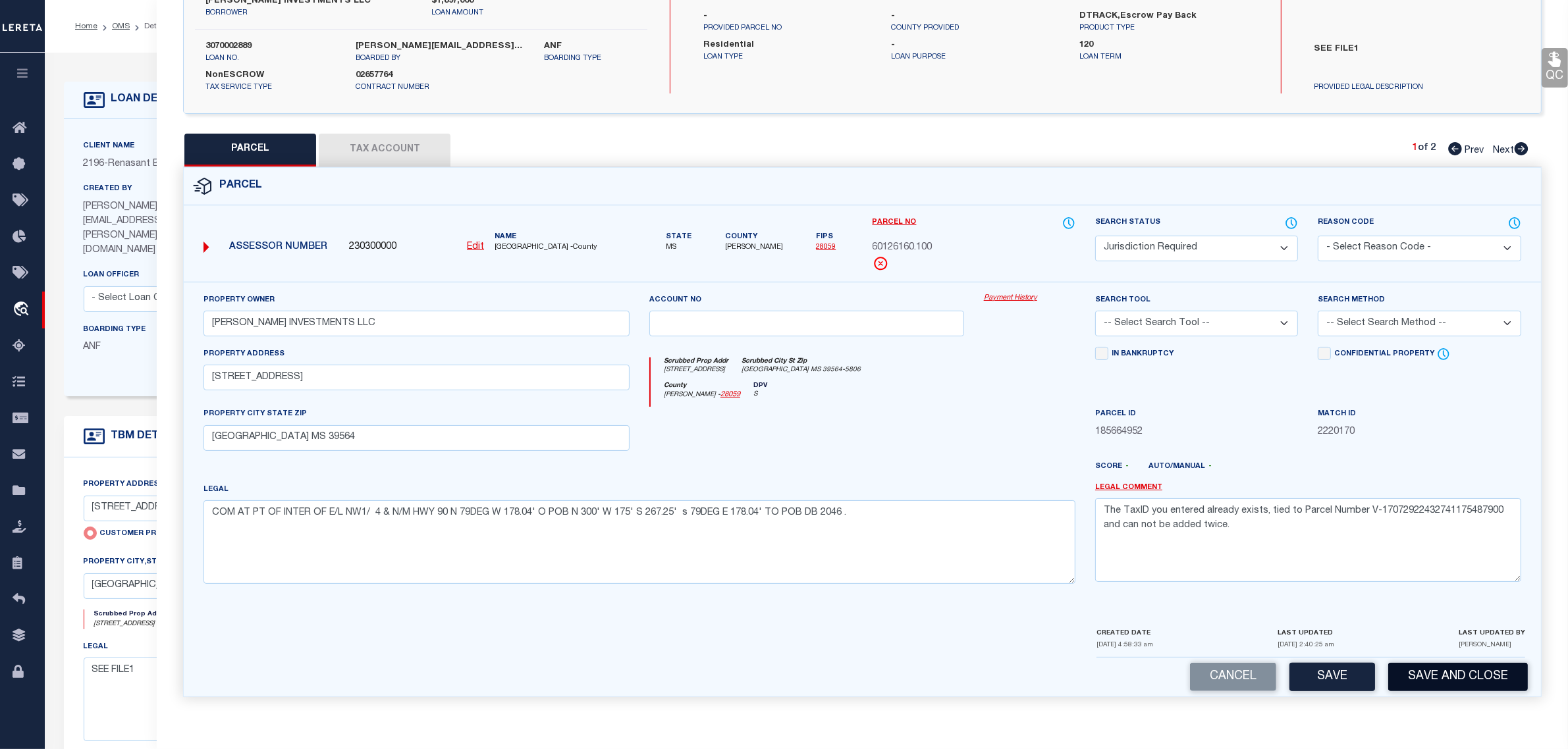
click at [1443, 680] on button "Save and Close" at bounding box center [1458, 677] width 140 height 28
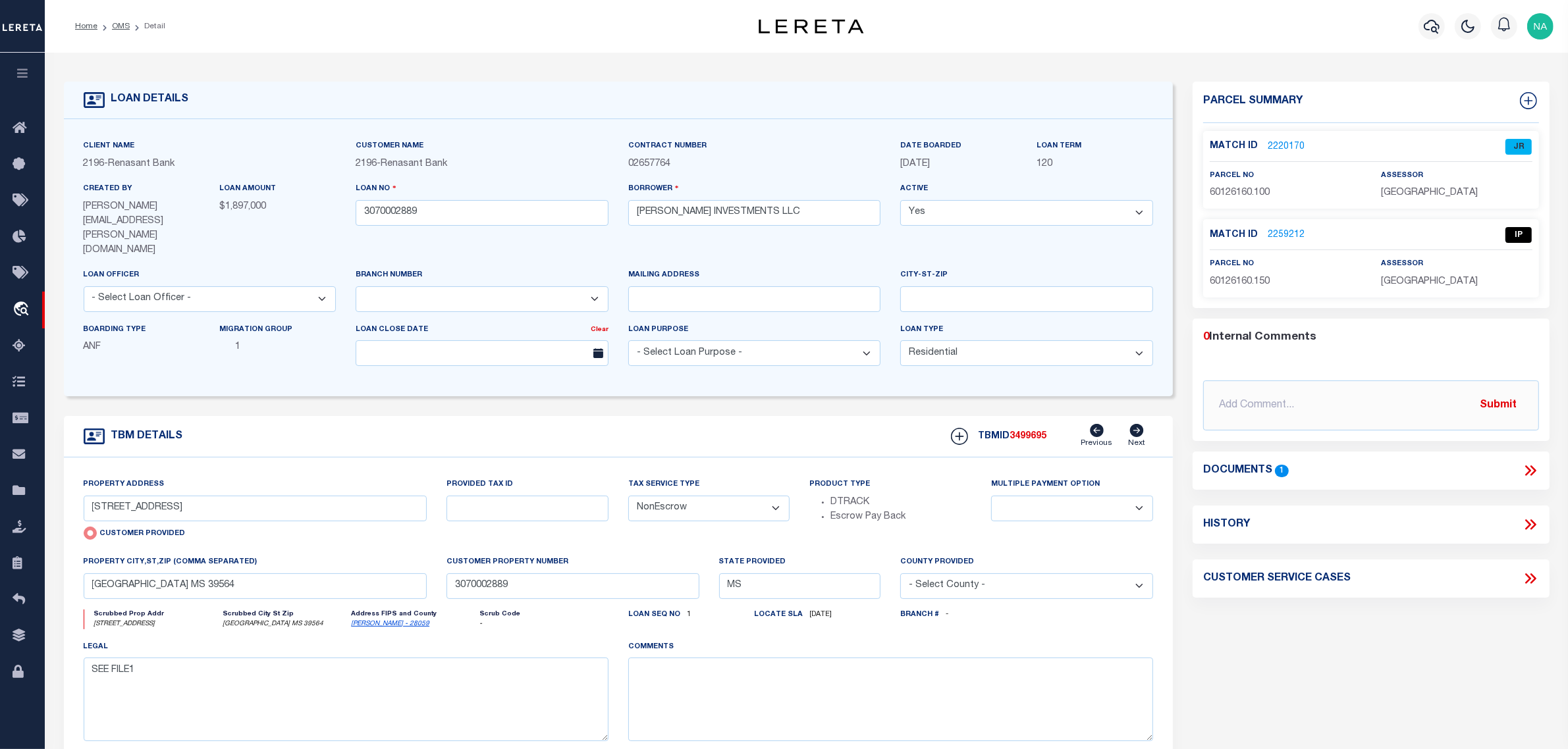
click at [1286, 235] on link "2259212" at bounding box center [1286, 235] width 37 height 14
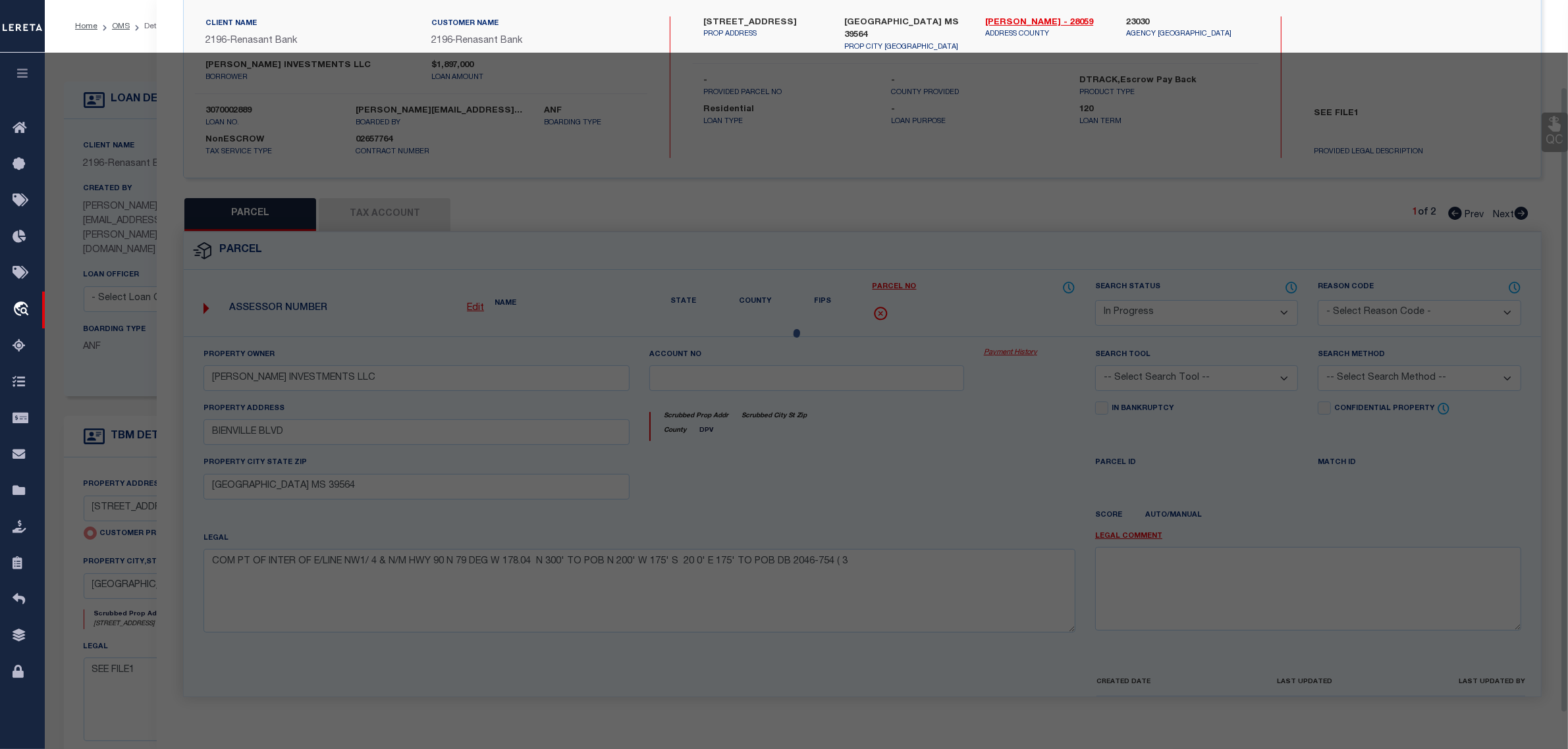
scroll to position [126, 0]
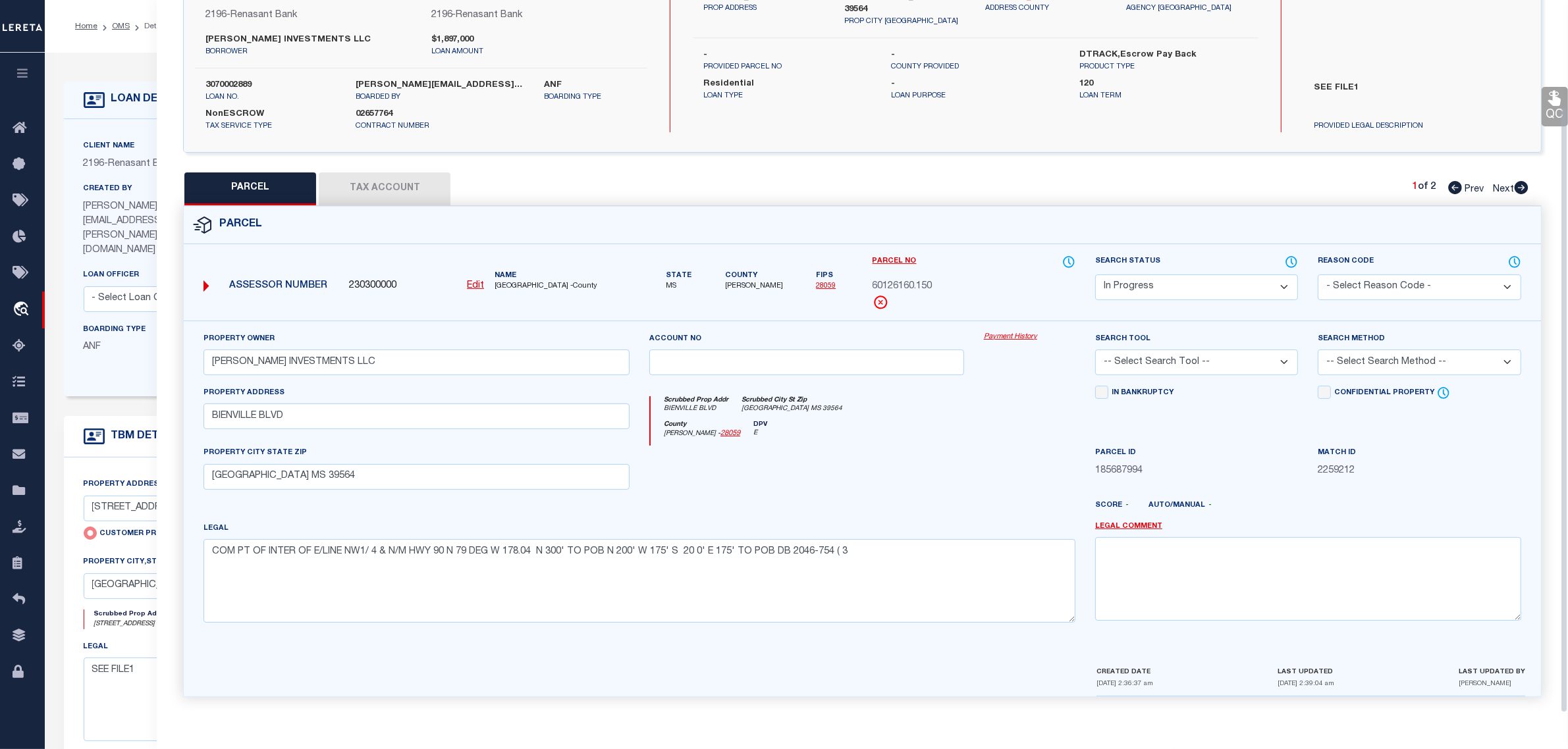
click at [1156, 281] on select "Automated Search Bad Parcel Complete Duplicate Parcel High Dollar Reporting In …" at bounding box center [1196, 287] width 203 height 26
click at [1095, 274] on select "Automated Search Bad Parcel Complete Duplicate Parcel High Dollar Reporting In …" at bounding box center [1196, 287] width 203 height 26
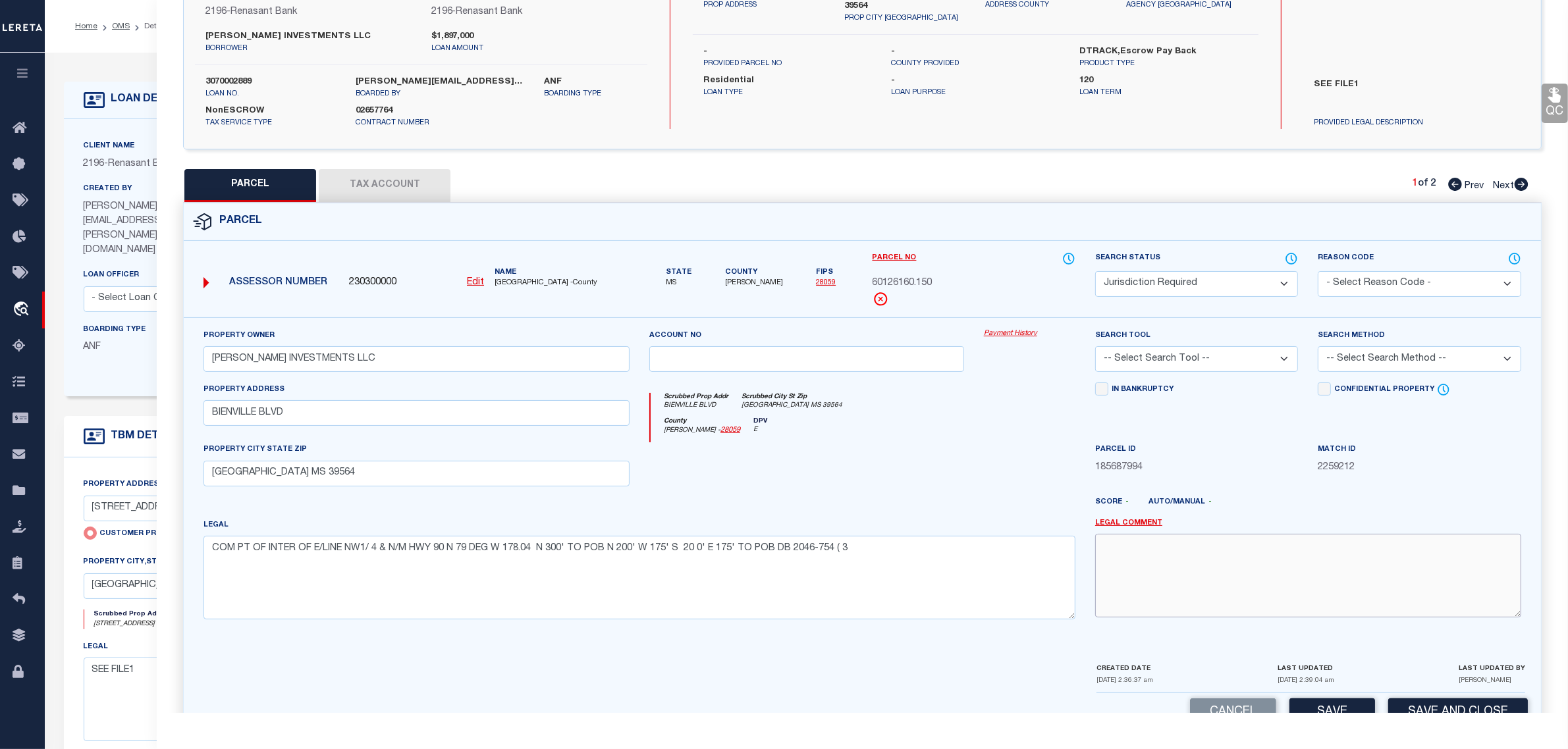
click at [1279, 573] on textarea at bounding box center [1307, 576] width 426 height 83
paste textarea "The TaxID you entered already exists, tied to Parcel Number V-17072922432741175…"
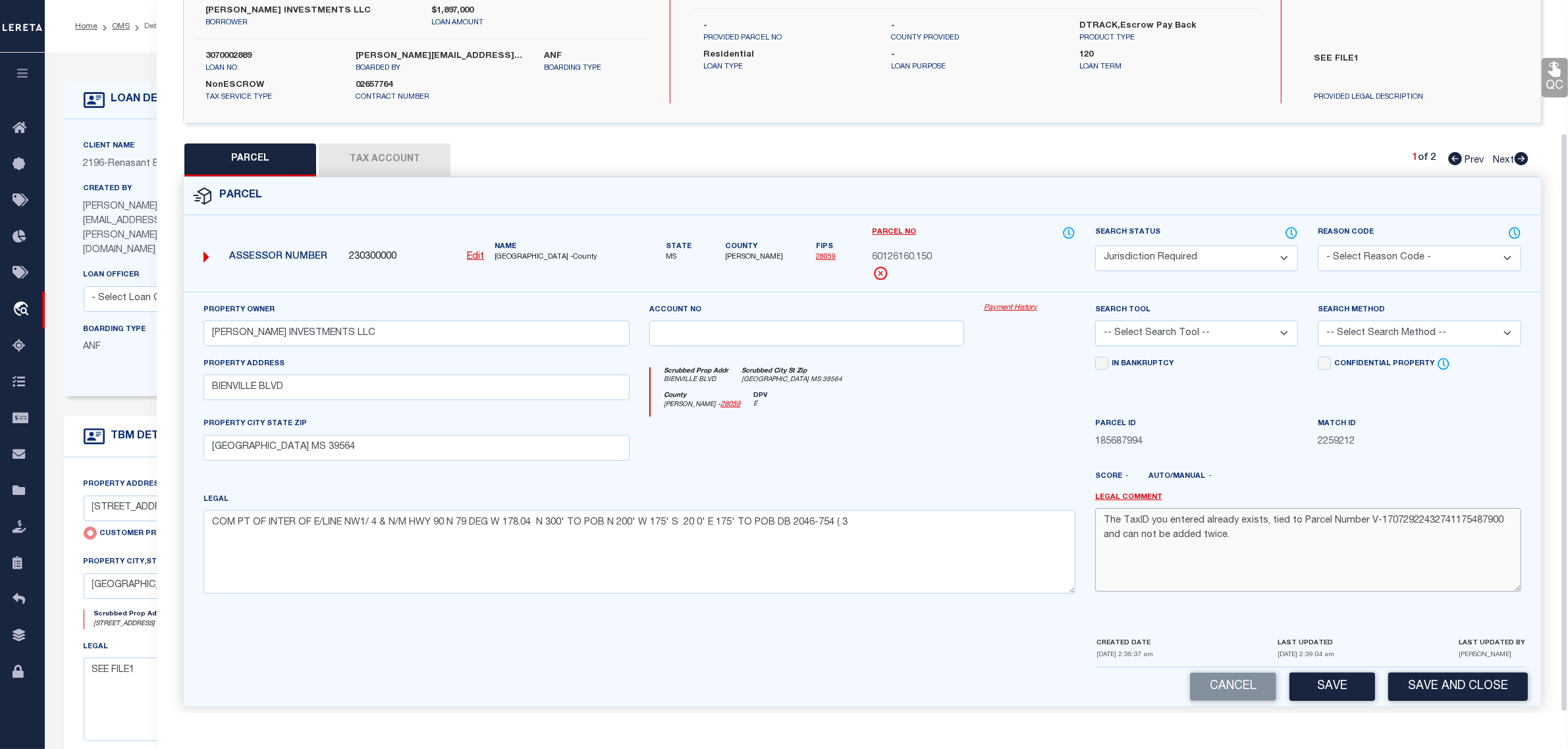
scroll to position [164, 0]
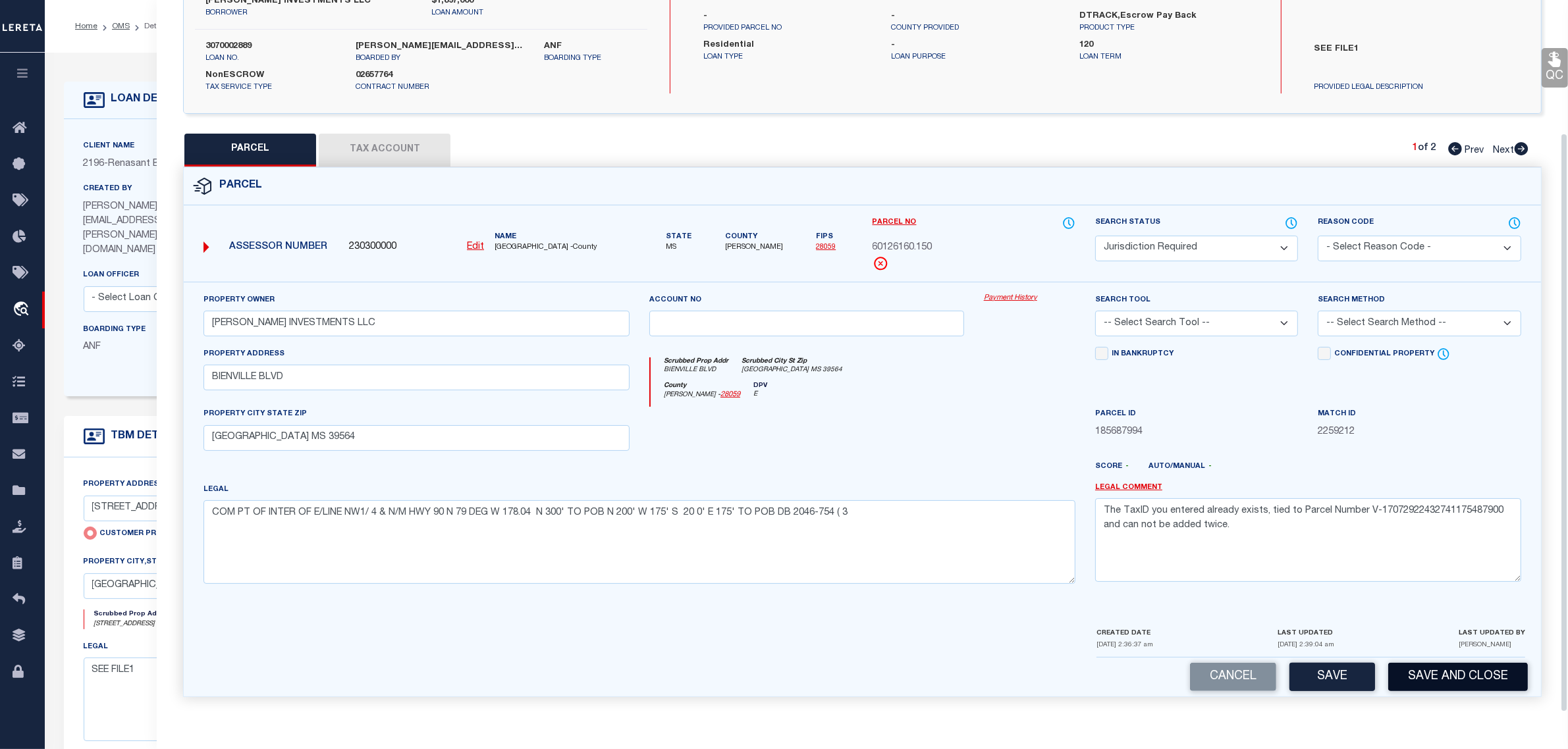
click at [1430, 680] on button "Save and Close" at bounding box center [1458, 677] width 140 height 28
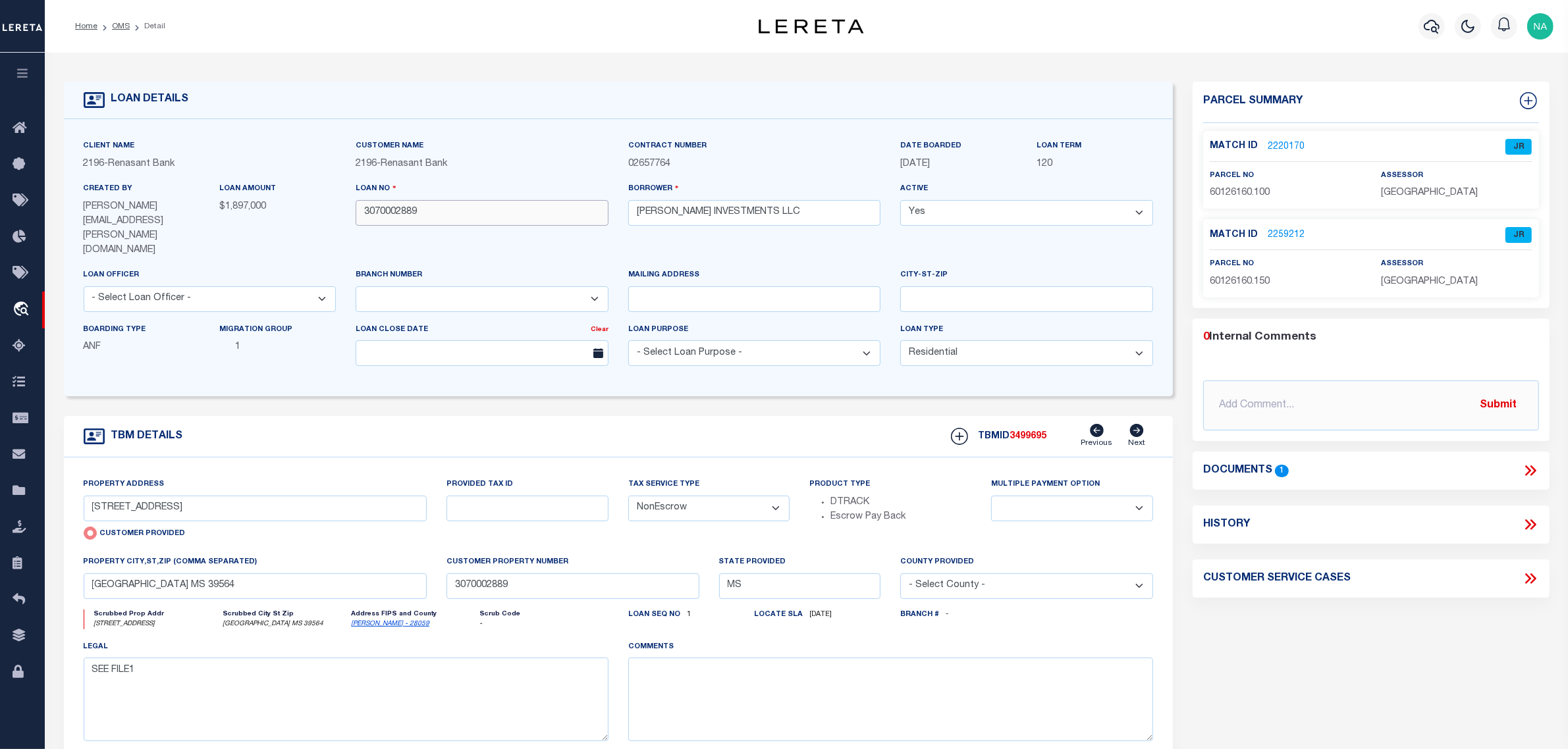
click at [382, 215] on input "3070002889" at bounding box center [482, 213] width 253 height 26
click at [1025, 432] on span "3499695" at bounding box center [1028, 436] width 37 height 9
click at [1395, 190] on span "JACKSON COUNTY" at bounding box center [1429, 192] width 97 height 9
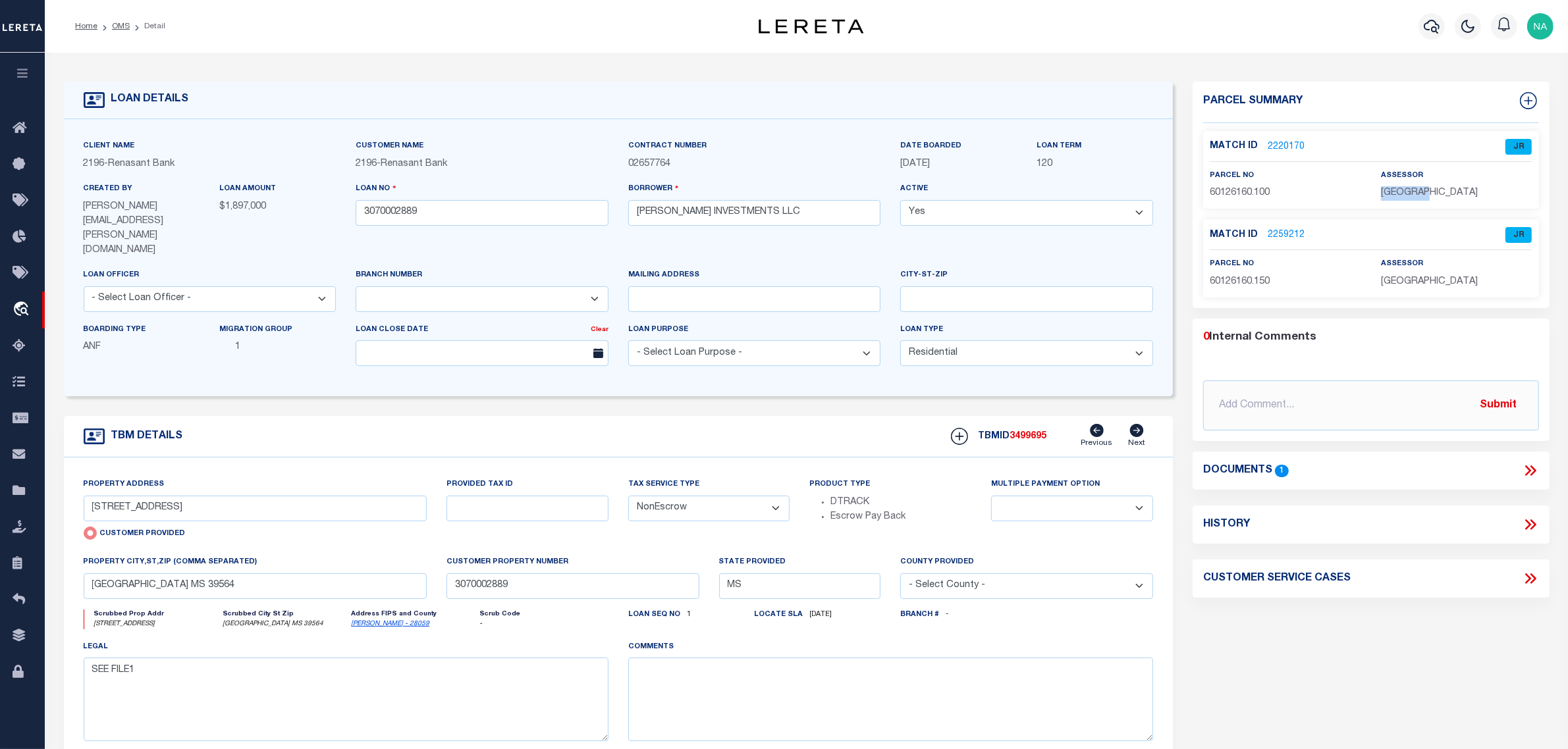
click at [1395, 190] on span "JACKSON COUNTY" at bounding box center [1429, 192] width 97 height 9
click at [1263, 194] on span "60126160.100" at bounding box center [1239, 192] width 60 height 9
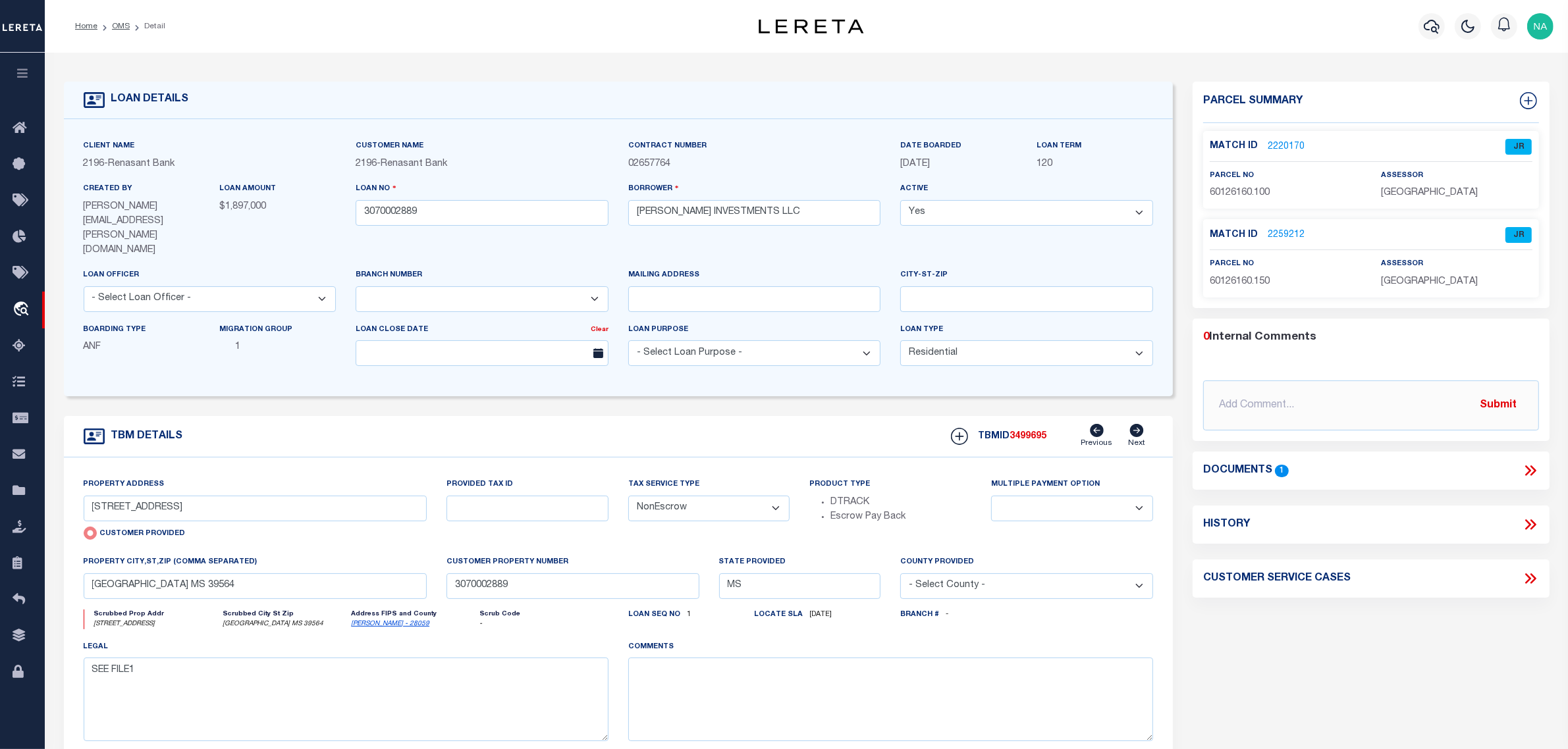
click at [1252, 278] on span "60126160.150" at bounding box center [1239, 281] width 60 height 9
click at [1419, 277] on span "JACKSON COUNTY" at bounding box center [1429, 281] width 97 height 9
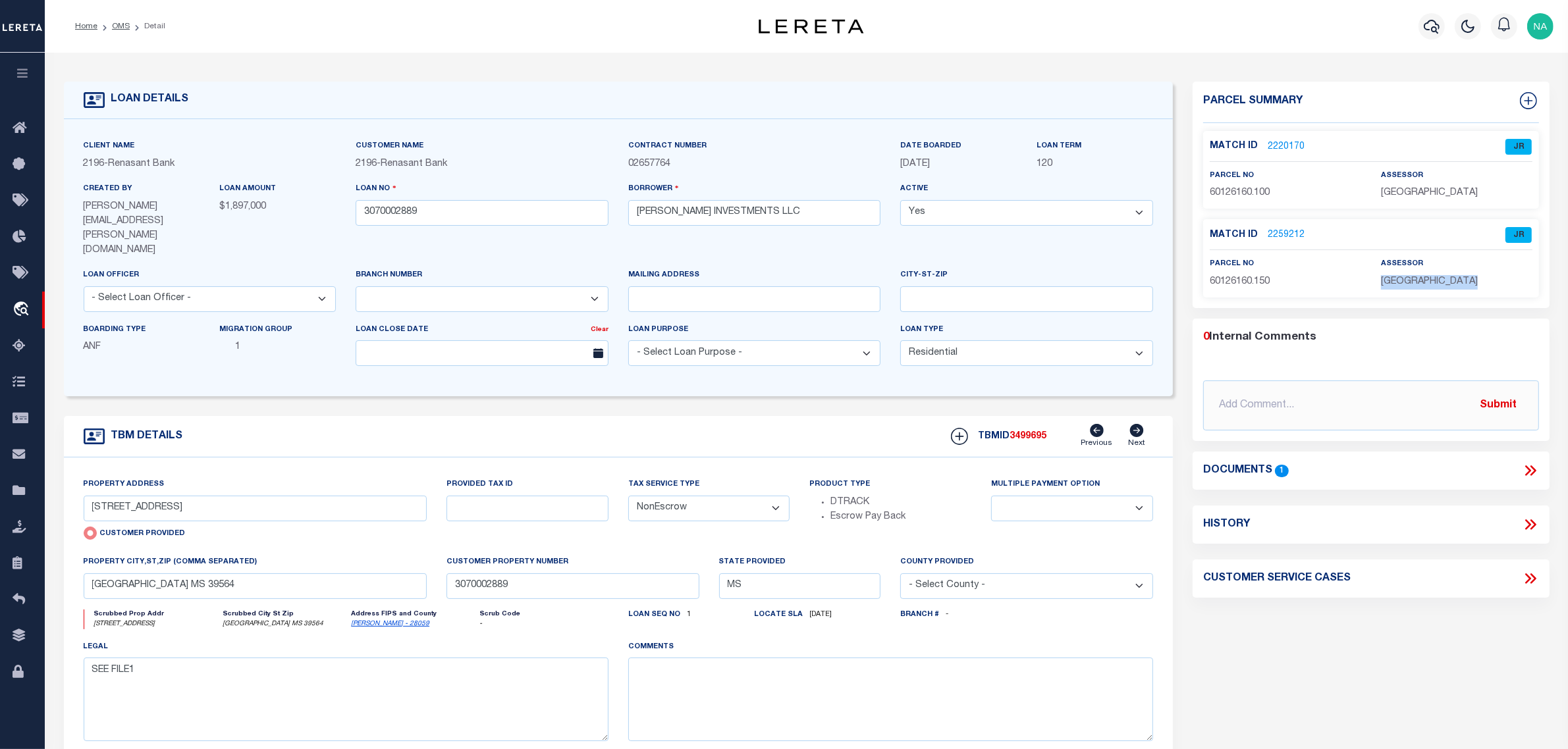
click at [1419, 277] on span "JACKSON COUNTY" at bounding box center [1429, 281] width 97 height 9
click at [376, 208] on input "3070002889" at bounding box center [482, 213] width 253 height 26
click at [1026, 432] on span "3499695" at bounding box center [1028, 436] width 37 height 9
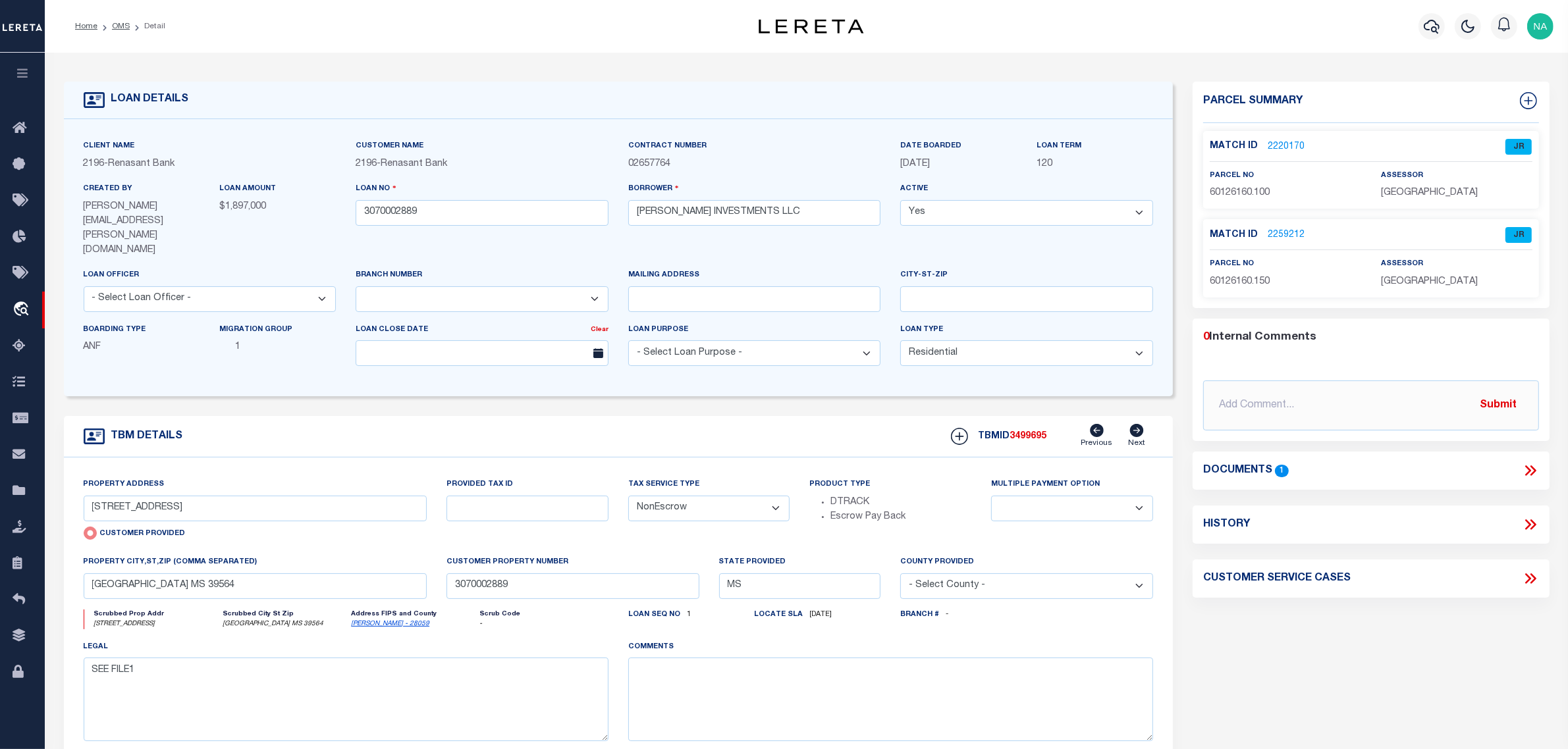
click at [1399, 639] on div "Parcel Summary Match ID 2220170 0" at bounding box center [1371, 457] width 376 height 752
drag, startPoint x: 117, startPoint y: 21, endPoint x: 153, endPoint y: 1, distance: 41.2
click at [117, 22] on link "OMS" at bounding box center [120, 26] width 18 height 8
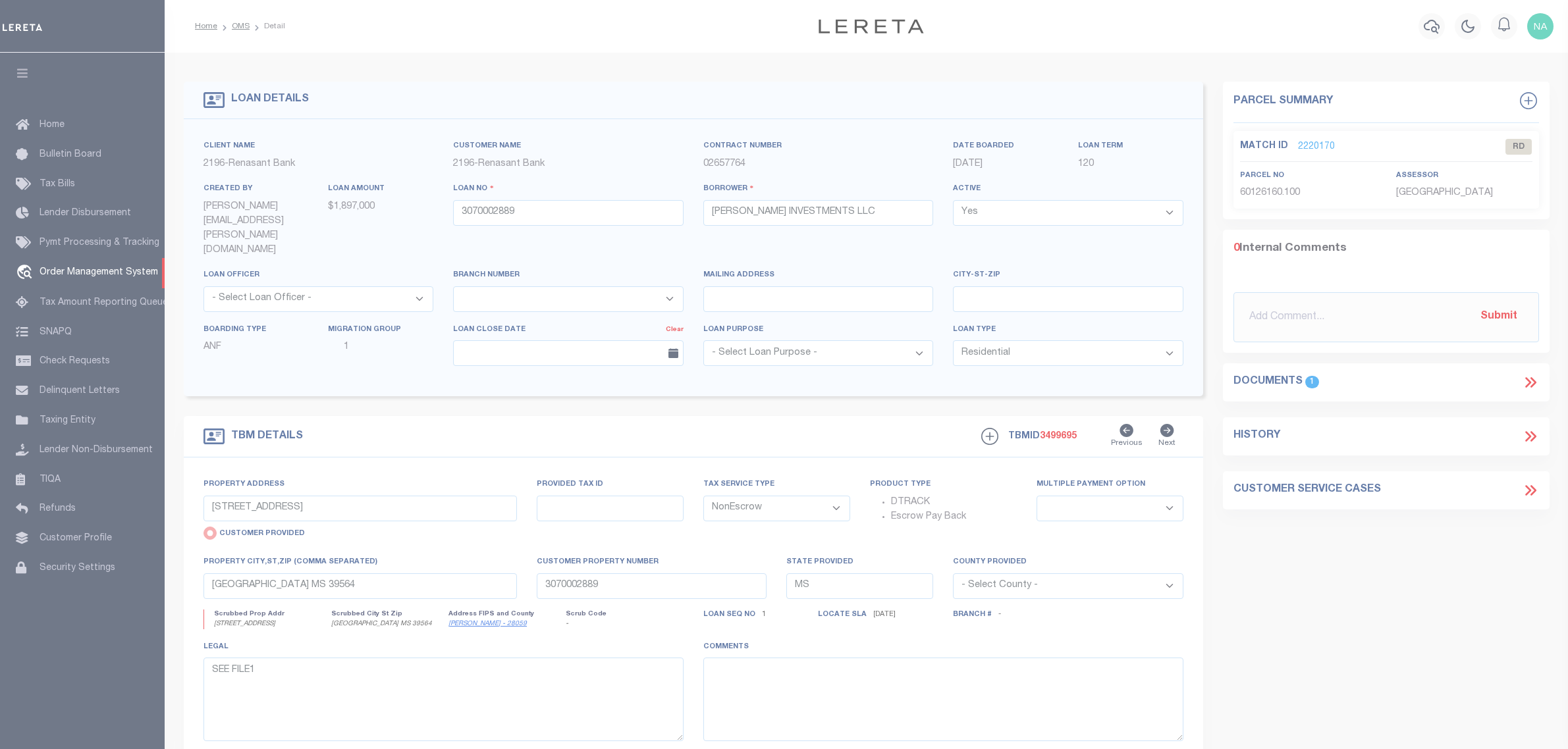
select select "4983"
select select "10"
select select "NonEscrow"
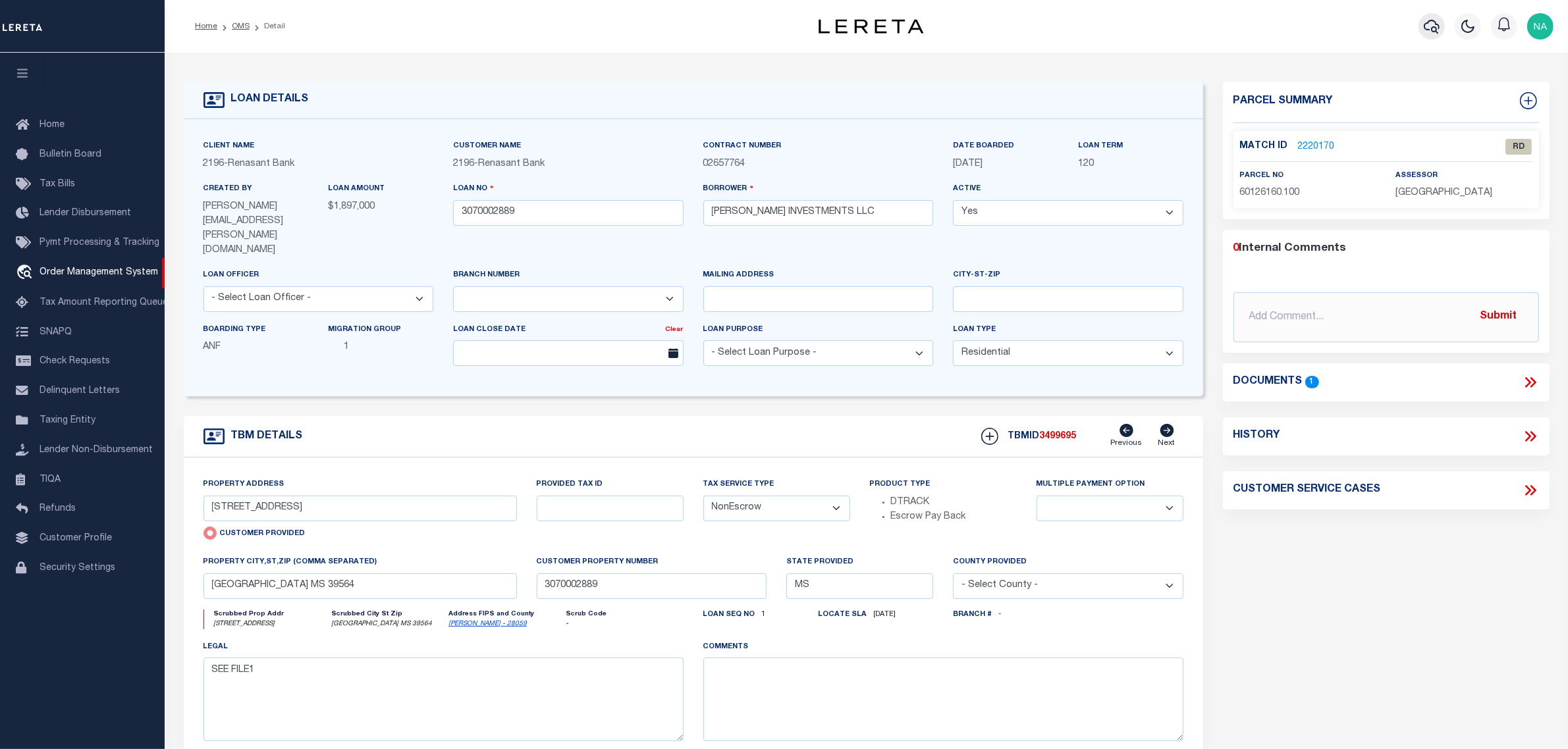
click at [1428, 25] on icon "button" at bounding box center [1431, 26] width 16 height 16
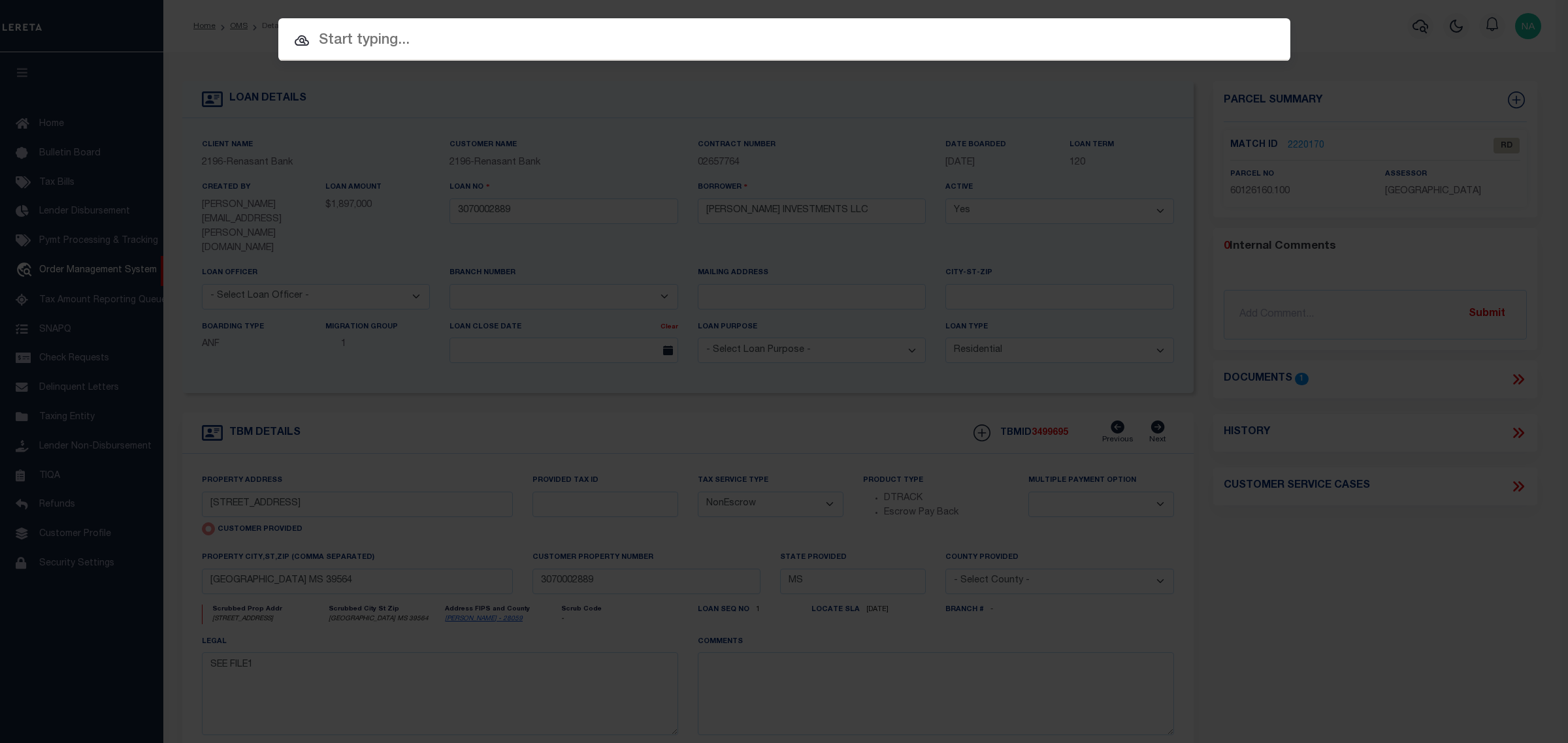
click at [452, 44] on input "text" at bounding box center [784, 40] width 1012 height 23
paste input "[GEOGRAPHIC_DATA]"
type input "[GEOGRAPHIC_DATA]"
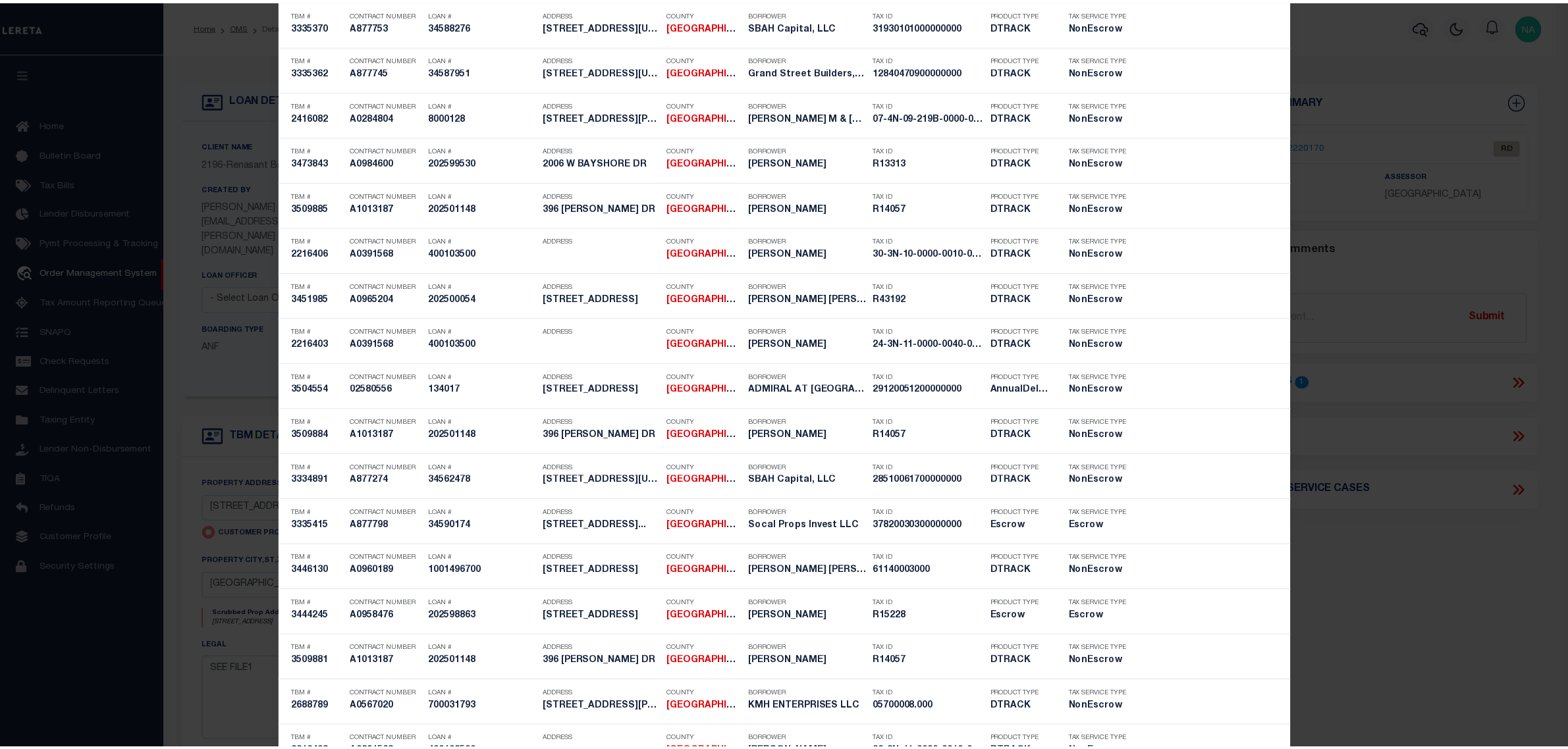
scroll to position [493, 0]
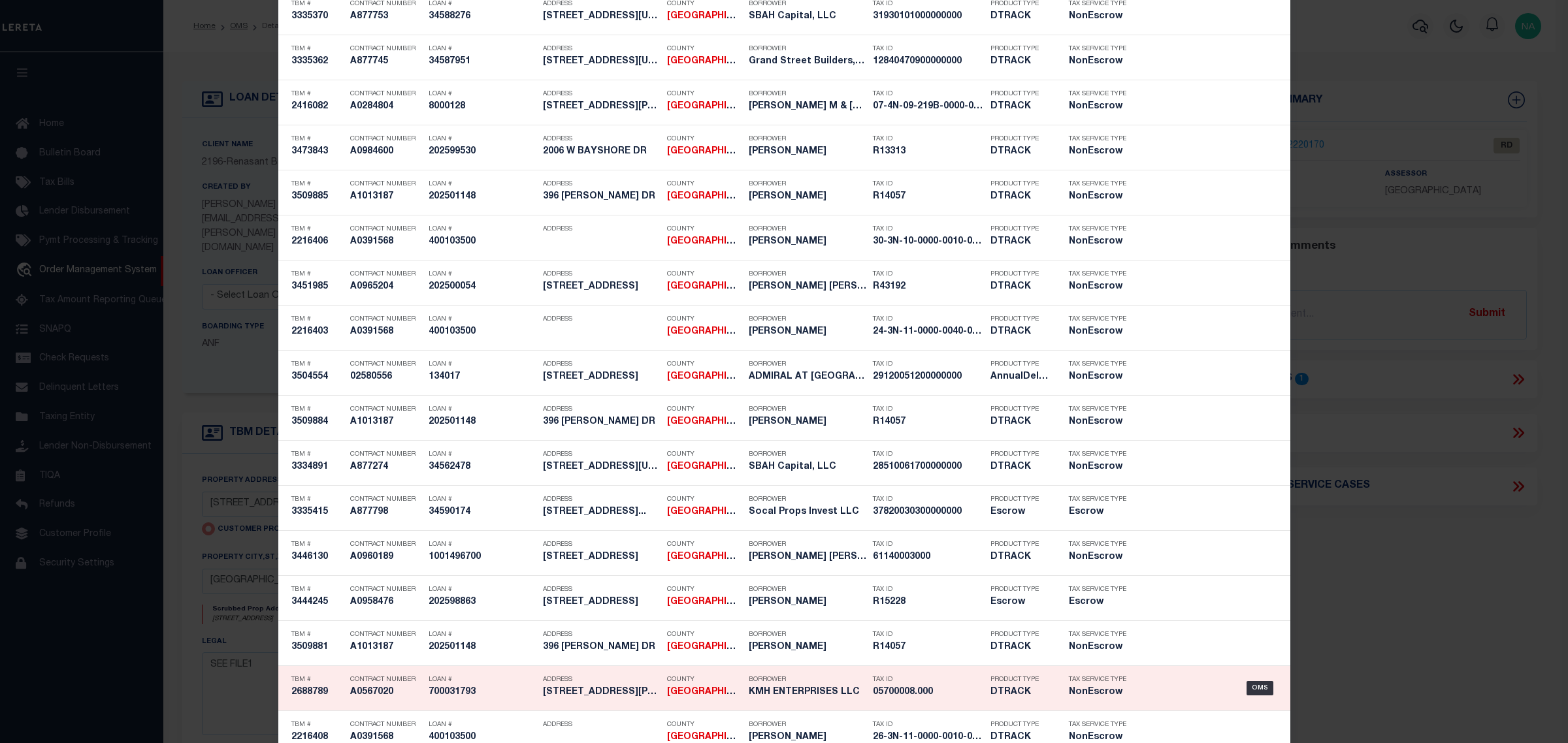
click at [892, 684] on p "Tax ID" at bounding box center [928, 680] width 111 height 8
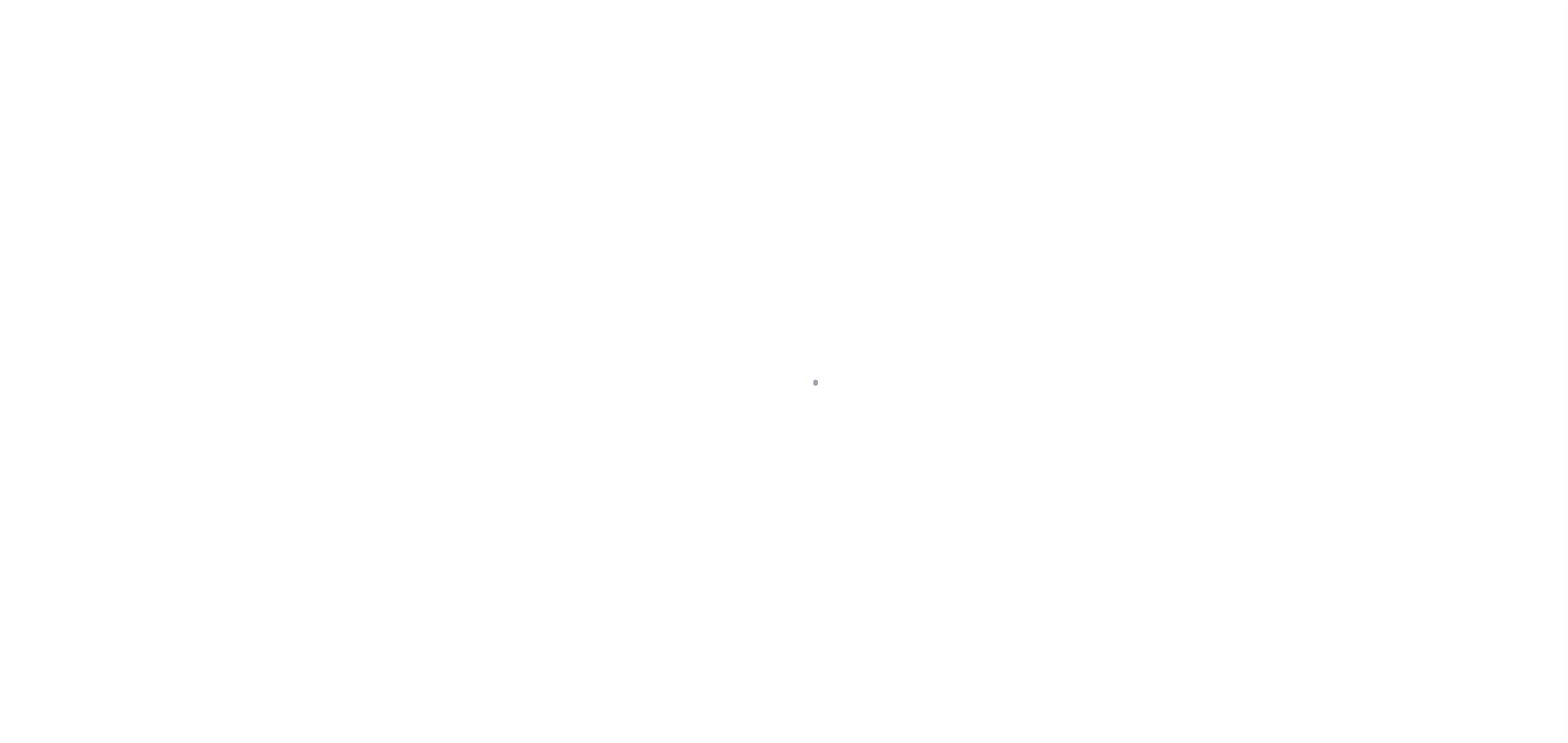
type input "700031793"
type input "KMH ENTERPRISES LLC"
select select "False"
select select
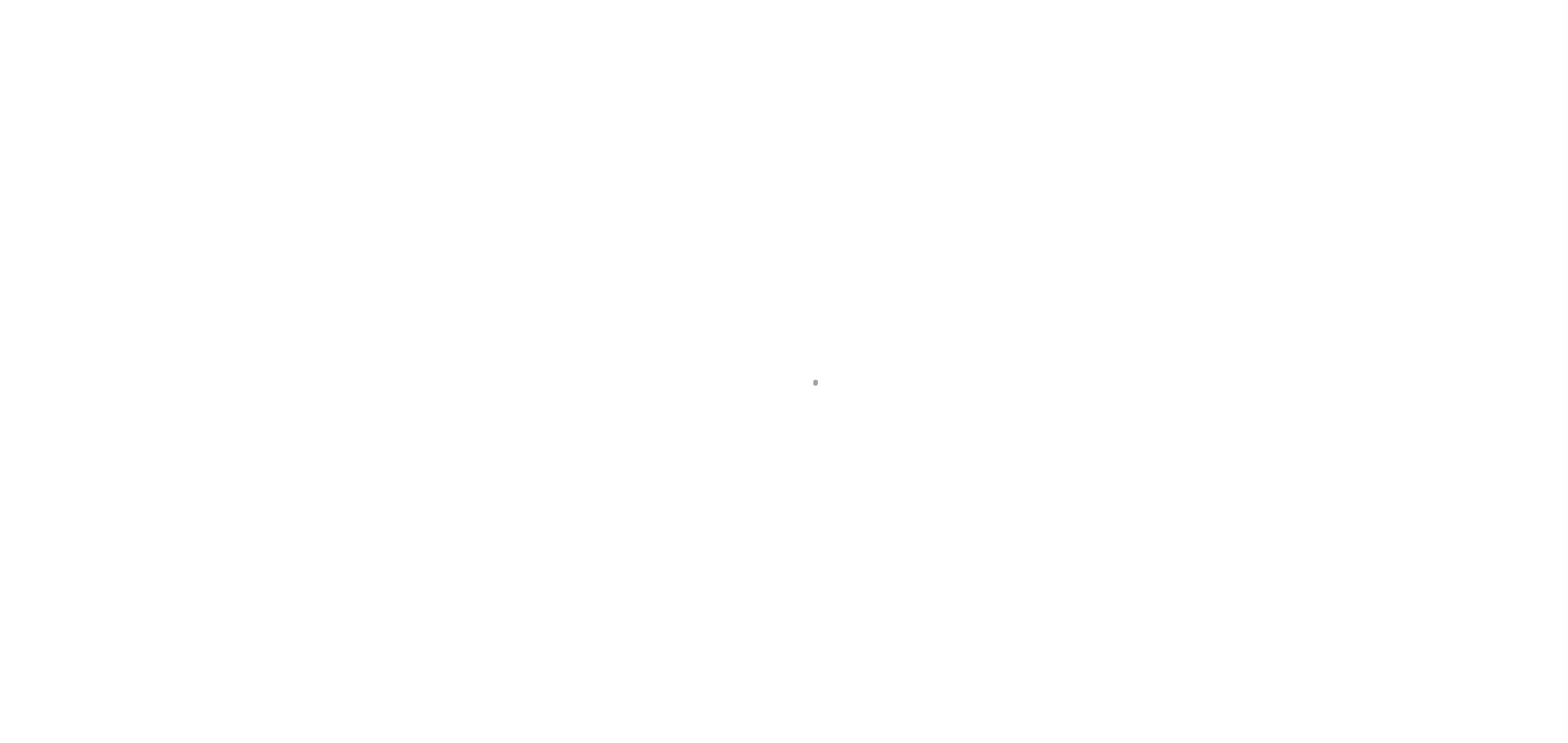
select select "10"
select select "NonEscrow"
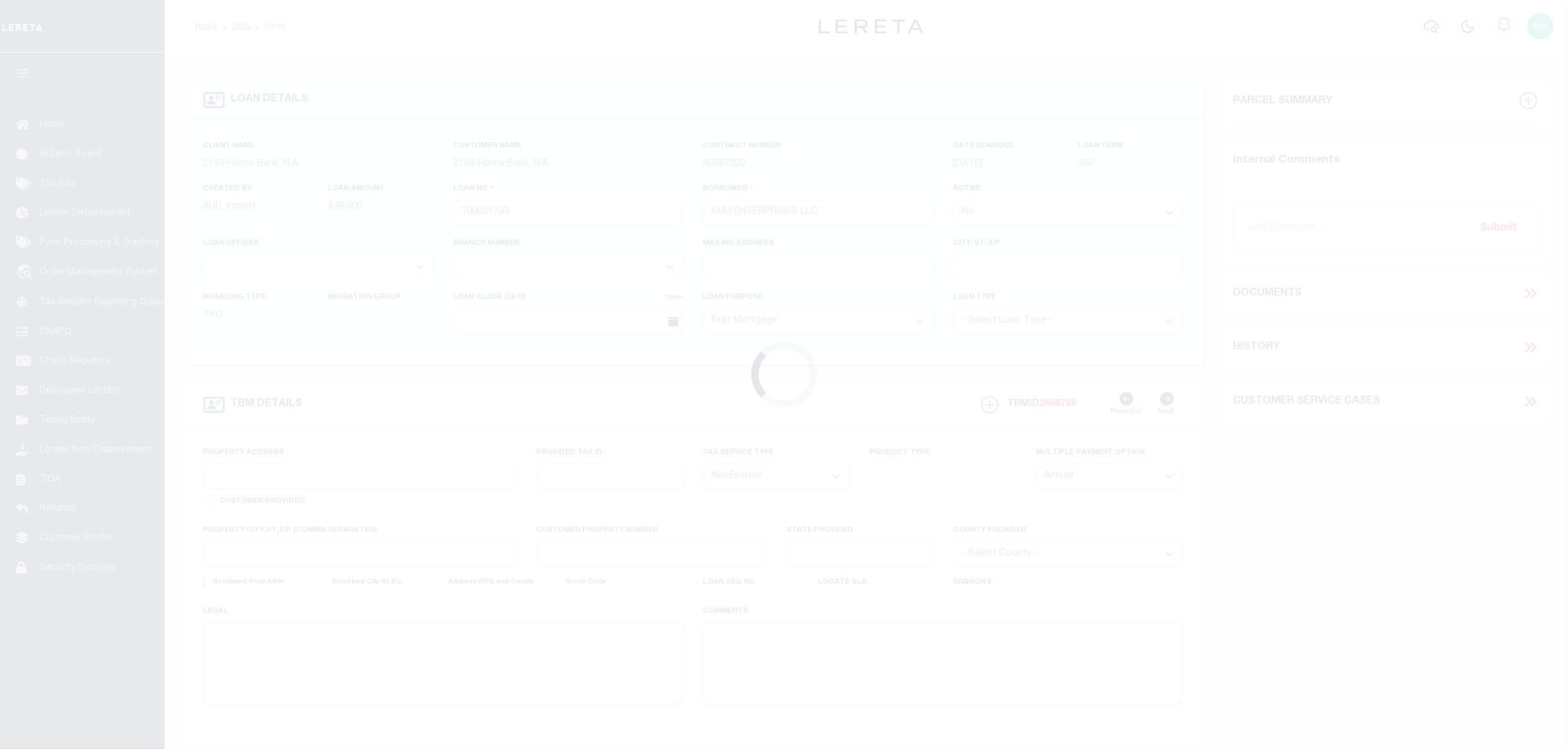
select select "9230"
select select "3295"
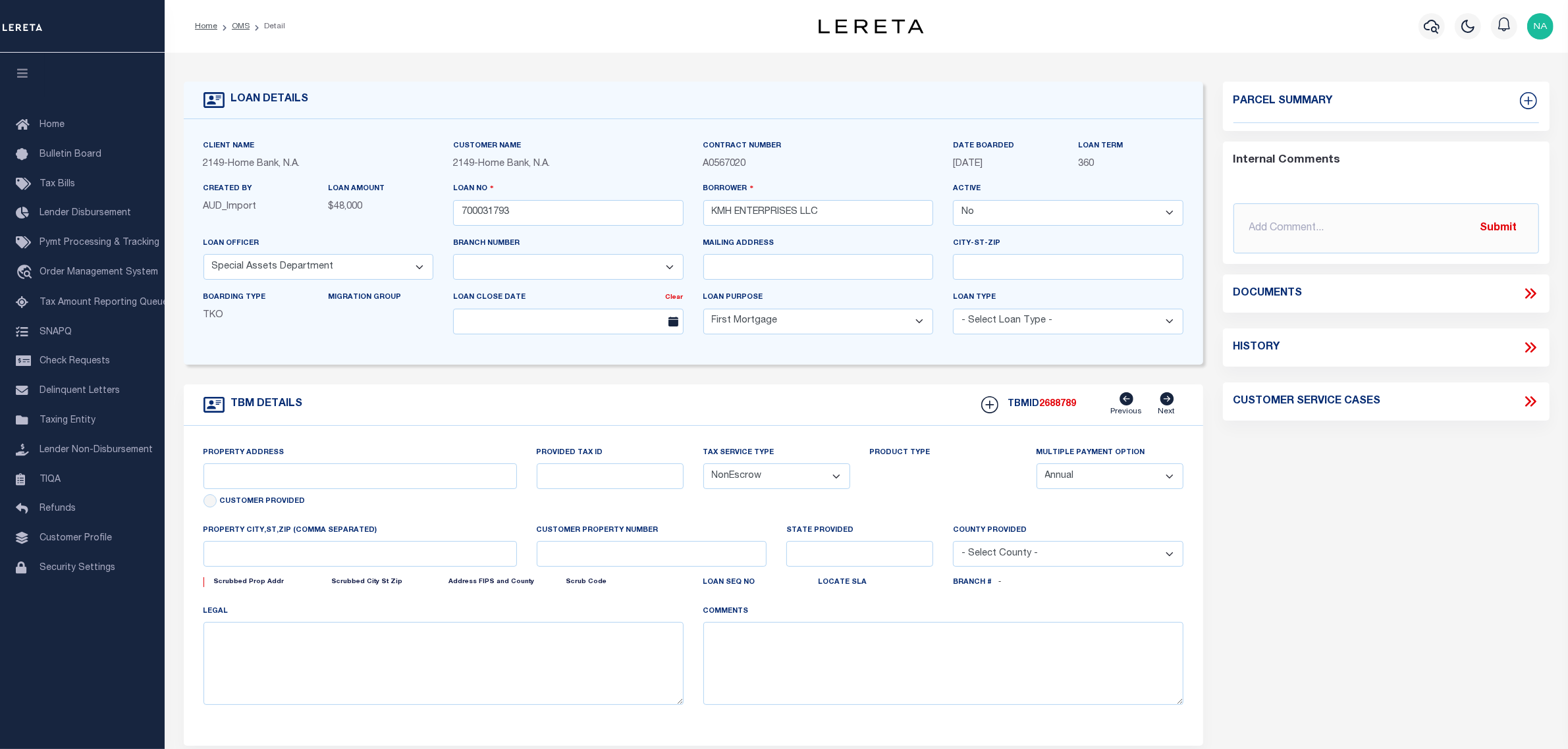
type input "[STREET_ADDRESS][PERSON_NAME]"
type input "05700008000"
select select
type input "VANCLEAVE LA 39565"
type input "MS"
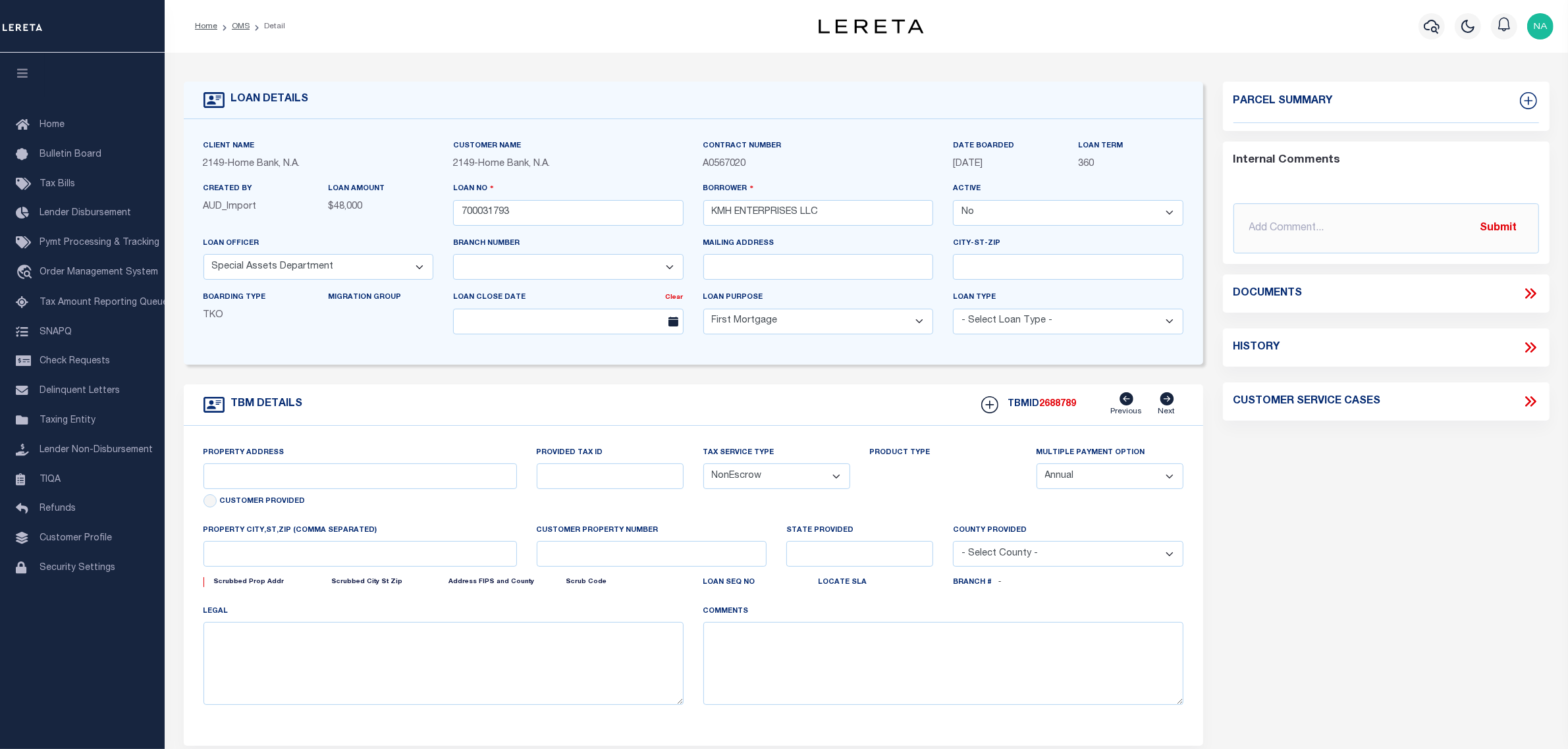
select select
type textarea "8528JULIA DR."
type textarea "PARCEL COUNT - 001"
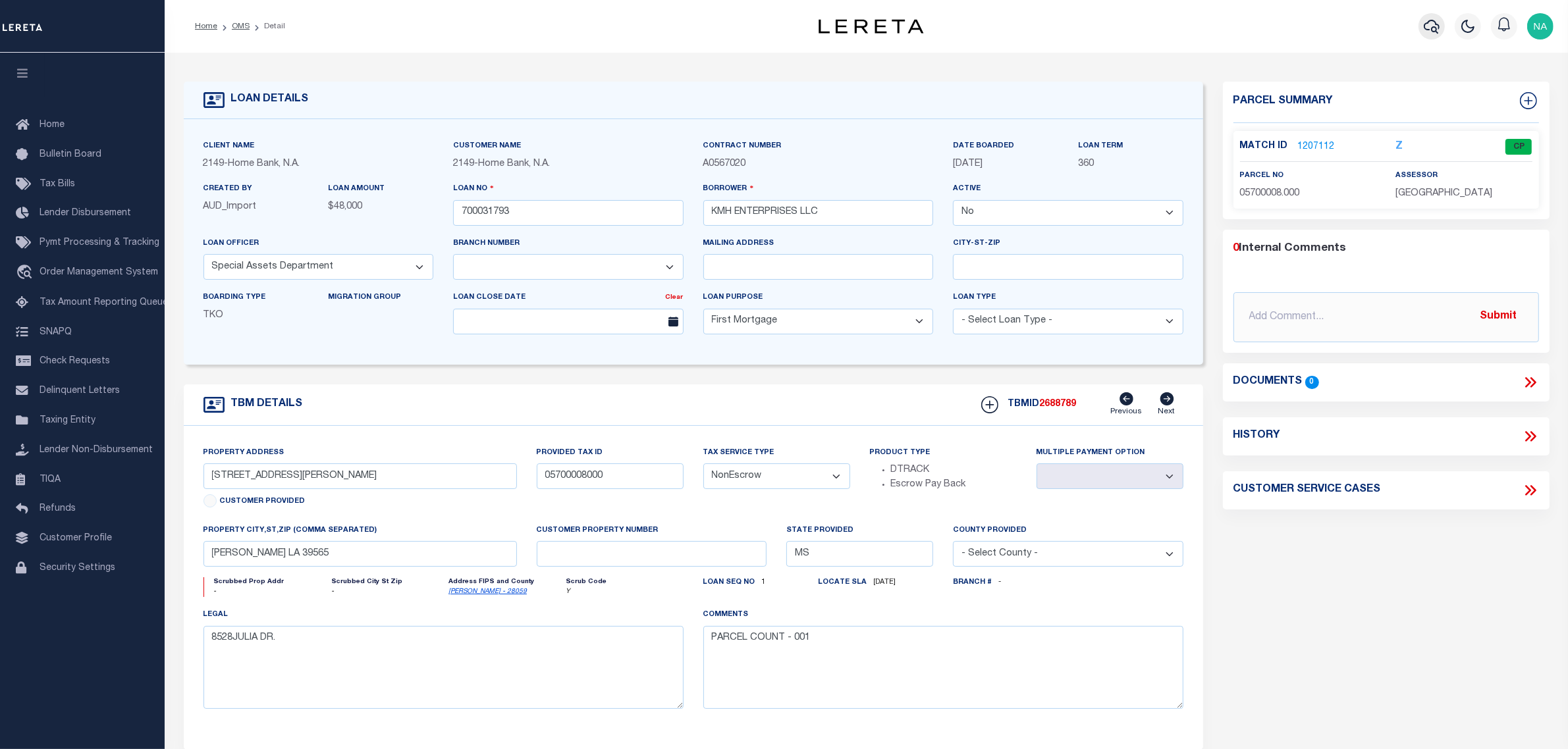
click at [1433, 25] on icon "button" at bounding box center [1431, 26] width 16 height 16
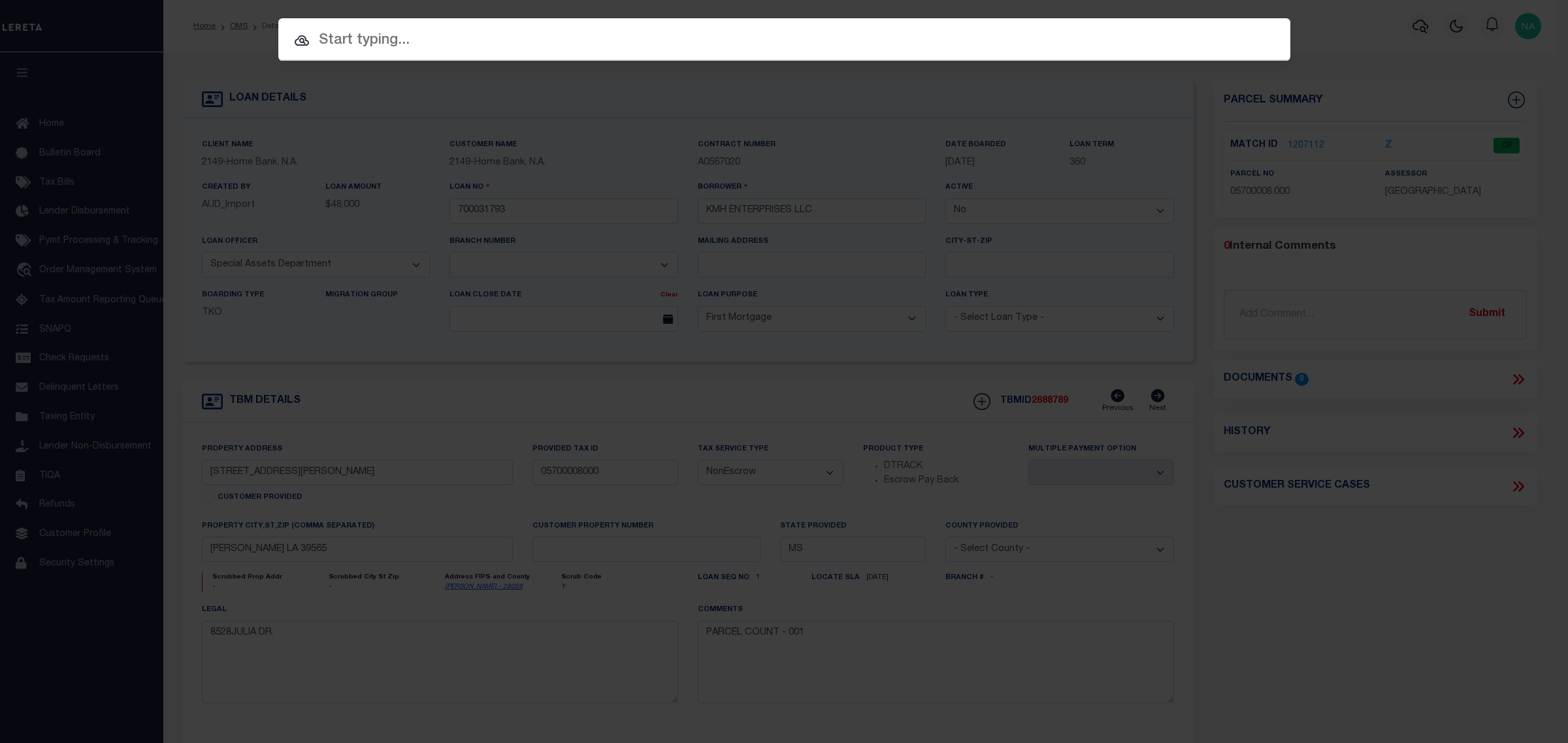
click at [1383, 49] on div "Include Loans TBM Customers Borrowers Payments (Lender Non-Disb) Payments (Lend…" at bounding box center [784, 371] width 1568 height 743
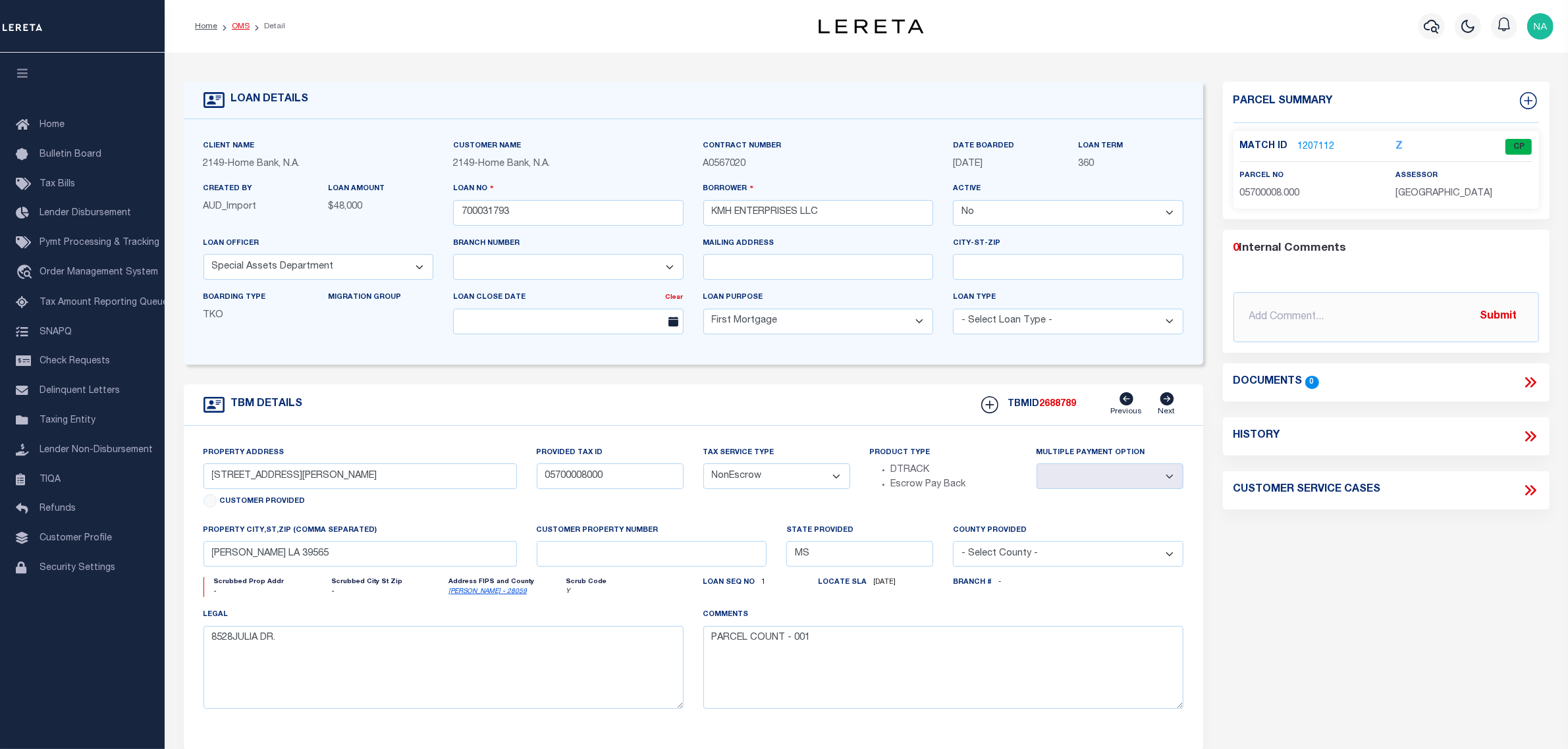
click at [244, 28] on link "OMS" at bounding box center [240, 26] width 18 height 8
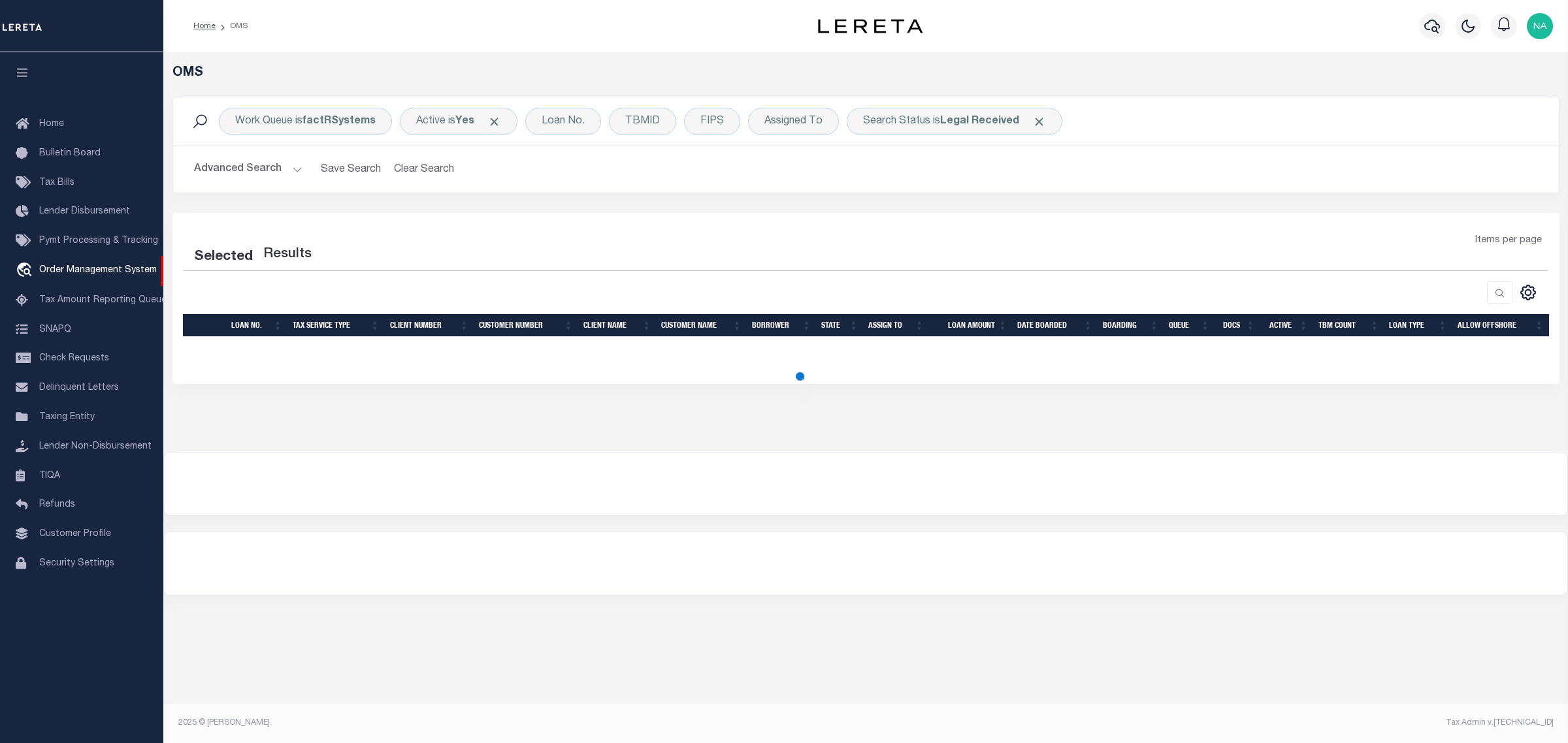
select select "200"
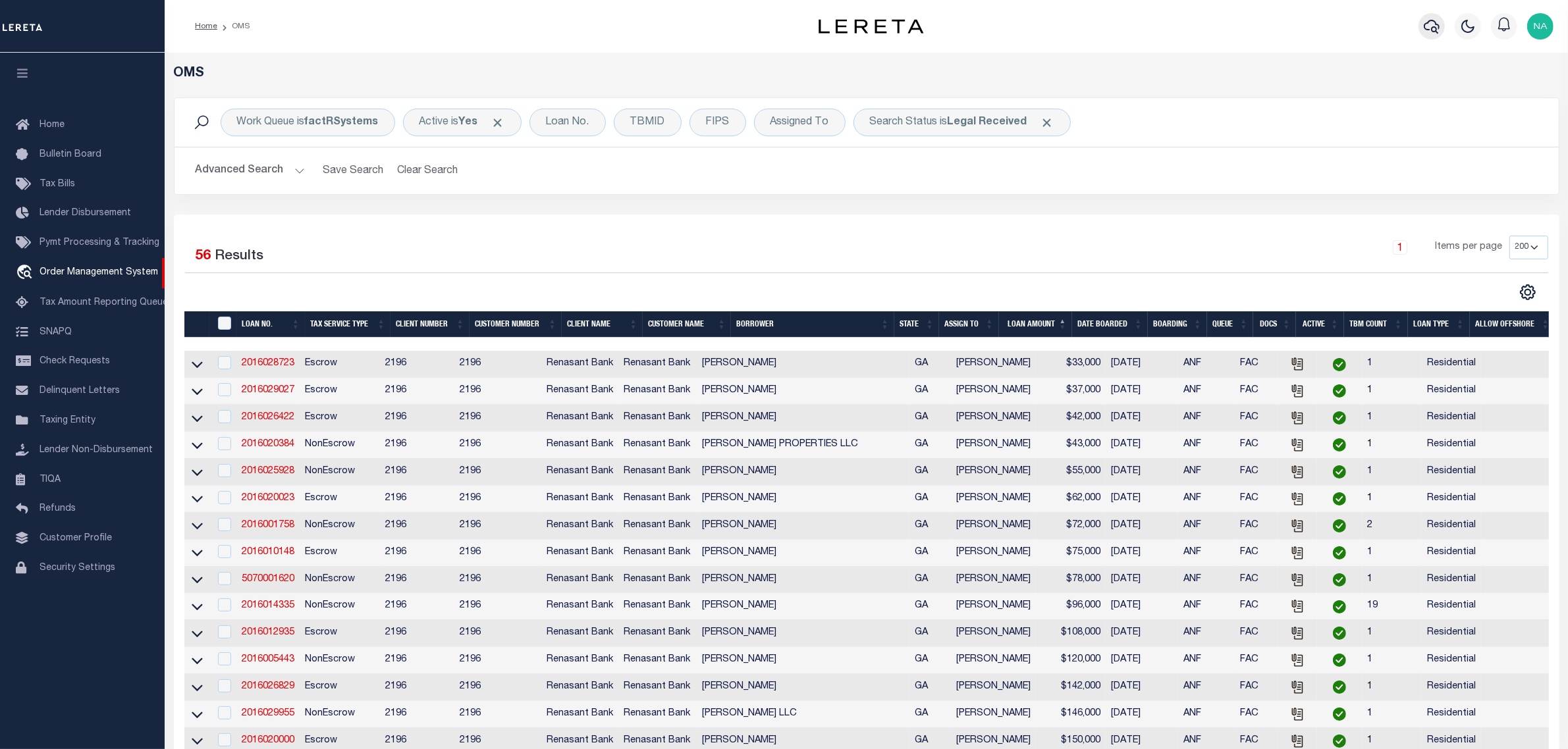
click at [1430, 25] on icon "button" at bounding box center [1431, 26] width 16 height 16
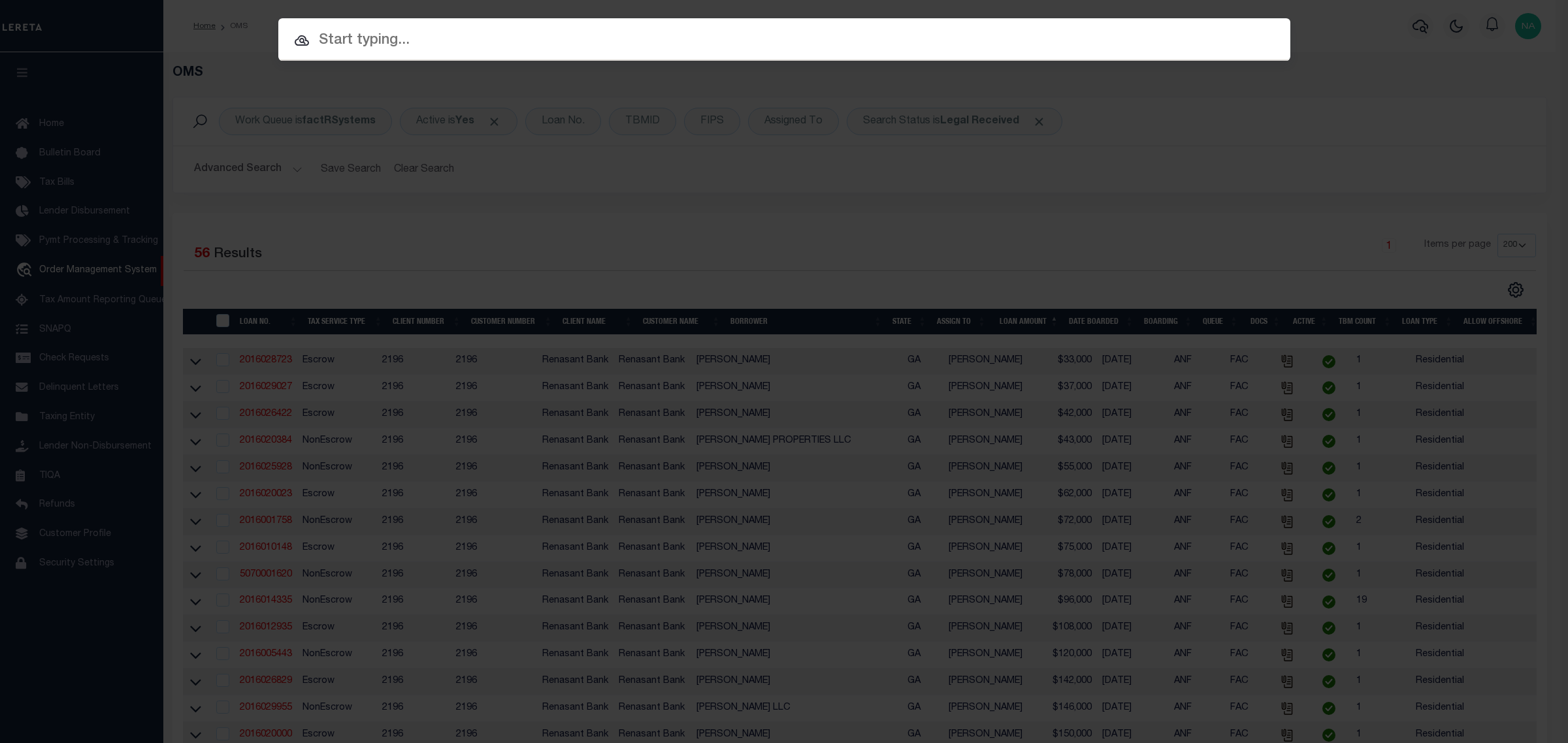
click at [445, 38] on input "text" at bounding box center [784, 40] width 1012 height 23
paste input "[GEOGRAPHIC_DATA]"
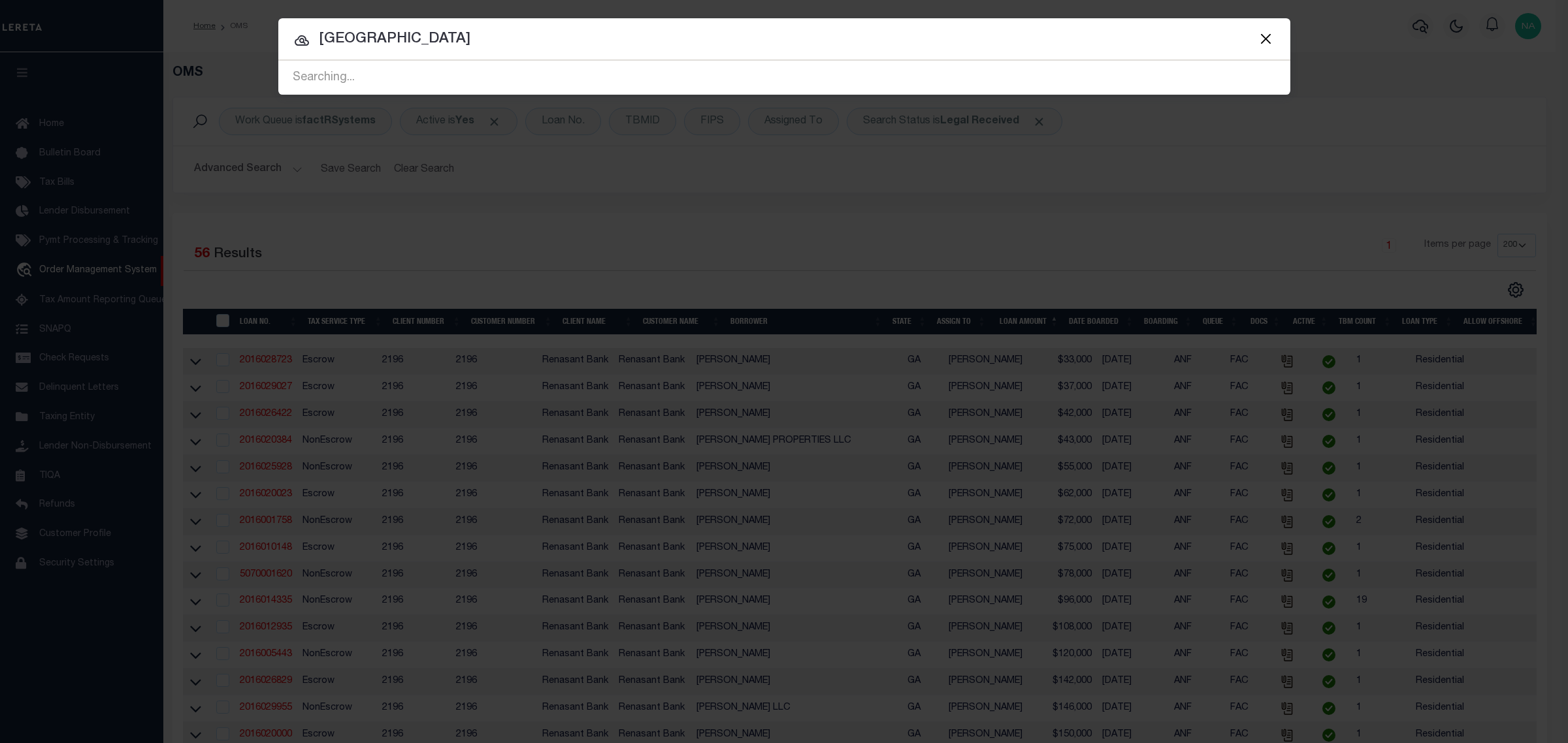
type input "[GEOGRAPHIC_DATA]"
click at [499, 37] on input "[GEOGRAPHIC_DATA]" at bounding box center [784, 39] width 1012 height 23
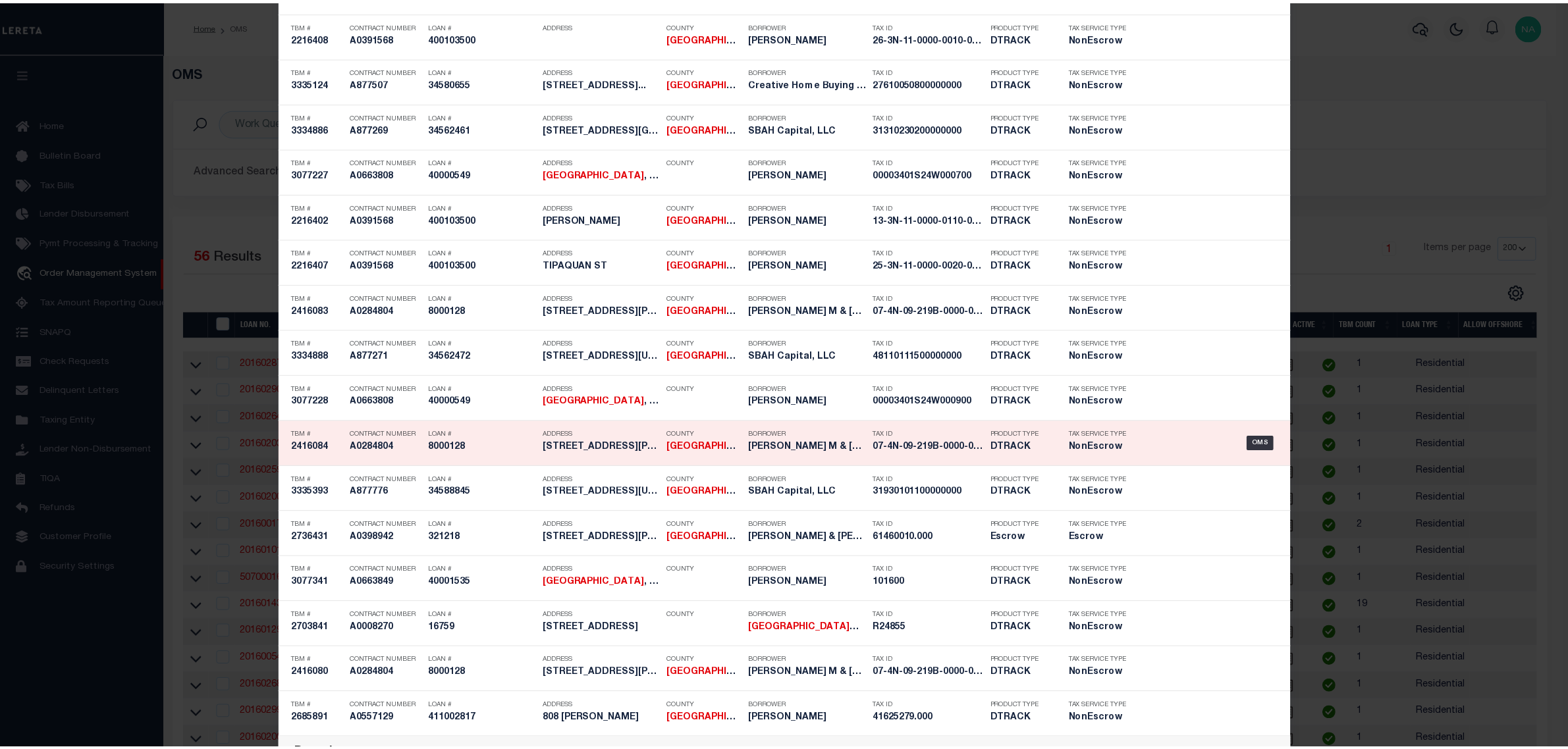
scroll to position [1234, 0]
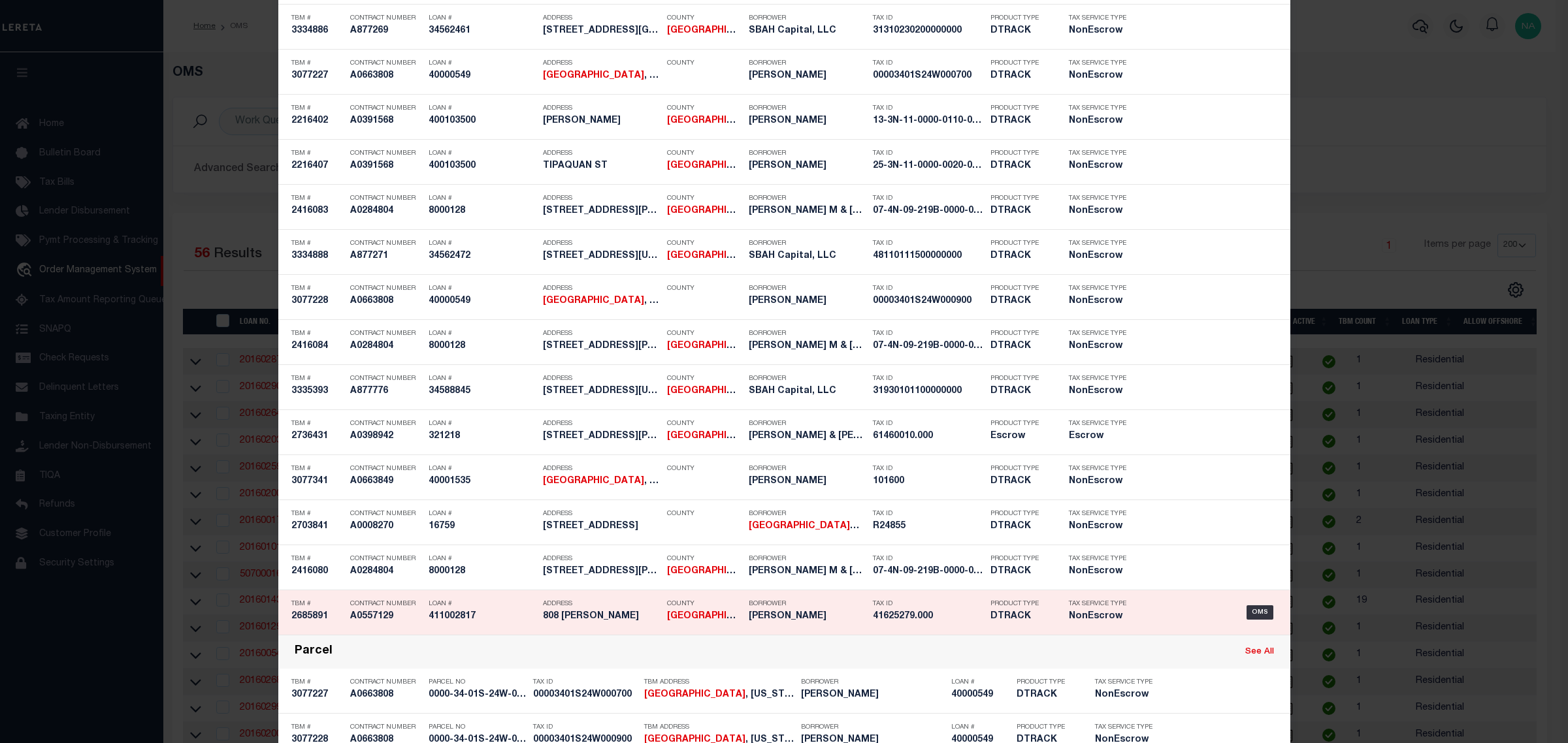
click at [310, 618] on h5 "2685891" at bounding box center [317, 617] width 52 height 11
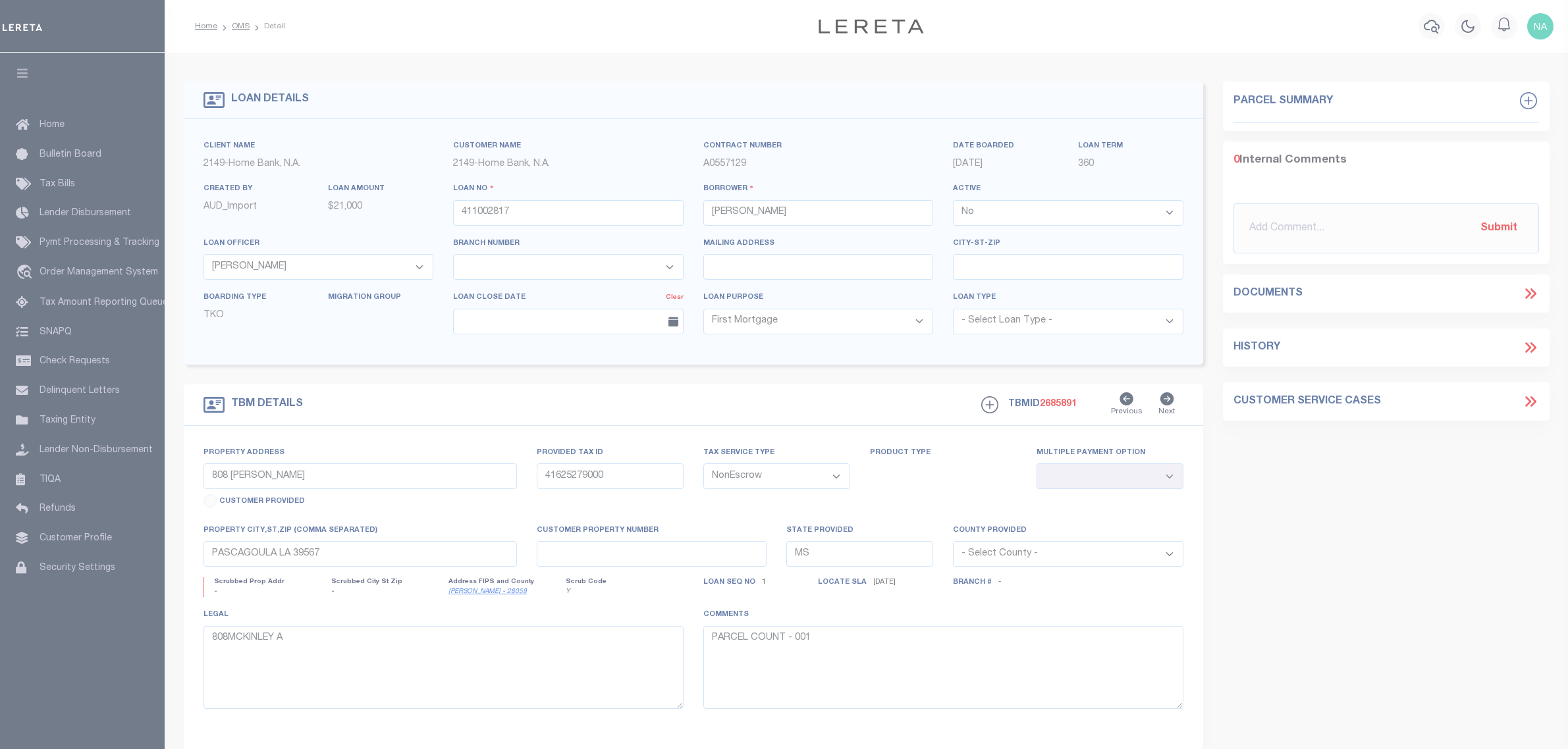
select select "False"
select select "9147"
select select "3295"
select select "10"
select select "NonEscrow"
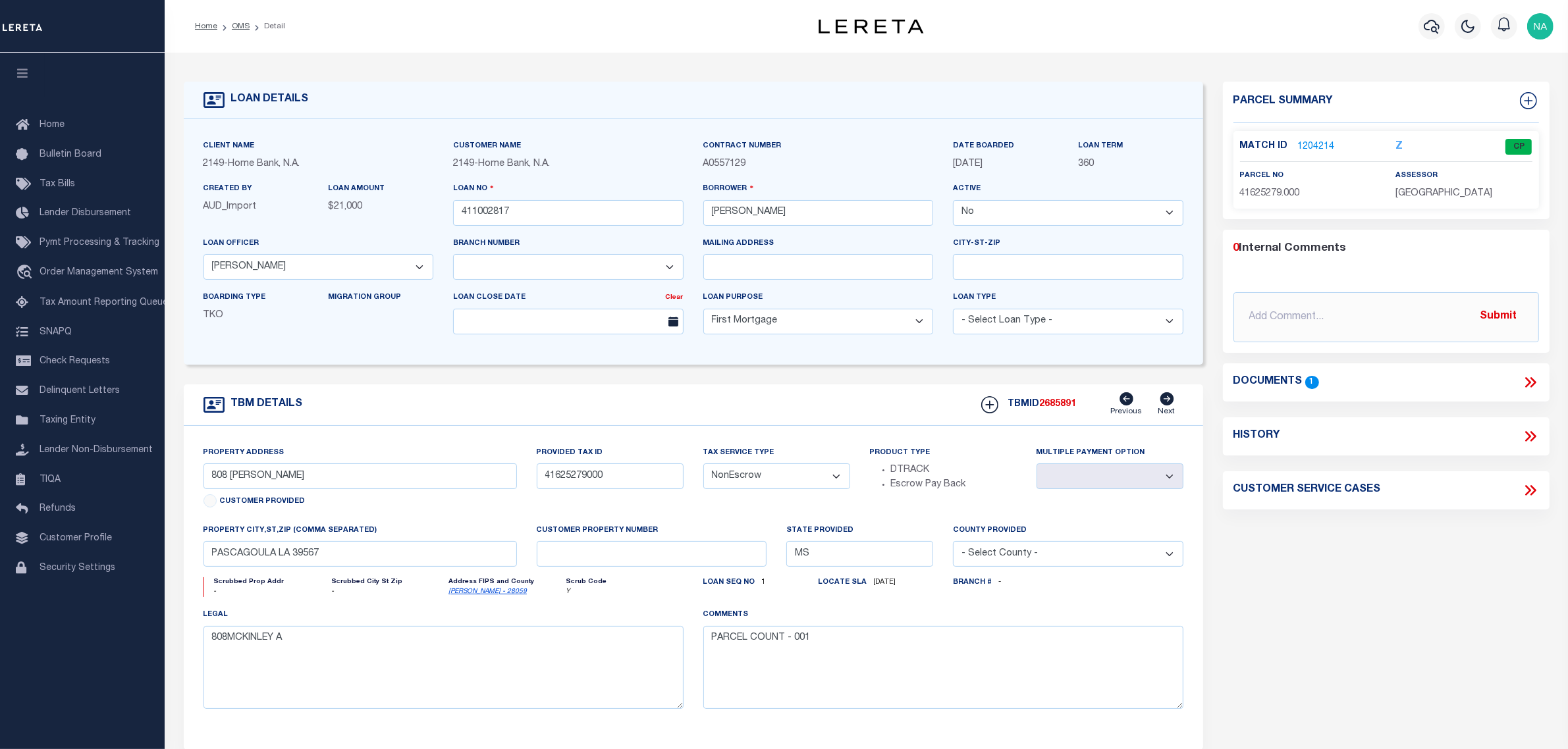
click at [1384, 595] on div "Parcel Summary Match ID 1204214 Z parcel no 41625279.000 0 1" at bounding box center [1385, 441] width 346 height 720
click at [1433, 27] on icon "button" at bounding box center [1431, 27] width 16 height 14
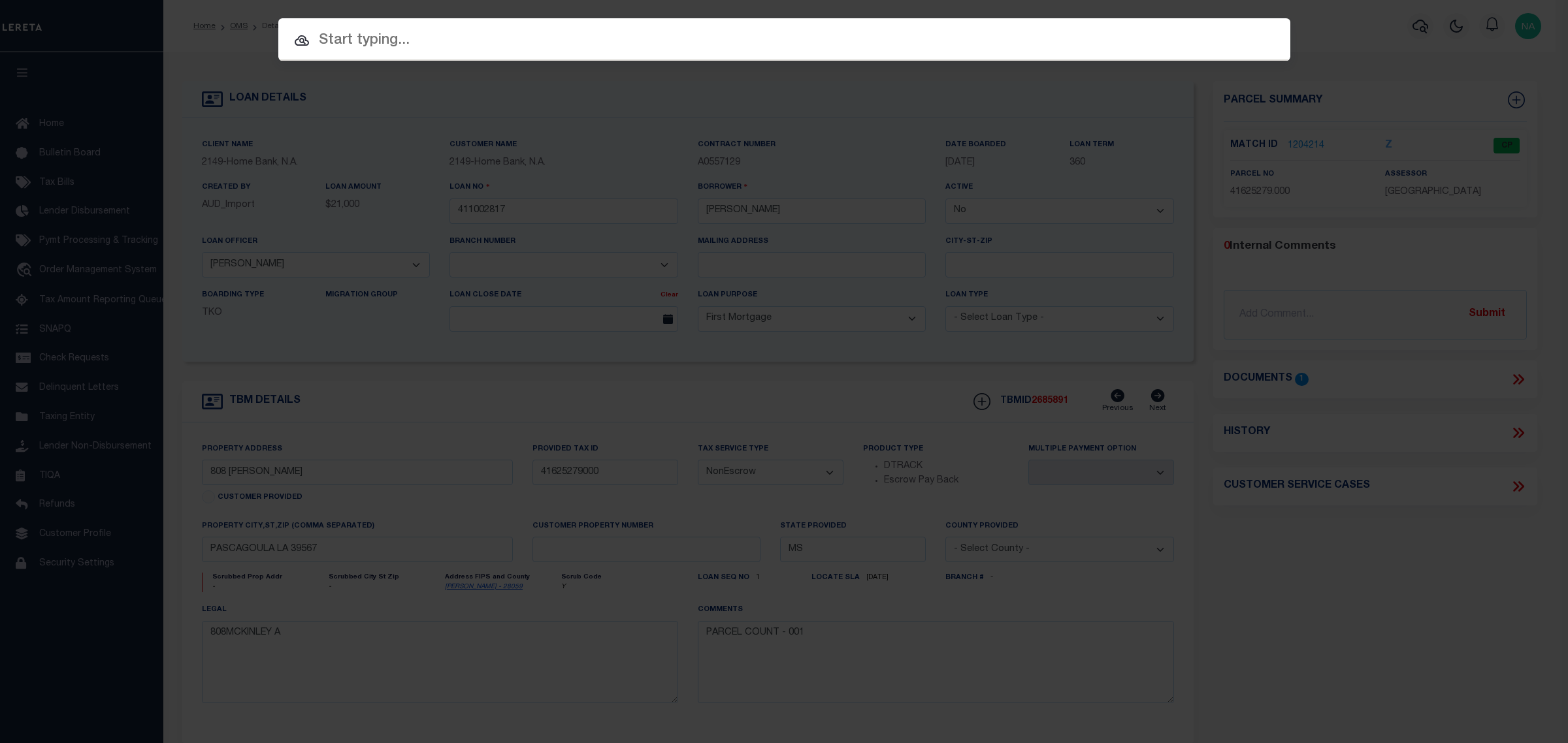
click at [1366, 579] on div "Include Loans TBM Customers Borrowers Payments (Lender Non-Disb) Payments (Lend…" at bounding box center [784, 371] width 1568 height 743
click at [224, 36] on div "Include Loans TBM Customers Borrowers Payments (Lender Non-Disb) Payments (Lend…" at bounding box center [784, 371] width 1568 height 743
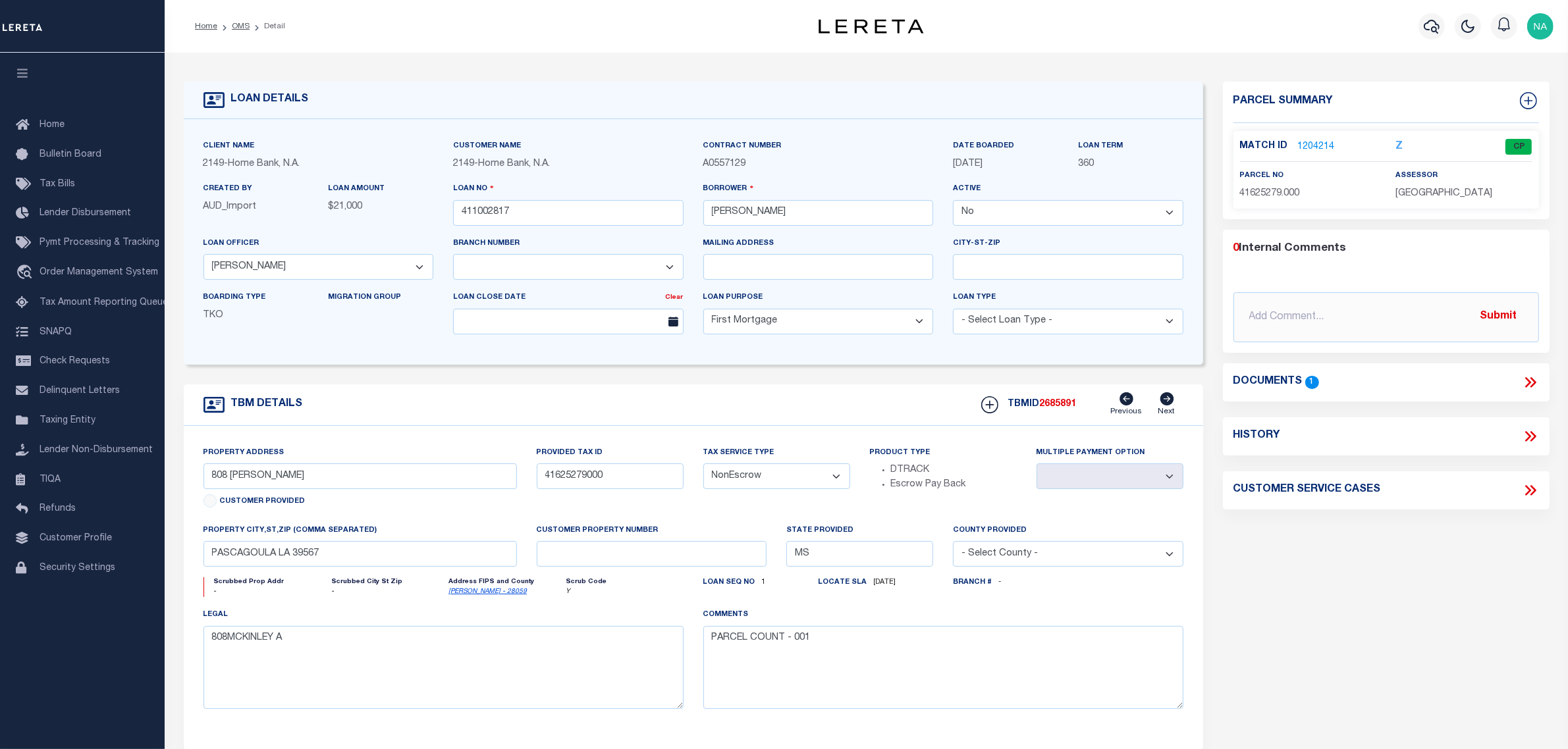
click at [1350, 607] on div "Parcel Summary Match ID 1204214 Z parcel no 41625279.000 0 1" at bounding box center [1385, 441] width 346 height 720
click at [277, 25] on li "Detail" at bounding box center [267, 26] width 36 height 12
click at [1431, 20] on icon "button" at bounding box center [1431, 26] width 16 height 16
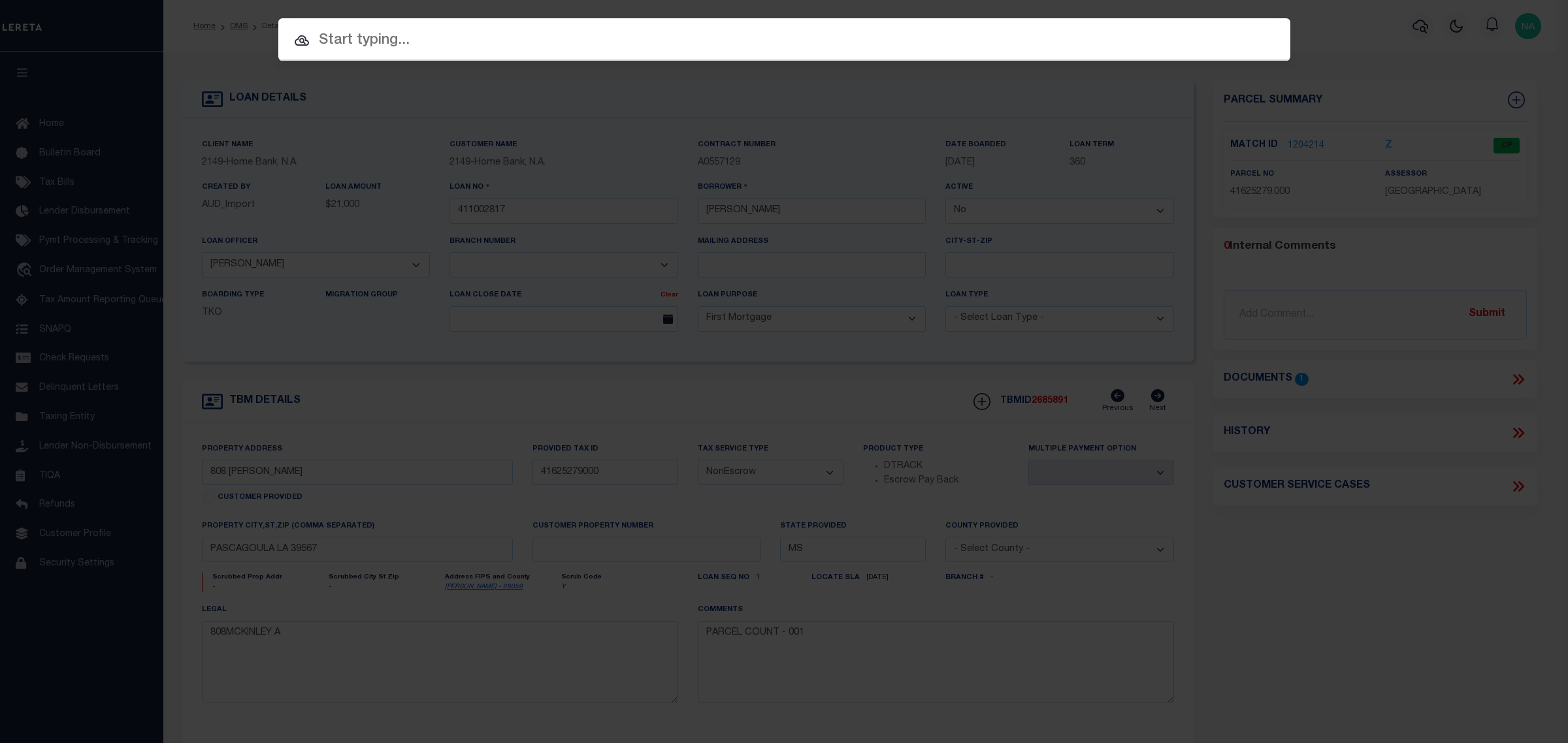
click at [301, 42] on icon at bounding box center [302, 40] width 15 height 10
click at [375, 41] on input "text" at bounding box center [784, 40] width 1012 height 23
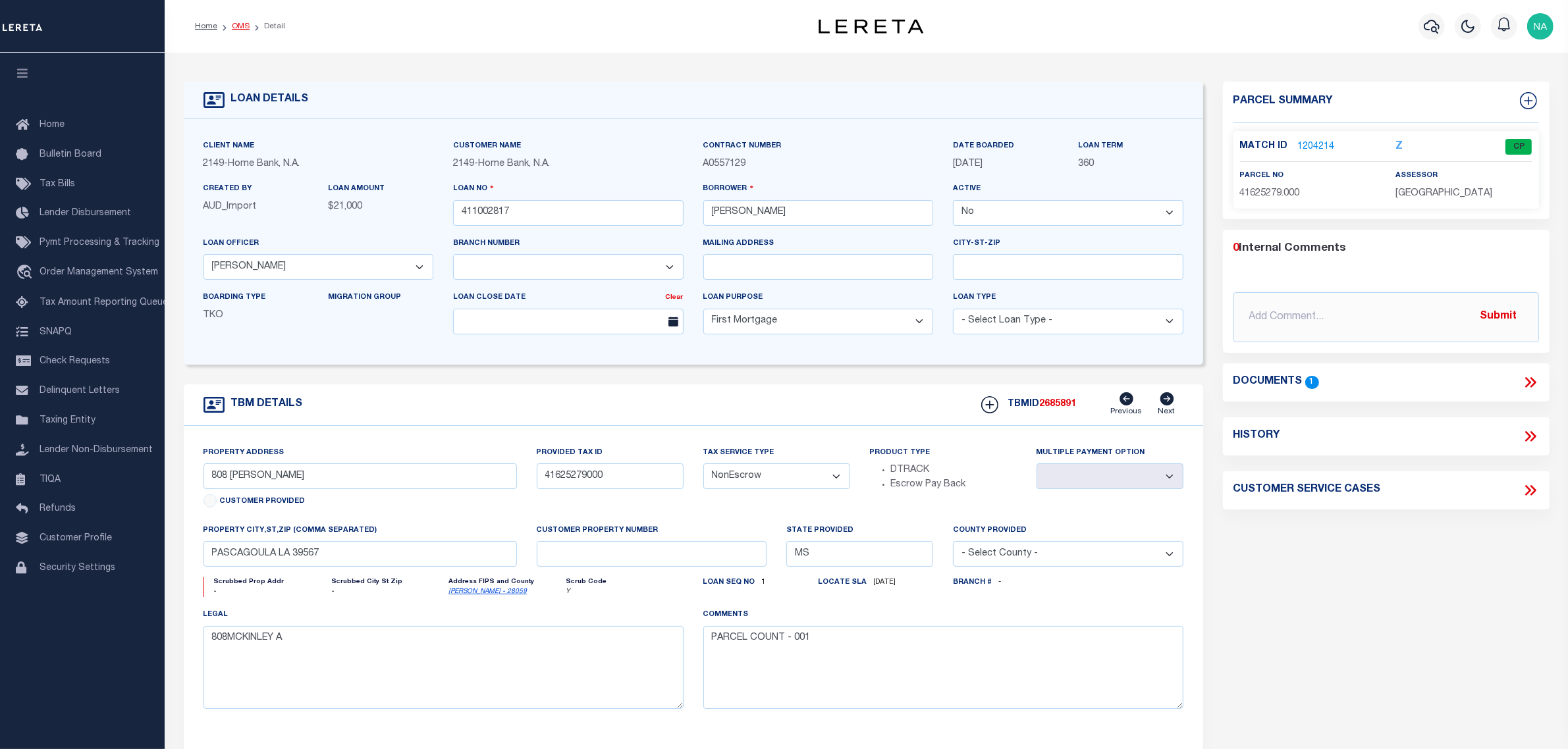
click at [242, 25] on link "OMS" at bounding box center [240, 26] width 18 height 8
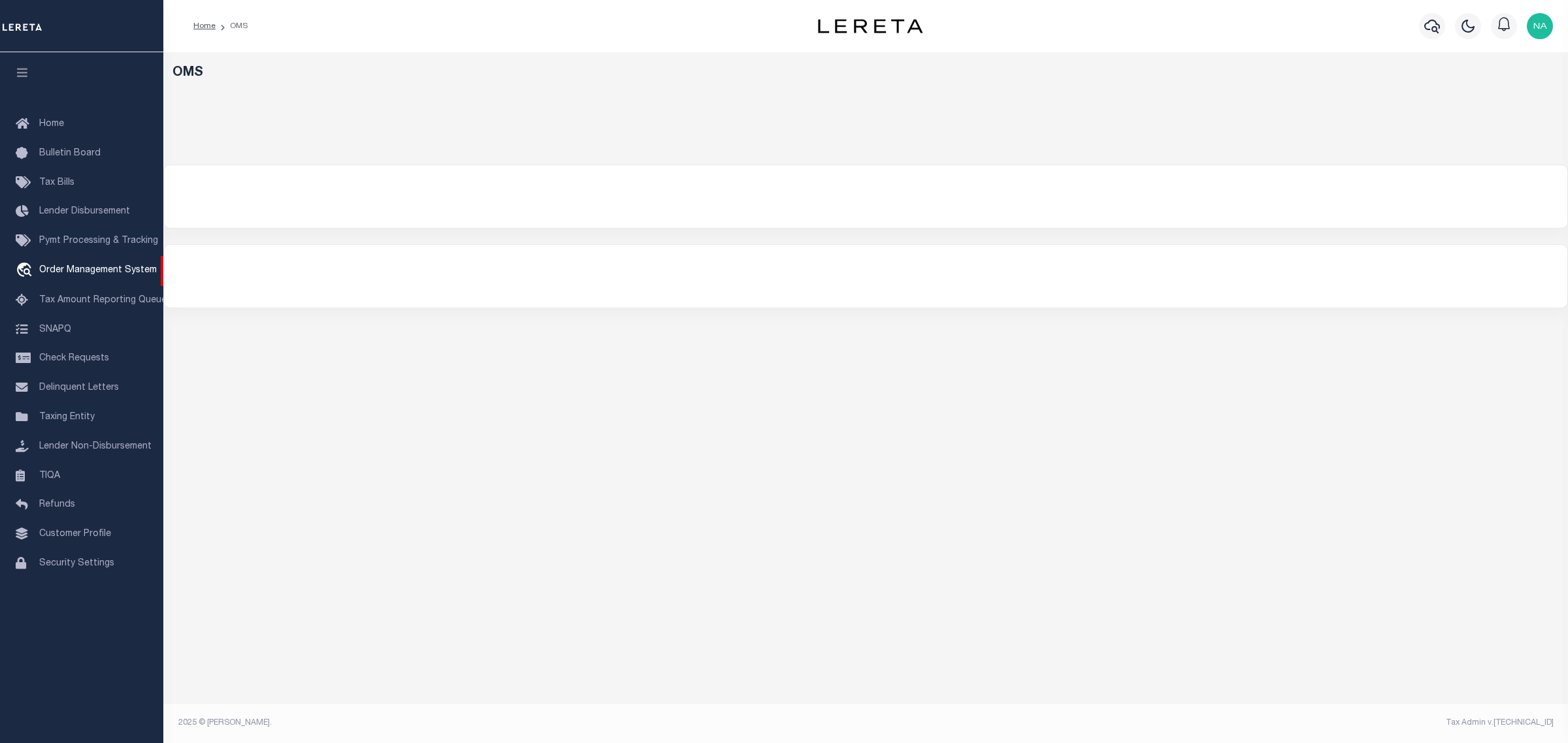
select select "200"
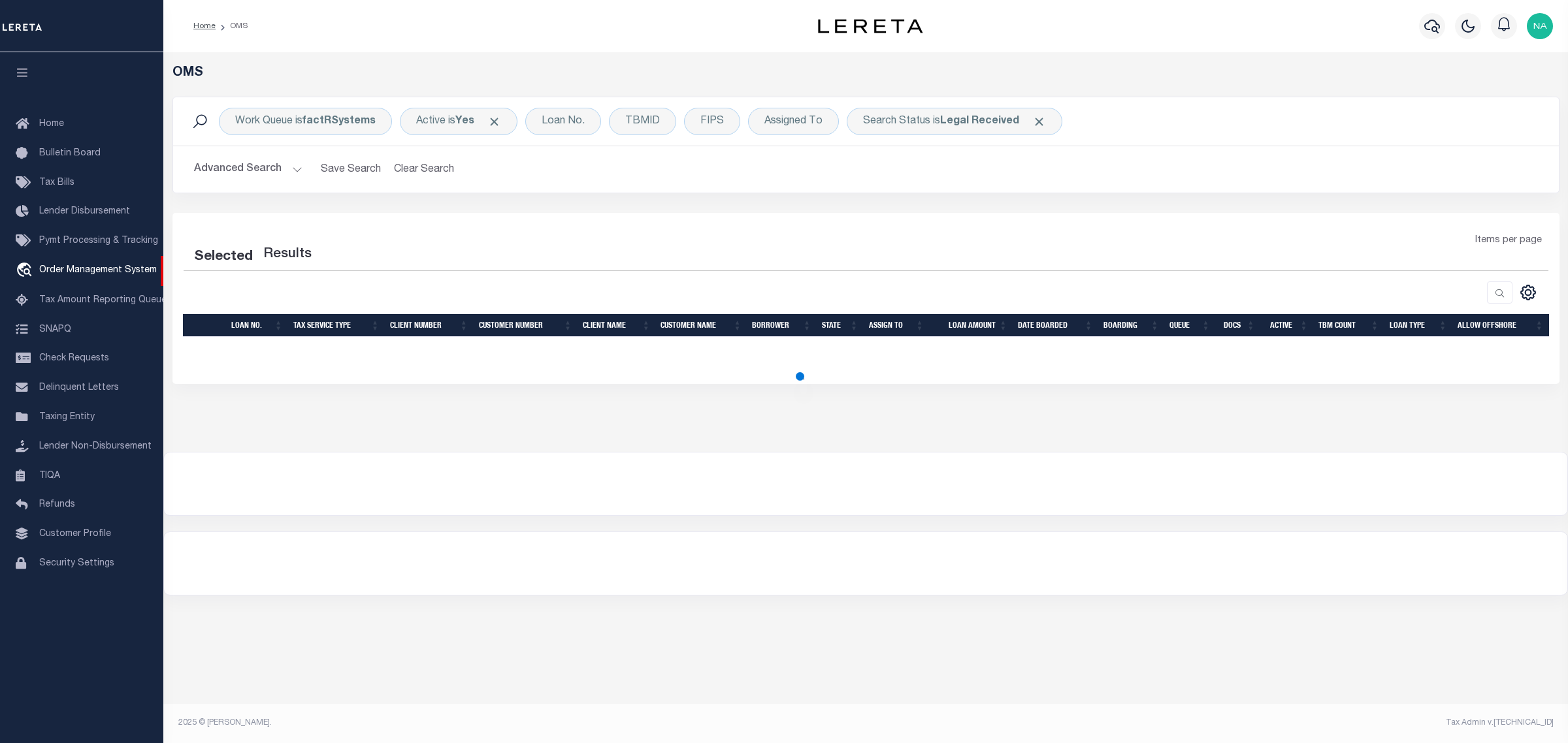
select select "200"
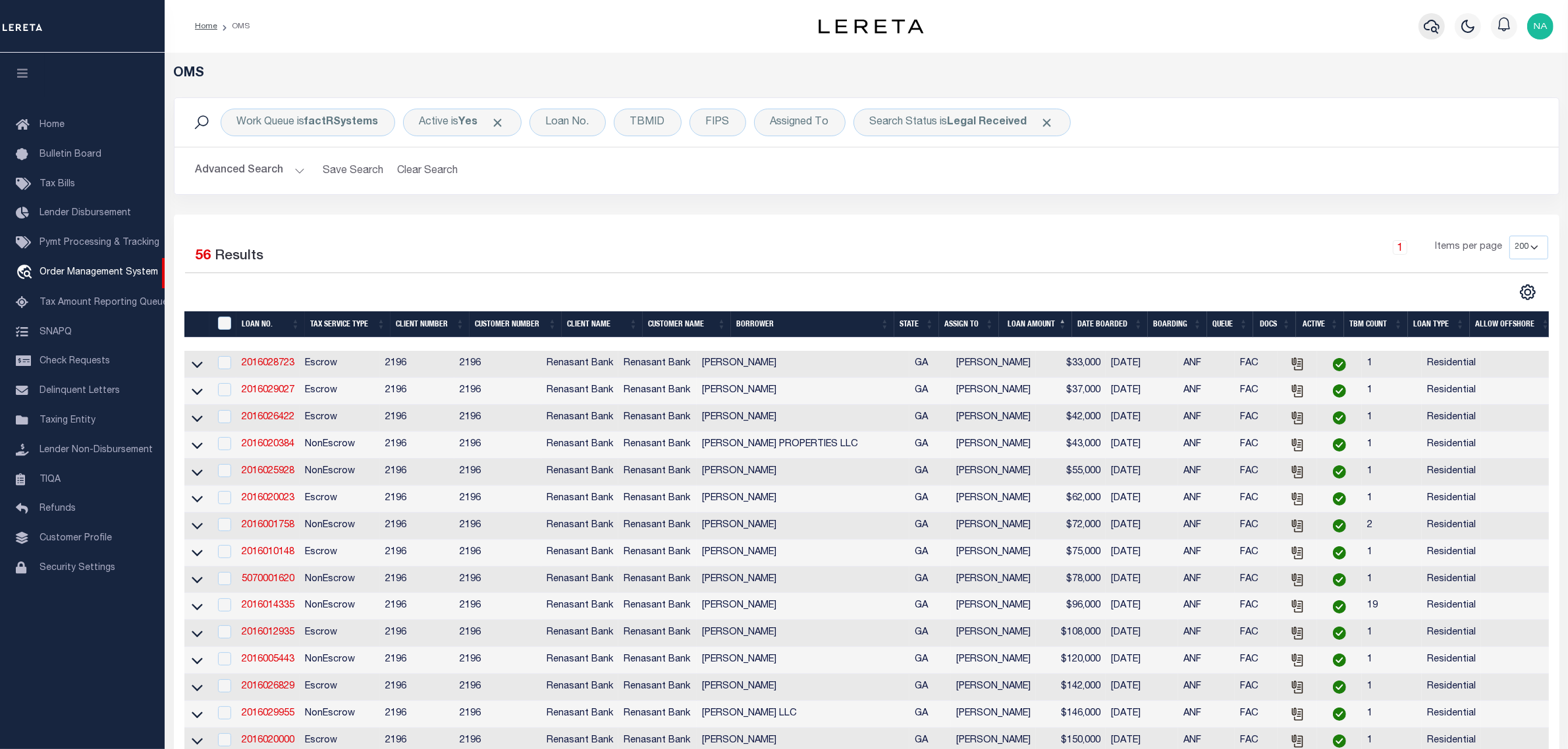
click at [1428, 22] on icon "button" at bounding box center [1431, 27] width 16 height 14
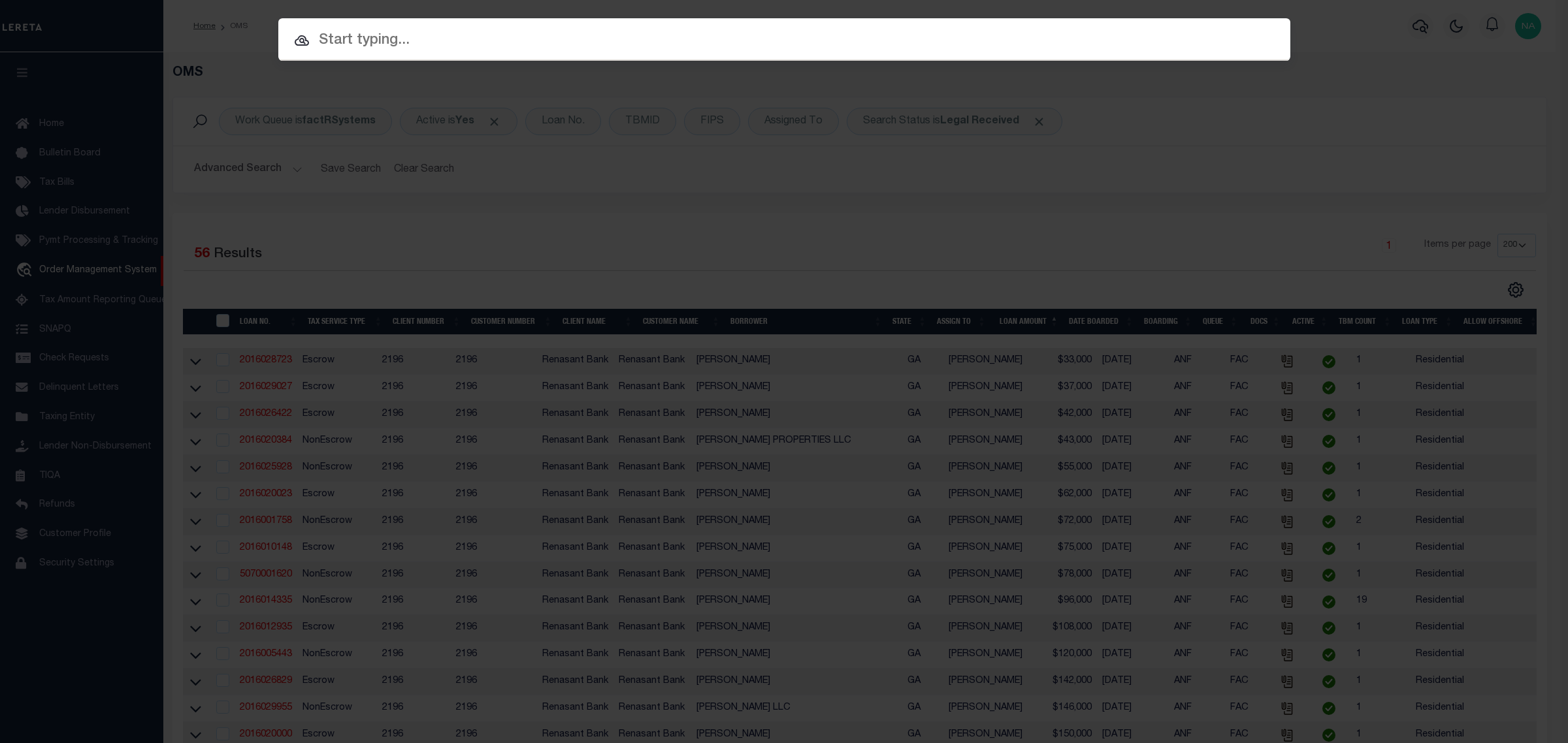
click at [422, 37] on input "text" at bounding box center [784, 40] width 1012 height 23
paste input "[GEOGRAPHIC_DATA]"
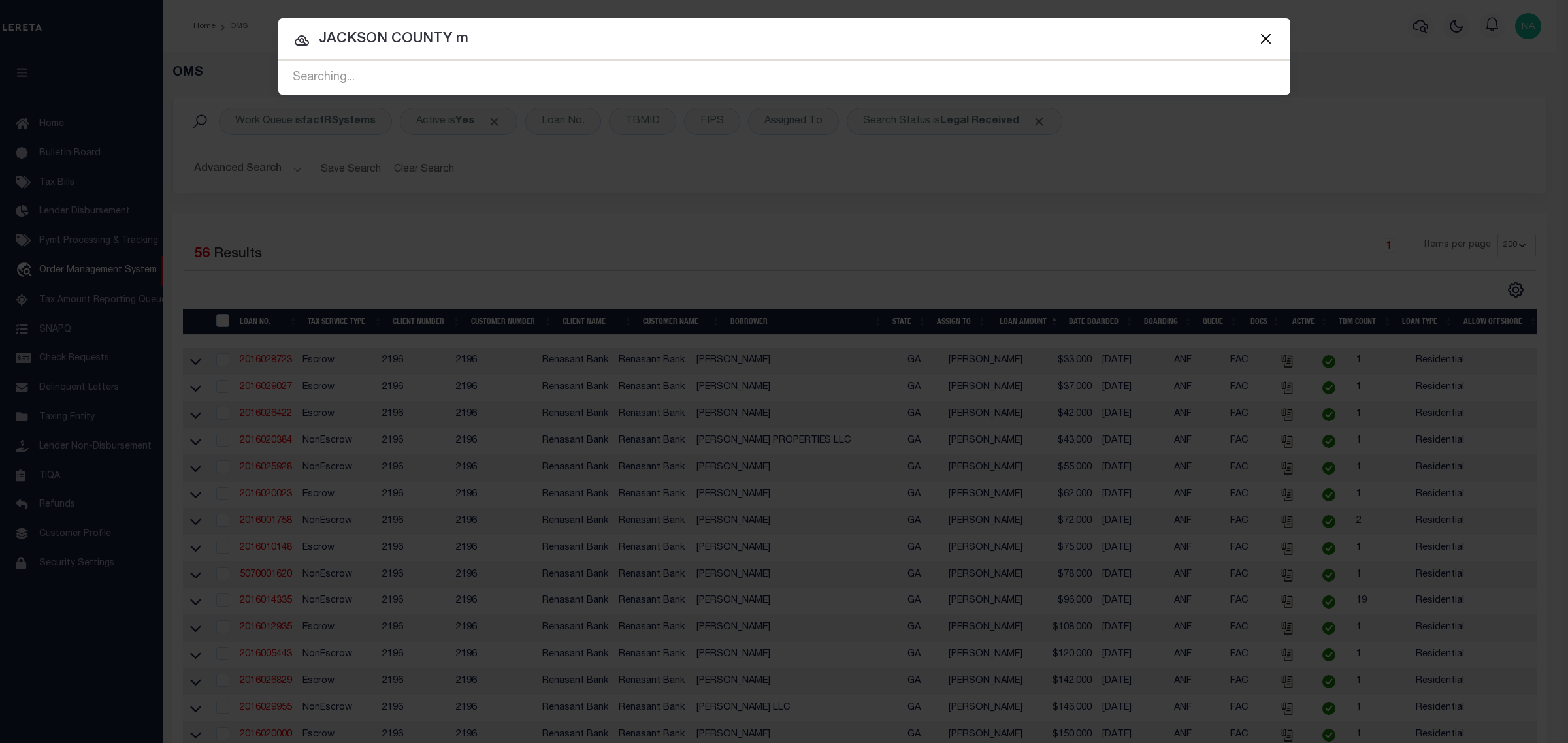
type input "[GEOGRAPHIC_DATA]"
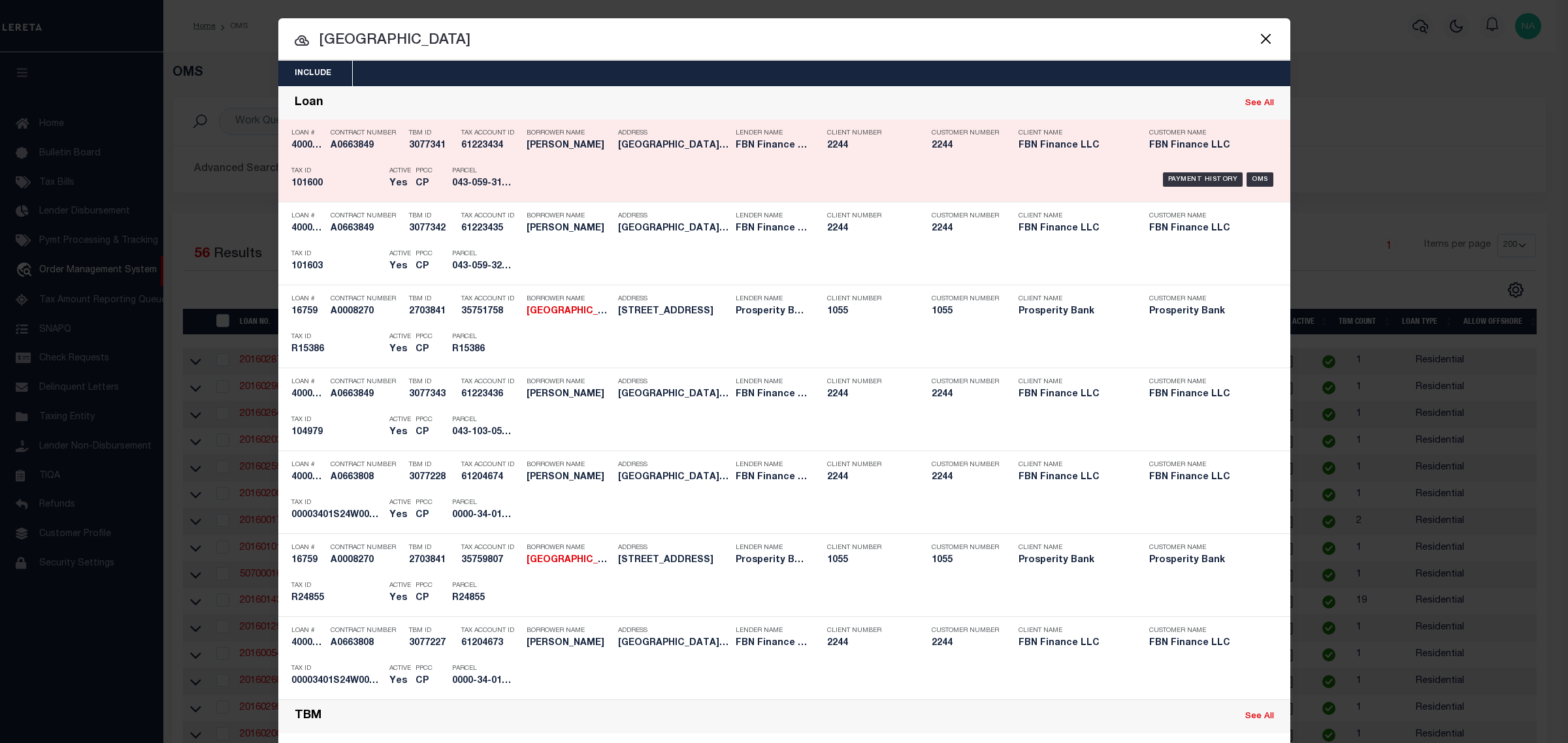
click at [311, 155] on div "Loan # 40001535" at bounding box center [307, 141] width 33 height 38
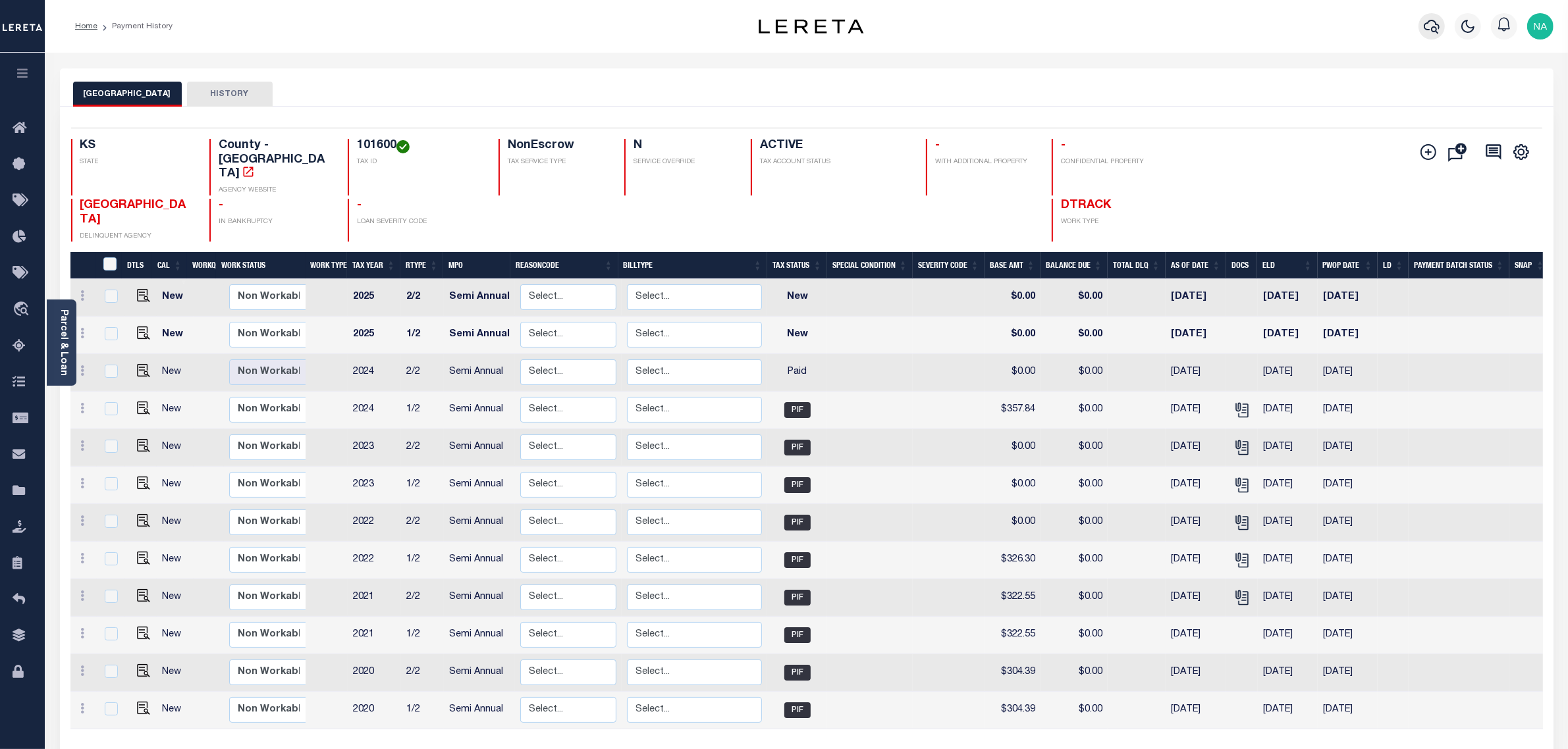
click at [1432, 27] on icon "button" at bounding box center [1431, 27] width 16 height 14
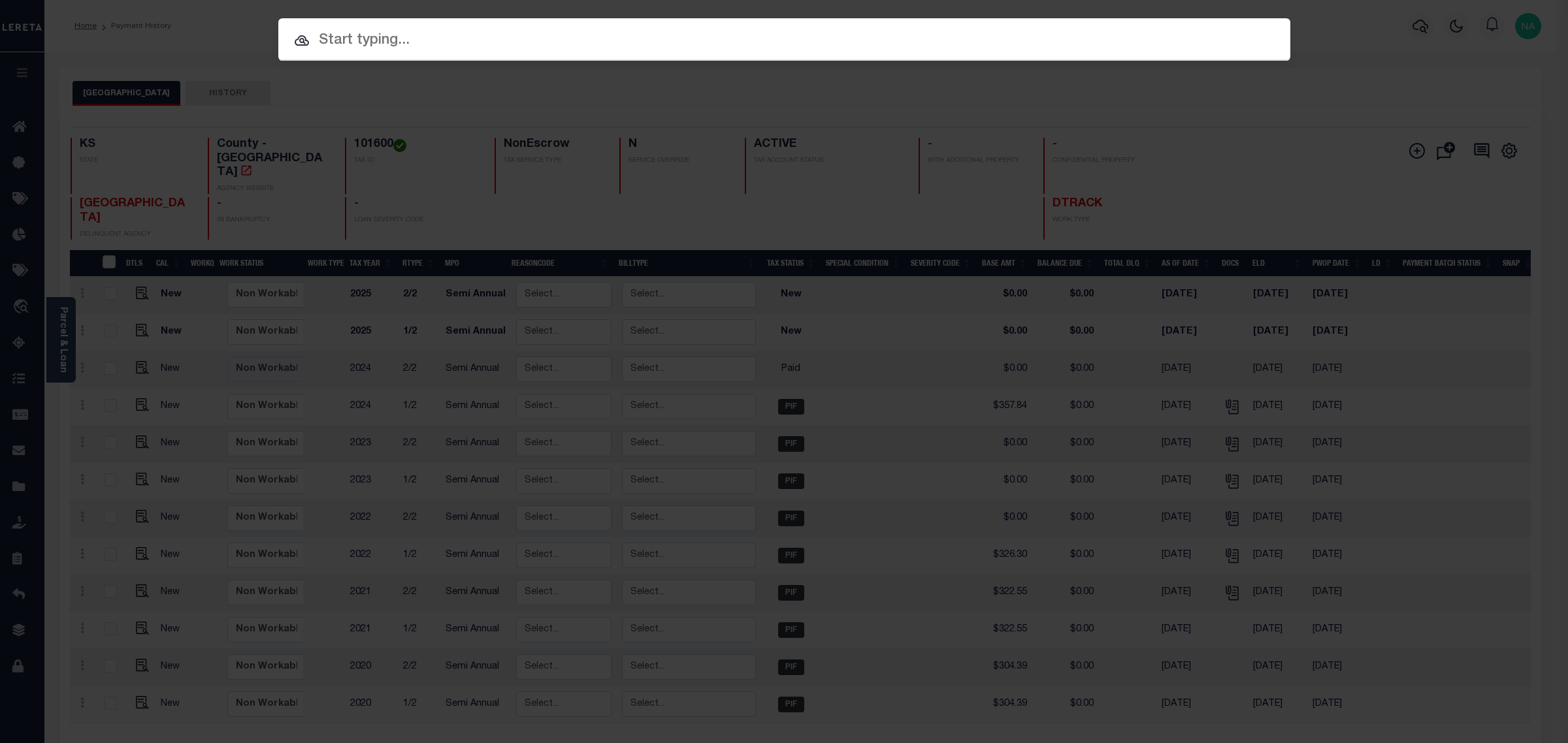
click at [1218, 100] on div "Include Loans TBM Customers Borrowers Payments (Lender Non-Disb) Payments (Lend…" at bounding box center [784, 371] width 1568 height 743
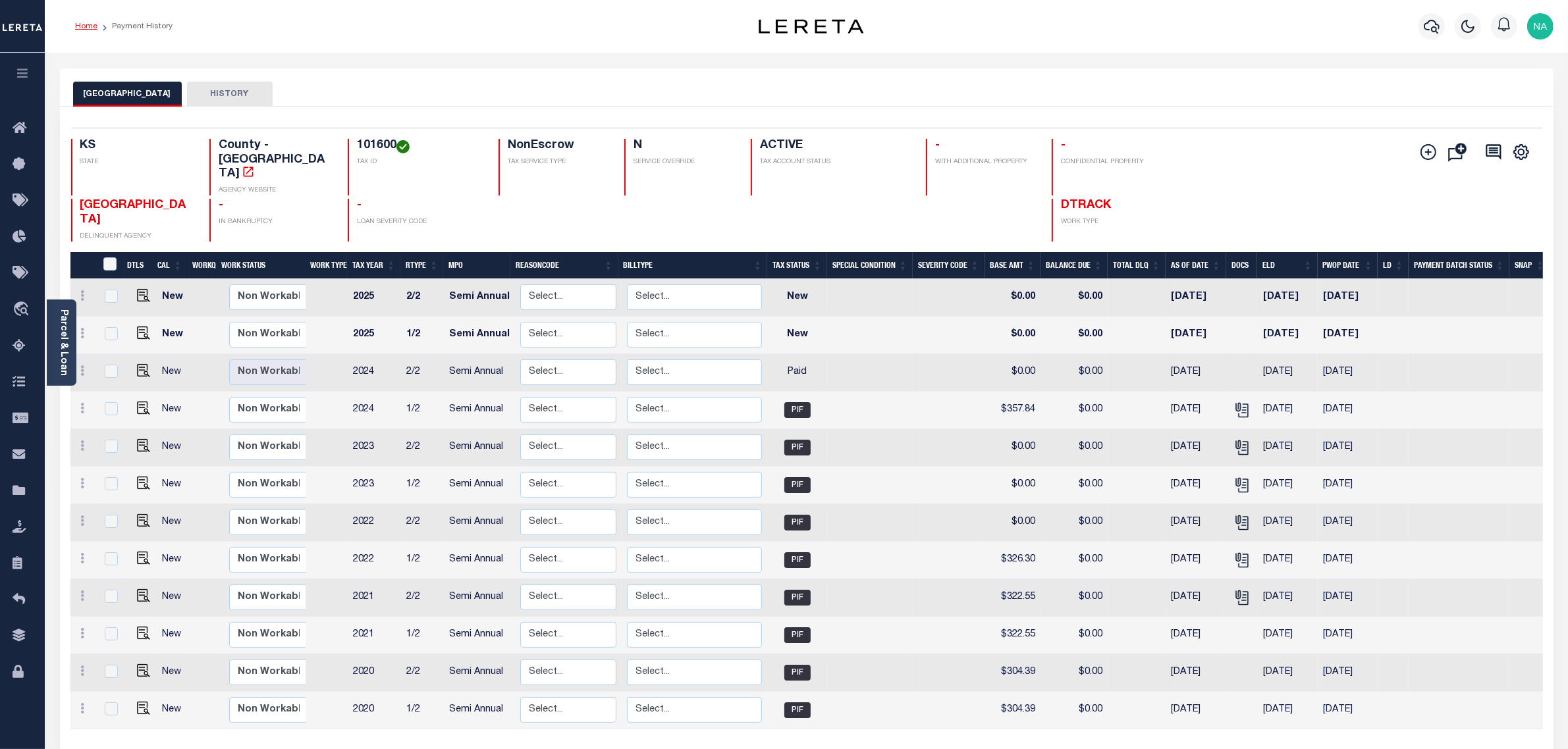
click at [84, 23] on link "Home" at bounding box center [86, 26] width 22 height 8
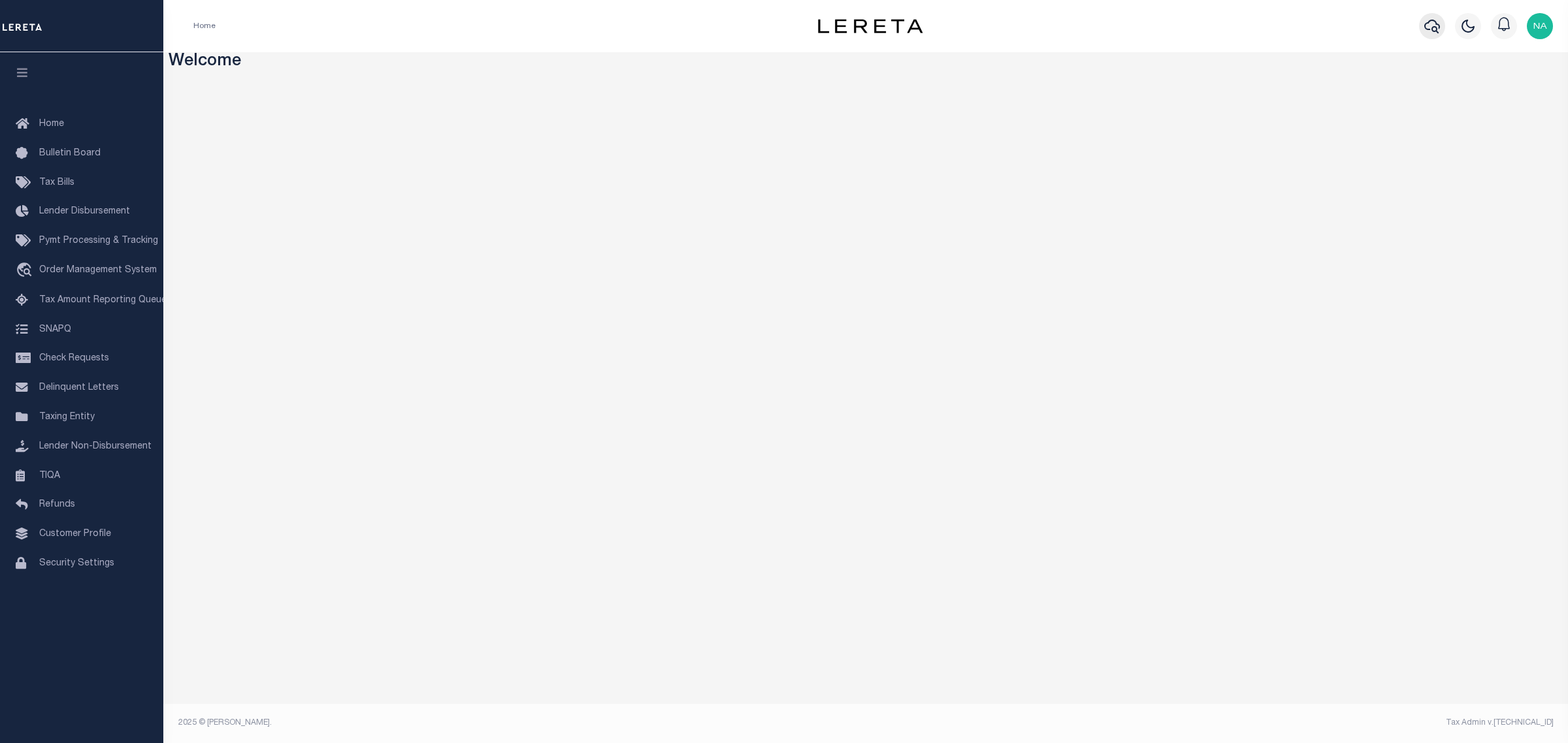
click at [1429, 26] on icon "button" at bounding box center [1431, 26] width 16 height 16
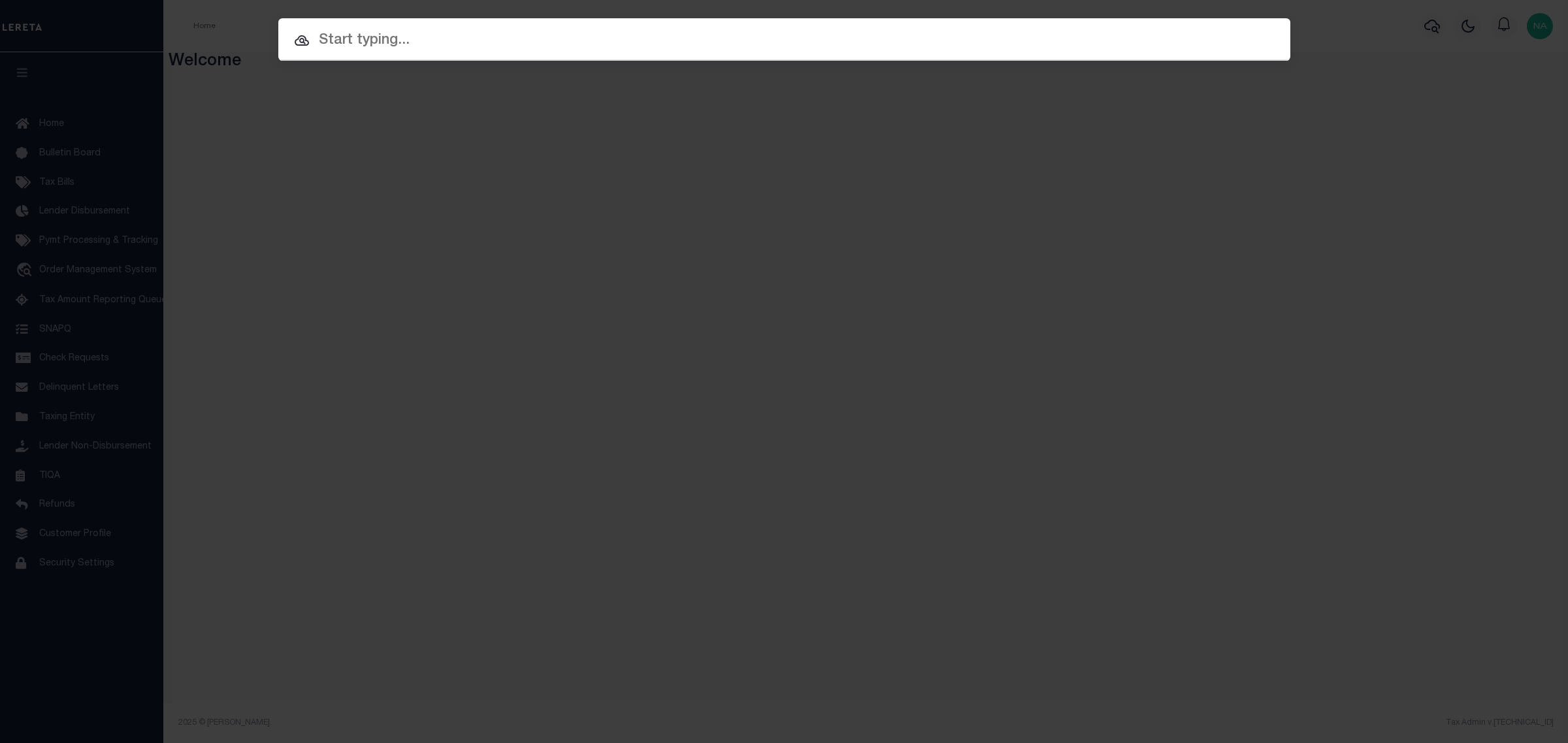
paste input "230300000"
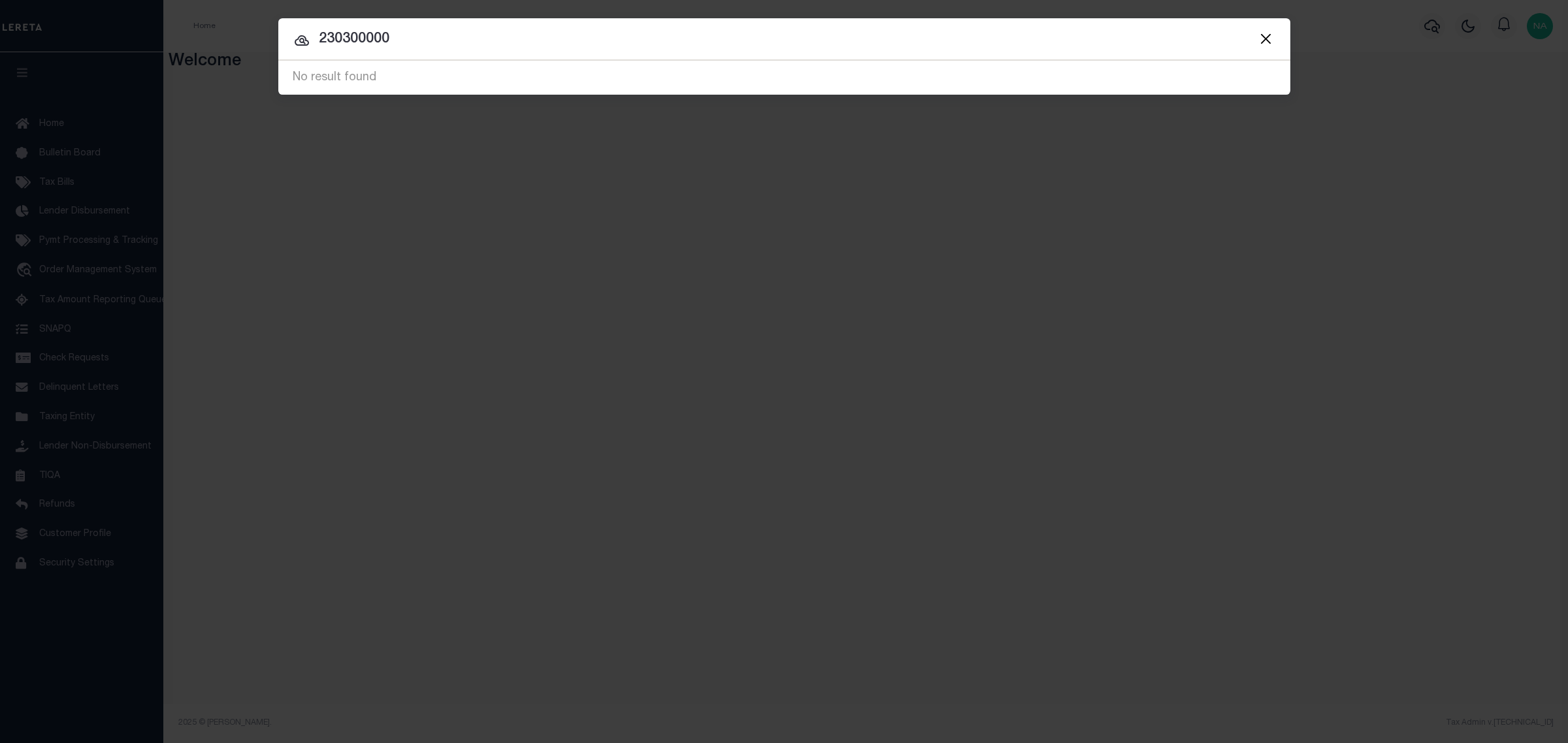
drag, startPoint x: 321, startPoint y: 37, endPoint x: 288, endPoint y: 37, distance: 33.0
click at [288, 37] on input "230300000" at bounding box center [784, 39] width 1012 height 23
paste input "28059"
type input "2805900000"
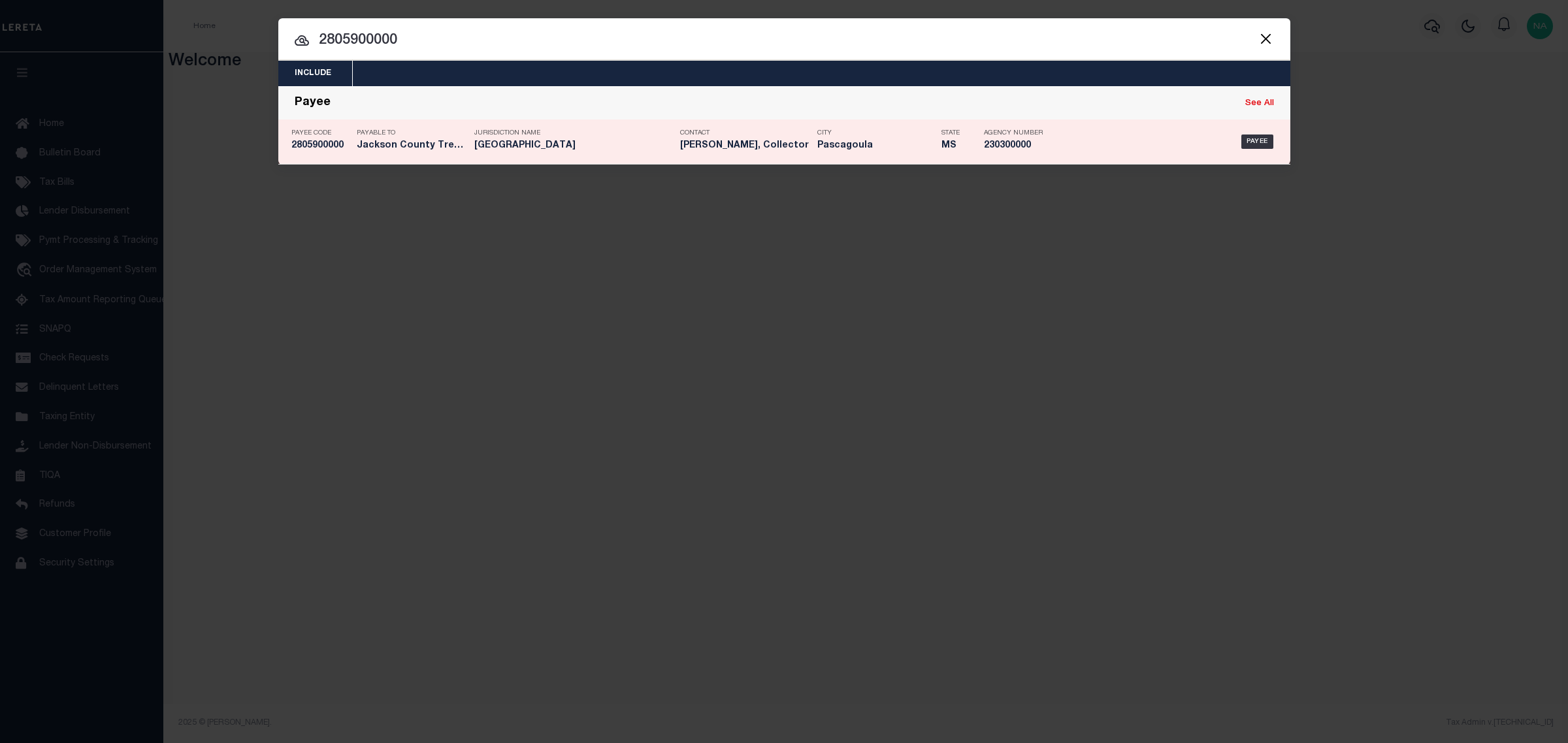
click at [320, 143] on h5 "2805900000" at bounding box center [320, 146] width 59 height 11
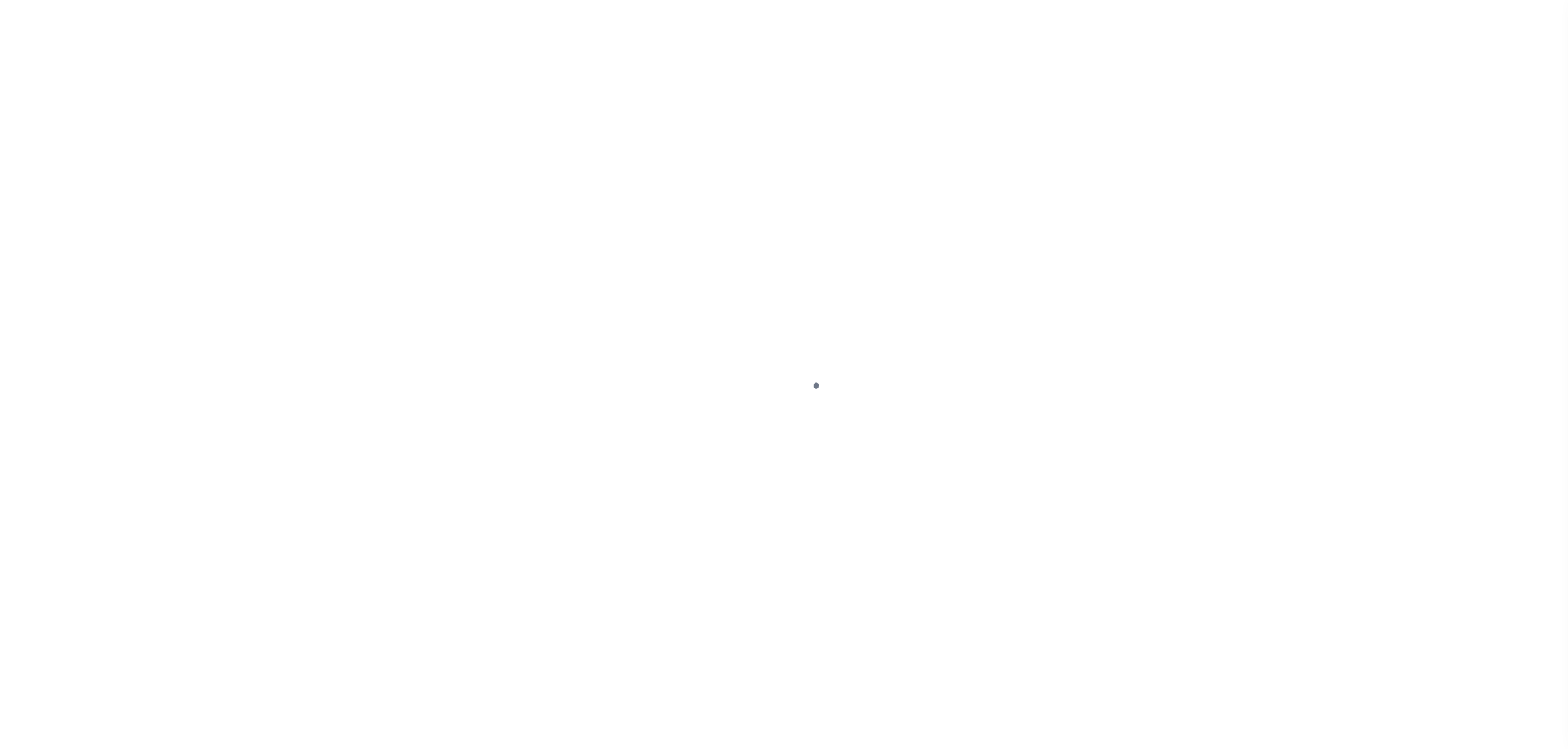
select select
checkbox input "false"
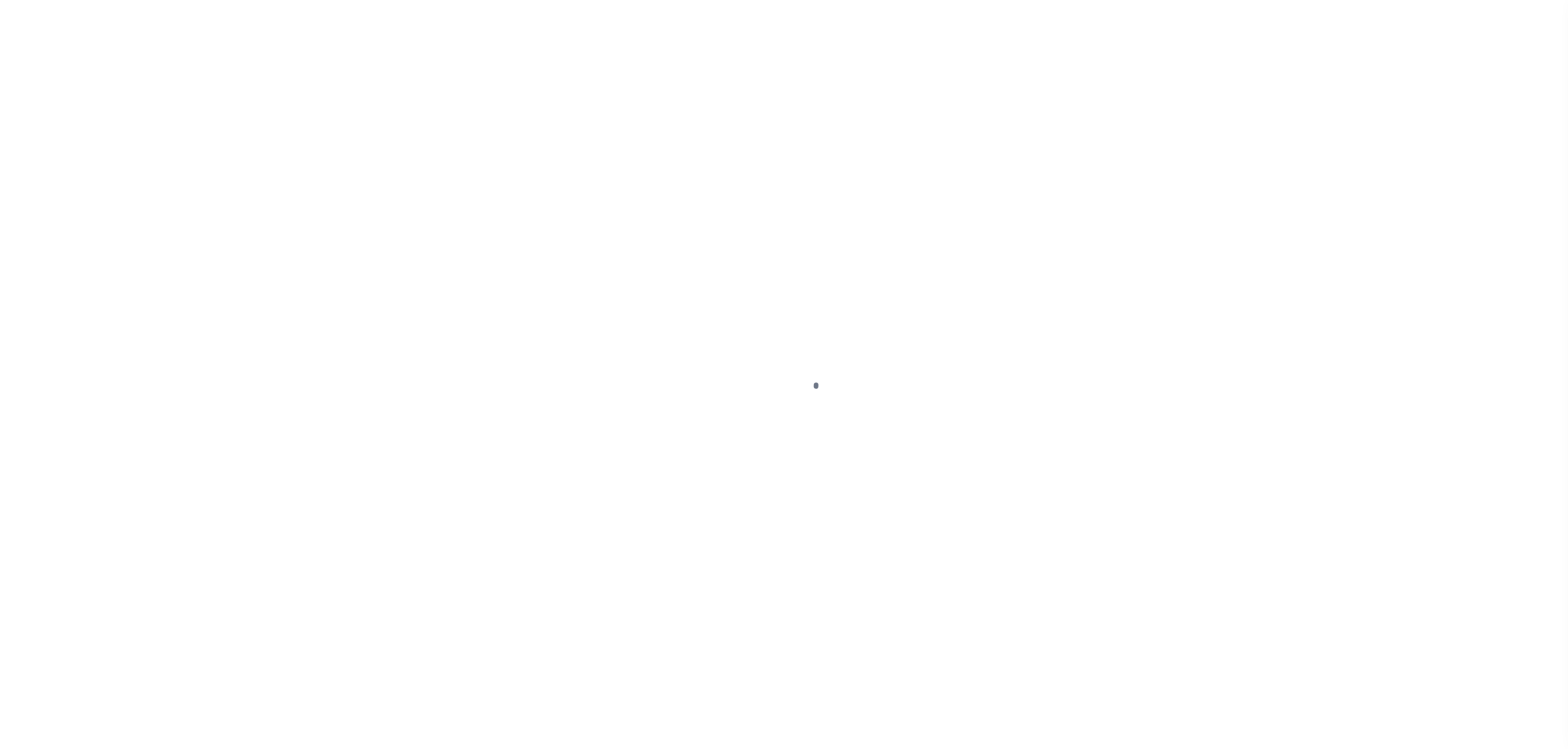
checkbox input "false"
type input "2805900000"
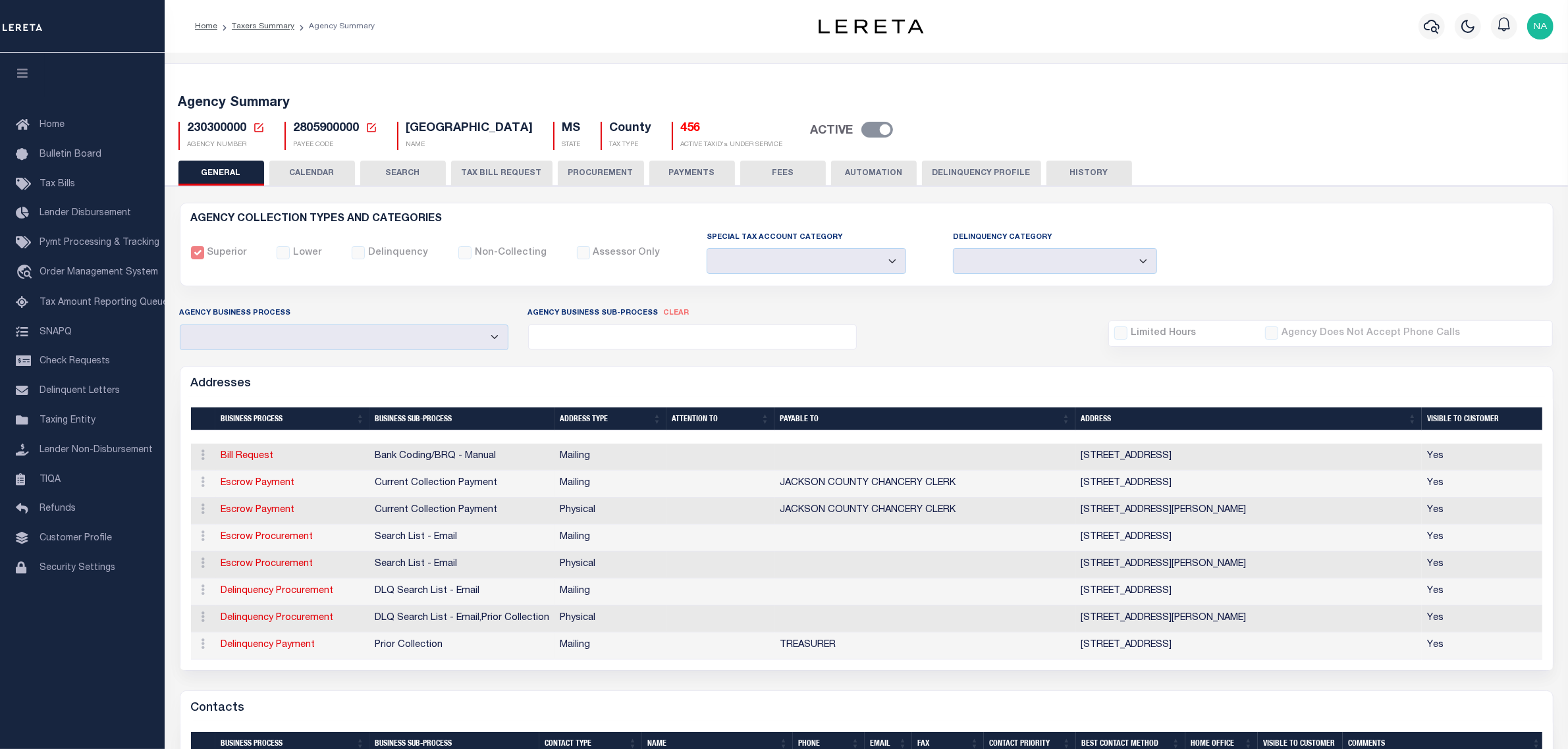
click at [308, 171] on button "CALENDAR" at bounding box center [312, 173] width 86 height 25
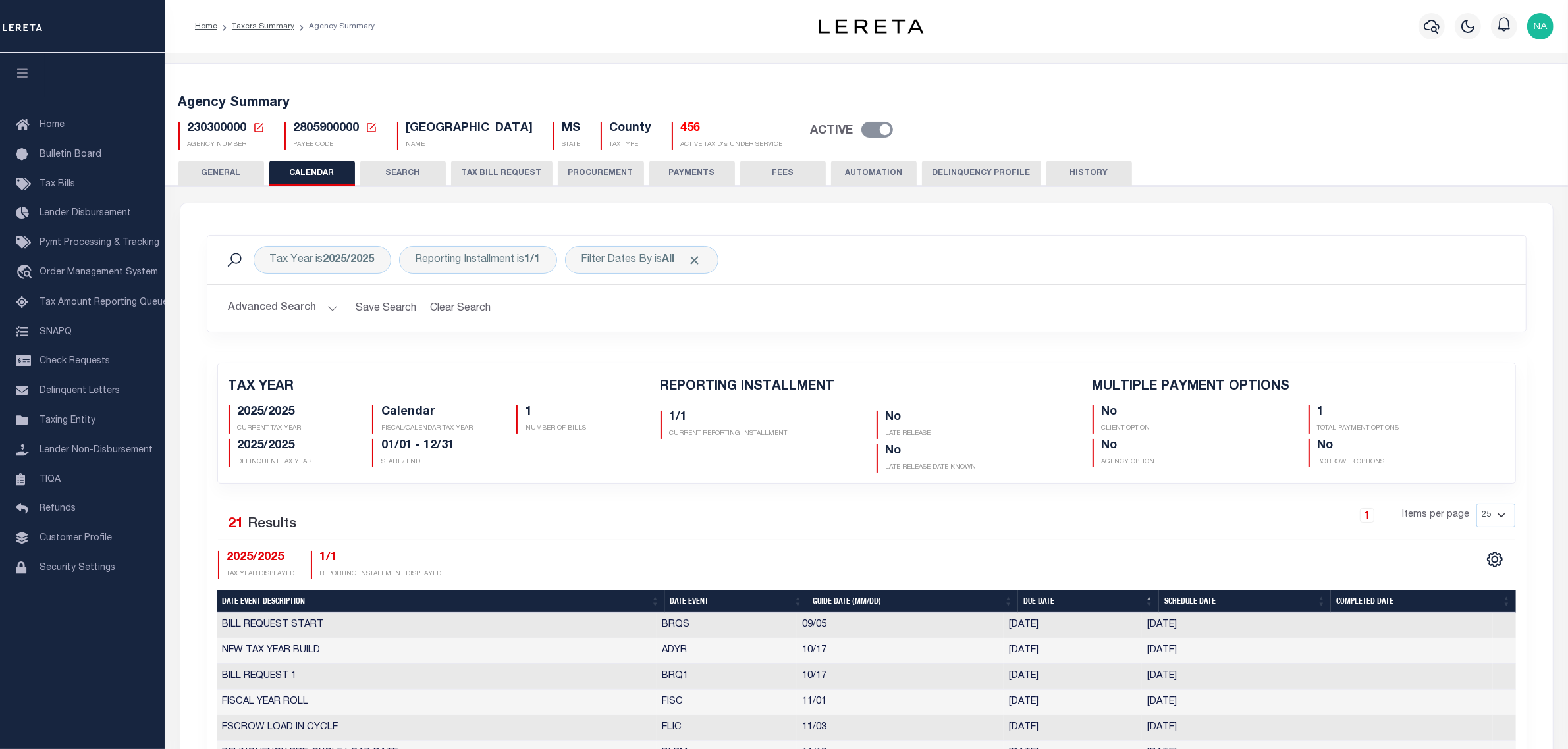
checkbox input "false"
type input "1"
click at [386, 168] on button "SEARCH" at bounding box center [403, 173] width 86 height 25
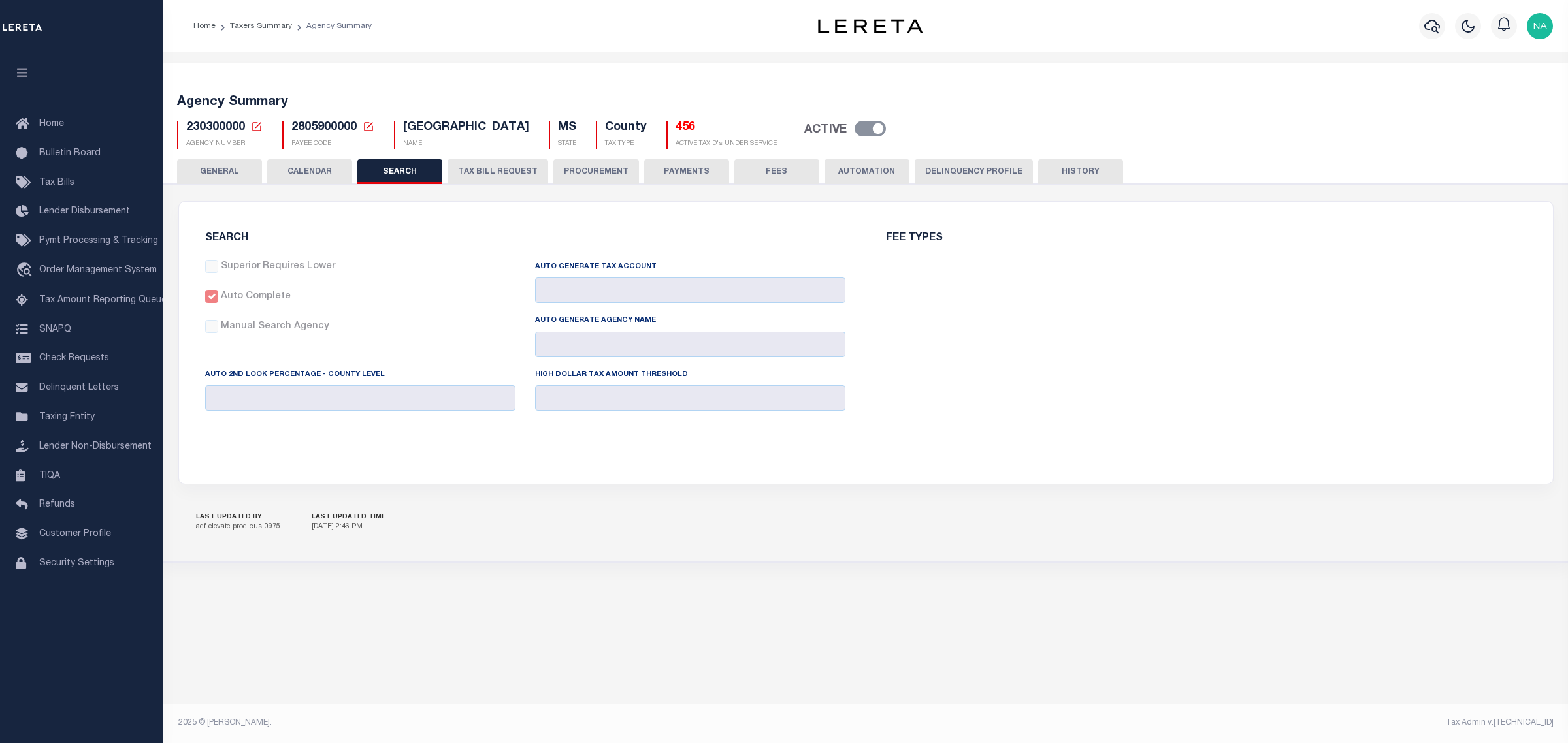
checkbox input "false"
type input "7000"
click at [504, 176] on button "TAX BILL REQUEST" at bounding box center [497, 172] width 100 height 25
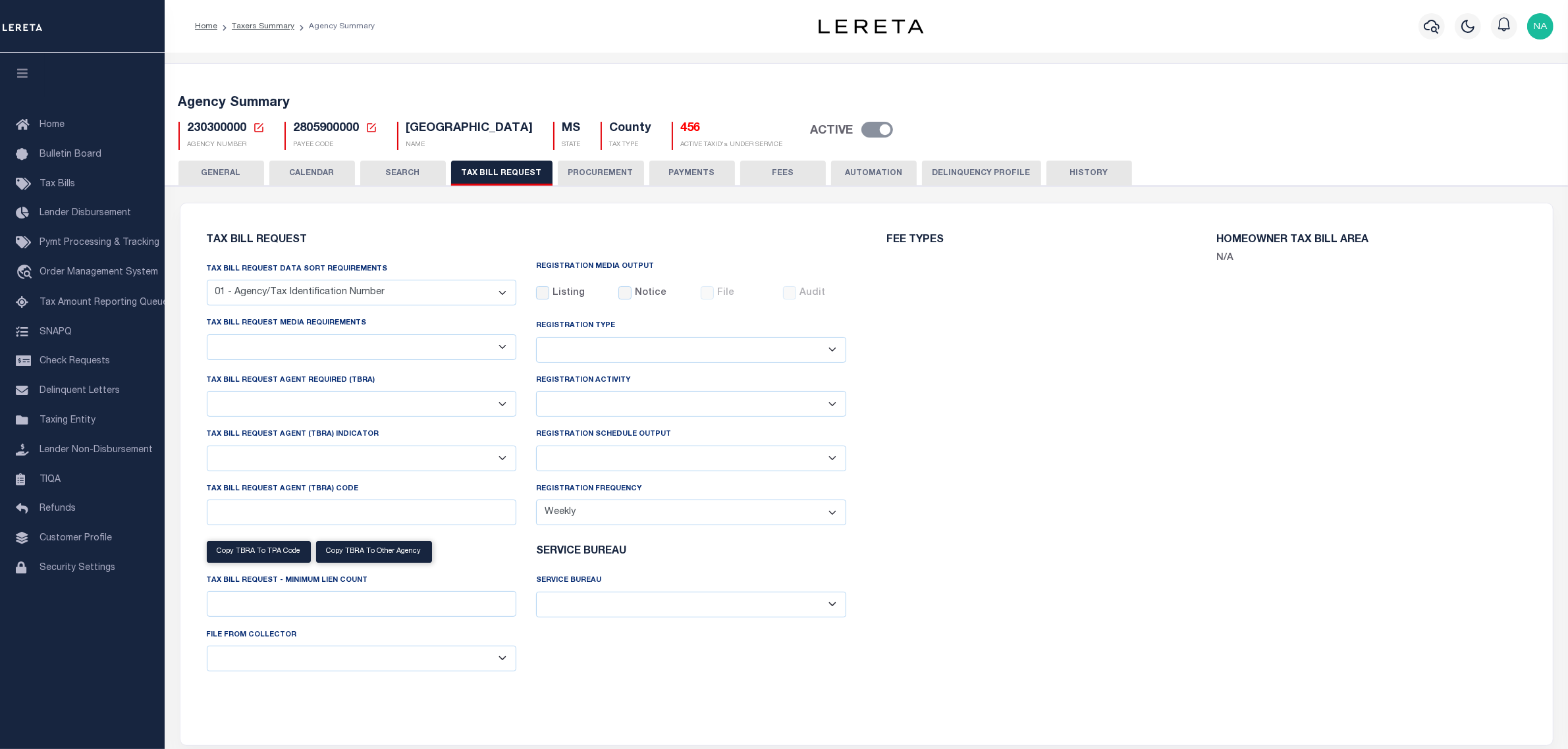
select select "27"
checkbox input "false"
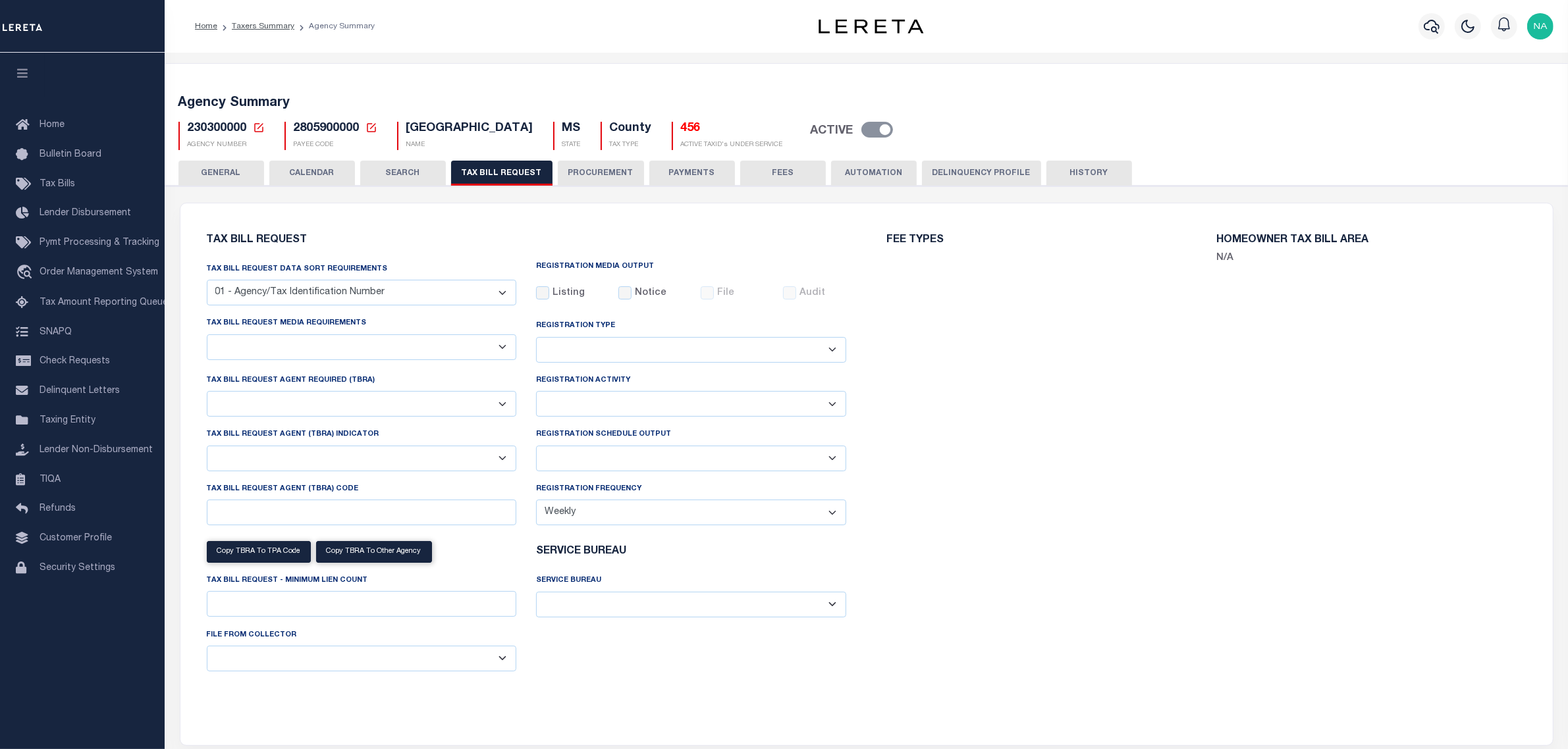
select select "22"
select select "false"
type input "7000"
select select
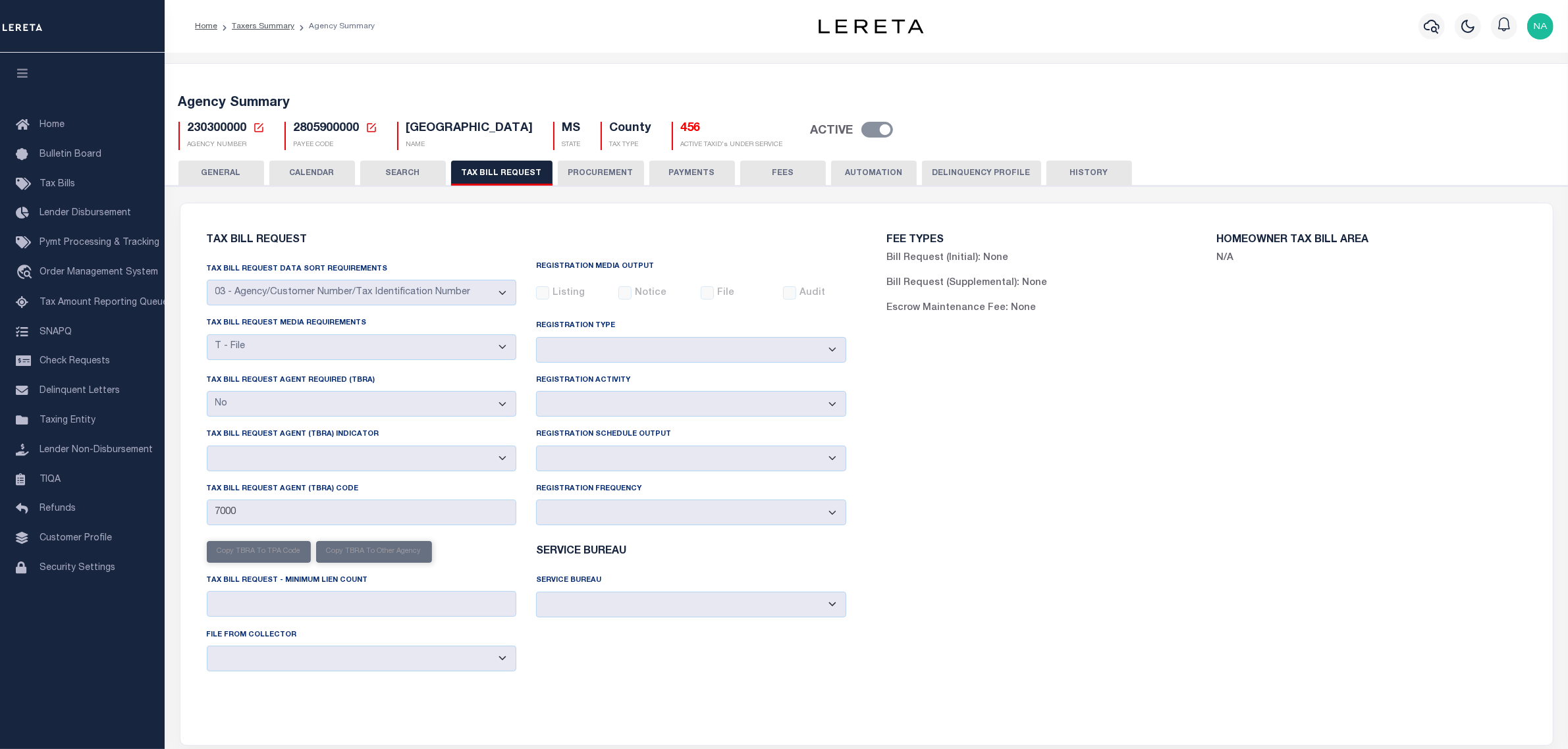
click at [609, 173] on button "PROCUREMENT" at bounding box center [600, 173] width 86 height 25
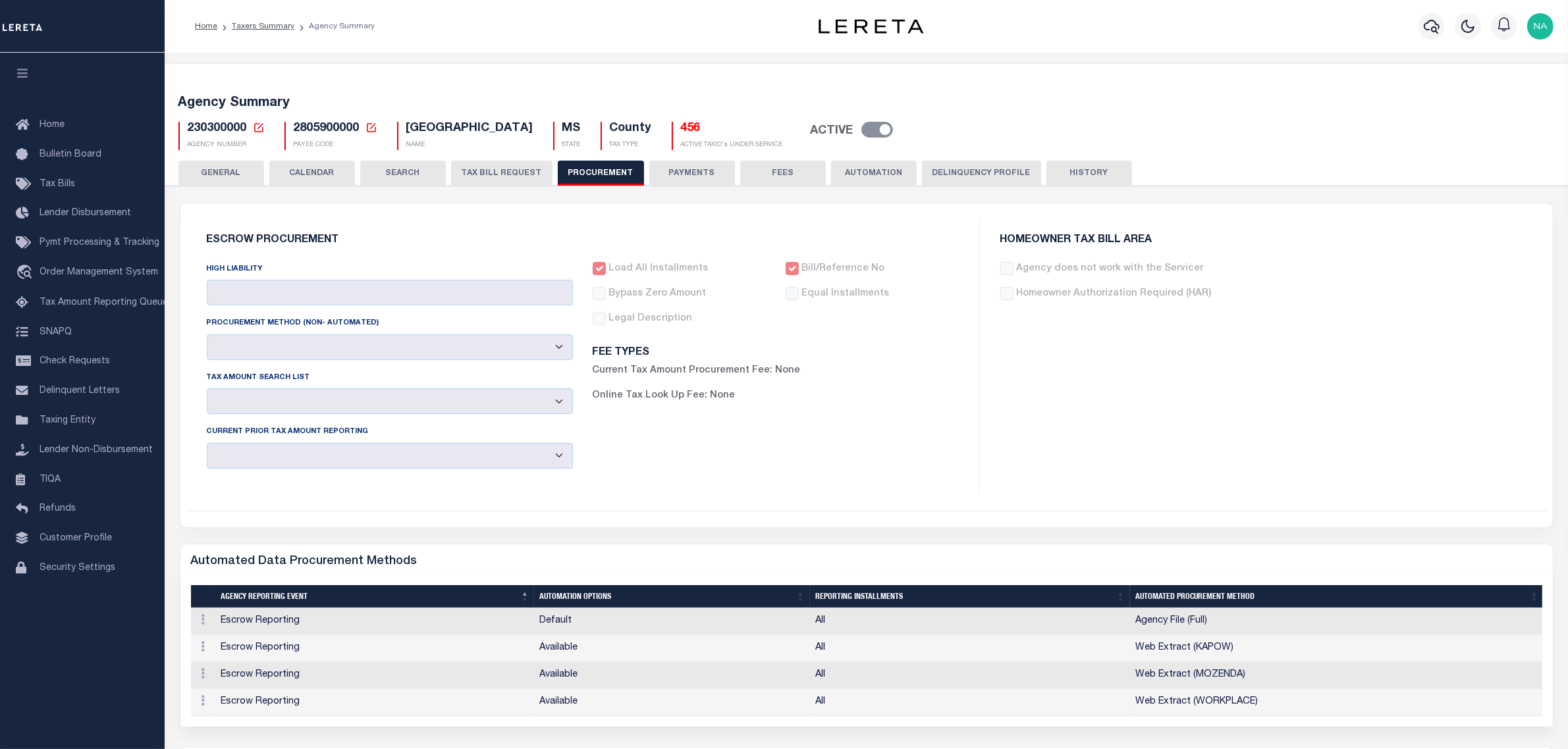
type input "$7,000"
select select "1"
select select "4"
checkbox input "true"
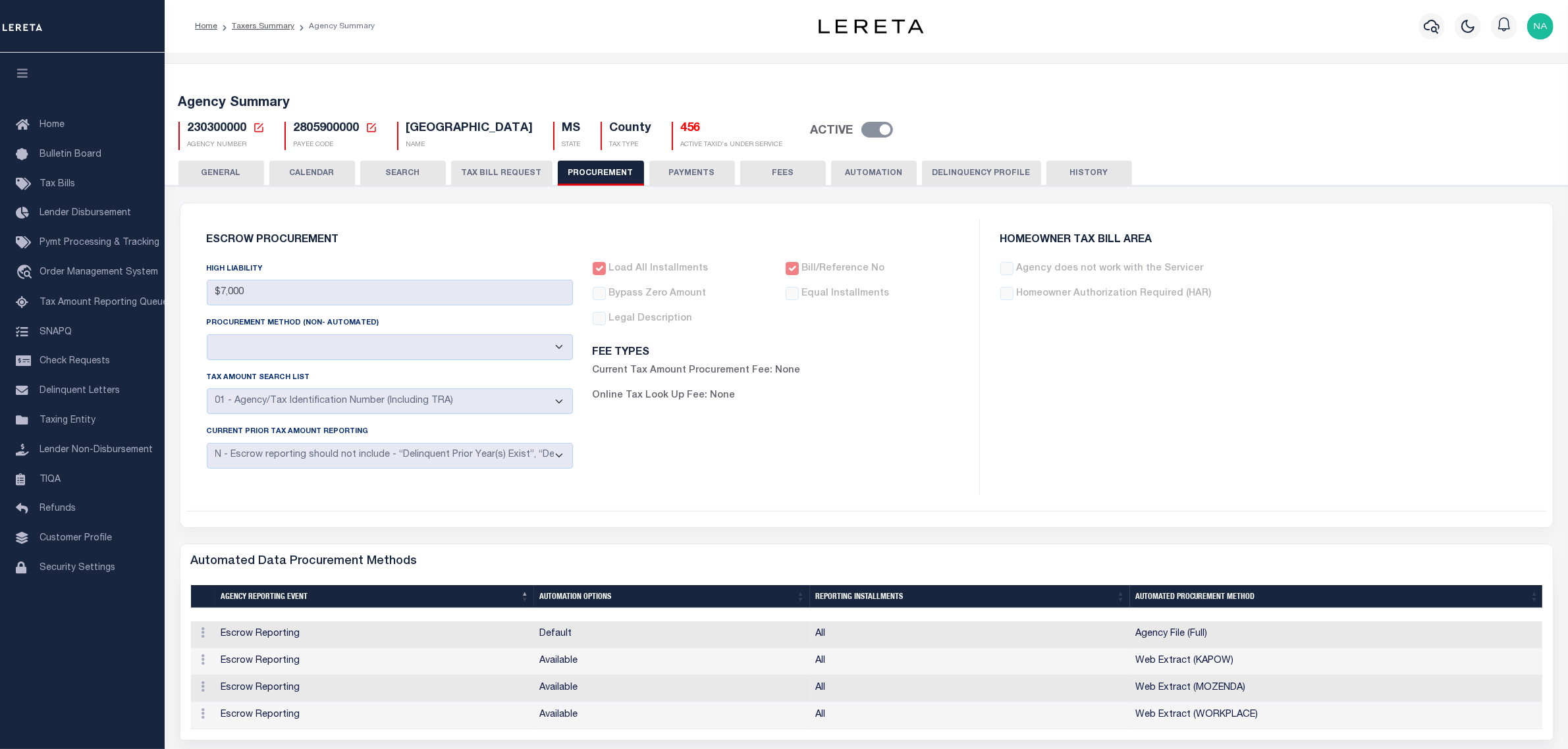
click at [1081, 170] on button "HISTORY" at bounding box center [1089, 173] width 86 height 25
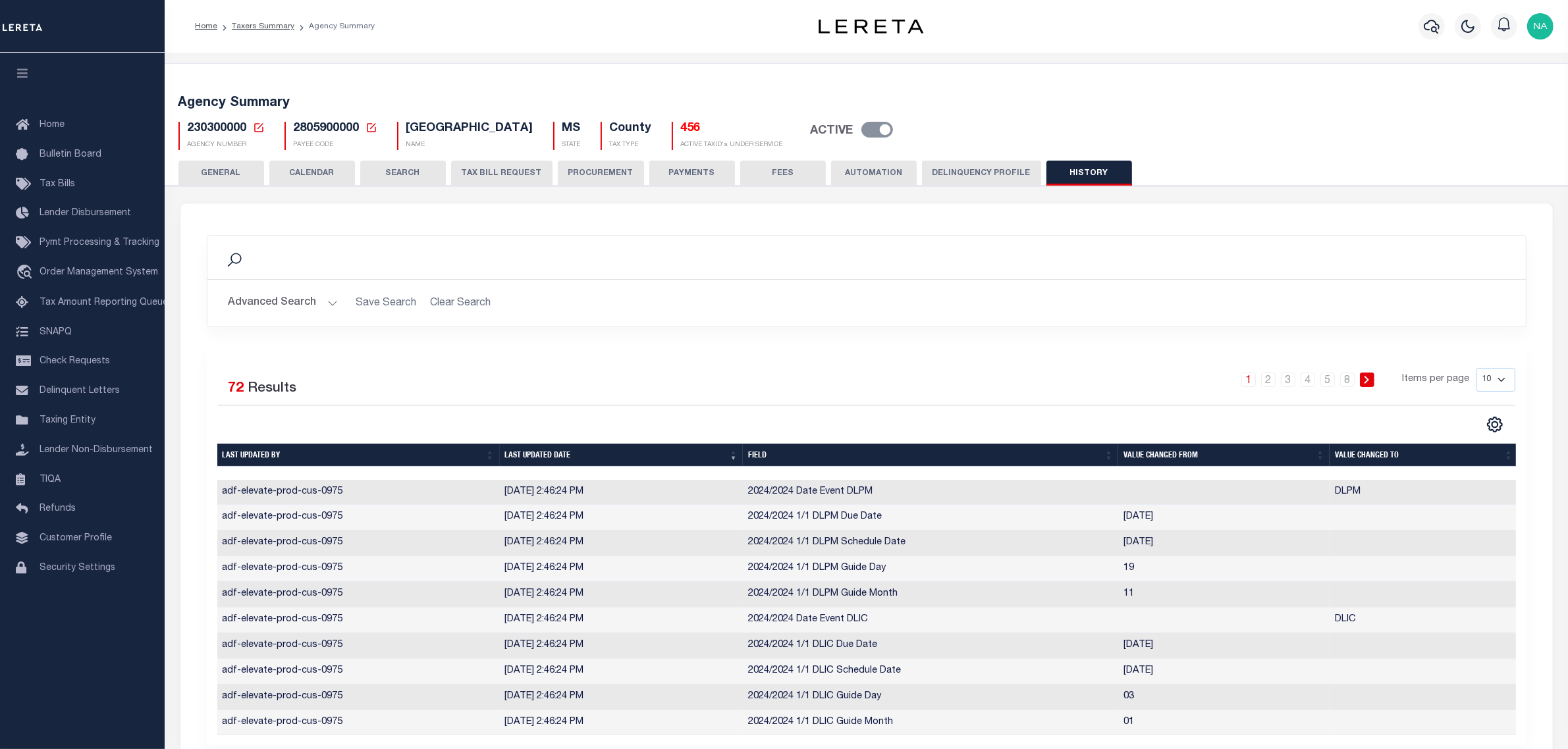
click at [993, 175] on button "Delinquency Profile" at bounding box center [982, 173] width 119 height 25
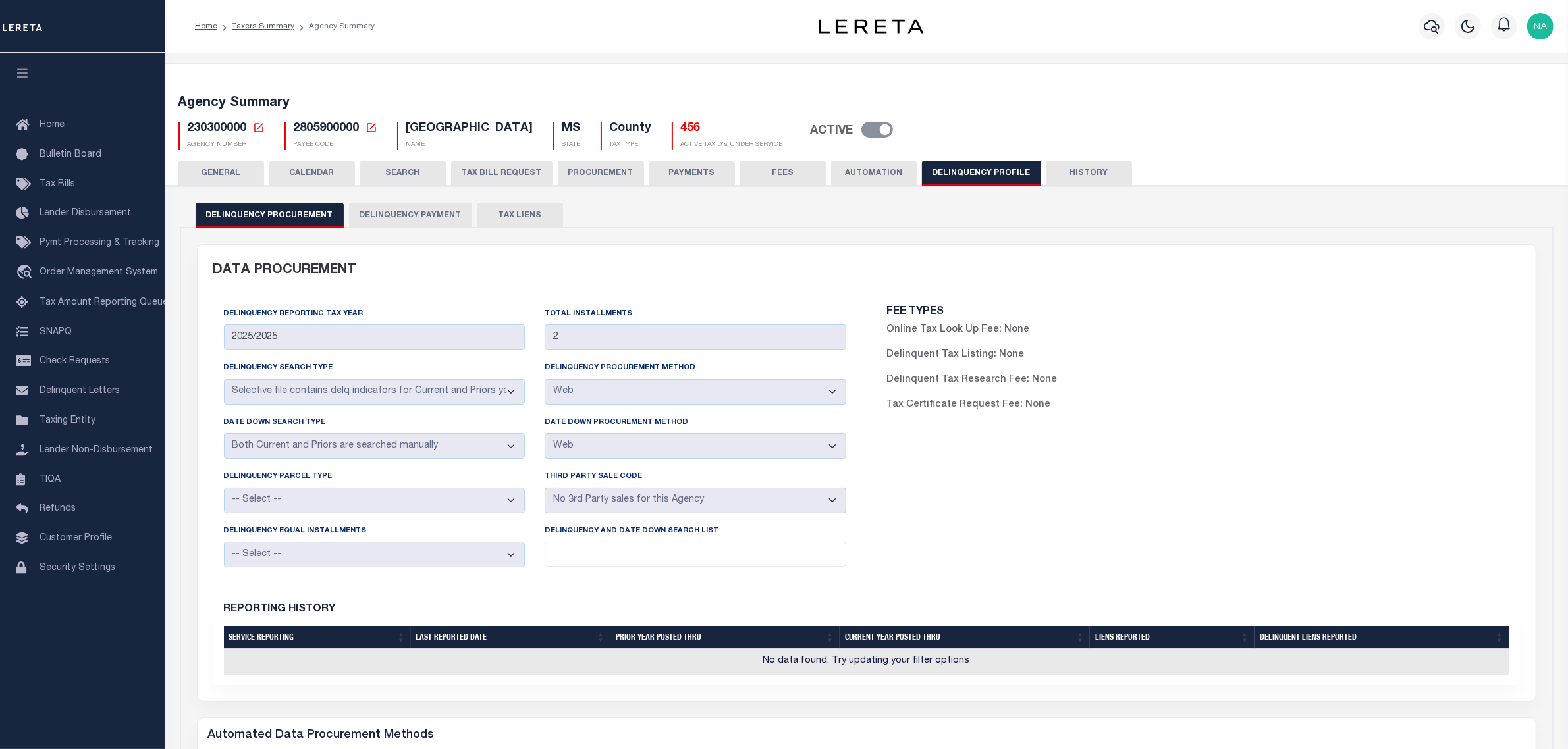
click at [867, 170] on button "AUTOMATION" at bounding box center [874, 173] width 86 height 25
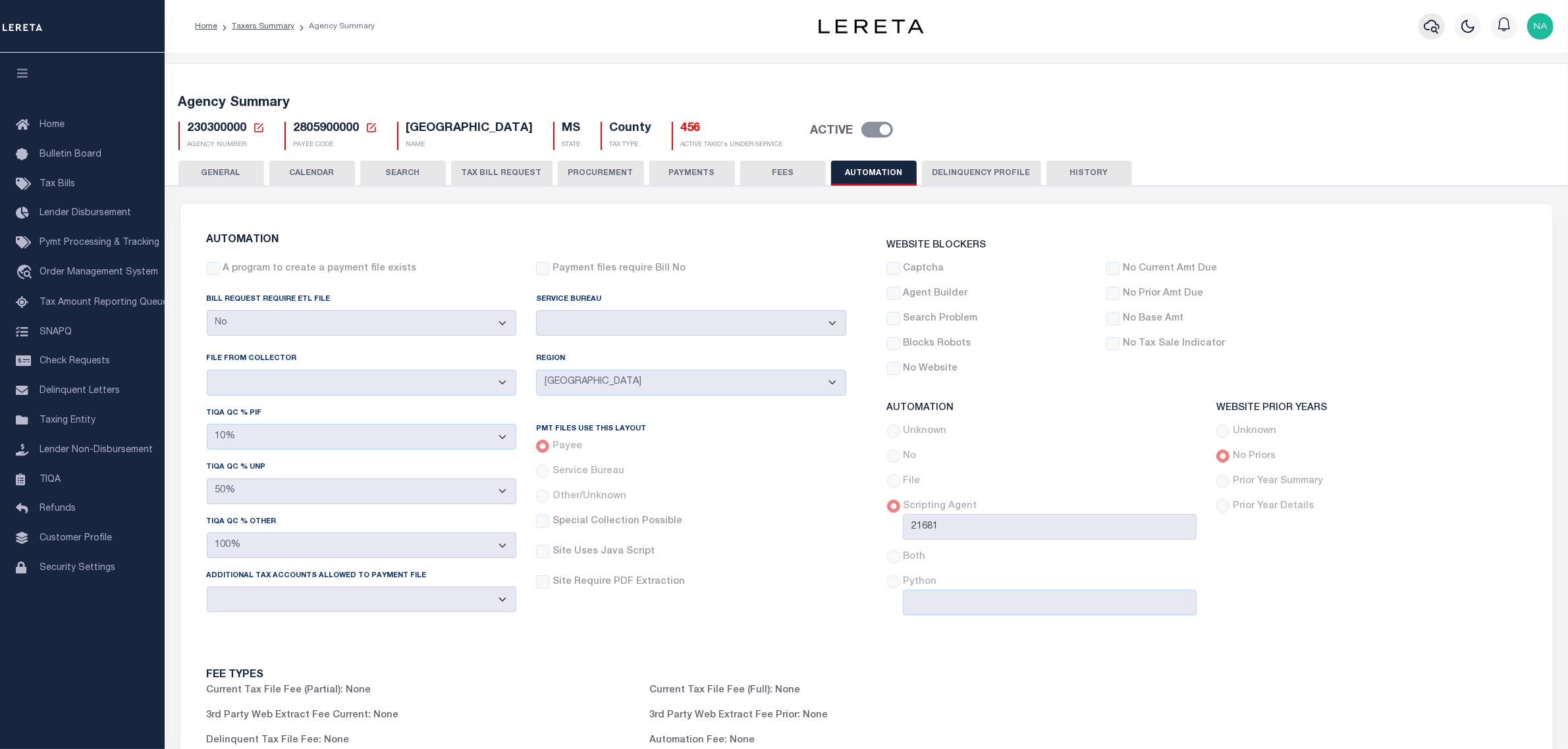
click at [1433, 25] on icon "button" at bounding box center [1431, 26] width 16 height 16
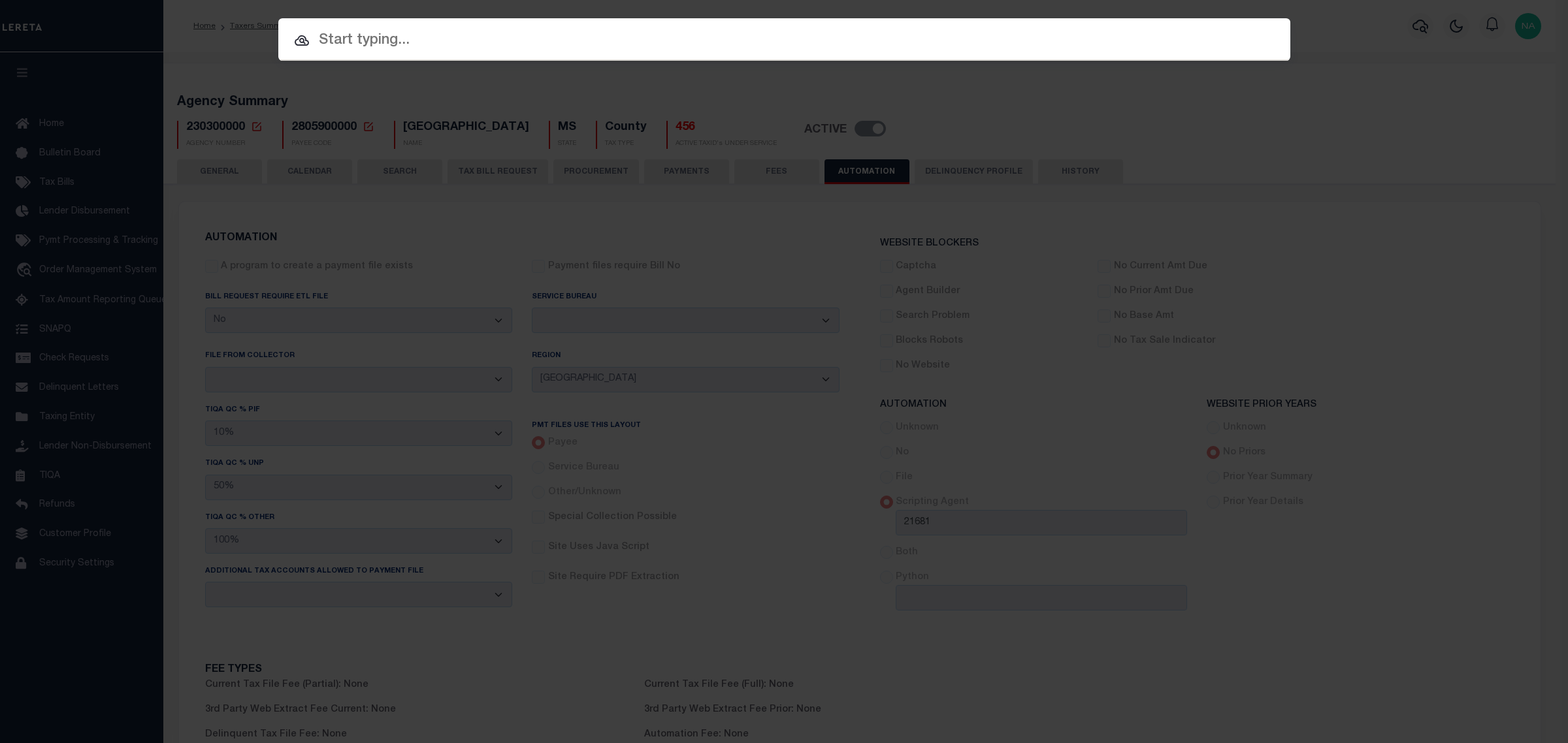
click at [554, 49] on input "text" at bounding box center [784, 40] width 1012 height 23
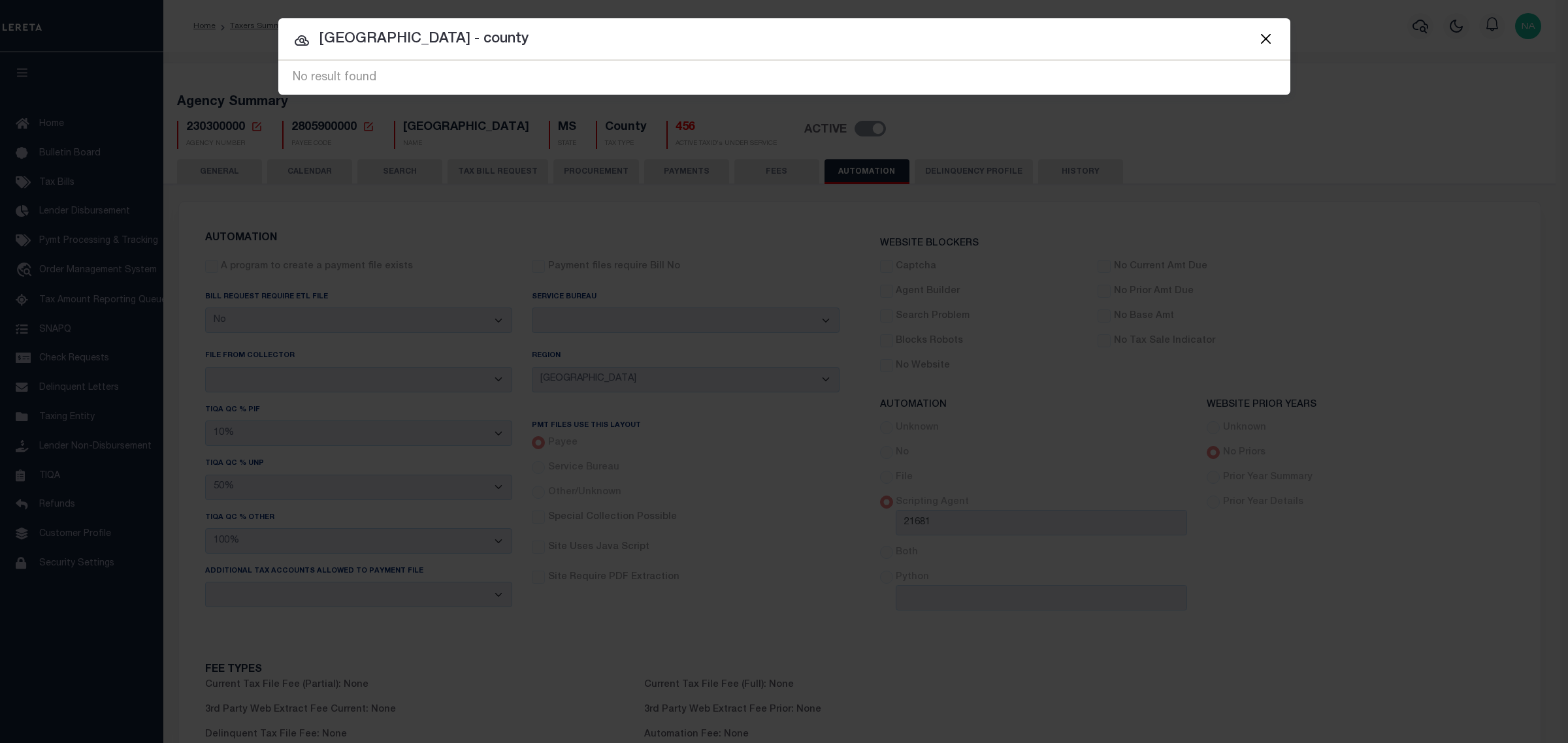
drag, startPoint x: 541, startPoint y: 36, endPoint x: 286, endPoint y: 37, distance: 255.0
click at [288, 37] on input "jackson county - county" at bounding box center [784, 39] width 1012 height 23
paste input "OCEAN SPRINGS MS 39564"
type input "OCEAN SPRINGS MS 39564"
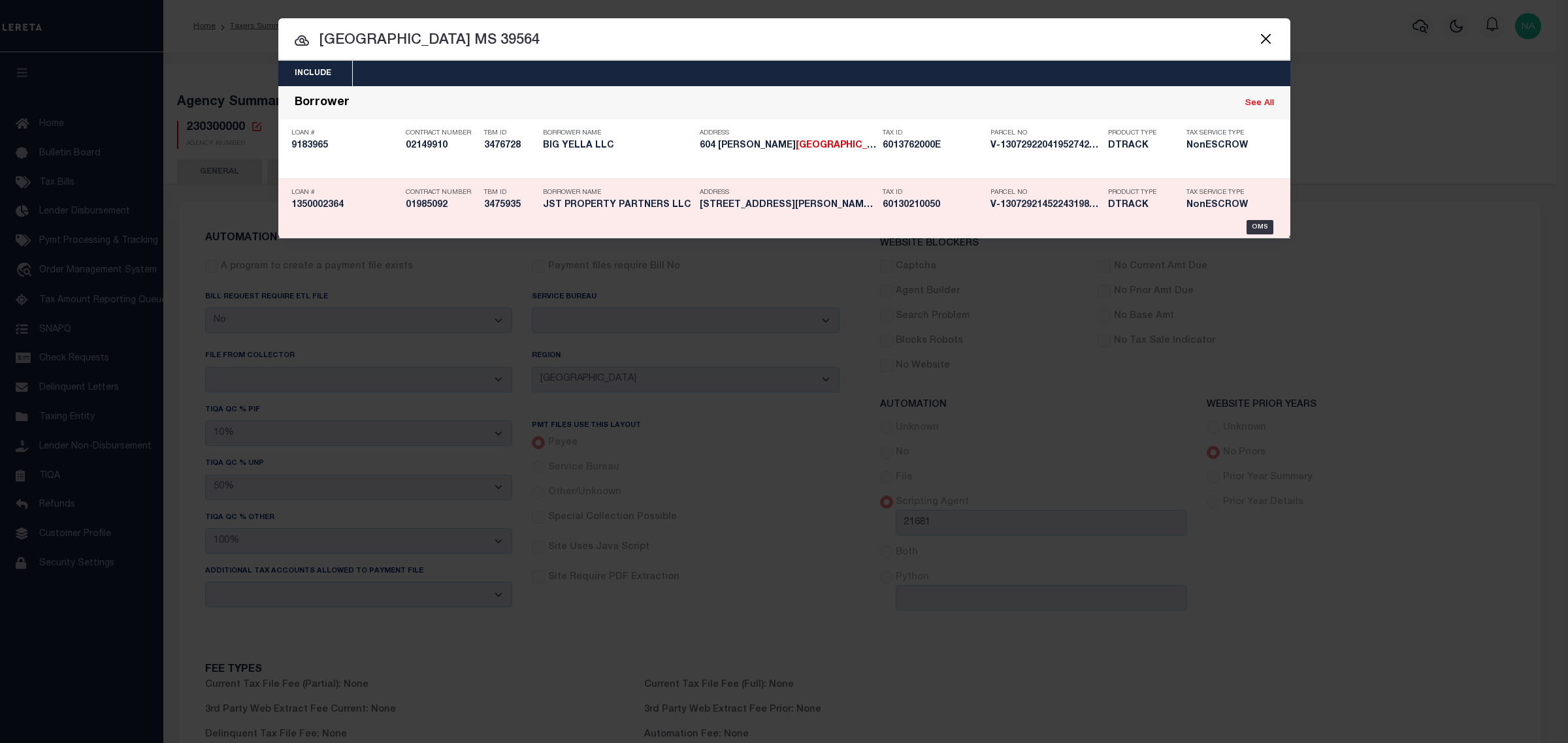
click at [318, 213] on div "Loan # 1350002364" at bounding box center [345, 201] width 108 height 38
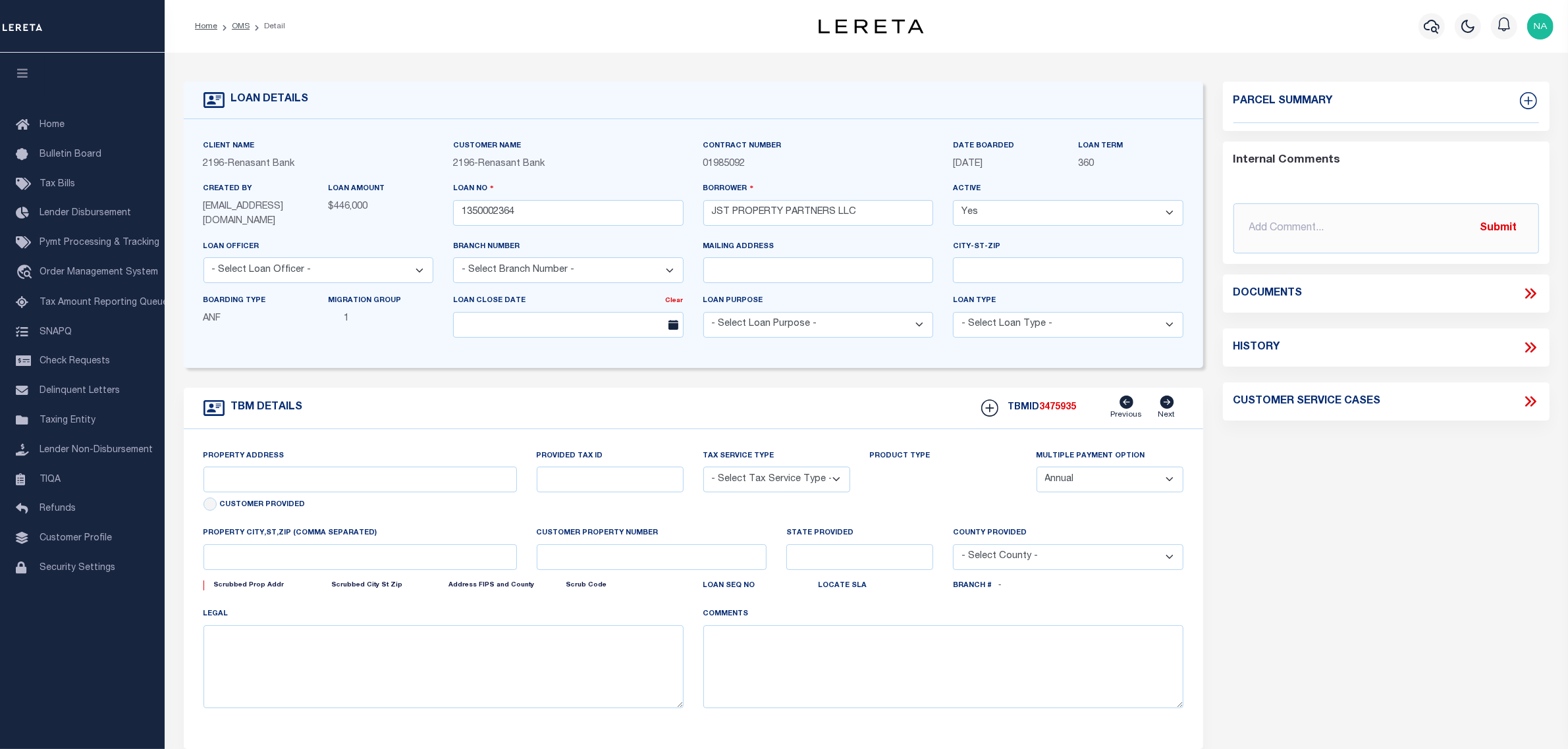
select select "4983"
type input "[STREET_ADDRESS][PERSON_NAME]"
radio input "true"
select select "NonEscrow"
select select
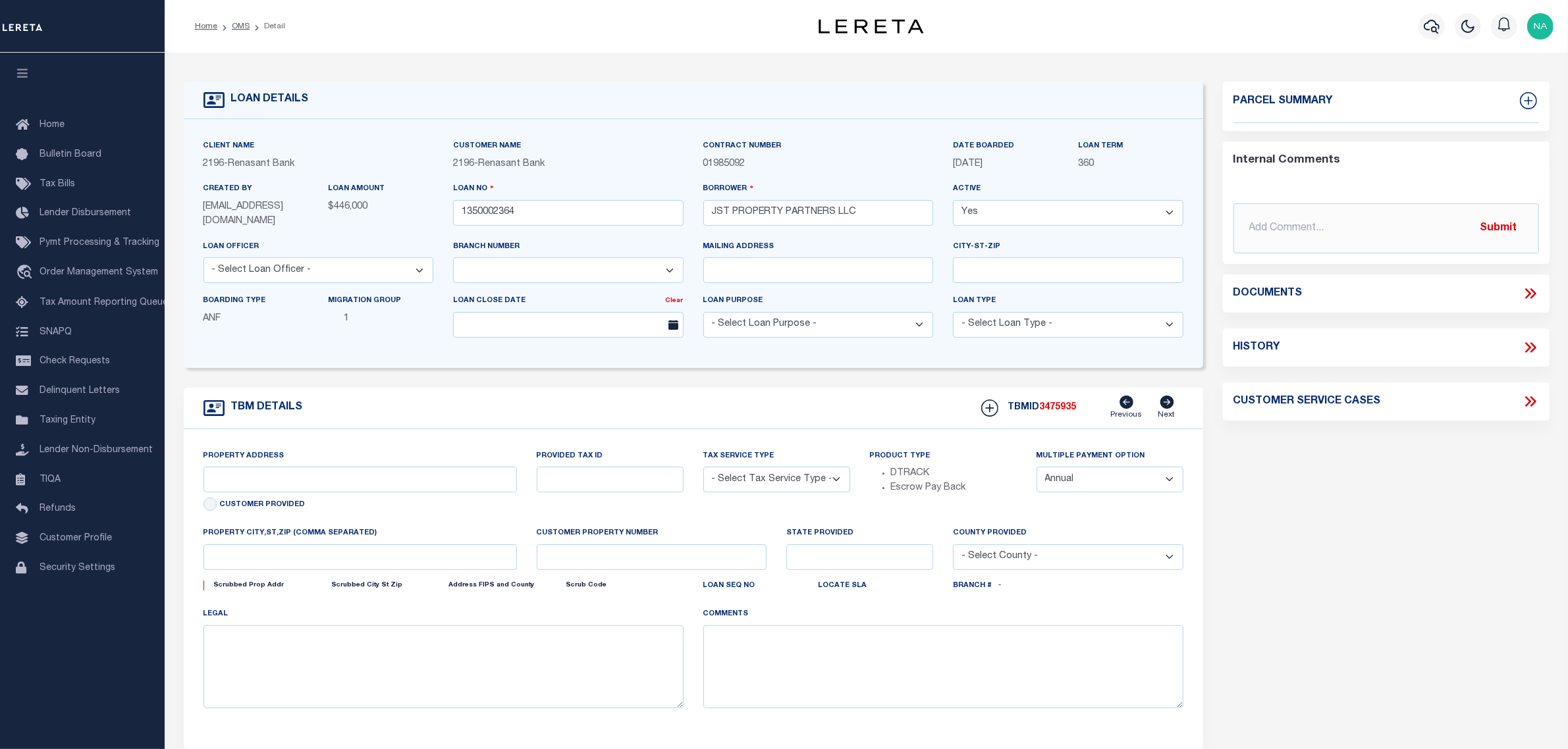
type input "[GEOGRAPHIC_DATA] MS 39564"
type input "1350002364"
type input "MS"
type textarea "SEE FILE23030 1APL"
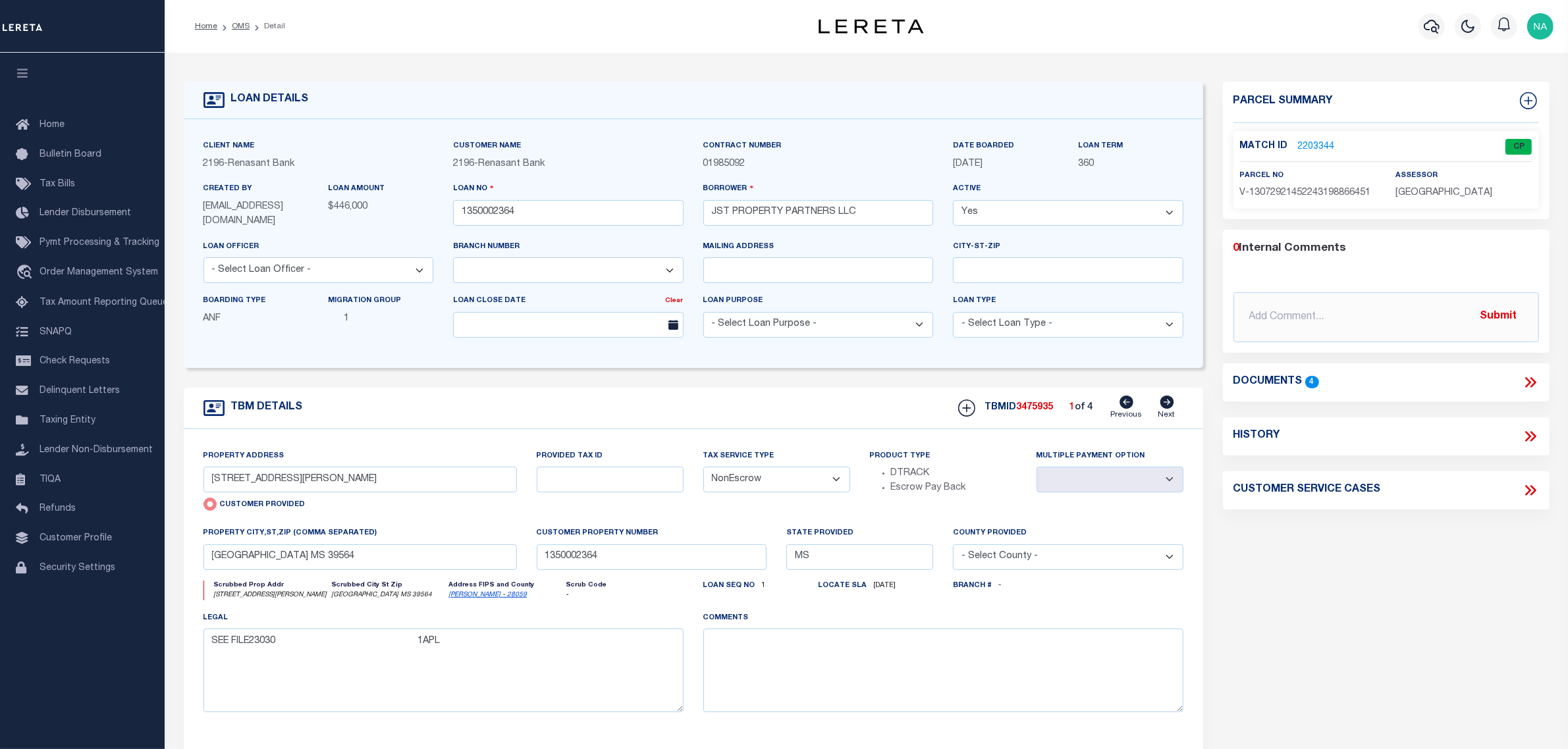
click at [1327, 145] on link "2203344" at bounding box center [1316, 147] width 37 height 14
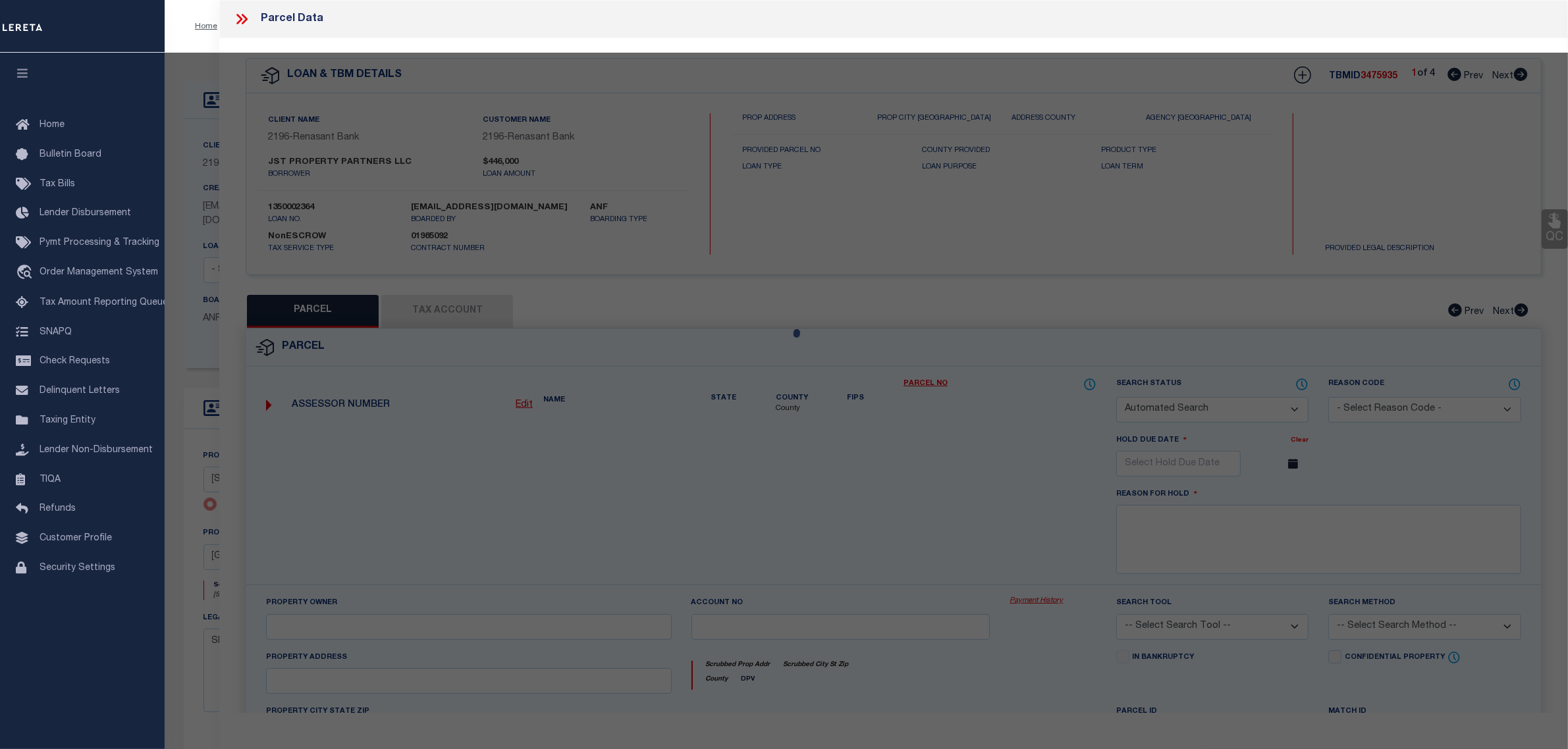
checkbox input "false"
select select "CP"
select select "AGW"
select select
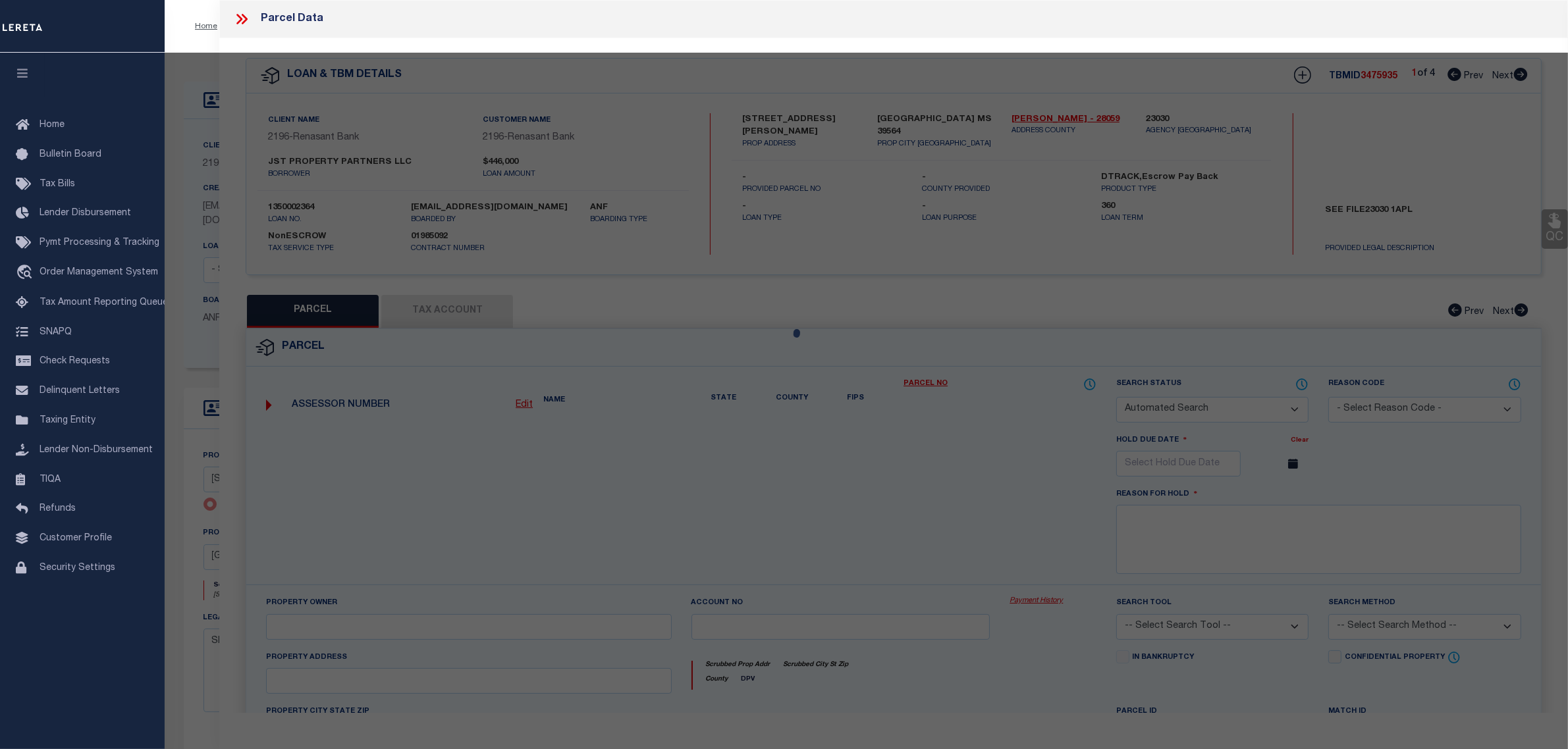
type input "[STREET_ADDRESS][PERSON_NAME]"
checkbox input "false"
type input "[GEOGRAPHIC_DATA] MS 39564"
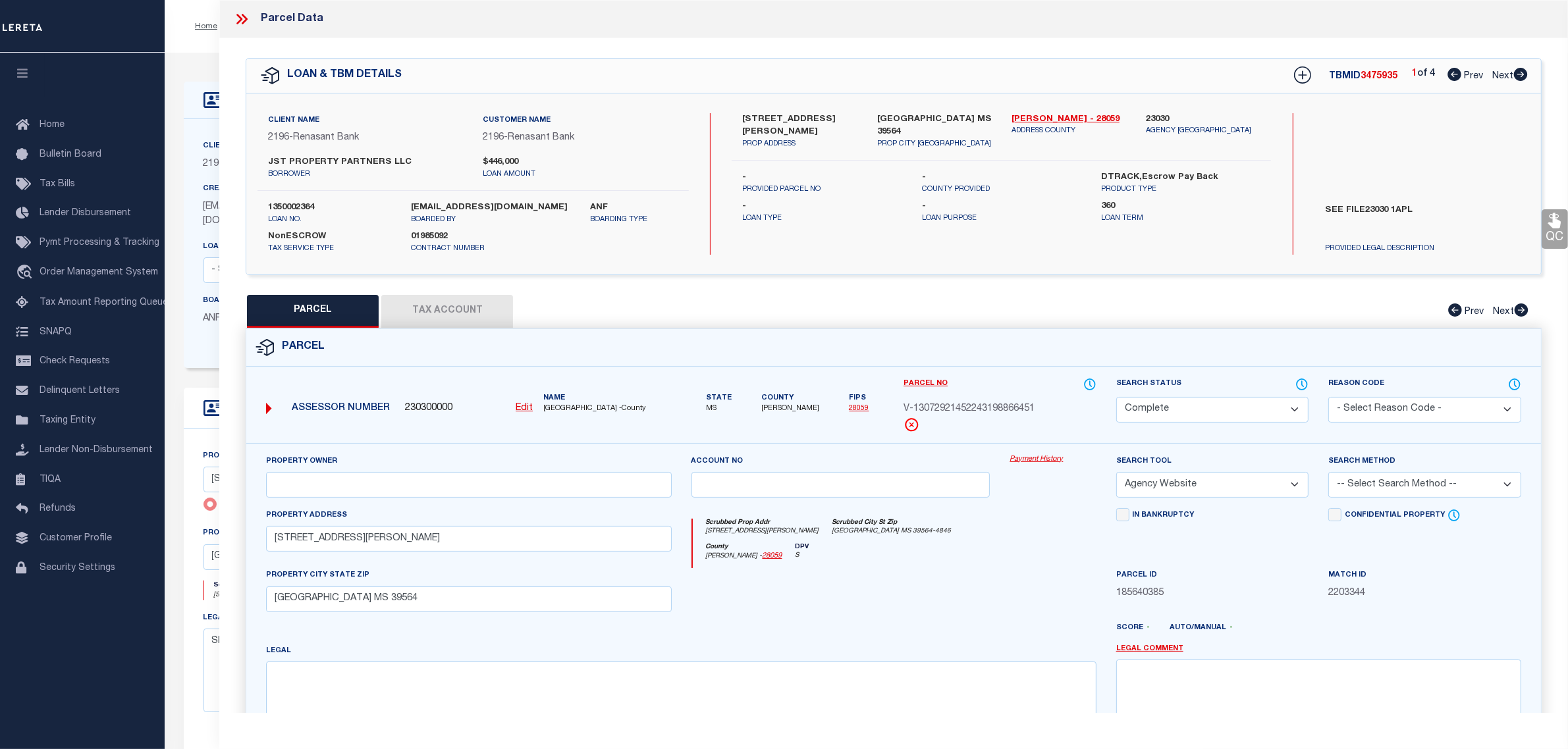
click at [468, 314] on button "Tax Account" at bounding box center [447, 311] width 132 height 33
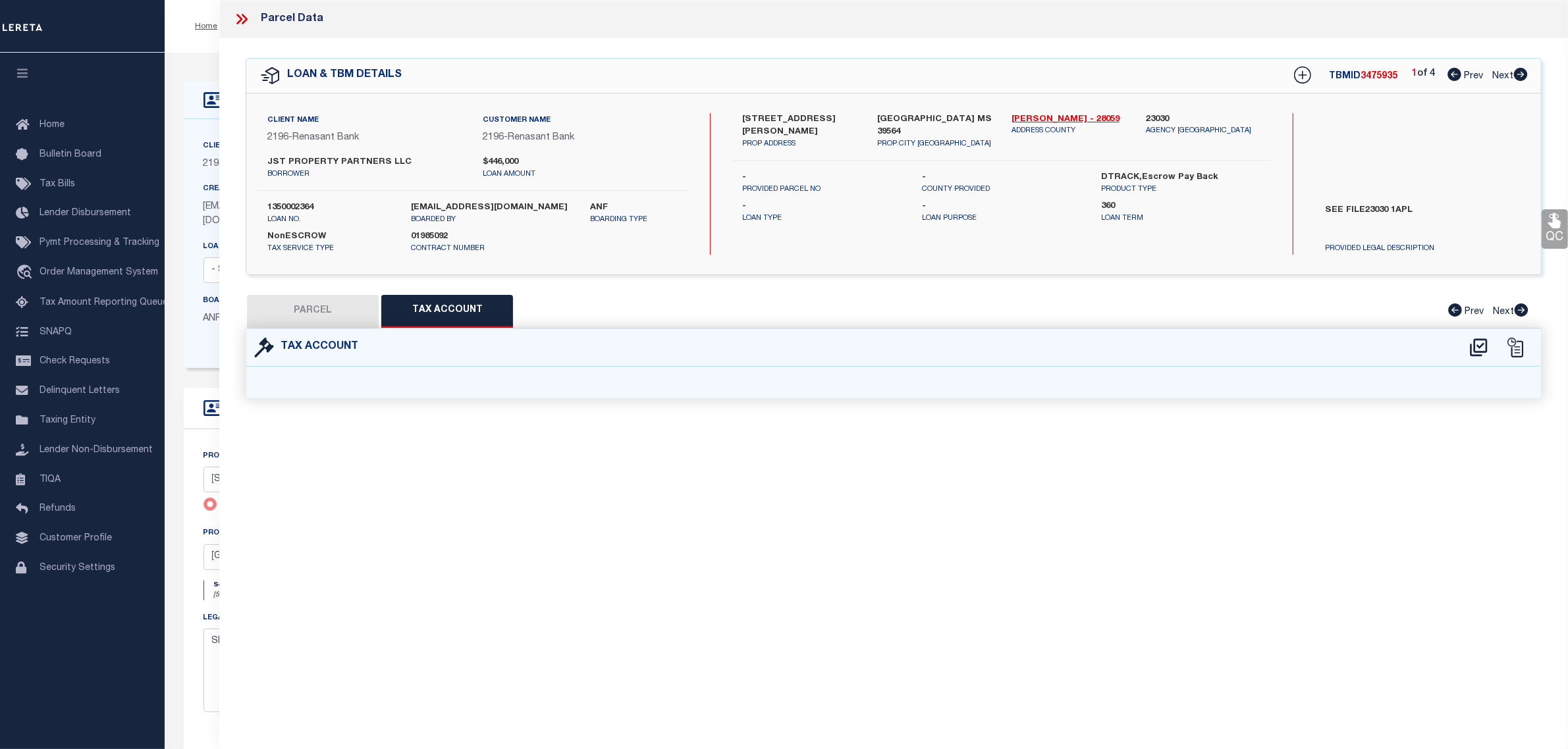
select select "100"
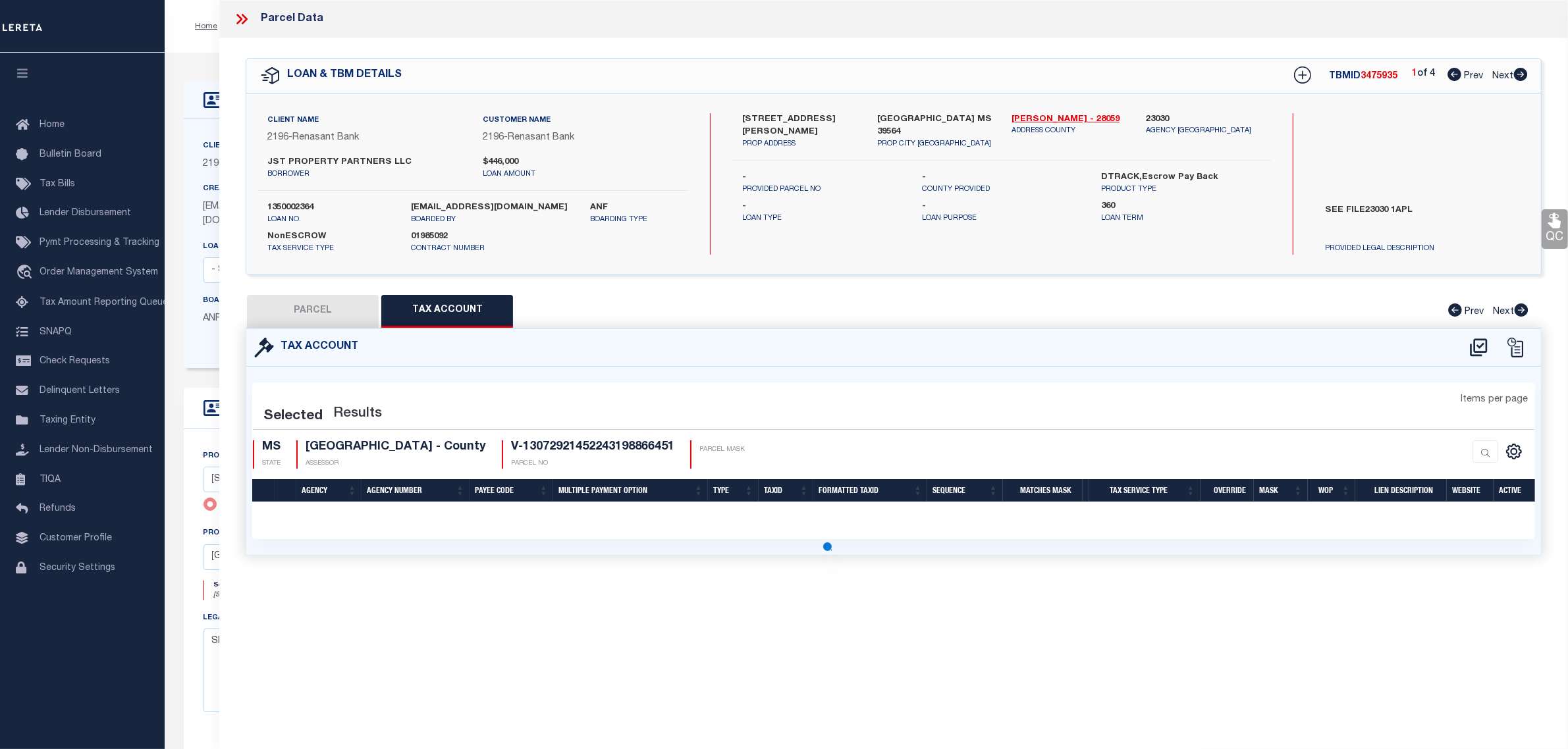
select select "100"
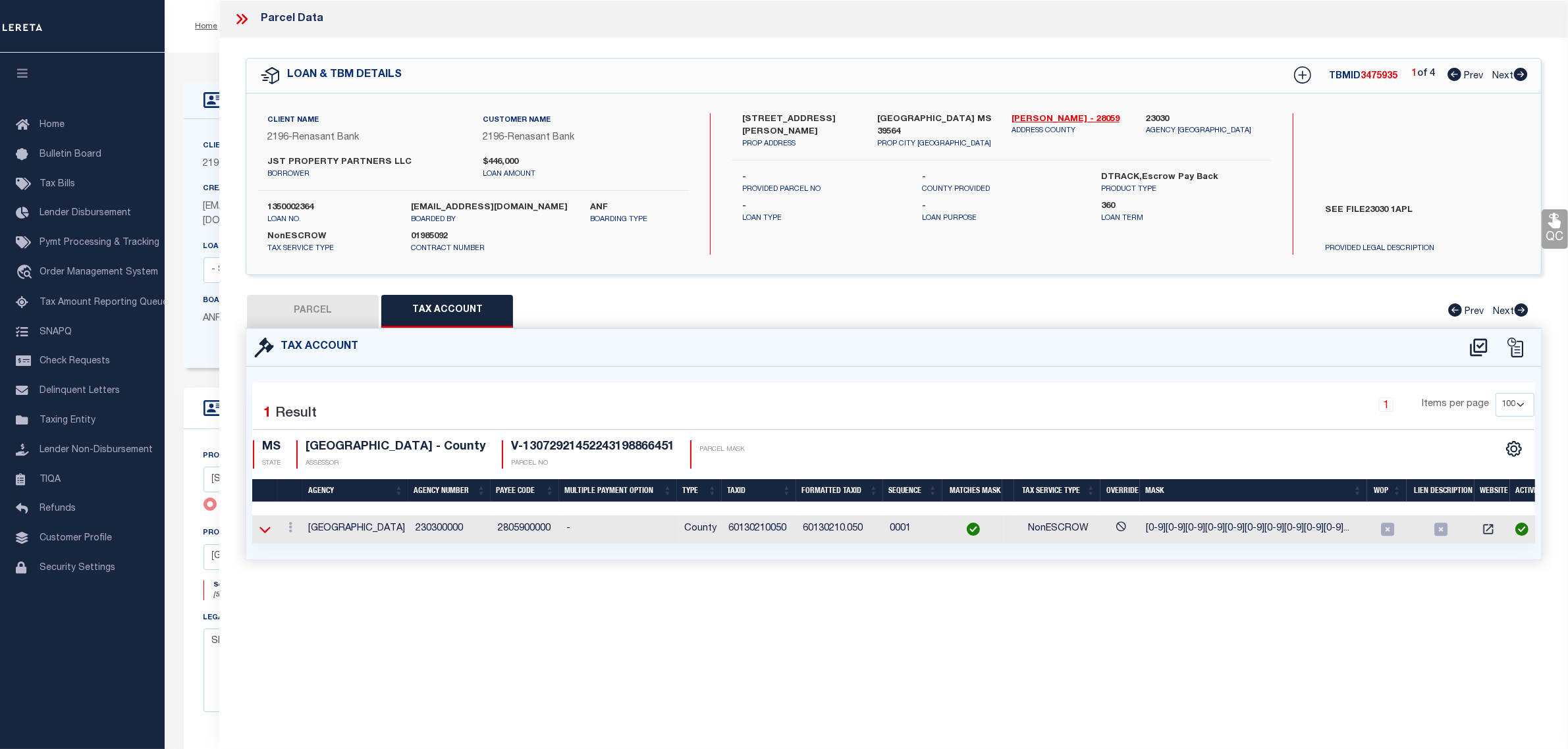
click at [265, 533] on icon at bounding box center [265, 529] width 11 height 6
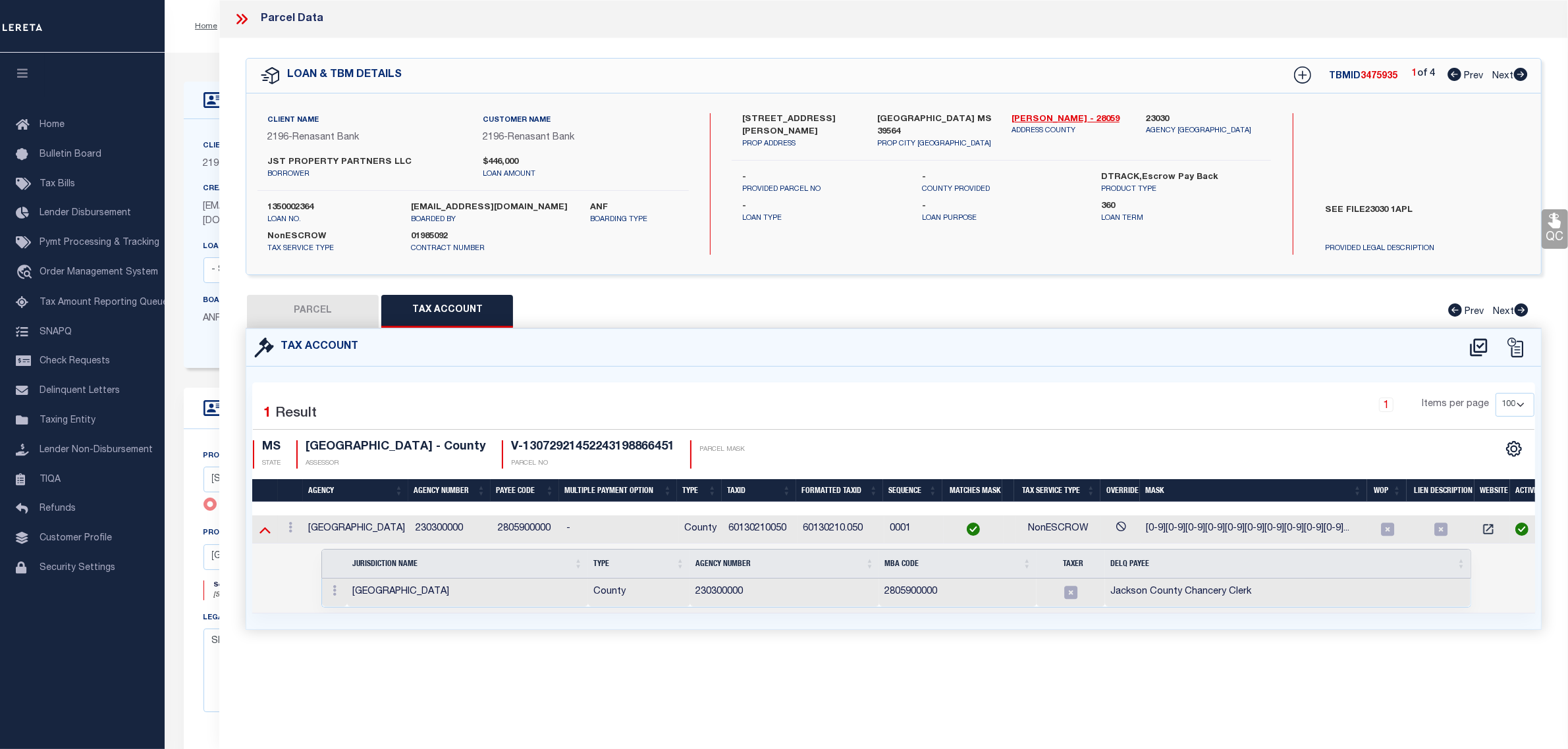
click at [263, 534] on icon at bounding box center [265, 530] width 11 height 14
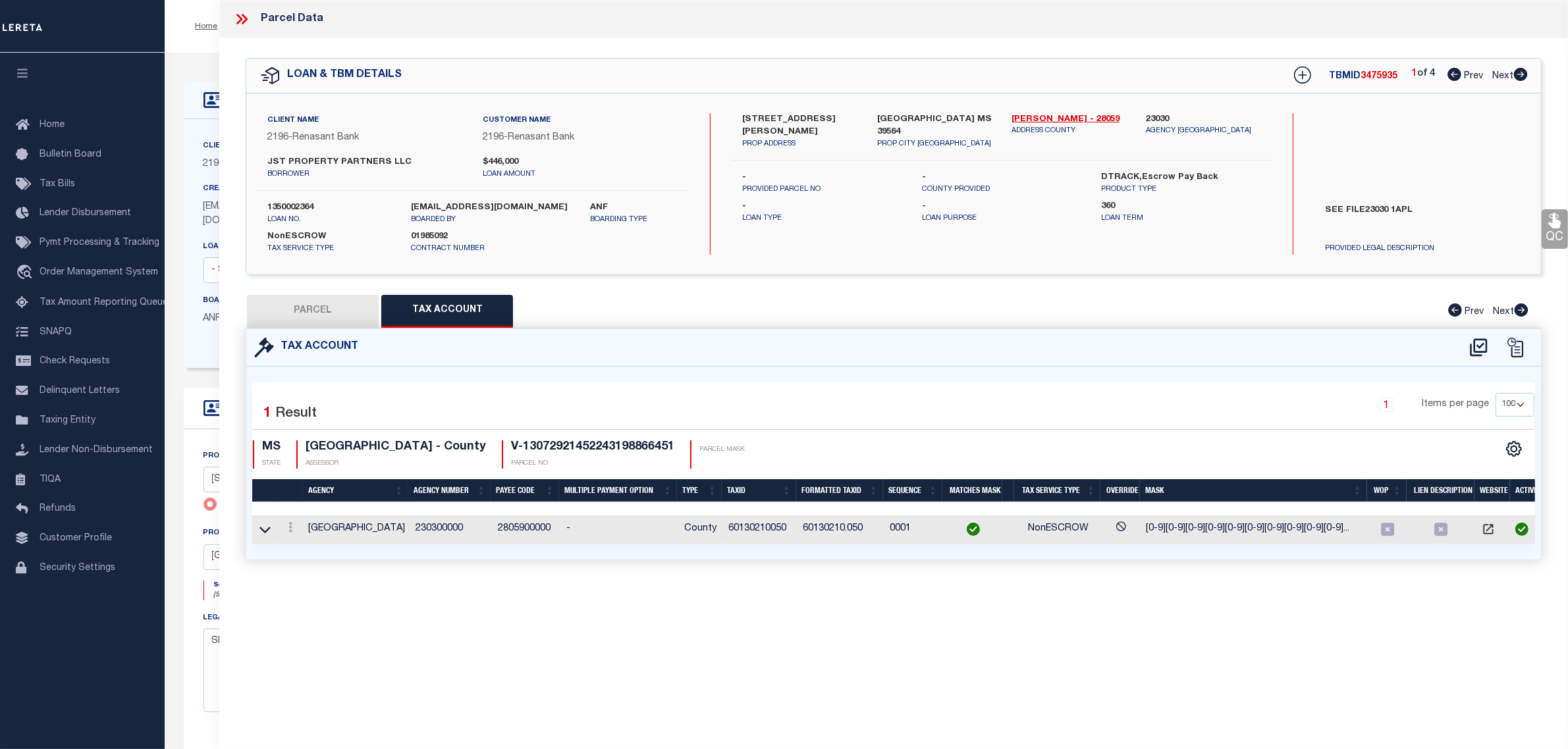
click at [244, 16] on icon at bounding box center [244, 19] width 6 height 11
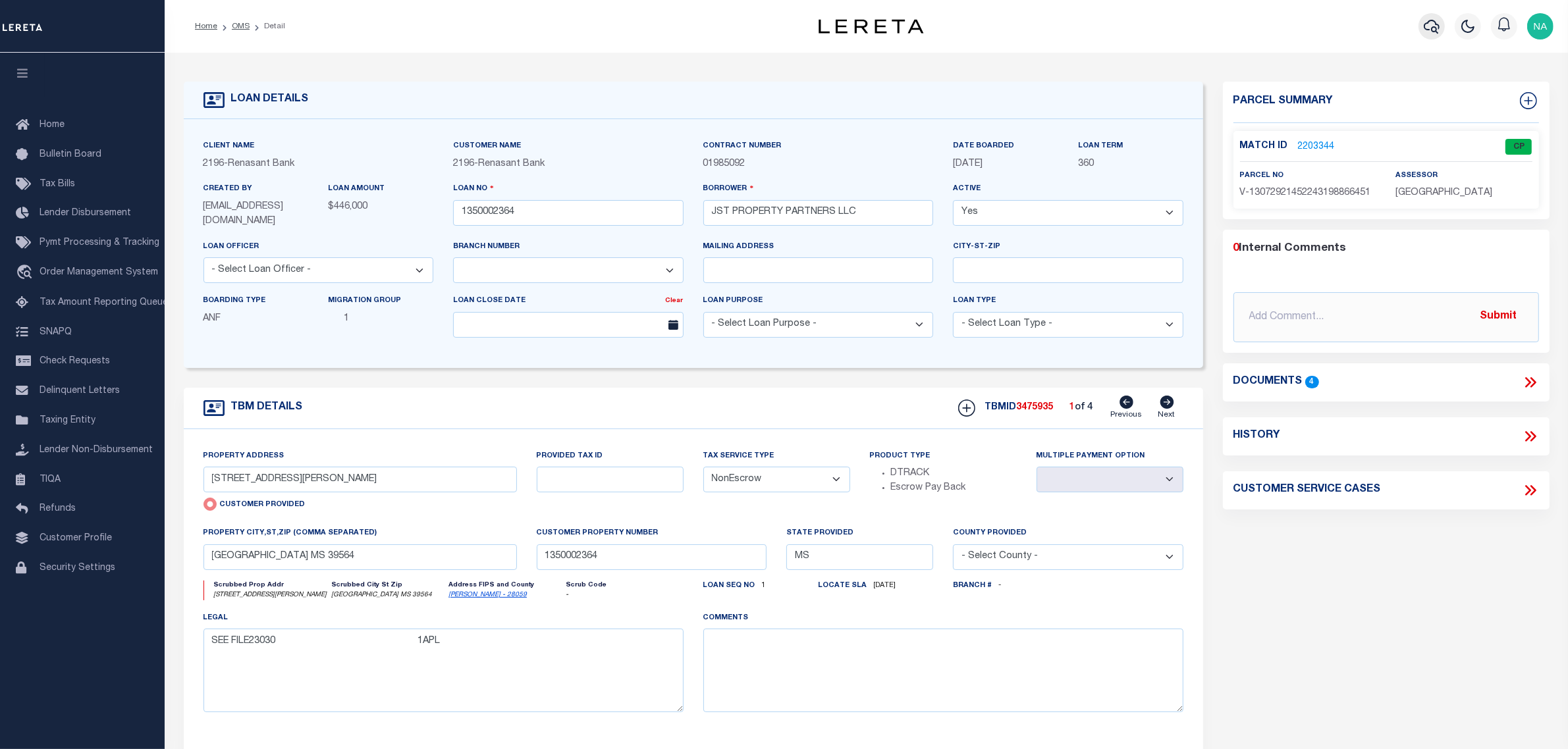
click at [1435, 27] on icon "button" at bounding box center [1431, 26] width 16 height 16
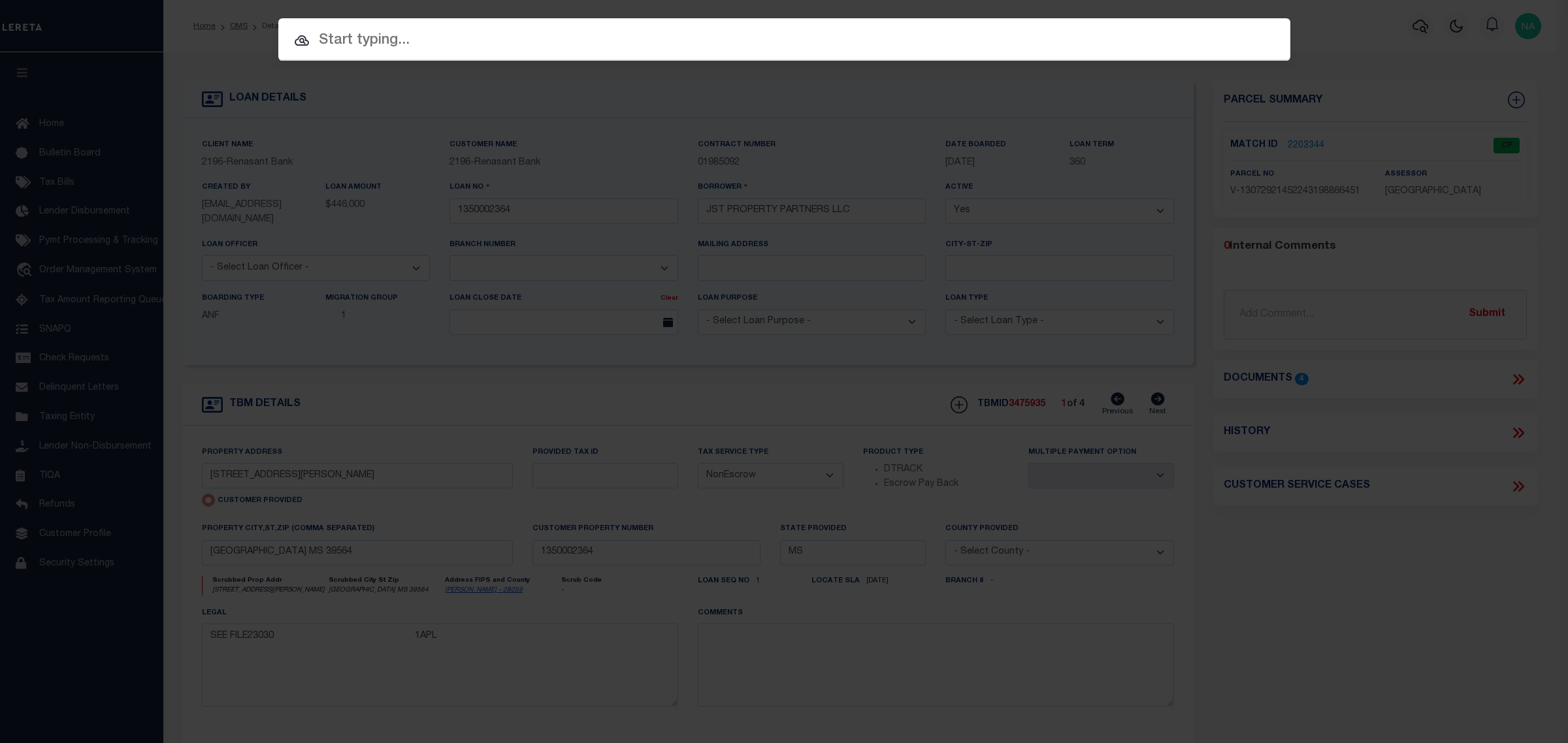
click at [1287, 614] on div "Include Loans TBM Customers Borrowers Payments (Lender Non-Disb) Payments (Lend…" at bounding box center [784, 371] width 1568 height 743
click at [1385, 38] on div "Include Loans TBM Customers Borrowers Payments (Lender Non-Disb) Payments (Lend…" at bounding box center [784, 371] width 1568 height 743
click at [1353, 31] on div "Include Loans TBM Customers Borrowers Payments (Lender Non-Disb) Payments (Lend…" at bounding box center [784, 371] width 1568 height 743
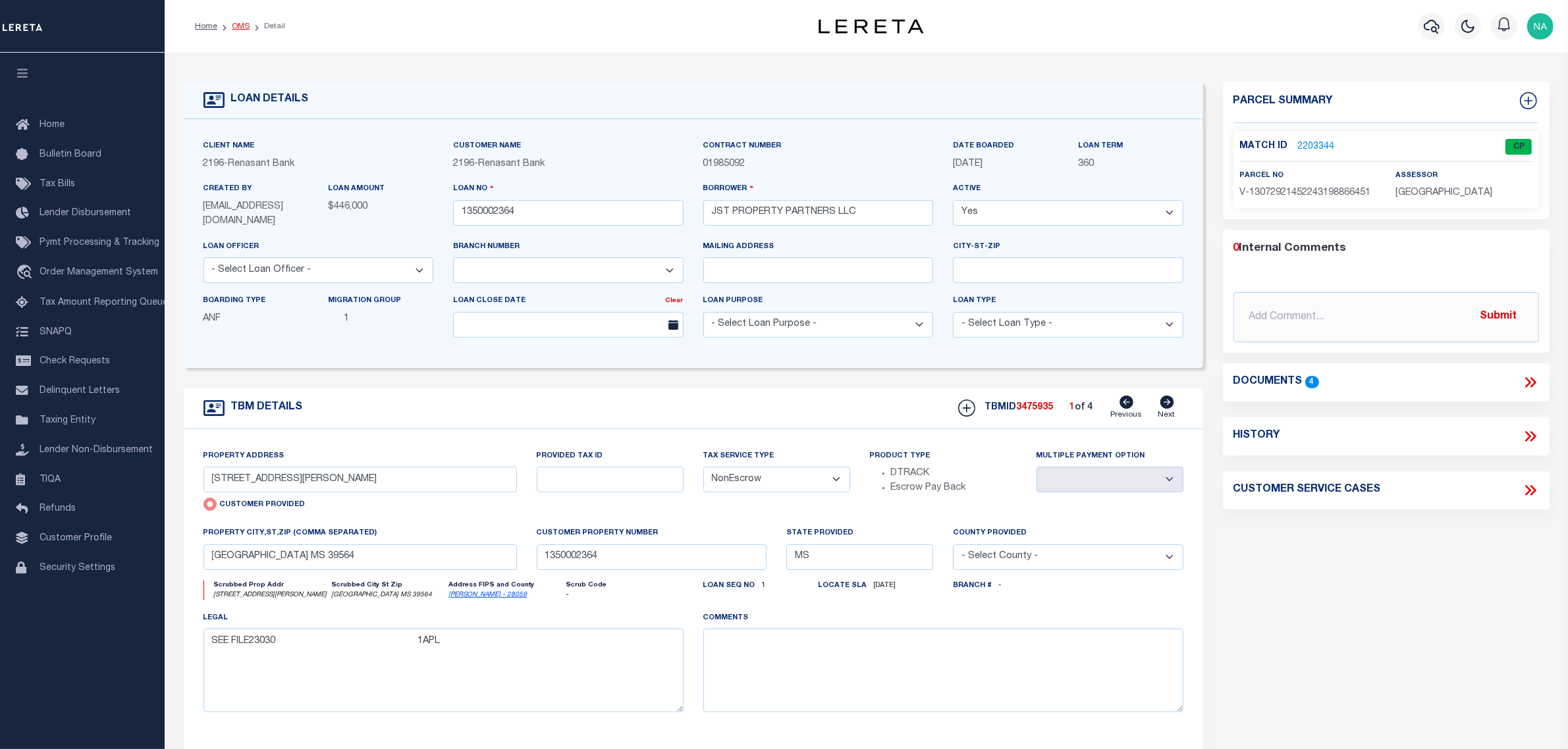
click at [241, 25] on link "OMS" at bounding box center [240, 26] width 18 height 8
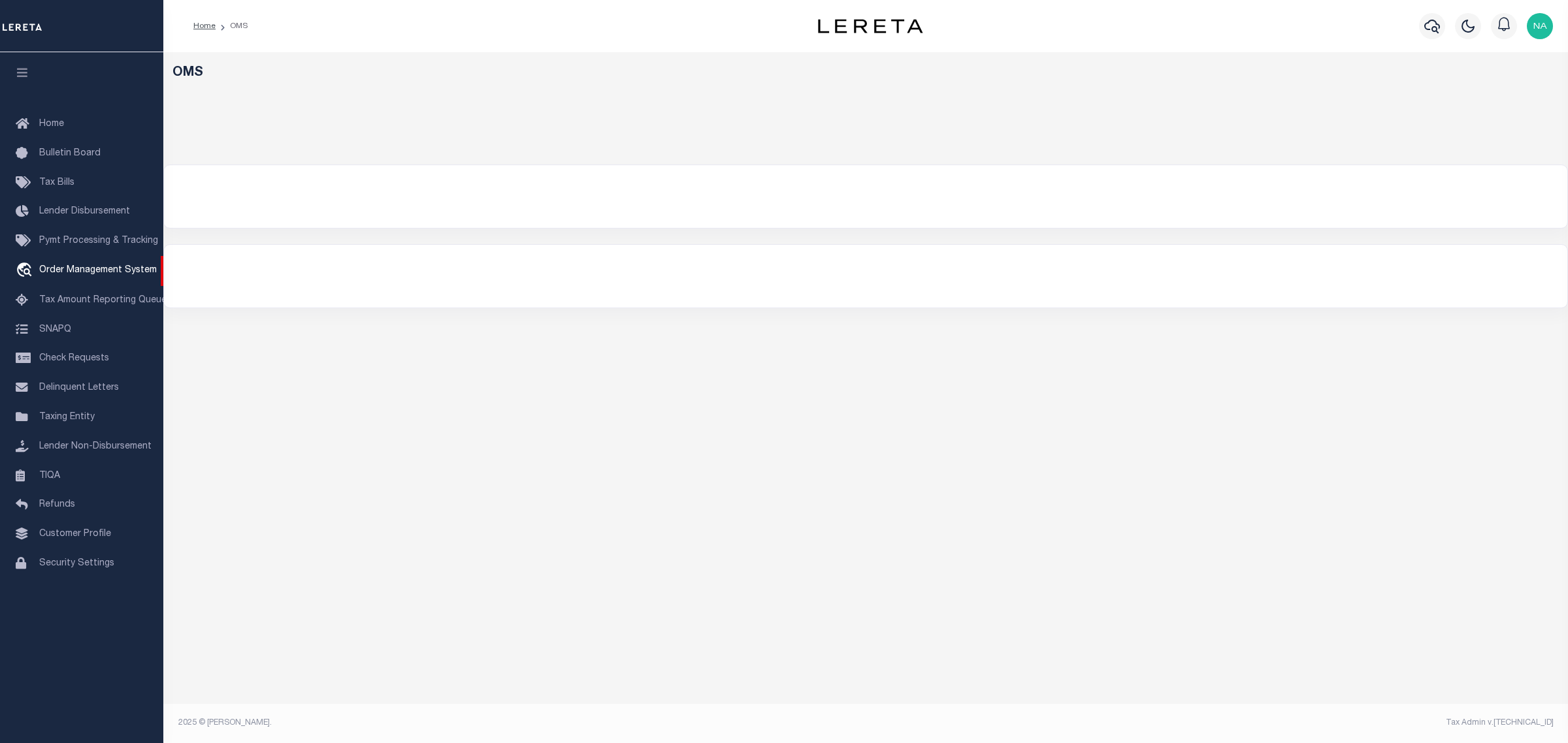
select select "200"
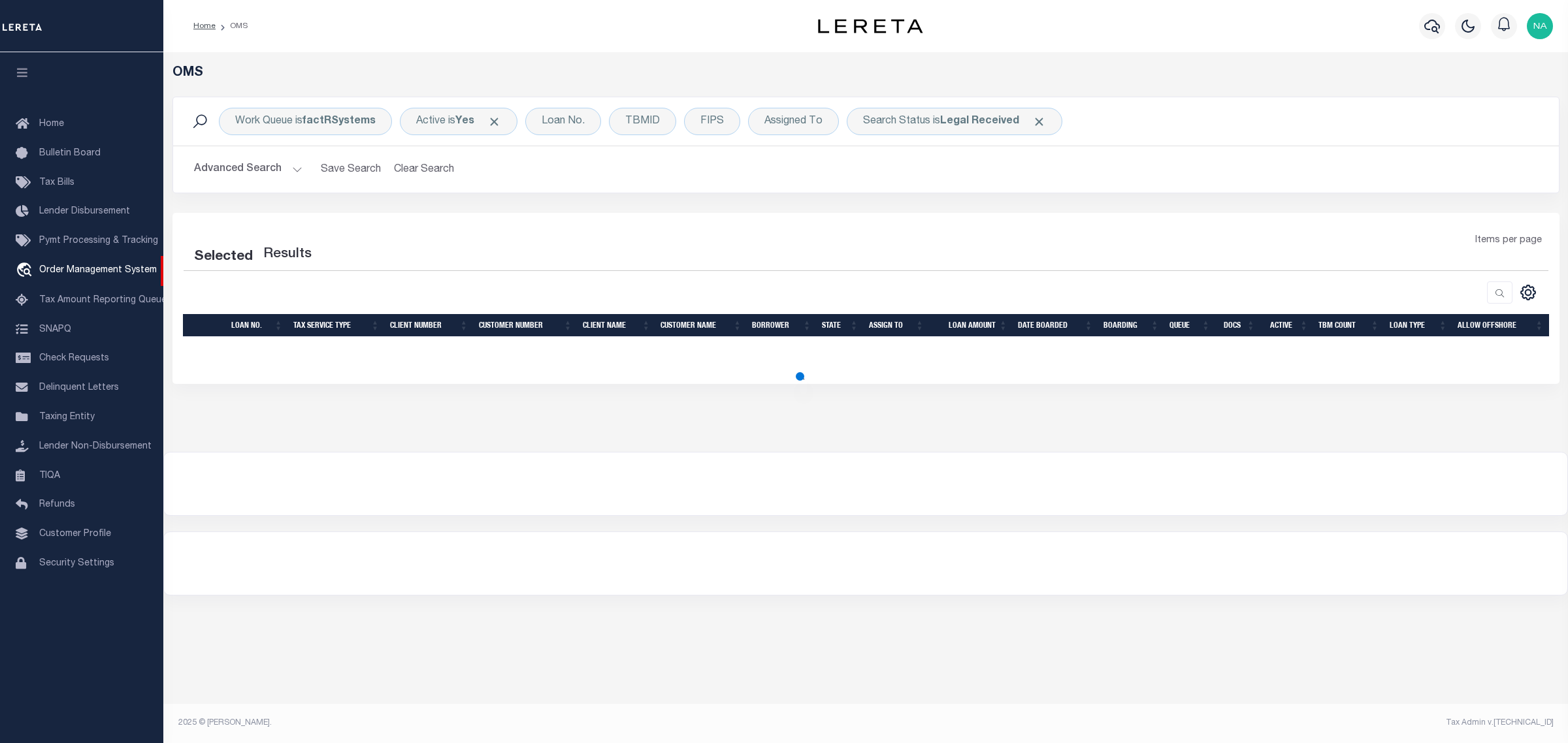
select select "200"
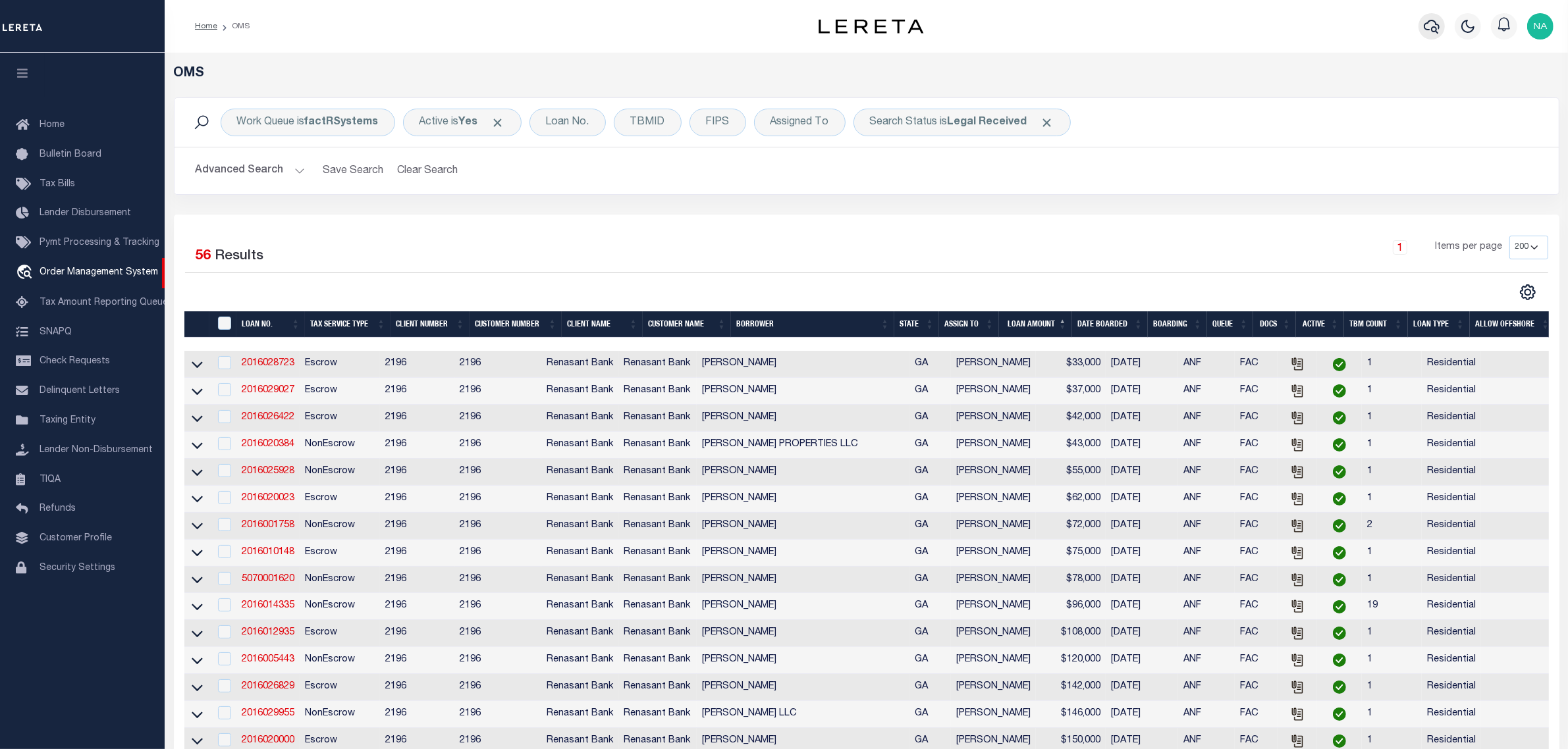
click at [1433, 27] on icon "button" at bounding box center [1431, 27] width 16 height 14
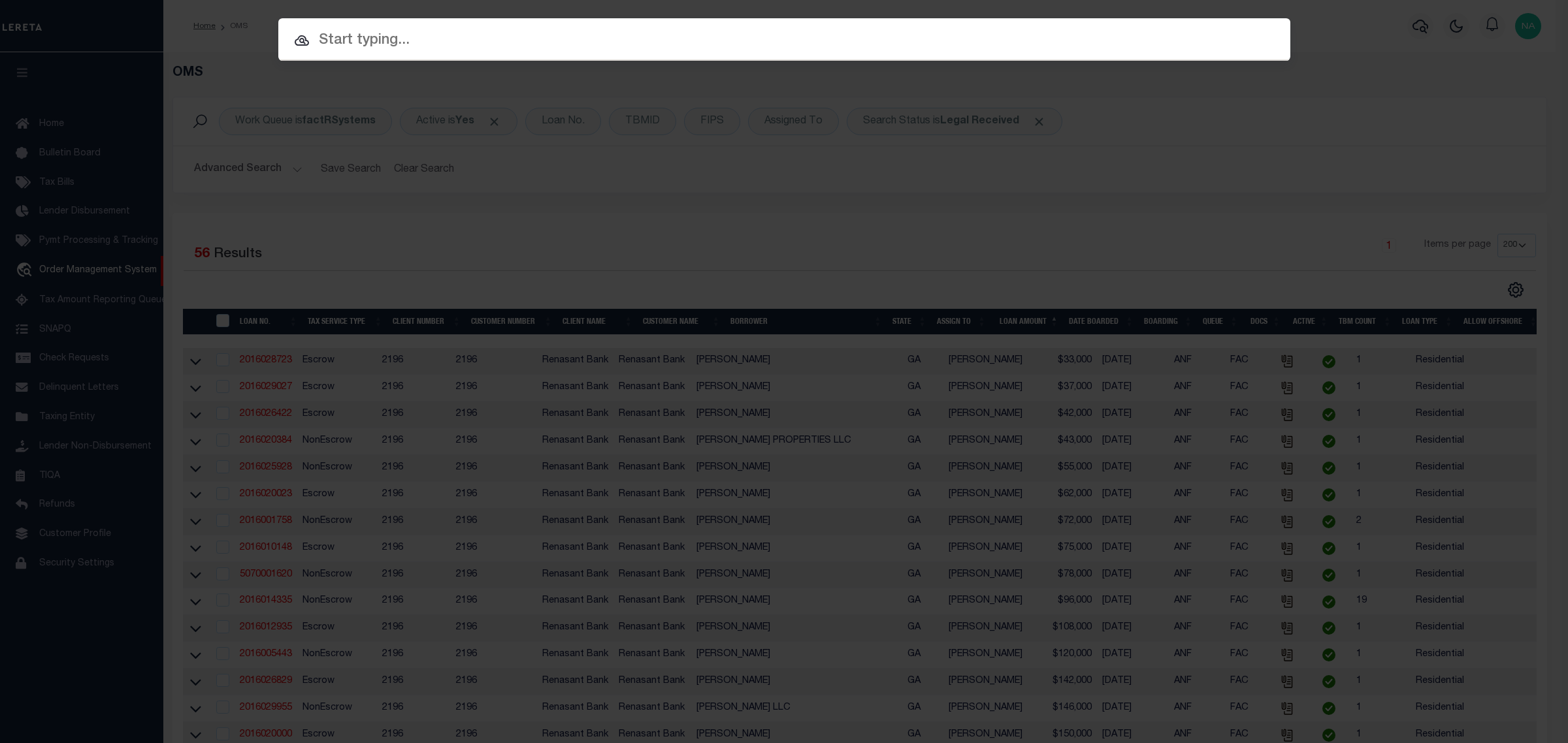
click at [458, 38] on input "text" at bounding box center [784, 40] width 1012 height 23
paste input "Jackson County Chancery Clerk - Third Party Payees (3PP's)"
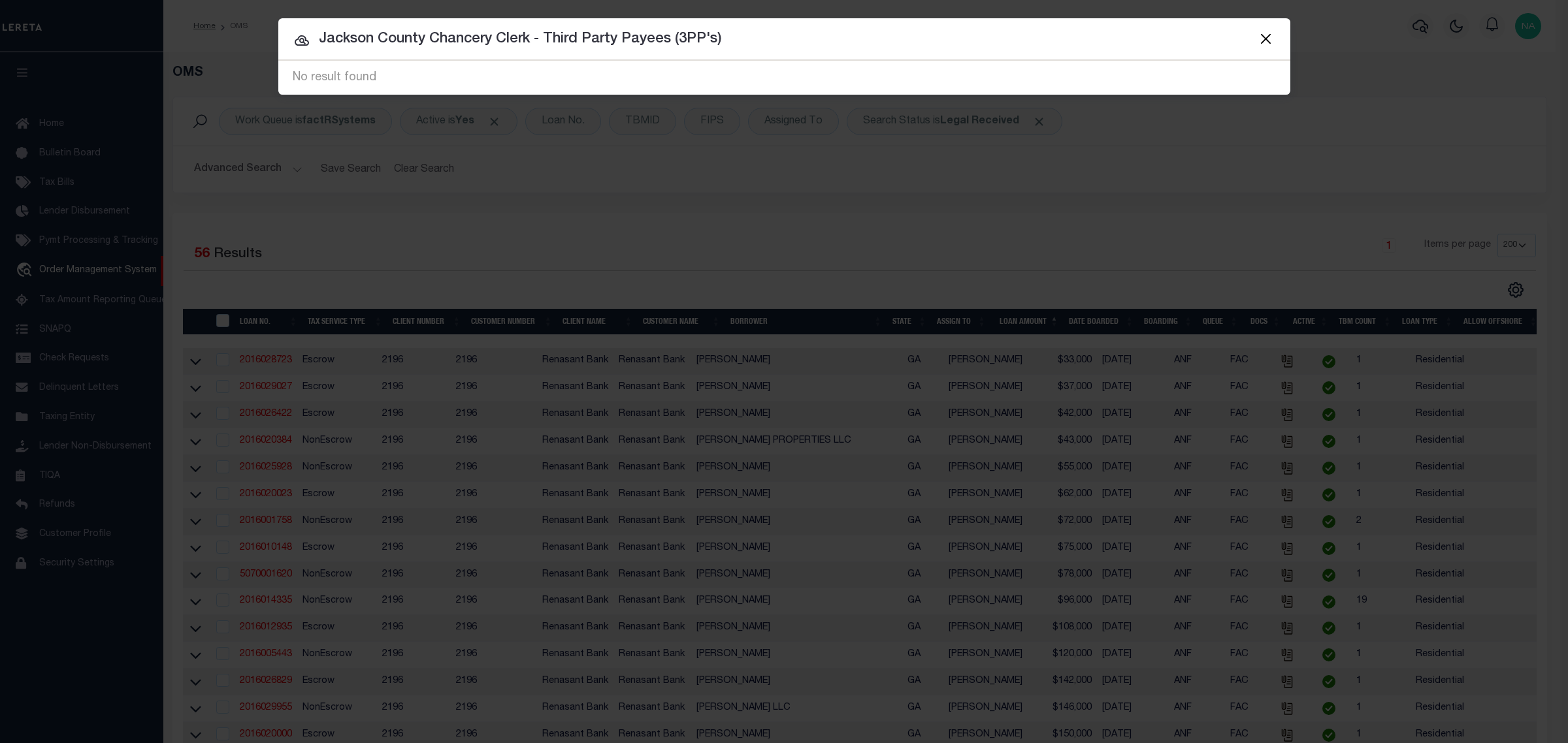
drag, startPoint x: 727, startPoint y: 40, endPoint x: 827, endPoint y: 40, distance: 100.0
click at [827, 40] on input "Jackson County Chancery Clerk - Third Party Payees (3PP's)" at bounding box center [784, 39] width 1012 height 23
type input "Jackson County Chancery Clerk"
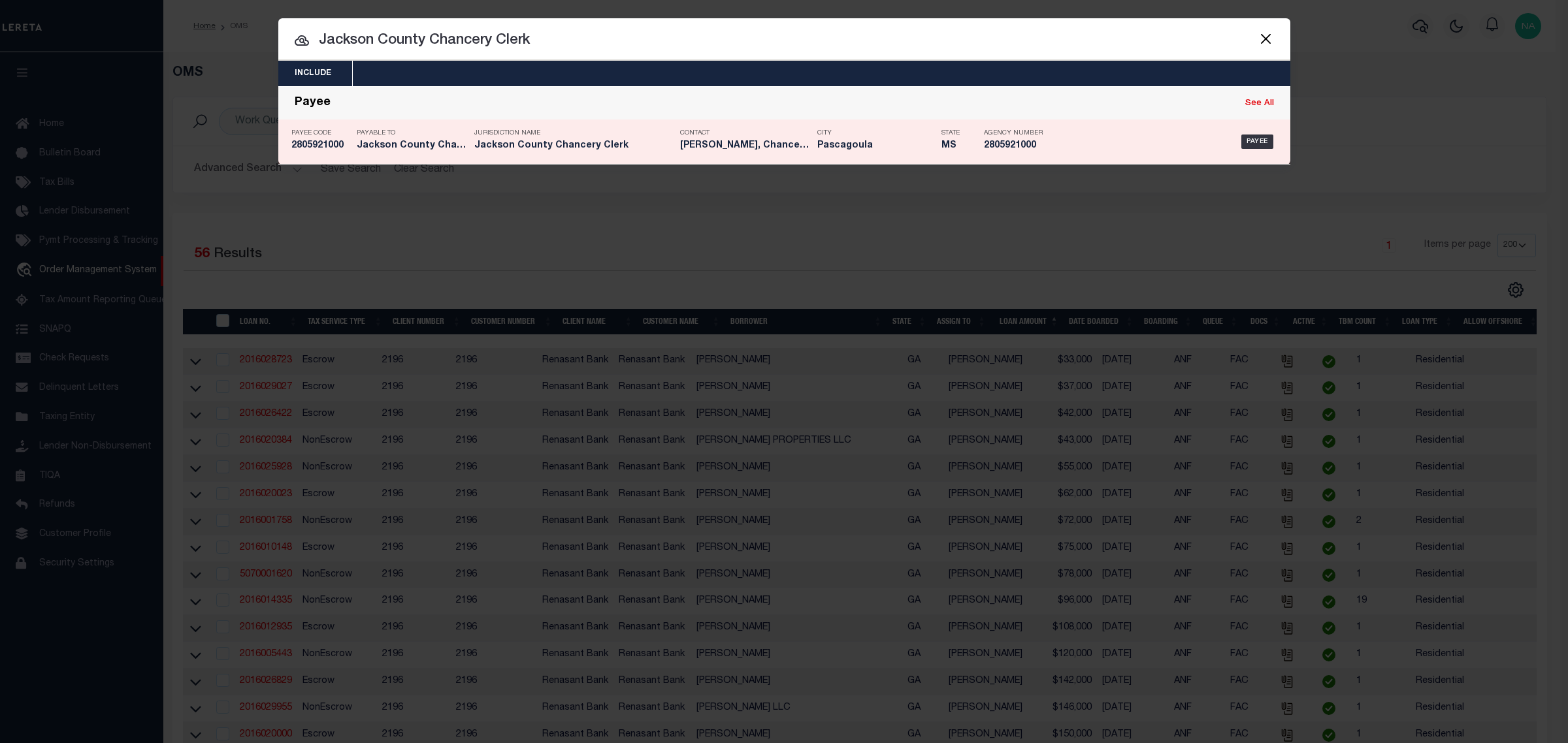
click at [325, 142] on h5 "2805921000" at bounding box center [320, 146] width 59 height 11
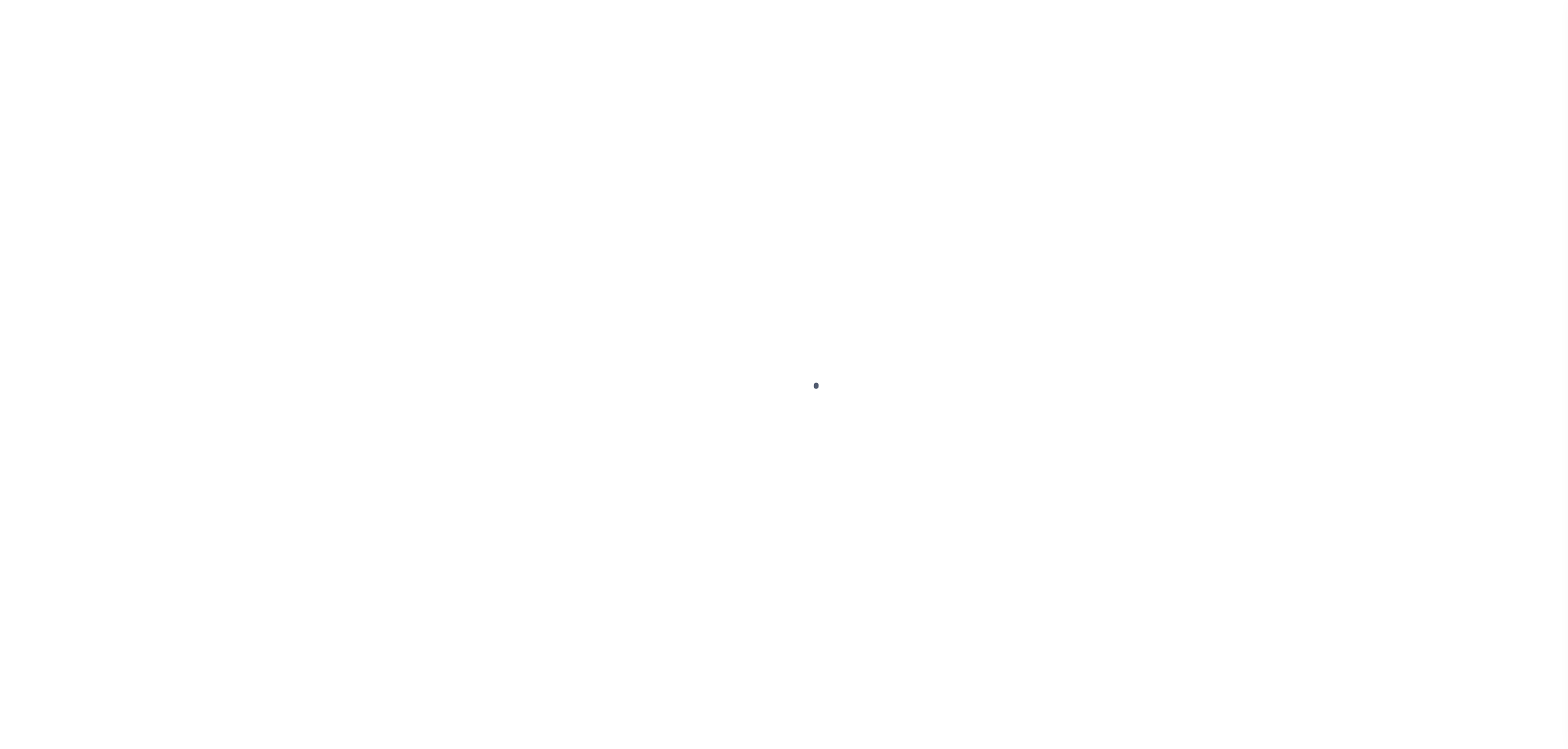
select select
checkbox input "false"
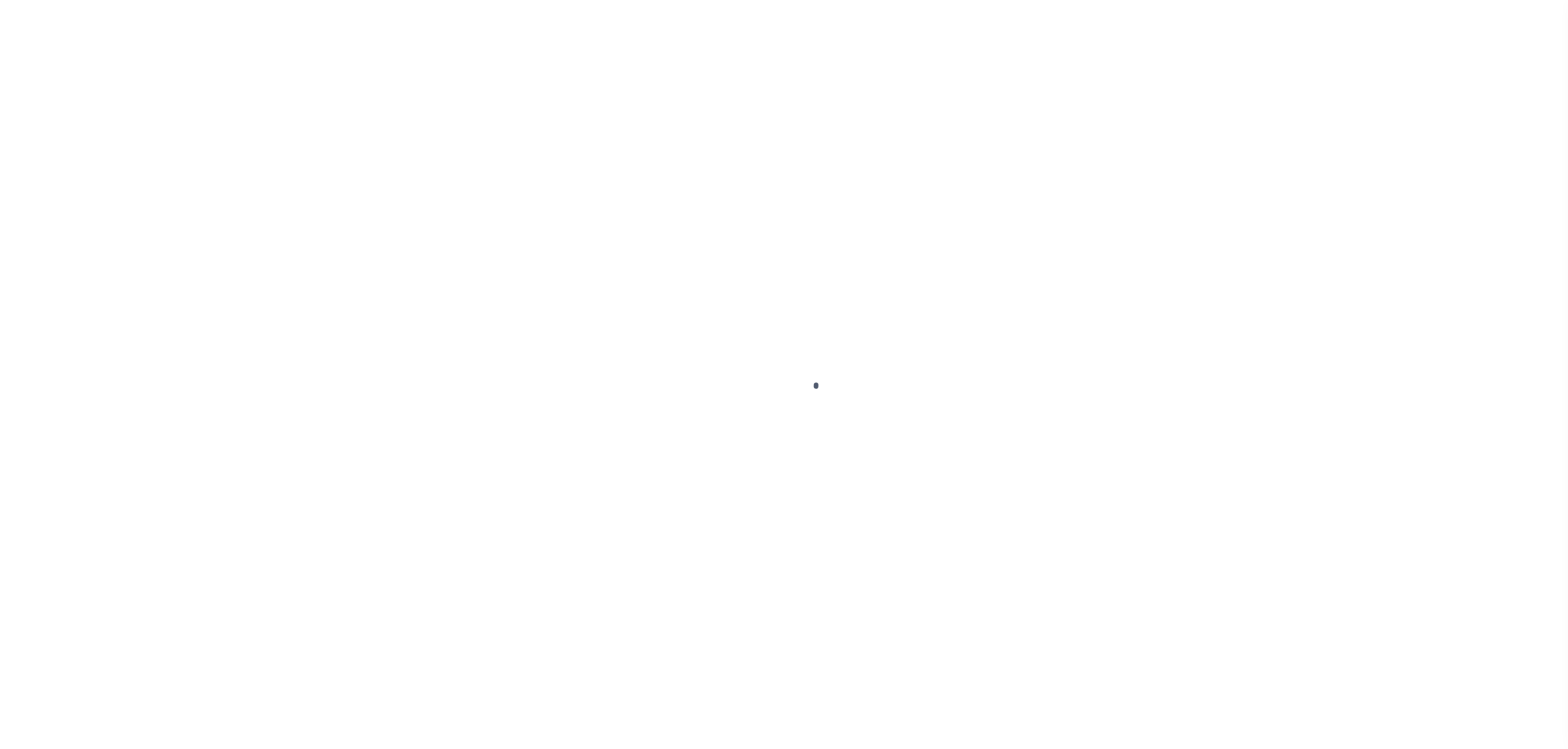
checkbox input "false"
type input "2805921000"
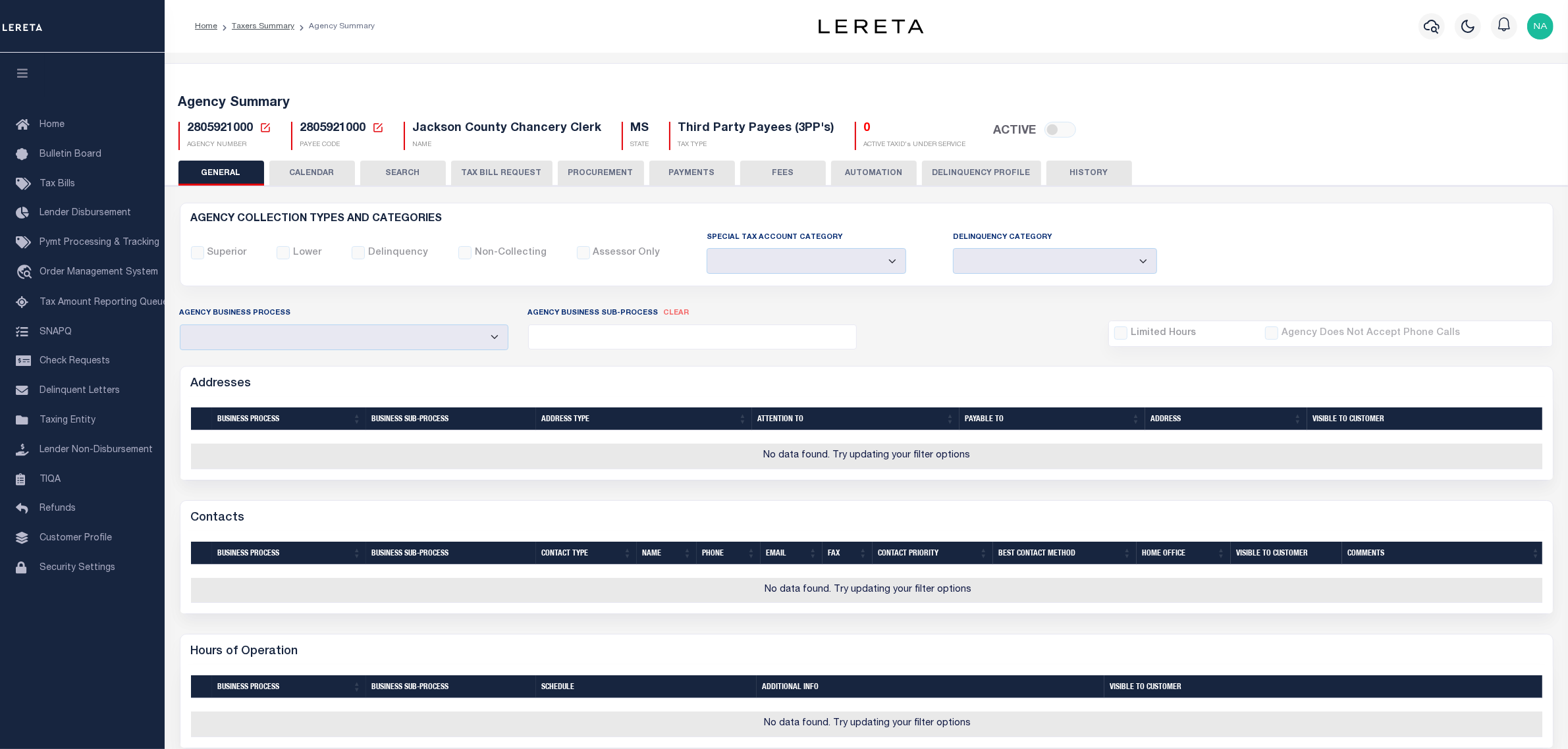
click at [1340, 135] on div "2805921000 Agency Number Edit Cancel Ok" at bounding box center [867, 130] width 1396 height 39
click at [1432, 27] on icon "button" at bounding box center [1431, 26] width 16 height 16
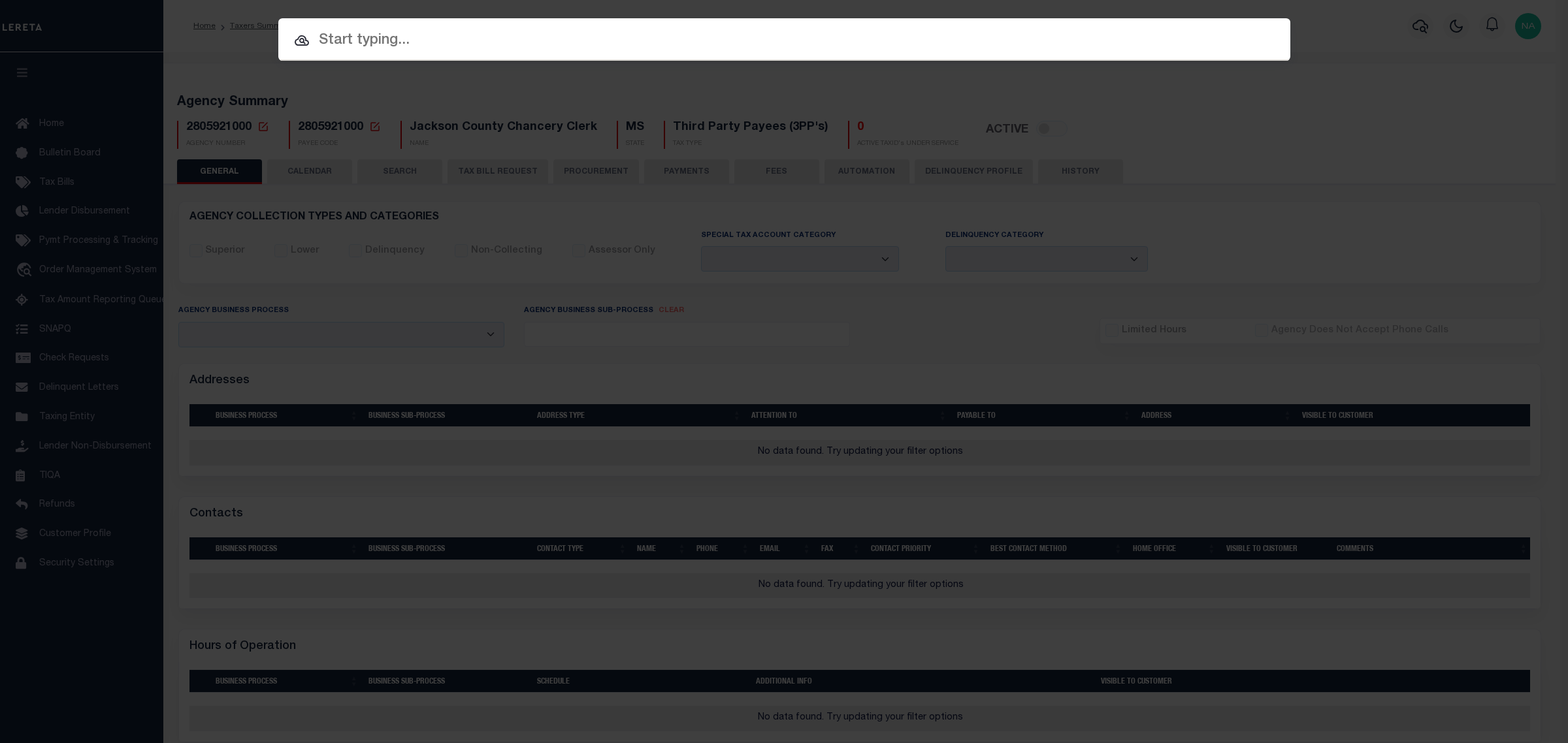
click at [443, 43] on input "text" at bounding box center [784, 40] width 1012 height 23
paste input "[GEOGRAPHIC_DATA] MS 39564"
type input "[GEOGRAPHIC_DATA] MS 39564"
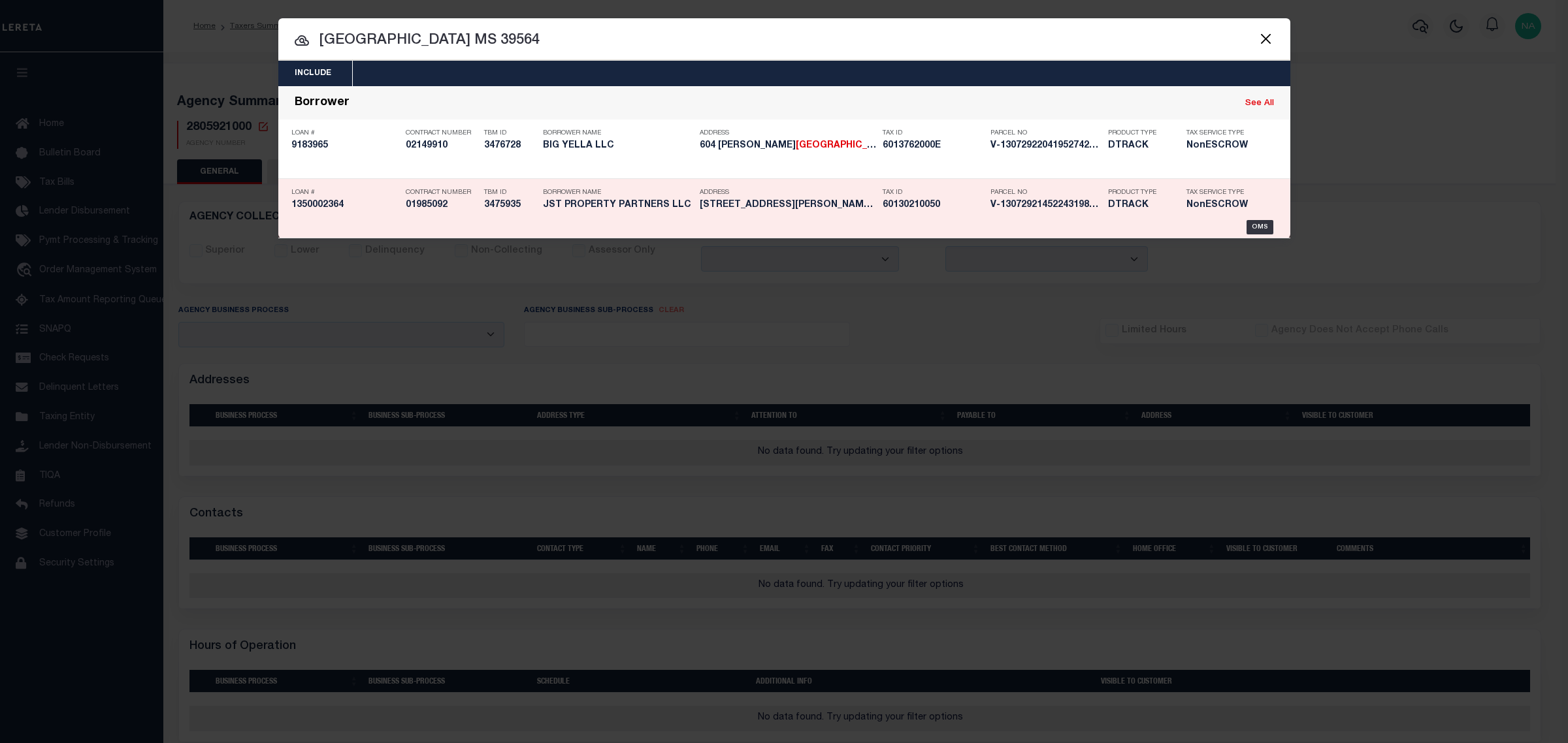
click at [331, 206] on h5 "1350002364" at bounding box center [345, 205] width 108 height 11
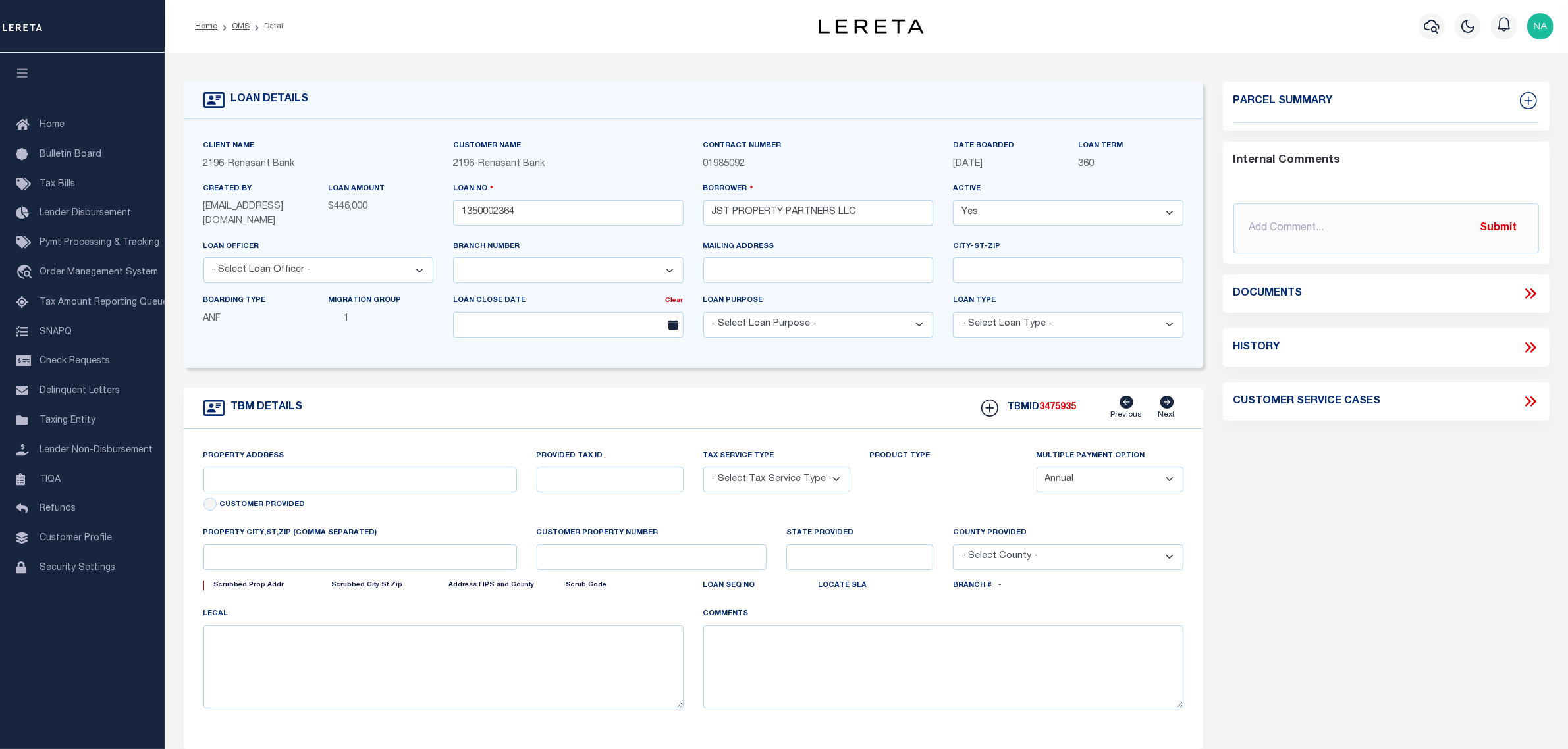
select select "4983"
type input "[STREET_ADDRESS][PERSON_NAME]"
radio input "true"
select select "NonEscrow"
select select
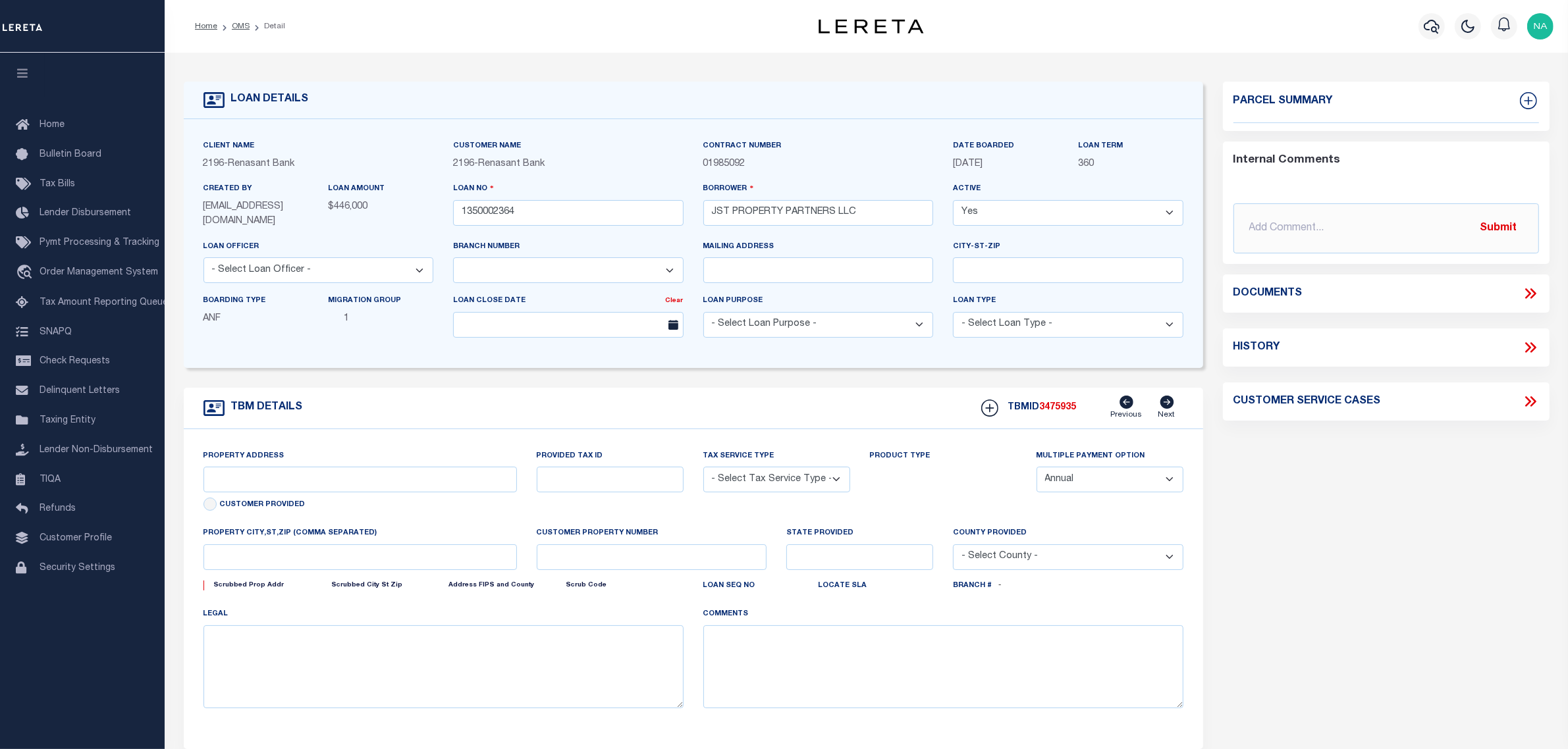
type input "[GEOGRAPHIC_DATA] MS 39564"
type input "1350002364"
type input "MS"
type textarea "SEE FILE23030 1APL"
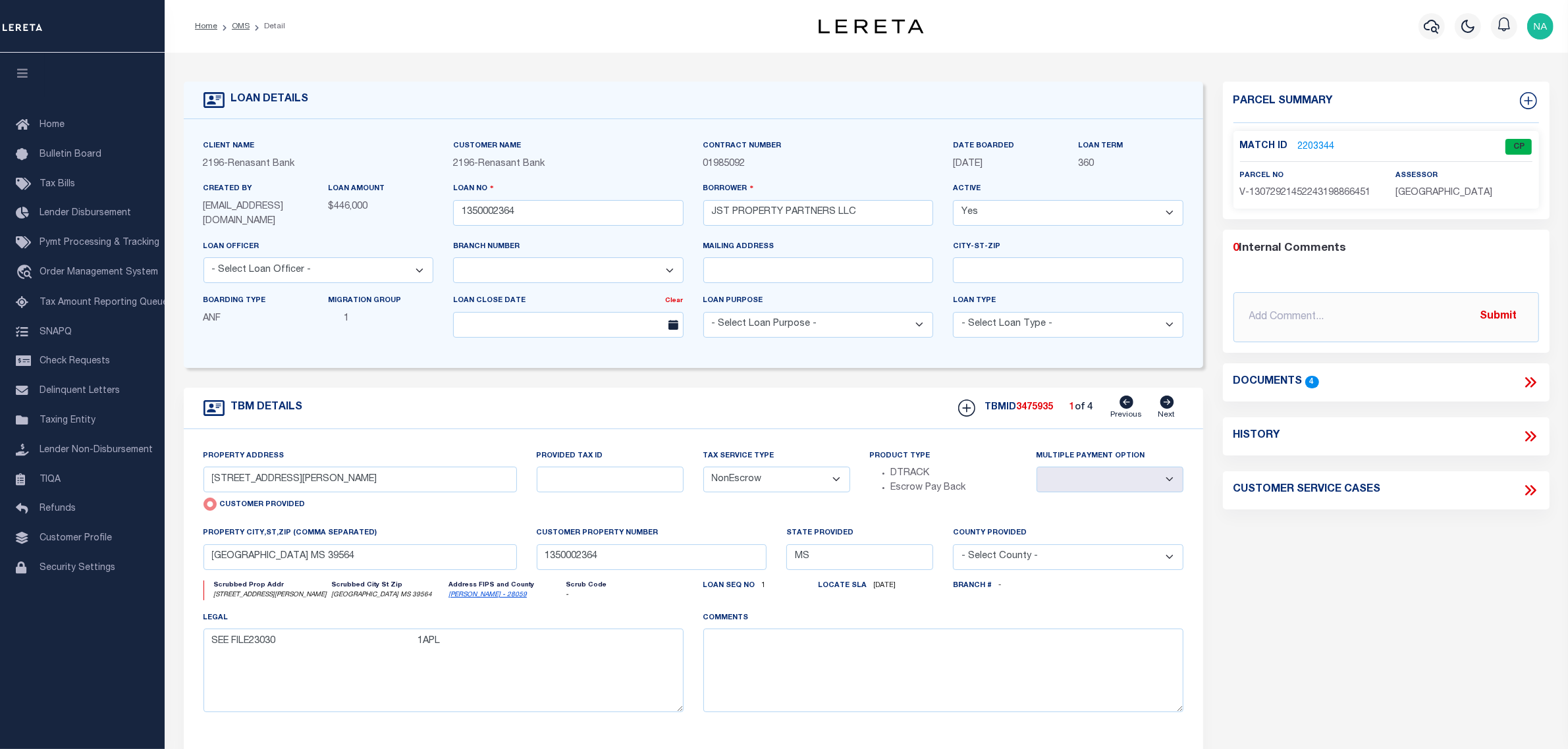
click at [1162, 402] on icon at bounding box center [1166, 402] width 14 height 13
type input "[STREET_ADDRESS][PERSON_NAME]"
radio input "false"
select select
click at [1321, 145] on link "2203345" at bounding box center [1316, 147] width 37 height 14
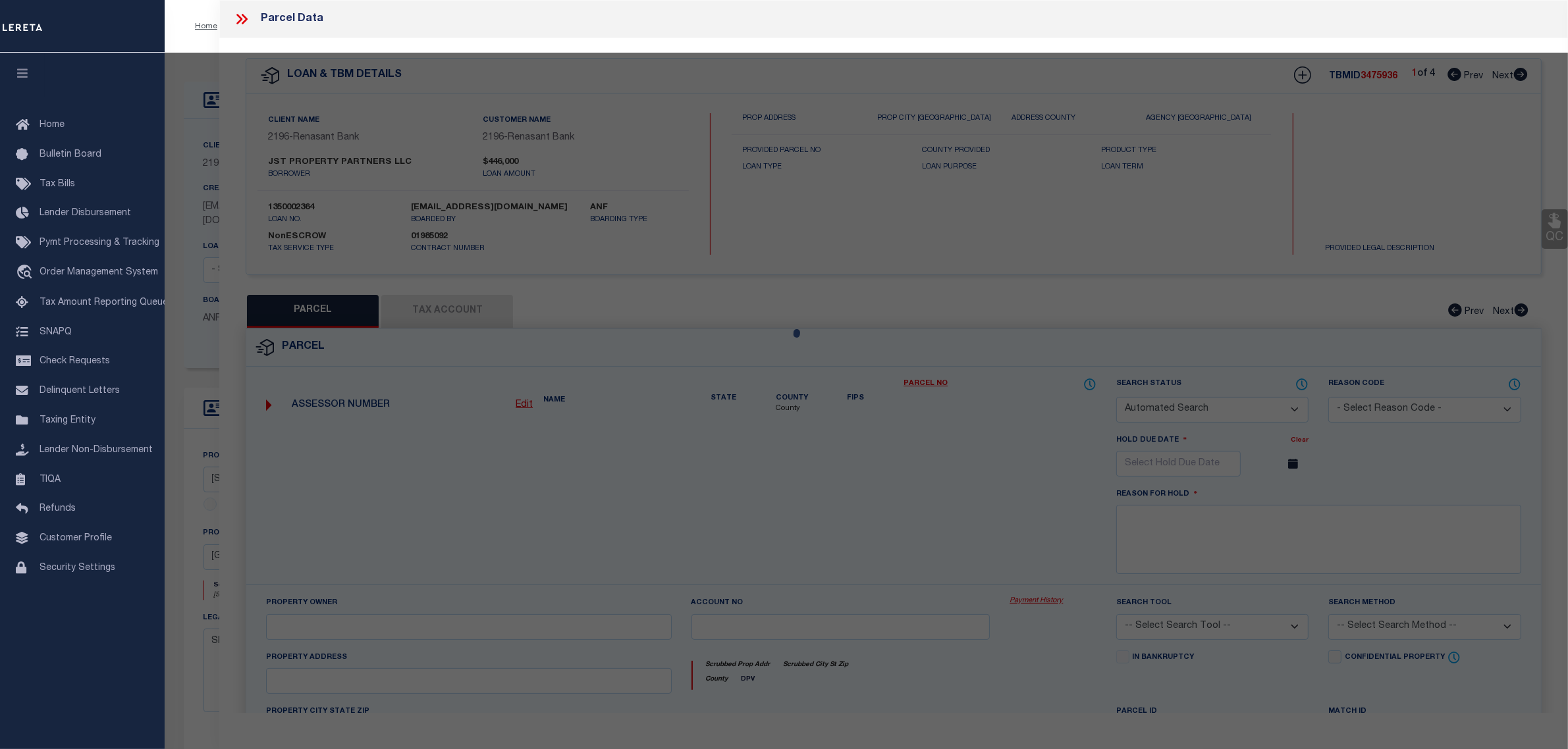
checkbox input "false"
select select "CP"
select select "AGW"
select select
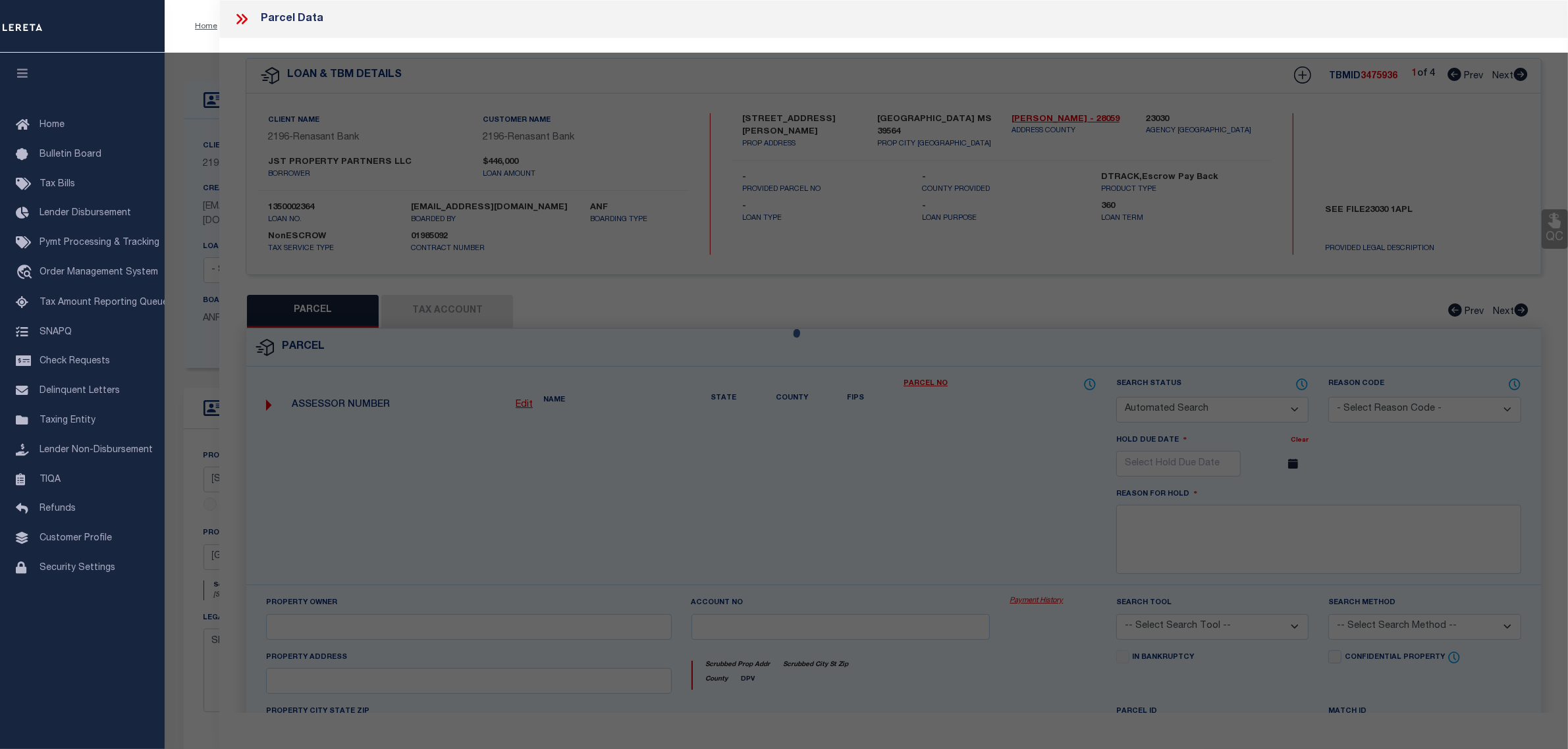
type input "[STREET_ADDRESS][PERSON_NAME]"
checkbox input "false"
type input "[GEOGRAPHIC_DATA] MS 39564"
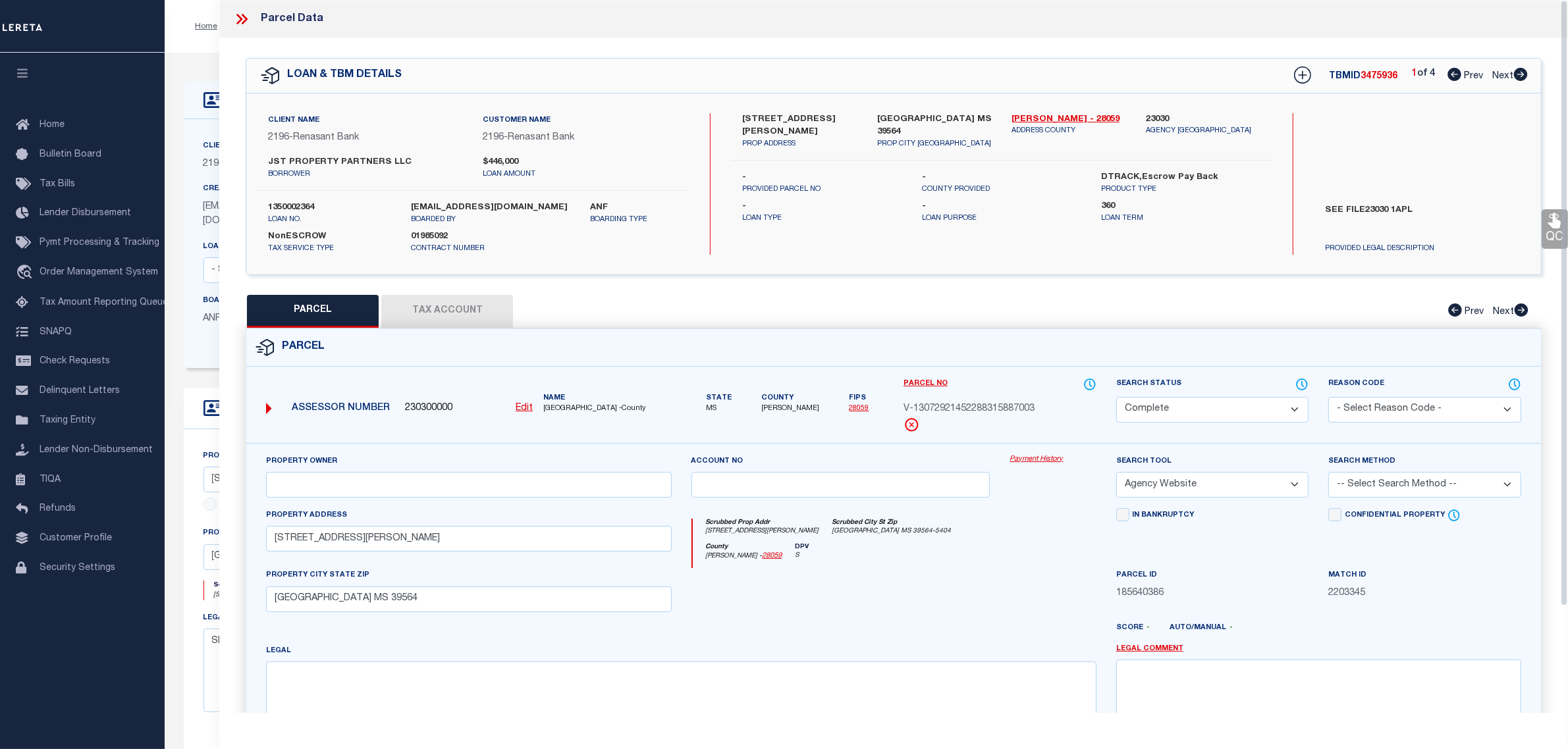
click at [459, 308] on button "Tax Account" at bounding box center [447, 311] width 132 height 33
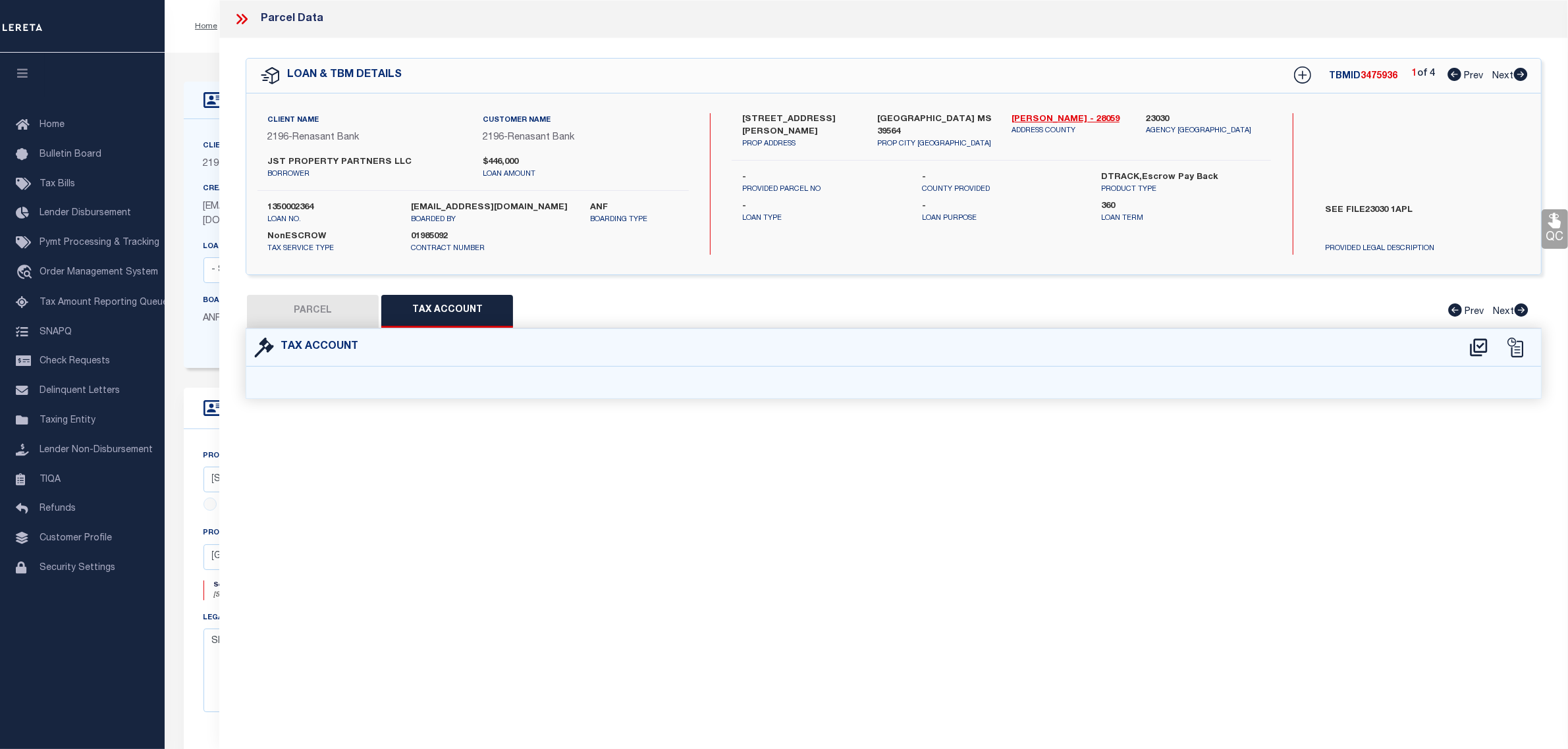
select select "100"
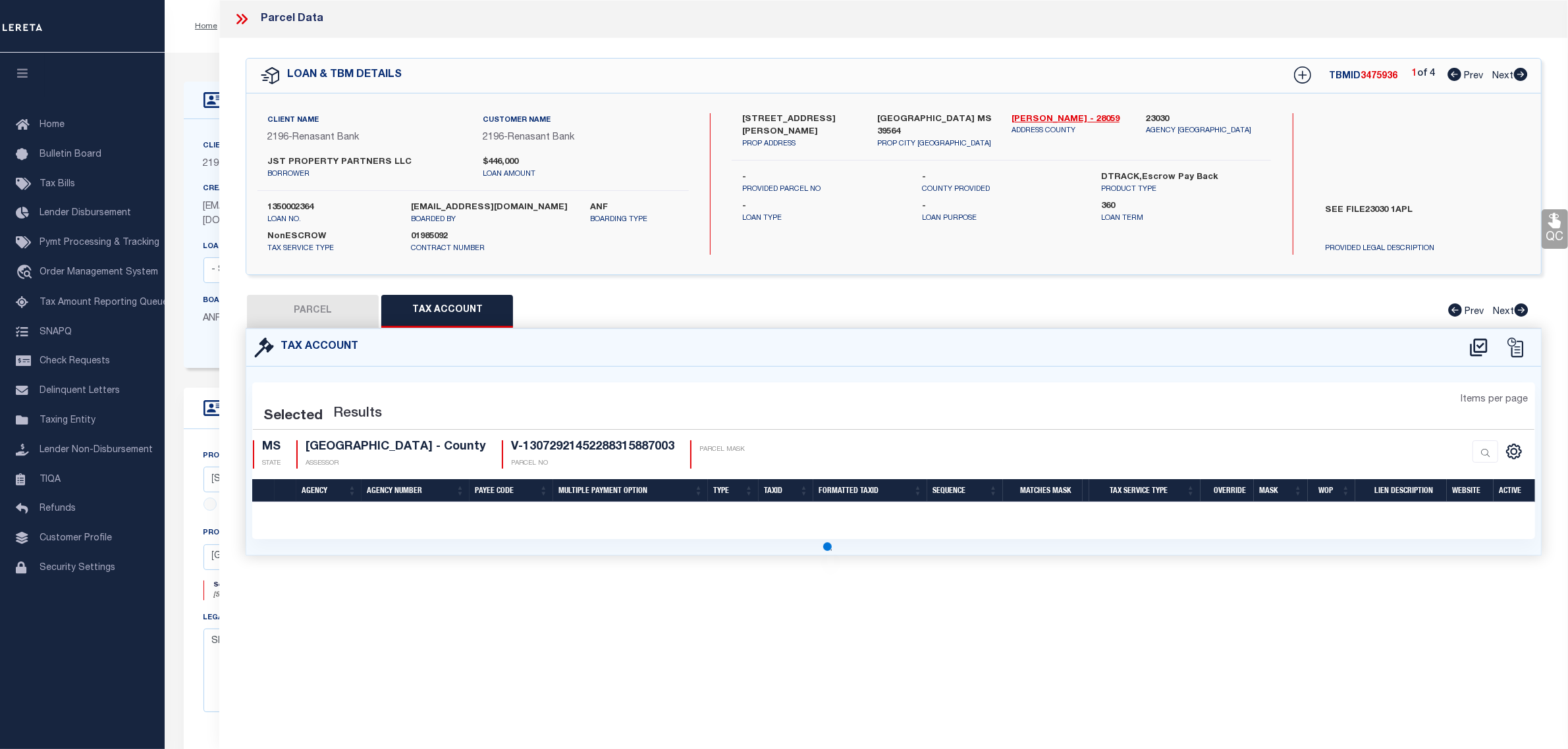
select select "100"
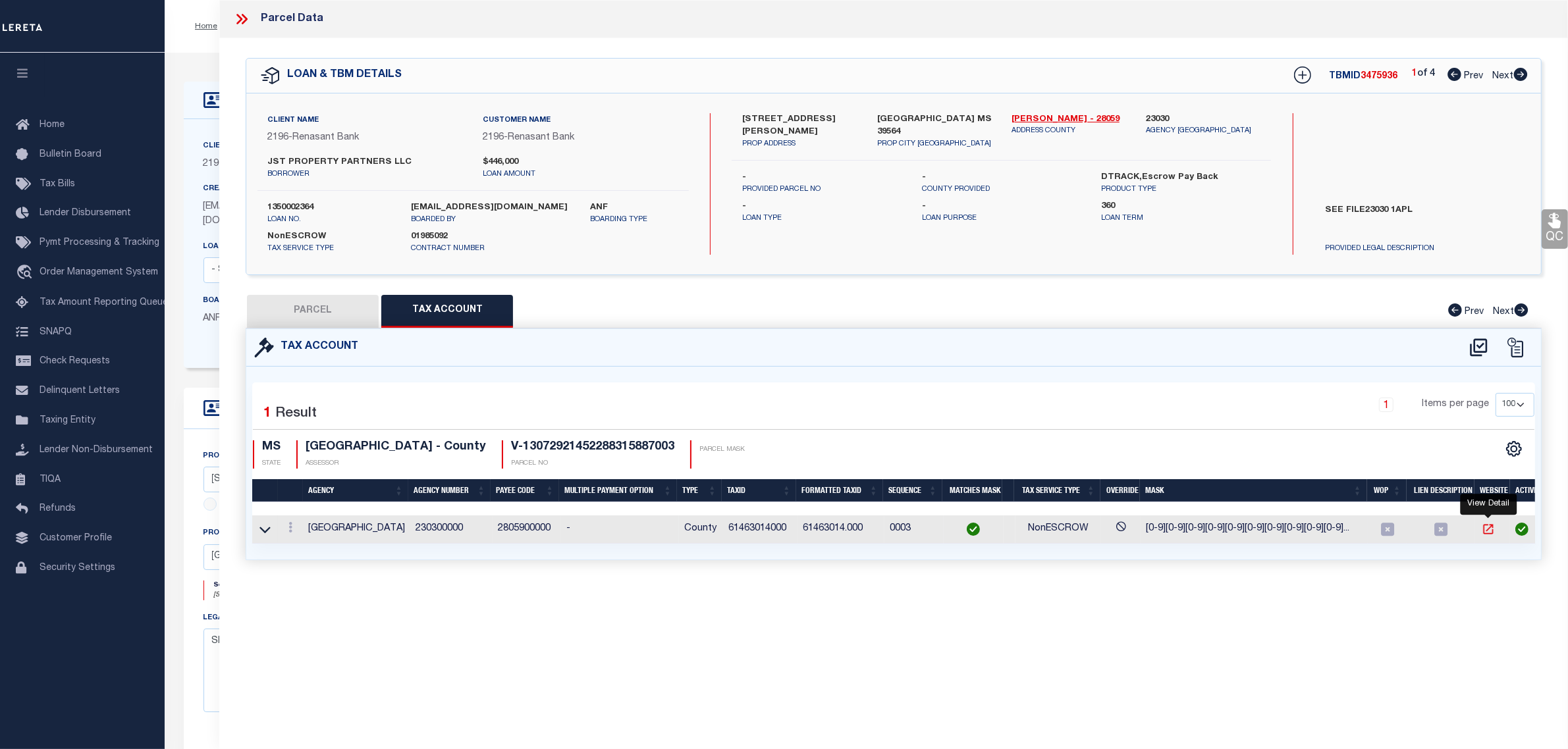
click at [1489, 530] on icon "" at bounding box center [1489, 529] width 10 height 10
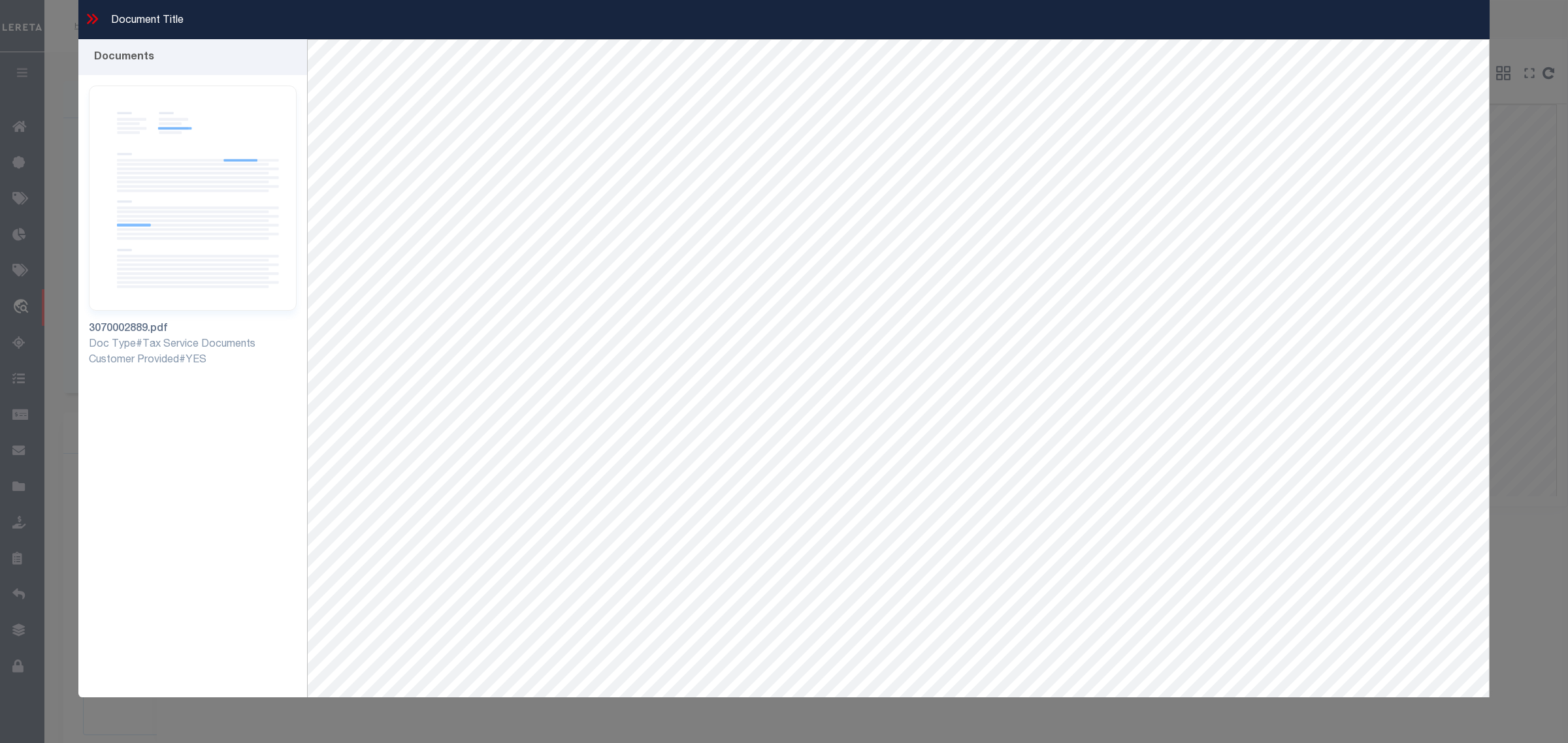
select select "4983"
select select "10"
select select "NonEscrow"
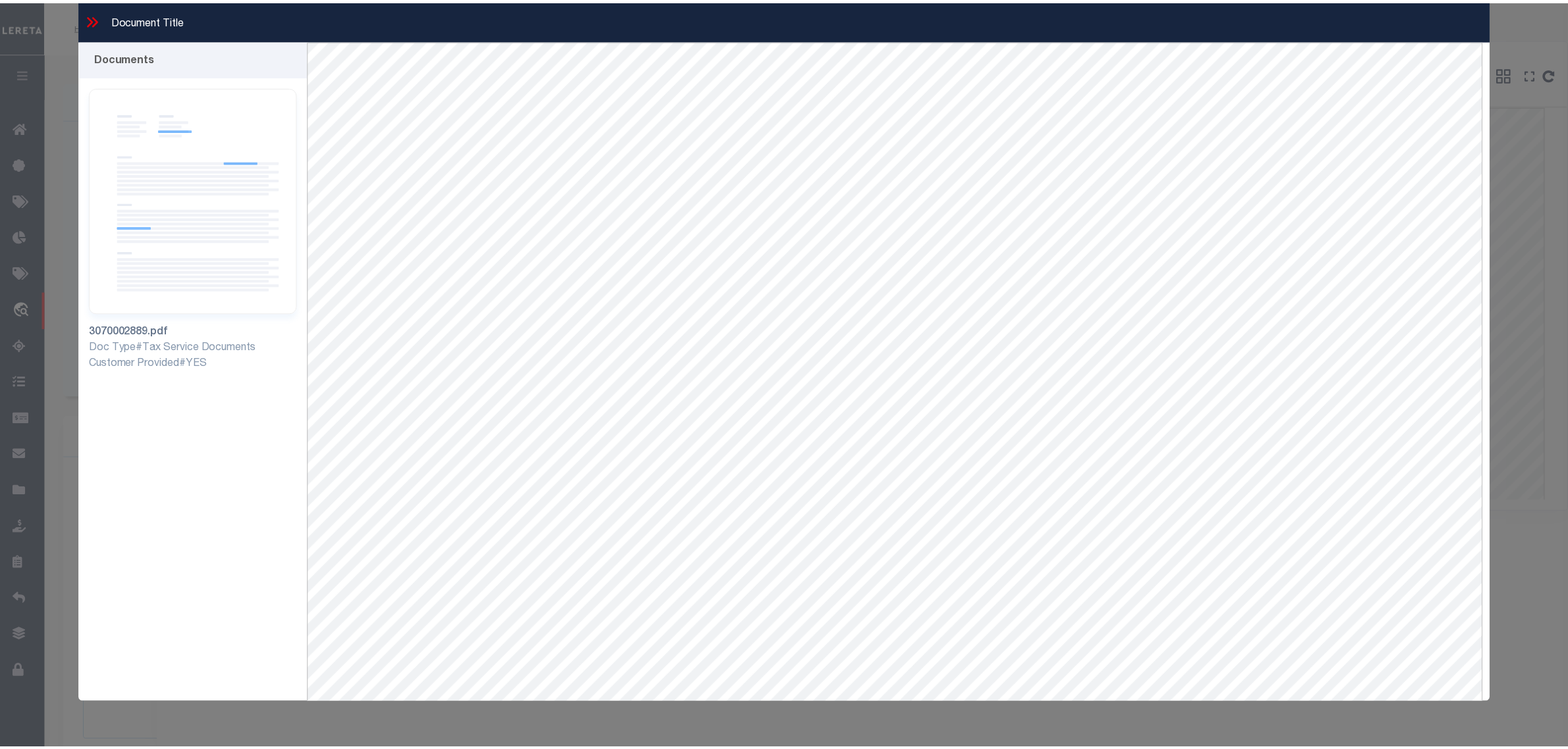
scroll to position [57, 0]
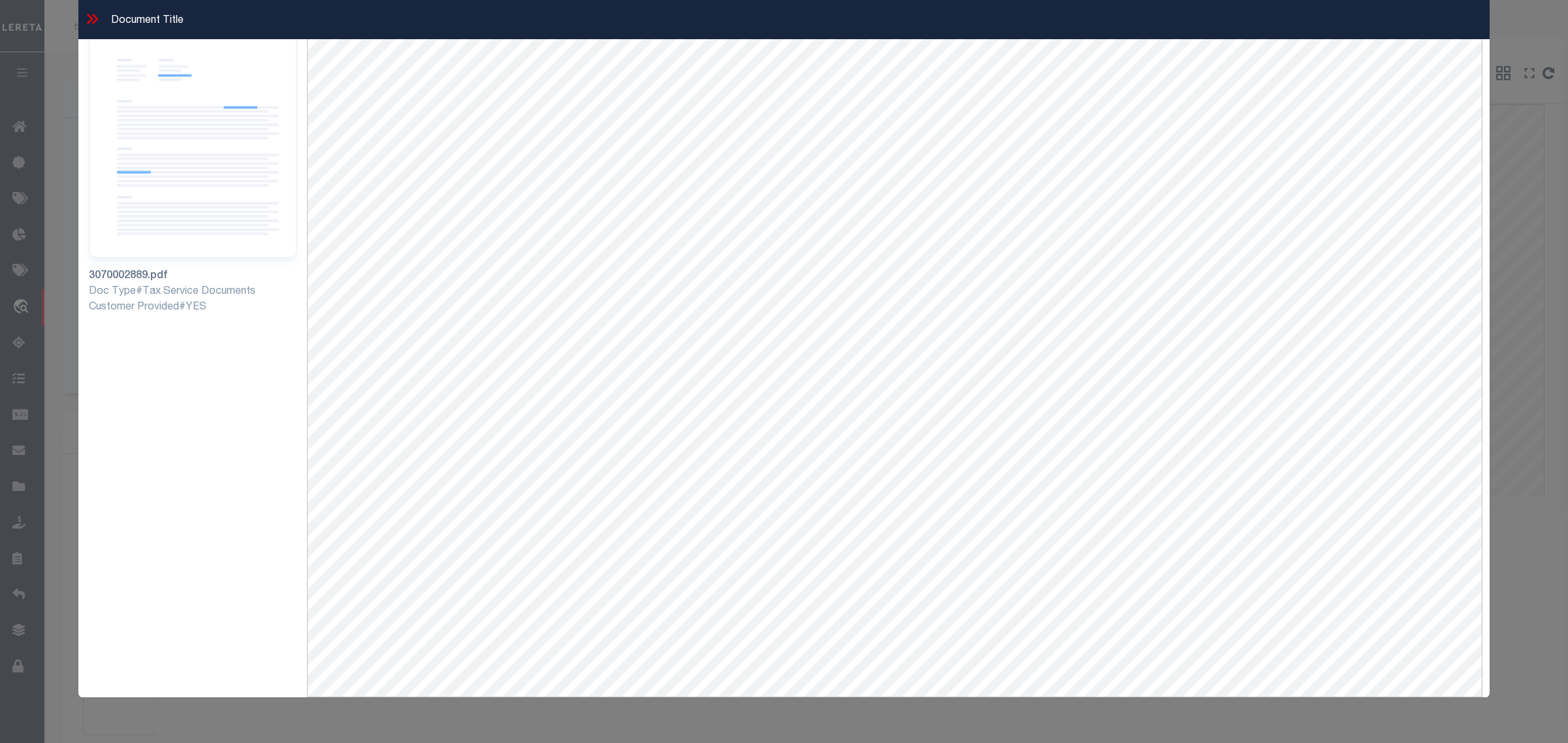
click at [89, 15] on icon at bounding box center [92, 19] width 17 height 17
